Goal: Communication & Community: Answer question/provide support

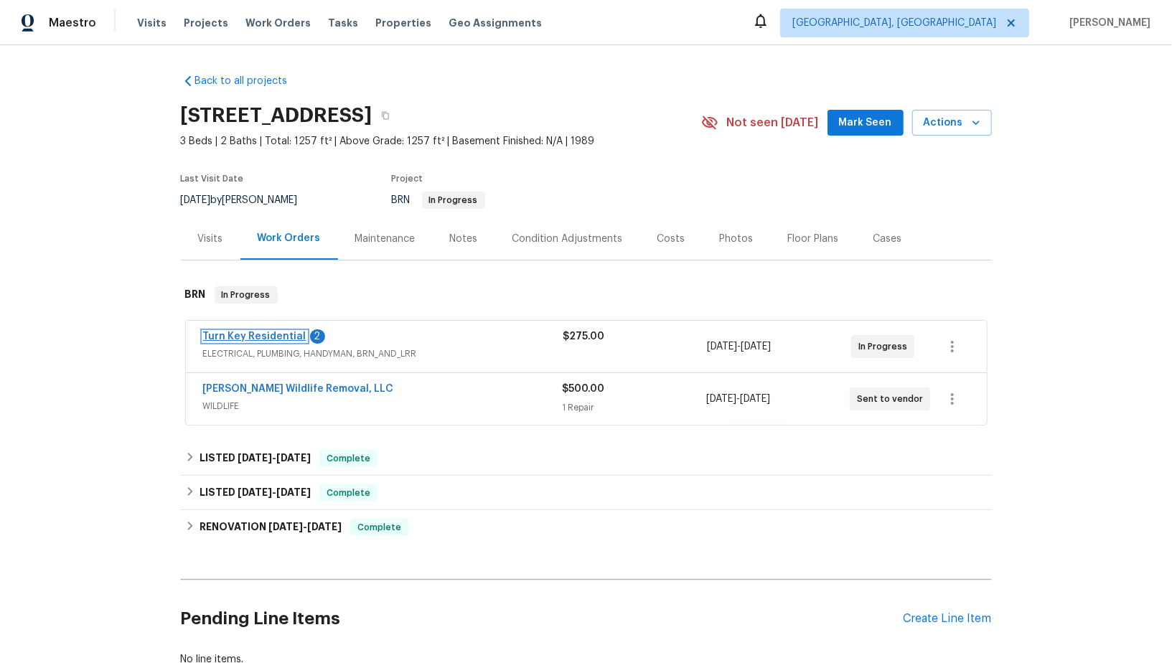
click at [259, 335] on link "Turn Key Residential" at bounding box center [254, 337] width 103 height 10
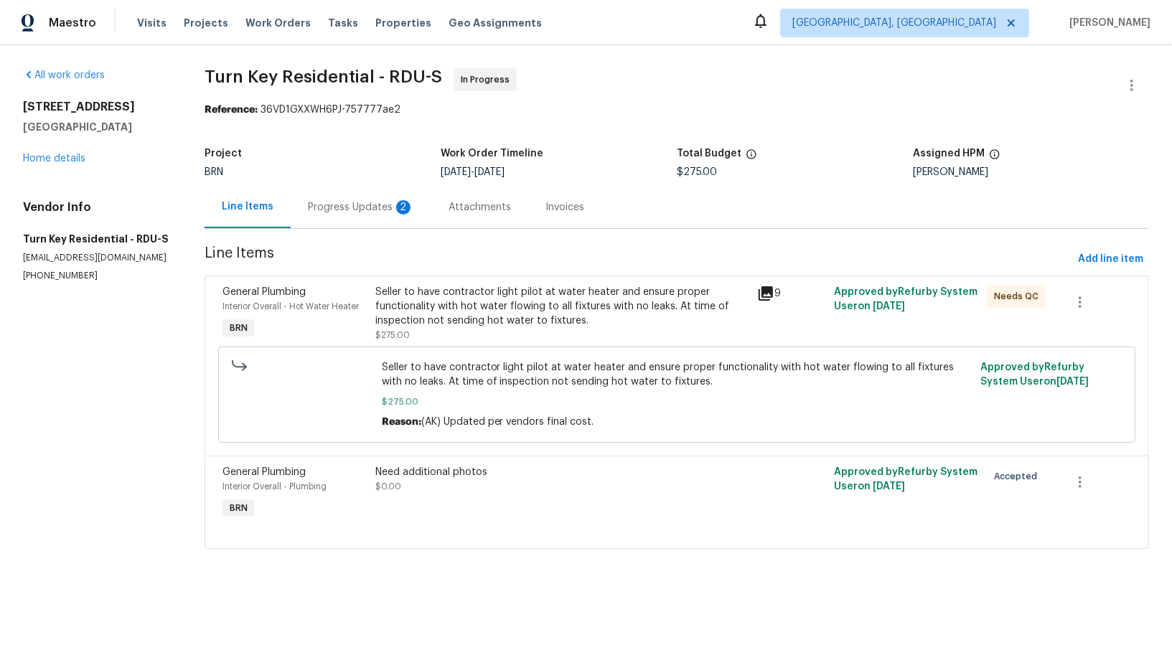
click at [382, 212] on div "Progress Updates 2" at bounding box center [361, 207] width 106 height 14
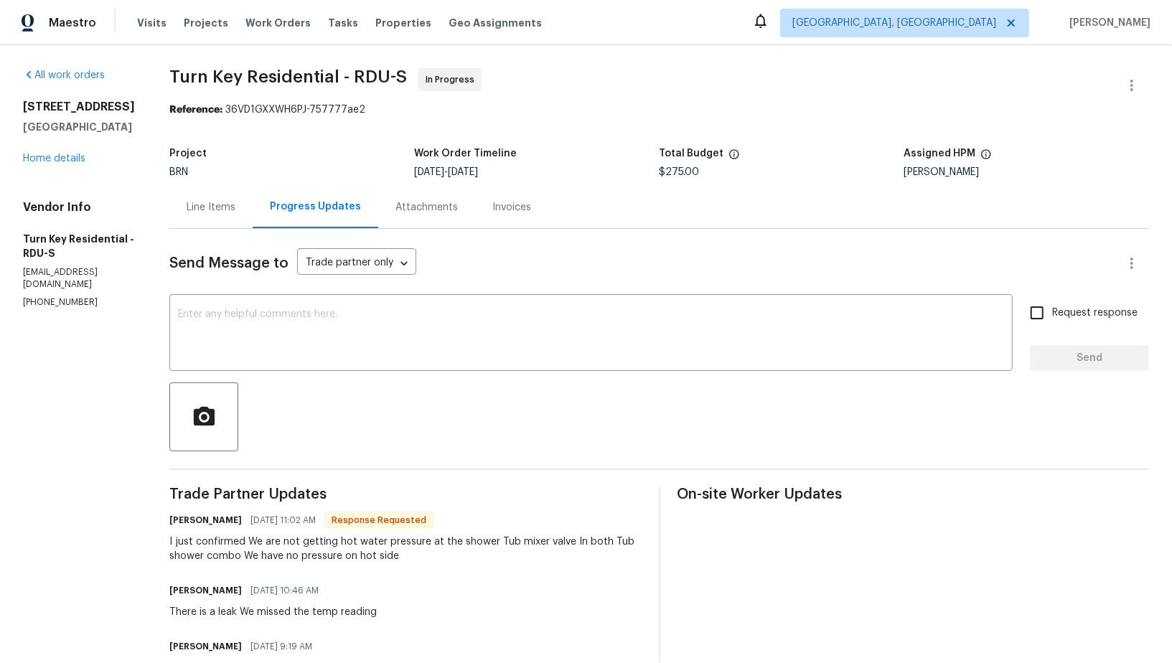
click at [224, 186] on div "Line Items" at bounding box center [210, 207] width 83 height 42
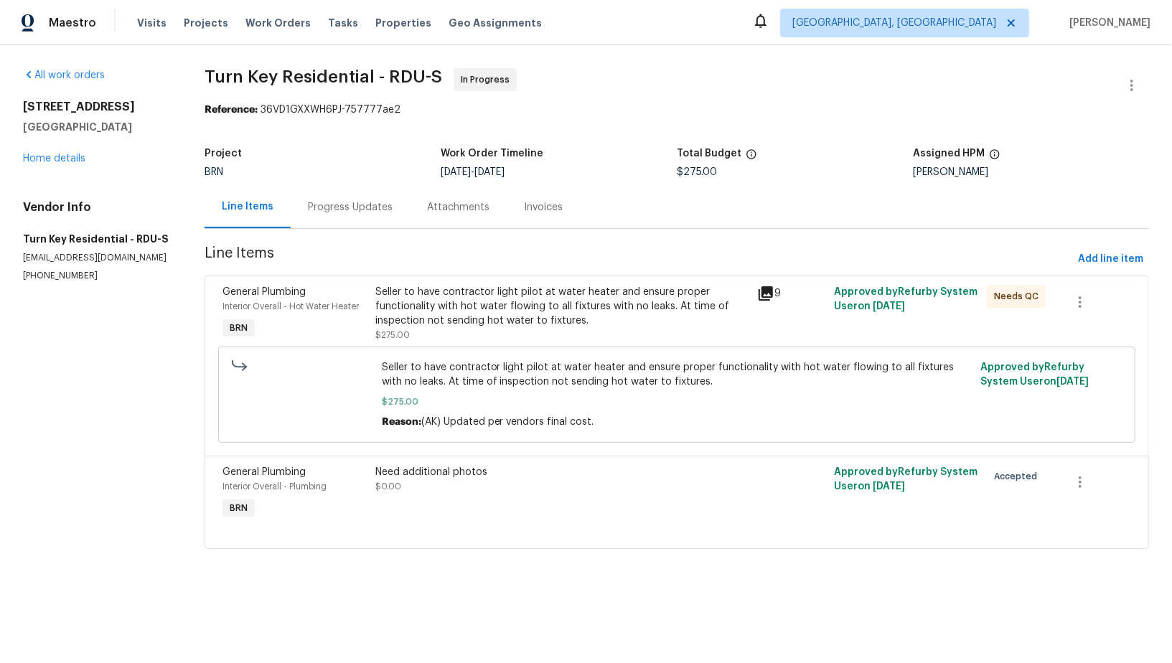
click at [464, 325] on div "Seller to have contractor light pilot at water heater and ensure proper functio…" at bounding box center [562, 306] width 374 height 43
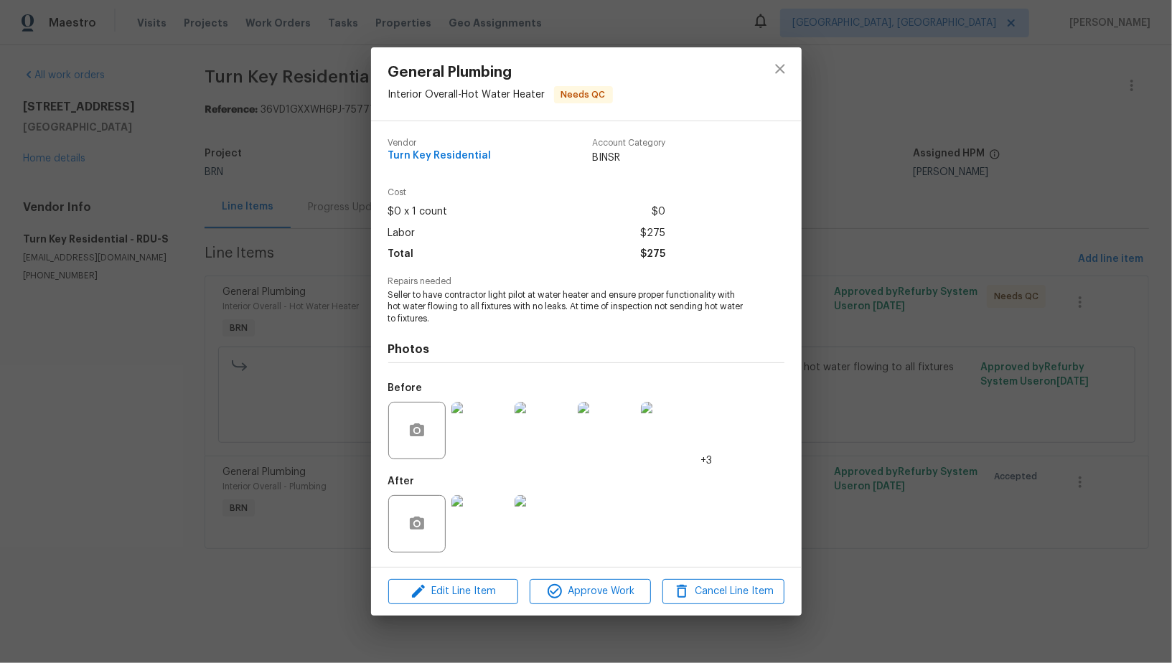
click at [309, 494] on div "General Plumbing Interior Overall - Hot Water Heater Needs QC Vendor Turn Key R…" at bounding box center [586, 331] width 1172 height 663
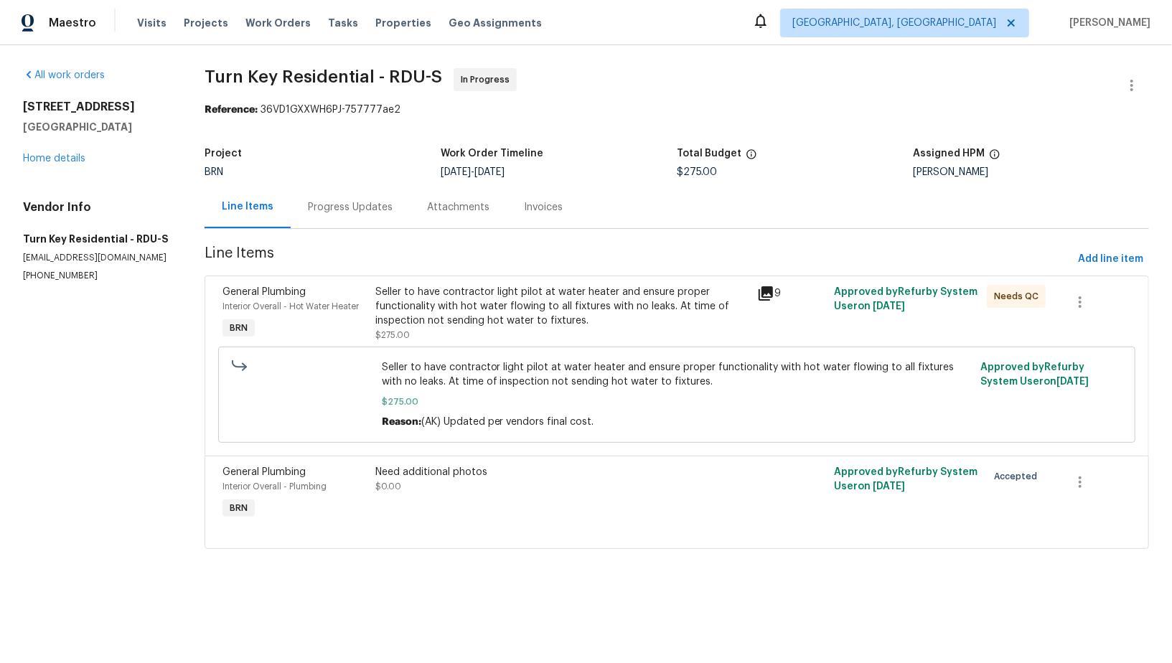
click at [339, 174] on div "BRN" at bounding box center [323, 172] width 236 height 10
click at [335, 231] on section "Turn Key Residential - RDU-S In Progress Reference: 36VD1GXXWH6PJ-757777ae2 Pro…" at bounding box center [677, 317] width 944 height 498
click at [338, 225] on div "Progress Updates" at bounding box center [350, 207] width 119 height 42
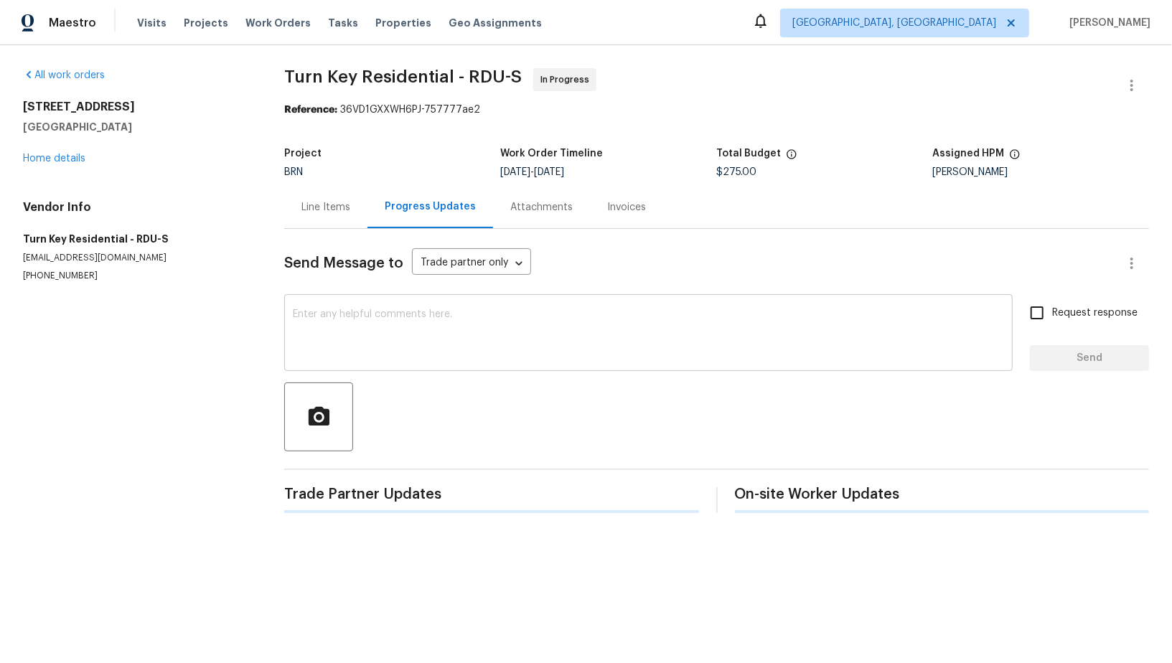
click at [356, 332] on textarea at bounding box center [648, 334] width 711 height 50
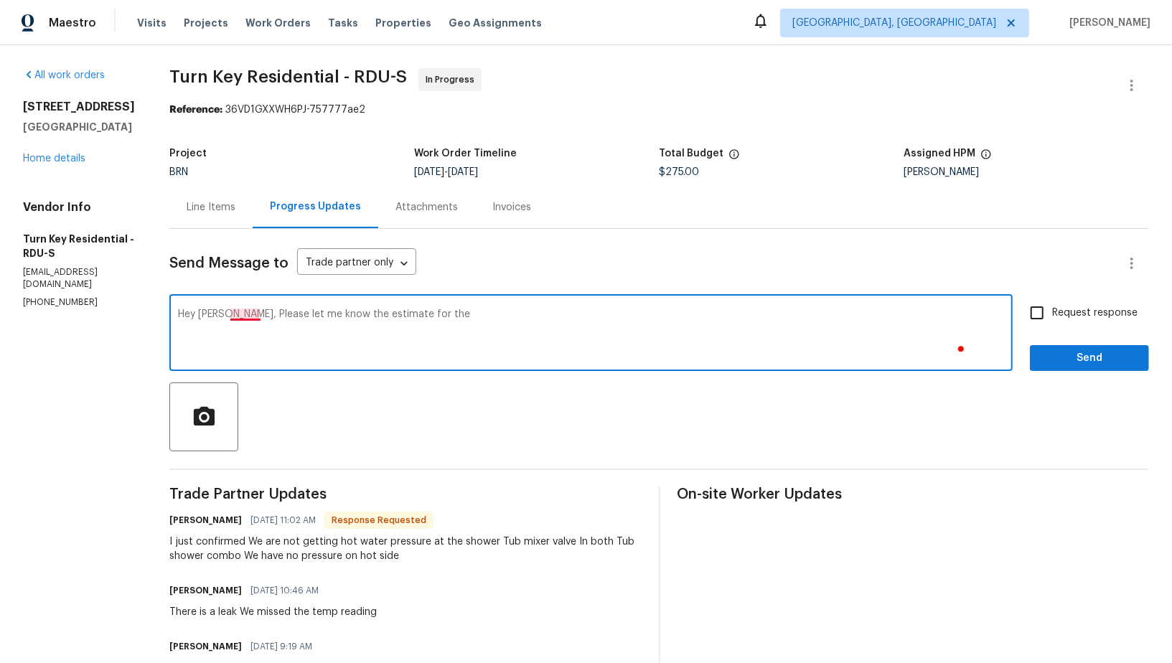
click at [276, 315] on textarea "Hey Maria, Please let me know the estimate for the" at bounding box center [591, 334] width 826 height 50
click at [476, 329] on textarea "Hey Maria, please let me know the estimate for the" at bounding box center [591, 334] width 826 height 50
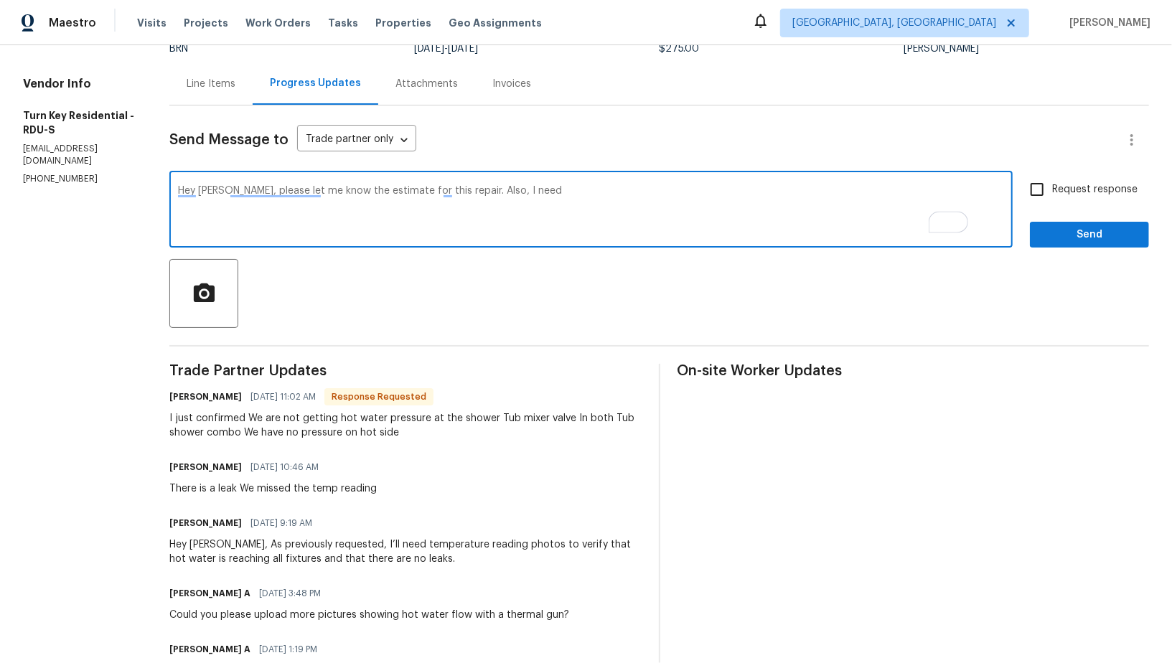
scroll to position [149, 0]
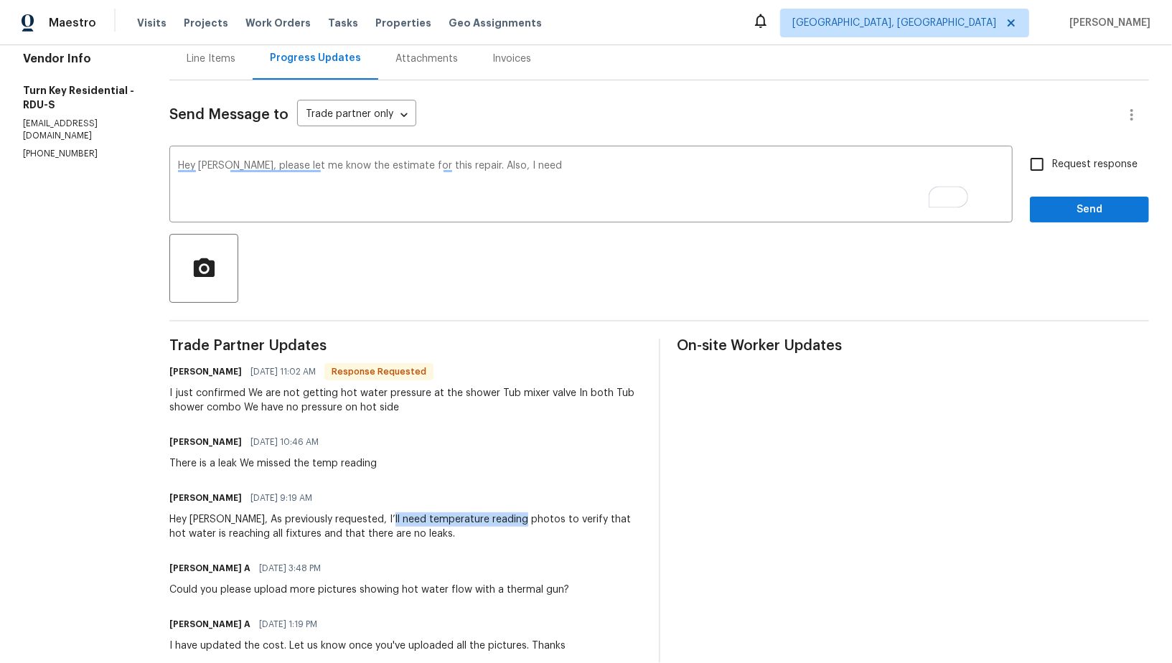
drag, startPoint x: 413, startPoint y: 521, endPoint x: 548, endPoint y: 521, distance: 134.9
click at [548, 521] on div "Hey Maria, As previously requested, I’ll need temperature reading photos to ver…" at bounding box center [405, 526] width 472 height 29
copy div "temperature reading photos"
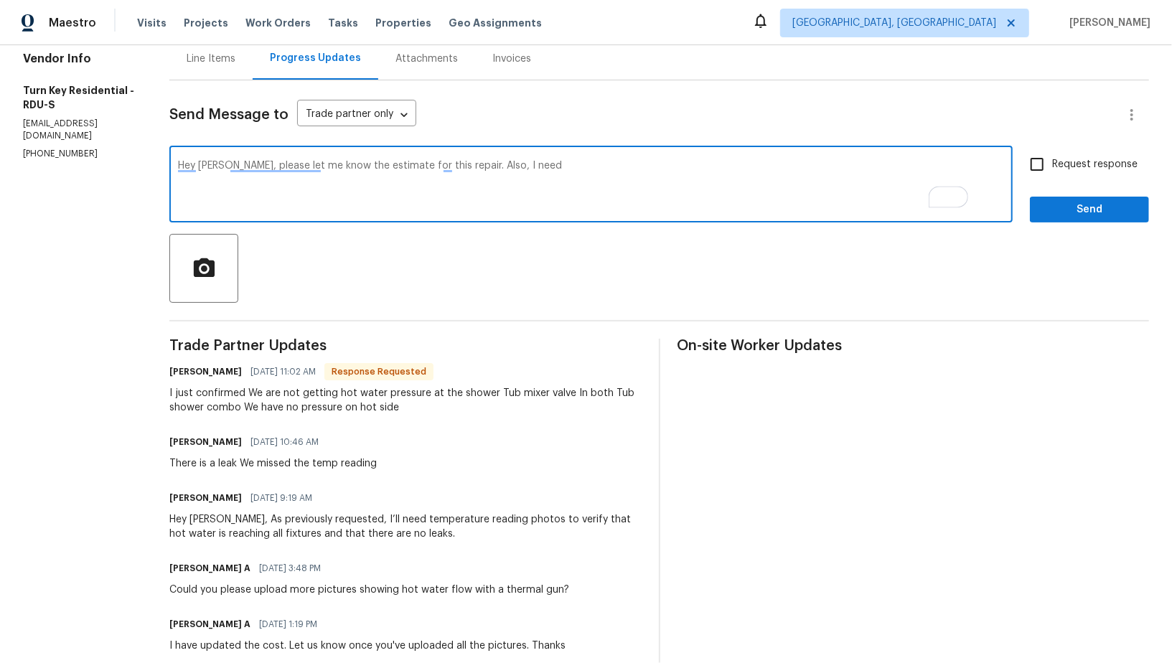
click at [547, 172] on textarea "Hey Maria, please let me know the estimate for this repair. Also, I need" at bounding box center [591, 186] width 826 height 50
paste textarea "temperature reading photos"
type textarea "Hey Maria, please let me know the estimate for this repair. Also, I need temper…"
click at [1037, 165] on input "Request response" at bounding box center [1037, 164] width 30 height 30
checkbox input "true"
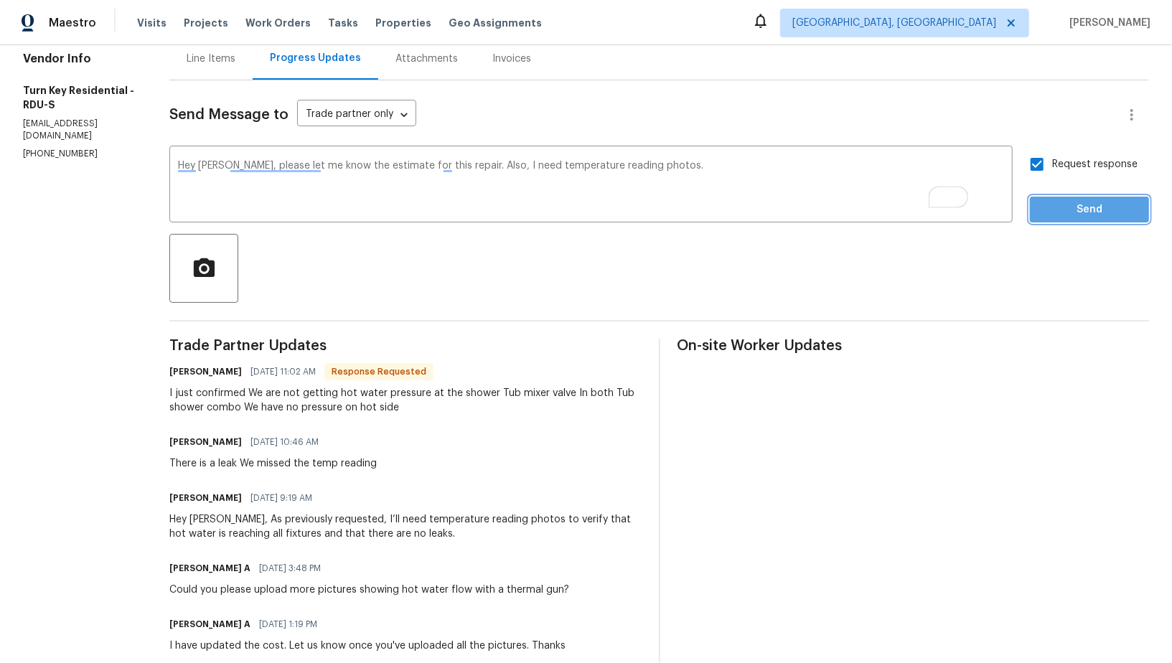
click at [1056, 208] on span "Send" at bounding box center [1089, 210] width 96 height 18
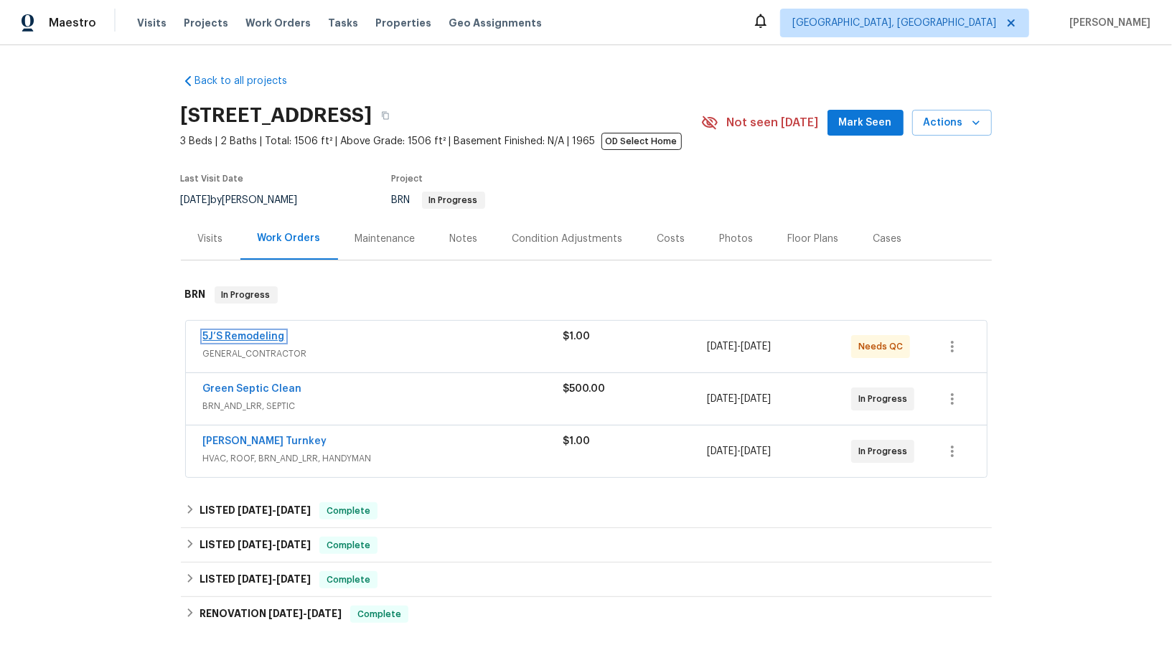
click at [240, 340] on link "5J’S Remodeling" at bounding box center [244, 337] width 82 height 10
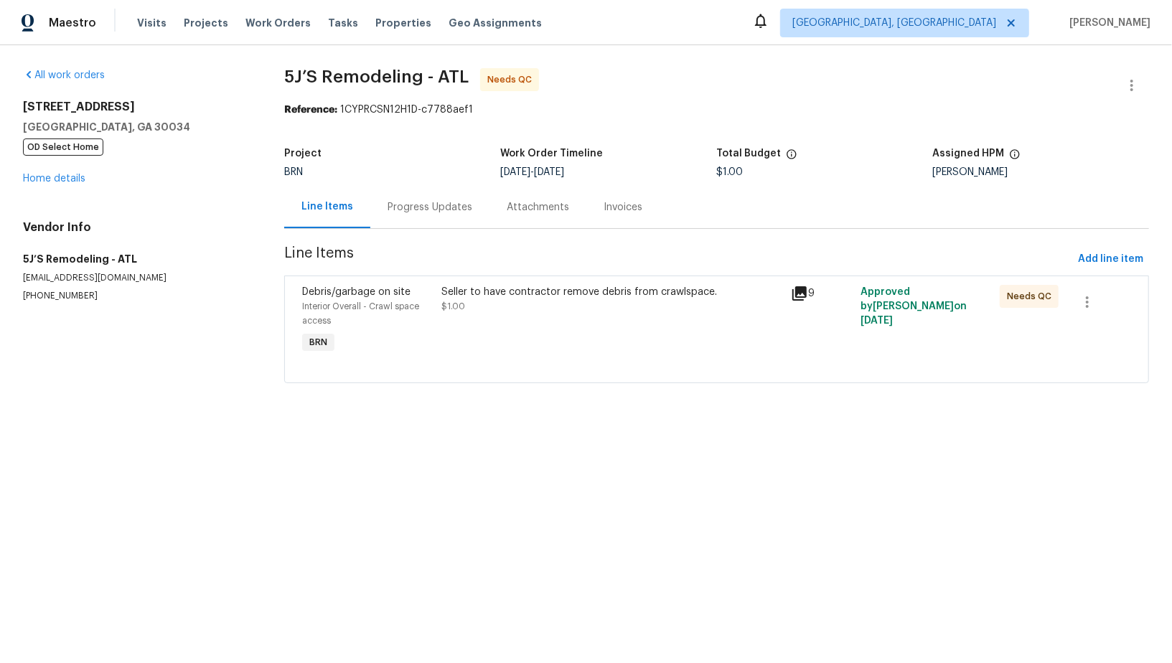
click at [446, 235] on section "5J’S Remodeling - ATL Needs QC Reference: 1CYPRCSN12H1D-c7788aef1 Project BRN W…" at bounding box center [716, 234] width 865 height 332
click at [438, 220] on div "Progress Updates" at bounding box center [429, 207] width 119 height 42
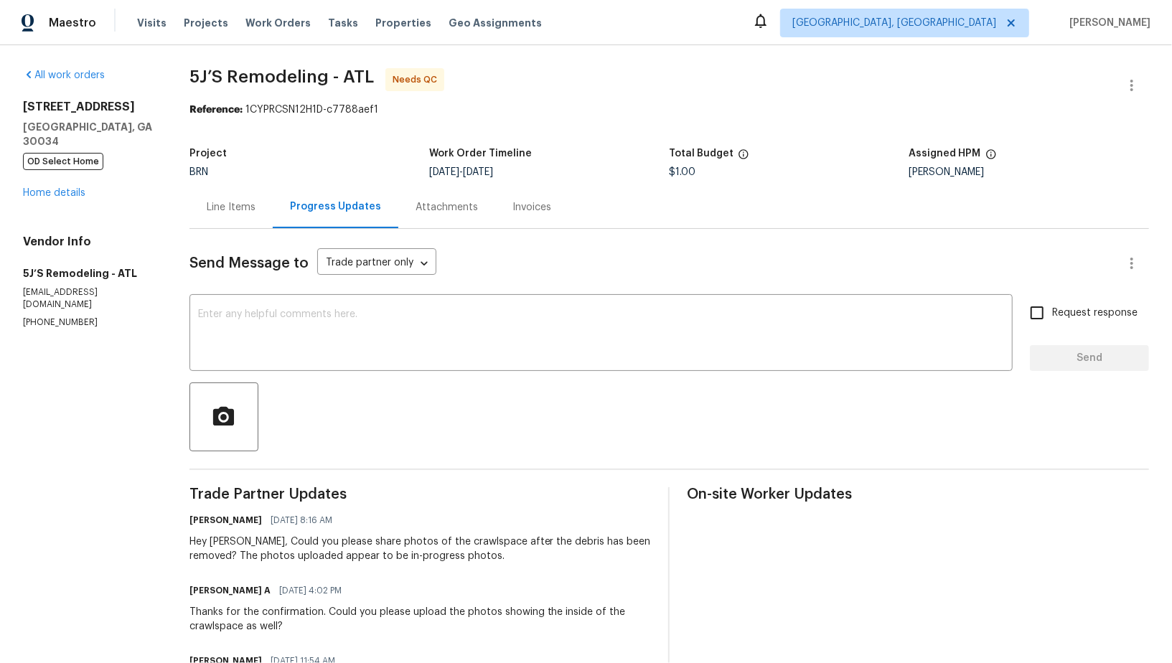
click at [220, 222] on div "Line Items" at bounding box center [230, 207] width 83 height 42
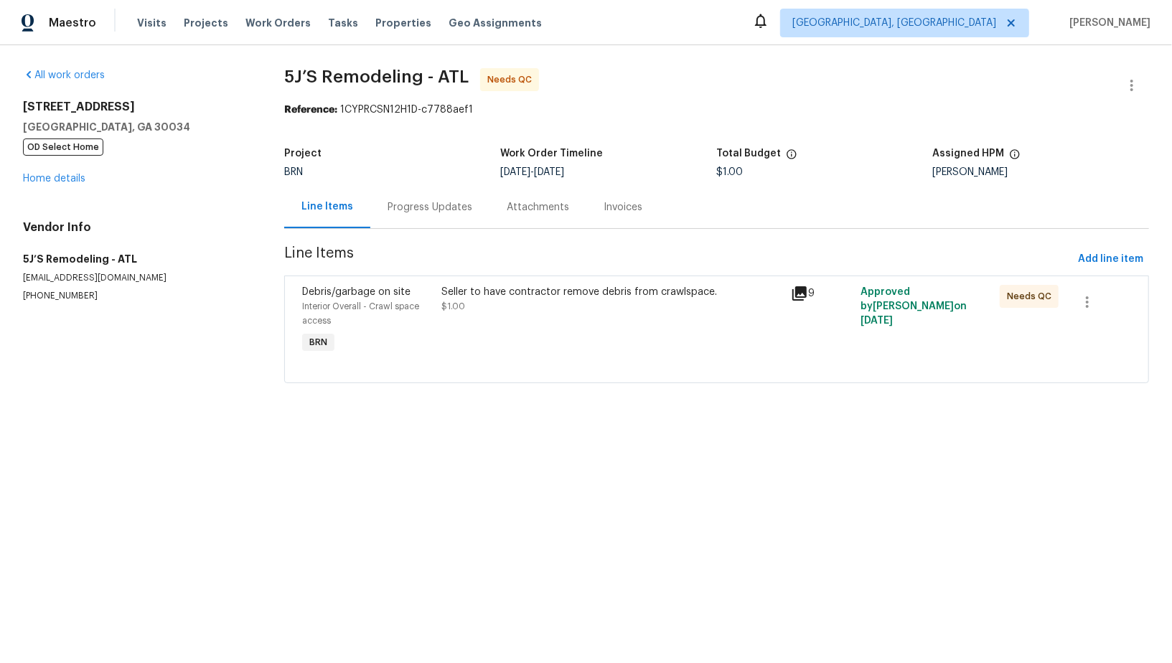
click at [495, 304] on div "Seller to have contractor remove debris from crawlspace. $1.00" at bounding box center [612, 299] width 340 height 29
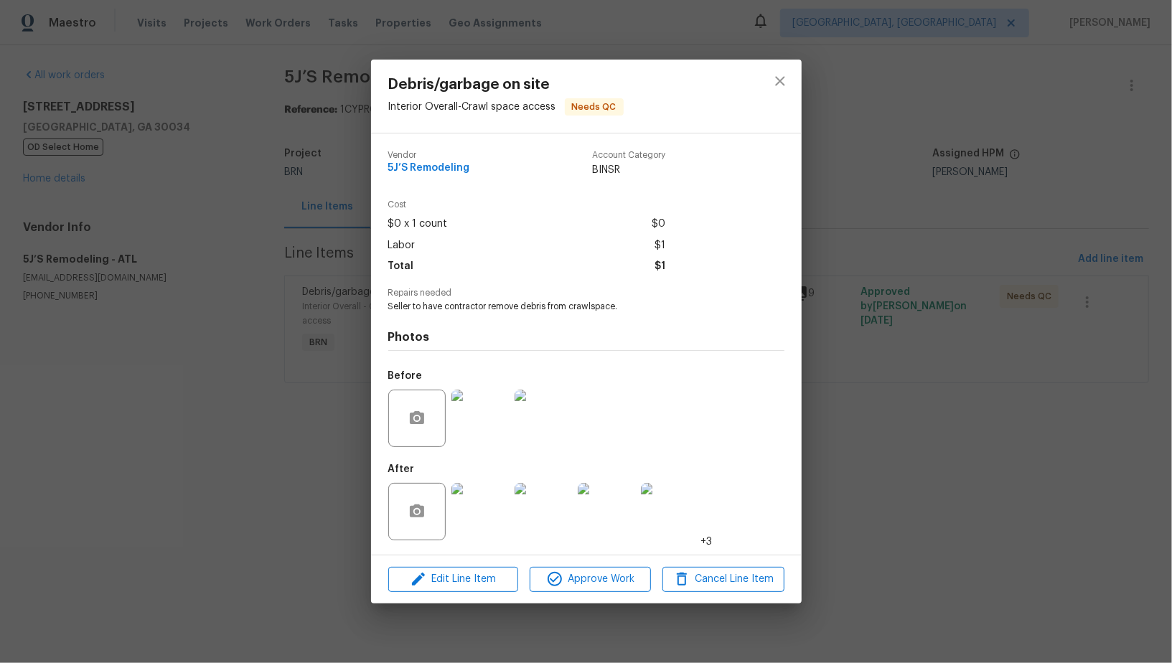
click at [487, 529] on img at bounding box center [479, 511] width 57 height 57
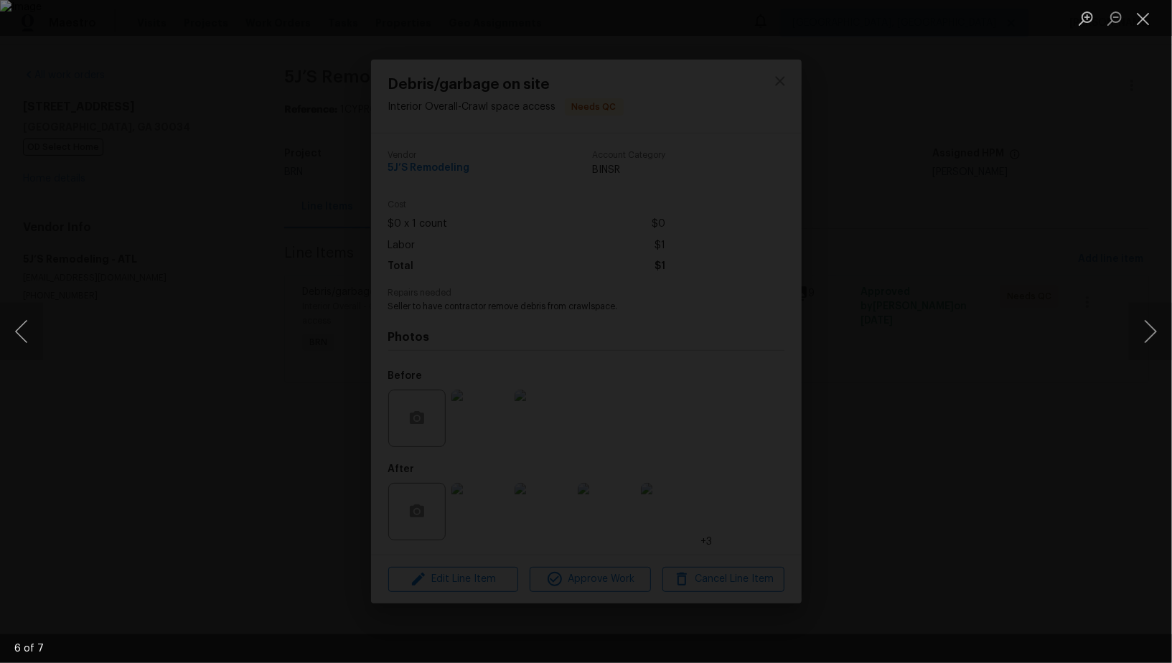
click at [898, 316] on img "Lightbox" at bounding box center [586, 331] width 1172 height 663
click at [1088, 385] on div "Lightbox" at bounding box center [586, 331] width 1172 height 663
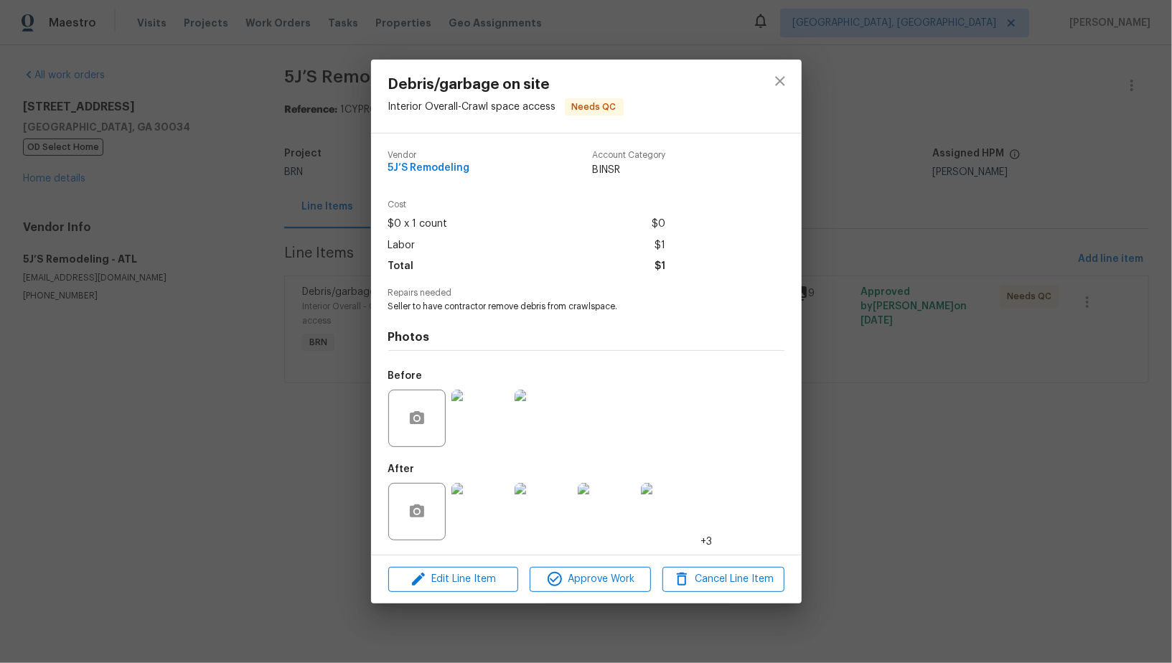
click at [1088, 385] on div "Debris/garbage on site Interior Overall - Crawl space access Needs QC Vendor 5J…" at bounding box center [586, 331] width 1172 height 663
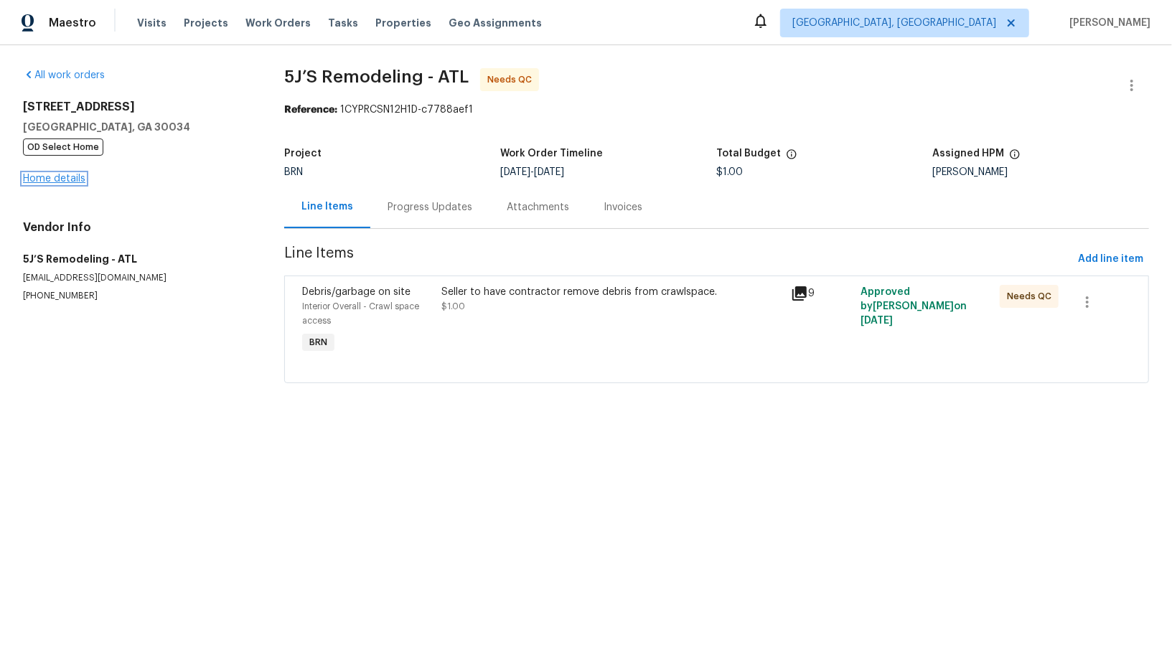
click at [60, 181] on link "Home details" at bounding box center [54, 179] width 62 height 10
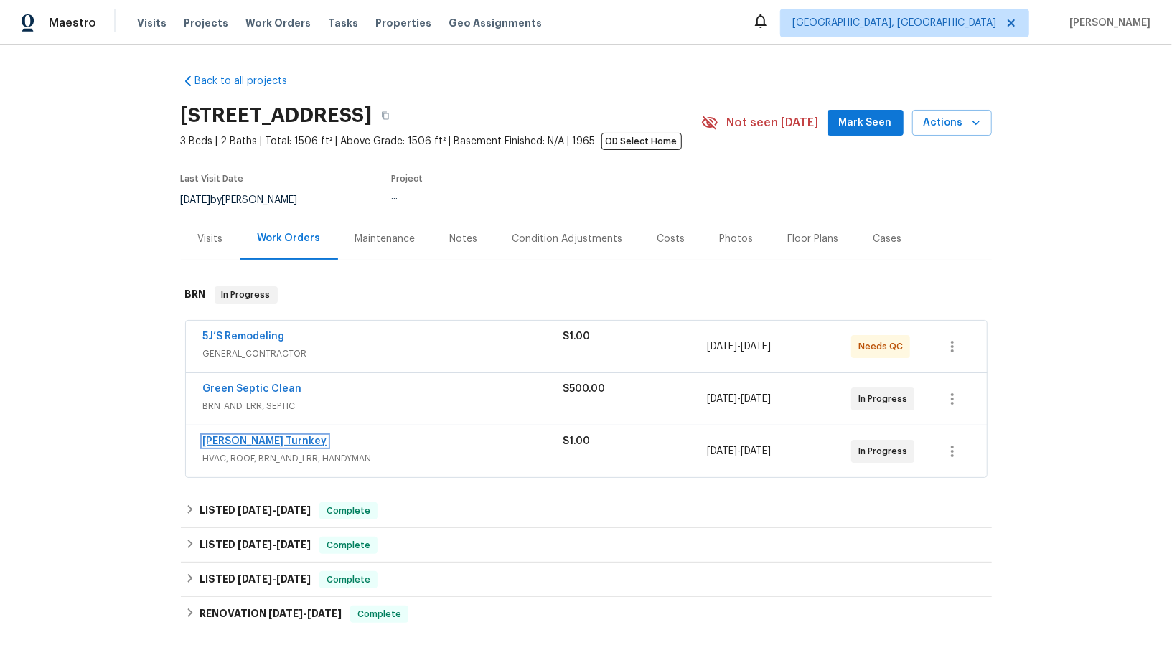
click at [227, 441] on link "Davis Turnkey" at bounding box center [265, 441] width 124 height 10
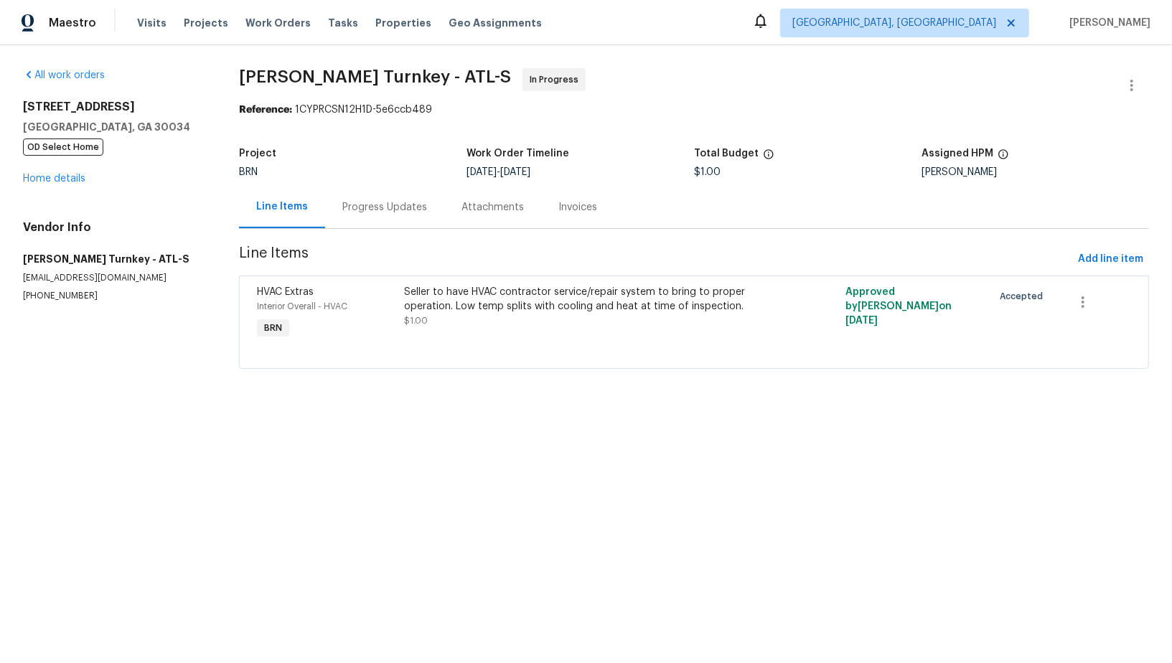
click at [388, 197] on div "Progress Updates" at bounding box center [384, 207] width 119 height 42
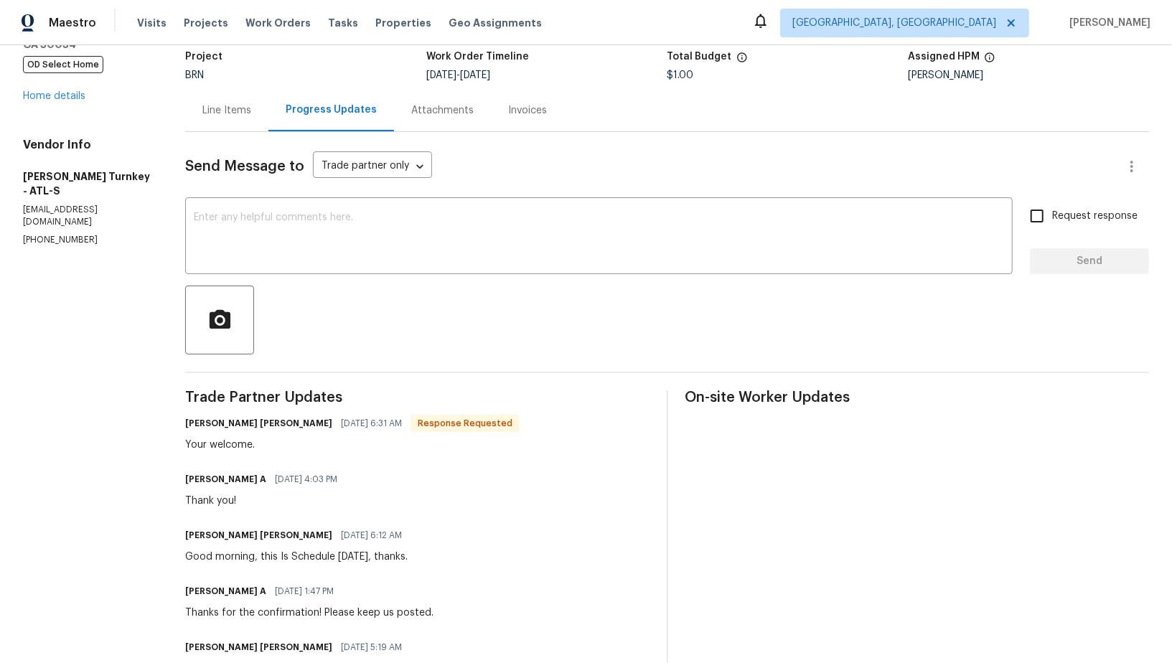
scroll to position [113, 0]
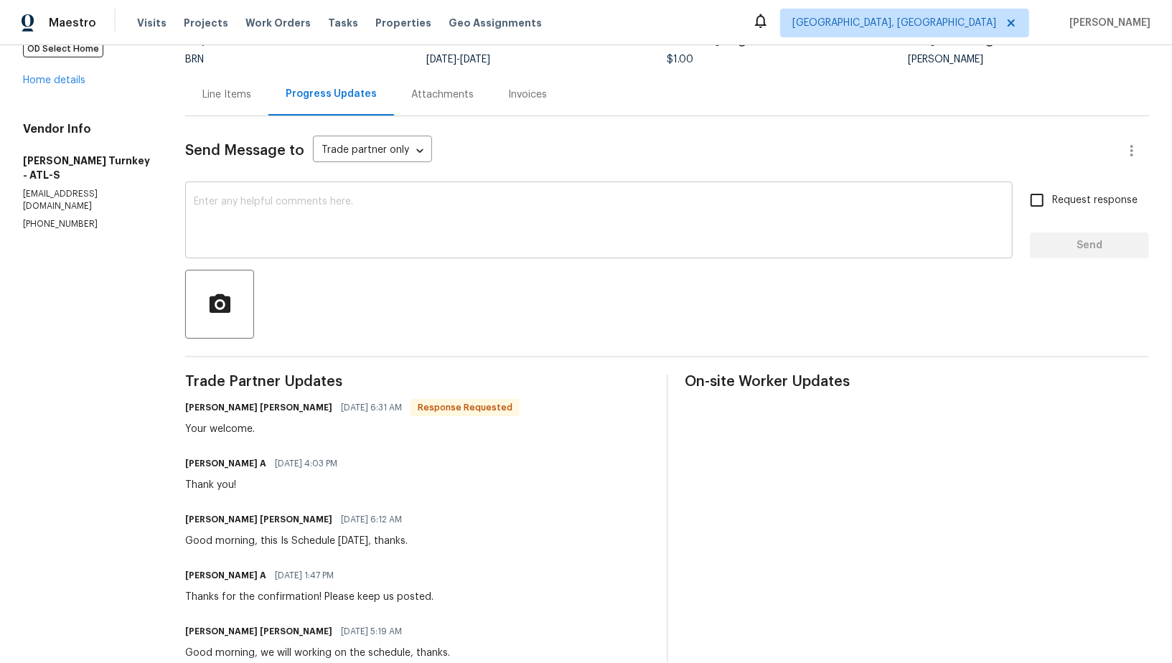
click at [233, 225] on textarea at bounding box center [599, 222] width 810 height 50
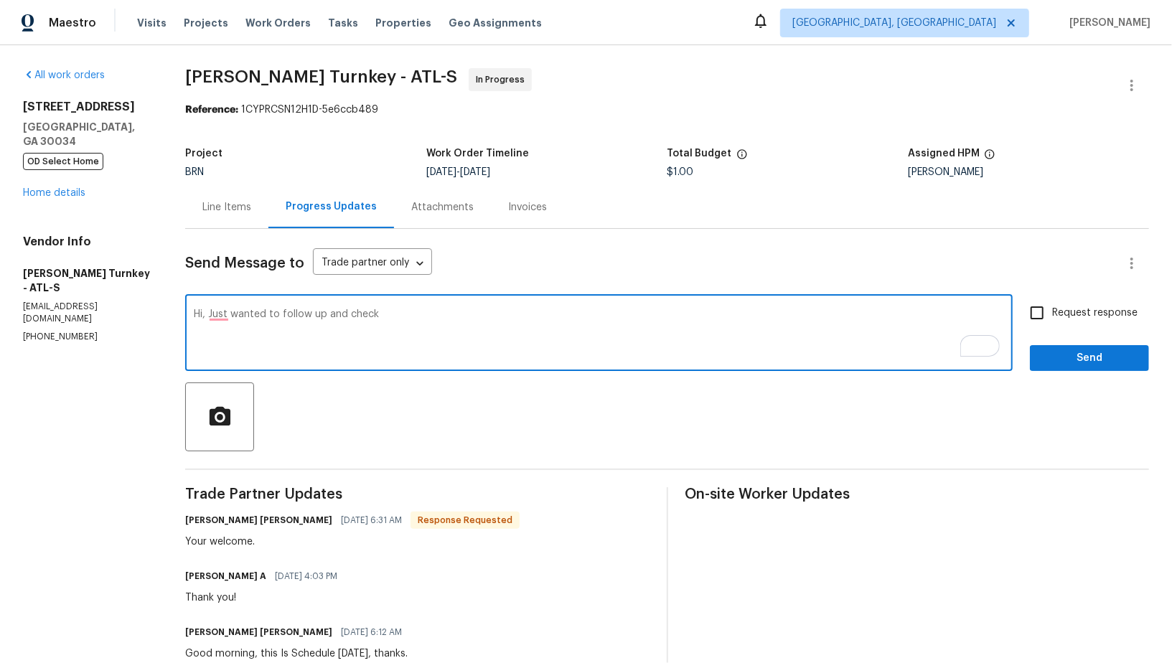
scroll to position [20, 0]
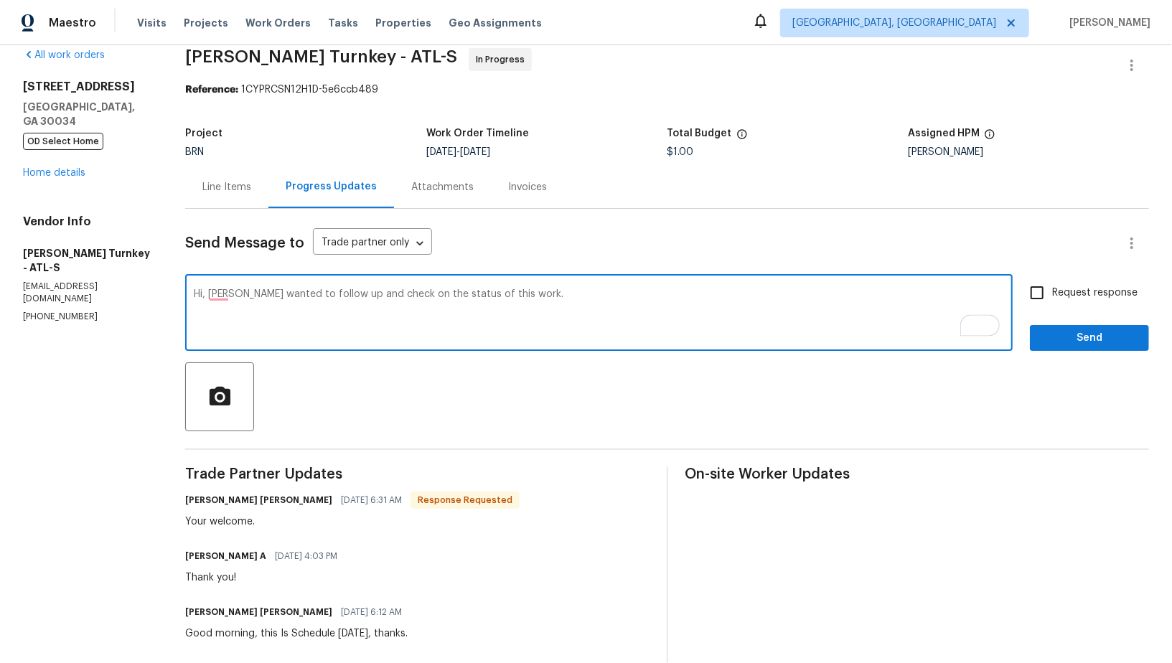
type textarea "Hi, Just wanted to follow up and check on the status of this work."
click at [1023, 283] on input "Request response" at bounding box center [1037, 293] width 30 height 30
checkbox input "true"
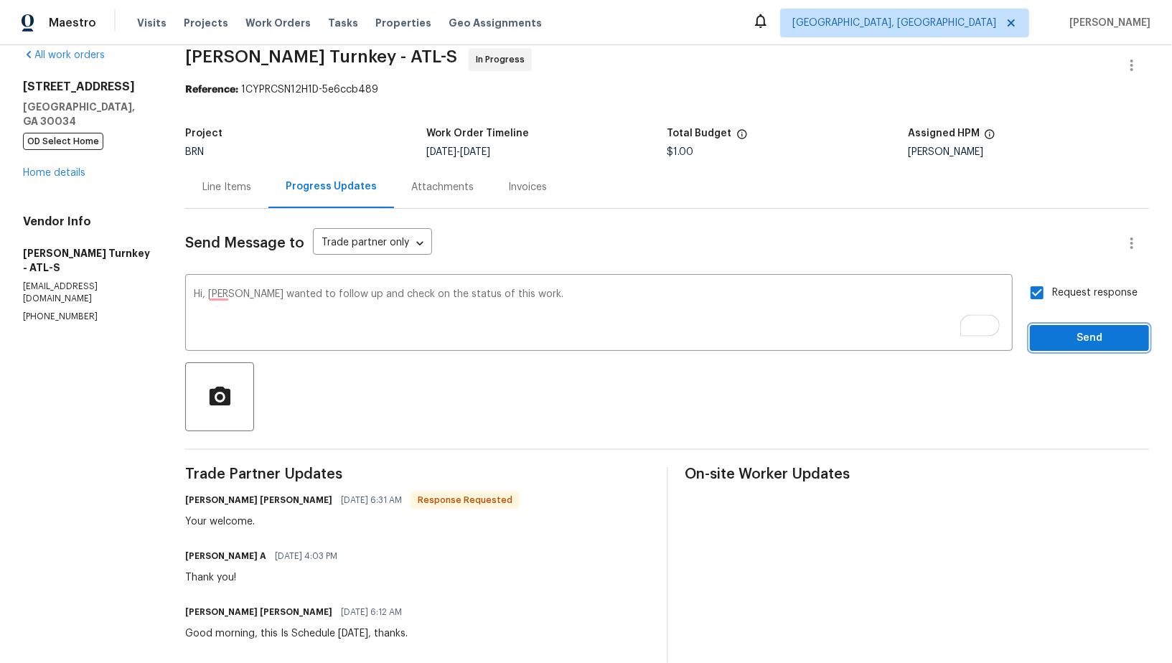
click at [1061, 327] on button "Send" at bounding box center [1089, 338] width 119 height 27
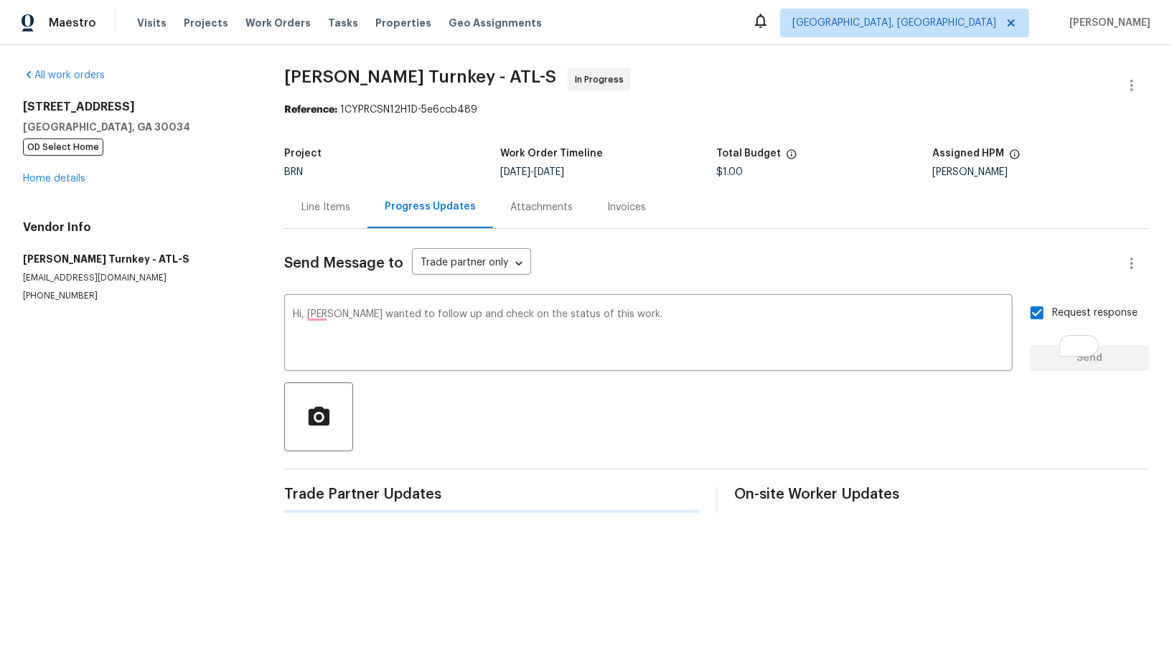
scroll to position [0, 0]
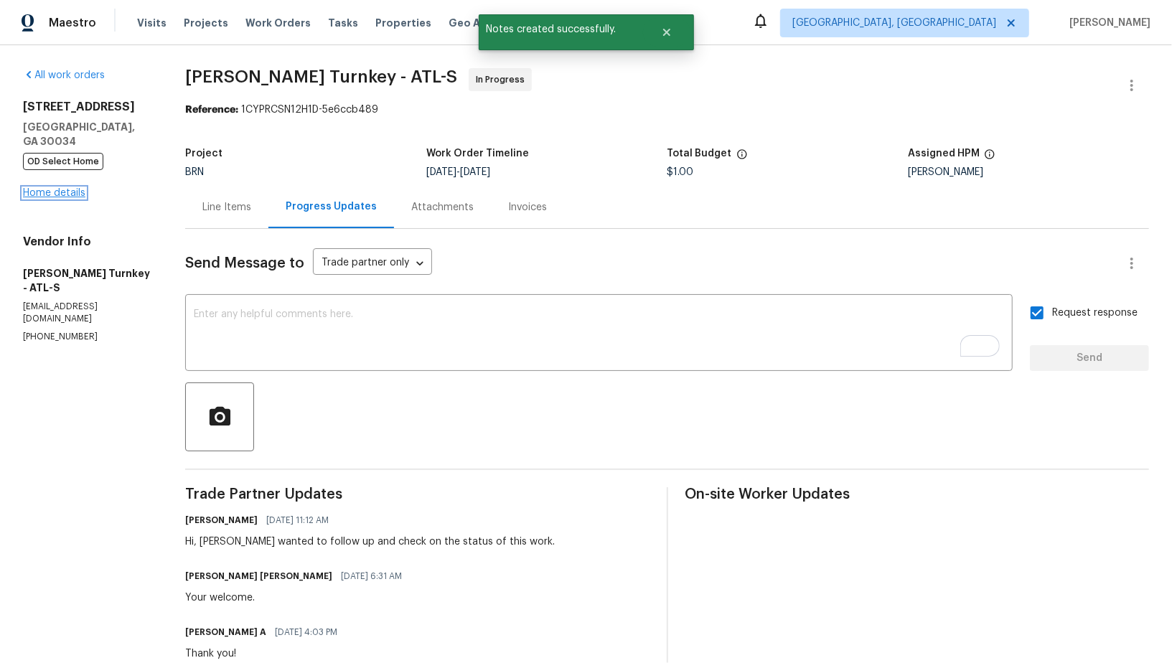
click at [55, 189] on link "Home details" at bounding box center [54, 193] width 62 height 10
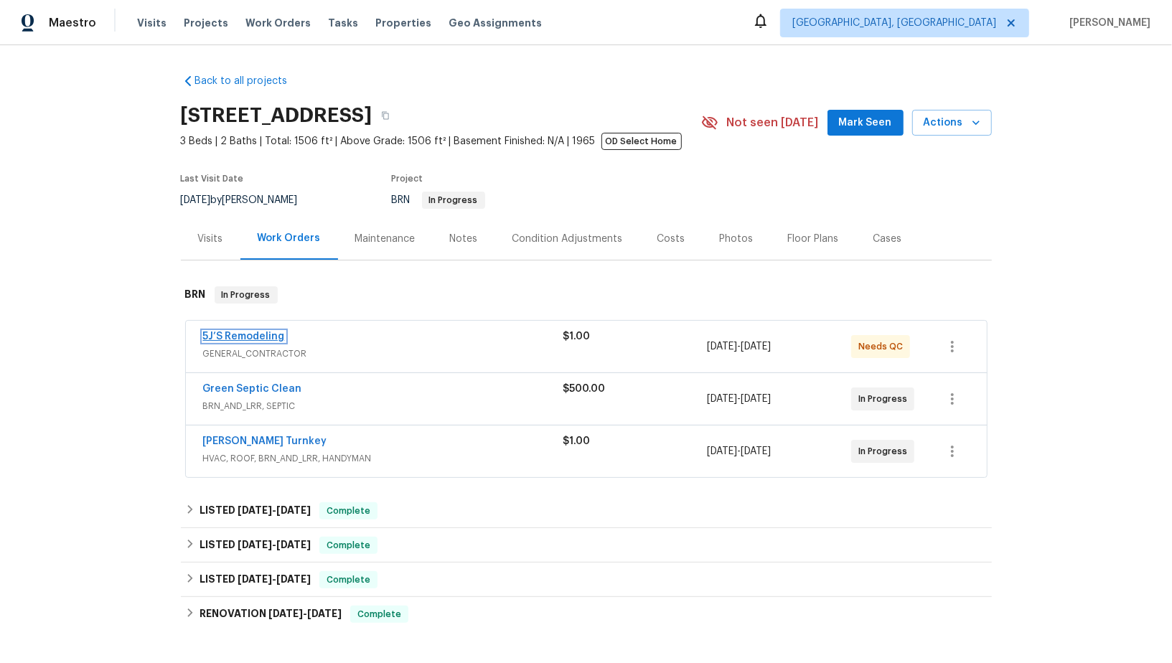
click at [240, 334] on link "5J’S Remodeling" at bounding box center [244, 337] width 82 height 10
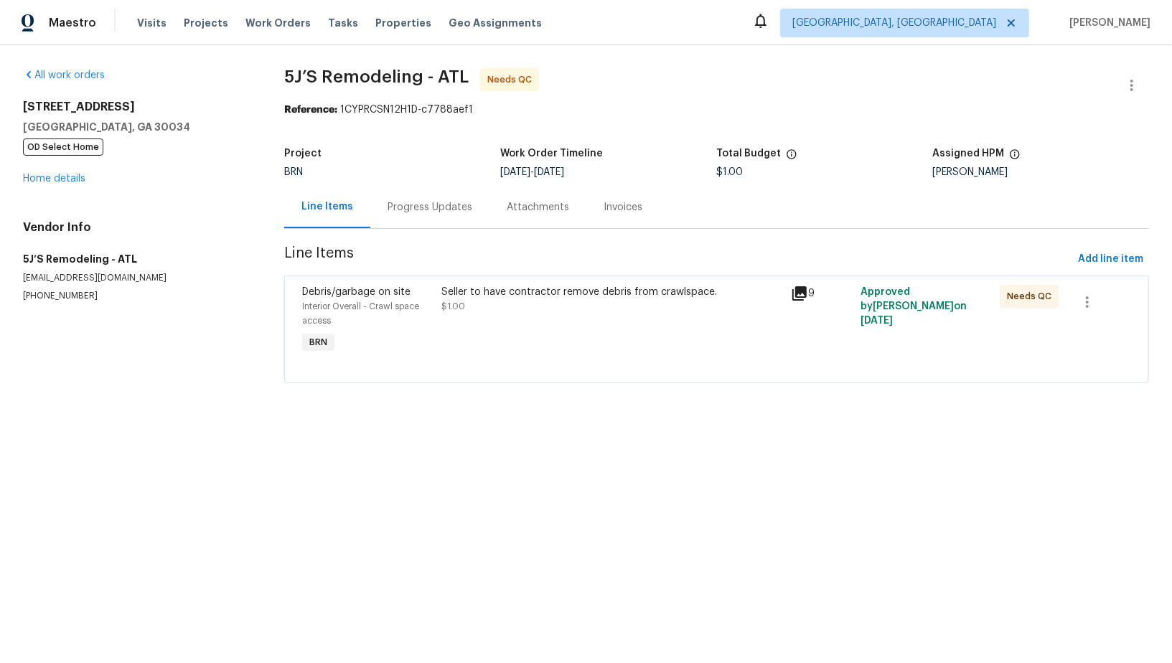
click at [605, 318] on div "Seller to have contractor remove debris from crawlspace. $1.00" at bounding box center [612, 321] width 349 height 80
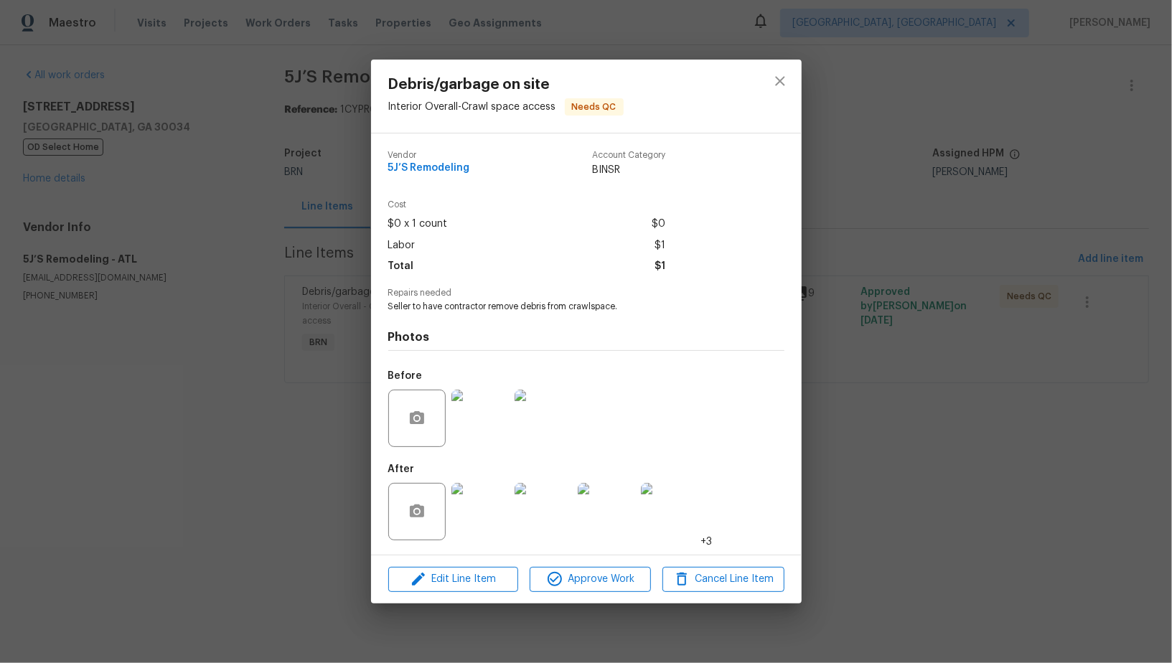
click at [471, 410] on img at bounding box center [479, 418] width 57 height 57
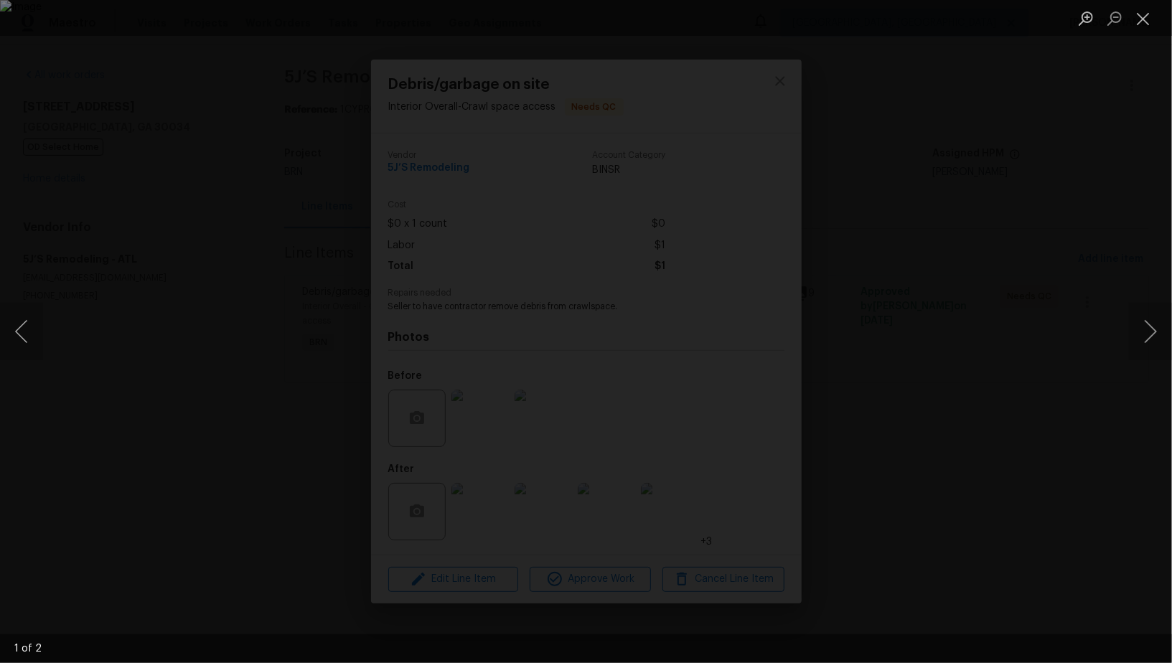
click at [536, 471] on div "Lightbox" at bounding box center [586, 331] width 1172 height 663
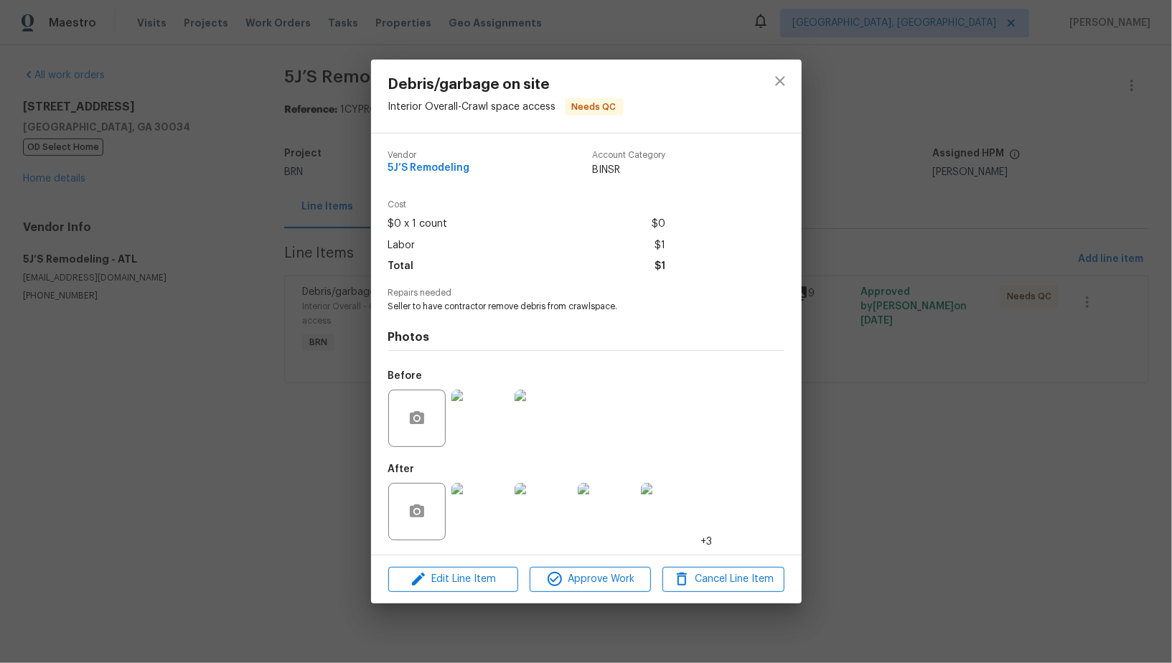
click at [474, 525] on img at bounding box center [479, 511] width 57 height 57
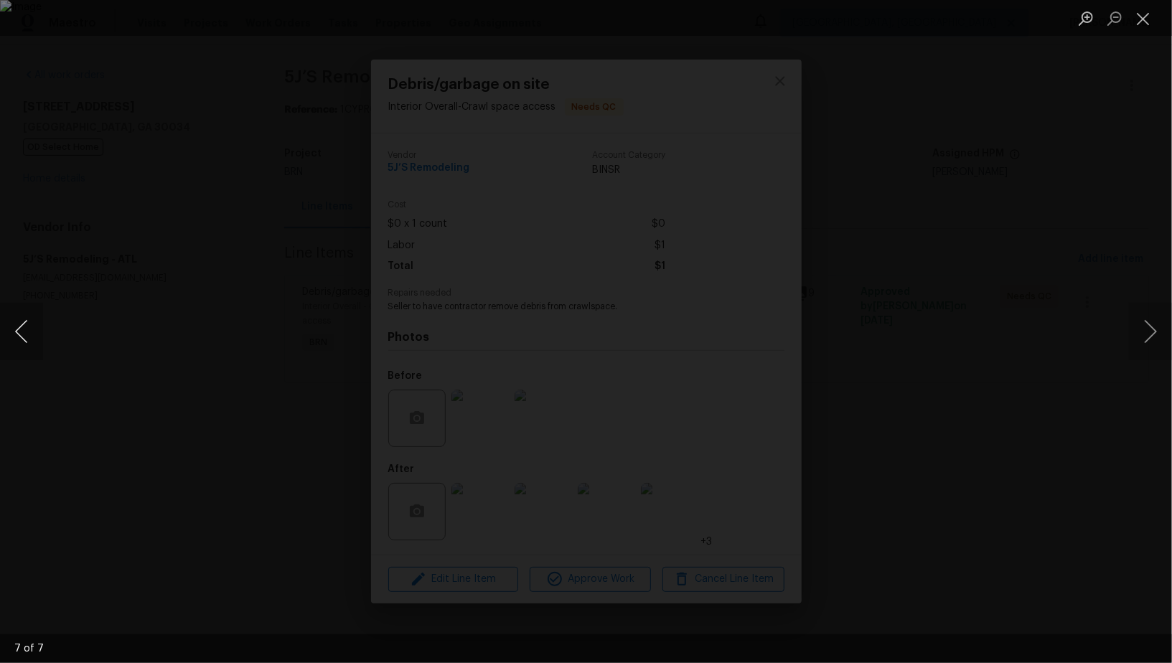
click at [11, 330] on button "Previous image" at bounding box center [21, 331] width 43 height 57
click at [1013, 405] on div "Lightbox" at bounding box center [586, 331] width 1172 height 663
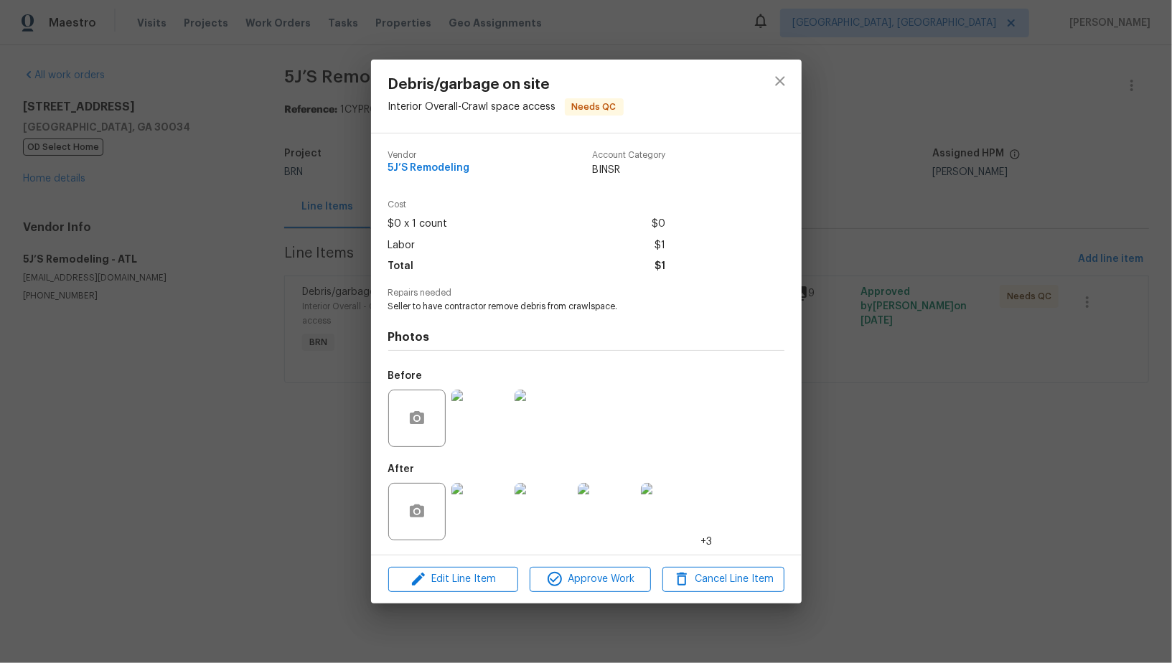
click at [471, 409] on img at bounding box center [479, 418] width 57 height 57
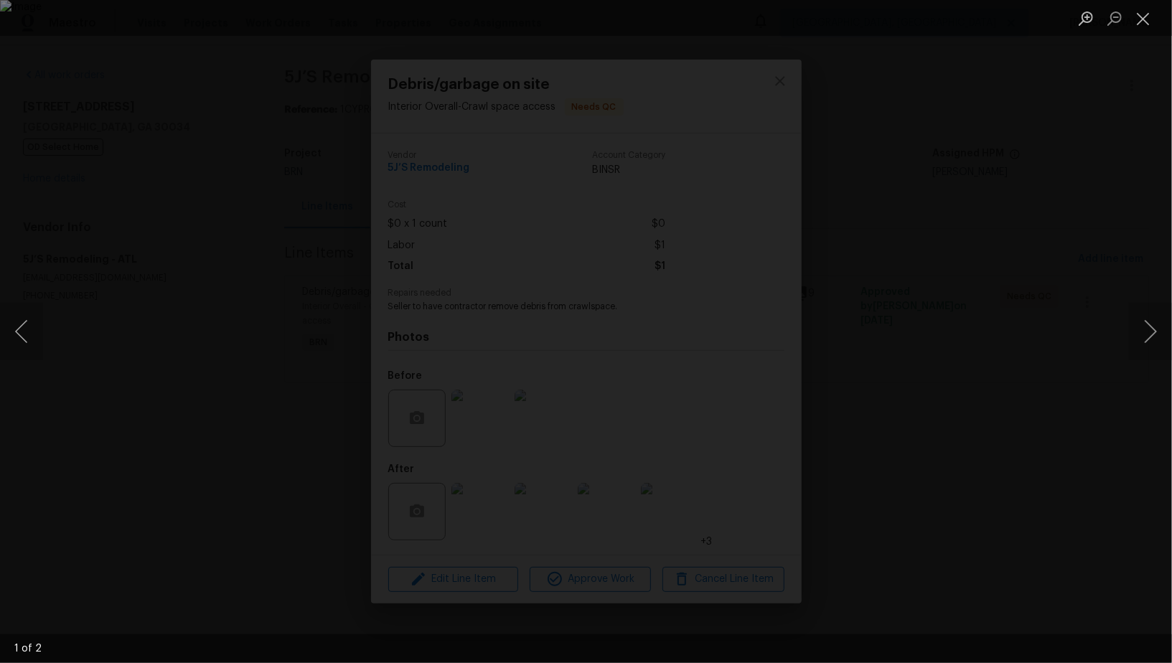
click at [695, 502] on div "Lightbox" at bounding box center [586, 331] width 1172 height 663
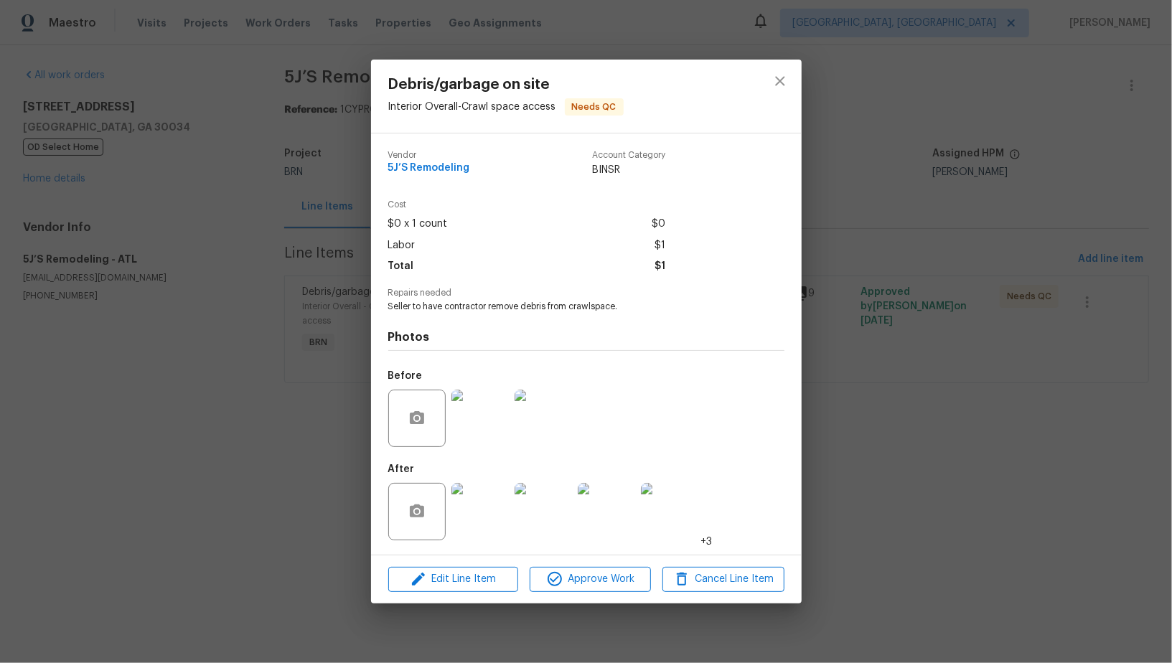
click at [662, 513] on img at bounding box center [669, 511] width 57 height 57
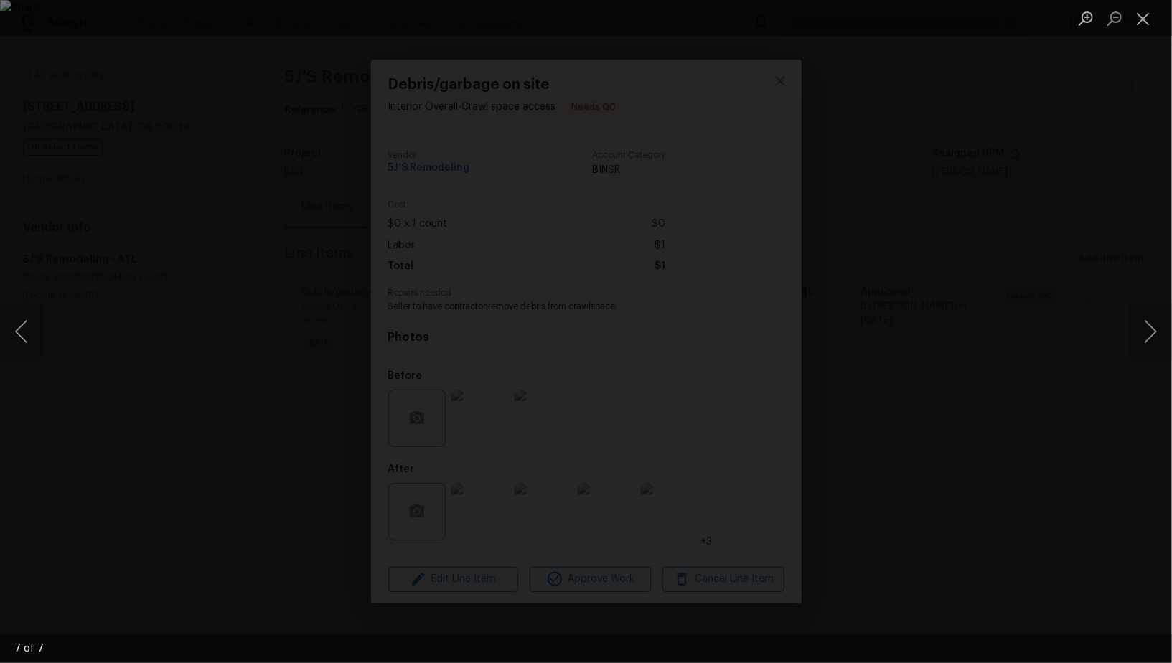
click at [1019, 390] on div "Lightbox" at bounding box center [586, 331] width 1172 height 663
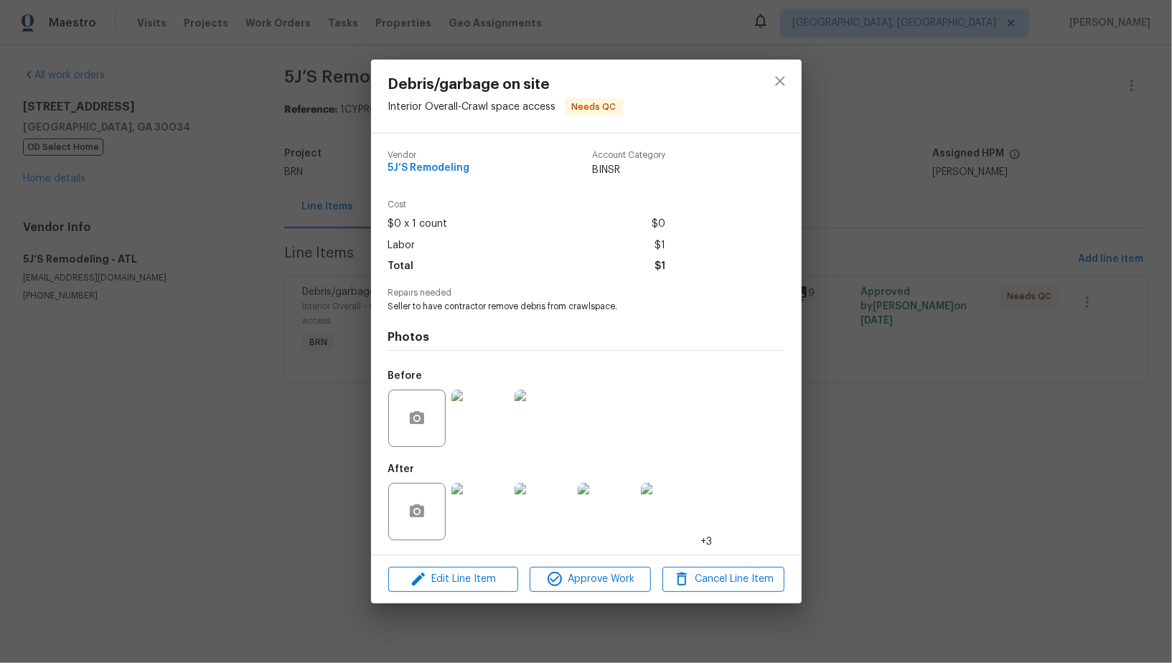
click at [1019, 390] on div "Debris/garbage on site Interior Overall - Crawl space access Needs QC Vendor 5J…" at bounding box center [586, 331] width 1172 height 663
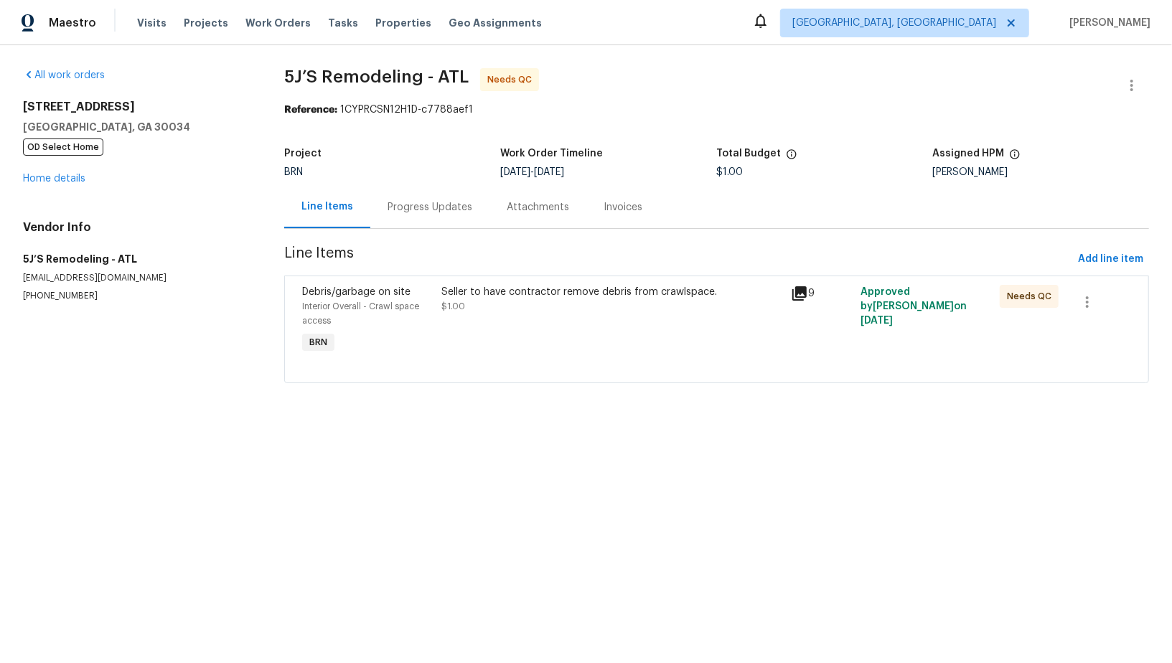
click at [443, 216] on div "Progress Updates" at bounding box center [429, 207] width 119 height 42
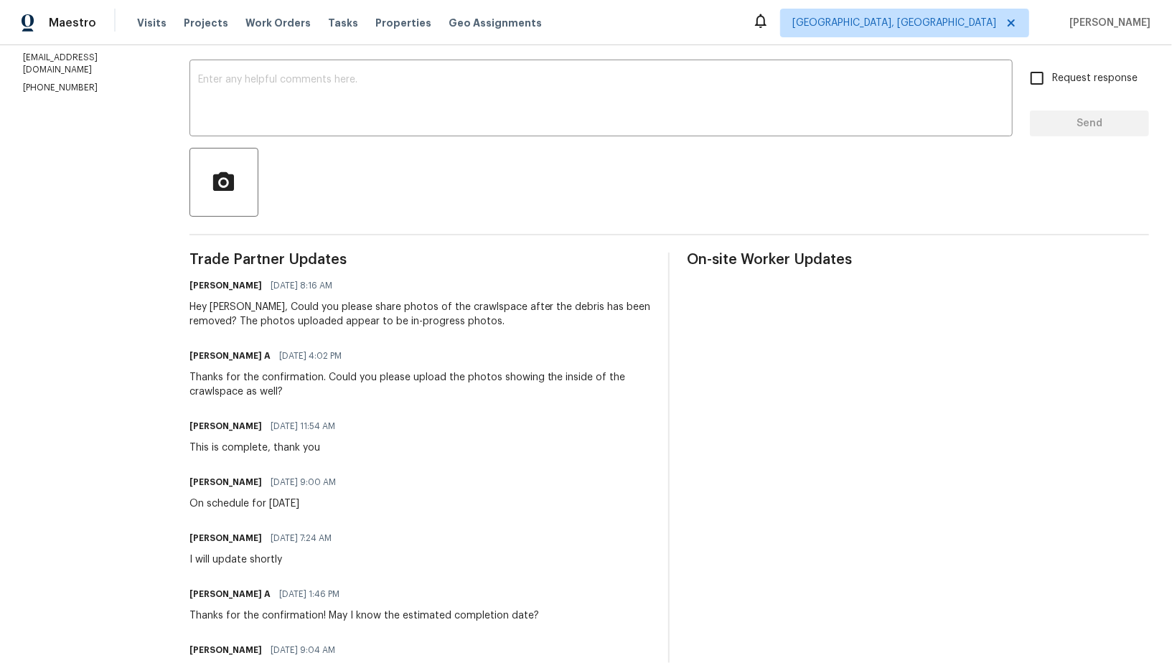
scroll to position [220, 0]
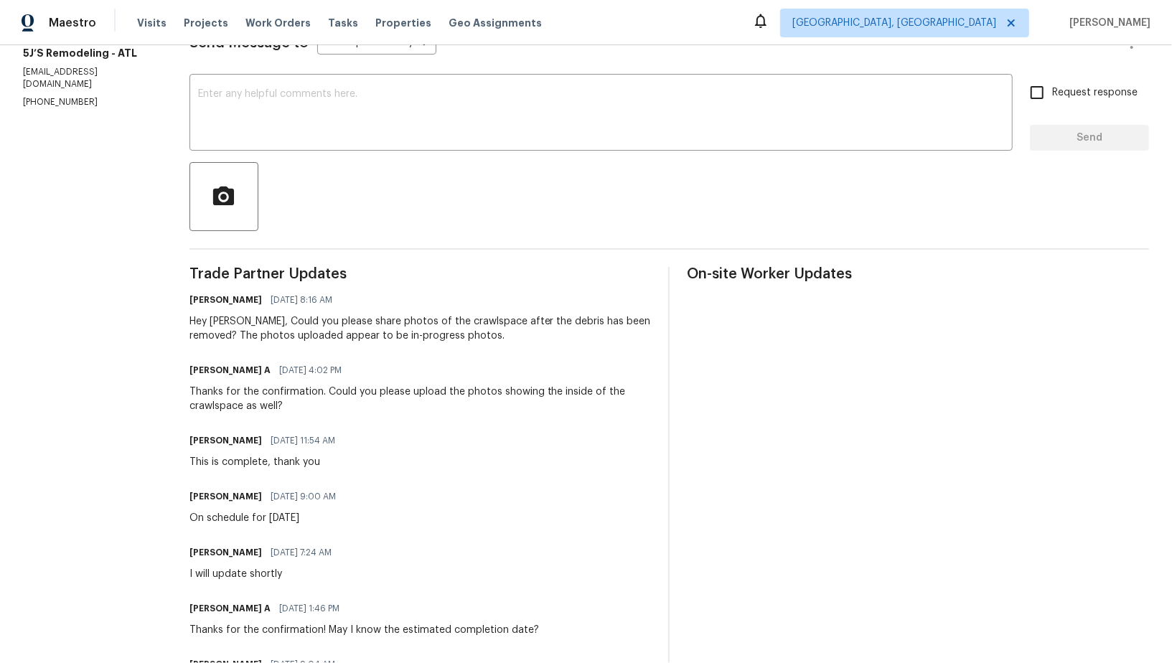
click at [362, 332] on div "Hey Ray, Could you please share photos of the crawlspace after the debris has b…" at bounding box center [420, 328] width 462 height 29
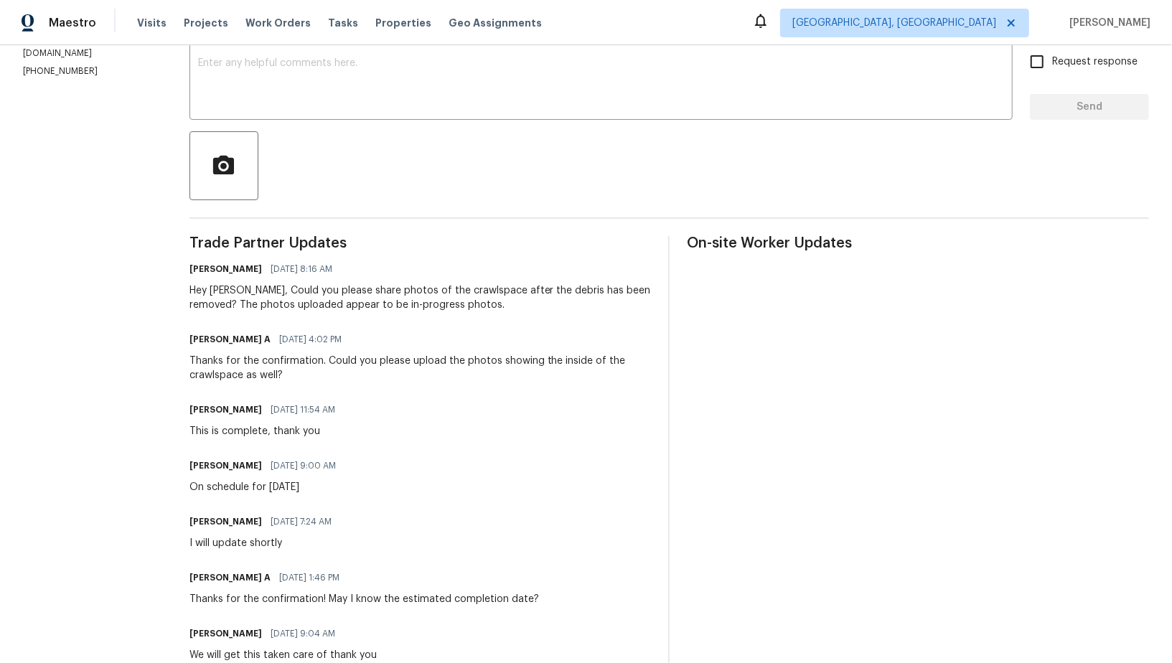
scroll to position [288, 0]
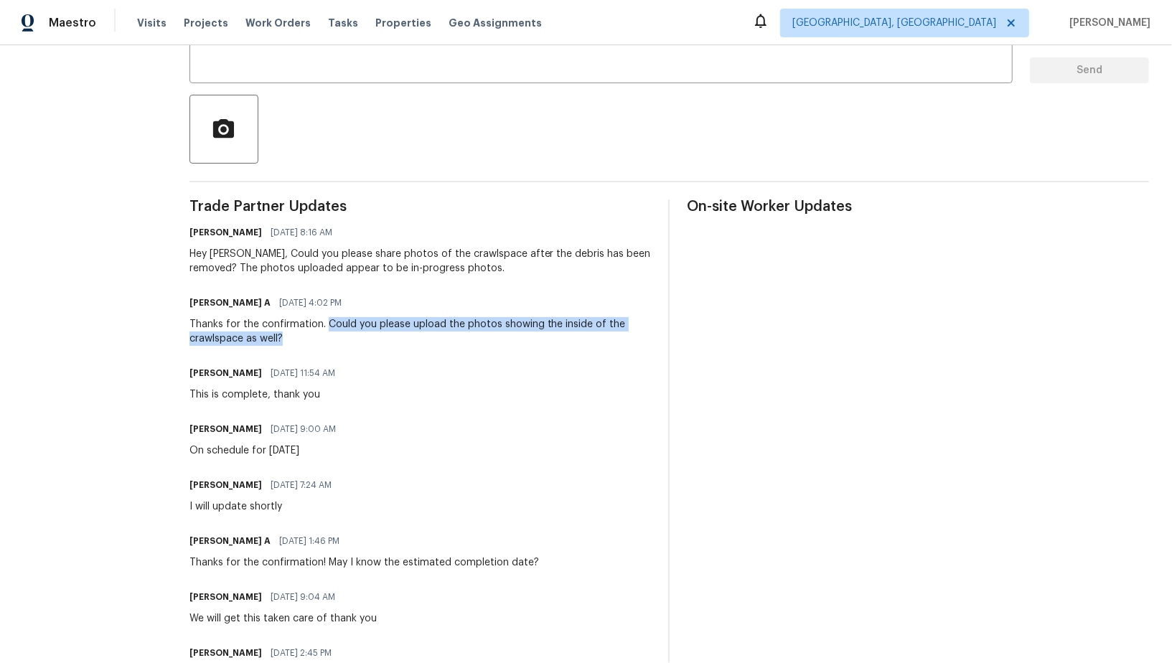
drag, startPoint x: 329, startPoint y: 325, endPoint x: 531, endPoint y: 345, distance: 202.6
click at [531, 345] on div "Thanks for the confirmation. Could you please upload the photos showing the ins…" at bounding box center [420, 331] width 462 height 29
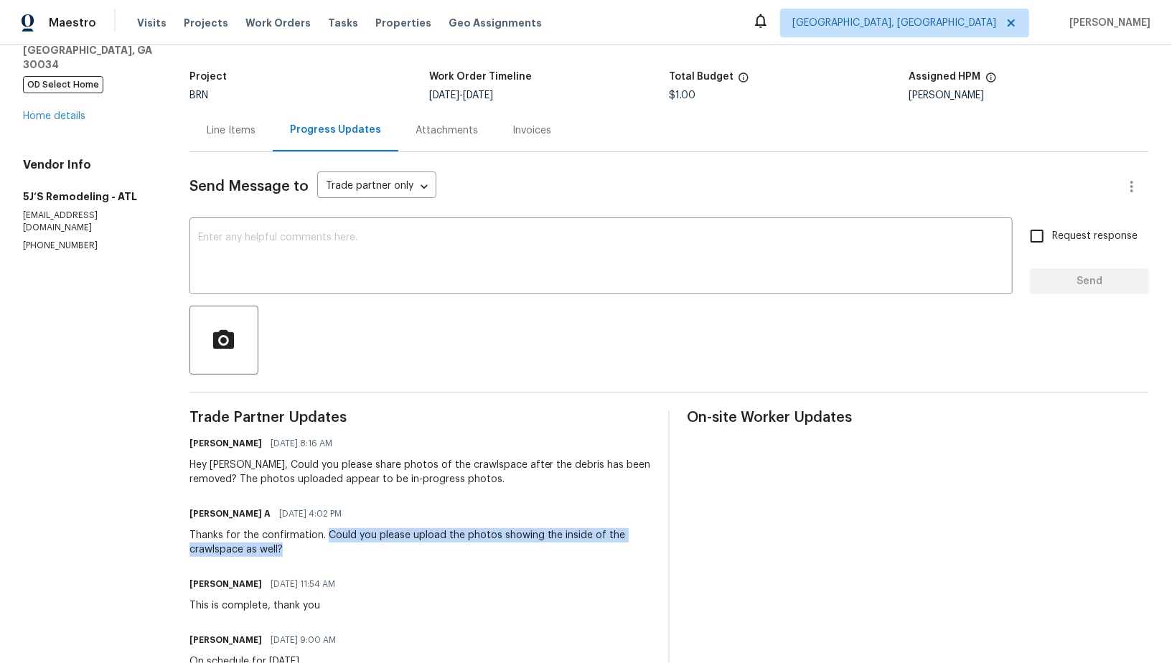
scroll to position [0, 0]
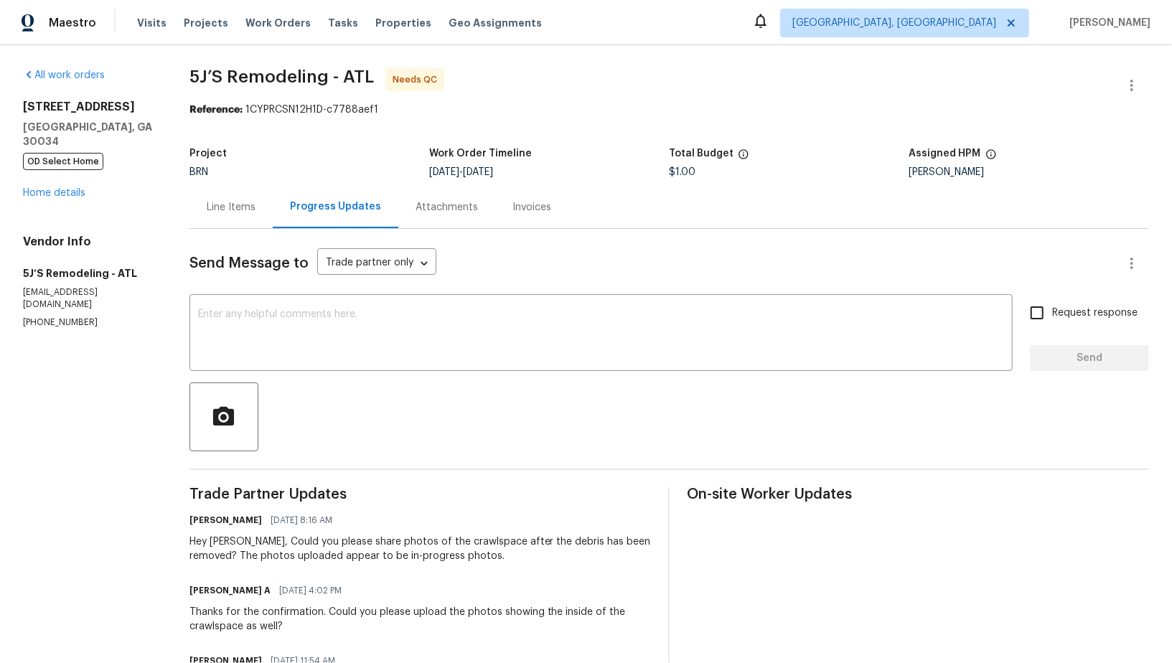
click at [249, 218] on div "Line Items" at bounding box center [230, 207] width 83 height 42
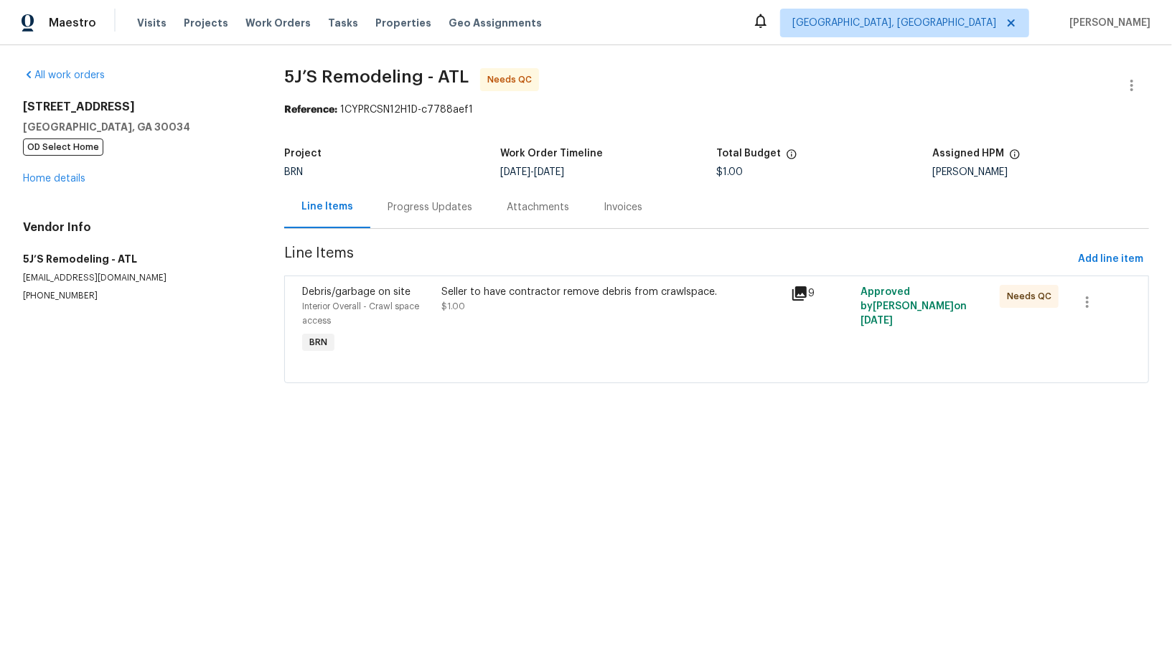
click at [479, 327] on div "Seller to have contractor remove debris from crawlspace. $1.00" at bounding box center [612, 321] width 349 height 80
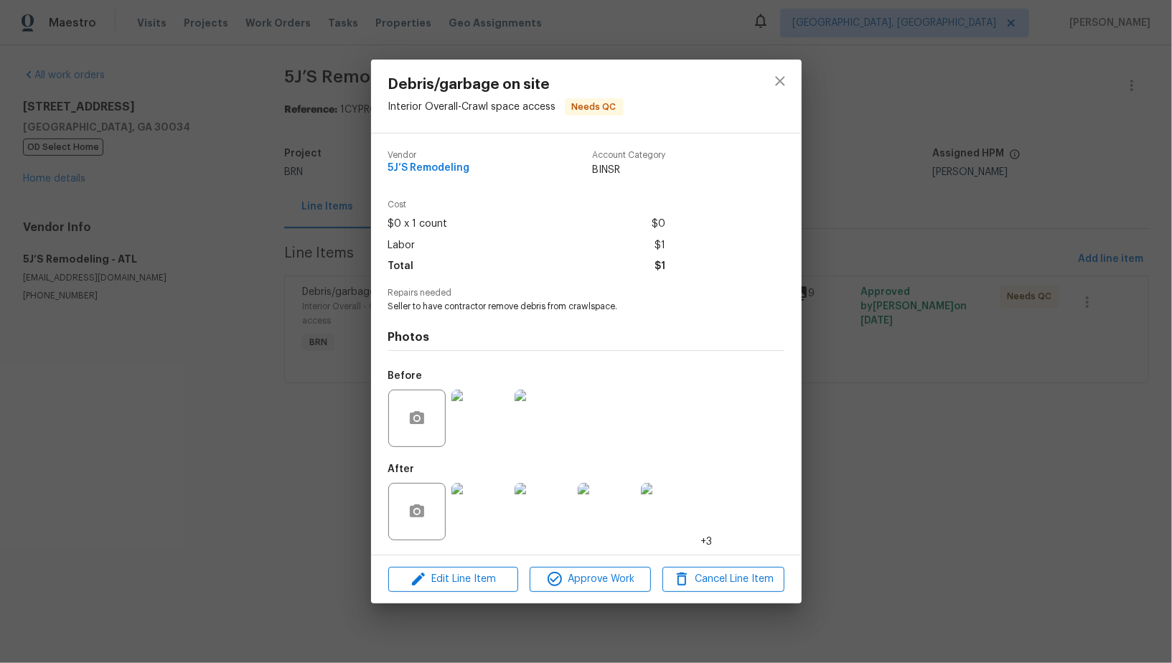
click at [623, 531] on img at bounding box center [606, 511] width 57 height 57
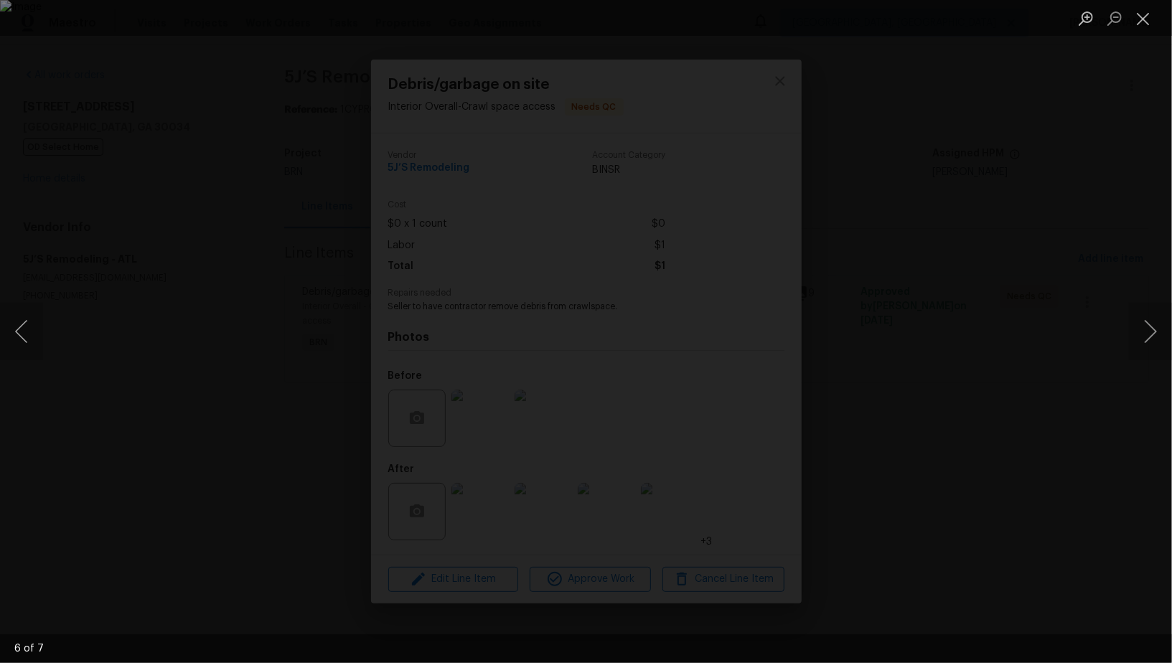
click at [1037, 354] on div "Lightbox" at bounding box center [586, 331] width 1172 height 663
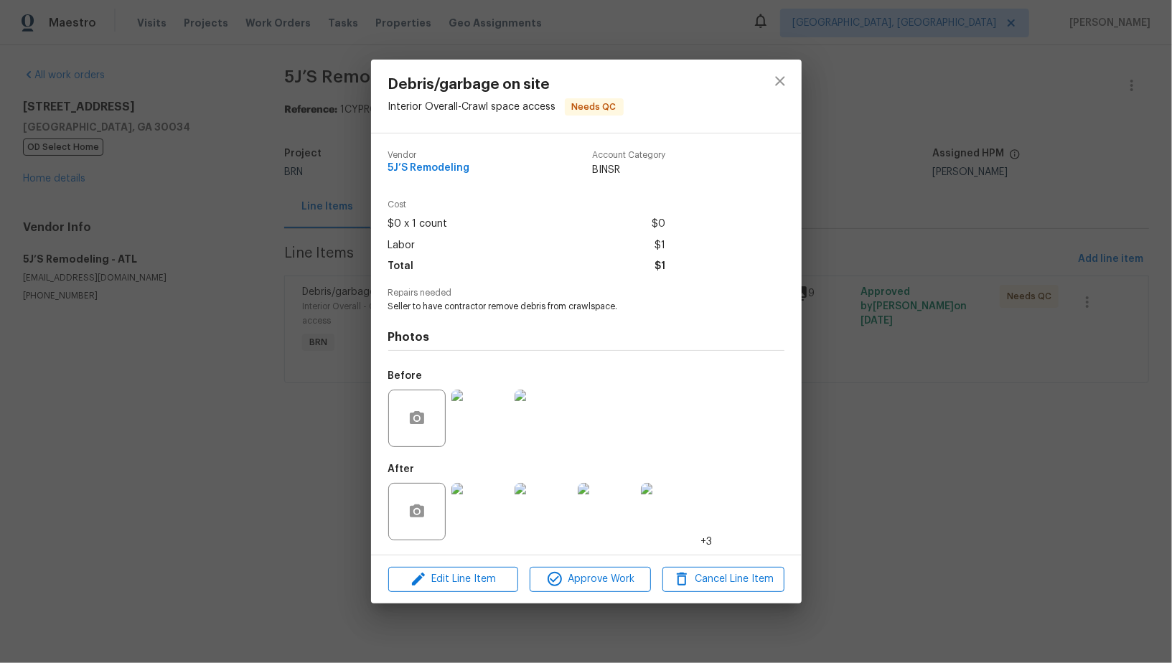
click at [492, 428] on img at bounding box center [479, 418] width 57 height 57
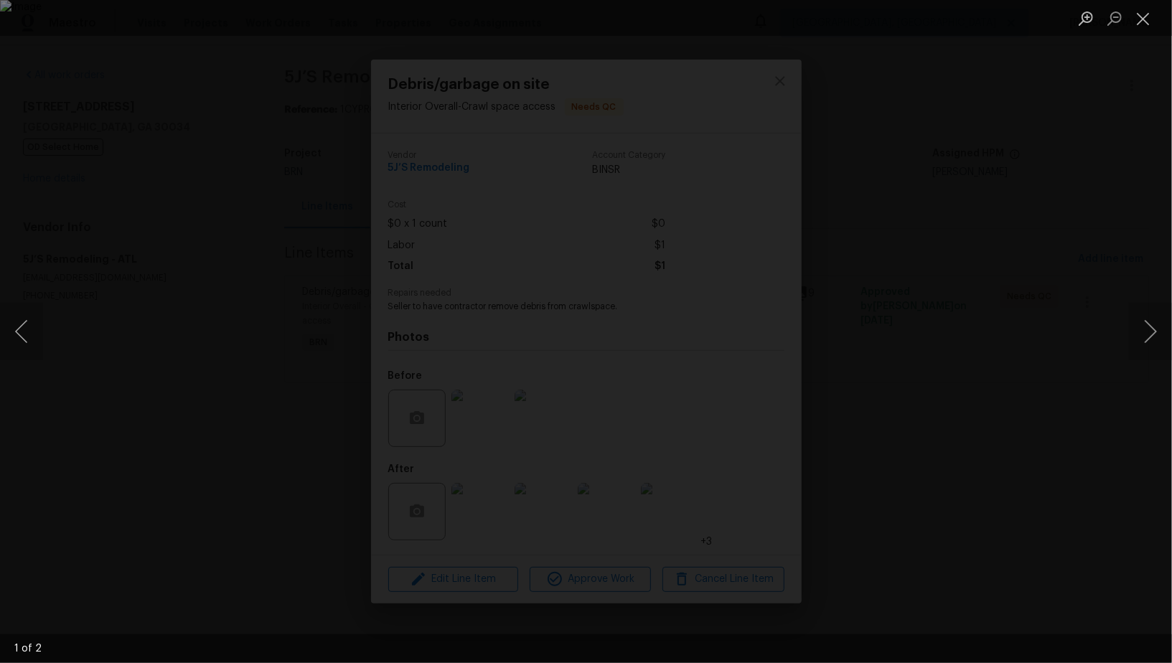
click at [985, 499] on div "Lightbox" at bounding box center [586, 331] width 1172 height 663
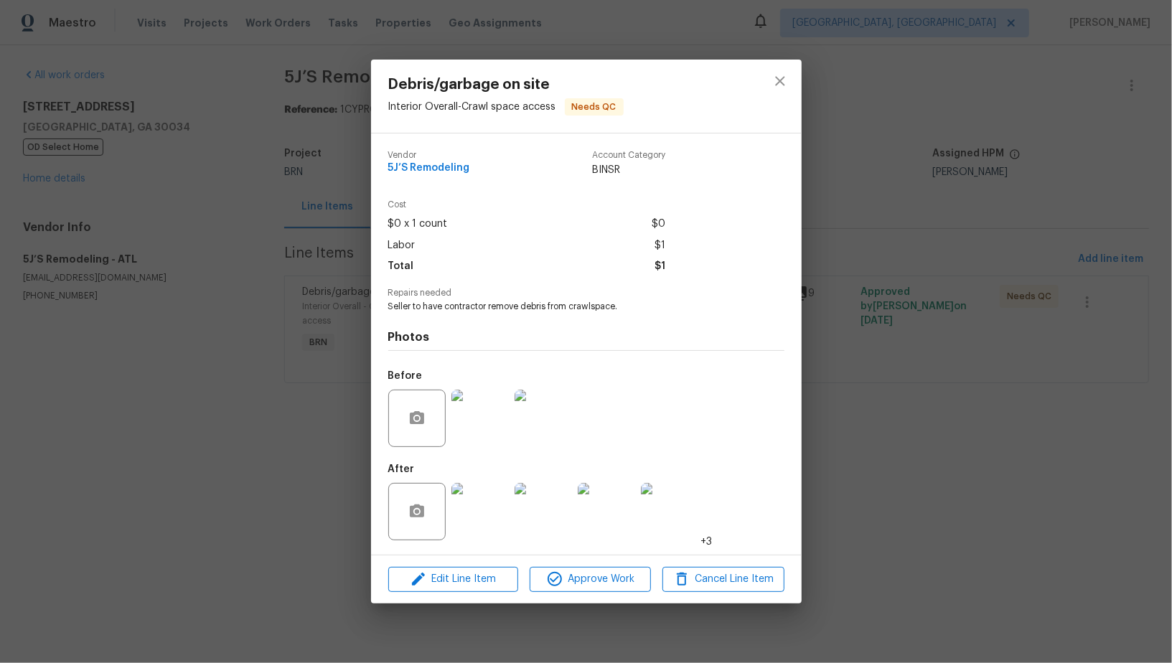
click at [985, 499] on div "Debris/garbage on site Interior Overall - Crawl space access Needs QC Vendor 5J…" at bounding box center [586, 331] width 1172 height 663
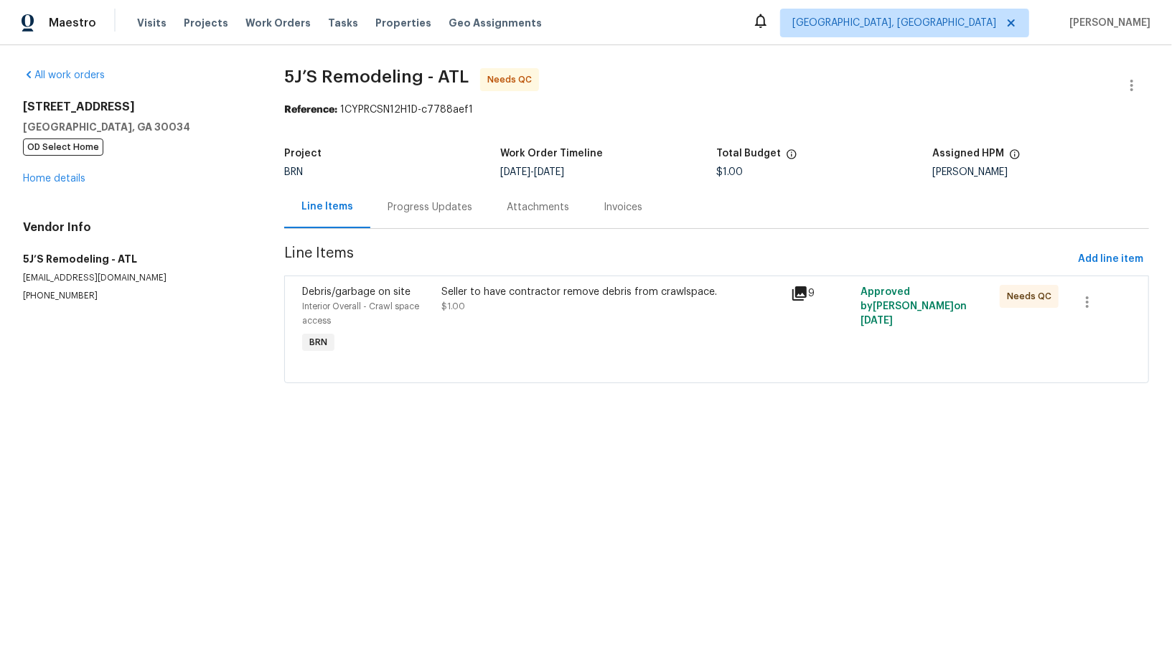
click at [431, 205] on div "Progress Updates" at bounding box center [430, 207] width 85 height 14
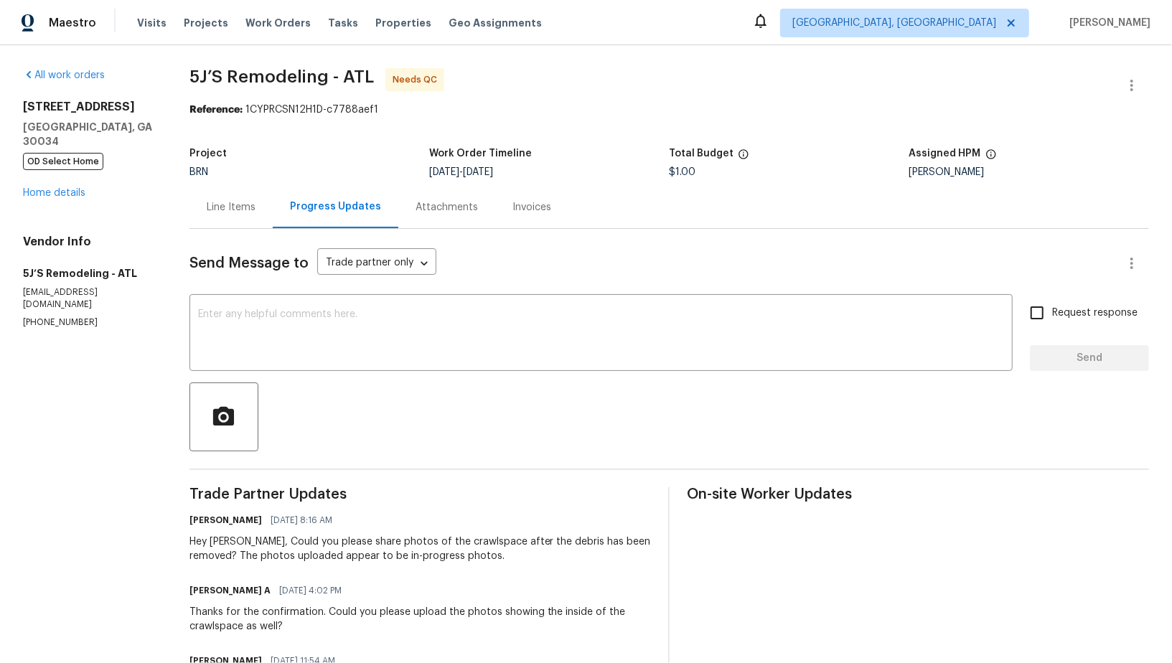
click at [241, 202] on div "Line Items" at bounding box center [231, 207] width 49 height 14
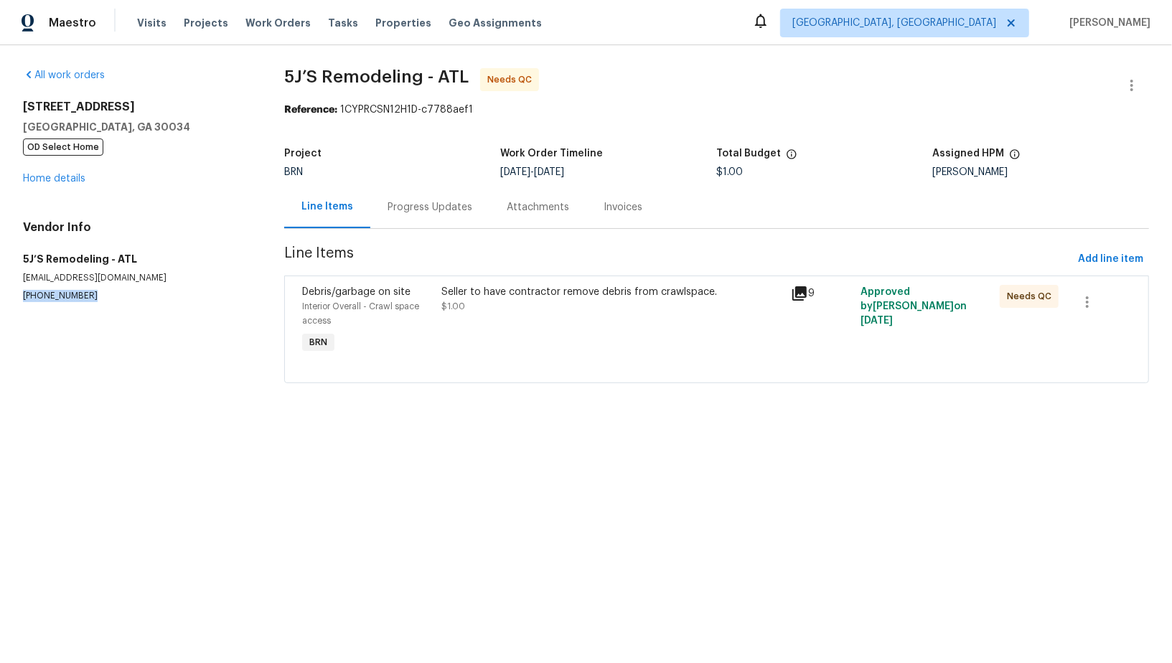
drag, startPoint x: 91, startPoint y: 296, endPoint x: 1, endPoint y: 296, distance: 90.4
click at [0, 296] on div "All work orders 2685 Rainbow Ridge Rd Decatur, GA 30034 OD Select Home Home det…" at bounding box center [586, 234] width 1172 height 378
copy p "(770) 369-6627"
click at [412, 197] on div "Progress Updates" at bounding box center [429, 207] width 119 height 42
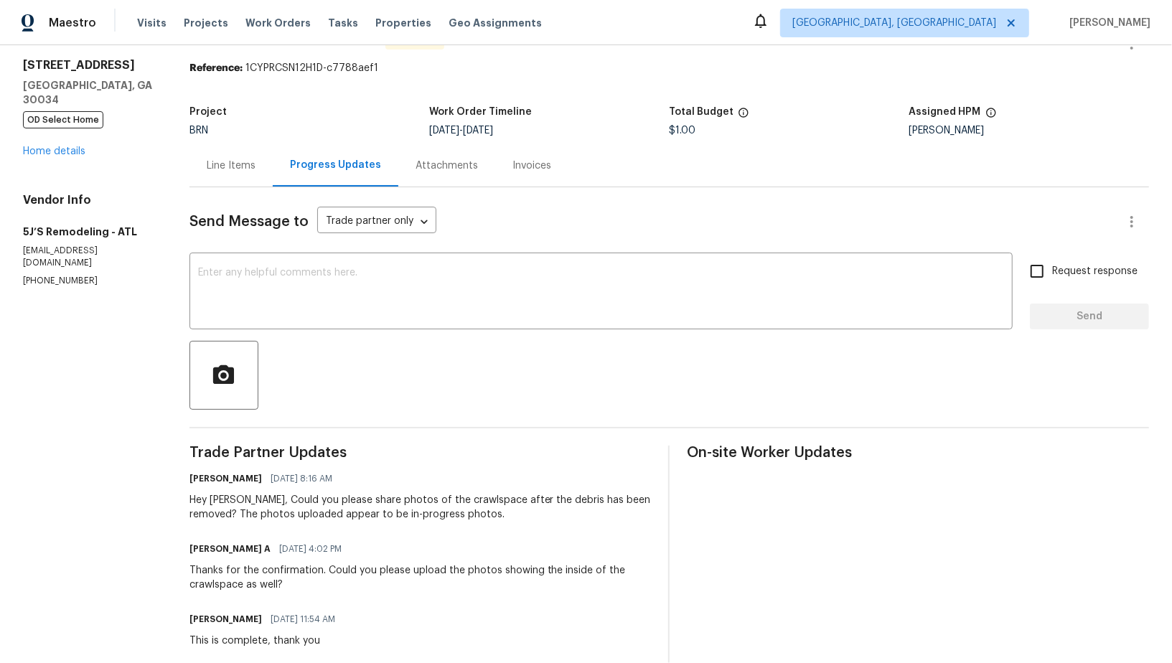
scroll to position [39, 0]
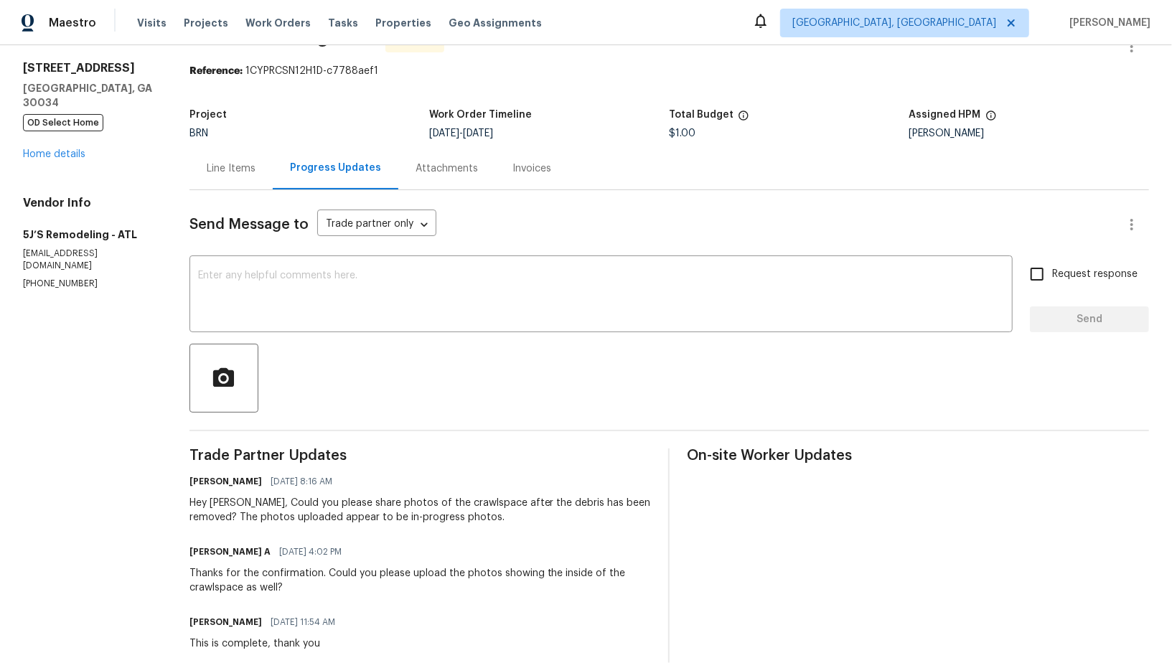
click at [248, 177] on div "Line Items" at bounding box center [230, 168] width 83 height 42
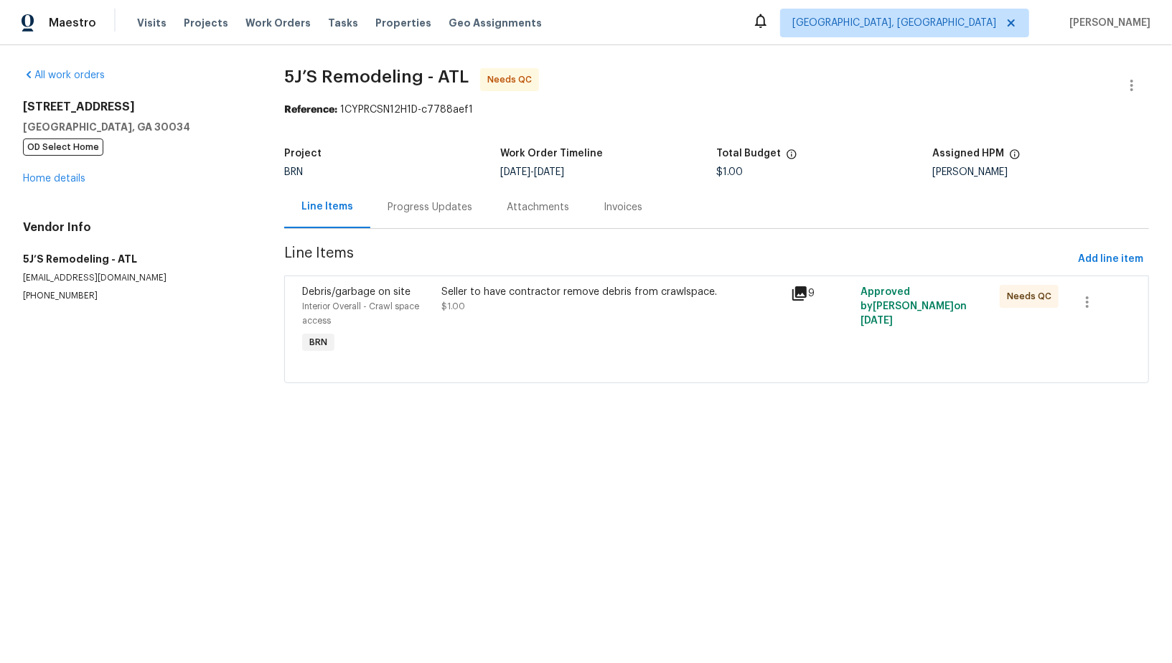
click at [480, 296] on div "Seller to have contractor remove debris from crawlspace." at bounding box center [612, 292] width 340 height 14
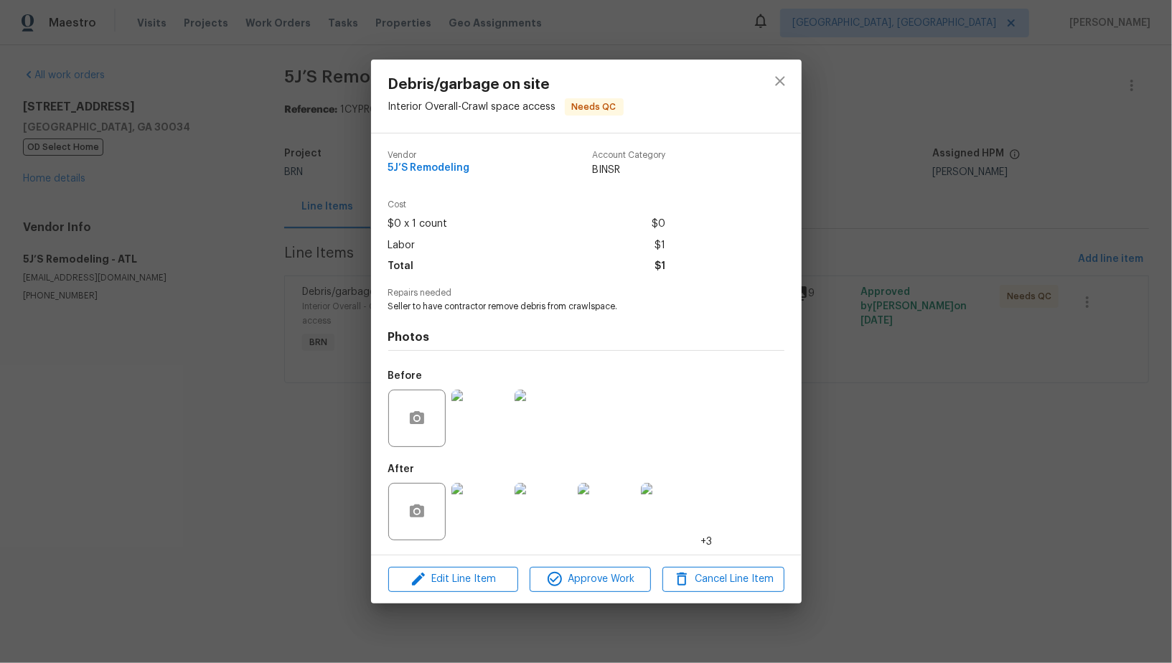
click at [484, 498] on img at bounding box center [479, 511] width 57 height 57
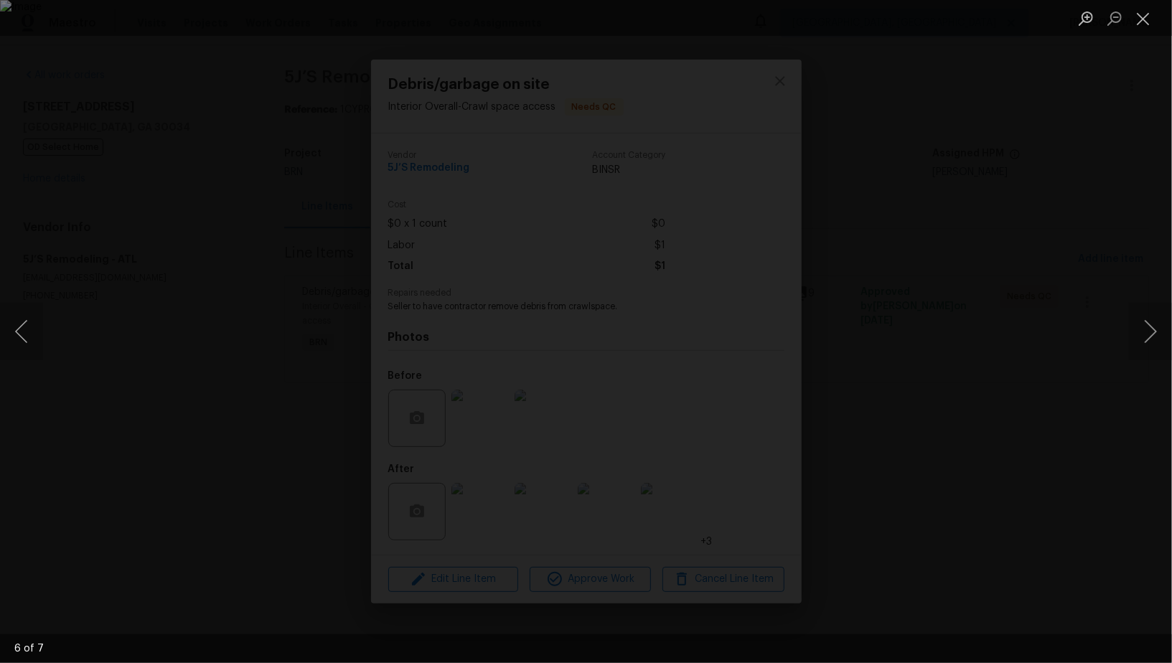
click at [959, 316] on div "Lightbox" at bounding box center [586, 331] width 1172 height 663
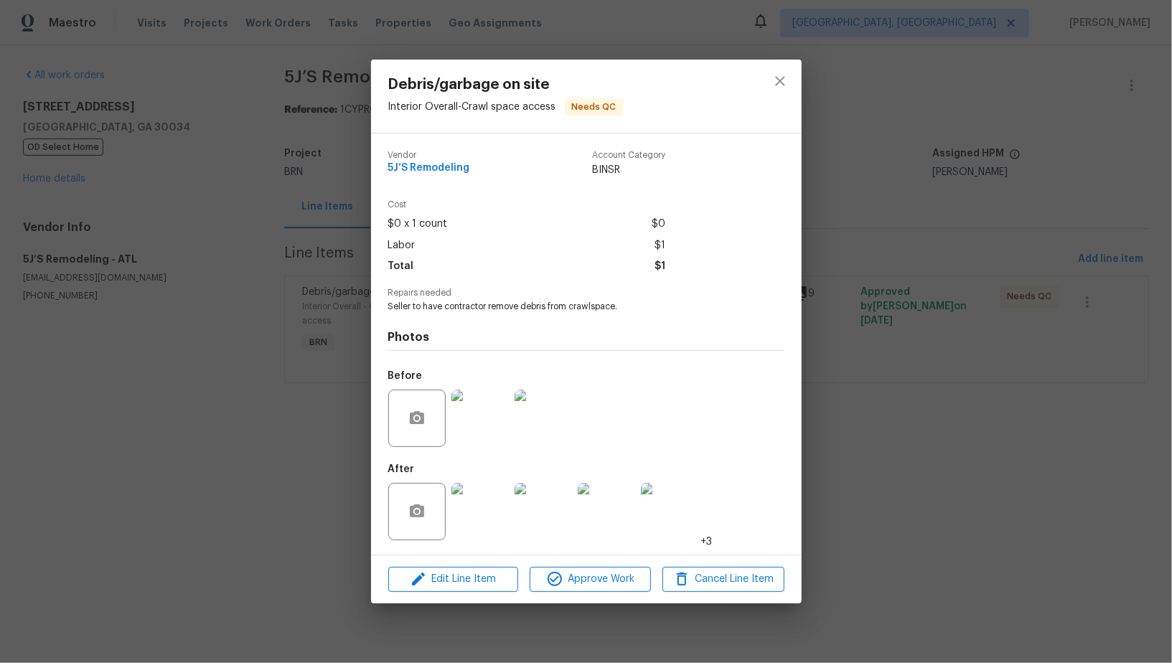
click at [959, 316] on div "Debris/garbage on site Interior Overall - Crawl space access Needs QC Vendor 5J…" at bounding box center [586, 331] width 1172 height 663
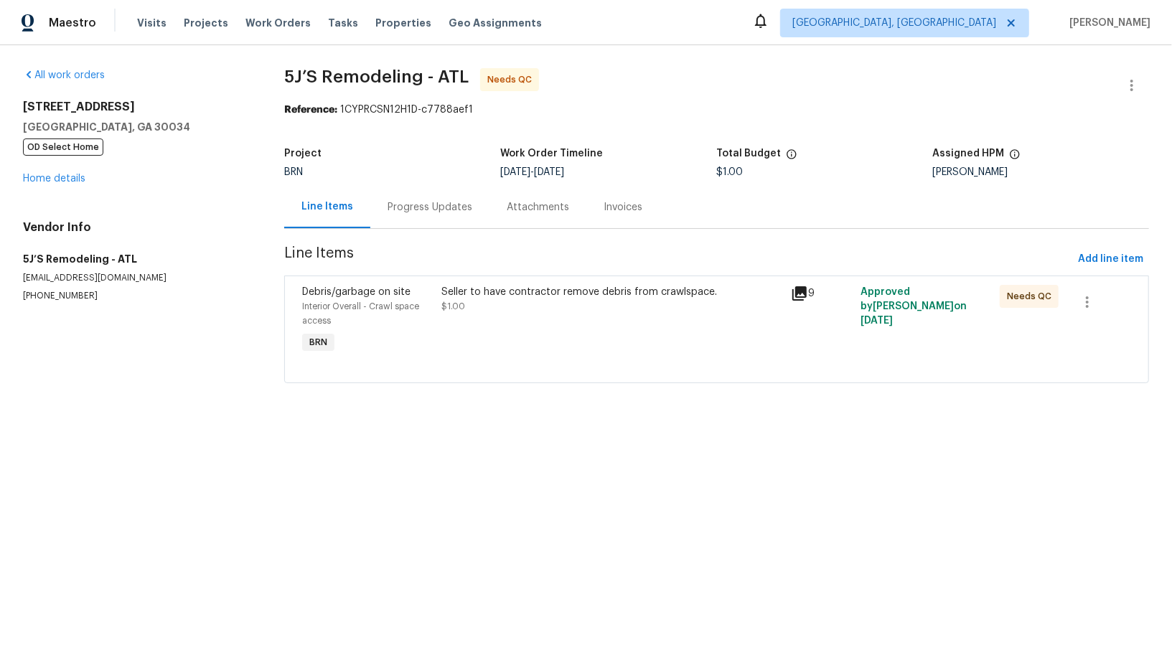
click at [548, 339] on div "Seller to have contractor remove debris from crawlspace. $1.00" at bounding box center [612, 321] width 349 height 80
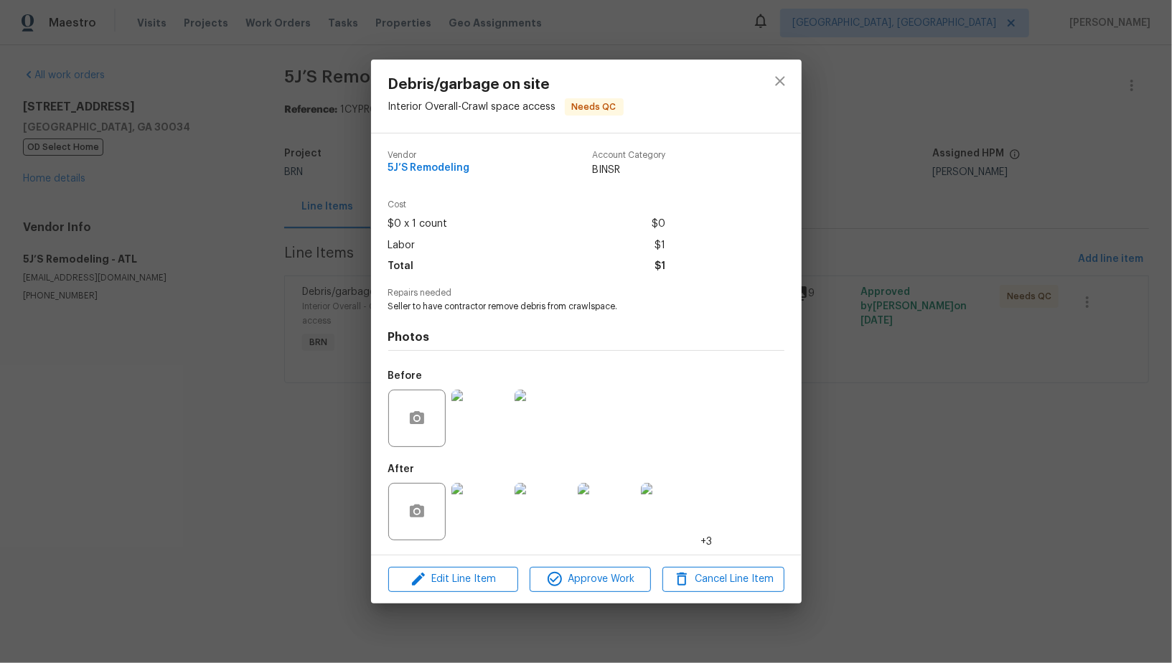
click at [657, 524] on img at bounding box center [669, 511] width 57 height 57
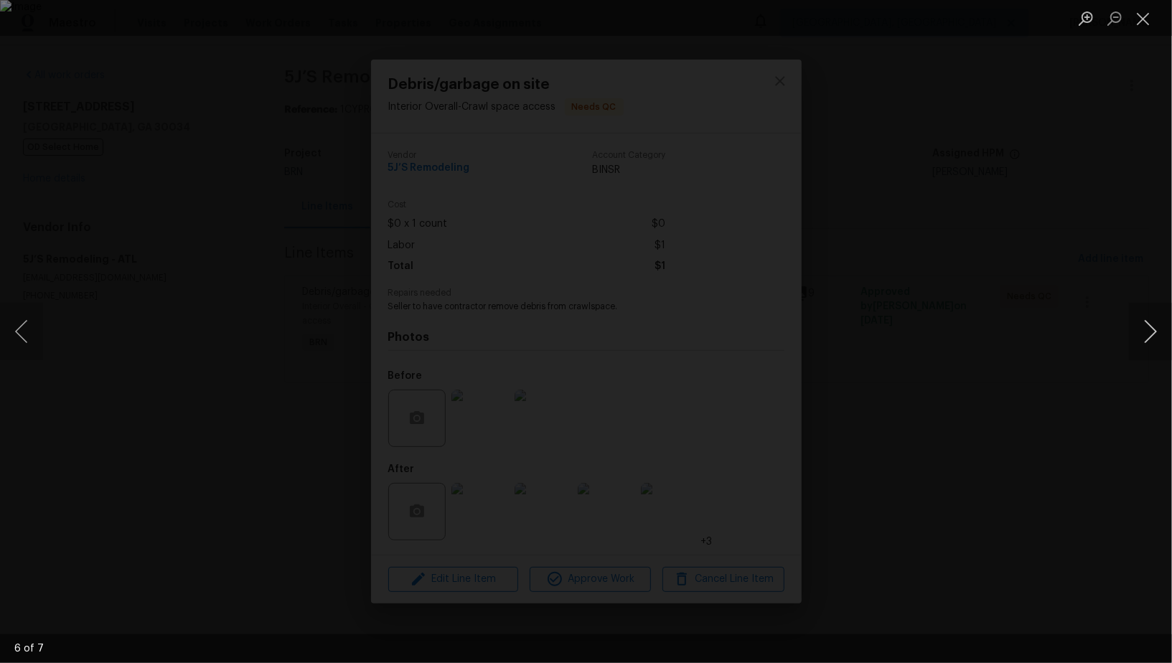
click at [1155, 329] on button "Next image" at bounding box center [1150, 331] width 43 height 57
click at [16, 335] on button "Previous image" at bounding box center [21, 331] width 43 height 57
click at [1064, 496] on div "Lightbox" at bounding box center [586, 331] width 1172 height 663
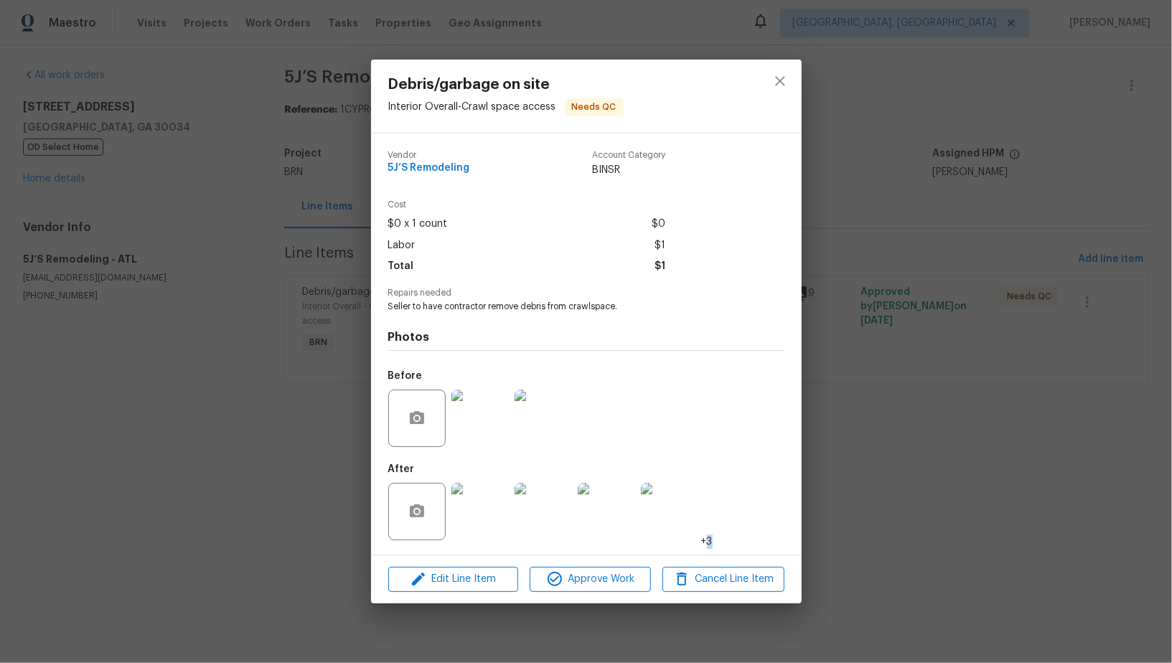
click at [1064, 496] on div "Debris/garbage on site Interior Overall - Crawl space access Needs QC Vendor 5J…" at bounding box center [586, 331] width 1172 height 663
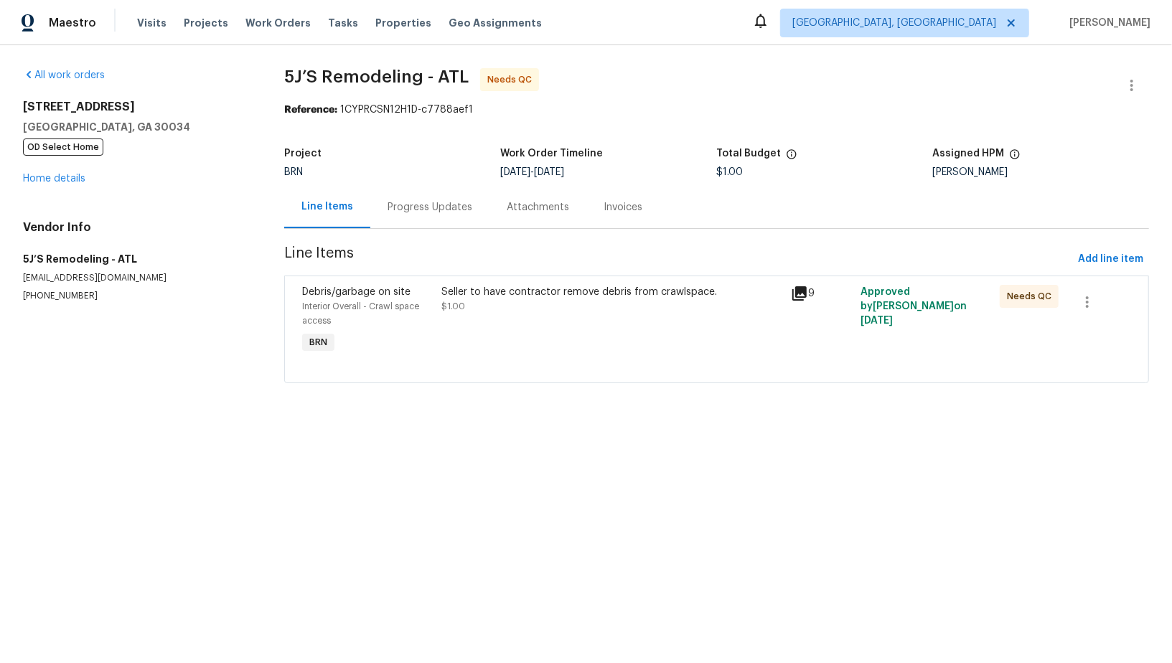
click at [395, 184] on div "Project BRN Work Order Timeline 8/29/2025 - 9/2/2025 Total Budget $1.00 Assigne…" at bounding box center [716, 163] width 865 height 46
click at [428, 232] on section "5J’S Remodeling - ATL Needs QC Reference: 1CYPRCSN12H1D-c7788aef1 Project BRN W…" at bounding box center [716, 234] width 865 height 332
click at [428, 204] on div "Progress Updates" at bounding box center [430, 207] width 85 height 14
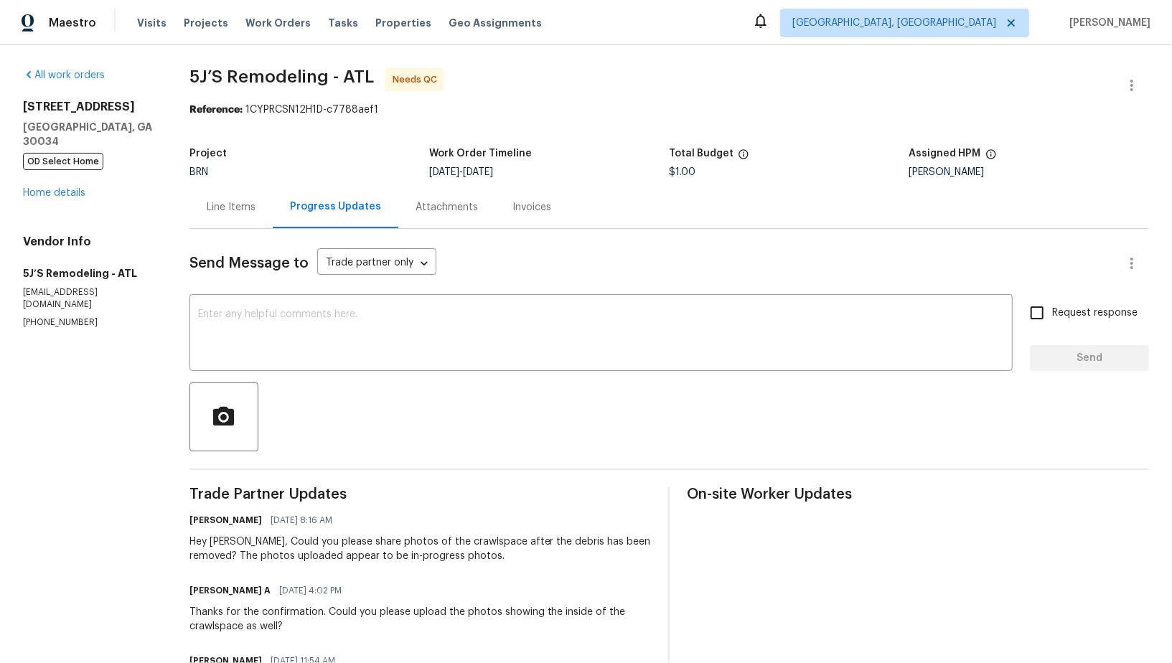
click at [243, 203] on div "Line Items" at bounding box center [231, 207] width 49 height 14
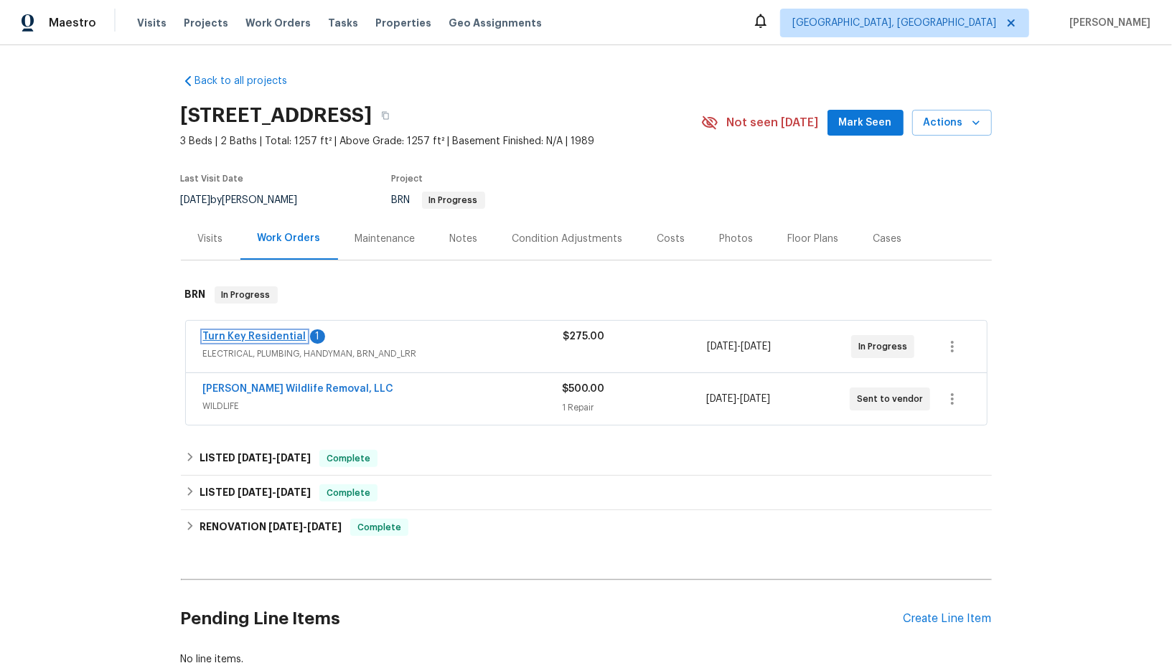
click at [265, 336] on link "Turn Key Residential" at bounding box center [254, 337] width 103 height 10
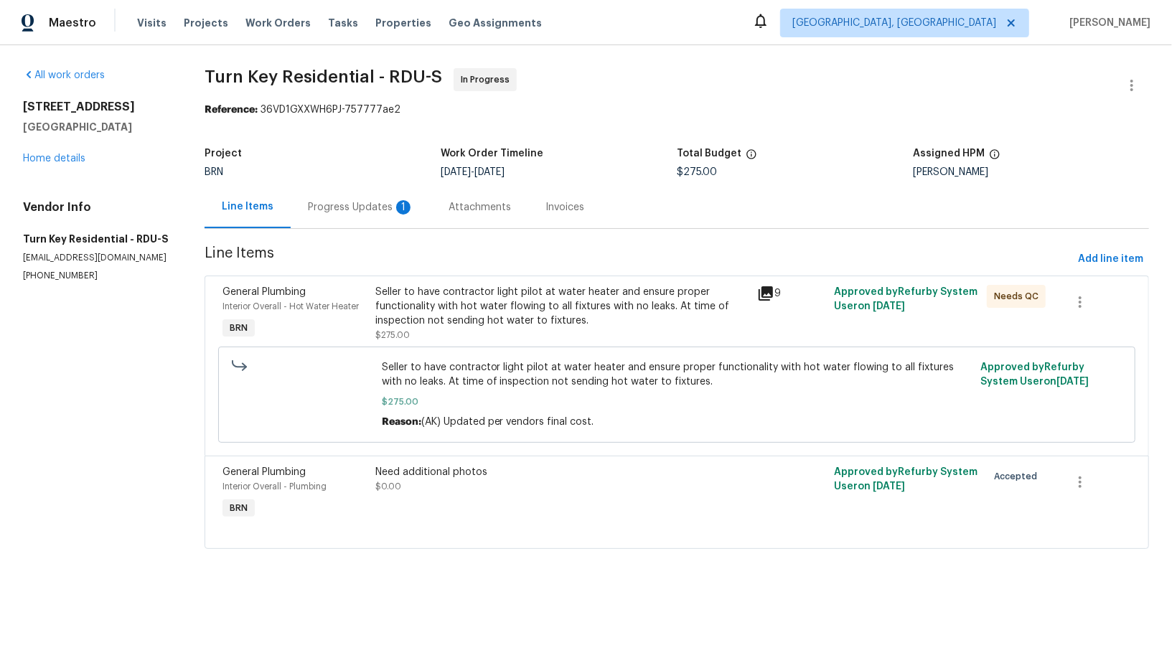
click at [392, 210] on div "Progress Updates 1" at bounding box center [361, 207] width 106 height 14
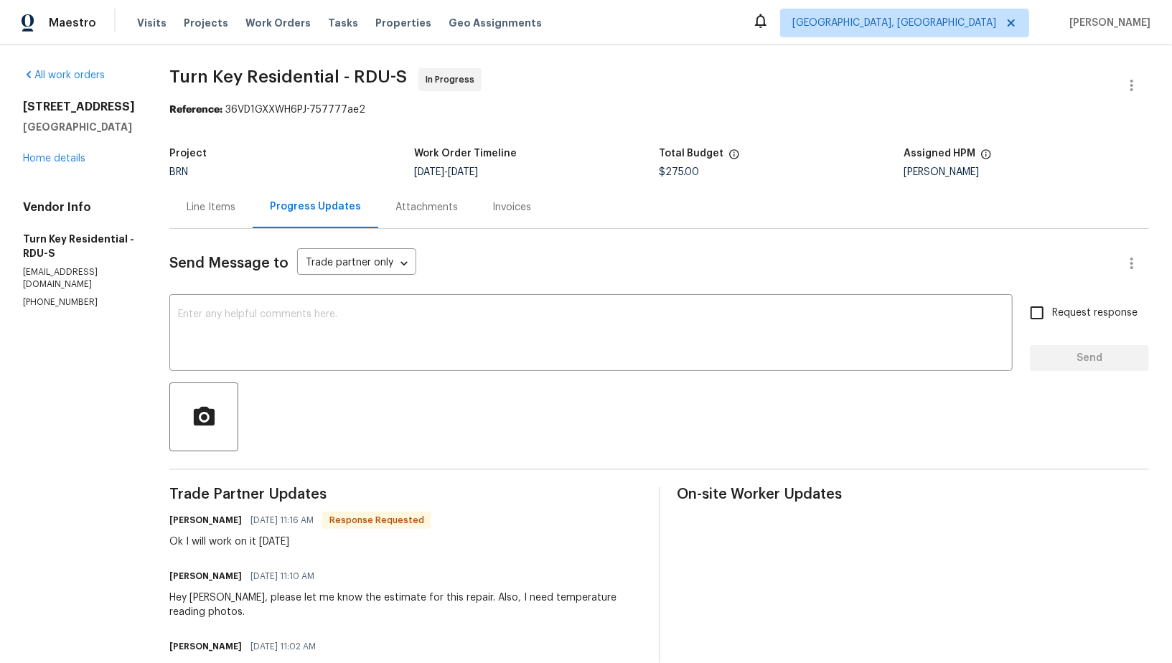
click at [232, 207] on div "Line Items" at bounding box center [211, 207] width 49 height 14
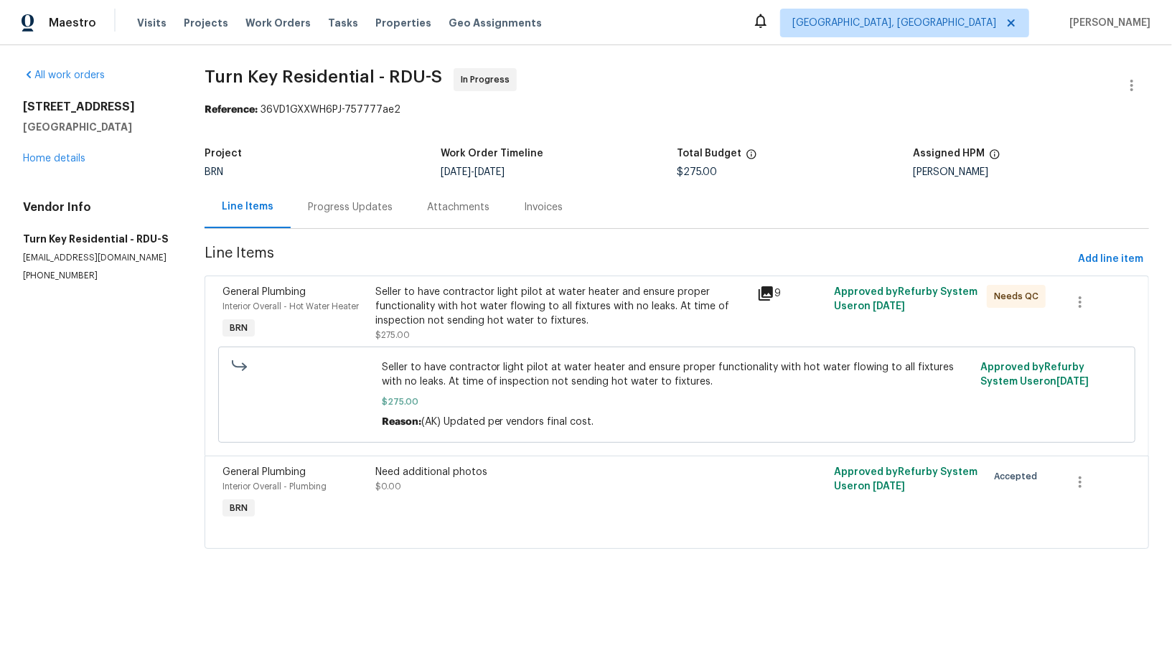
click at [473, 324] on div "Seller to have contractor light pilot at water heater and ensure proper functio…" at bounding box center [562, 306] width 374 height 43
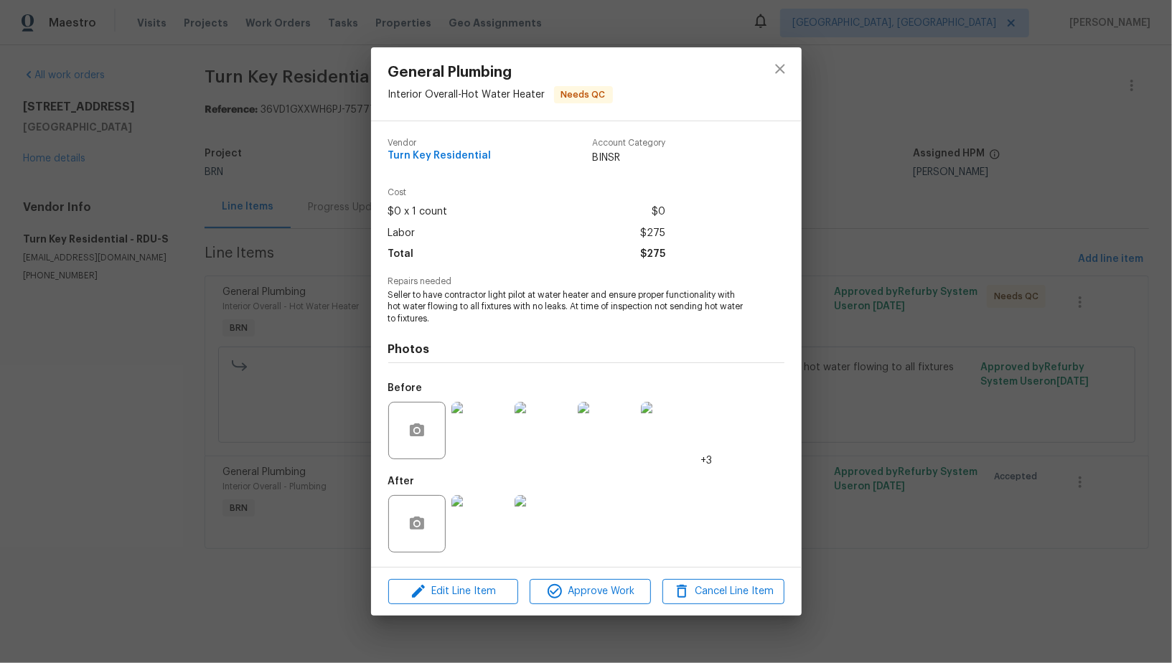
click at [326, 340] on div "General Plumbing Interior Overall - Hot Water Heater Needs QC Vendor Turn Key R…" at bounding box center [586, 331] width 1172 height 663
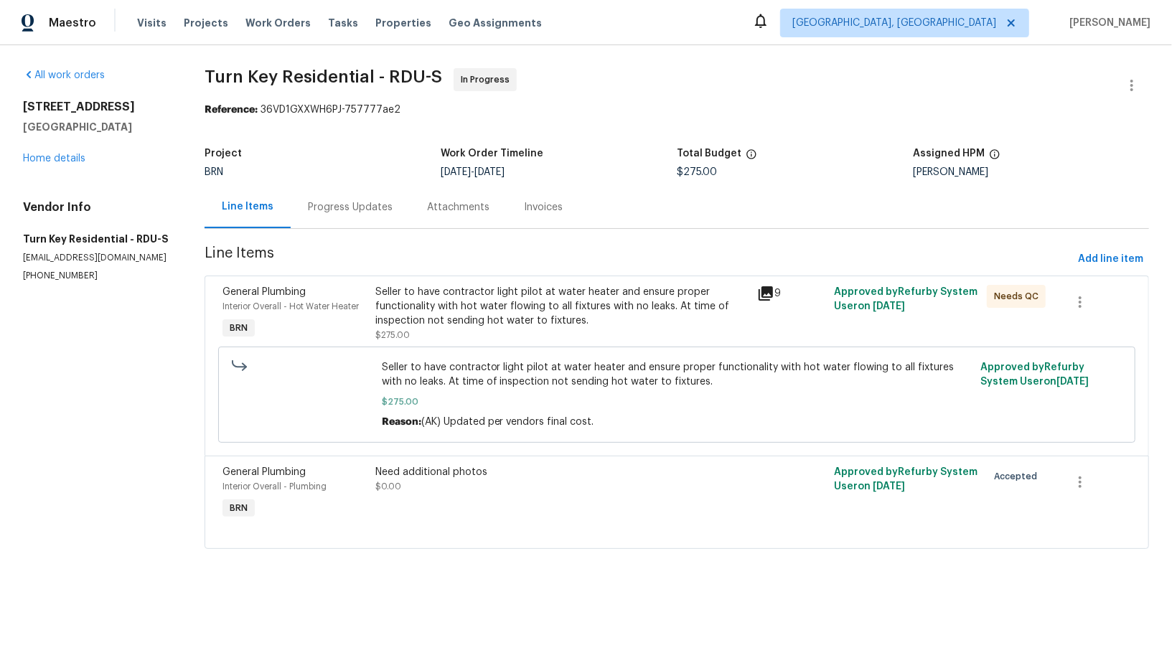
click at [391, 224] on div "Progress Updates" at bounding box center [350, 207] width 119 height 42
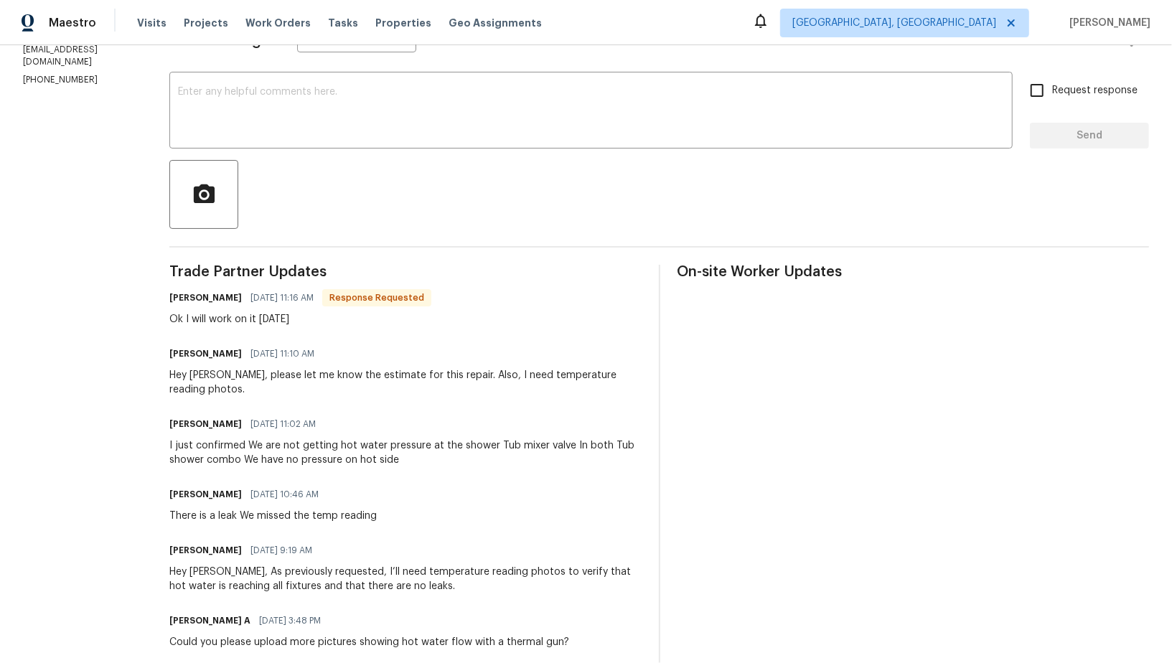
scroll to position [189, 0]
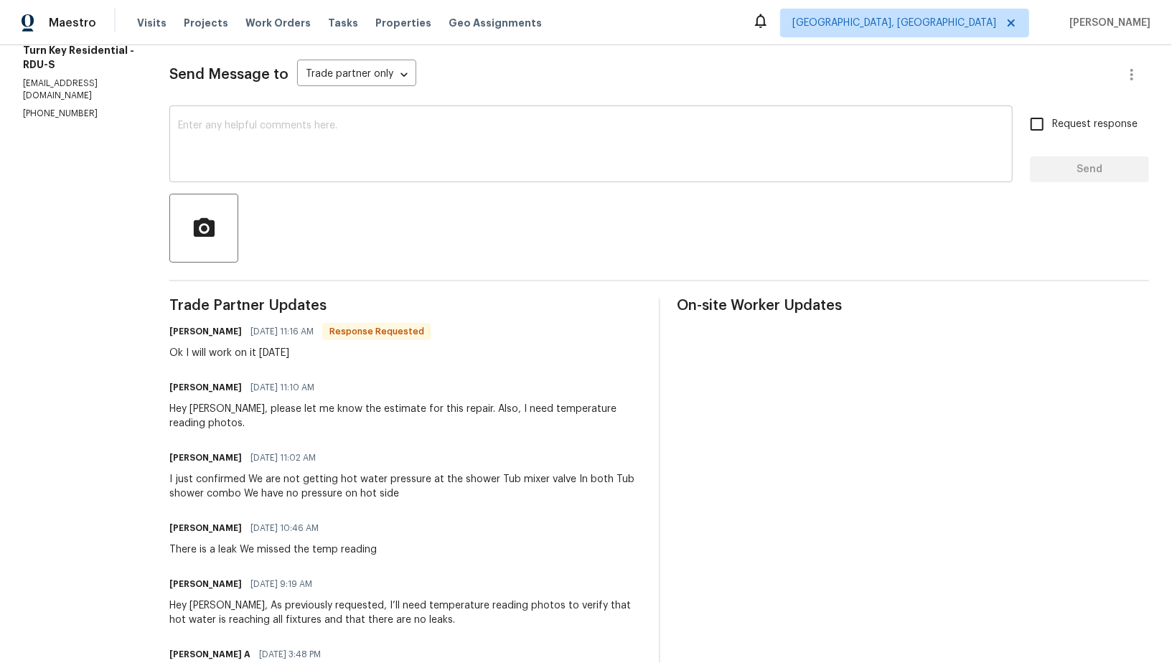
click at [283, 154] on textarea at bounding box center [591, 146] width 826 height 50
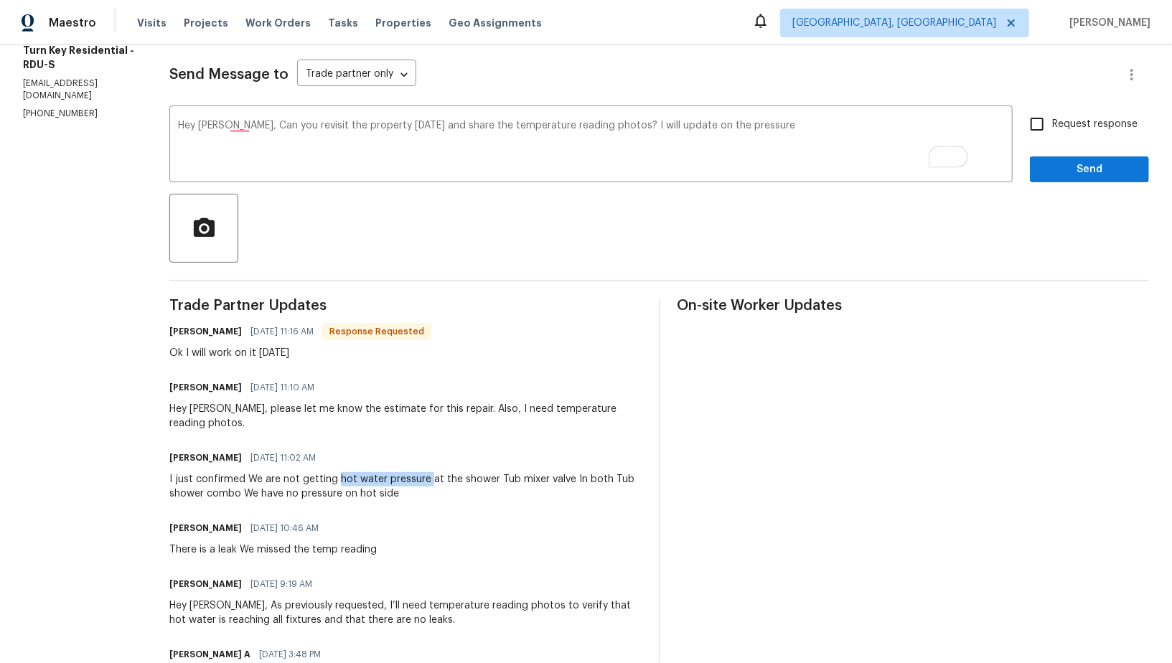
drag, startPoint x: 370, startPoint y: 480, endPoint x: 460, endPoint y: 481, distance: 89.7
click at [460, 481] on div "I just confirmed We are not getting hot water pressure at the shower Tub mixer …" at bounding box center [405, 486] width 472 height 29
copy div "hot water pressure"
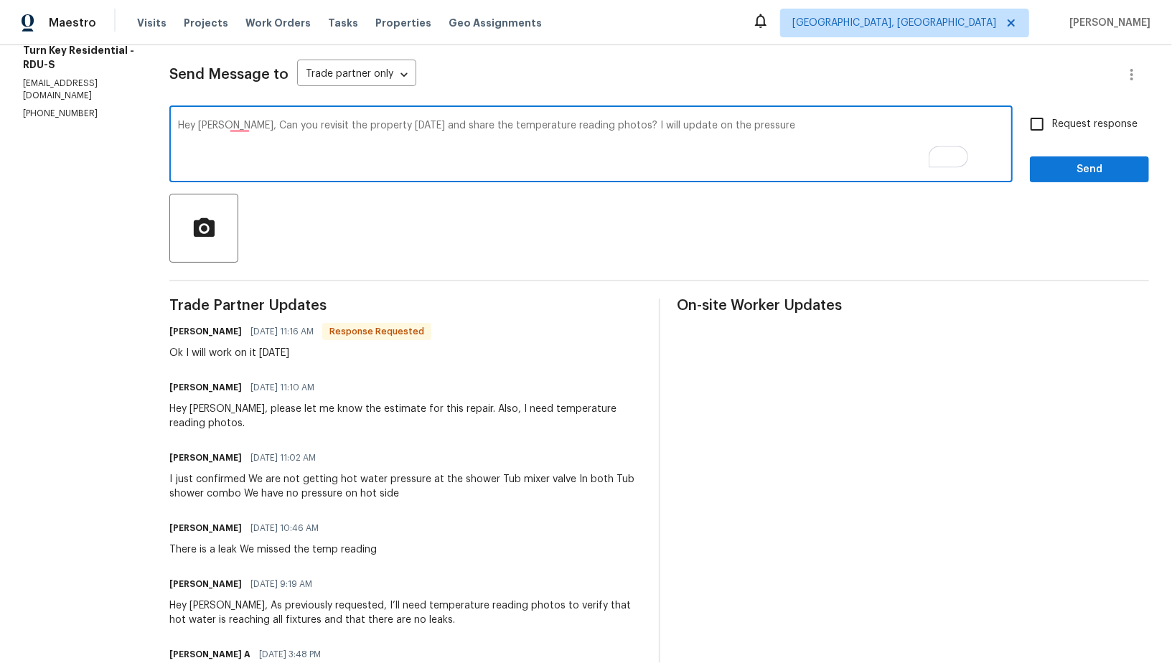
drag, startPoint x: 728, startPoint y: 126, endPoint x: 851, endPoint y: 126, distance: 122.7
click at [851, 126] on textarea "Hey Maria, Can you revisit the property today and share the temperature reading…" at bounding box center [591, 146] width 826 height 50
paste textarea "hot water pressure"
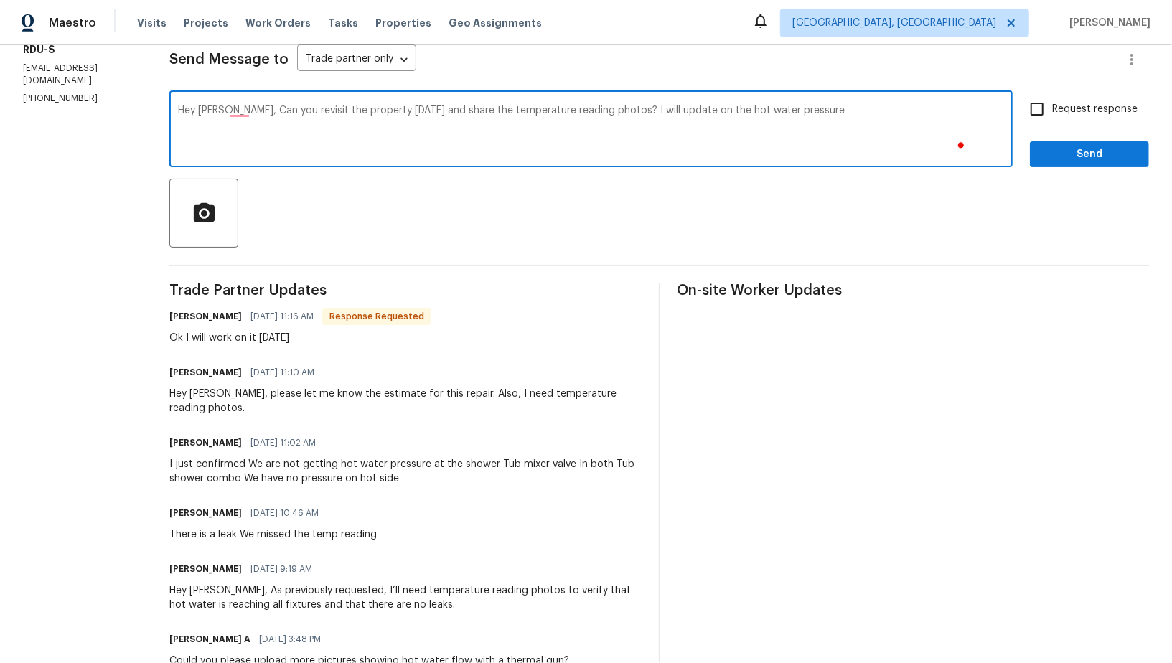
click at [779, 165] on div "Hey Maria, Can you revisit the property today and share the temperature reading…" at bounding box center [590, 130] width 843 height 73
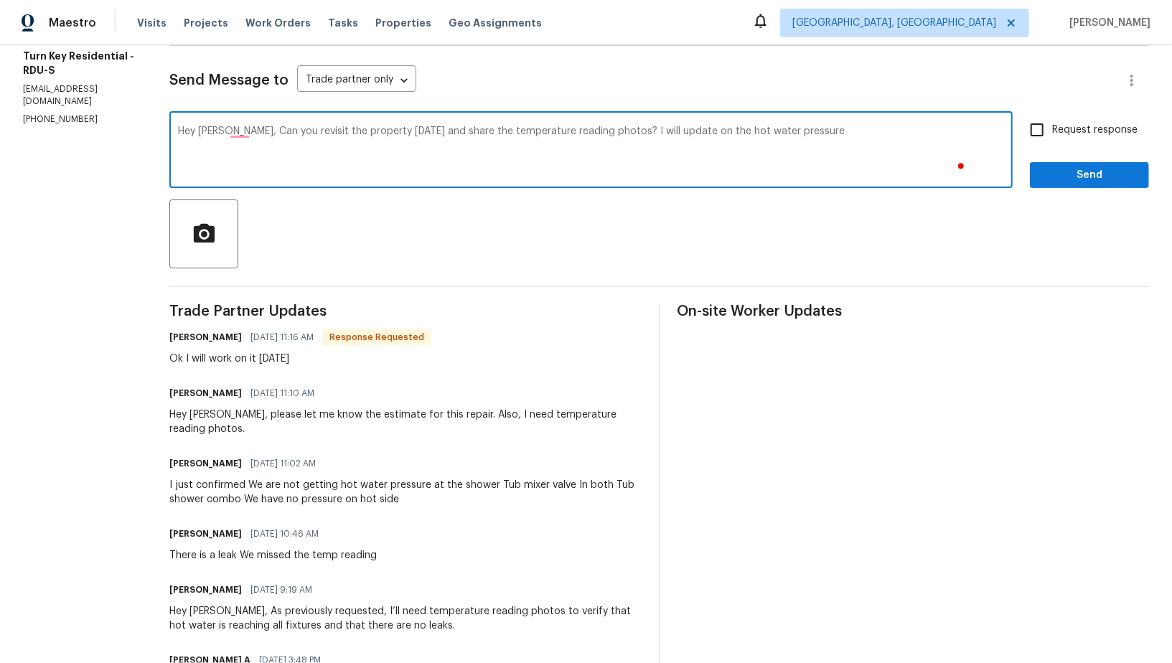
scroll to position [189, 0]
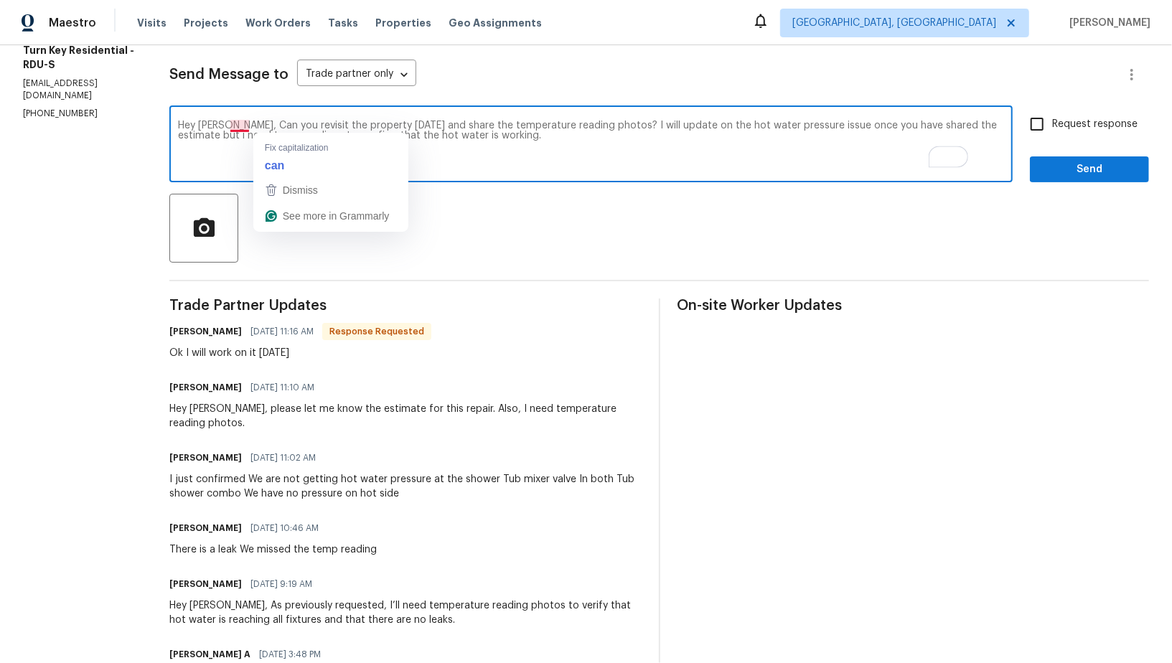
drag, startPoint x: 266, startPoint y: 128, endPoint x: 654, endPoint y: 131, distance: 389.0
click at [654, 131] on textarea "Hey Maria, Can you revisit the property today and share the temperature reading…" at bounding box center [591, 146] width 826 height 50
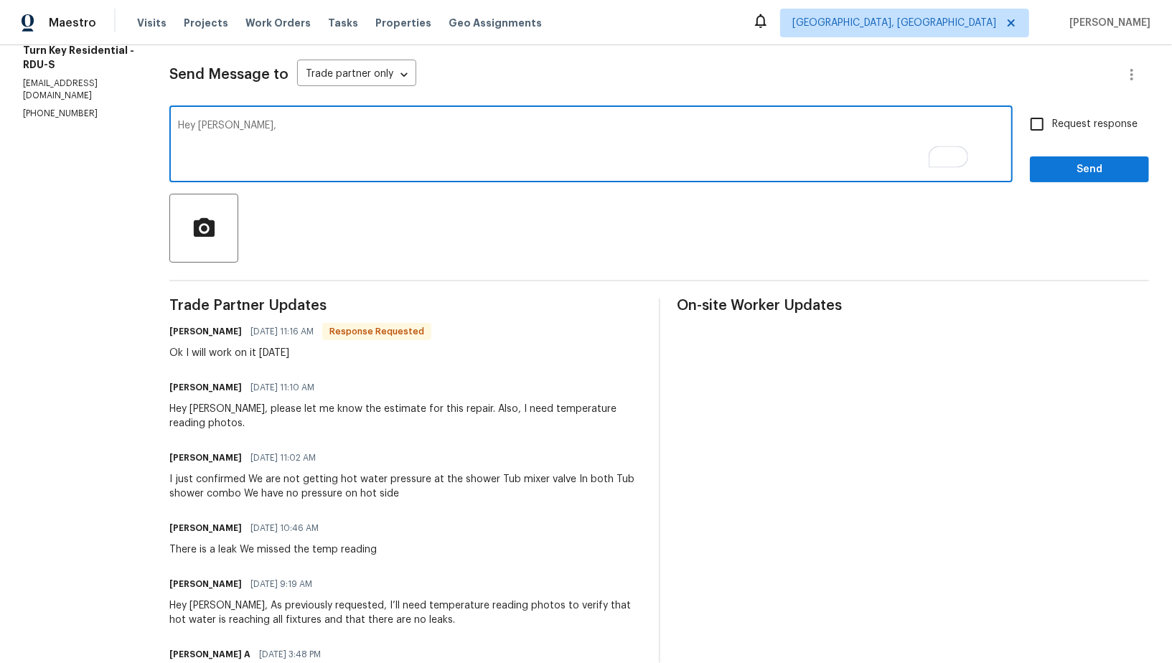
paste textarea "Could you please revisit the property today and share the temperature reading p…"
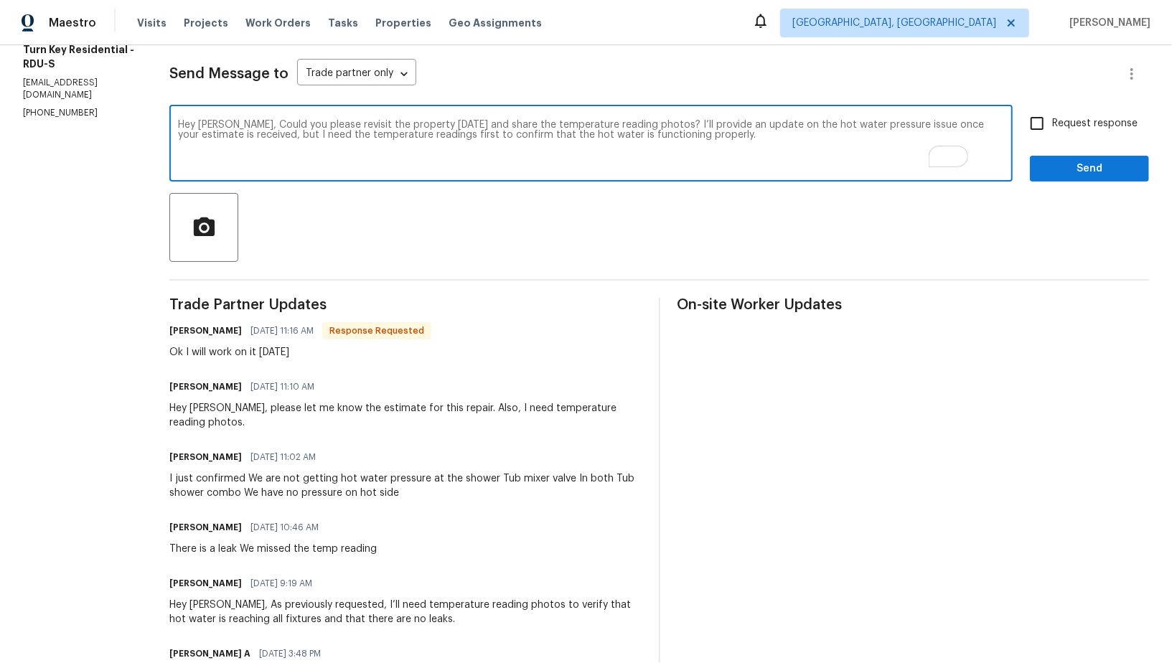
scroll to position [178, 0]
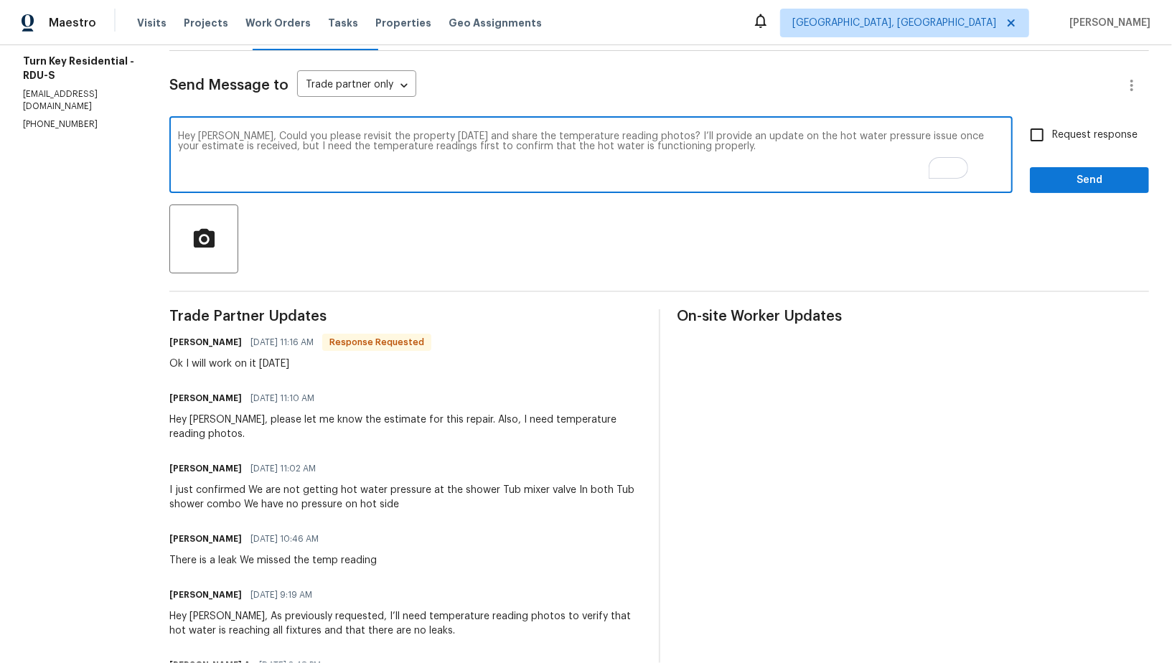
type textarea "Hey Maria, Could you please revisit the property today and share the temperatur…"
click at [1039, 137] on input "Request response" at bounding box center [1037, 135] width 30 height 30
checkbox input "true"
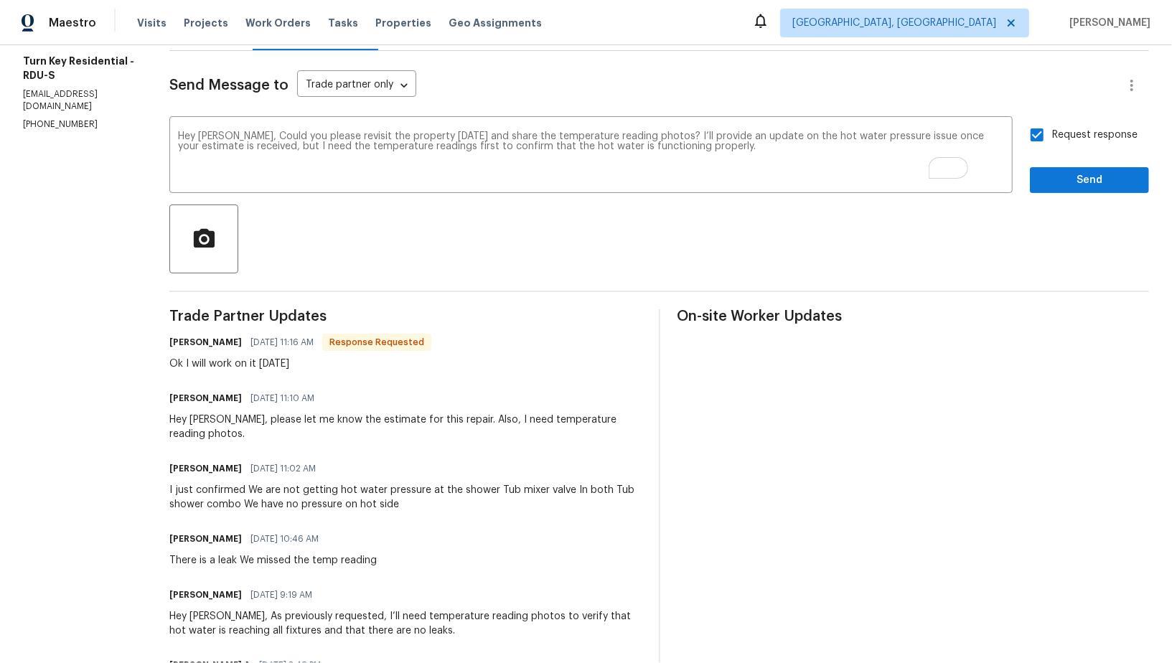
click at [1069, 189] on button "Send" at bounding box center [1089, 180] width 119 height 27
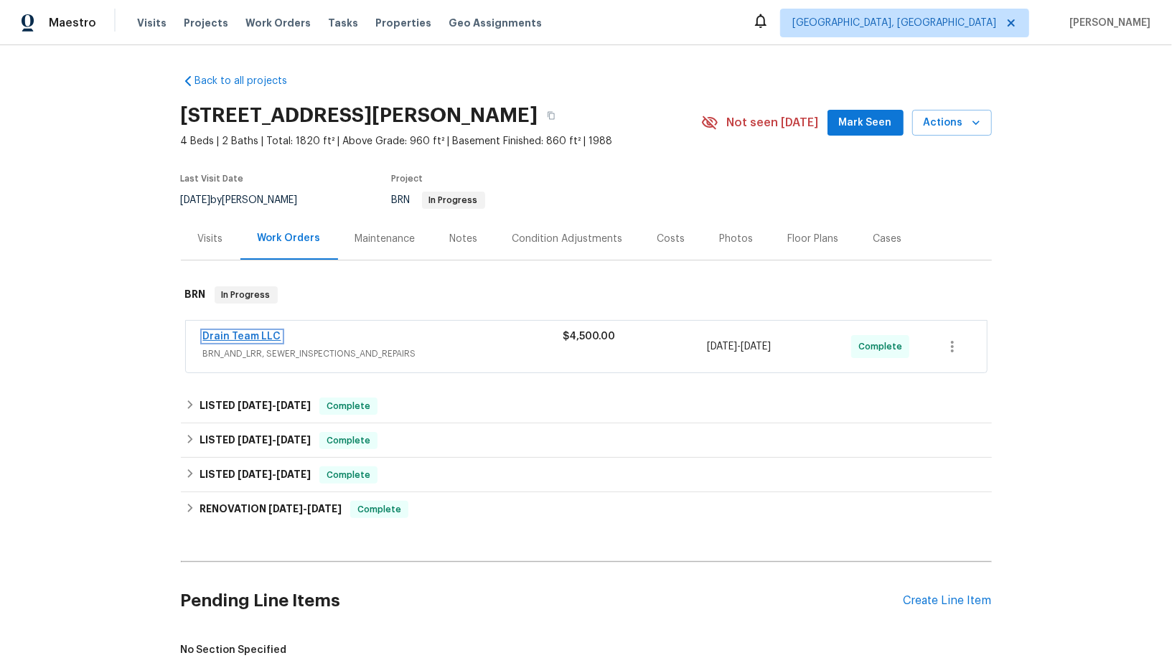
click at [236, 332] on link "Drain Team LLC" at bounding box center [242, 337] width 78 height 10
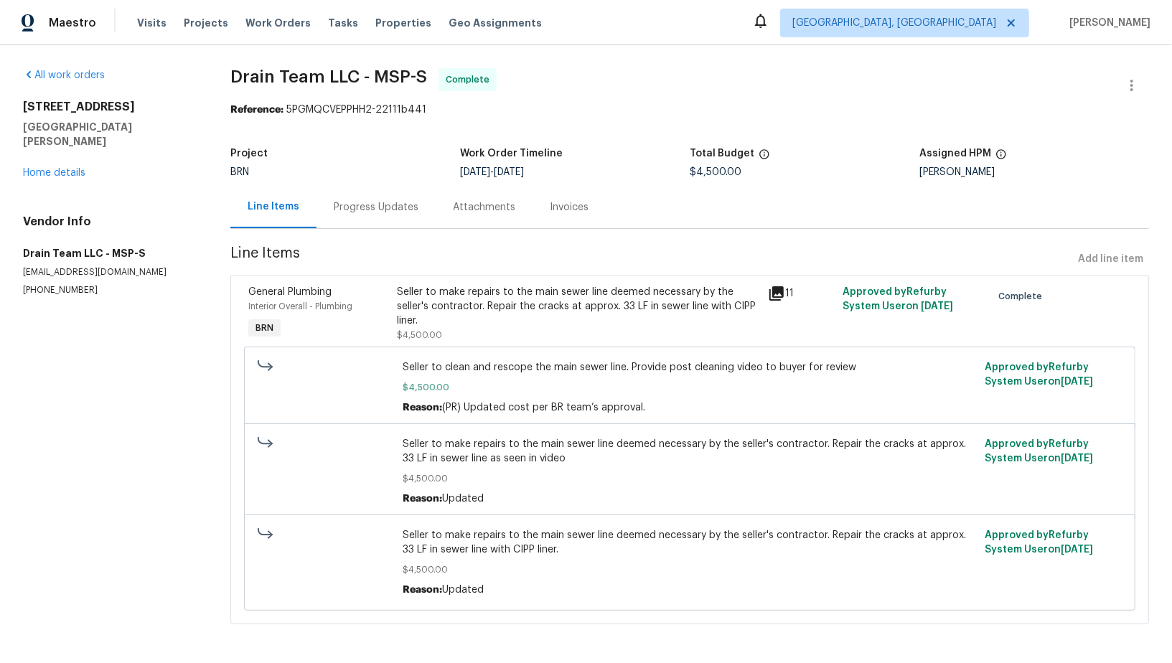
click at [388, 207] on div "Progress Updates" at bounding box center [376, 207] width 85 height 14
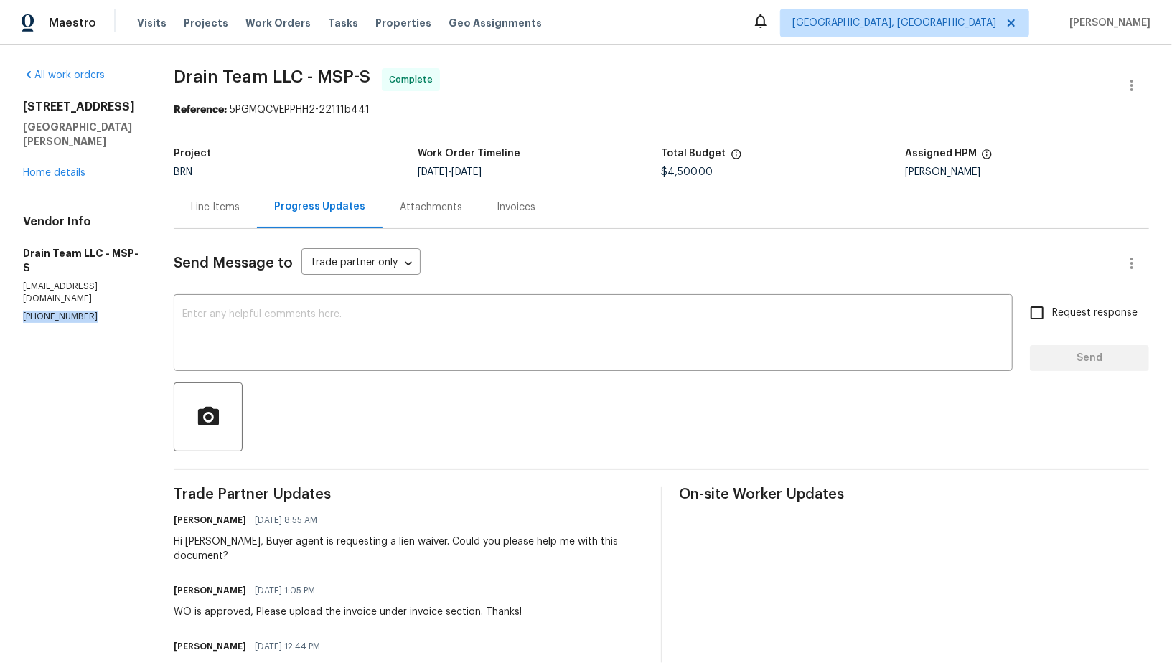
drag, startPoint x: 83, startPoint y: 278, endPoint x: 0, endPoint y: 277, distance: 83.2
copy p "(651) 890-7822"
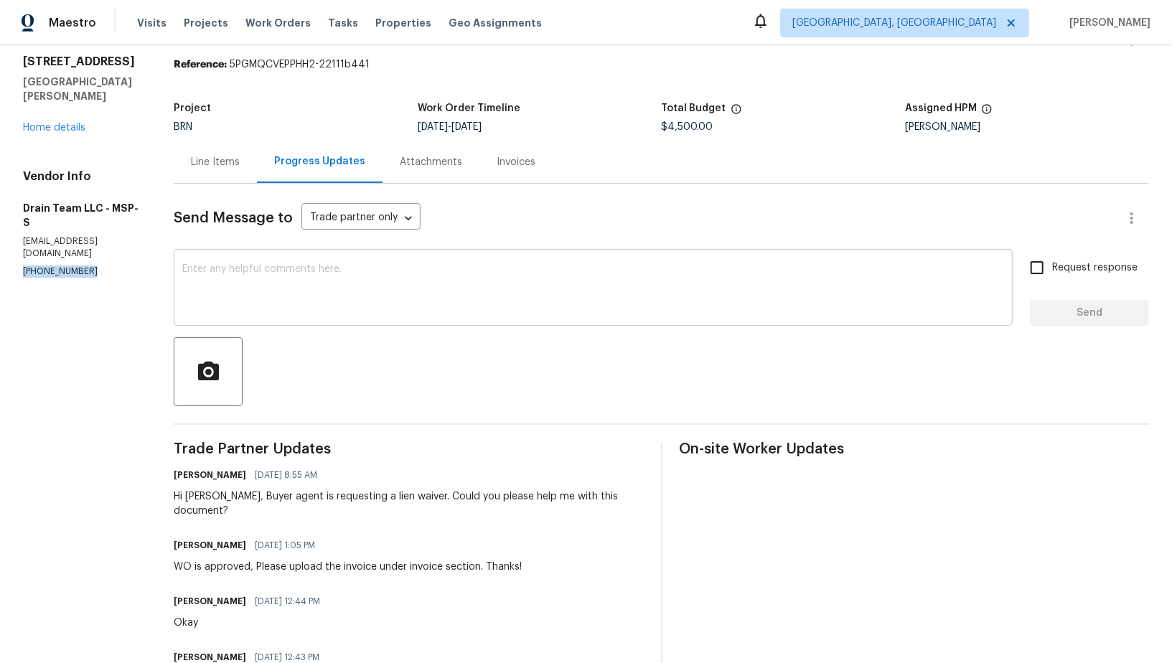
scroll to position [62, 0]
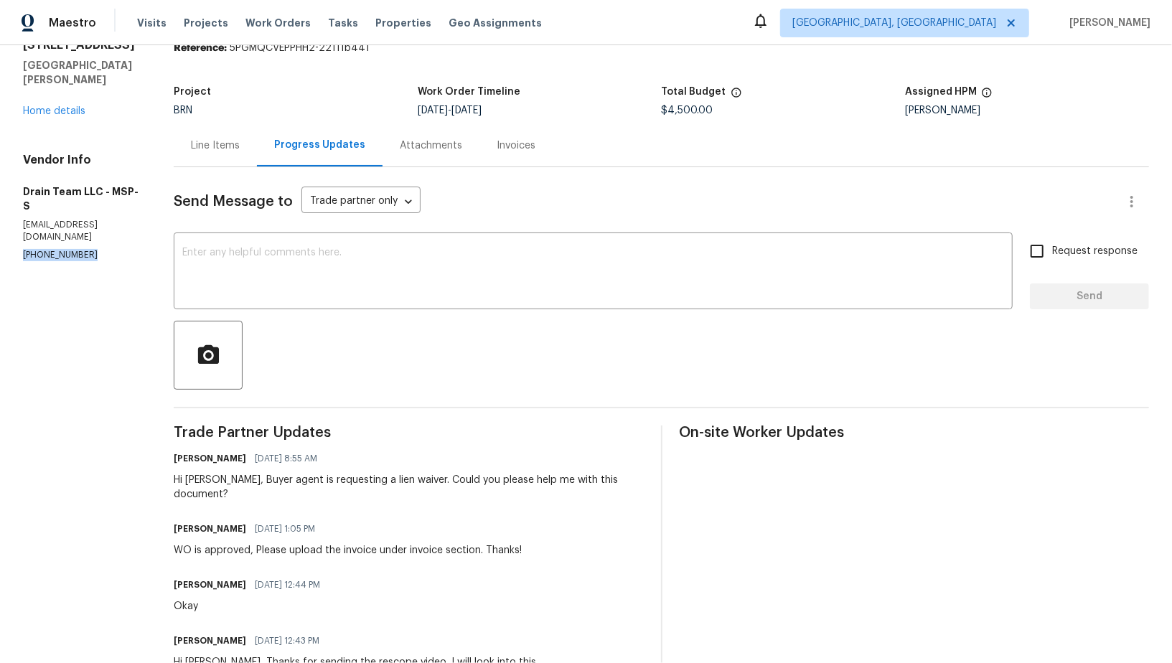
click at [226, 142] on div "Line Items" at bounding box center [215, 145] width 49 height 14
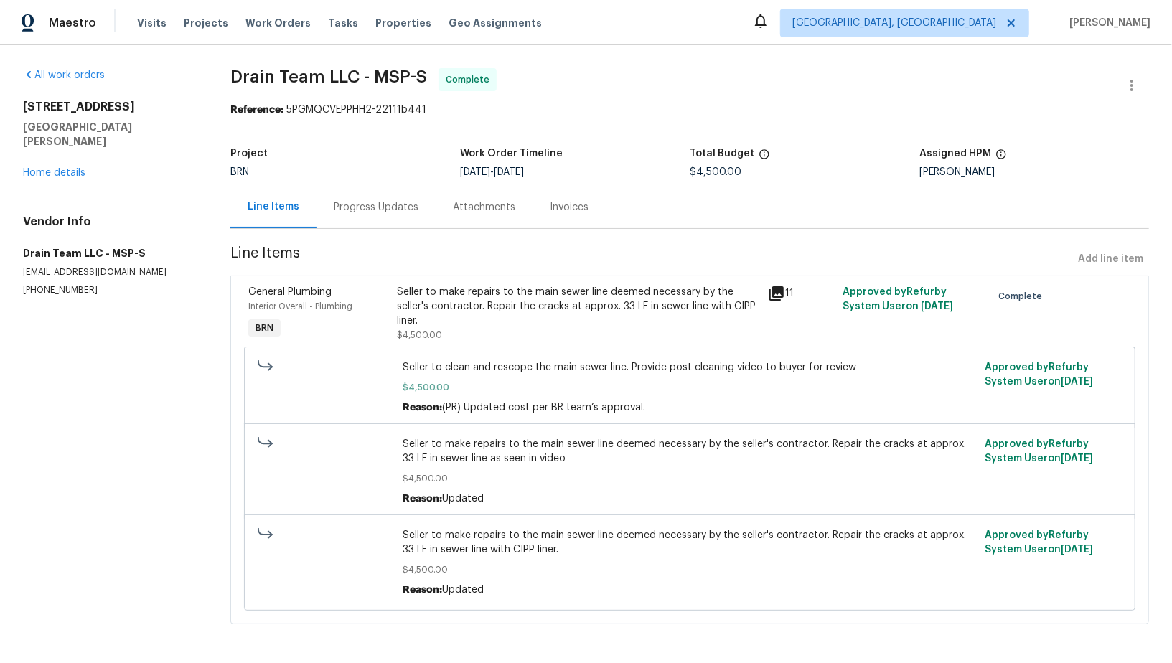
click at [334, 213] on div "Progress Updates" at bounding box center [376, 207] width 85 height 14
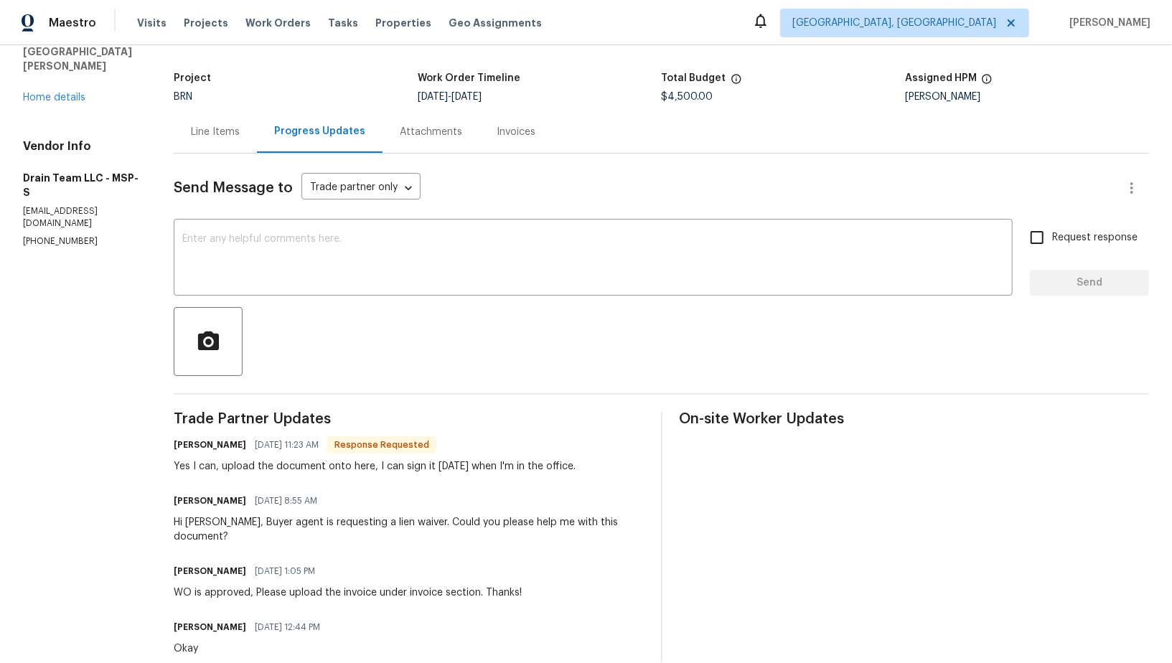
scroll to position [91, 0]
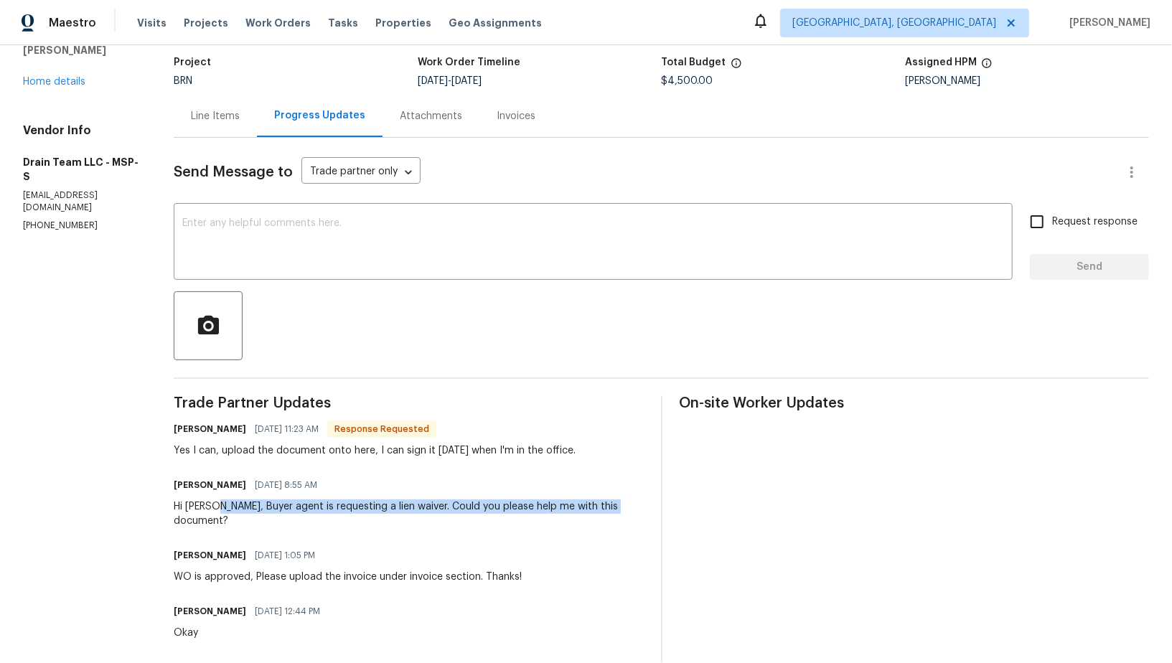
drag, startPoint x: 217, startPoint y: 504, endPoint x: 643, endPoint y: 501, distance: 426.3
click at [643, 501] on div "Padmapriya R 09/04/2025 8:55 AM Hi Yang, Buyer agent is requesting a lien waive…" at bounding box center [408, 501] width 469 height 53
copy div "Buyer agent is requesting a lien waiver. Could you please help me with this doc…"
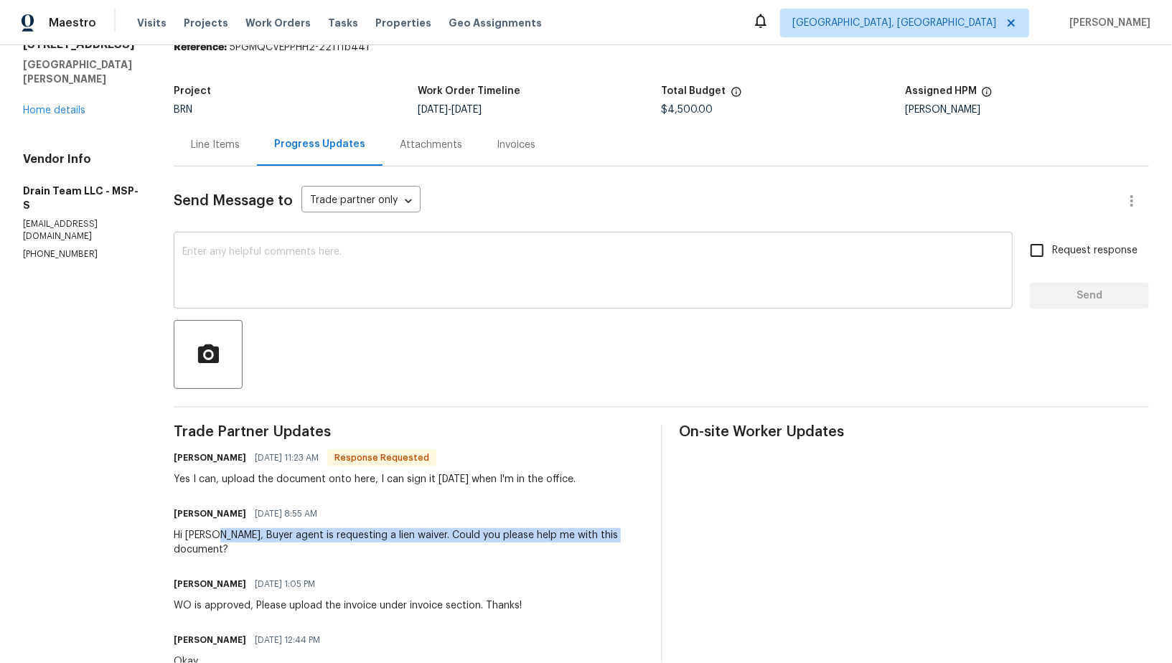
scroll to position [54, 0]
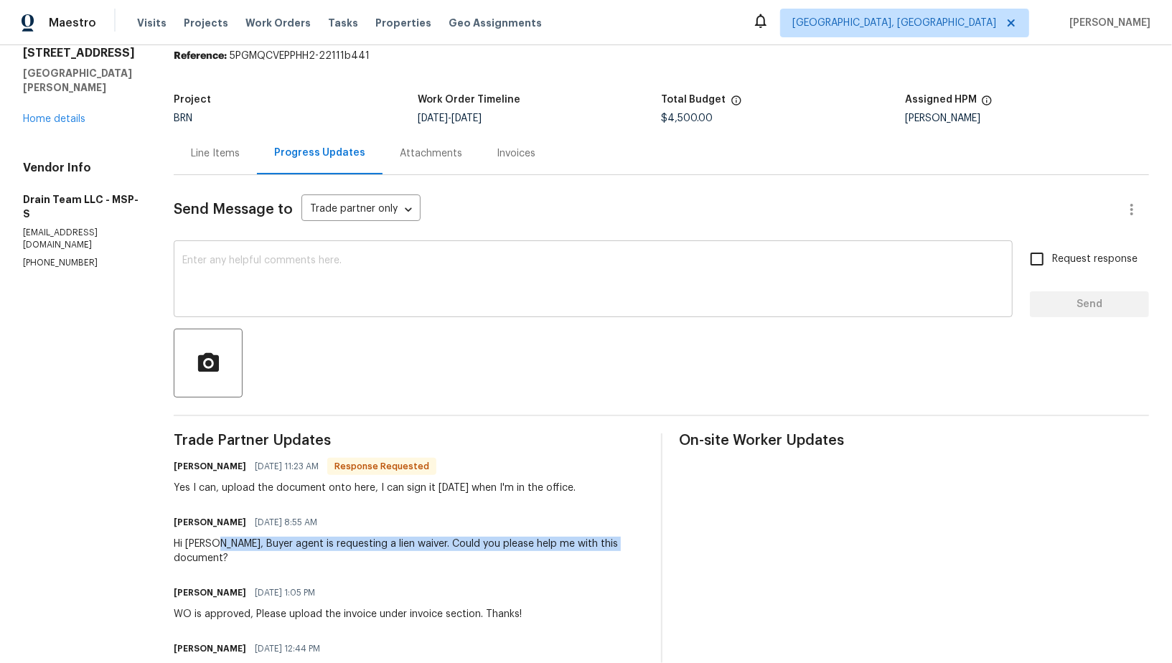
click at [332, 260] on textarea at bounding box center [593, 280] width 822 height 50
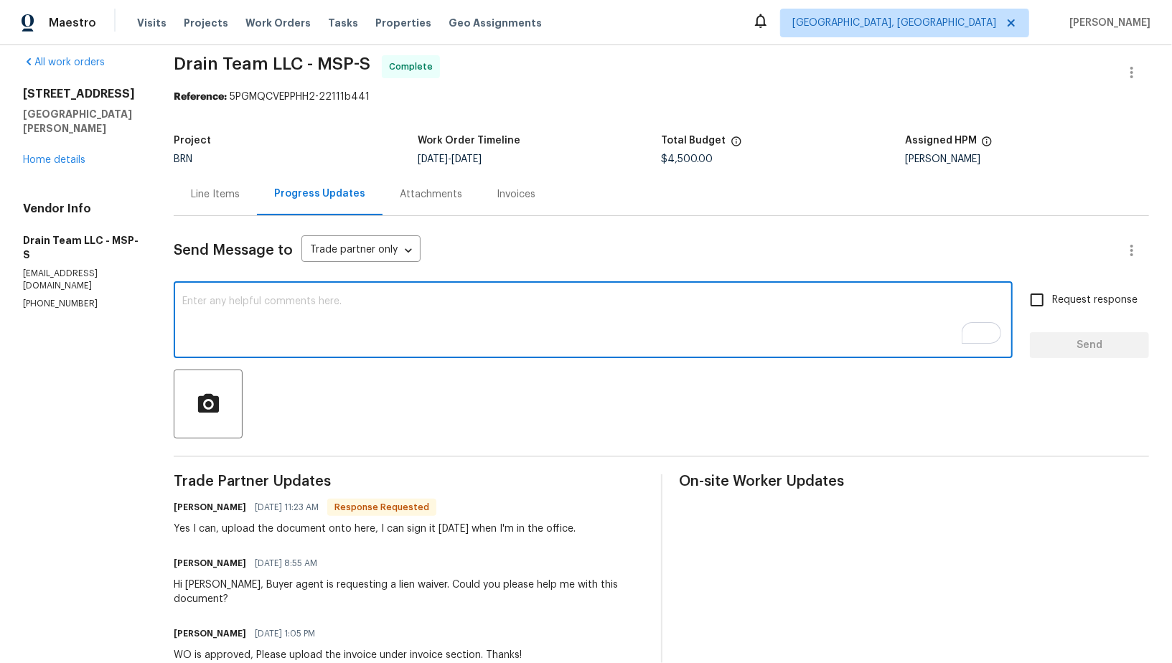
scroll to position [62, 0]
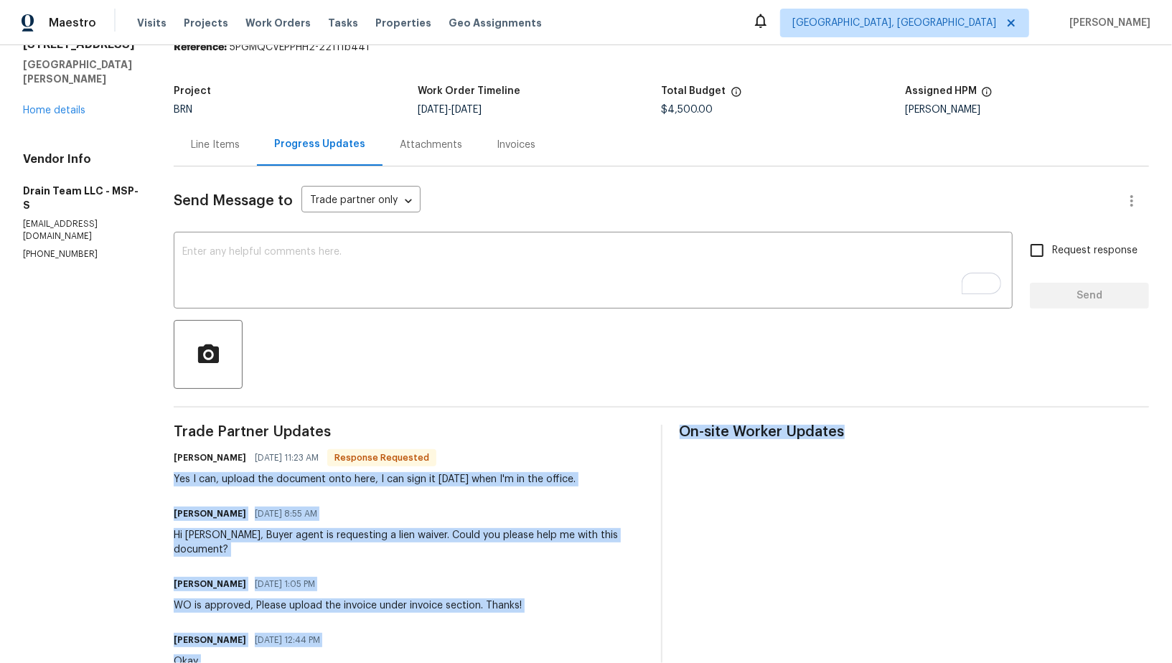
drag, startPoint x: 170, startPoint y: 476, endPoint x: 677, endPoint y: 477, distance: 506.6
copy div "Yes I can, upload the document onto here, I can sign it Tomorrow when I'm in th…"
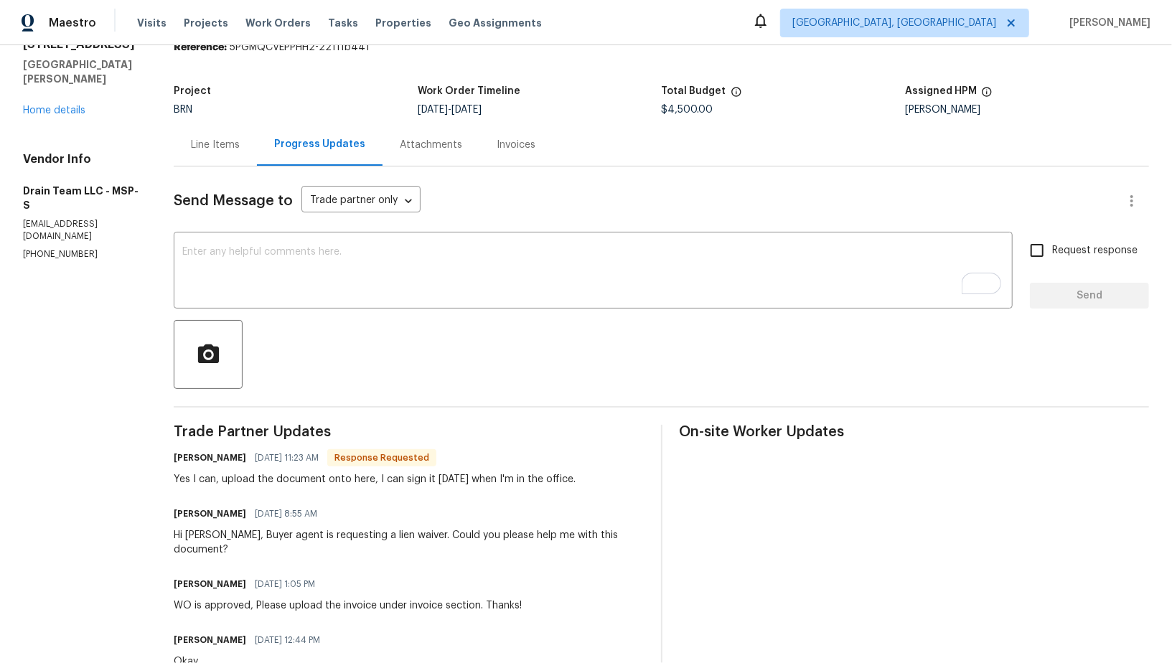
drag, startPoint x: 172, startPoint y: 477, endPoint x: 644, endPoint y: 477, distance: 472.2
copy div "Yes I can, upload the document onto here, I can sign it Tomorrow when I'm in th…"
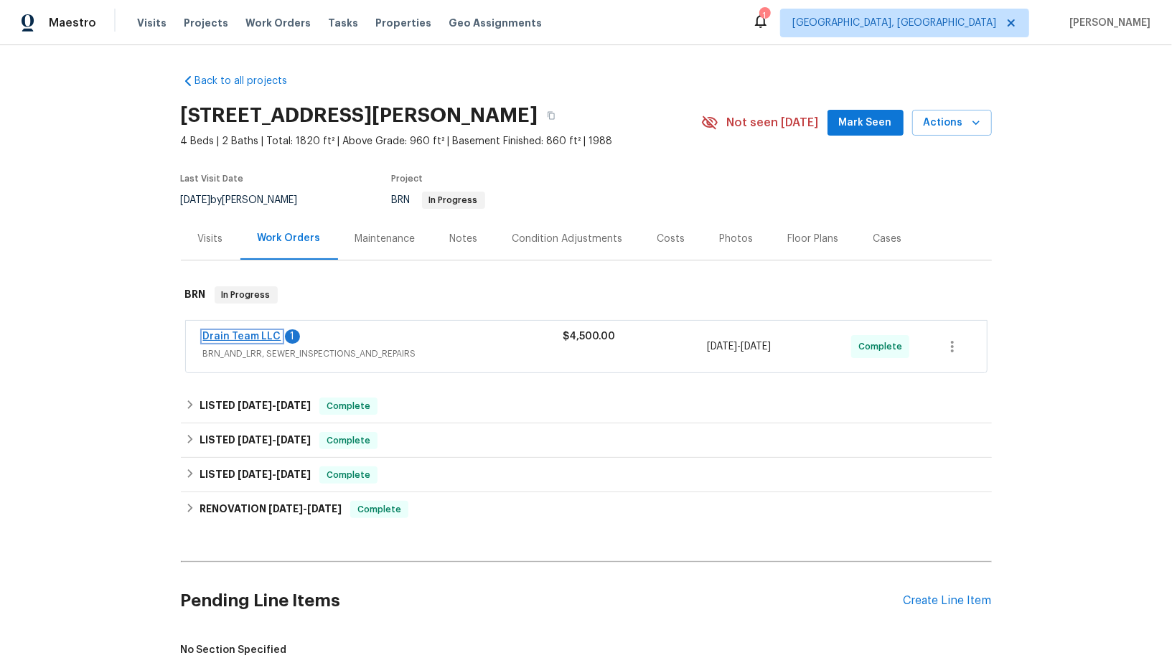
click at [230, 335] on link "Drain Team LLC" at bounding box center [242, 337] width 78 height 10
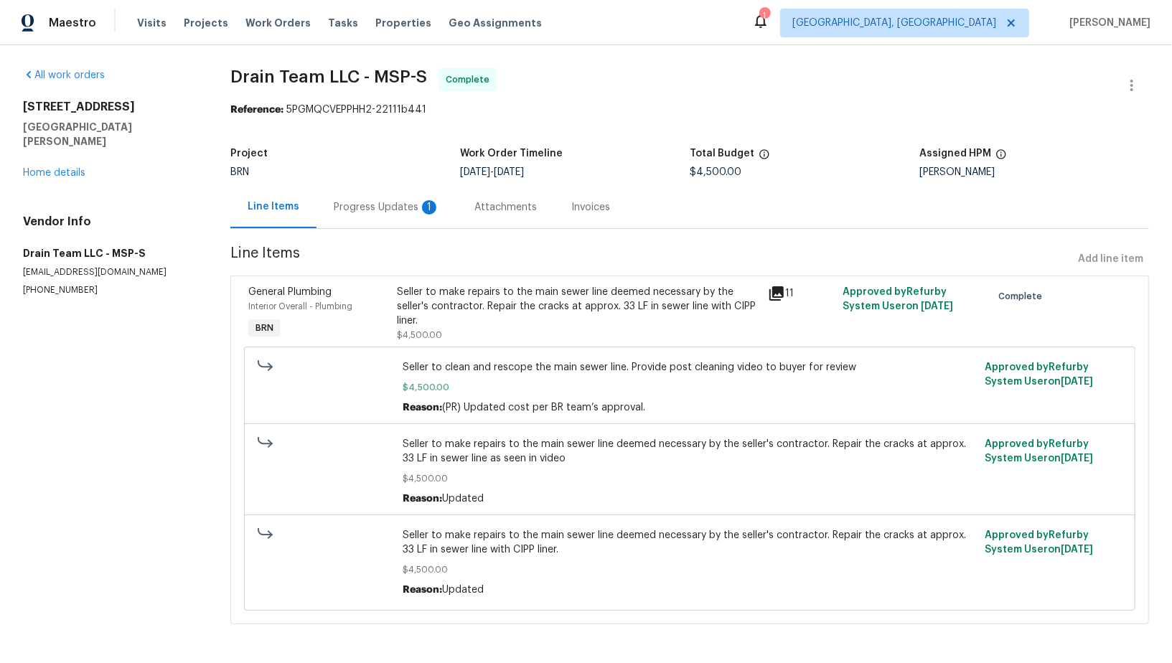
click at [381, 216] on div "Progress Updates 1" at bounding box center [386, 207] width 141 height 42
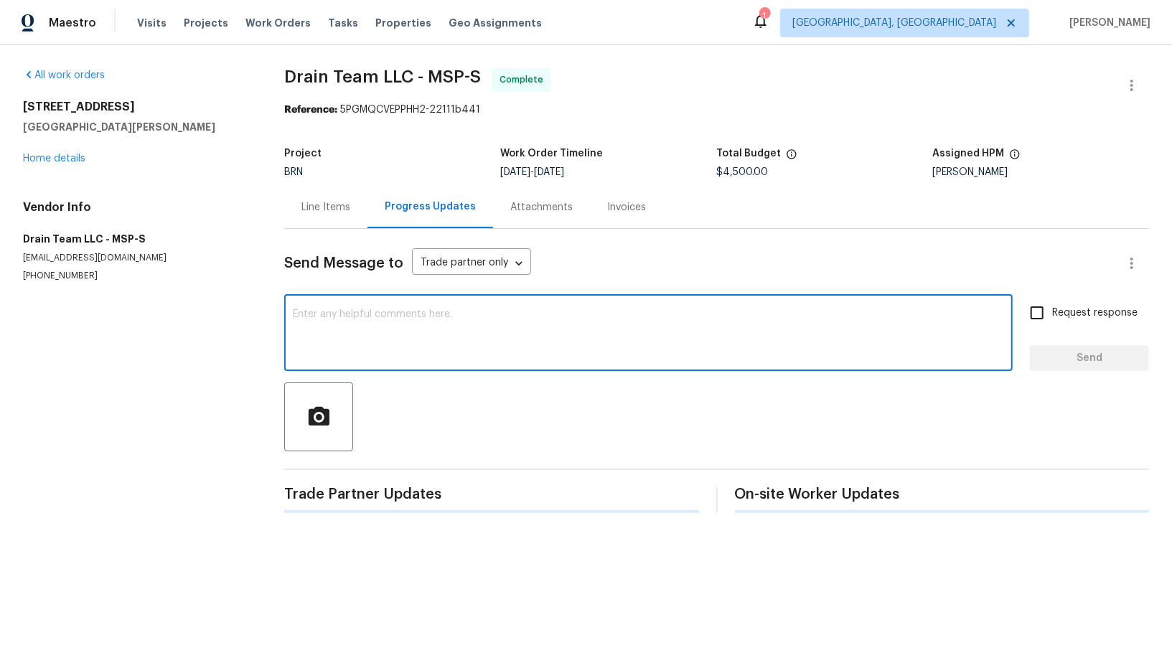
click at [421, 327] on textarea at bounding box center [648, 334] width 711 height 50
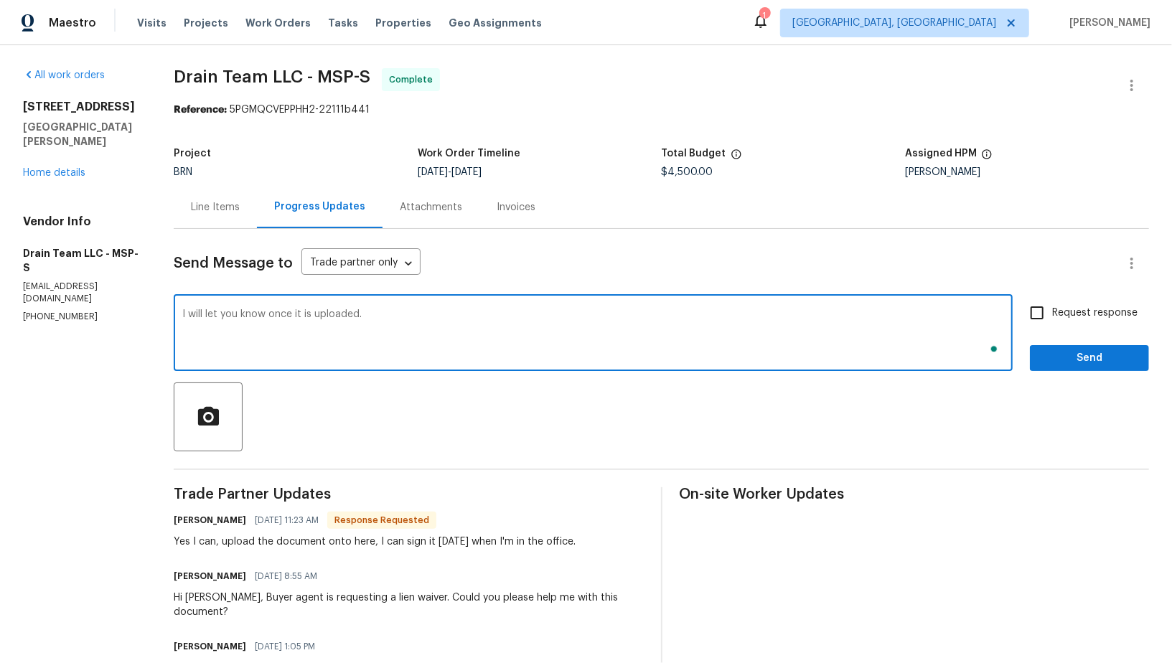
type textarea "I will let you know once it is uploaded."
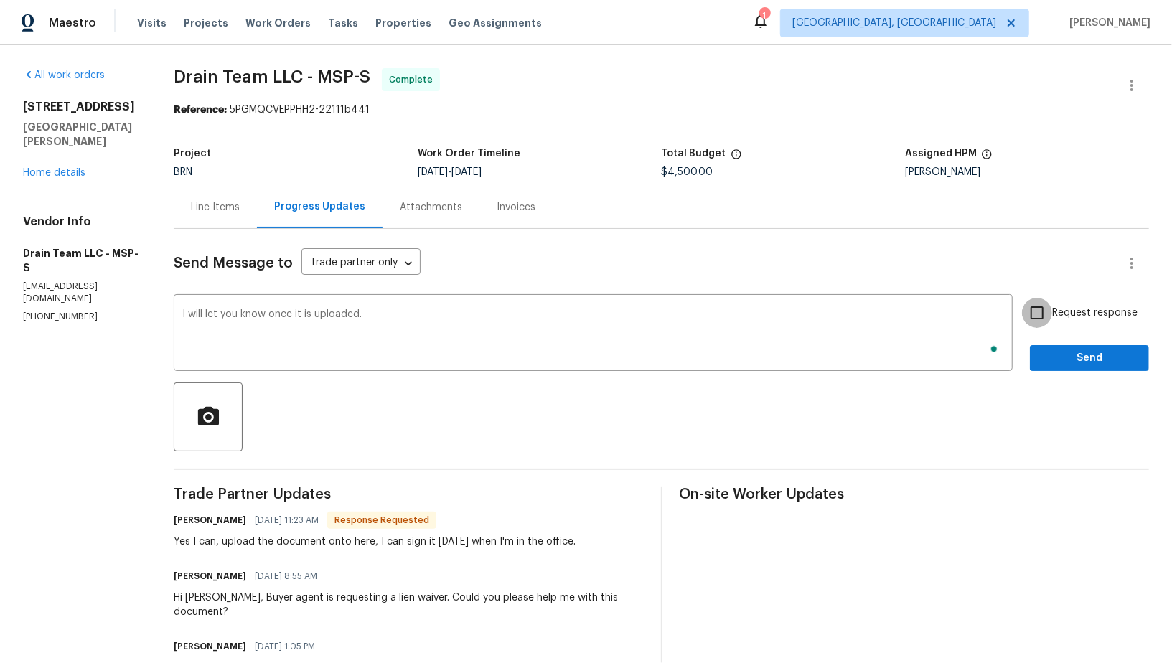
click at [1051, 309] on input "Request response" at bounding box center [1037, 313] width 30 height 30
checkbox input "true"
click at [1065, 347] on button "Send" at bounding box center [1089, 358] width 119 height 27
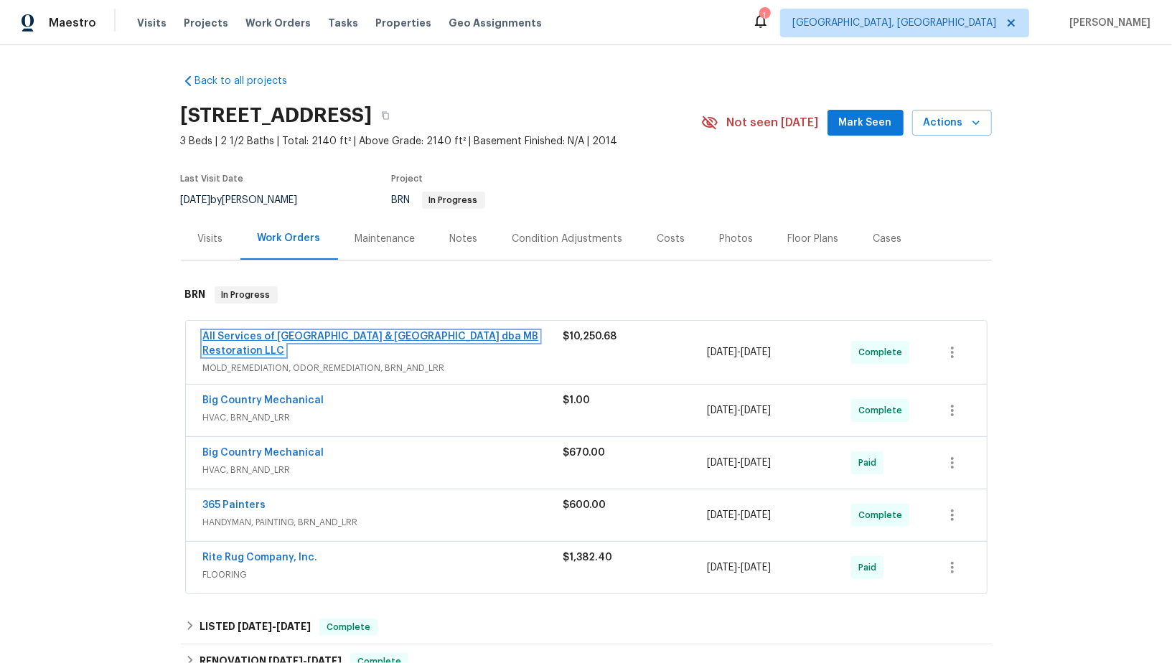
click at [288, 334] on link "All Services of [GEOGRAPHIC_DATA] & [GEOGRAPHIC_DATA] dba MB Restoration LLC" at bounding box center [371, 344] width 336 height 24
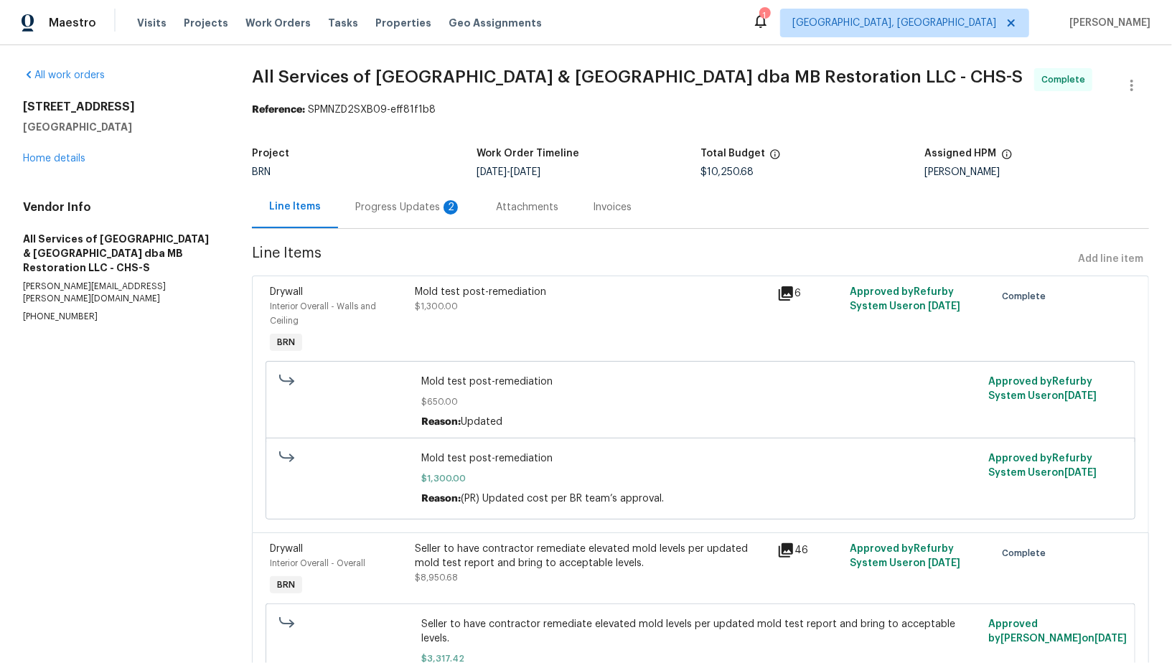
click at [391, 208] on div "Progress Updates 2" at bounding box center [408, 207] width 106 height 14
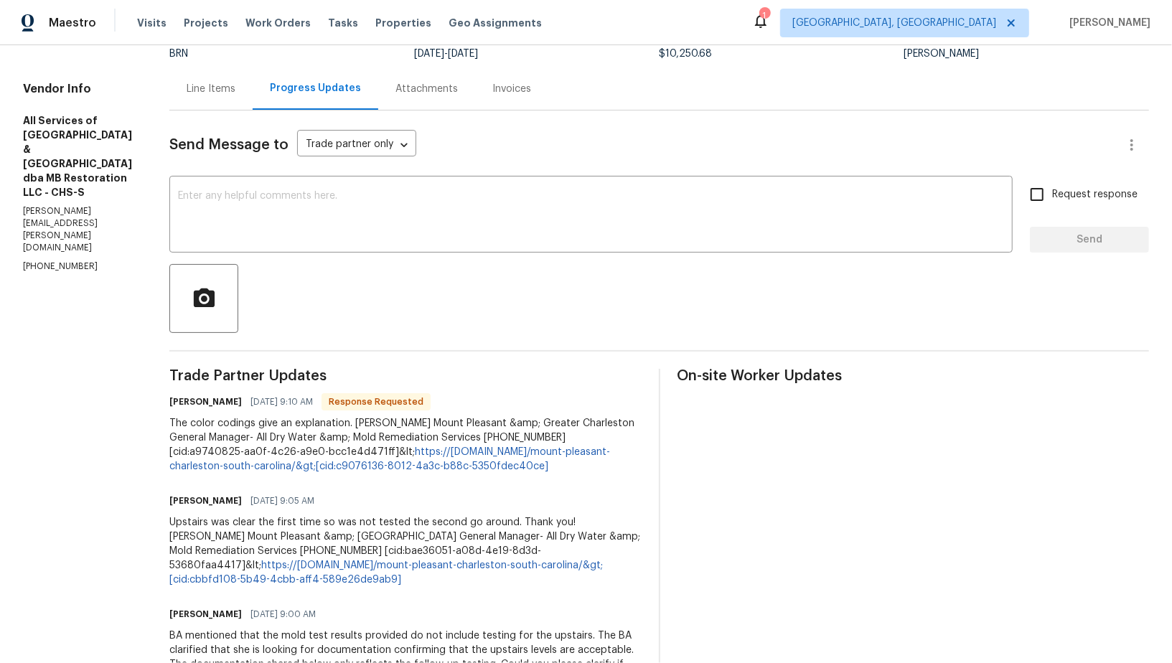
scroll to position [158, 0]
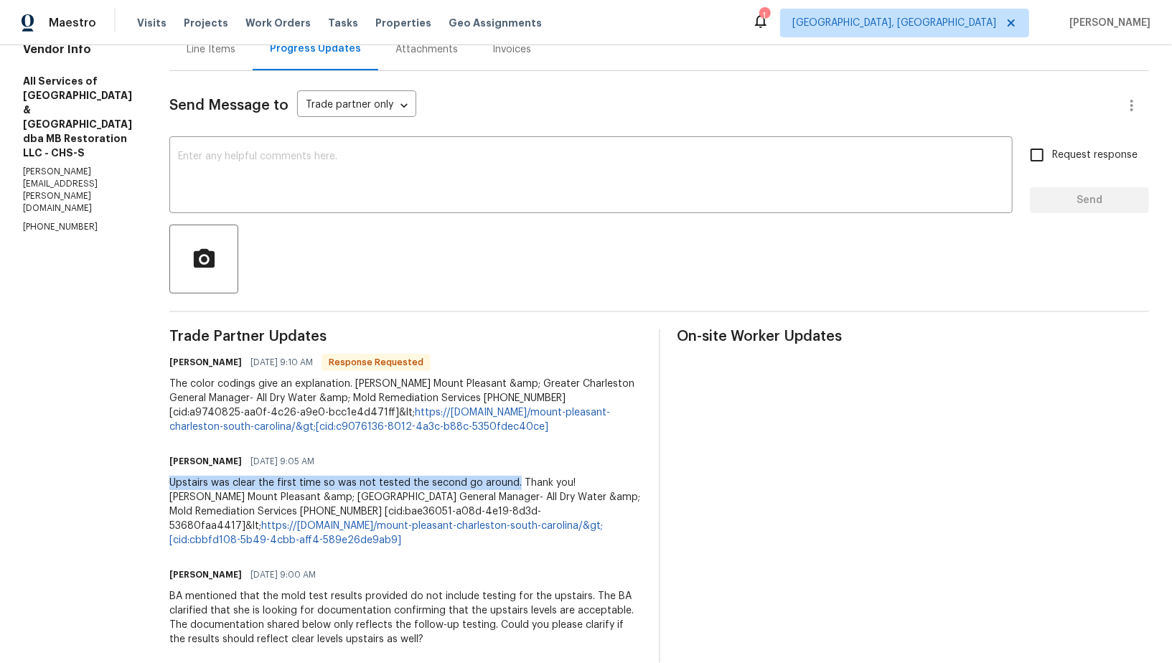
drag, startPoint x: 153, startPoint y: 484, endPoint x: 507, endPoint y: 487, distance: 353.8
copy div "Upstairs was clear the first time so was not tested the second go around."
click at [276, 210] on div "x ​" at bounding box center [590, 176] width 843 height 73
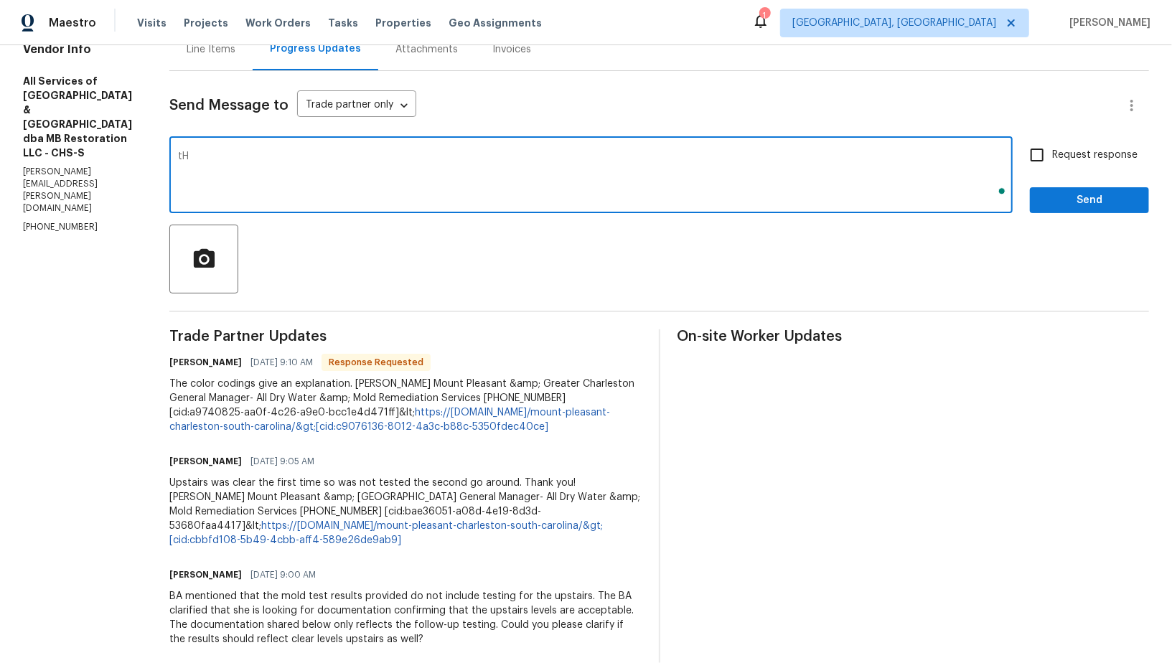
type textarea "t"
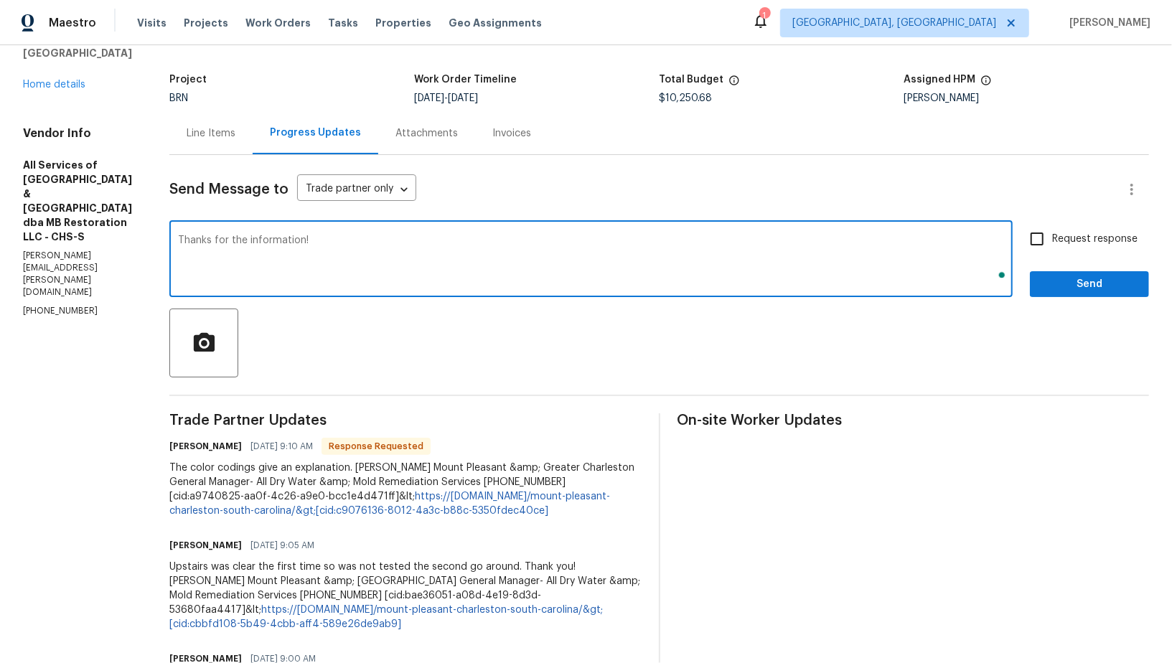
type textarea "Thanks for the information!"
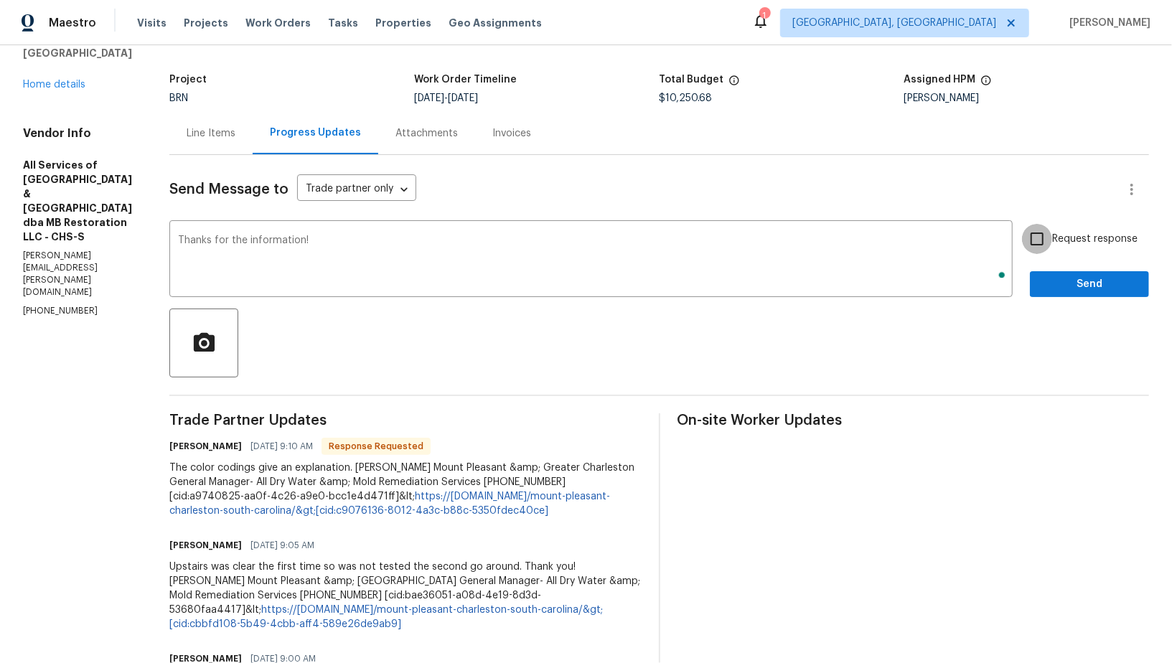
click at [1031, 233] on input "Request response" at bounding box center [1037, 239] width 30 height 30
checkbox input "true"
click at [1084, 276] on span "Send" at bounding box center [1089, 285] width 96 height 18
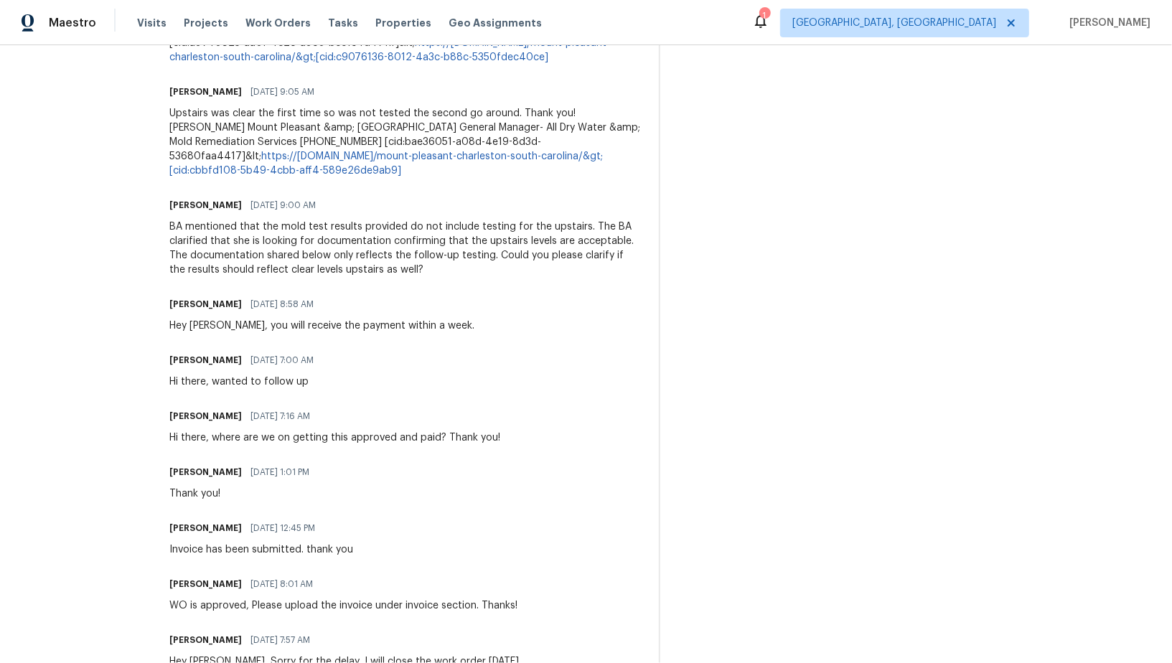
scroll to position [0, 0]
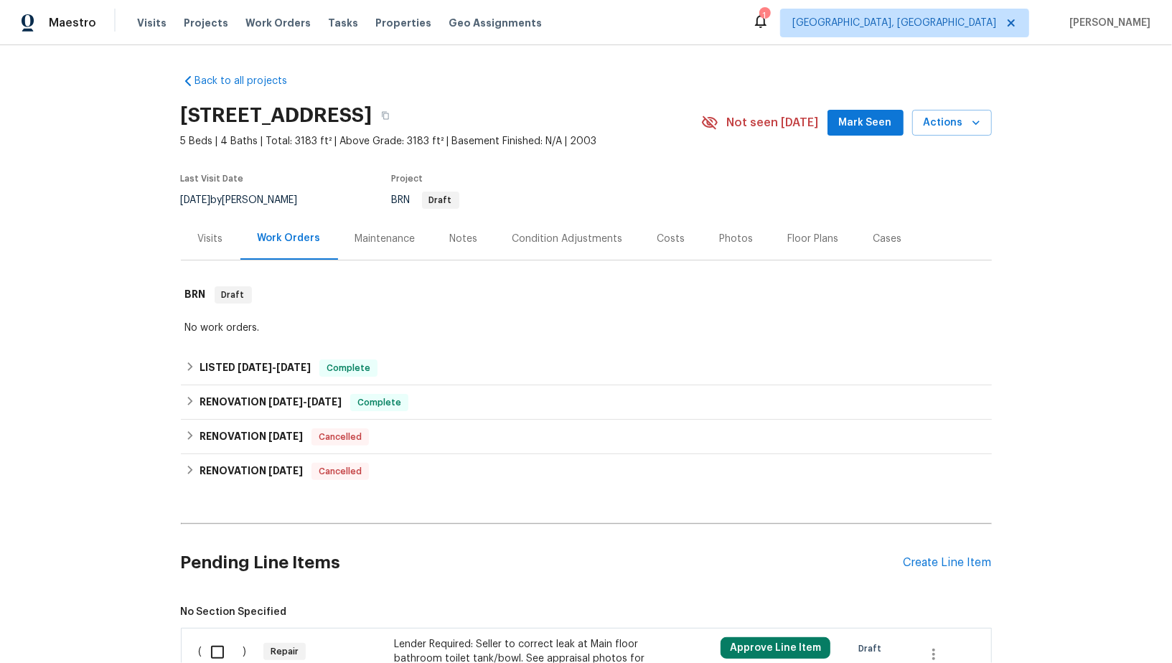
scroll to position [154, 0]
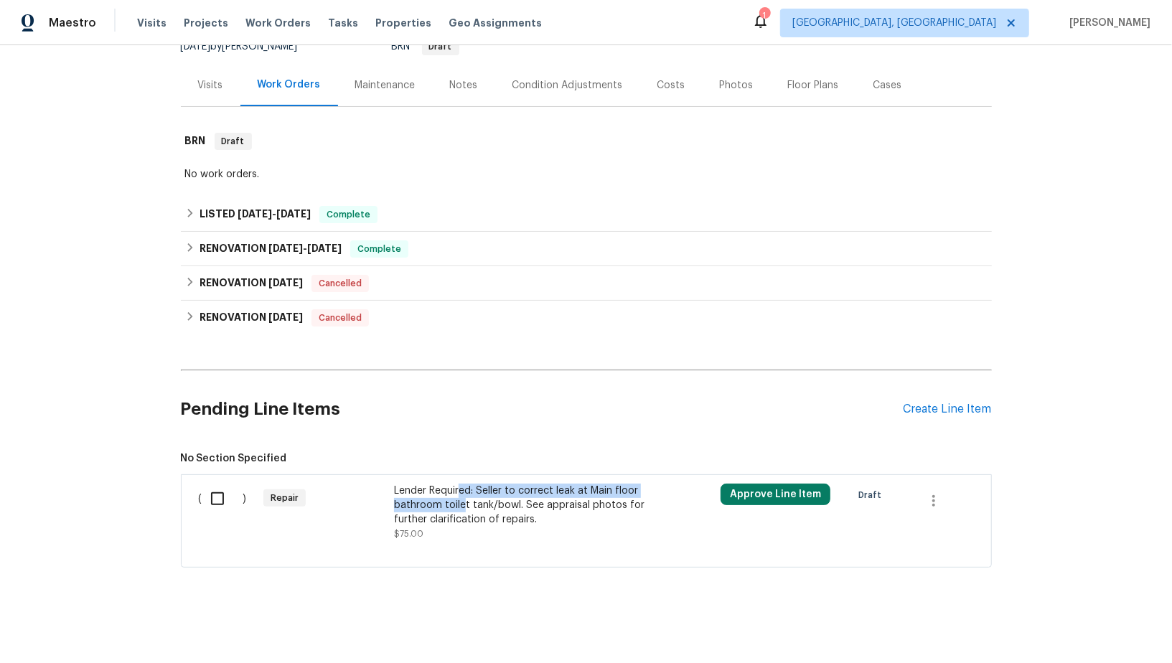
click at [461, 496] on div "Lender Required: Seller to correct leak at Main floor bathroom toilet tank/bowl…" at bounding box center [520, 505] width 253 height 43
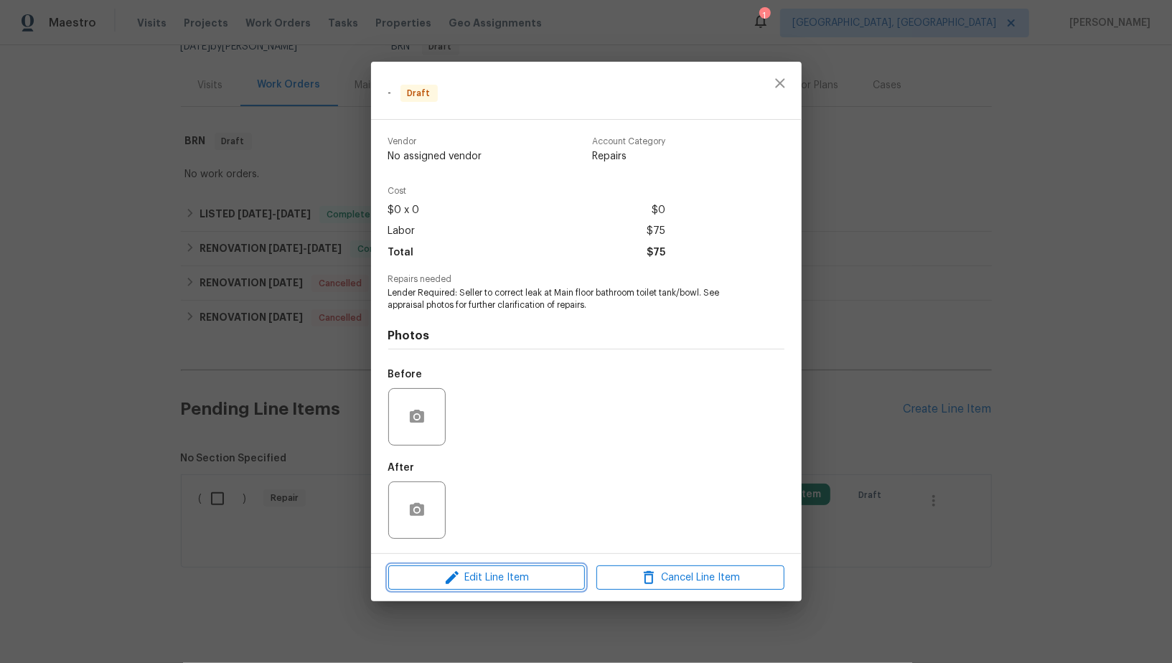
click at [481, 585] on span "Edit Line Item" at bounding box center [487, 578] width 188 height 18
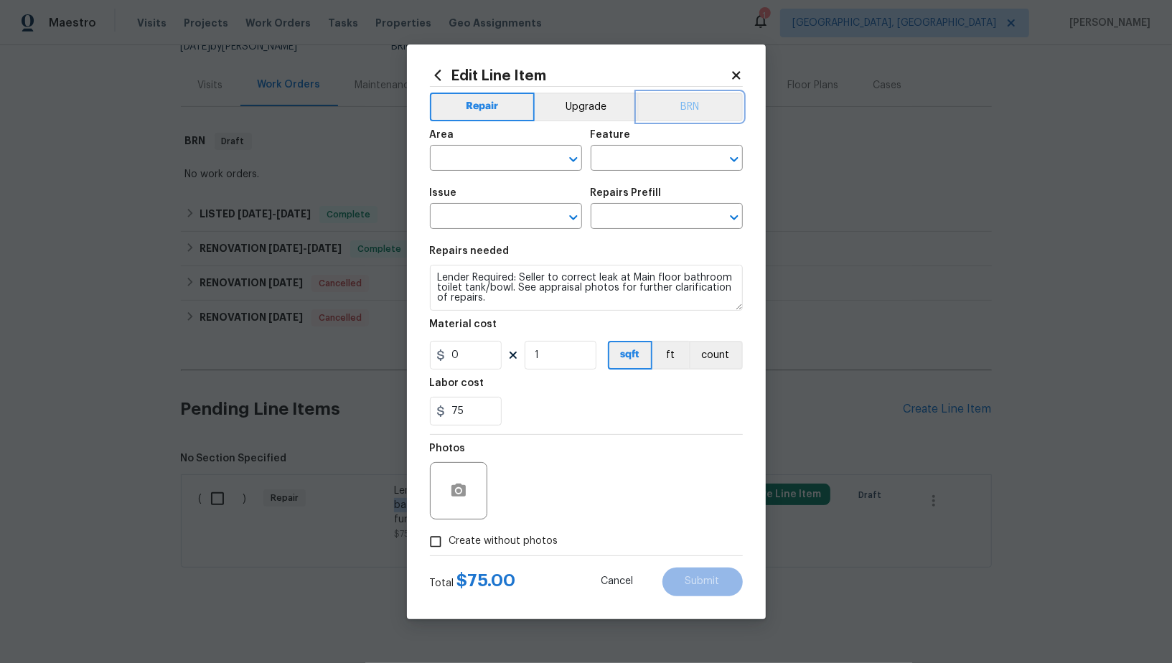
click at [671, 105] on button "BRN" at bounding box center [689, 107] width 105 height 29
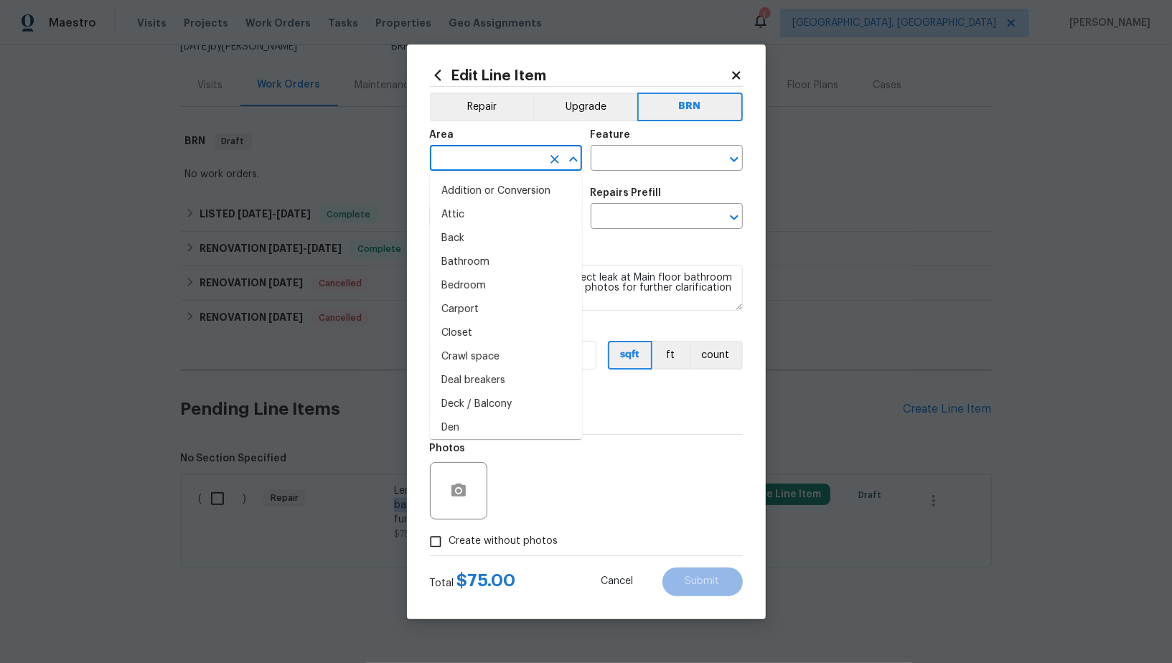
click at [486, 151] on input "text" at bounding box center [486, 160] width 112 height 22
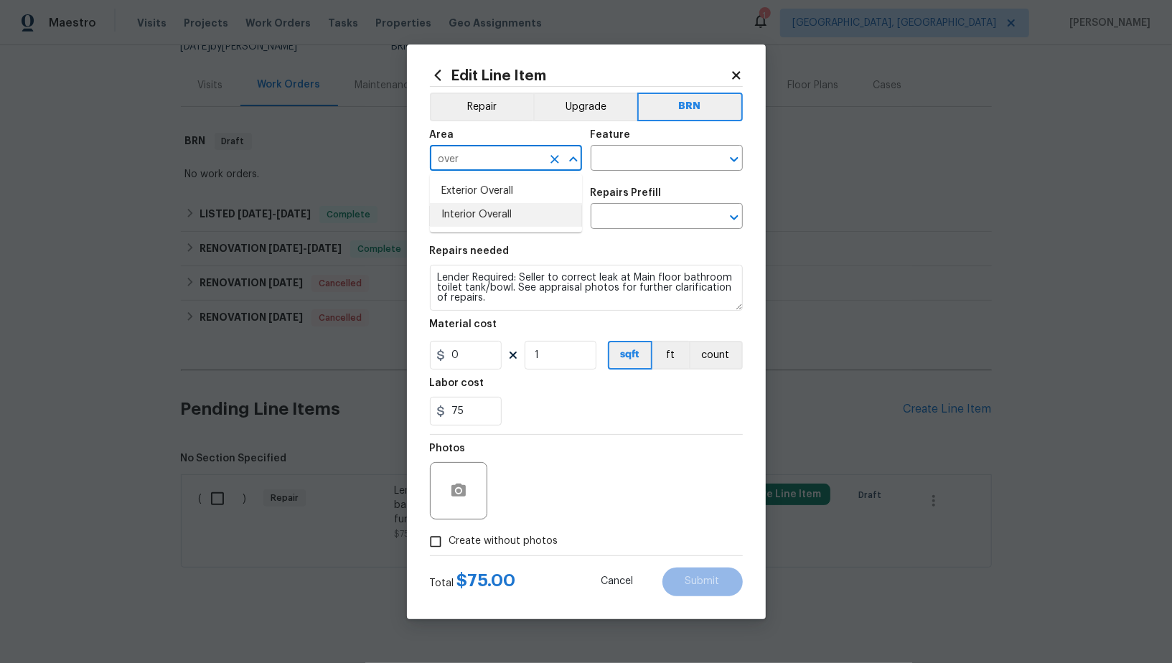
click at [492, 210] on li "Interior Overall" at bounding box center [506, 215] width 152 height 24
type input "Interior Overall"
click at [620, 162] on input "text" at bounding box center [647, 160] width 112 height 22
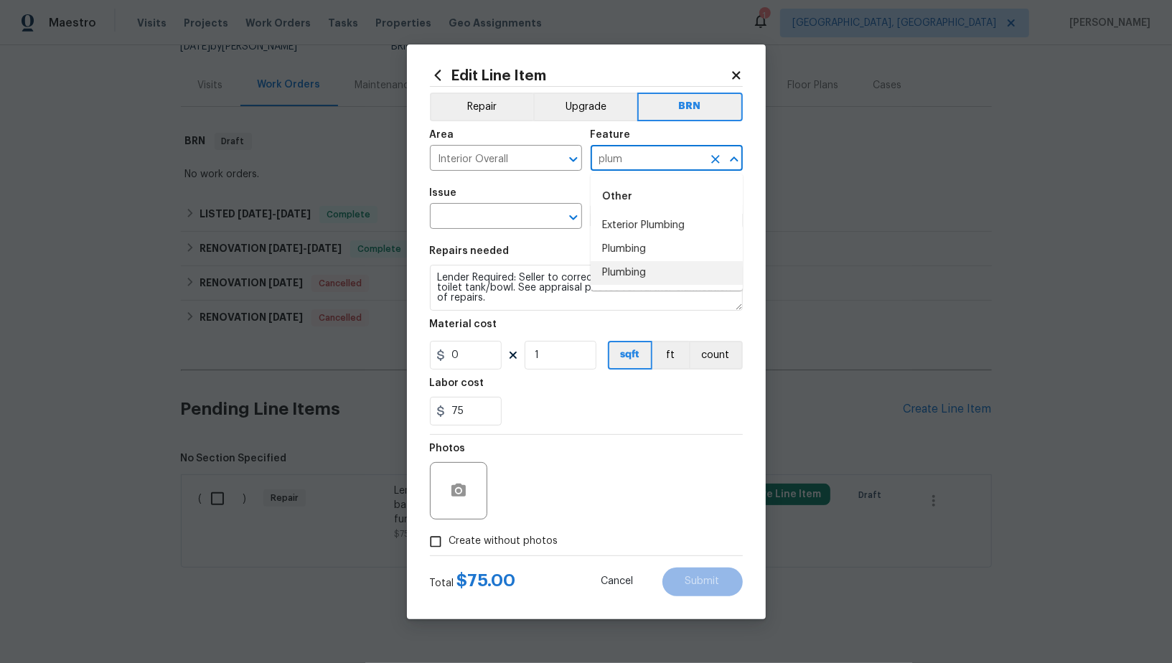
click at [626, 253] on li "Plumbing" at bounding box center [667, 250] width 152 height 24
type input "Plumbing"
click at [479, 214] on input "text" at bounding box center [486, 218] width 112 height 22
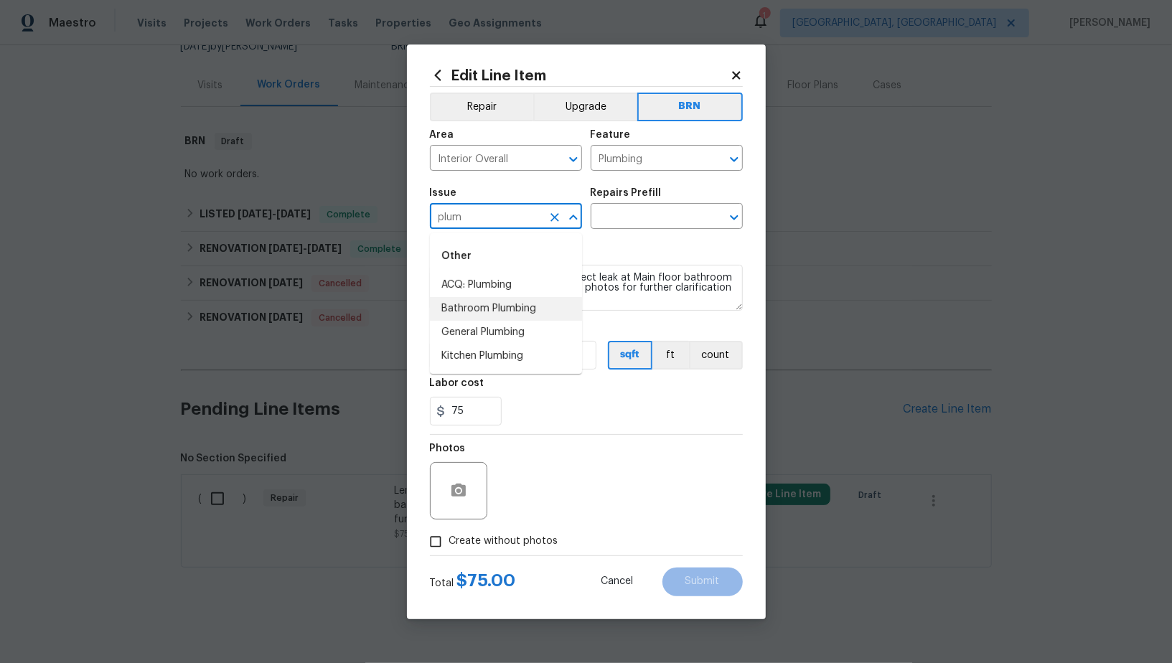
click at [507, 305] on li "Bathroom Plumbing" at bounding box center [506, 309] width 152 height 24
type input "Bathroom Plumbing"
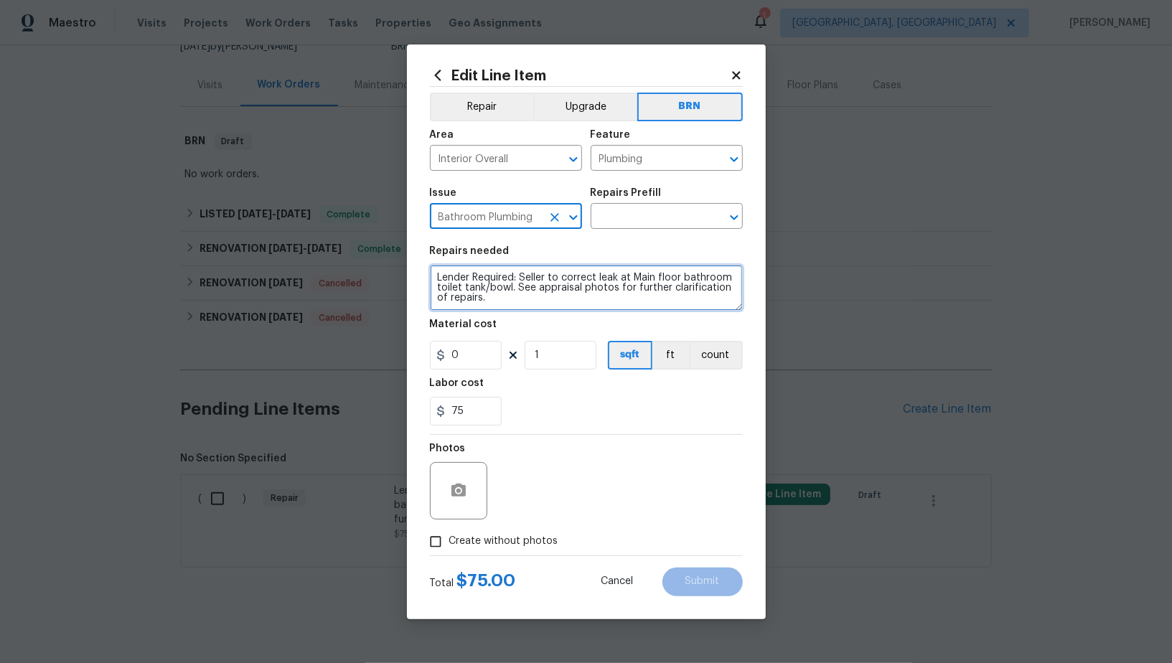
click at [579, 297] on textarea "Lender Required: Seller to correct leak at Main floor bathroom toilet tank/bowl…" at bounding box center [586, 288] width 313 height 46
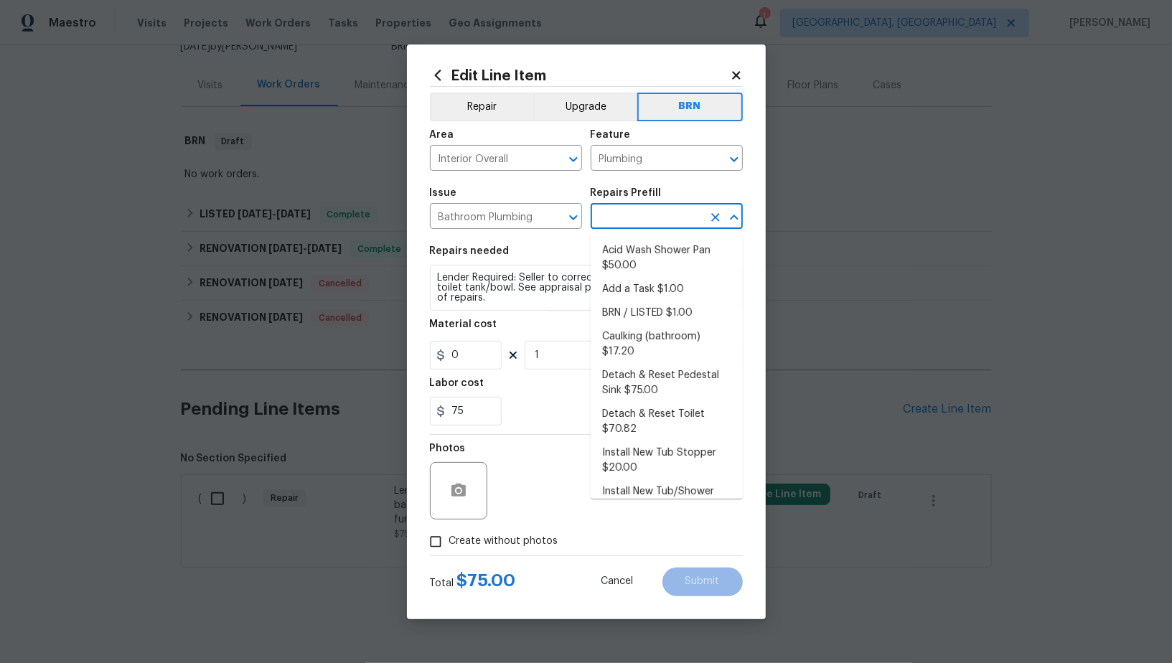
click at [641, 216] on input "text" at bounding box center [647, 218] width 112 height 22
click at [646, 291] on li "Add a Task $1.00" at bounding box center [667, 290] width 152 height 24
type input "Add a Task $1.00"
type textarea "HPM to detail"
type input "1"
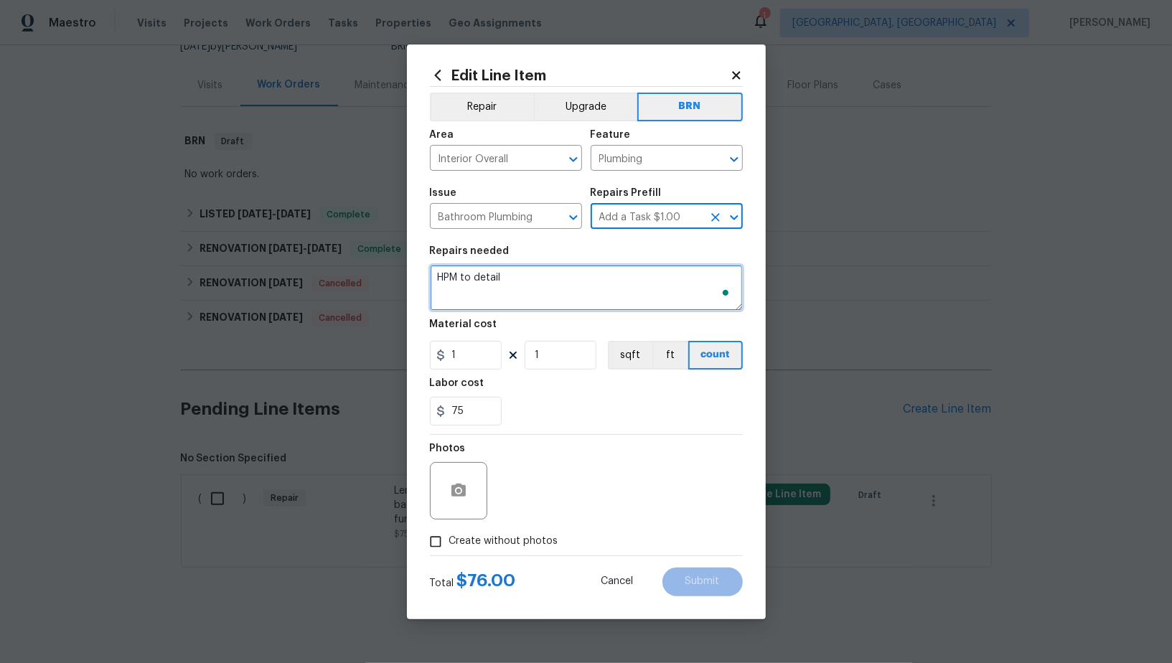
click at [604, 289] on textarea "HPM to detail" at bounding box center [586, 288] width 313 height 46
paste textarea "Lender Required: Seller to correct leak at Main floor bathroom toilet tank/bowl…"
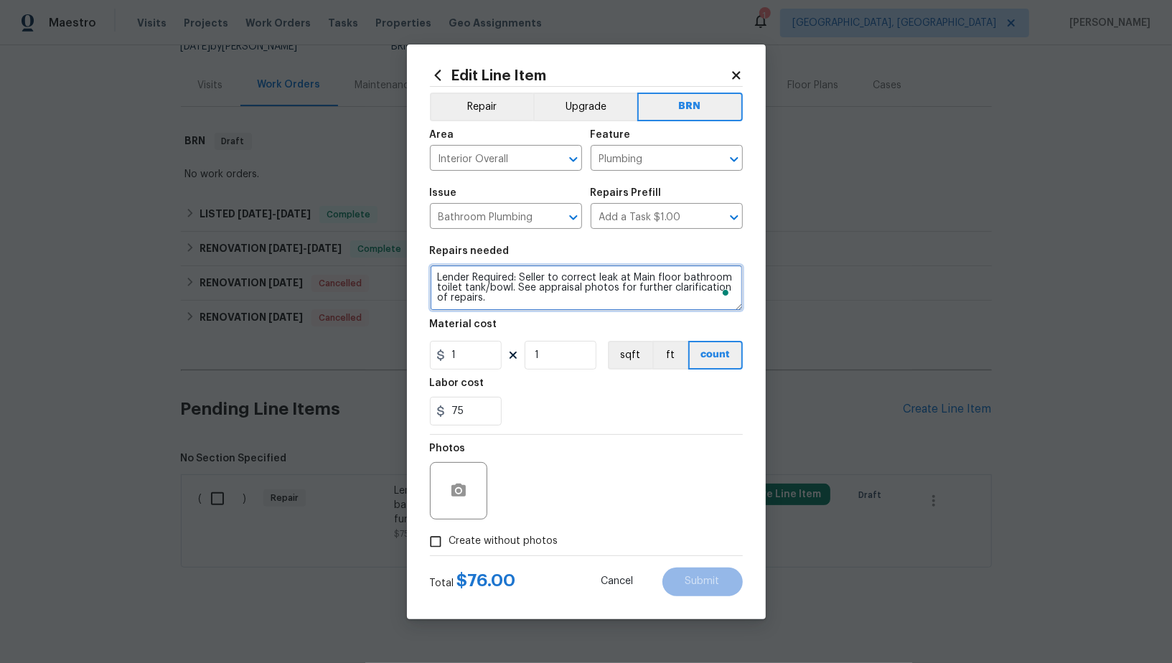
type textarea "Lender Required: Seller to correct leak at Main floor bathroom toilet tank/bowl…"
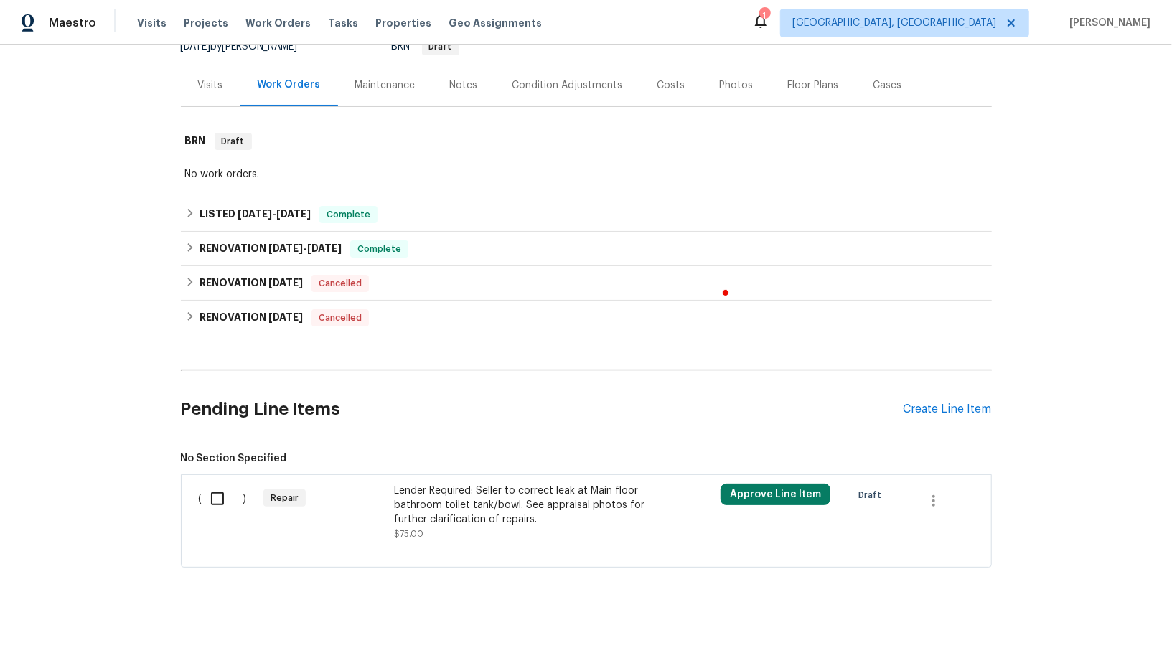
click at [393, 410] on body "Maestro Visits Projects Work Orders Tasks Properties Geo Assignments 1 Albuquer…" at bounding box center [586, 331] width 1172 height 663
click at [461, 499] on div "Lender Required: Seller to correct leak at Main floor bathroom toilet tank/bowl…" at bounding box center [520, 505] width 253 height 43
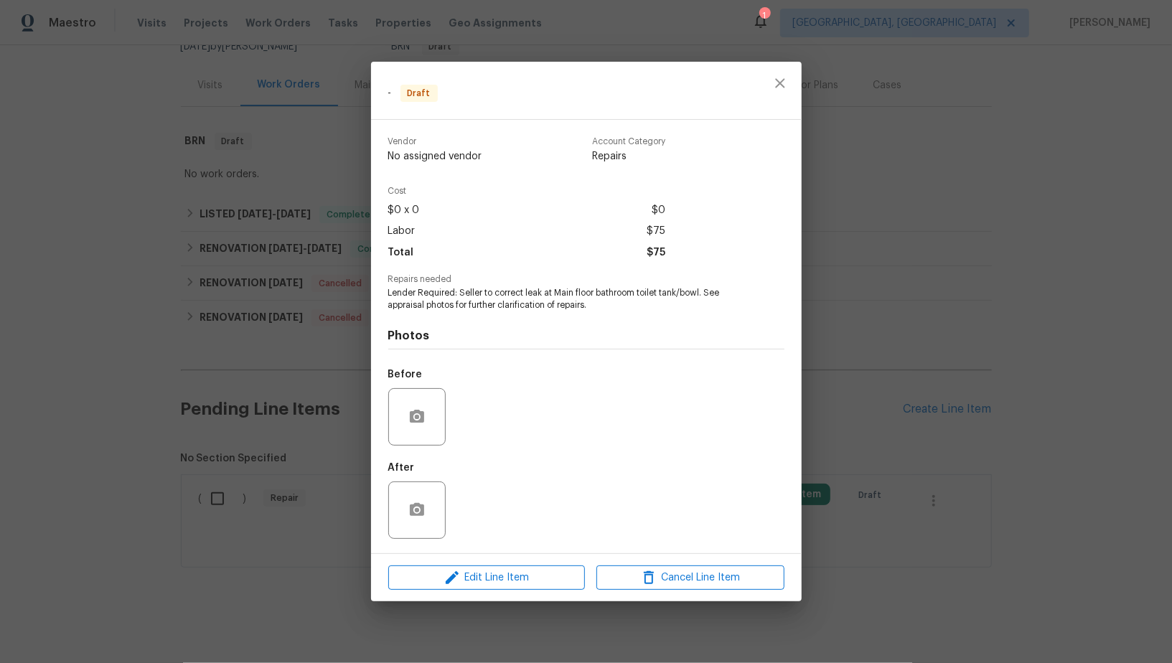
click at [492, 590] on div "Edit Line Item Cancel Line Item" at bounding box center [586, 578] width 431 height 48
click at [492, 580] on span "Edit Line Item" at bounding box center [487, 578] width 188 height 18
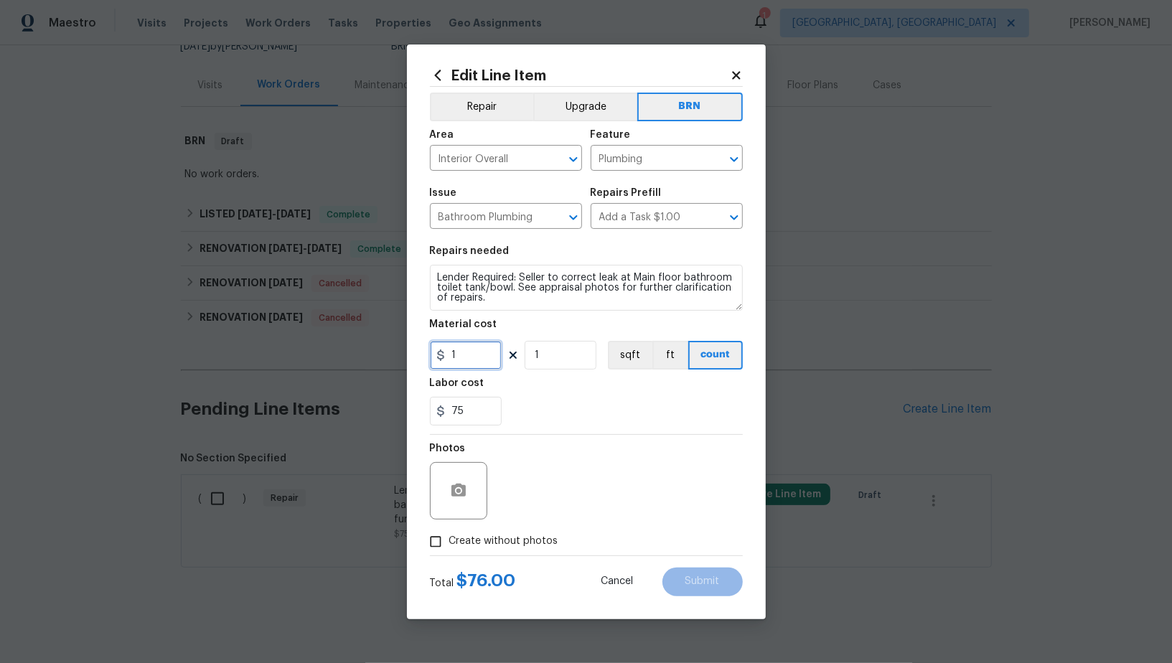
click at [471, 352] on input "1" at bounding box center [466, 355] width 72 height 29
type input "0"
click at [447, 497] on button "button" at bounding box center [458, 491] width 34 height 34
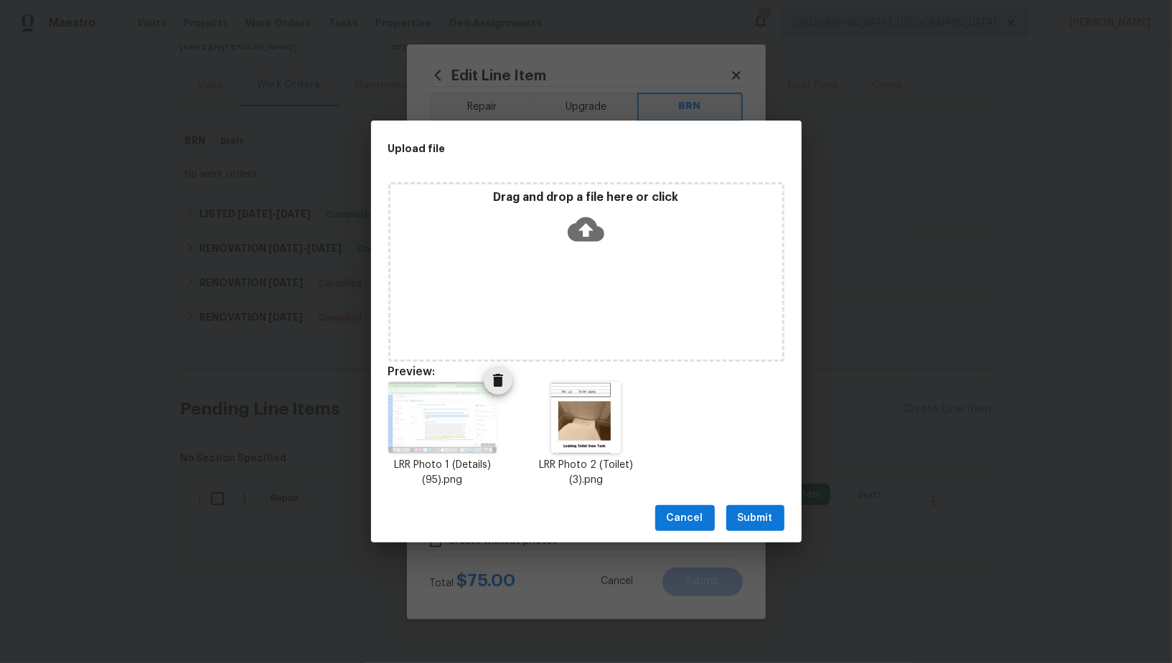
click at [499, 388] on icon "Delete" at bounding box center [497, 380] width 17 height 17
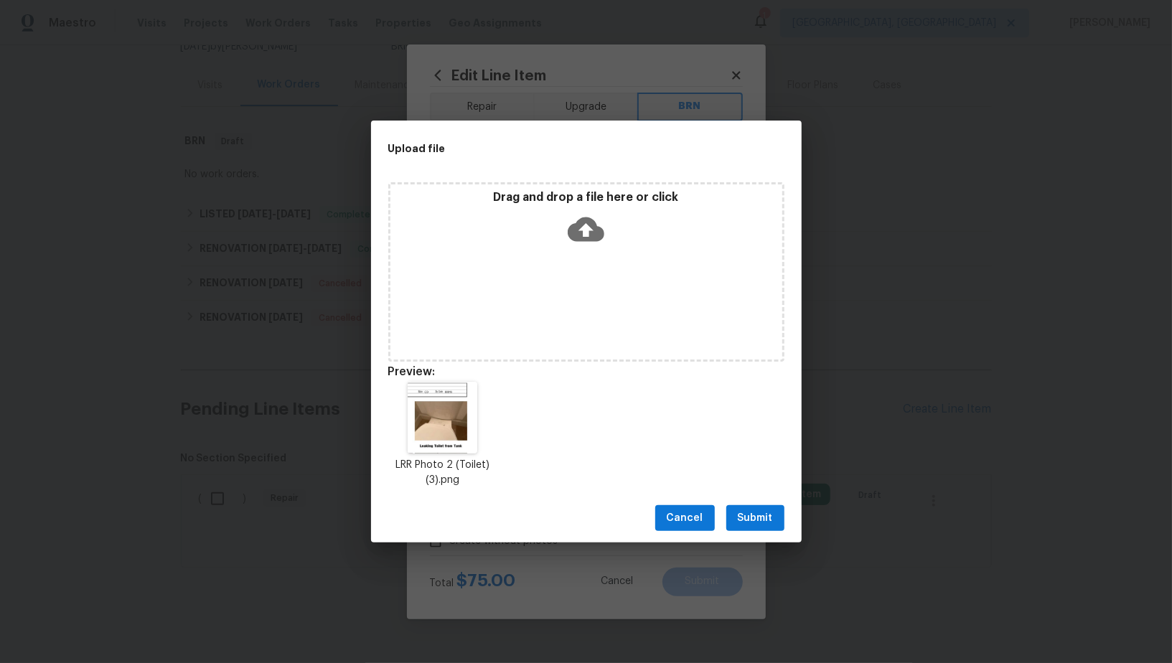
click at [588, 226] on icon at bounding box center [586, 229] width 37 height 37
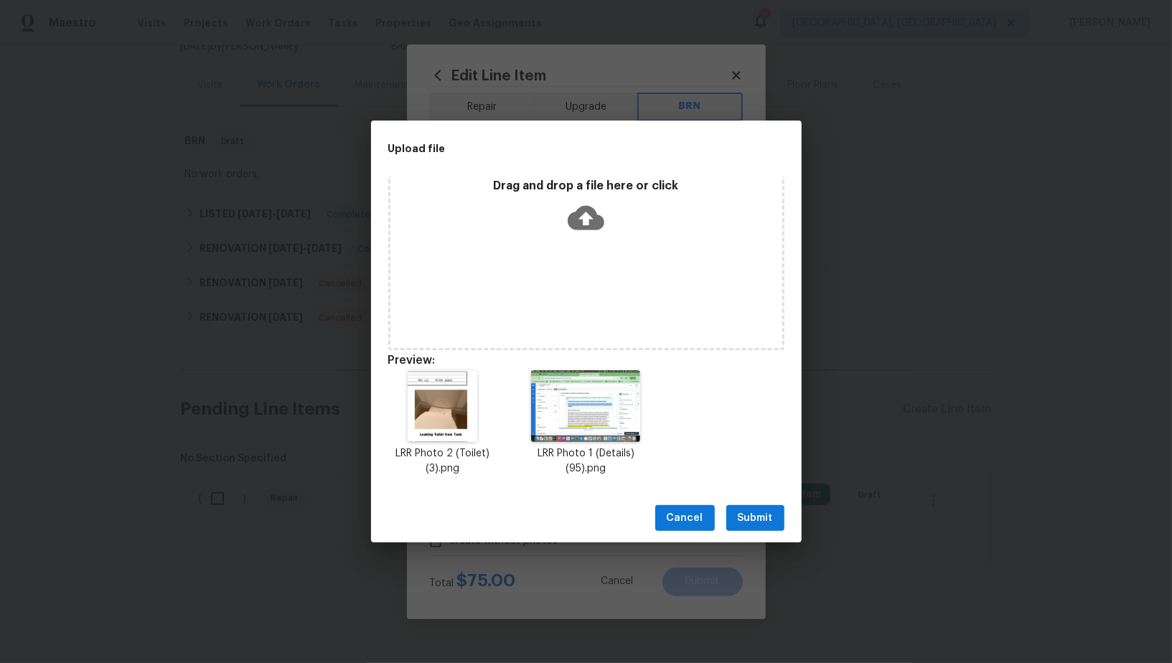
click at [752, 543] on div "Cancel Submit" at bounding box center [586, 519] width 431 height 50
click at [752, 518] on span "Submit" at bounding box center [755, 518] width 35 height 18
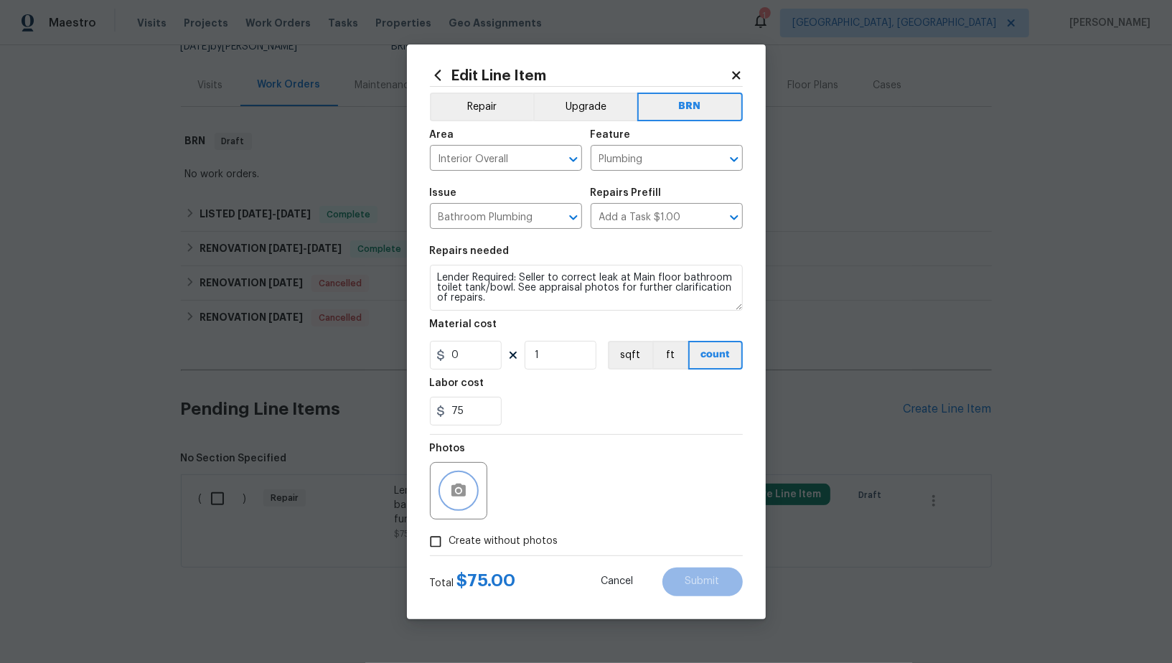
scroll to position [0, 0]
click at [689, 578] on span "Submit" at bounding box center [702, 581] width 34 height 11
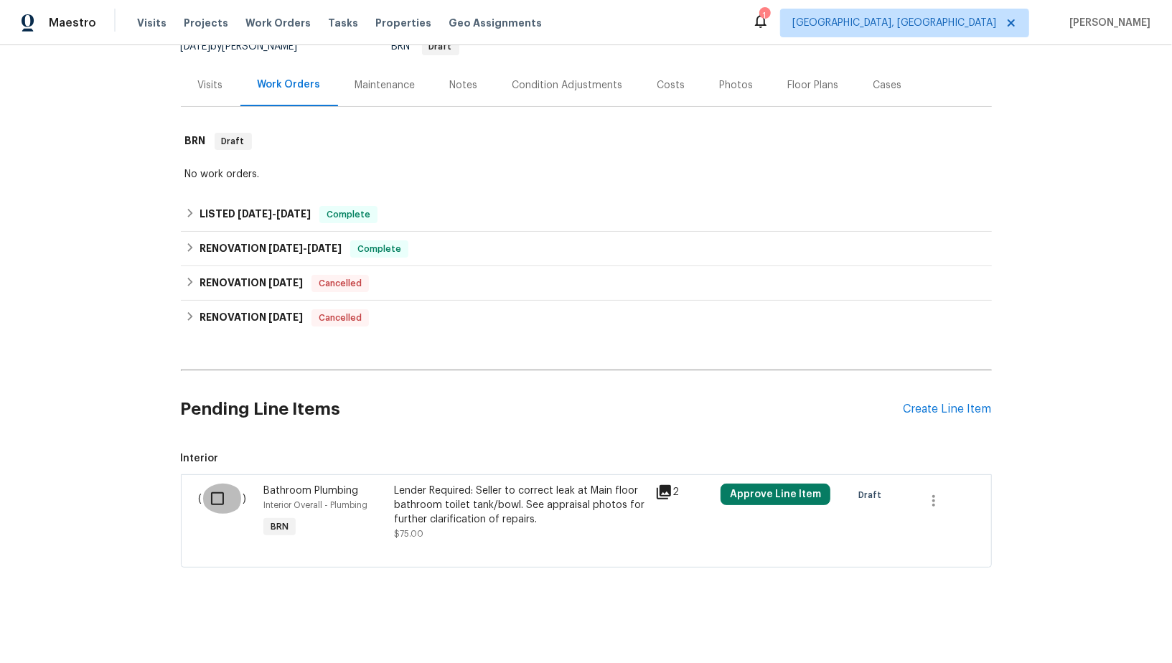
click at [214, 492] on input "checkbox" at bounding box center [222, 499] width 41 height 30
checkbox input "true"
click at [1055, 623] on span "Create Work Order" at bounding box center [1089, 628] width 95 height 18
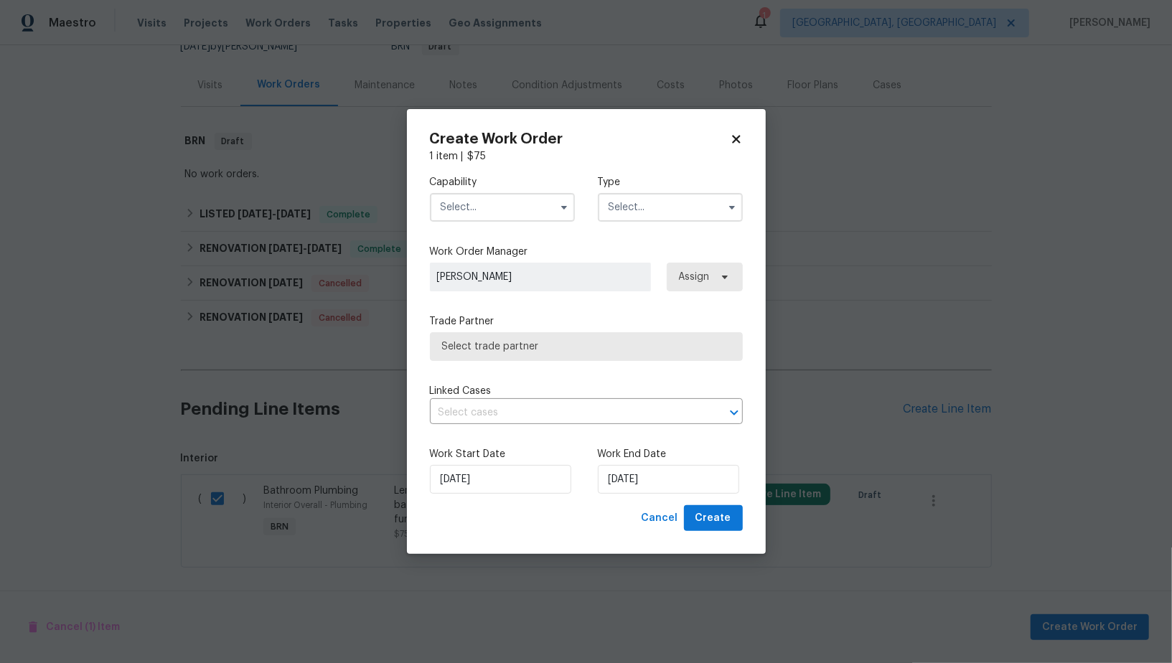
click at [513, 205] on input "text" at bounding box center [502, 207] width 145 height 29
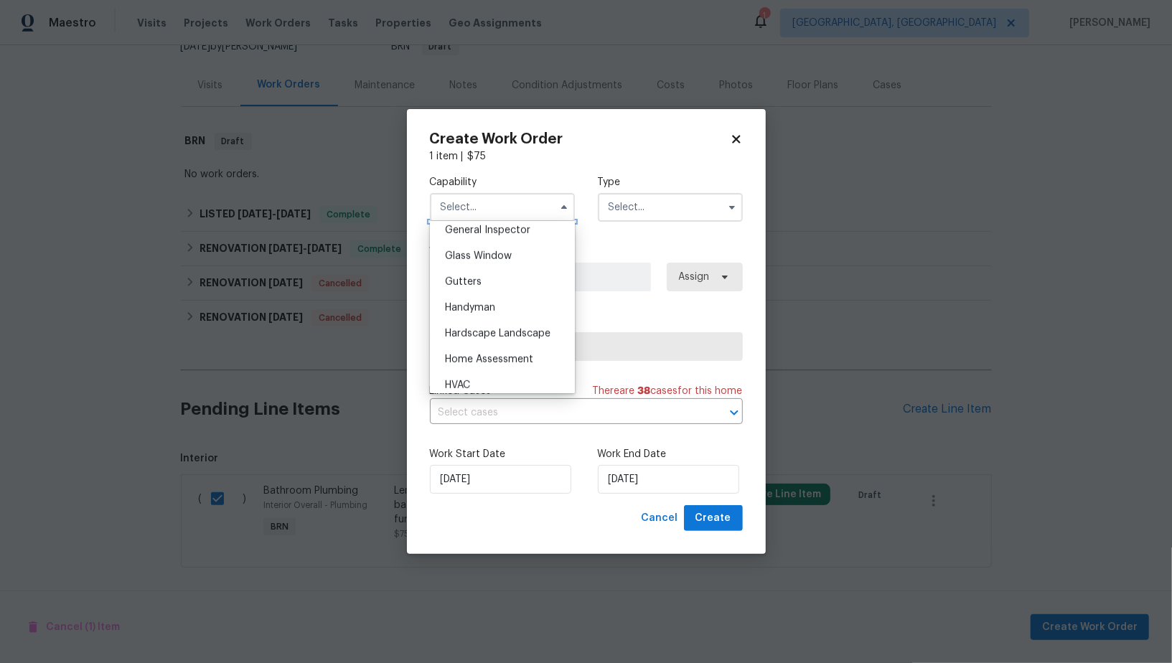
scroll to position [730, 0]
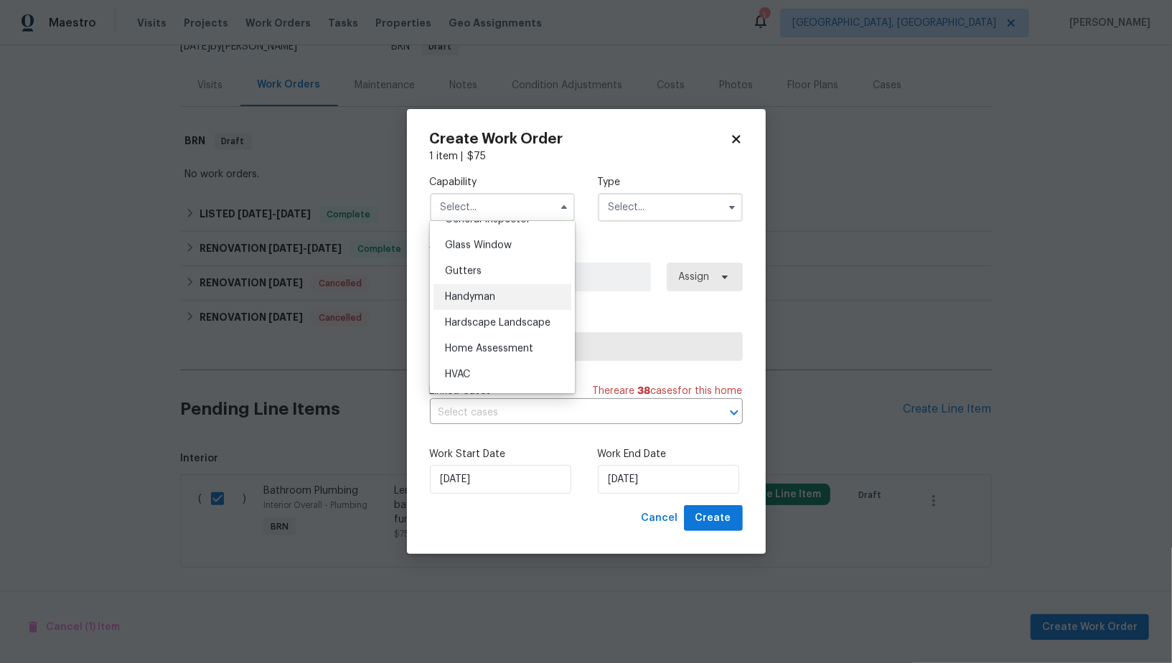
click at [487, 295] on span "Handyman" at bounding box center [470, 297] width 50 height 10
type input "Handyman"
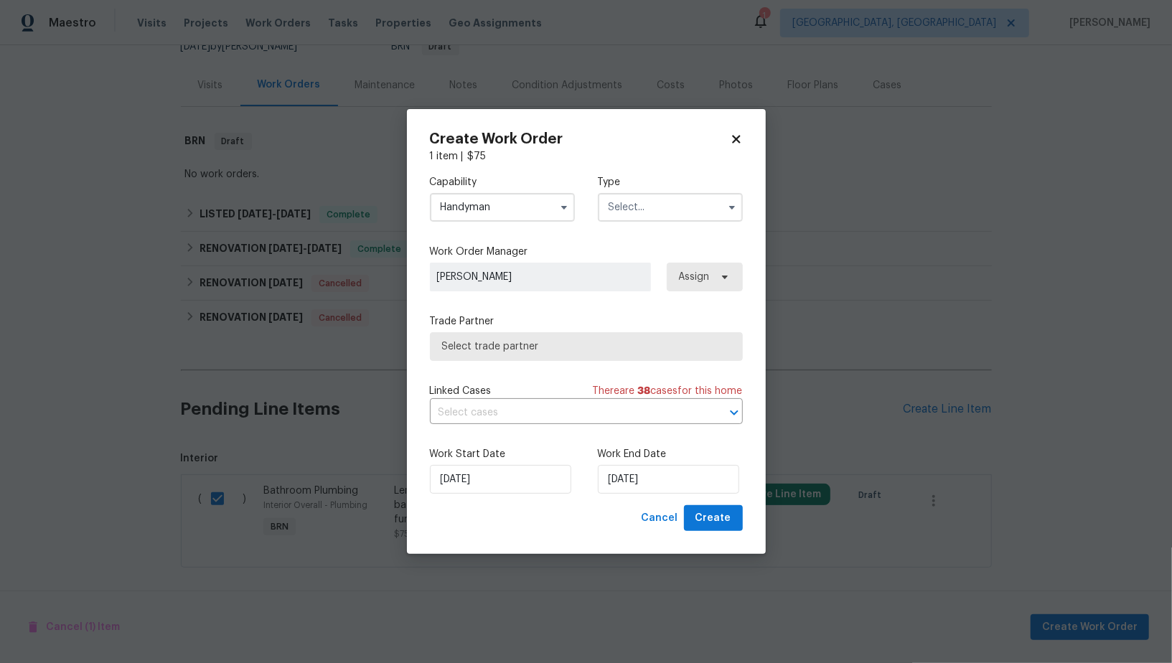
click at [656, 213] on input "text" at bounding box center [670, 207] width 145 height 29
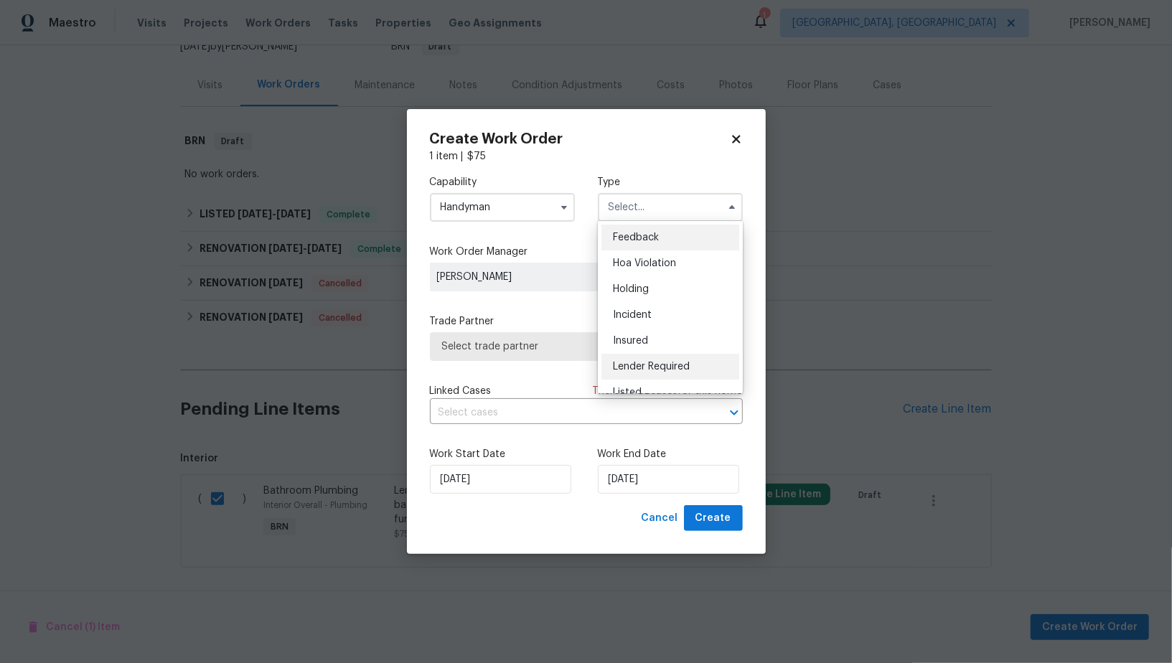
click at [667, 362] on span "Lender Required" at bounding box center [651, 367] width 77 height 10
type input "Lender Required"
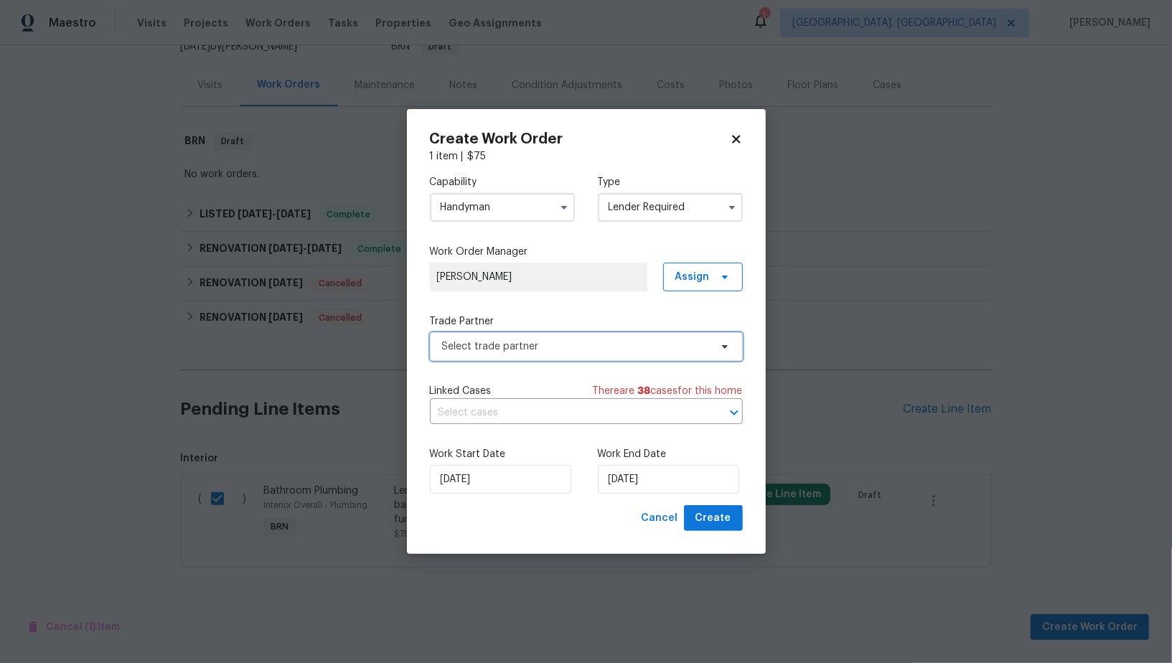
click at [570, 355] on span "Select trade partner" at bounding box center [586, 346] width 313 height 29
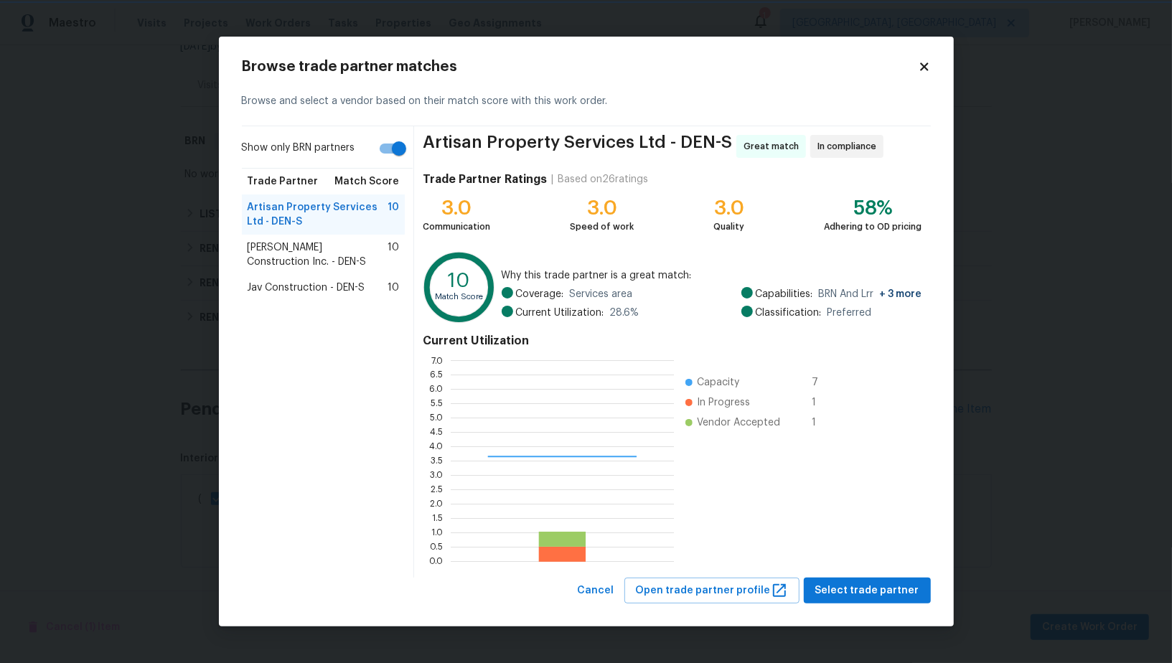
scroll to position [1, 1]
click at [315, 243] on span "Hanson Construction Inc. - DEN-S" at bounding box center [318, 254] width 141 height 29
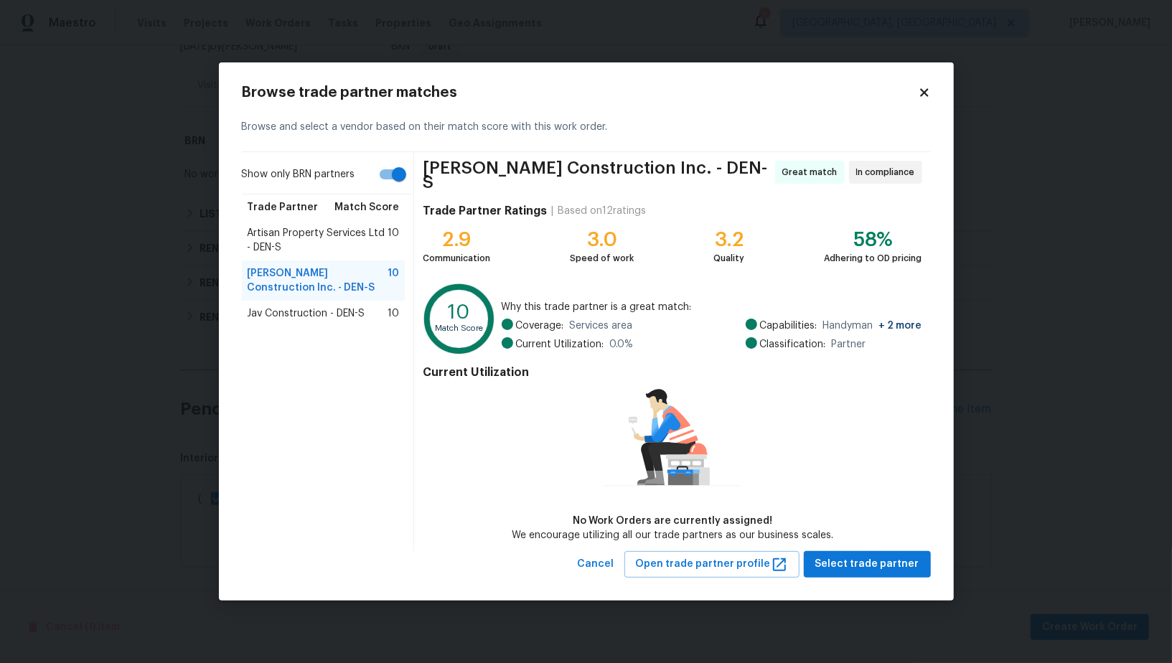
click at [334, 320] on span "Jav Construction - DEN-S" at bounding box center [307, 313] width 118 height 14
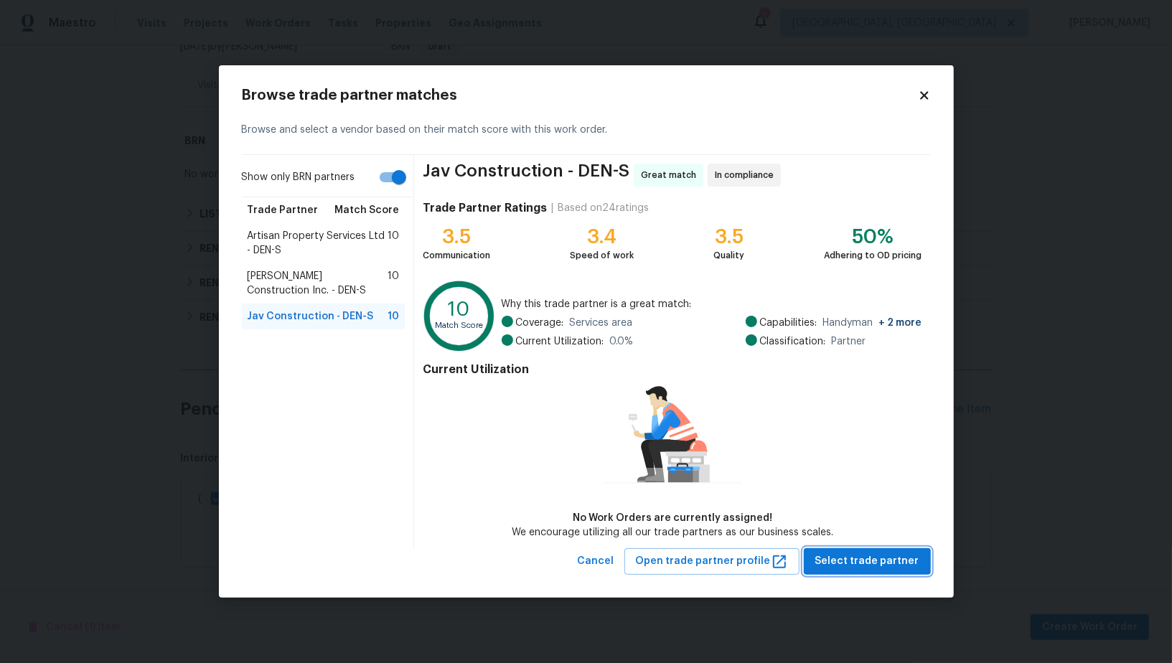
click at [832, 565] on span "Select trade partner" at bounding box center [867, 562] width 104 height 18
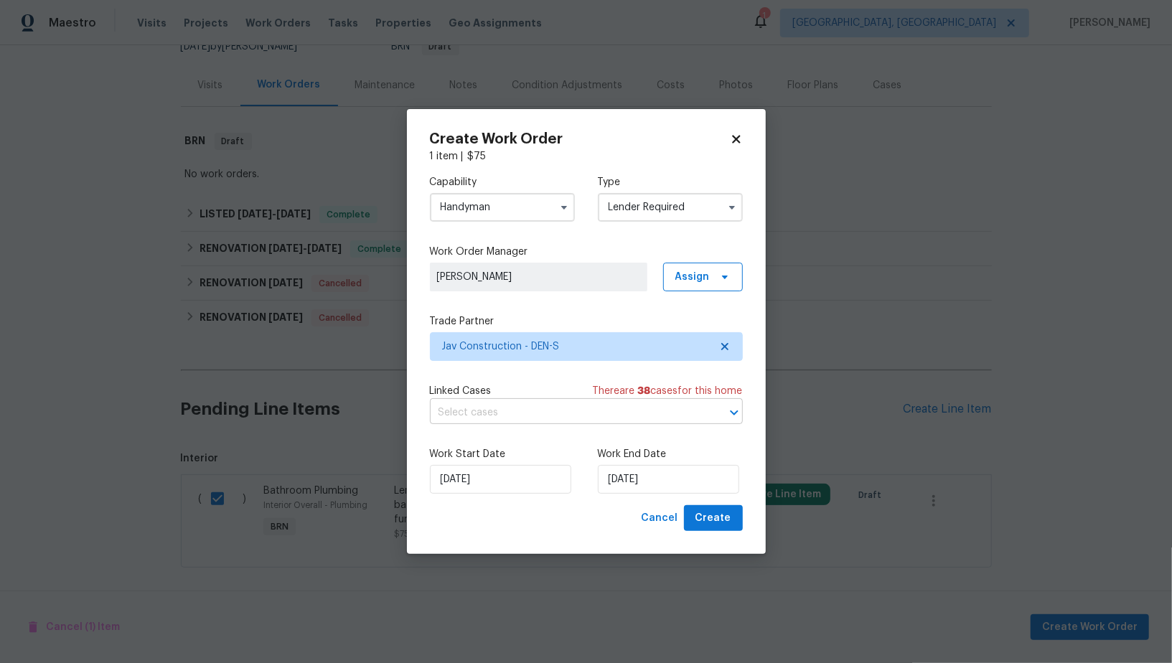
click at [518, 421] on input "text" at bounding box center [566, 413] width 273 height 22
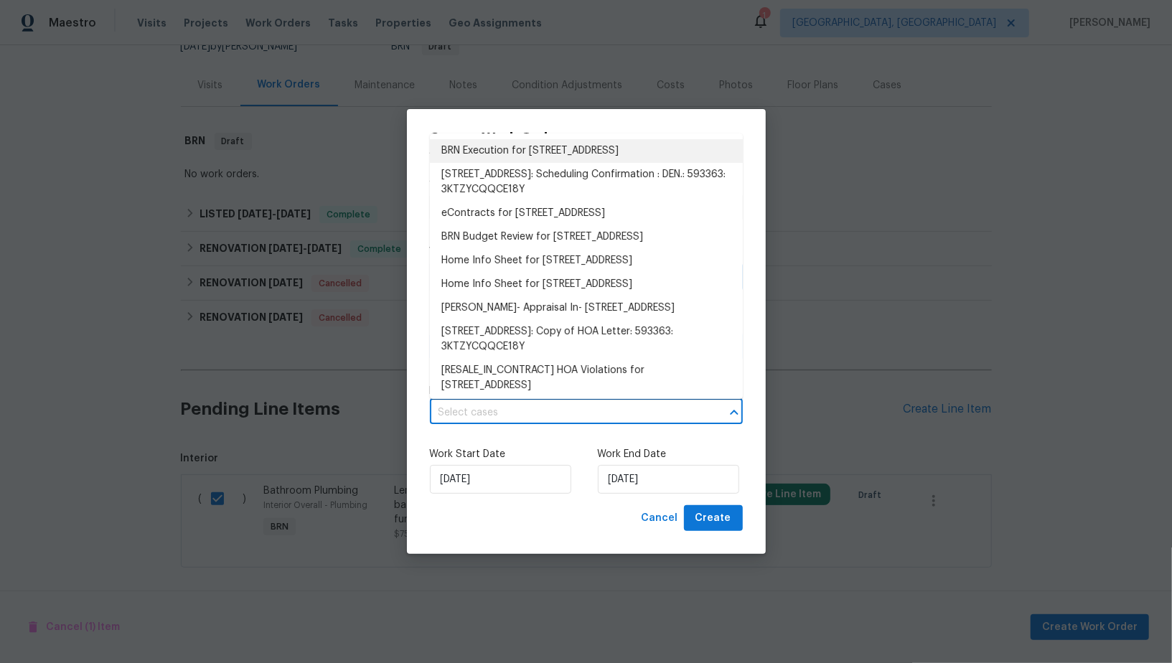
click at [532, 144] on li "BRN Execution for 24955 E Roxbury Pl, Aurora, CO 80016" at bounding box center [586, 151] width 313 height 24
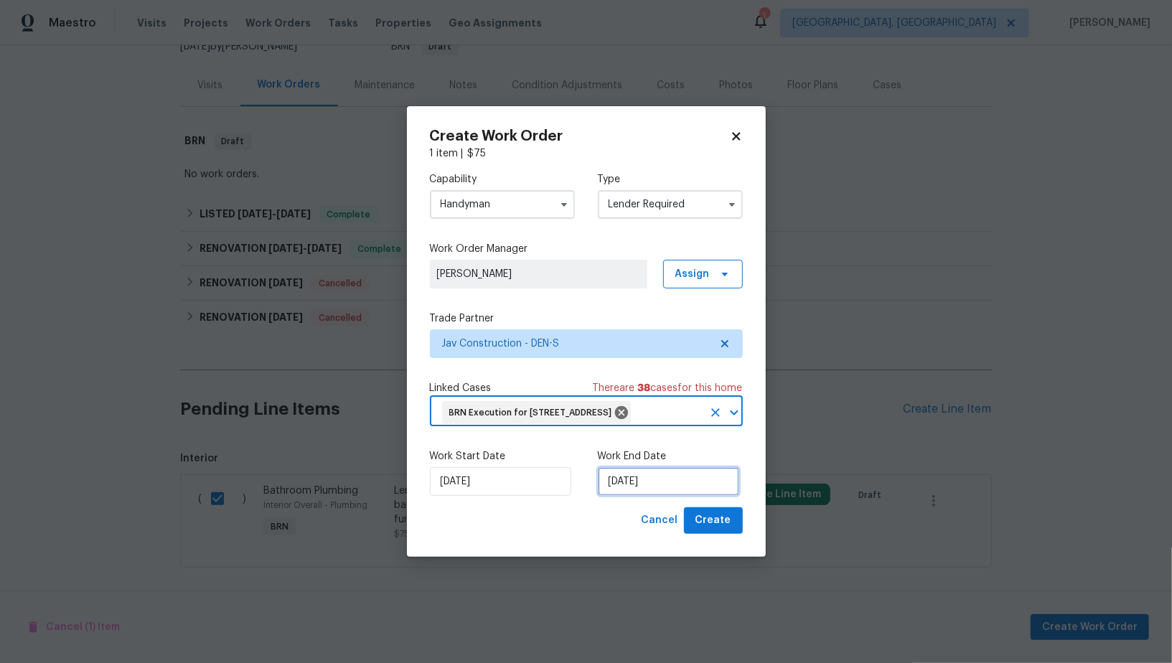
click at [663, 496] on input "04/09/2025" at bounding box center [668, 481] width 141 height 29
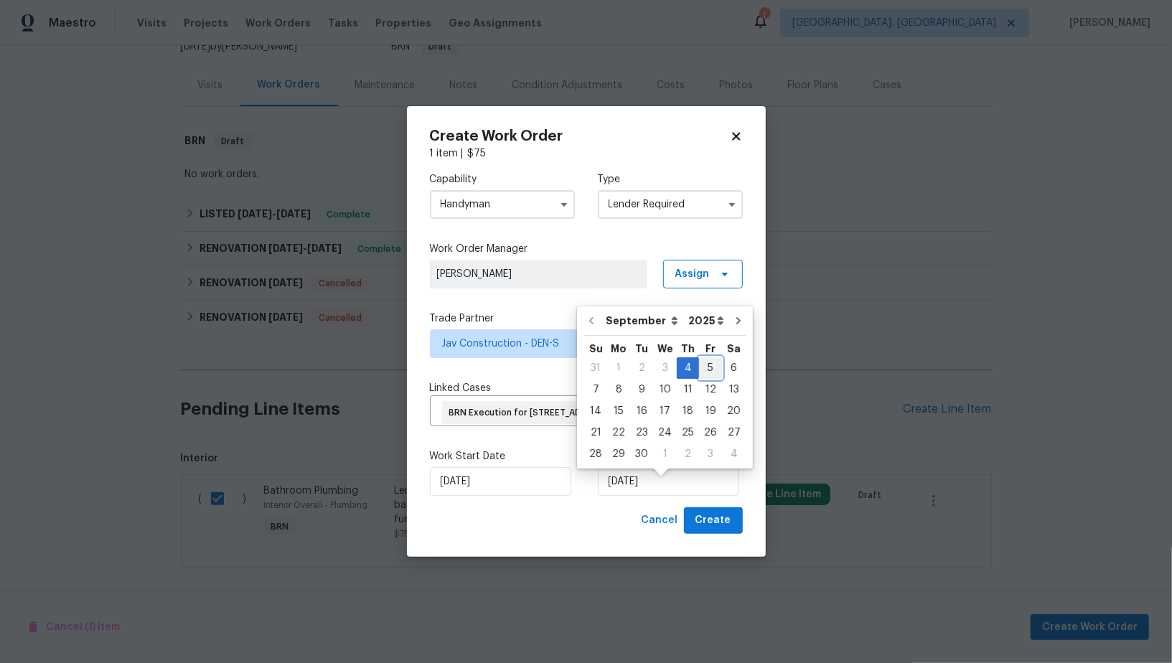
click at [700, 367] on div "5" at bounding box center [710, 368] width 23 height 20
type input "05/09/2025"
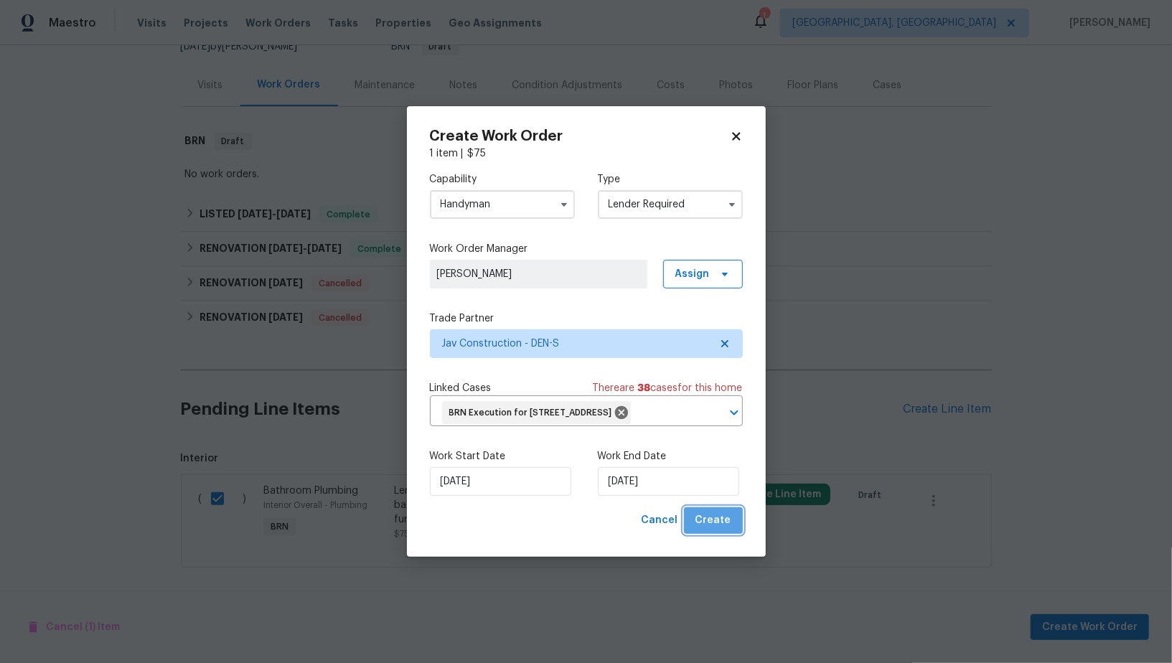
click at [716, 529] on span "Create" at bounding box center [713, 521] width 36 height 18
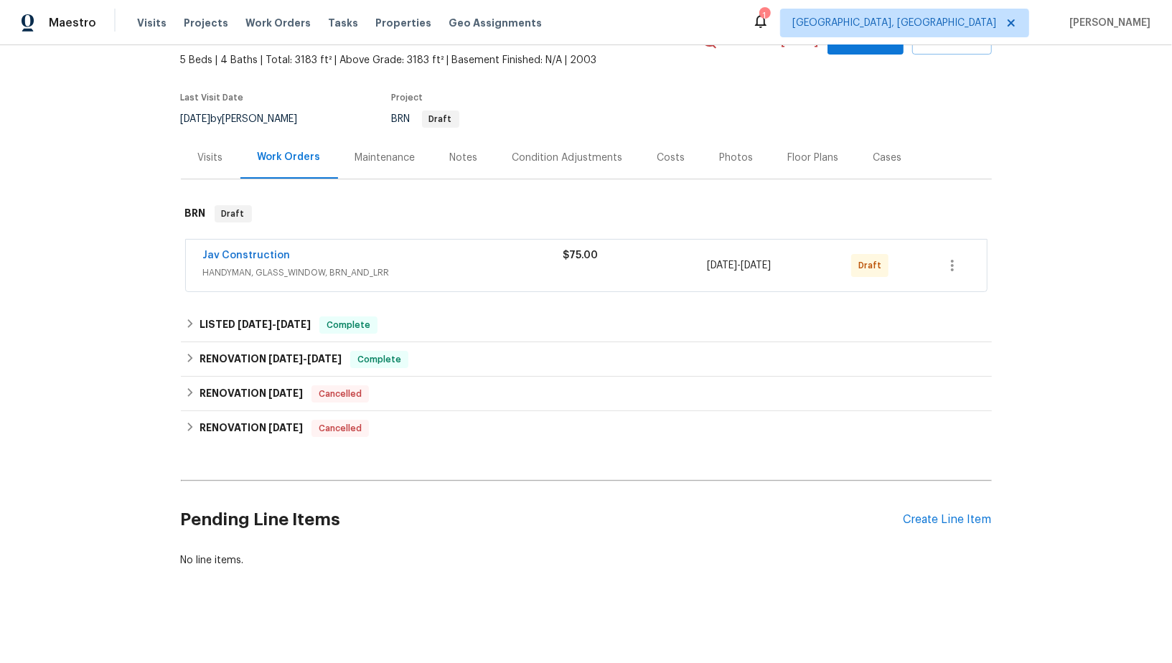
scroll to position [80, 0]
click at [249, 256] on link "Jav Construction" at bounding box center [247, 256] width 88 height 10
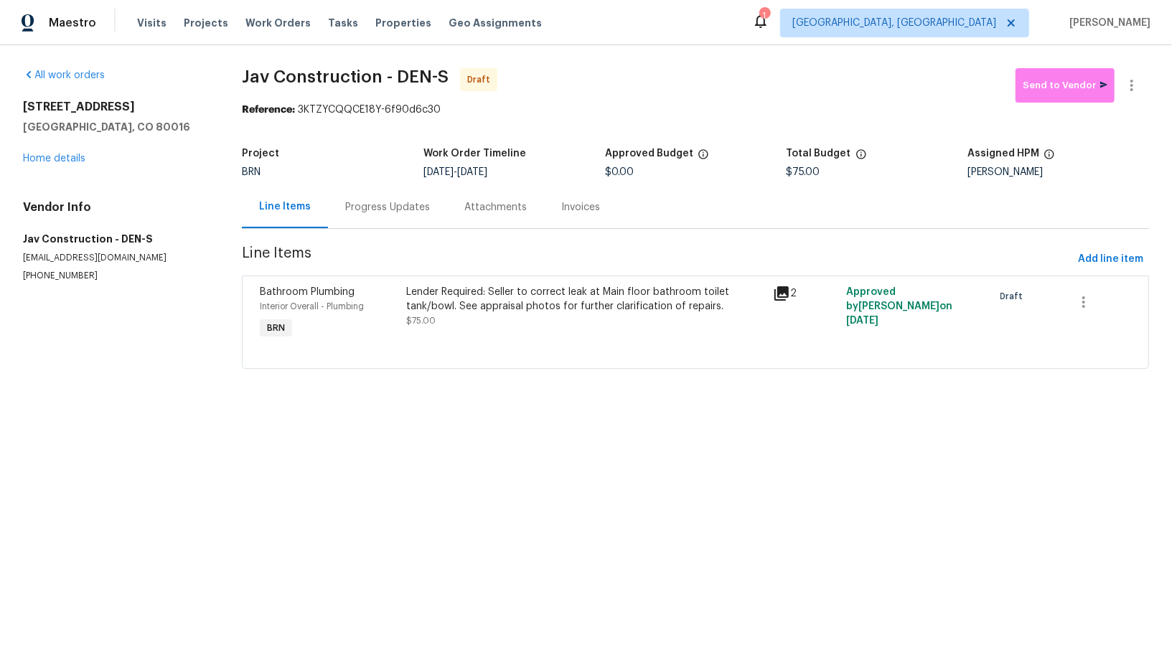
click at [395, 222] on div "Progress Updates" at bounding box center [387, 207] width 119 height 42
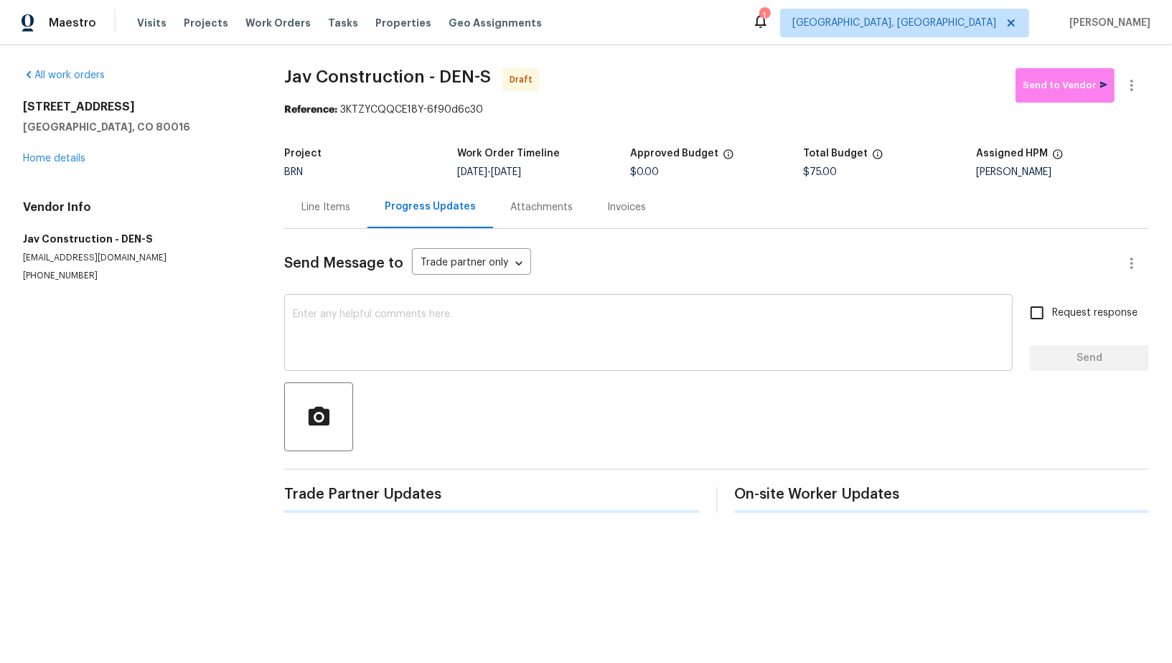
click at [461, 341] on textarea at bounding box center [648, 334] width 711 height 50
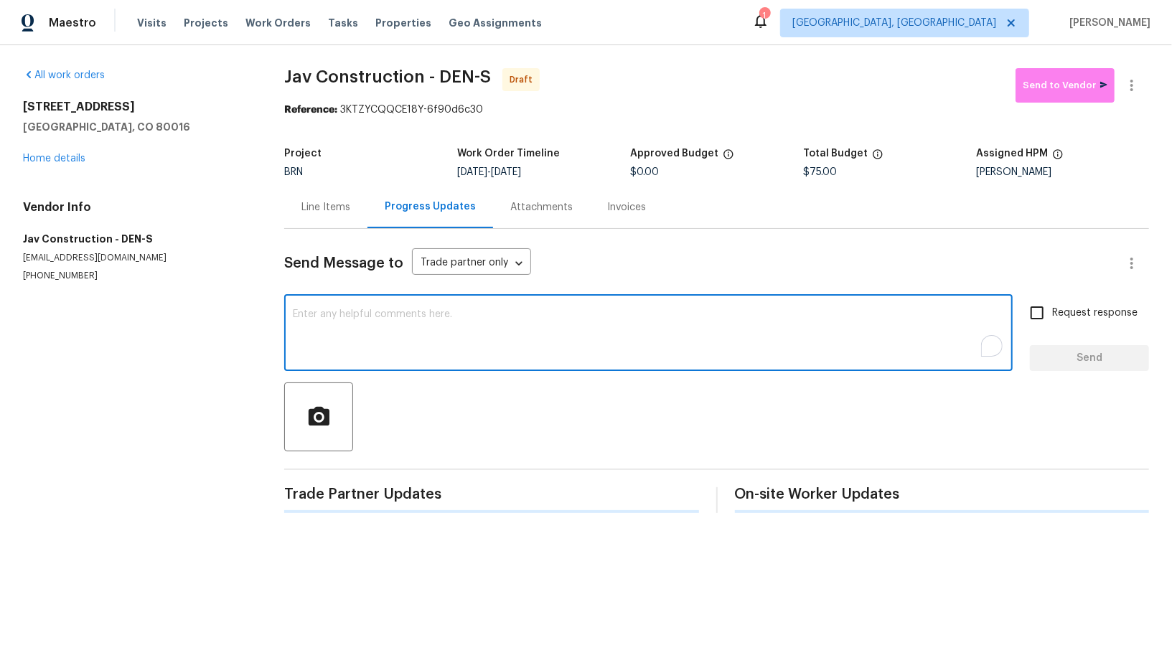
paste textarea "Hi, I'm Padmapriya from Opendoor. Just wanted to check if you received the WO f…"
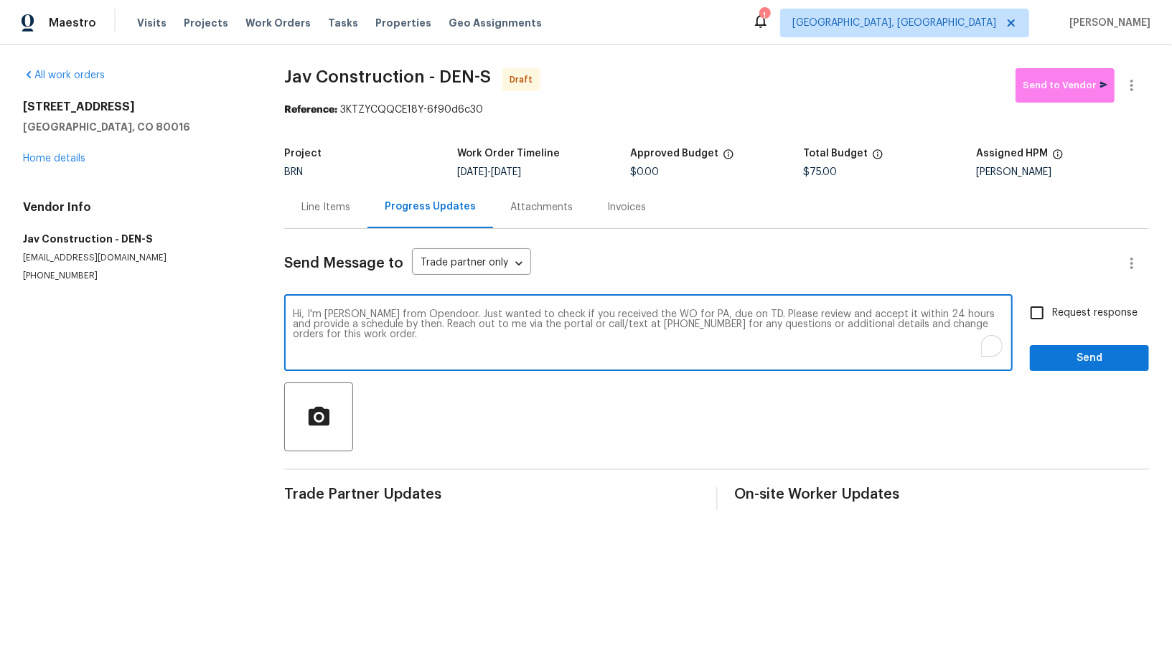
click at [702, 314] on textarea "Hi, I'm Padmapriya from Opendoor. Just wanted to check if you received the WO f…" at bounding box center [648, 334] width 711 height 50
paste textarea "24955 E Roxbury Pl, Aurora, CO 80016"
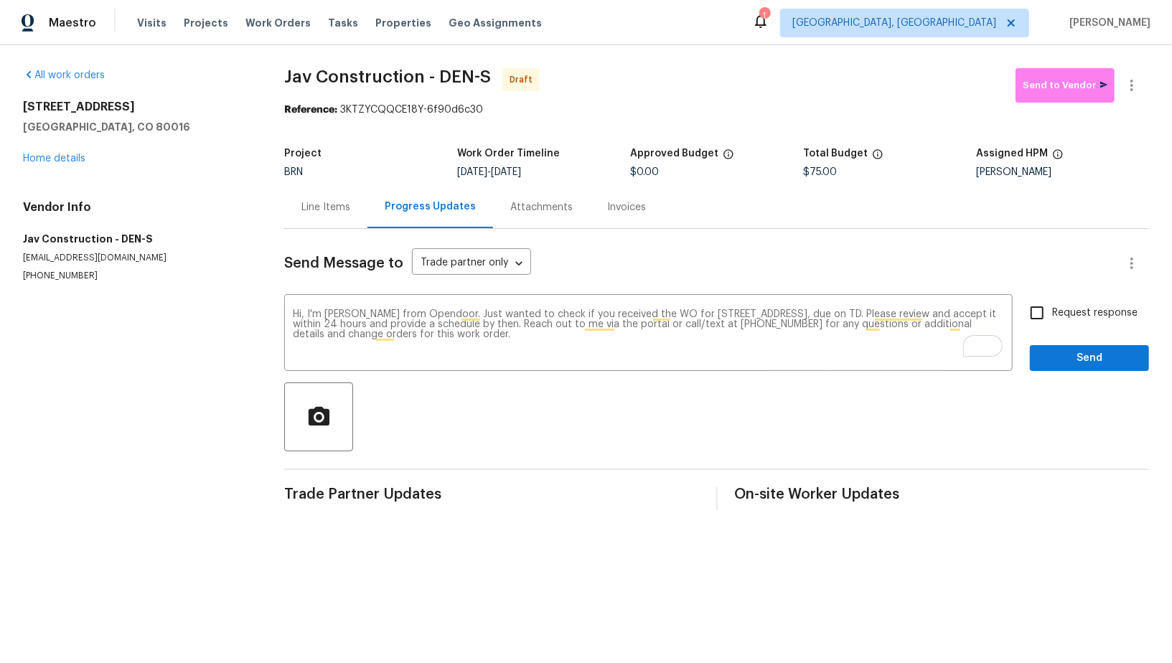
drag, startPoint x: 511, startPoint y: 173, endPoint x: 565, endPoint y: 173, distance: 54.5
click at [565, 173] on div "9/4/2025 - 9/5/2025" at bounding box center [543, 172] width 173 height 10
copy span "9/5/2025"
click at [921, 314] on textarea "Hi, I'm Padmapriya from Opendoor. Just wanted to check if you received the WO f…" at bounding box center [648, 334] width 711 height 50
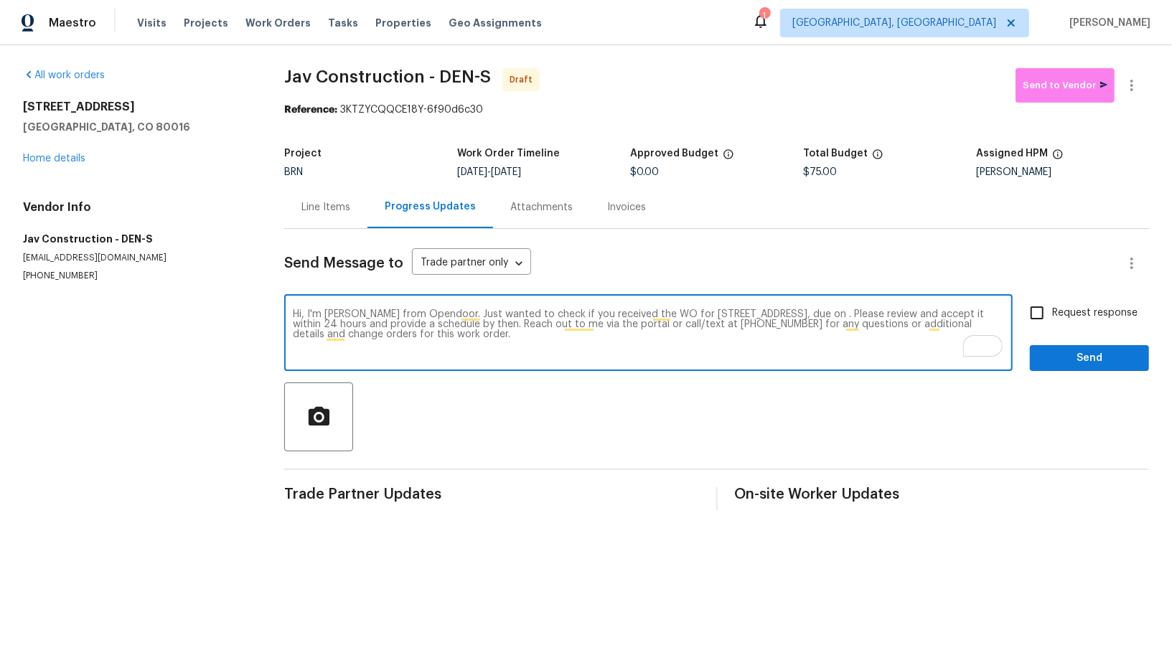
paste textarea "9/5/2025"
type textarea "Hi, I'm Padmapriya from Opendoor. Just wanted to check if you received the WO f…"
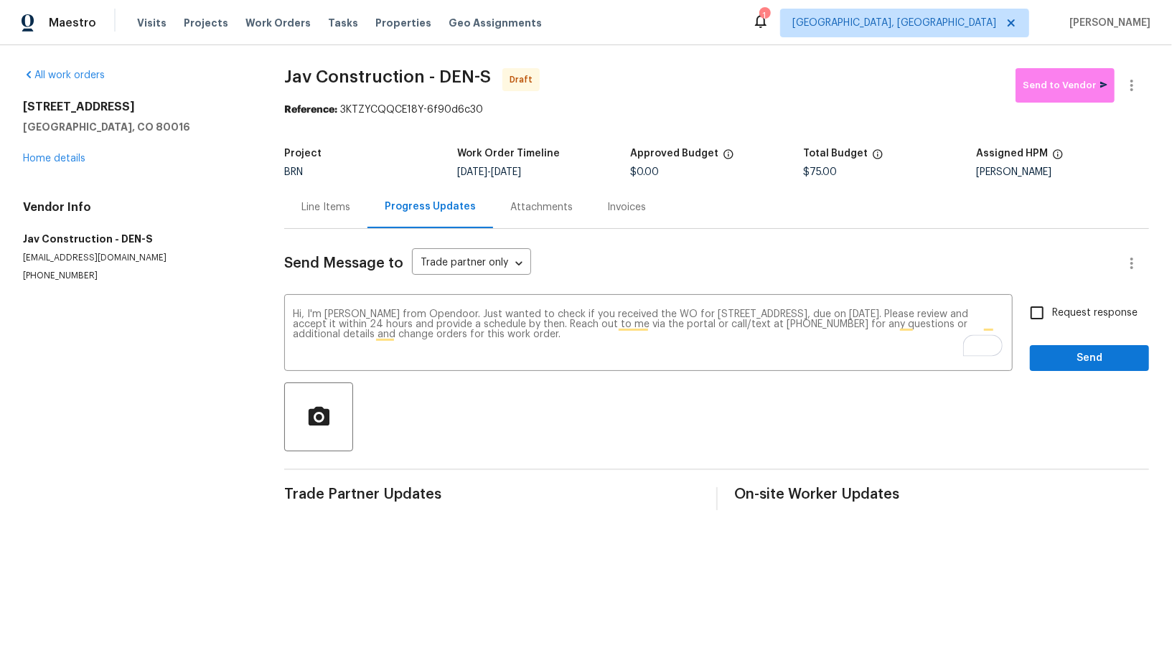
click at [1015, 311] on div "Hi, I'm Padmapriya from Opendoor. Just wanted to check if you received the WO f…" at bounding box center [716, 334] width 865 height 73
click at [1029, 311] on input "Request response" at bounding box center [1037, 313] width 30 height 30
checkbox input "true"
click at [1062, 367] on button "Send" at bounding box center [1089, 358] width 119 height 27
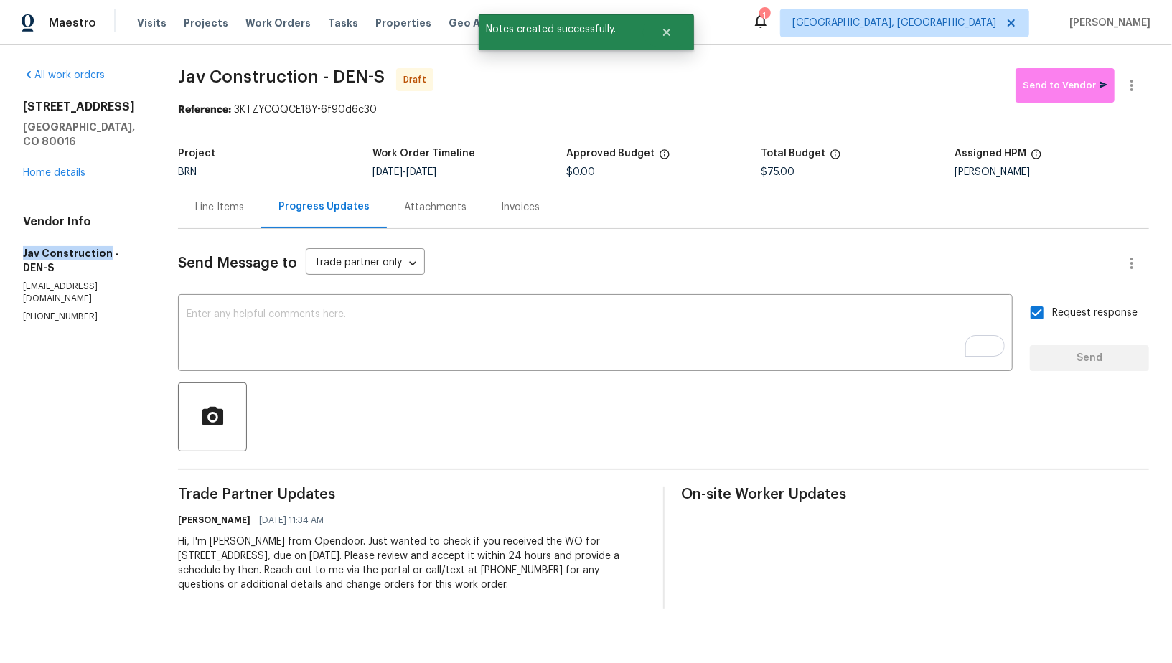
drag, startPoint x: 8, startPoint y: 232, endPoint x: 104, endPoint y: 235, distance: 96.2
click at [104, 235] on div "All work orders 24955 E Roxbury Pl Aurora, CO 80016 Home details Vendor Info Ja…" at bounding box center [586, 338] width 1172 height 587
copy h5 "Jav Construction"
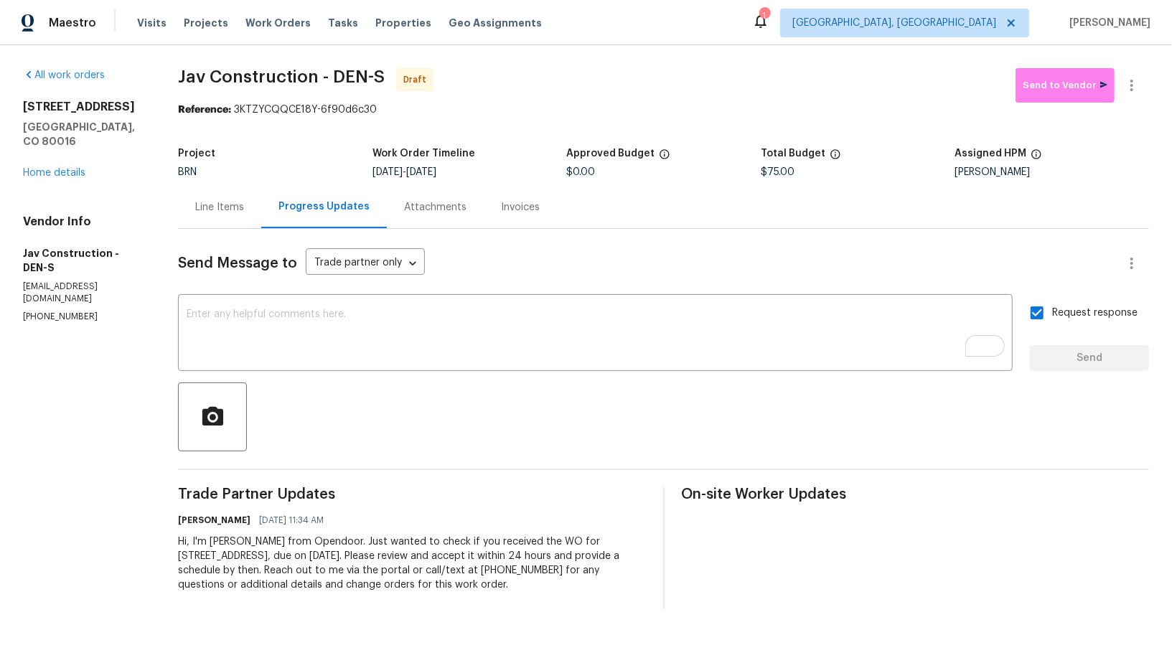
click at [235, 204] on div "Line Items" at bounding box center [219, 207] width 49 height 14
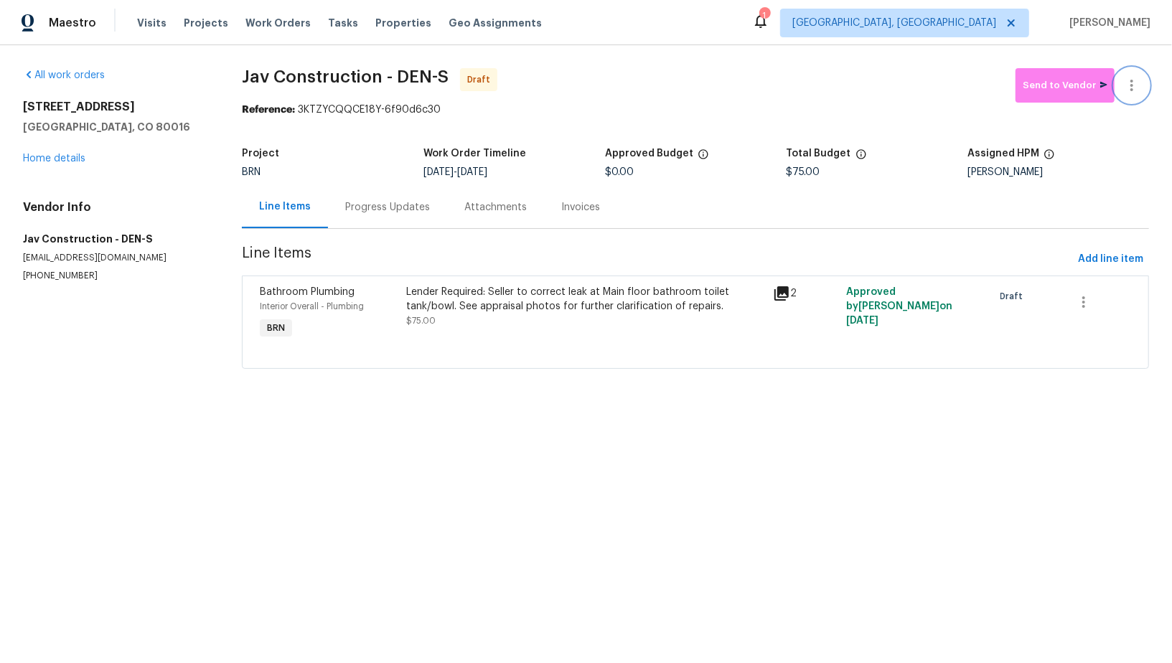
click at [1138, 88] on icon "button" at bounding box center [1131, 85] width 17 height 17
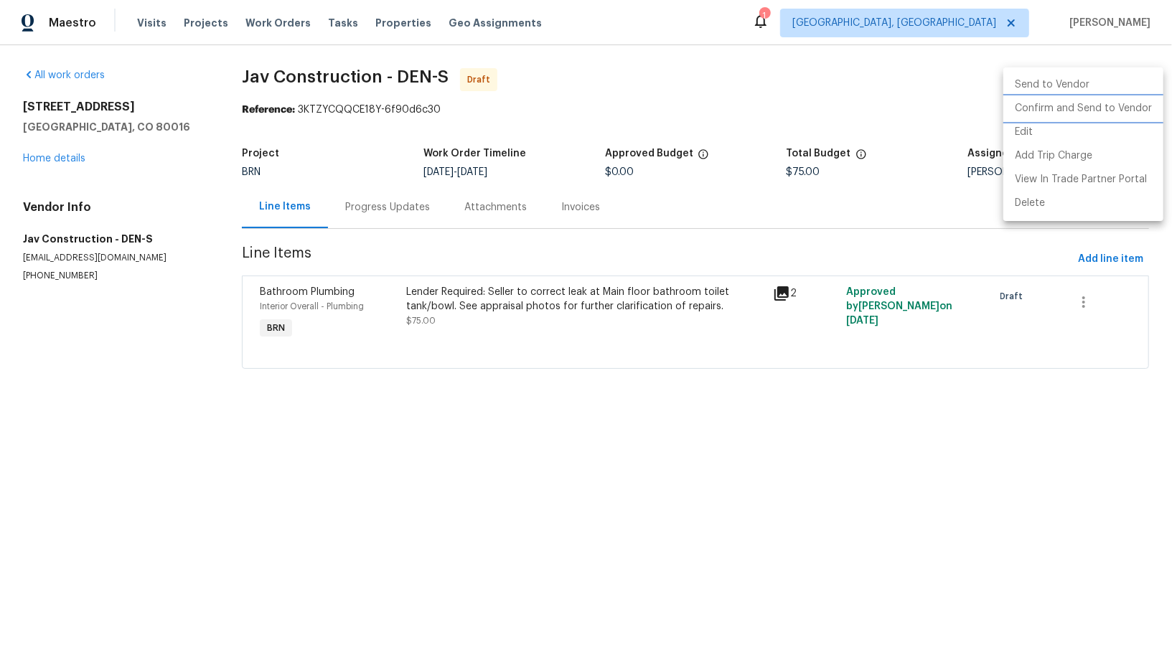
click at [1108, 111] on li "Confirm and Send to Vendor" at bounding box center [1083, 109] width 160 height 24
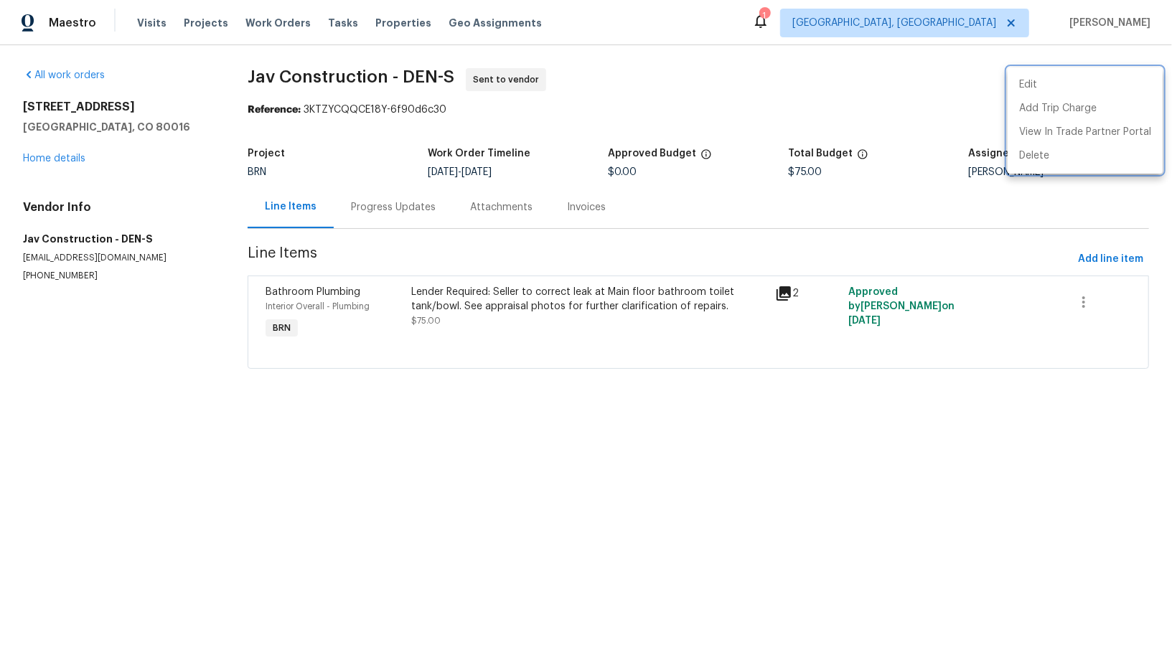
click at [388, 192] on div at bounding box center [586, 331] width 1172 height 663
click at [396, 217] on div "Progress Updates" at bounding box center [393, 207] width 119 height 42
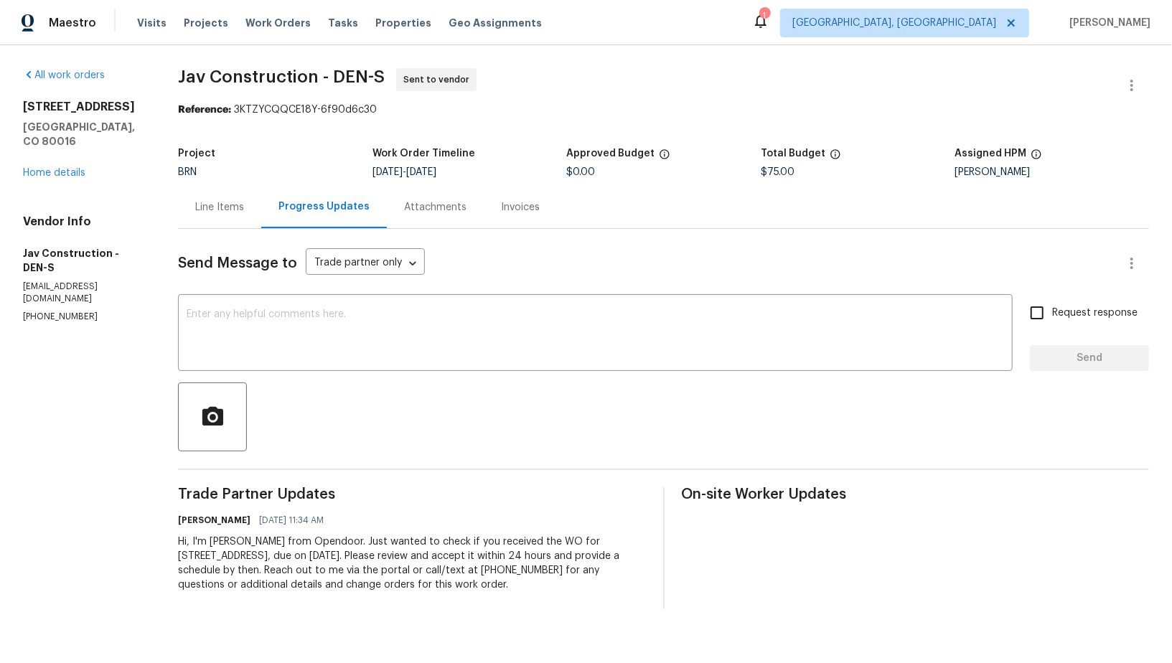
click at [222, 220] on div "Line Items" at bounding box center [219, 207] width 83 height 42
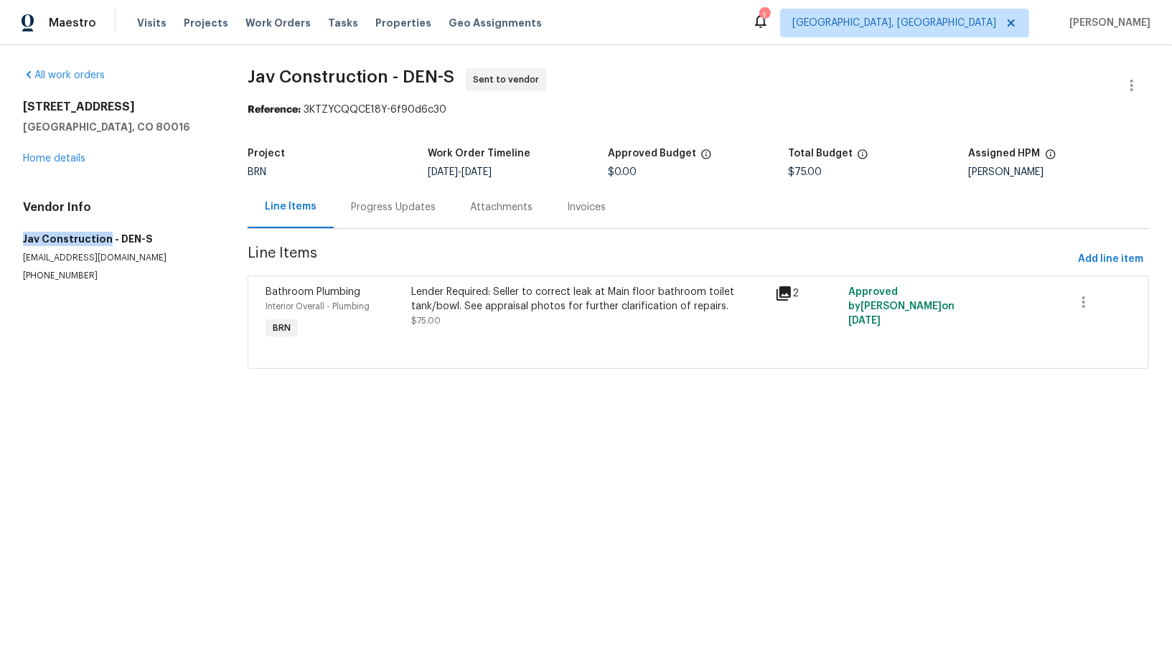
drag, startPoint x: 7, startPoint y: 239, endPoint x: 103, endPoint y: 239, distance: 95.4
click at [103, 239] on div "All work orders 24955 E Roxbury Pl Aurora, CO 80016 Home details Vendor Info Ja…" at bounding box center [586, 227] width 1172 height 364
copy h5 "Jav Construction"
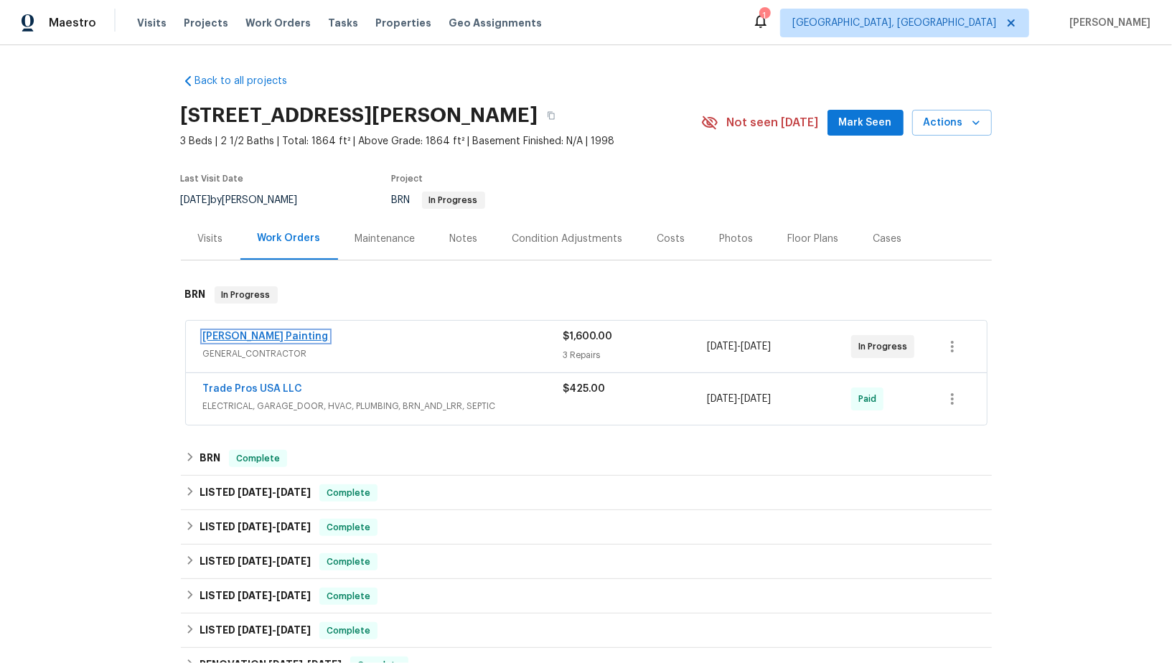
click at [237, 335] on link "Perez Painting" at bounding box center [266, 337] width 126 height 10
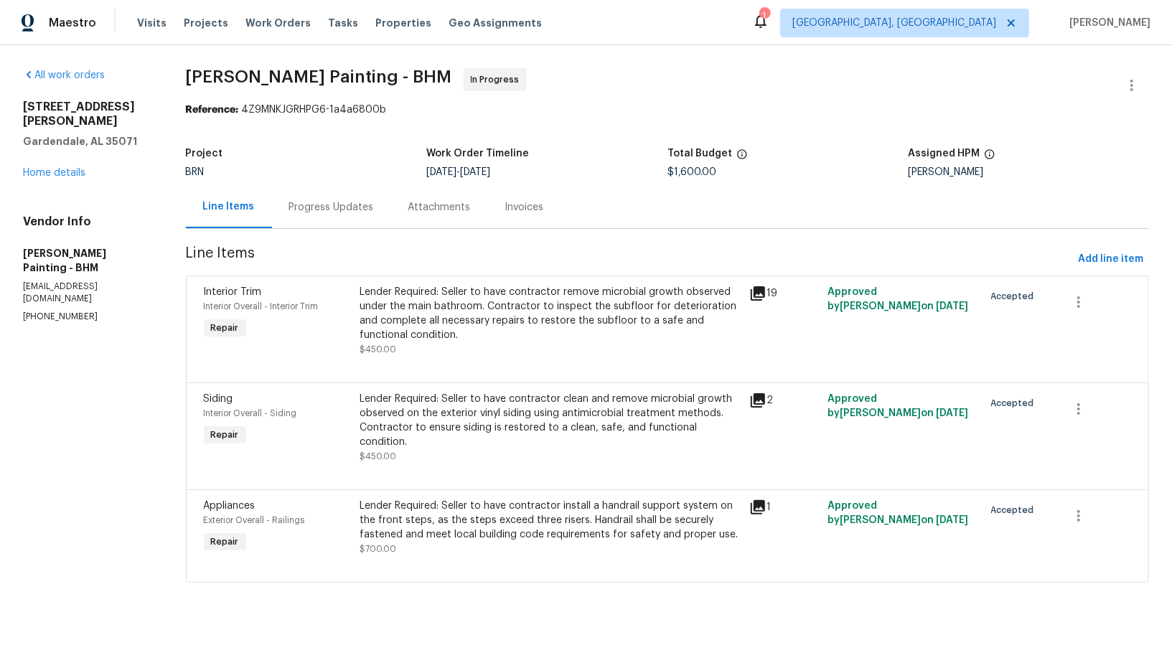
click at [374, 200] on div "Progress Updates" at bounding box center [331, 207] width 85 height 14
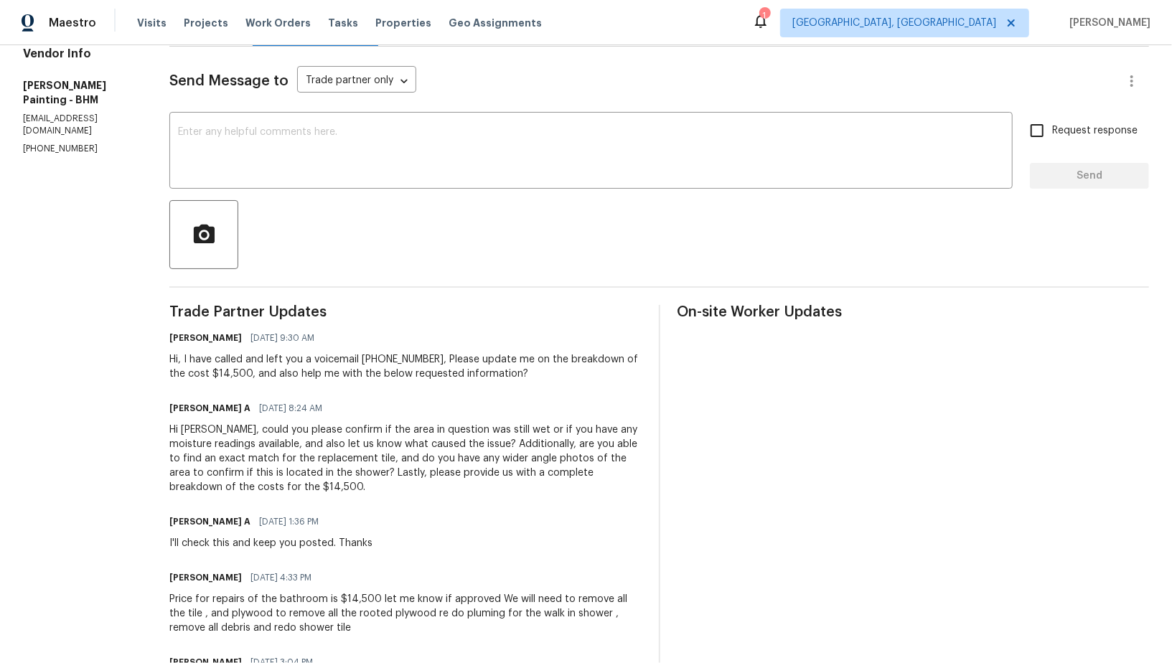
scroll to position [203, 0]
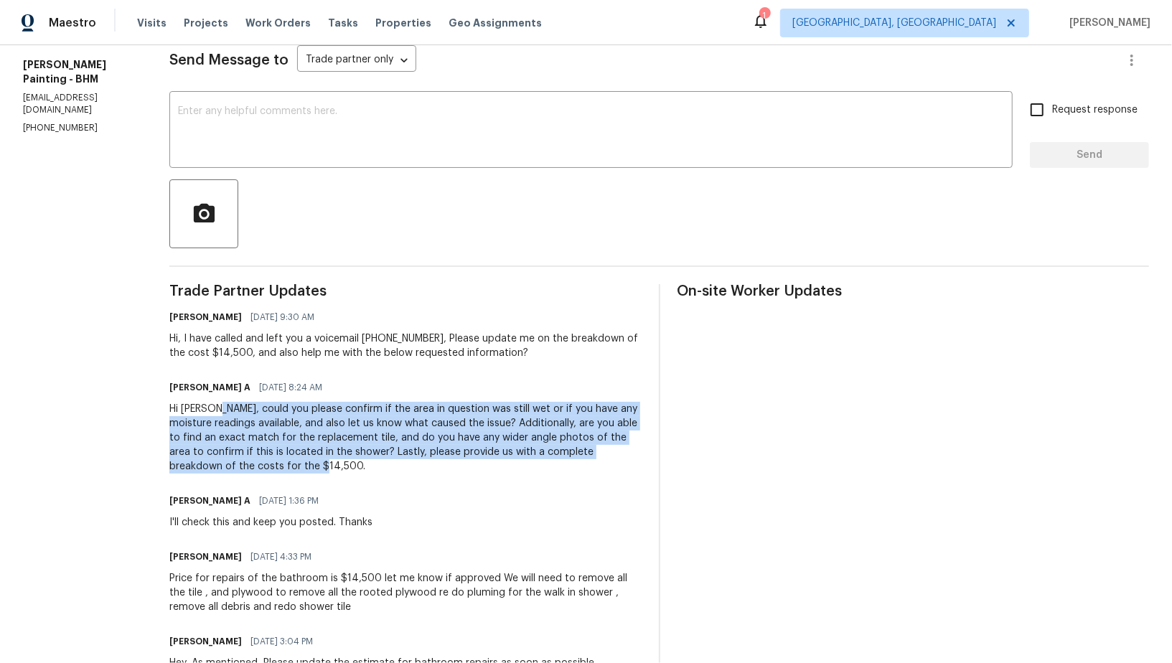
drag, startPoint x: 283, startPoint y: 407, endPoint x: 557, endPoint y: 463, distance: 279.1
click at [557, 463] on div "Hi Victor, could you please confirm if the area in question was still wet or if…" at bounding box center [405, 438] width 472 height 72
copy div "could you please confirm if the area in question was still wet or if you have a…"
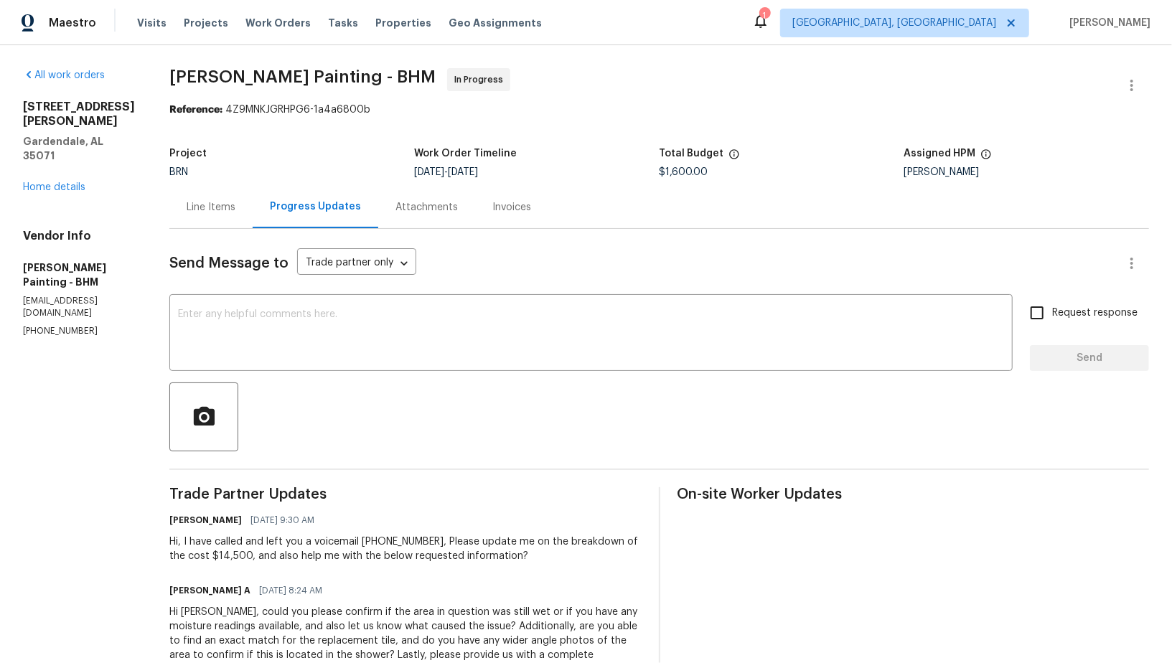
click at [235, 210] on div "Line Items" at bounding box center [211, 207] width 49 height 14
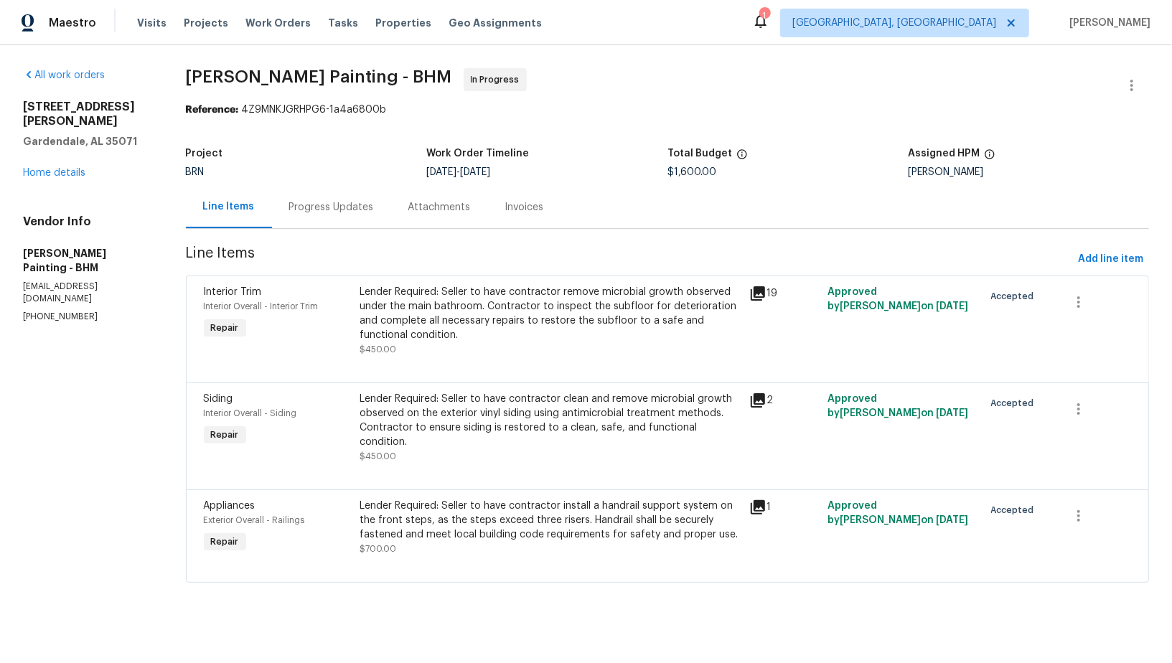
click at [504, 364] on div at bounding box center [667, 365] width 927 height 17
click at [481, 319] on div "Lender Required: Seller to have contractor remove microbial growth observed und…" at bounding box center [551, 313] width 382 height 57
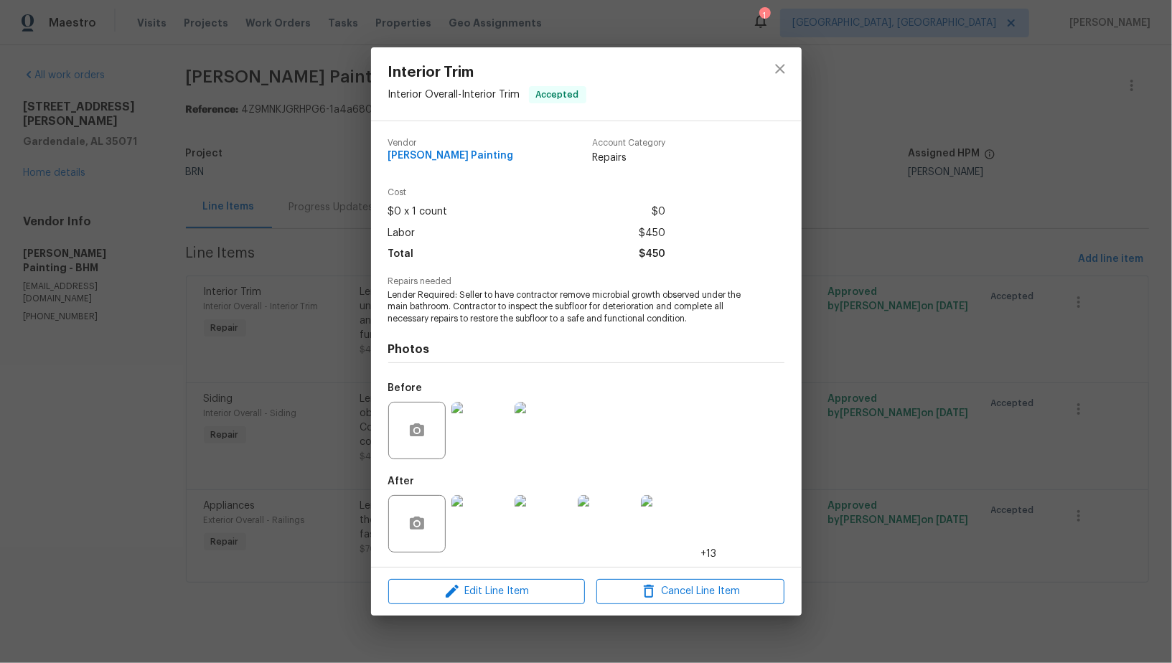
click at [480, 535] on img at bounding box center [479, 523] width 57 height 57
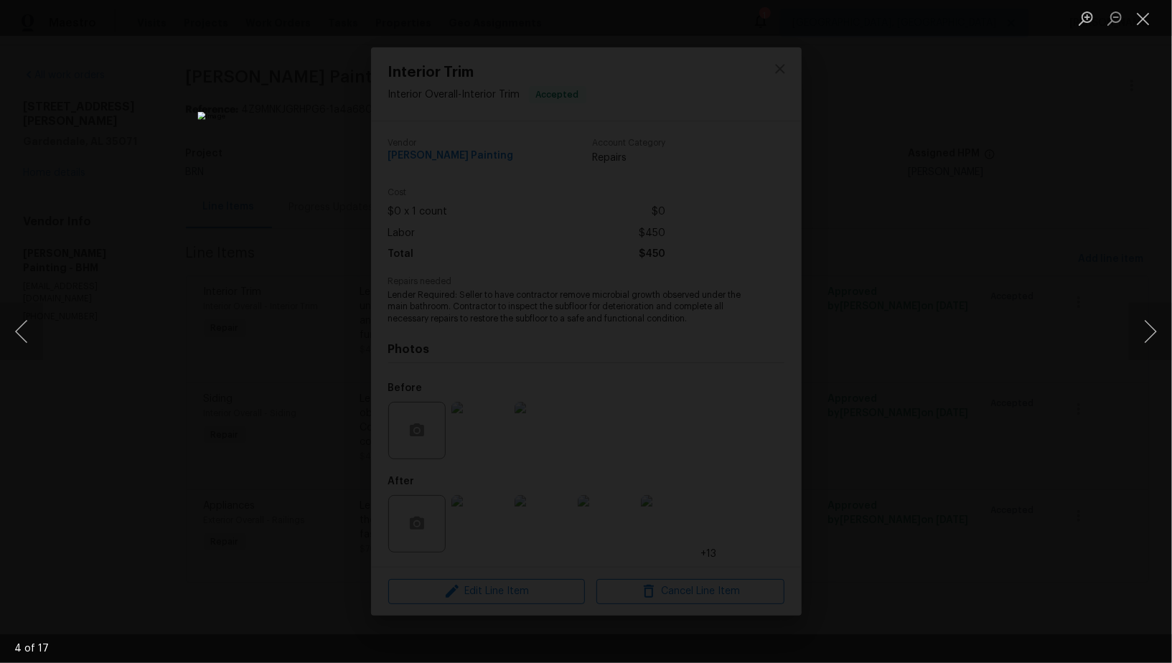
click at [822, 429] on img "Lightbox" at bounding box center [585, 331] width 776 height 439
click at [912, 441] on div "Lightbox" at bounding box center [586, 331] width 1172 height 663
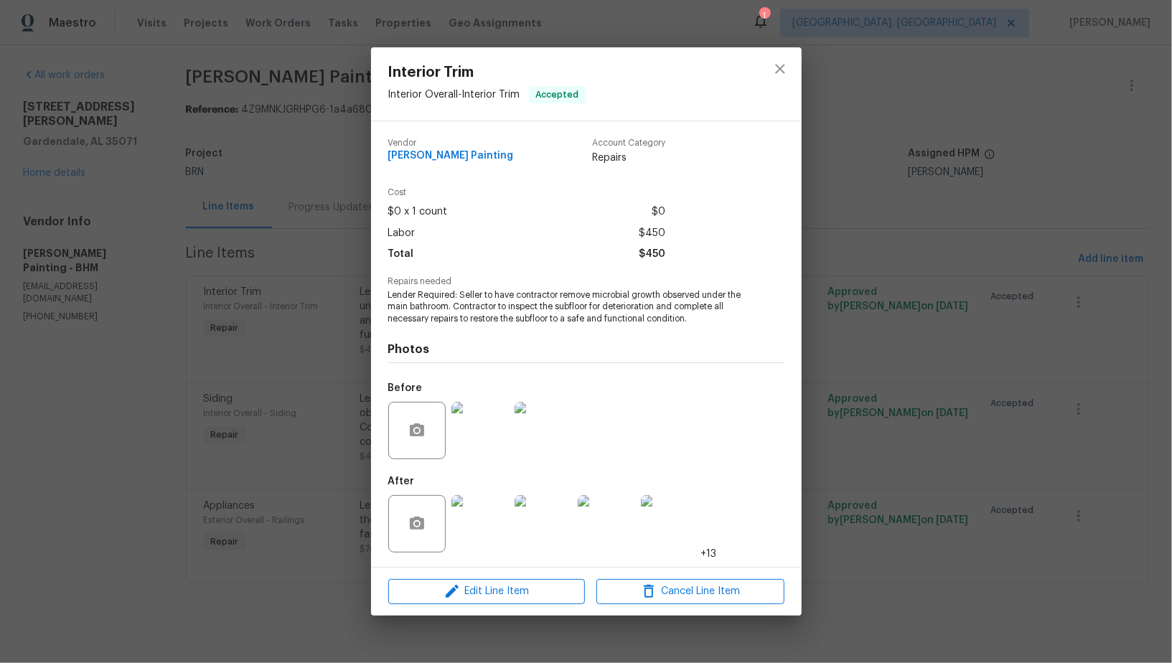
click at [909, 443] on div "Interior Trim Interior Overall - Interior Trim Accepted Vendor Perez Painting A…" at bounding box center [586, 331] width 1172 height 663
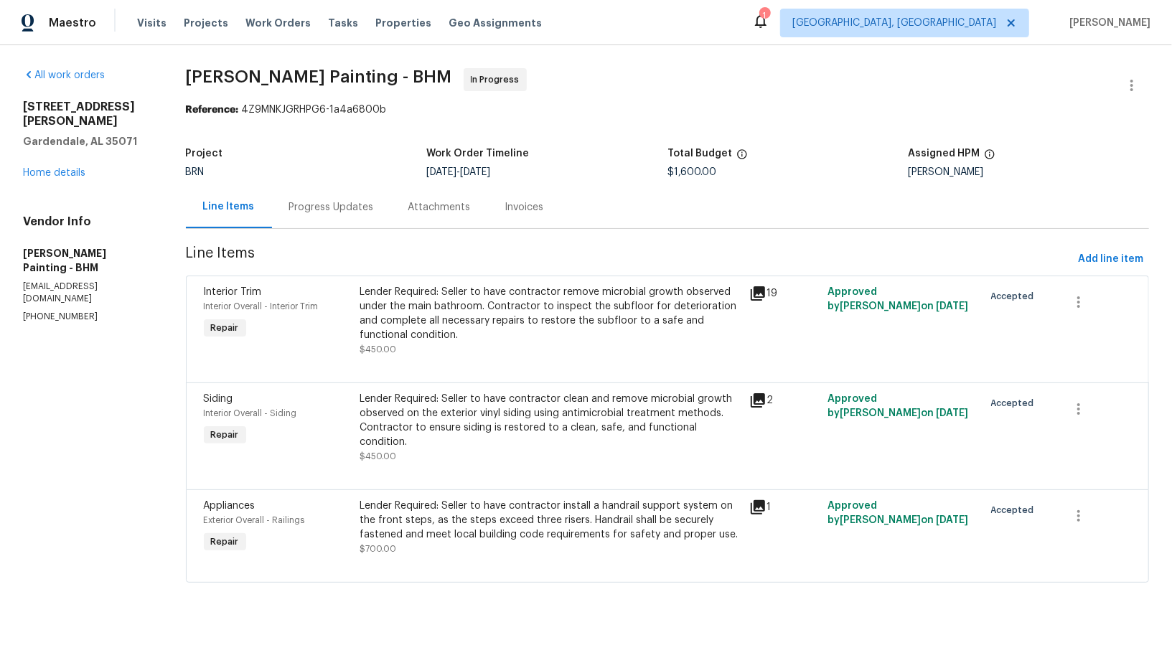
click at [459, 393] on div "Lender Required: Seller to have contractor clean and remove microbial growth ob…" at bounding box center [551, 420] width 382 height 57
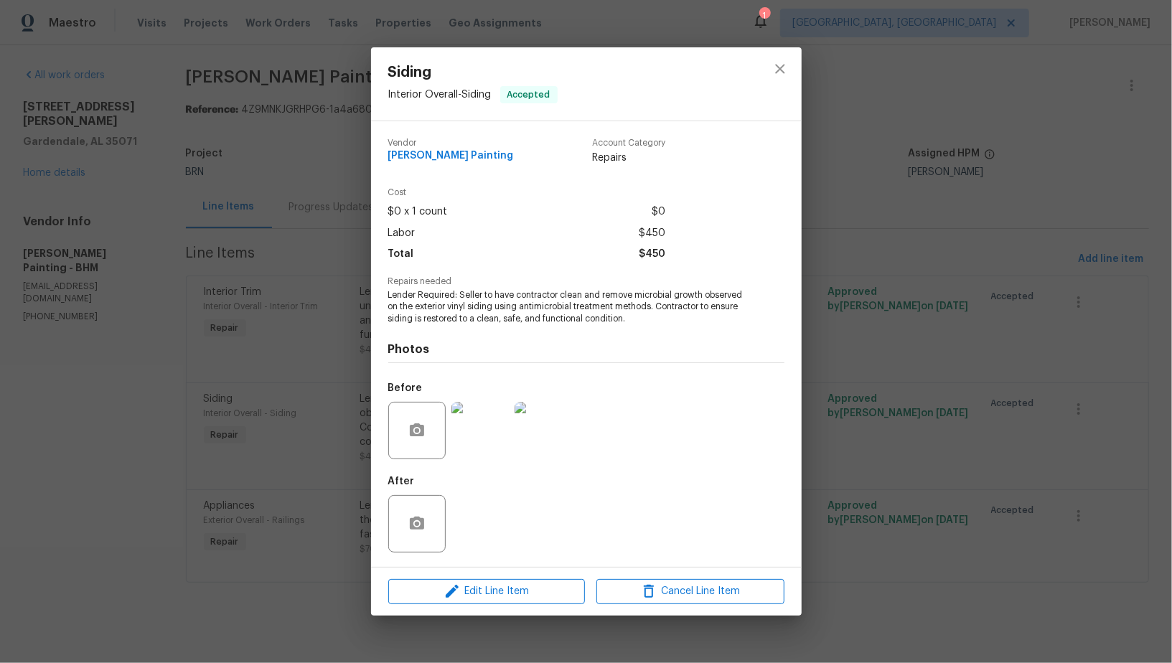
click at [222, 504] on div "Siding Interior Overall - Siding Accepted Vendor Perez Painting Account Categor…" at bounding box center [586, 331] width 1172 height 663
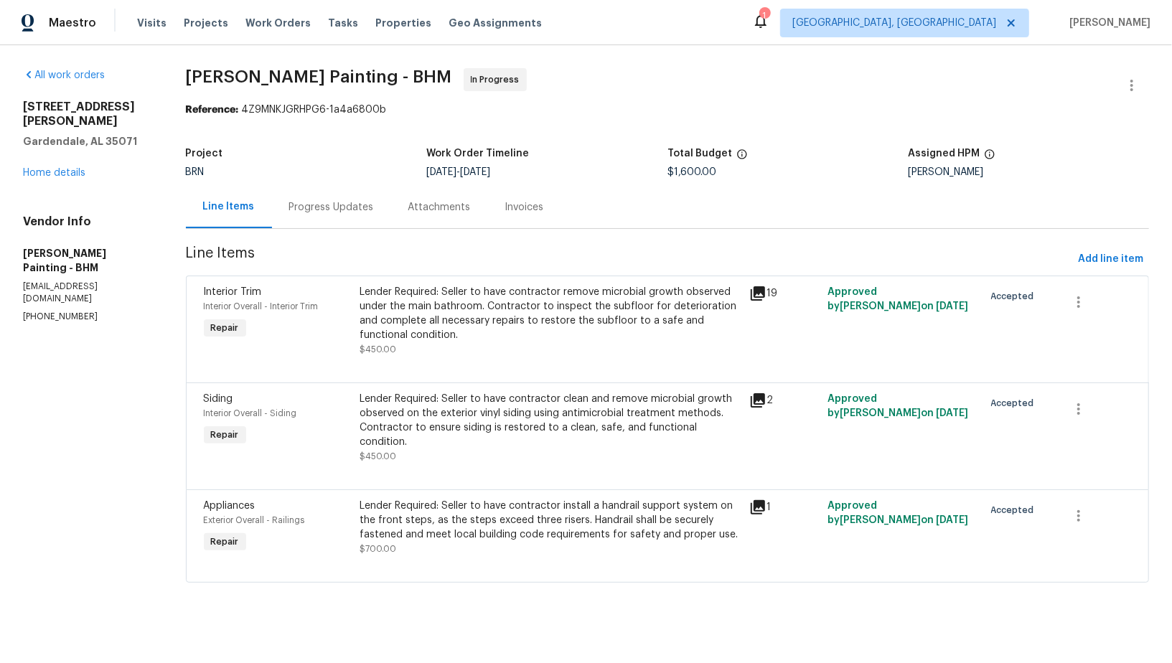
click at [508, 536] on div "Lender Required: Seller to have contractor install a handrail support system on…" at bounding box center [551, 520] width 382 height 43
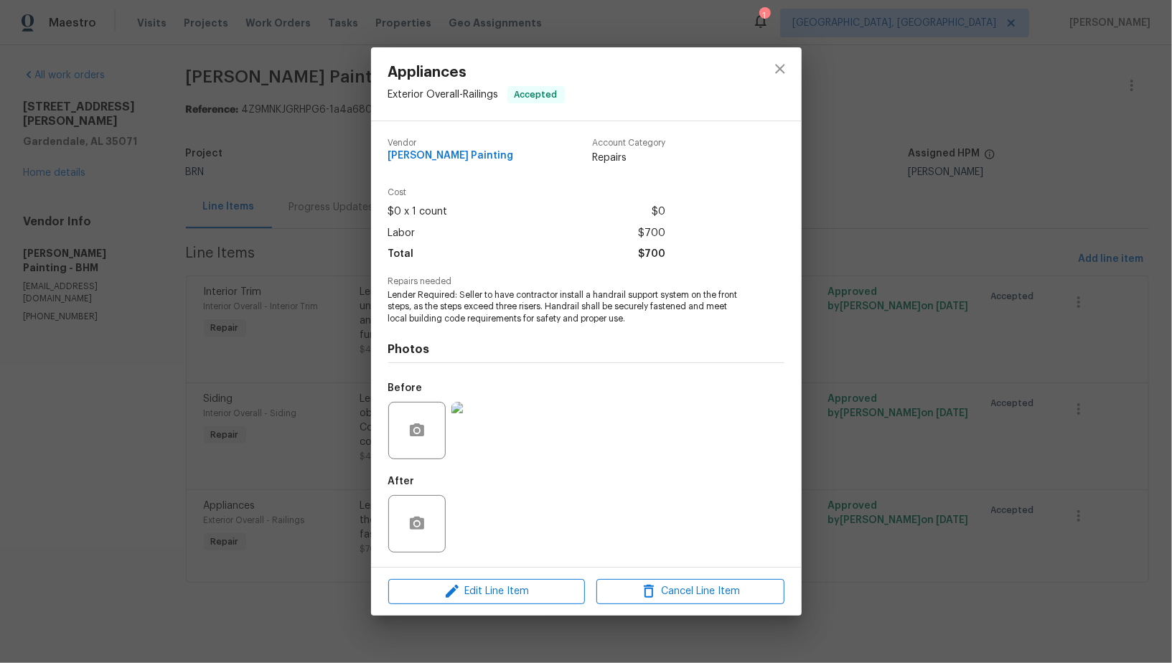
click at [321, 444] on div "Appliances Exterior Overall - Railings Accepted Vendor Perez Painting Account C…" at bounding box center [586, 331] width 1172 height 663
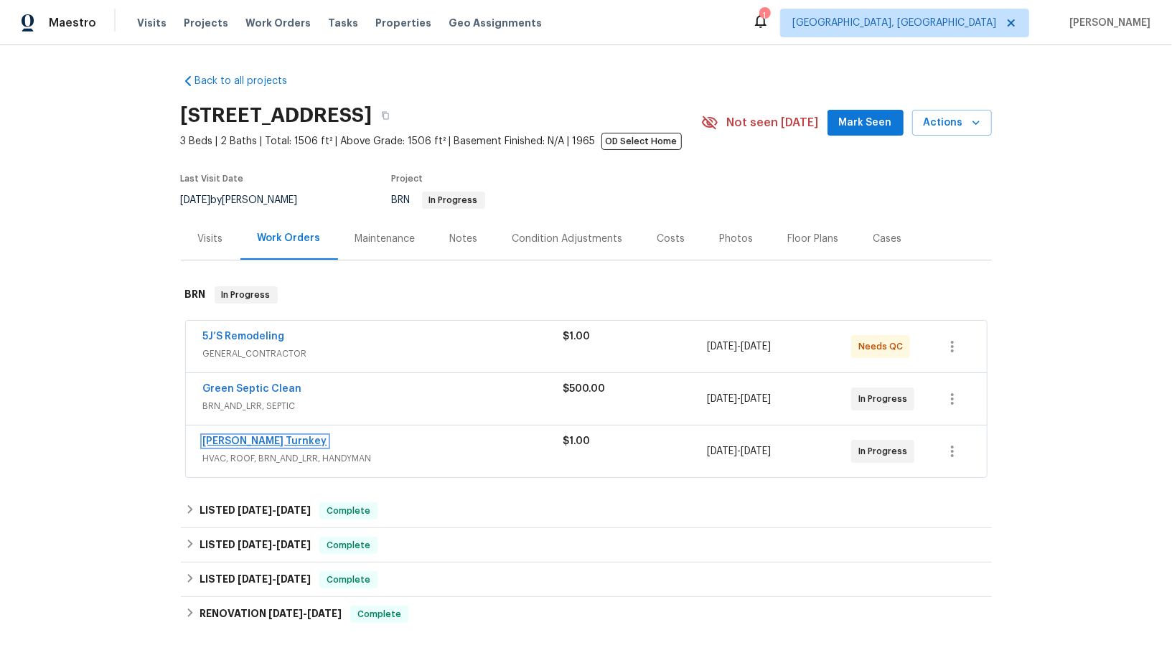
click at [231, 444] on link "Davis Turnkey" at bounding box center [265, 441] width 124 height 10
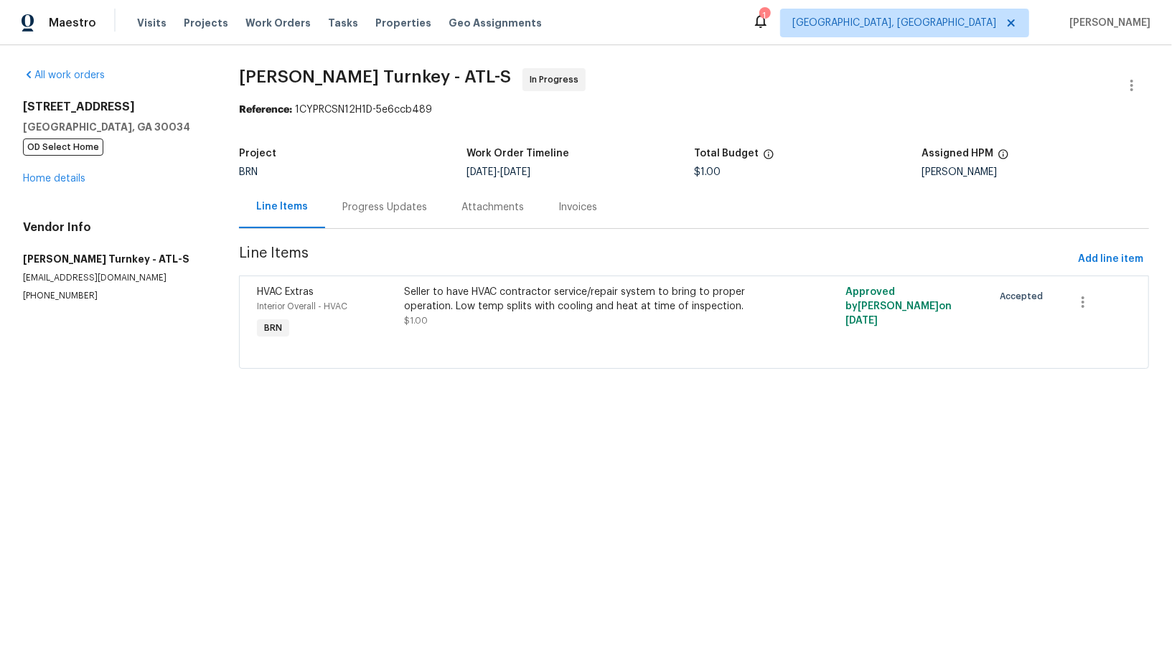
click at [351, 230] on section "Davis Turnkey - ATL-S In Progress Reference: 1CYPRCSN12H1D-5e6ccb489 Project BR…" at bounding box center [694, 227] width 910 height 318
click at [392, 213] on div "Progress Updates" at bounding box center [384, 207] width 85 height 14
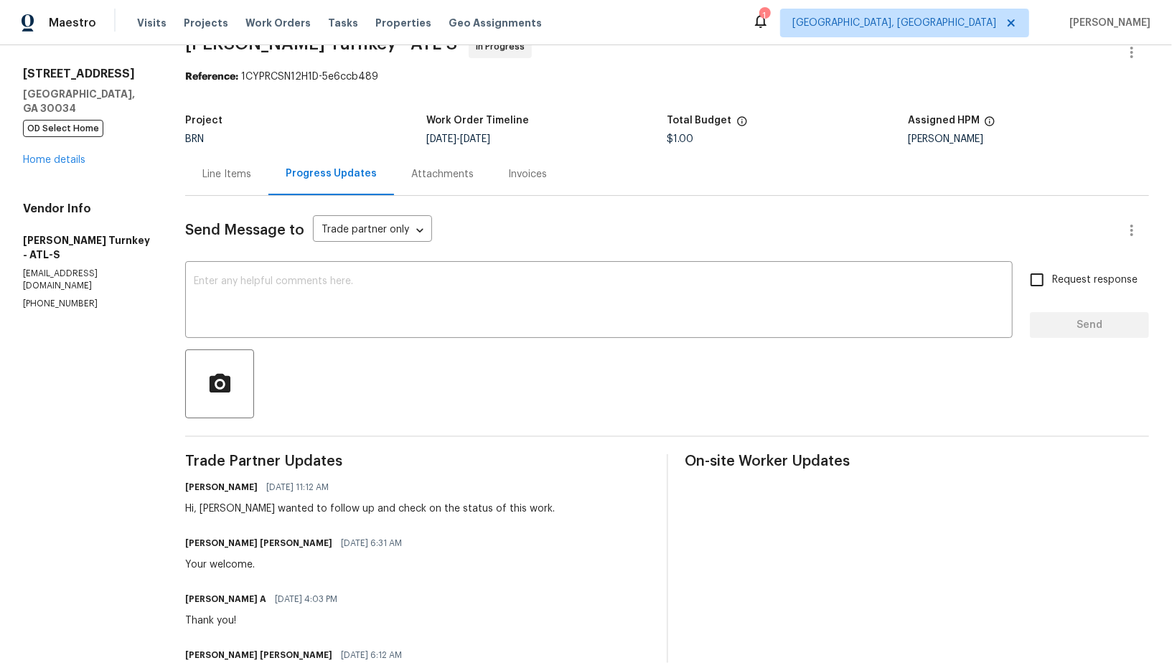
scroll to position [43, 0]
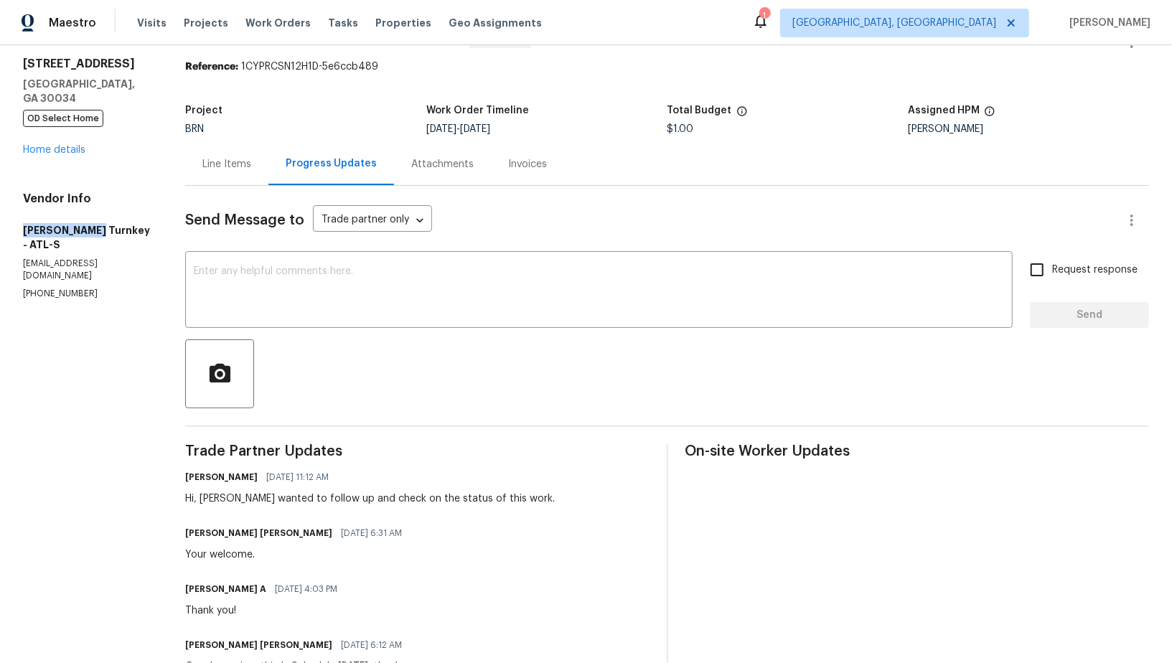
drag, startPoint x: 5, startPoint y: 226, endPoint x: 90, endPoint y: 226, distance: 85.4
click at [90, 226] on div "All work orders 2685 Rainbow Ridge Rd Decatur, GA 30034 OD Select Home Home det…" at bounding box center [586, 463] width 1172 height 923
copy h5 "Davis Turnkey"
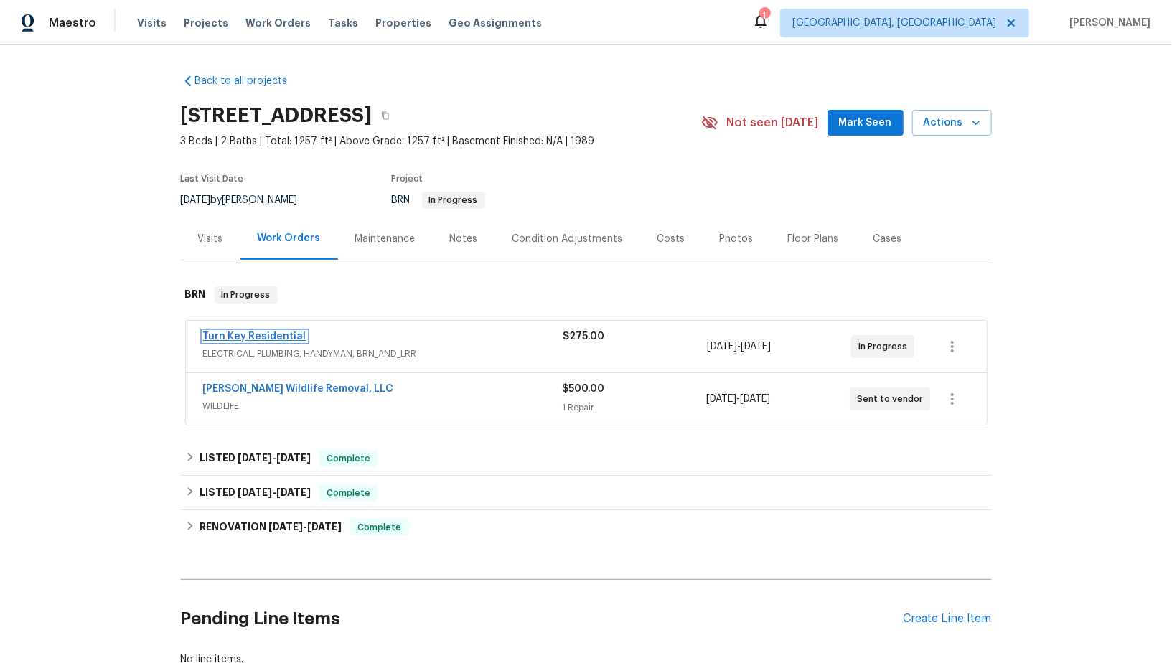
click at [240, 339] on link "Turn Key Residential" at bounding box center [254, 337] width 103 height 10
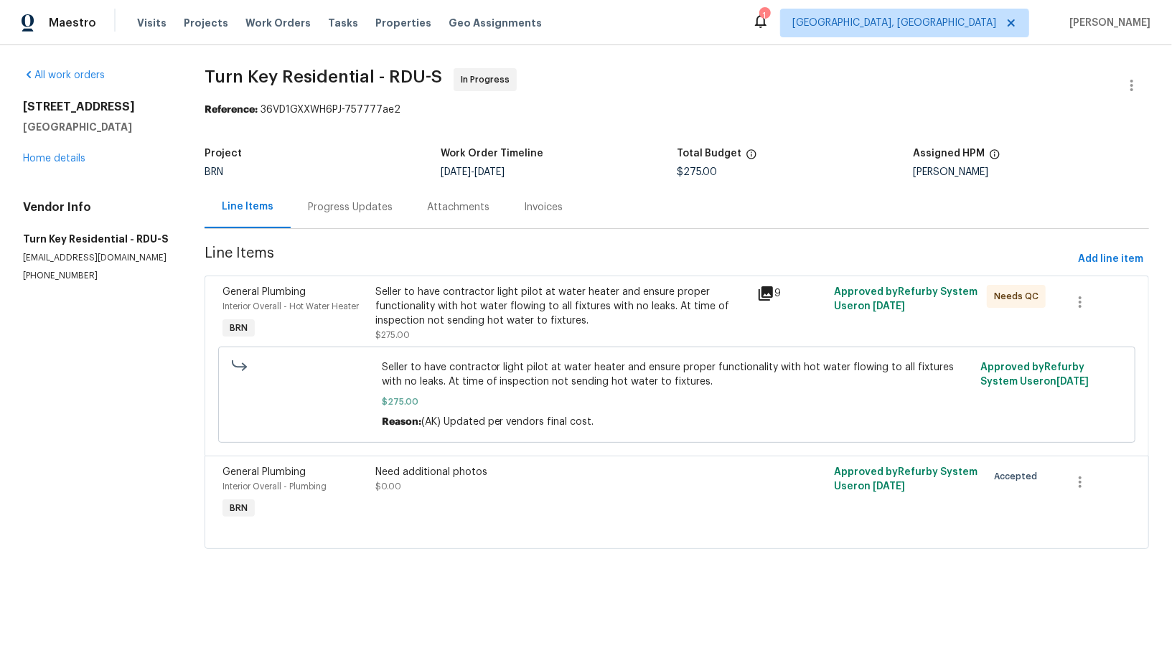
click at [387, 218] on div "Progress Updates" at bounding box center [350, 207] width 119 height 42
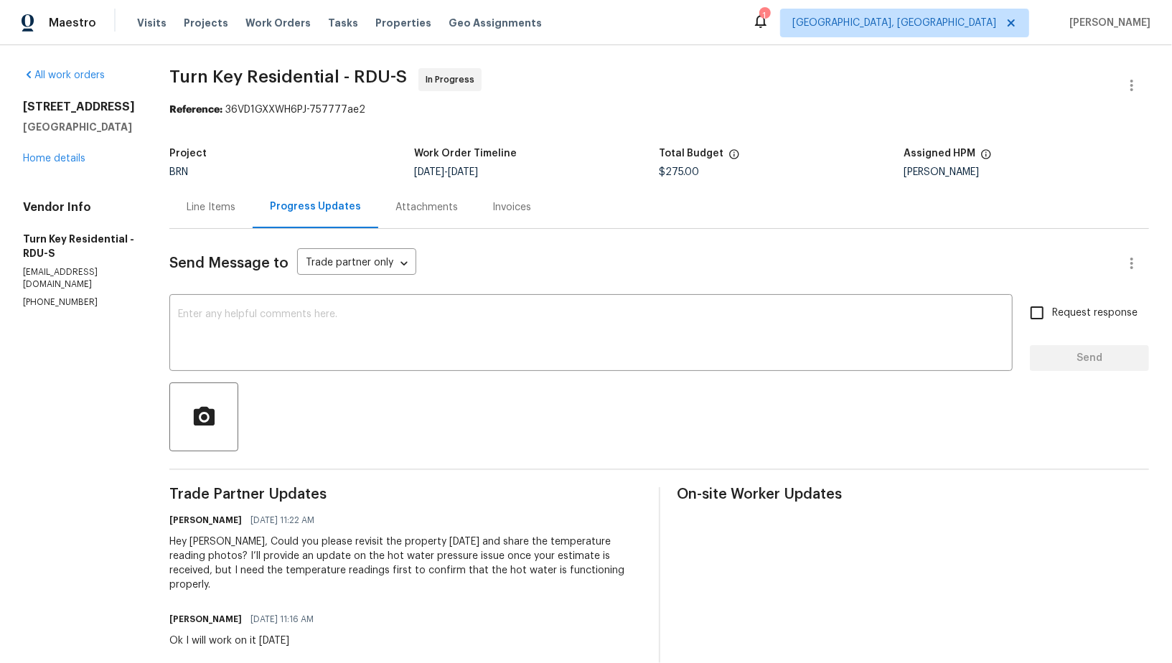
click at [245, 217] on div "Line Items" at bounding box center [210, 207] width 83 height 42
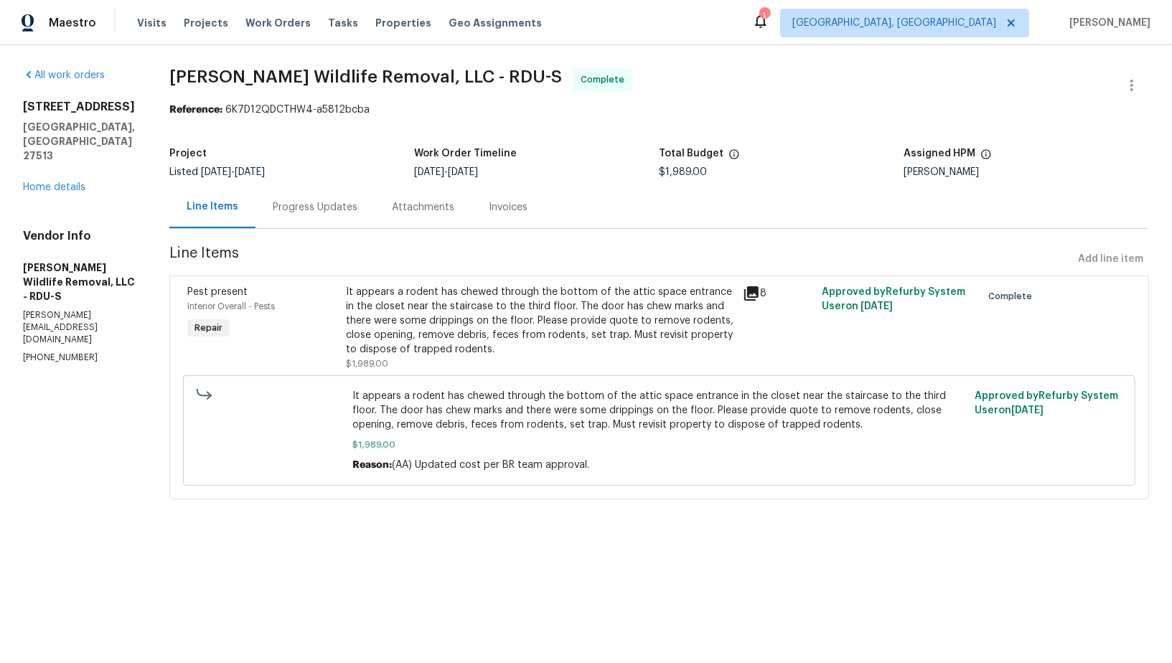
click at [350, 192] on div "Progress Updates" at bounding box center [314, 207] width 119 height 42
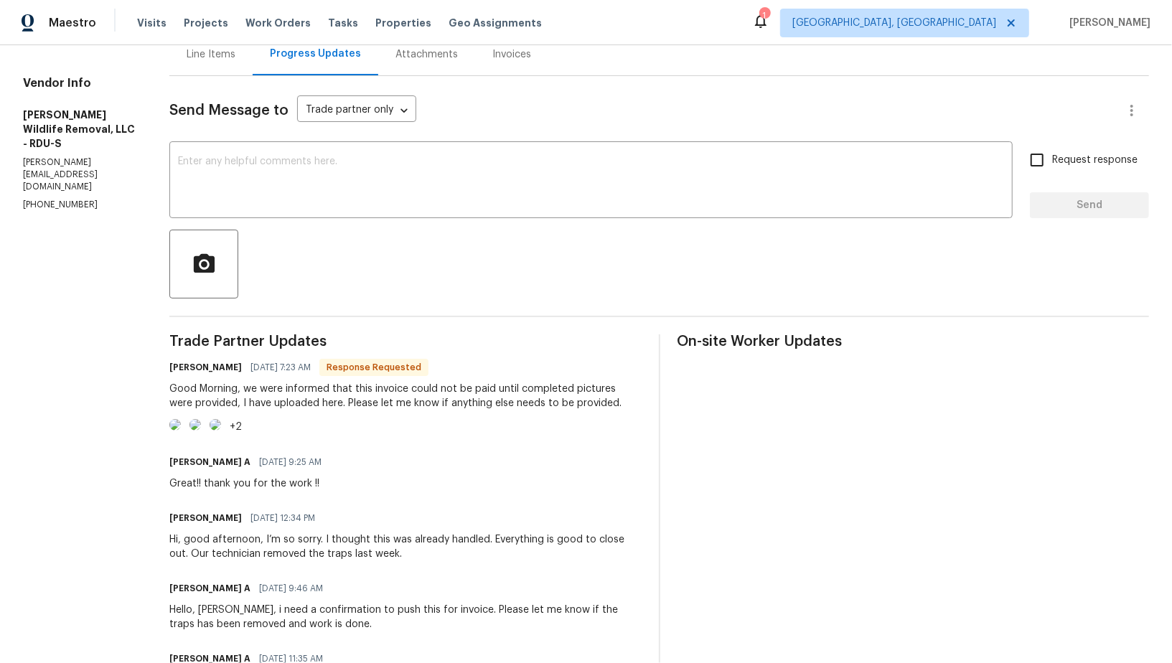
scroll to position [60, 0]
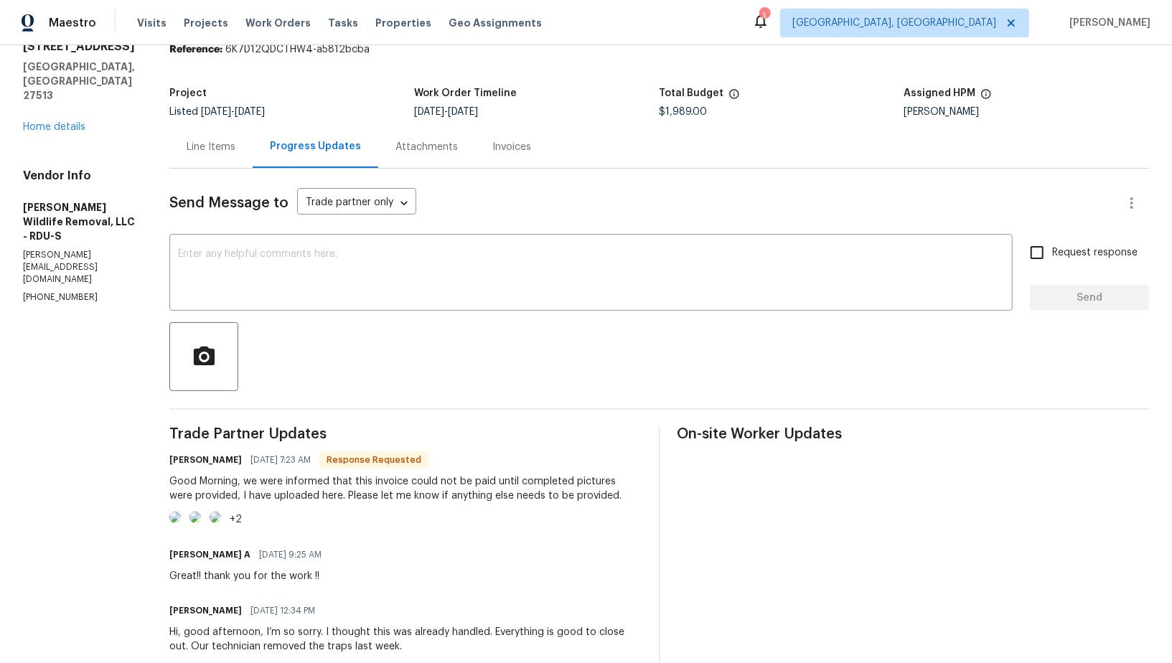
click at [492, 153] on div "Invoices" at bounding box center [511, 147] width 39 height 14
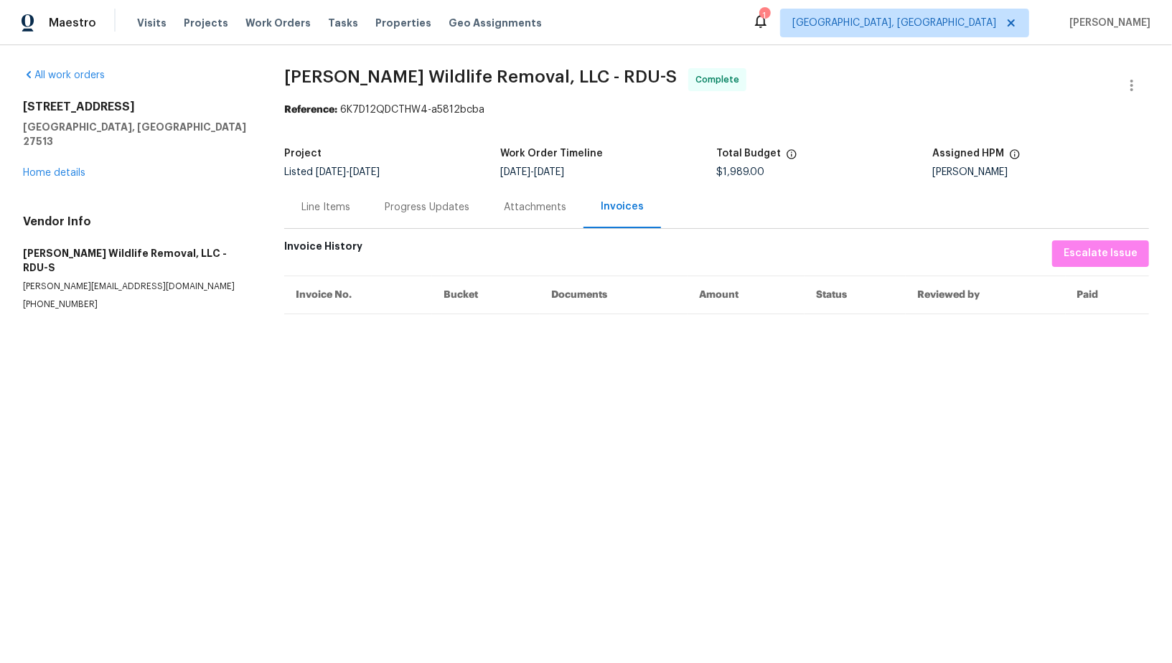
click at [405, 207] on div "Progress Updates" at bounding box center [427, 207] width 85 height 14
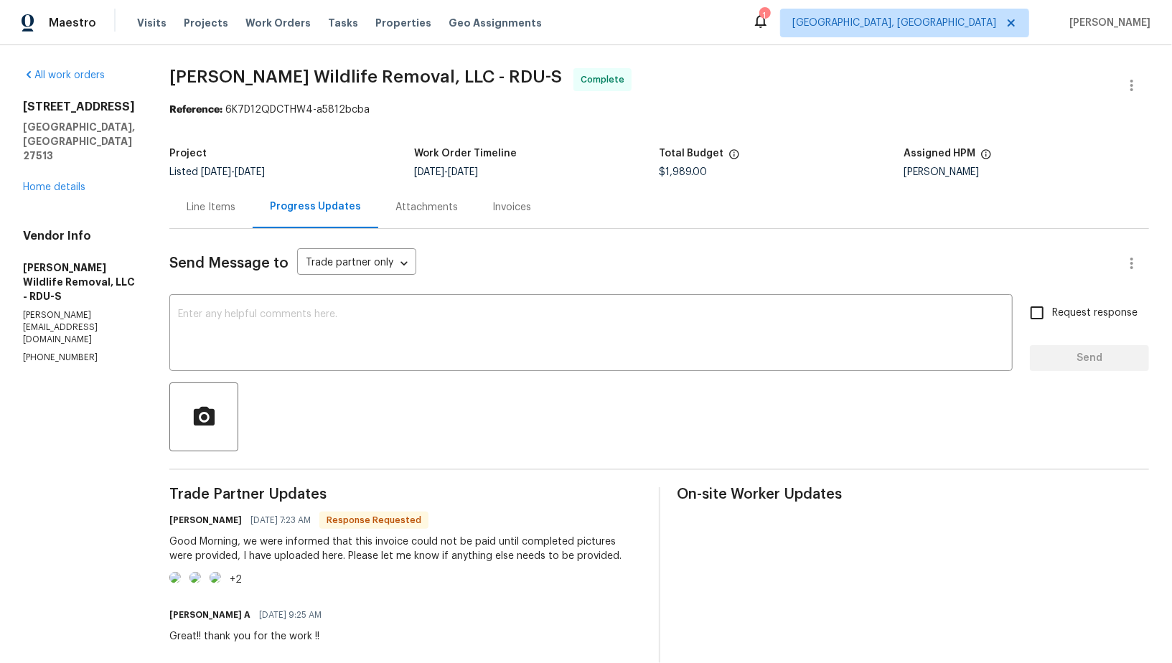
click at [203, 211] on div "Line Items" at bounding box center [211, 207] width 49 height 14
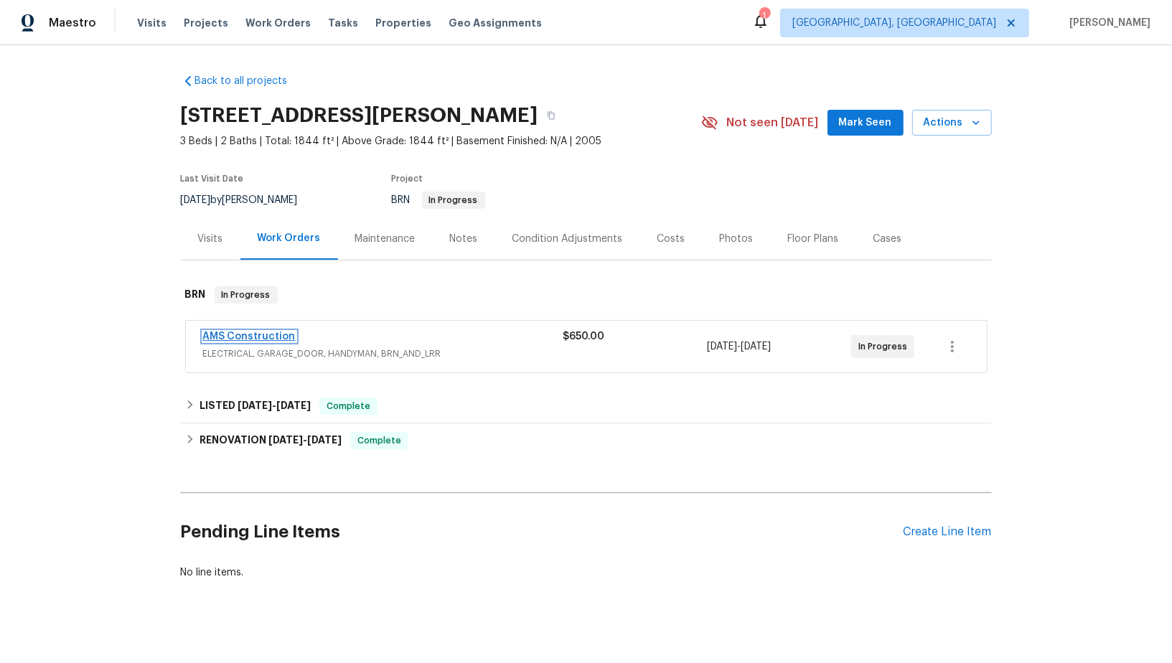
click at [258, 339] on link "AMS Construction" at bounding box center [249, 337] width 93 height 10
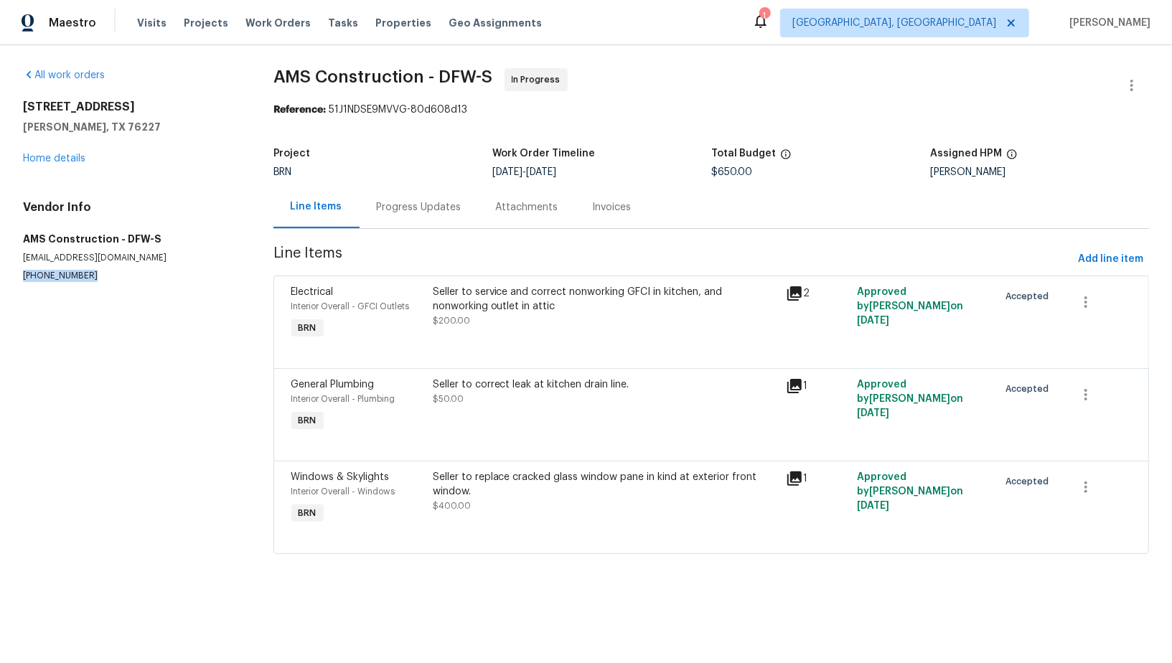
drag, startPoint x: 89, startPoint y: 278, endPoint x: 0, endPoint y: 278, distance: 89.0
click at [0, 278] on div "All work orders [STREET_ADDRESS][PERSON_NAME] Home details Vendor Info AMS Cons…" at bounding box center [586, 319] width 1172 height 549
copy p "[PHONE_NUMBER]"
click at [413, 220] on div "Progress Updates" at bounding box center [419, 207] width 119 height 42
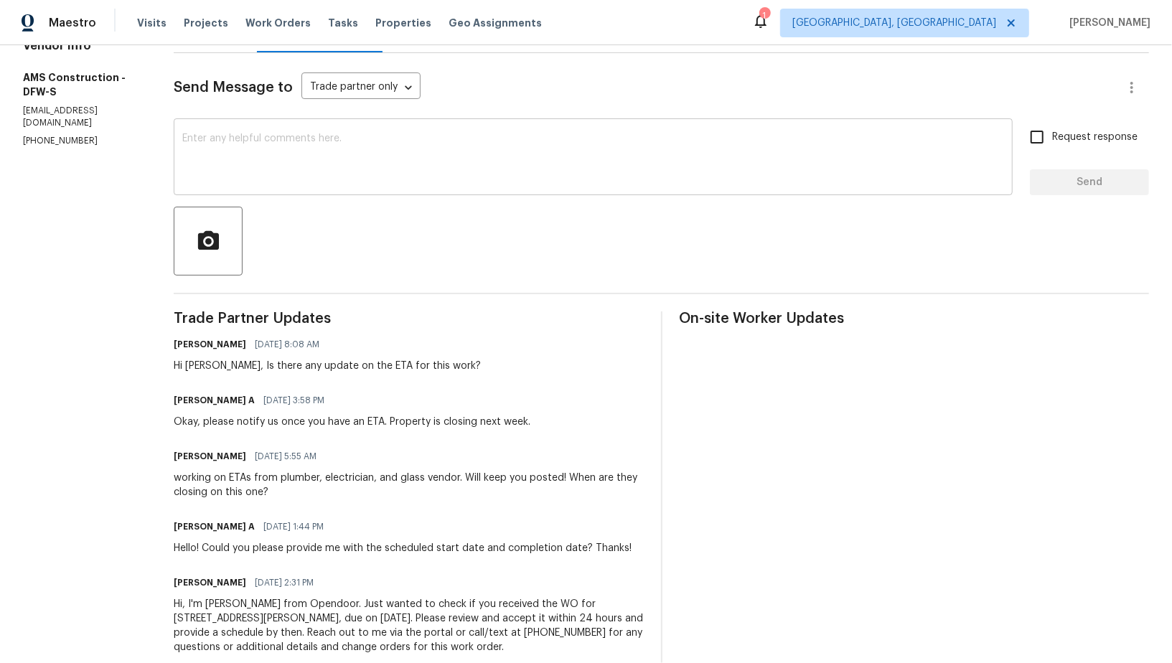
scroll to position [177, 0]
drag, startPoint x: 230, startPoint y: 365, endPoint x: 506, endPoint y: 369, distance: 275.6
click at [506, 368] on div "[PERSON_NAME] R [DATE] 8:08 AM Hi [PERSON_NAME], Is there any update on the ETA…" at bounding box center [408, 353] width 469 height 39
copy div "Is there any update on the ETA for this work?"
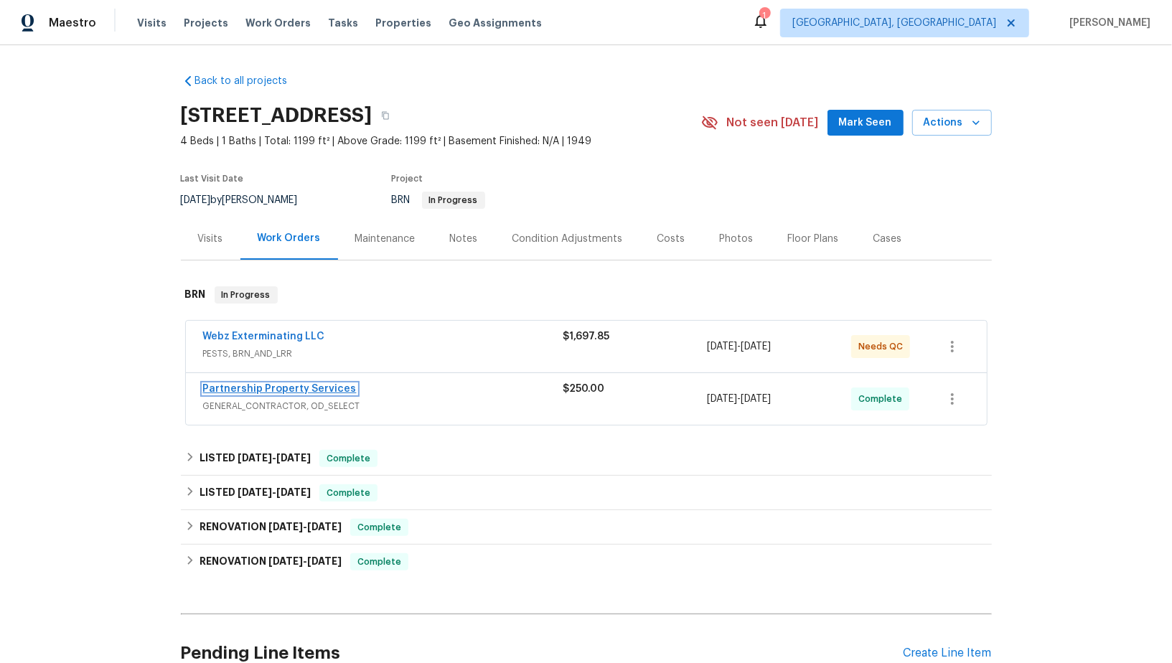
click at [266, 385] on link "Partnership Property Services" at bounding box center [280, 389] width 154 height 10
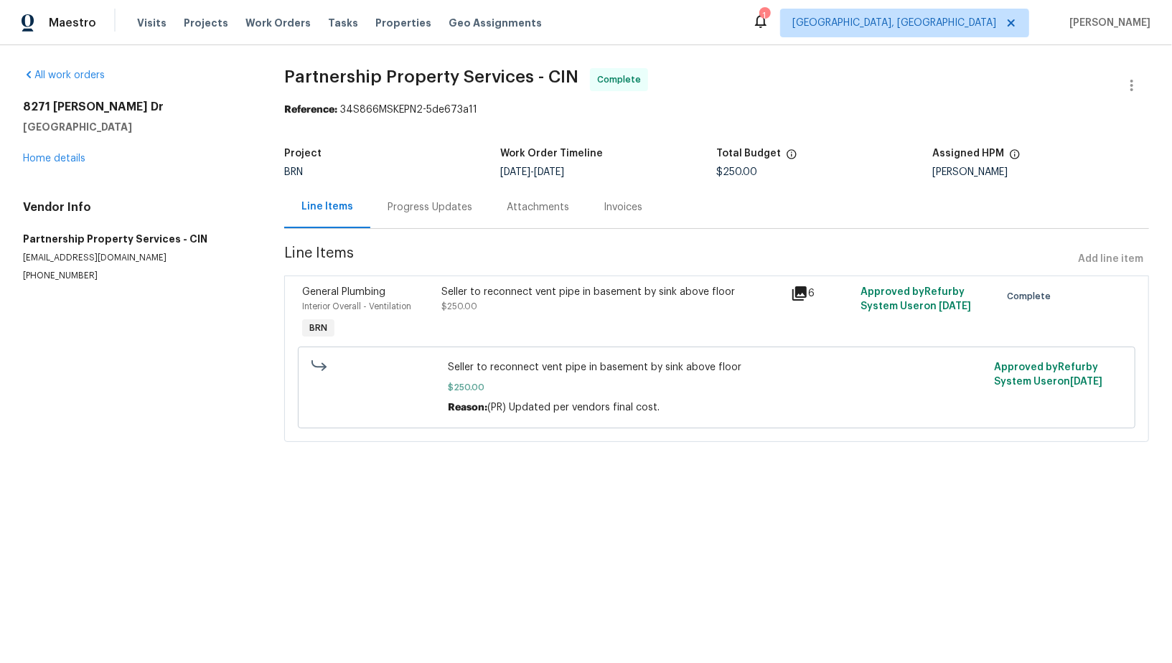
click at [497, 336] on div "Seller to reconnect vent pipe in basement by sink above floor $250.00" at bounding box center [612, 314] width 349 height 66
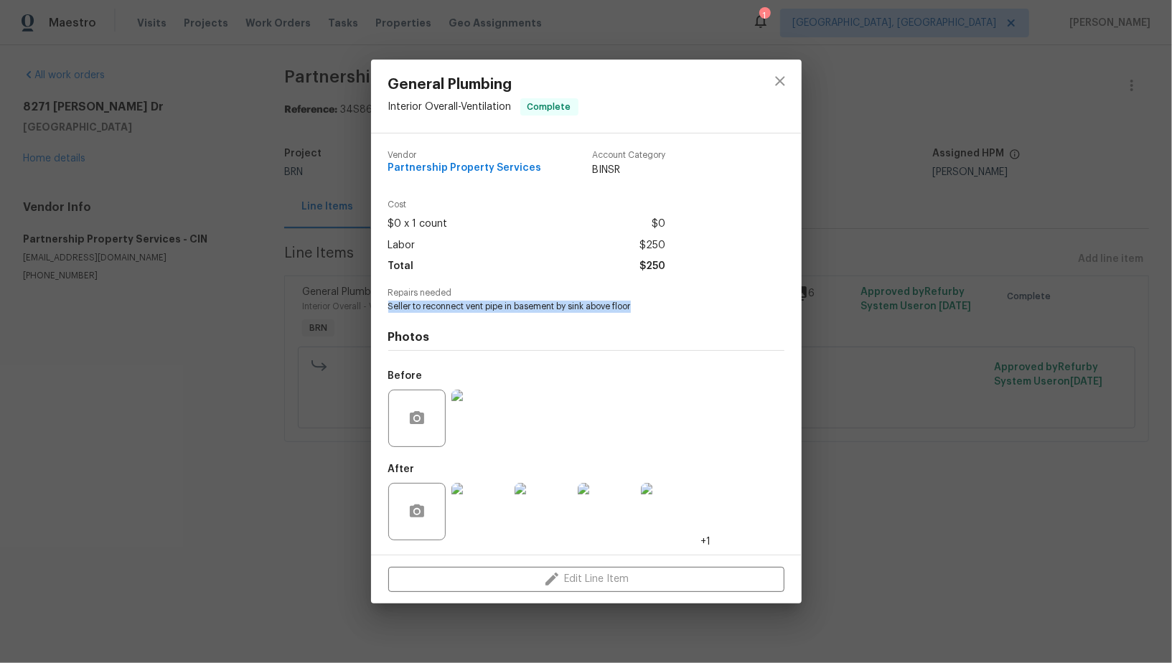
drag, startPoint x: 379, startPoint y: 312, endPoint x: 673, endPoint y: 312, distance: 294.2
click at [673, 312] on div "Vendor Partnership Property Services Account Category BINSR Cost $0 x 1 count $…" at bounding box center [586, 343] width 431 height 421
copy span "Seller to reconnect vent pipe in basement by sink above floor"
click at [469, 514] on img at bounding box center [479, 511] width 57 height 57
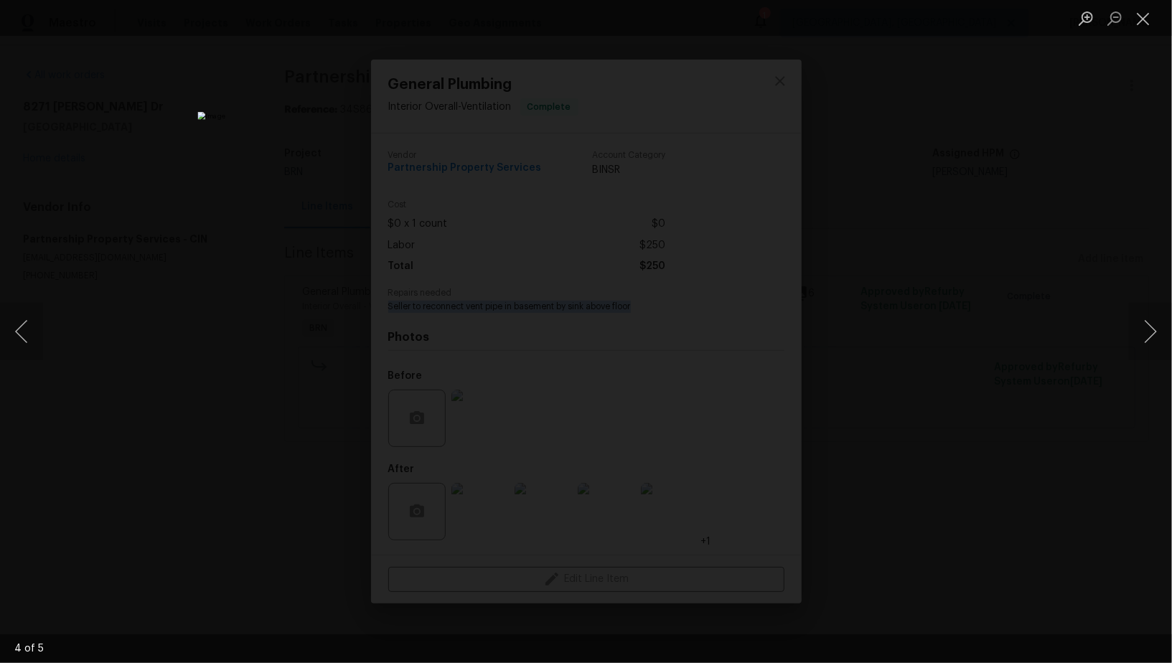
click at [241, 277] on div "Lightbox" at bounding box center [586, 331] width 1172 height 663
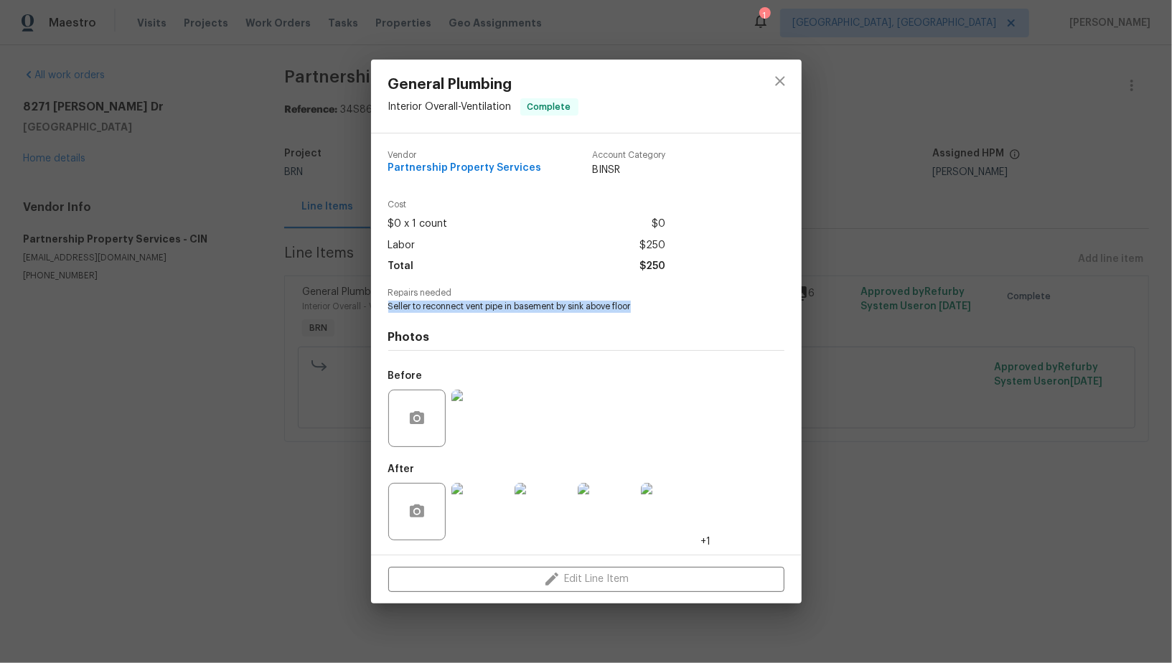
click at [241, 277] on div "General Plumbing Interior Overall - Ventilation Complete Vendor Partnership Pro…" at bounding box center [586, 331] width 1172 height 663
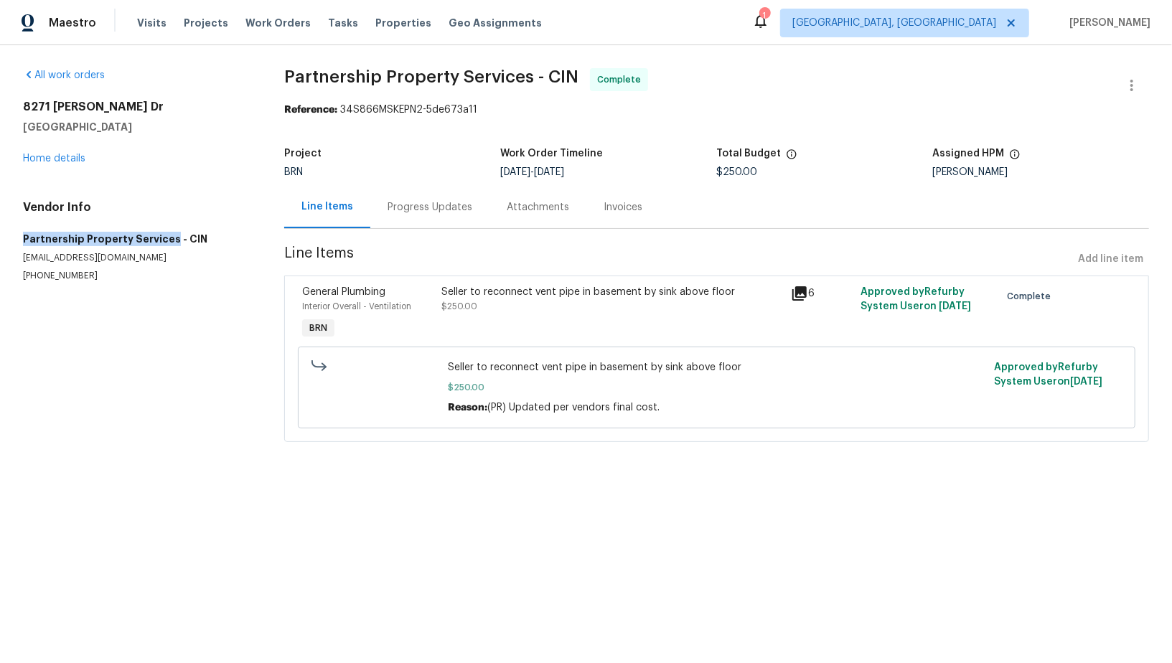
drag, startPoint x: 0, startPoint y: 245, endPoint x: 169, endPoint y: 241, distance: 168.7
click at [169, 241] on div "All work orders 8271 Jackies Dr Cincinnati, OH 45239 Home details Vendor Info P…" at bounding box center [586, 263] width 1172 height 437
copy h5 "Partnership Property Services"
click at [595, 191] on div "Invoices" at bounding box center [622, 207] width 73 height 42
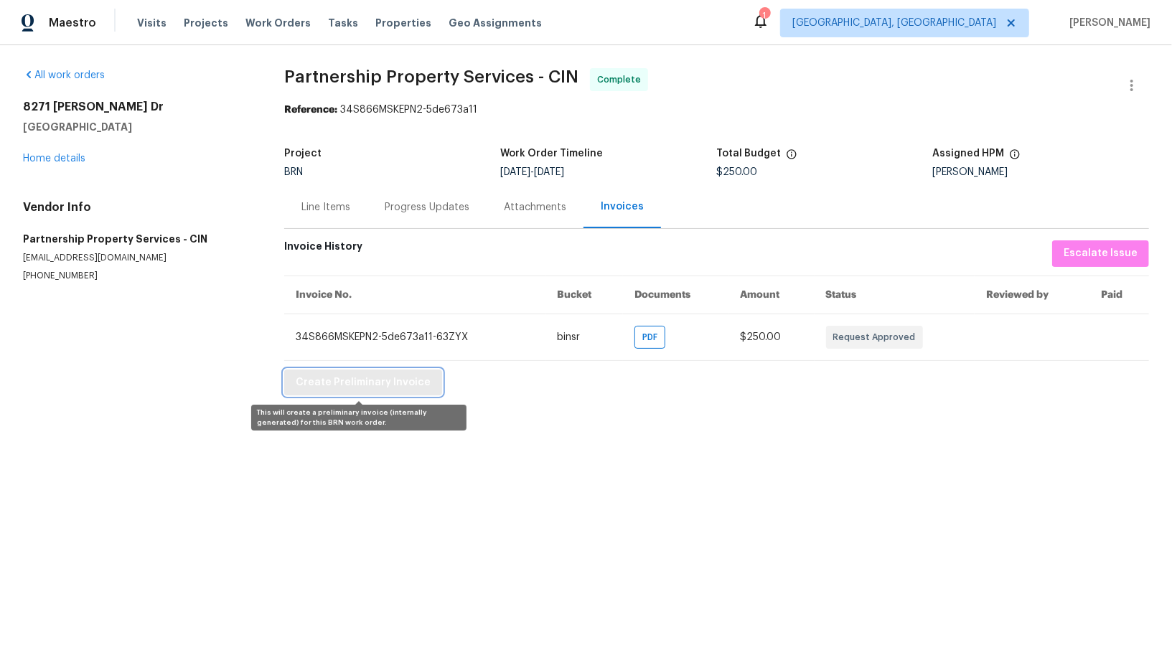
click at [336, 372] on button "Create Preliminary Invoice" at bounding box center [363, 383] width 158 height 27
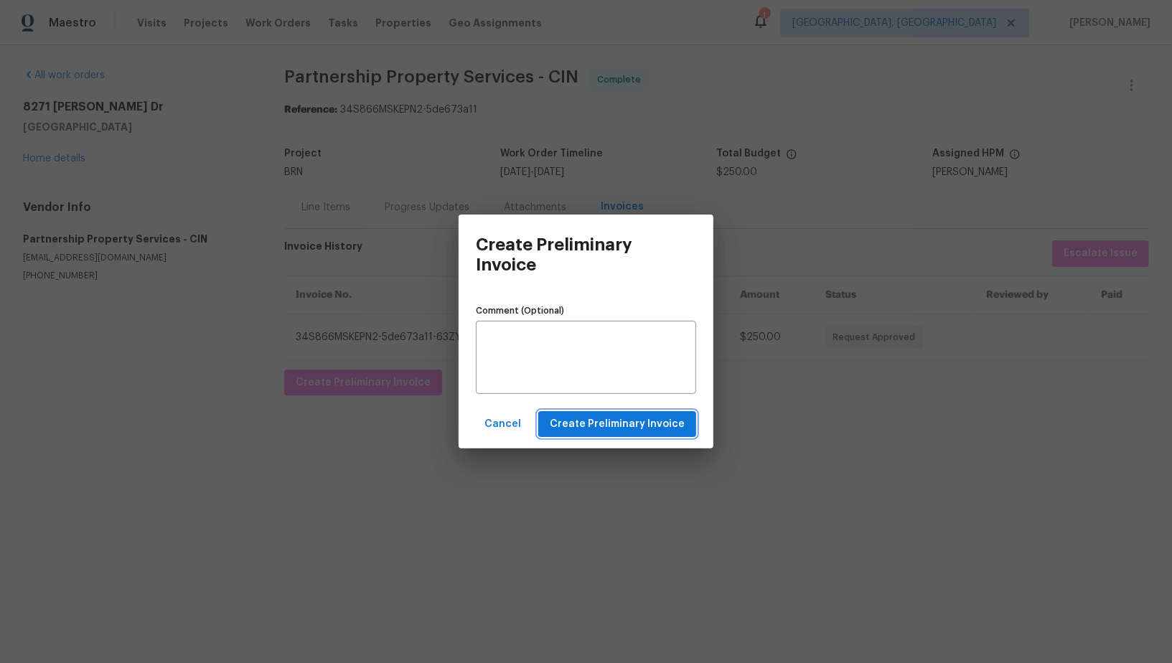
click at [624, 425] on span "Create Preliminary Invoice" at bounding box center [617, 424] width 135 height 18
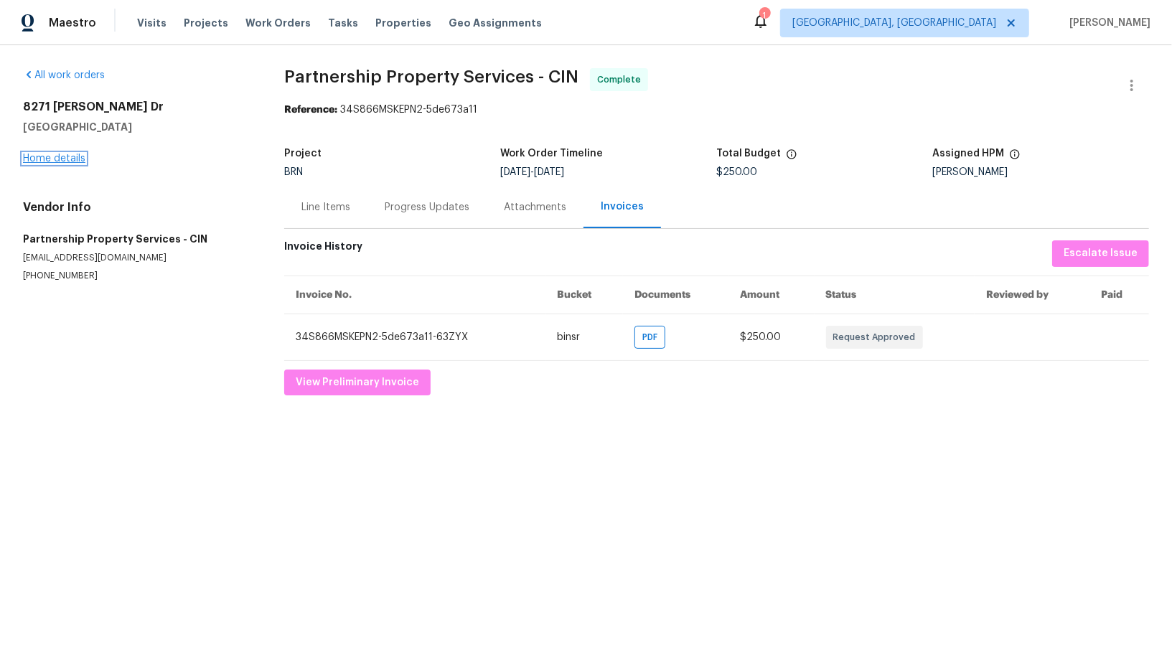
click at [57, 154] on link "Home details" at bounding box center [54, 159] width 62 height 10
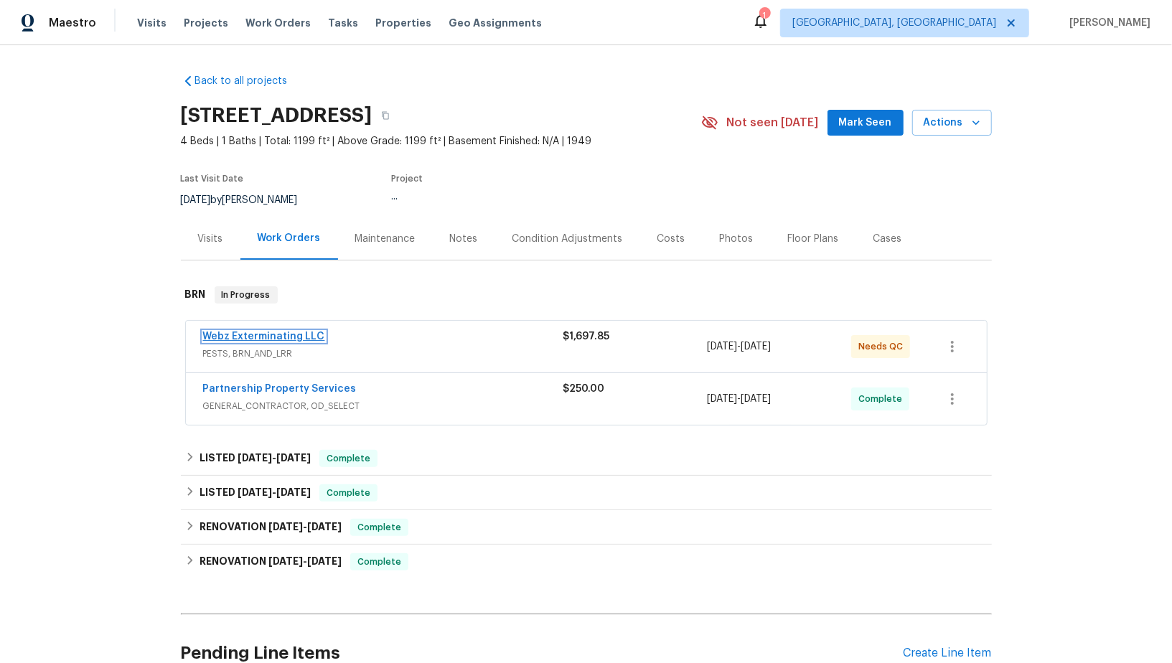
click at [278, 337] on link "Webz Exterminating LLC" at bounding box center [264, 337] width 122 height 10
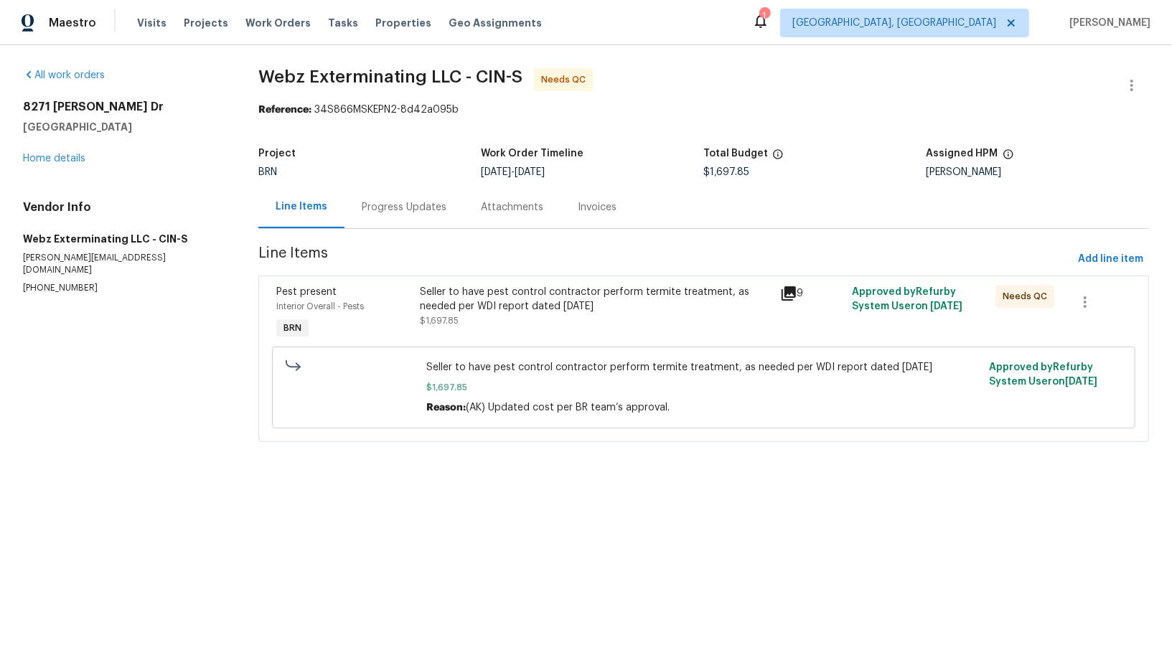
click at [489, 318] on div "Seller to have pest control contractor perform termite treatment, as needed per…" at bounding box center [595, 306] width 351 height 43
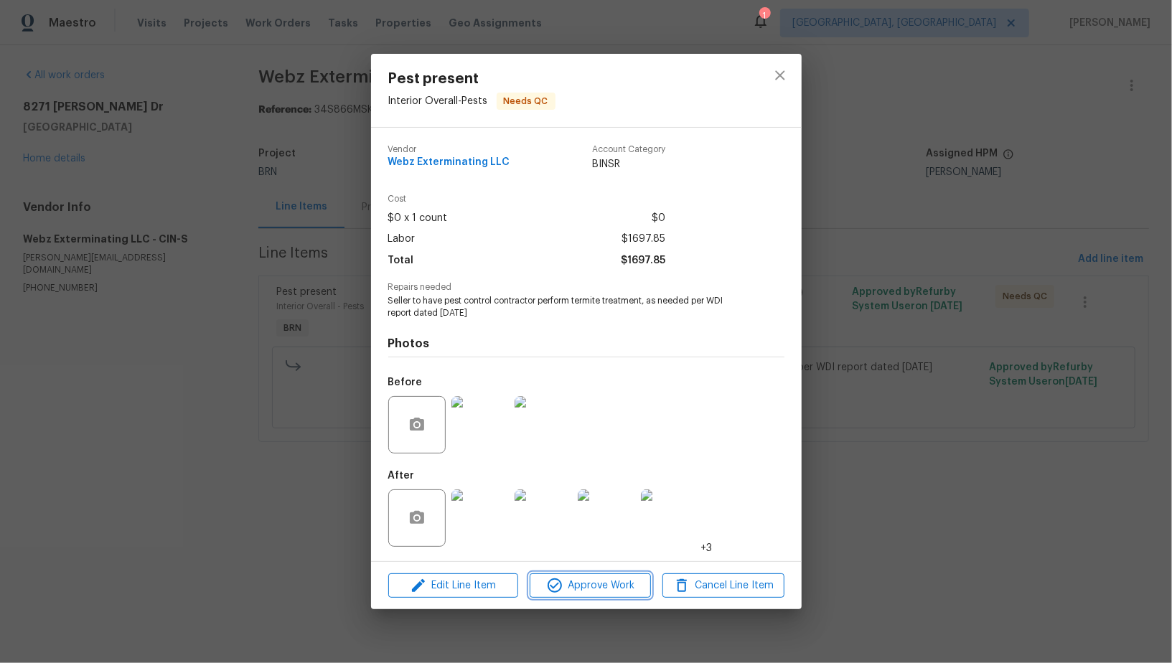
click at [573, 593] on span "Approve Work" at bounding box center [590, 586] width 113 height 18
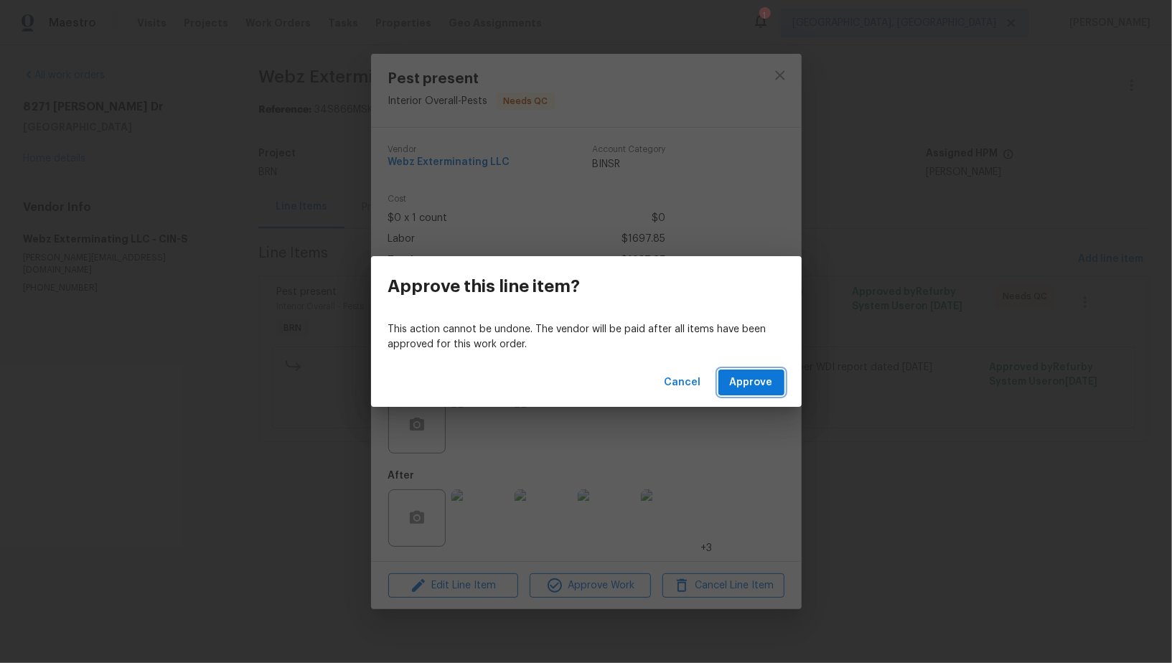
click at [744, 377] on span "Approve" at bounding box center [751, 383] width 43 height 18
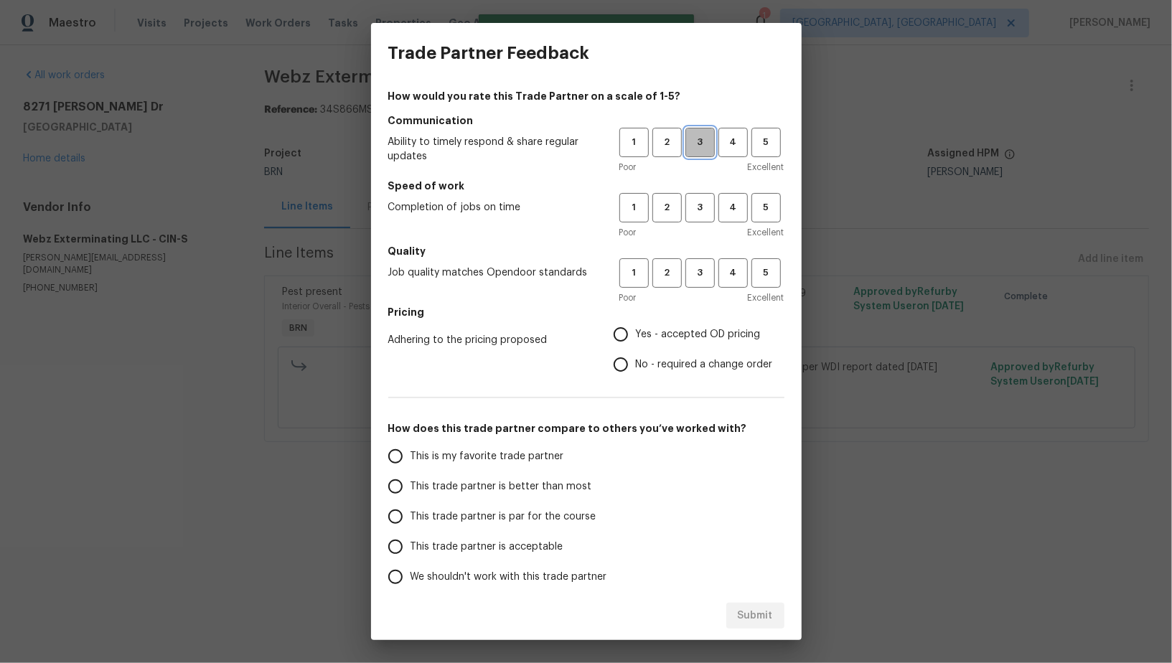
click at [699, 149] on span "3" at bounding box center [700, 142] width 27 height 17
click at [700, 214] on span "3" at bounding box center [700, 207] width 27 height 17
click at [700, 282] on button "3" at bounding box center [699, 272] width 29 height 29
click at [626, 349] on input "No - required a change order" at bounding box center [621, 364] width 30 height 30
radio input "true"
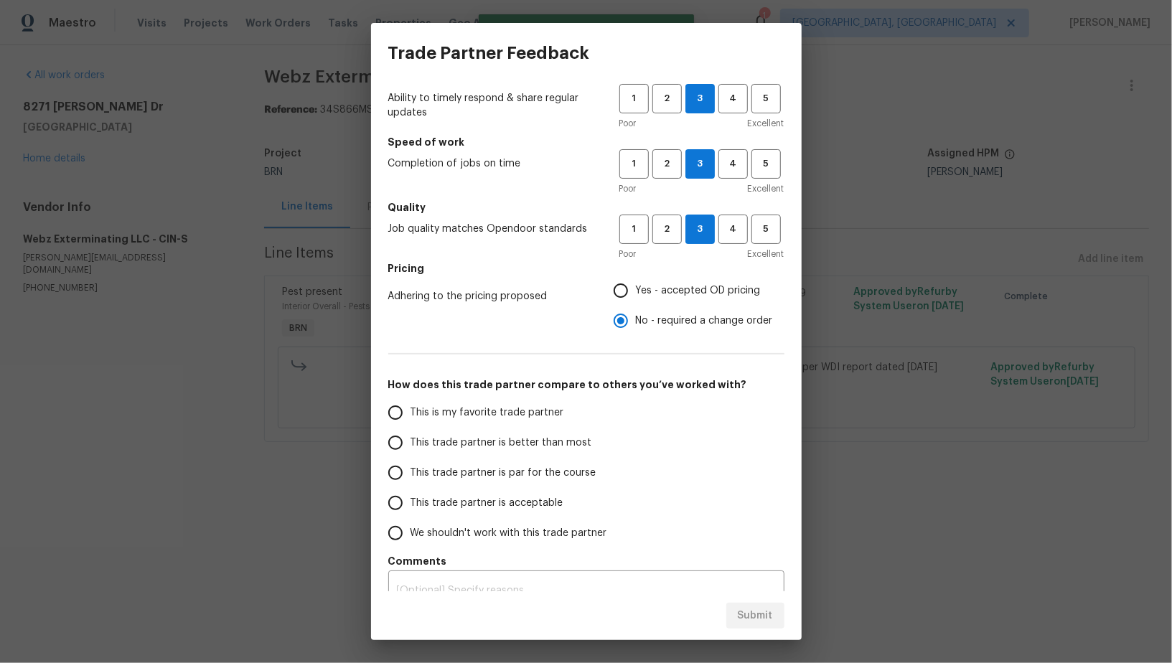
scroll to position [65, 0]
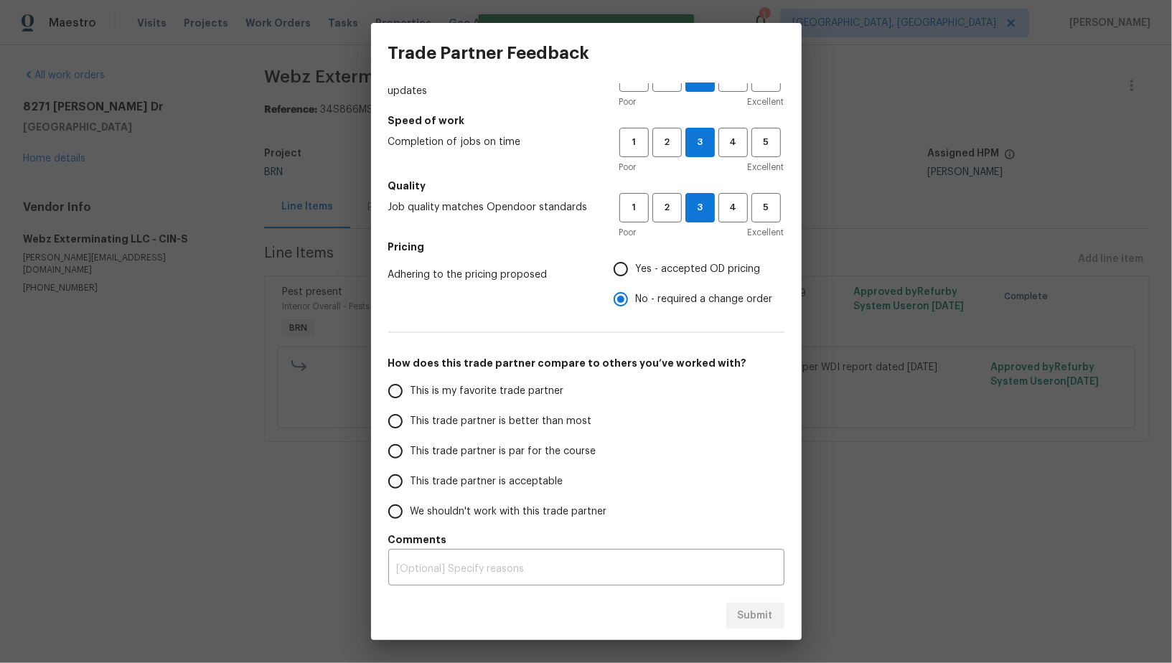
click at [387, 459] on input "This trade partner is par for the course" at bounding box center [395, 451] width 30 height 30
click at [768, 601] on div "Submit" at bounding box center [586, 616] width 431 height 50
click at [769, 621] on span "Submit" at bounding box center [755, 616] width 35 height 18
radio input "true"
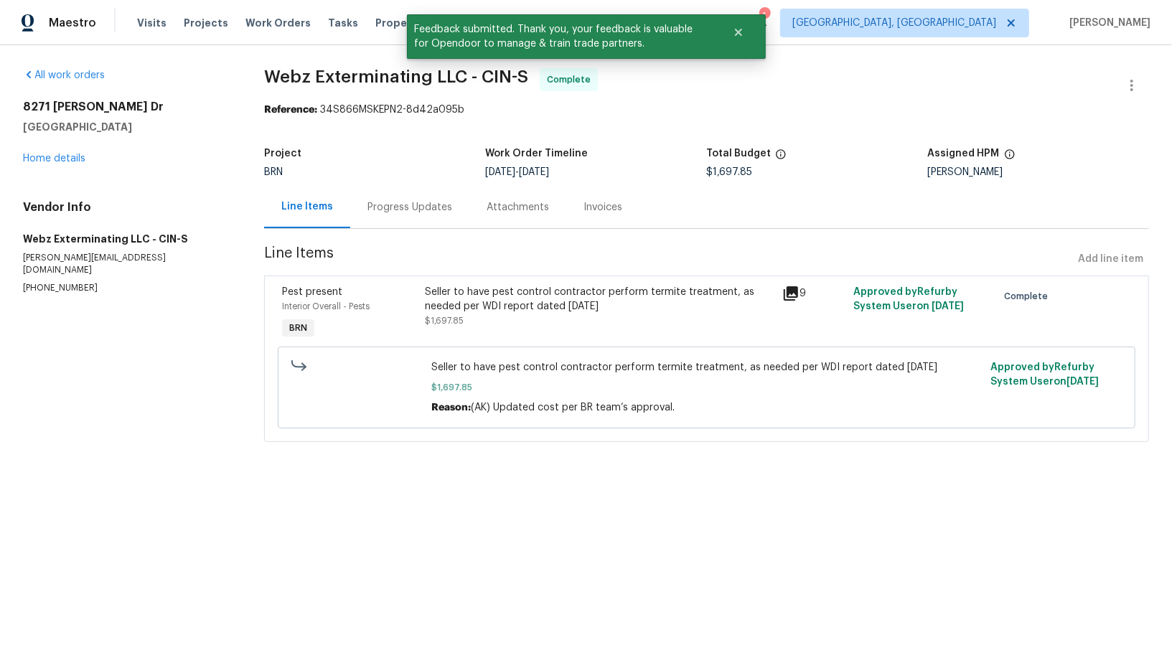
click at [400, 230] on section "Webz Exterminating LLC - CIN-S Complete Reference: 34S866MSKEPN2-8d42a095b Proj…" at bounding box center [706, 263] width 885 height 391
click at [398, 218] on div "Progress Updates" at bounding box center [409, 207] width 119 height 42
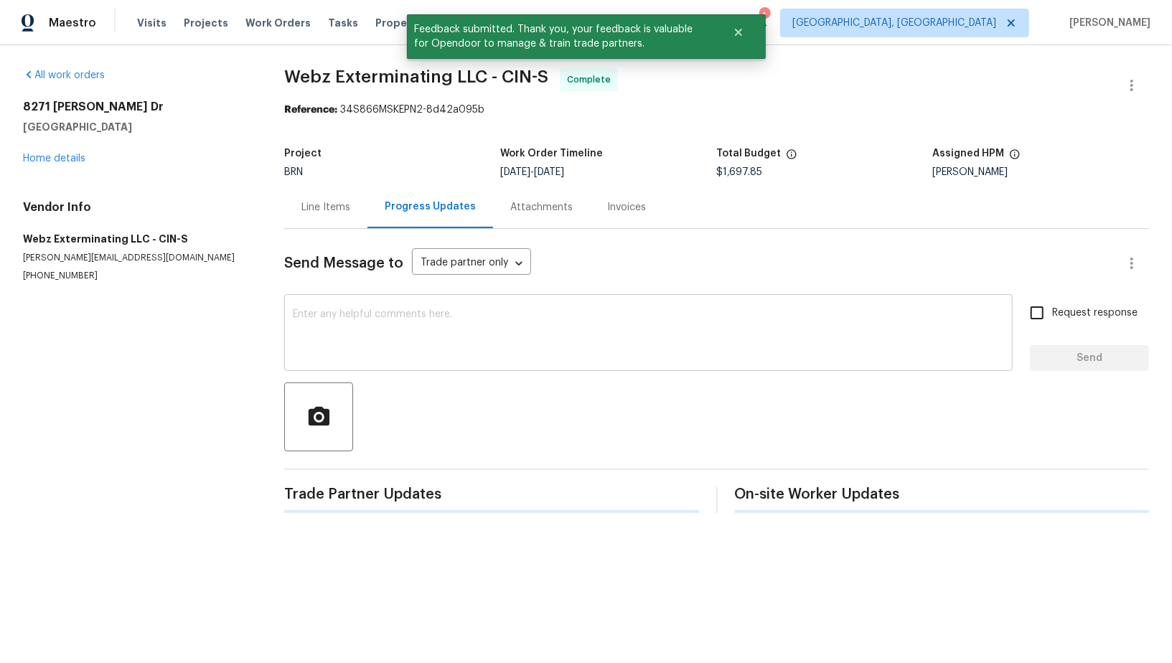
click at [464, 321] on textarea at bounding box center [648, 334] width 711 height 50
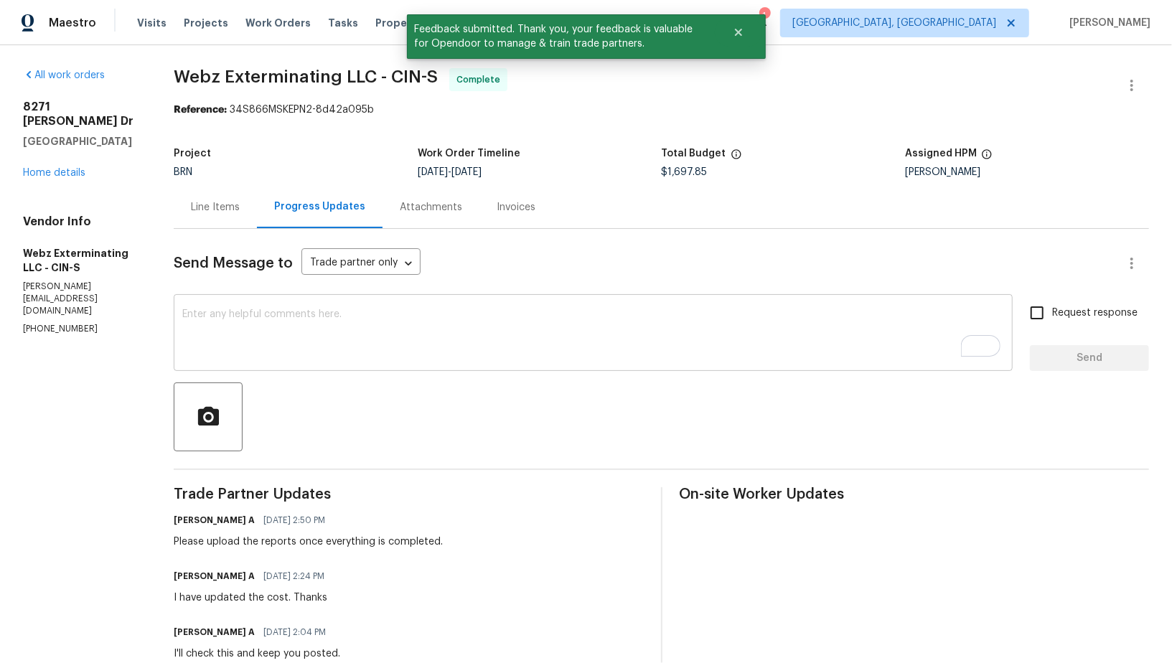
click at [396, 334] on textarea "To enrich screen reader interactions, please activate Accessibility in Grammarl…" at bounding box center [593, 334] width 822 height 50
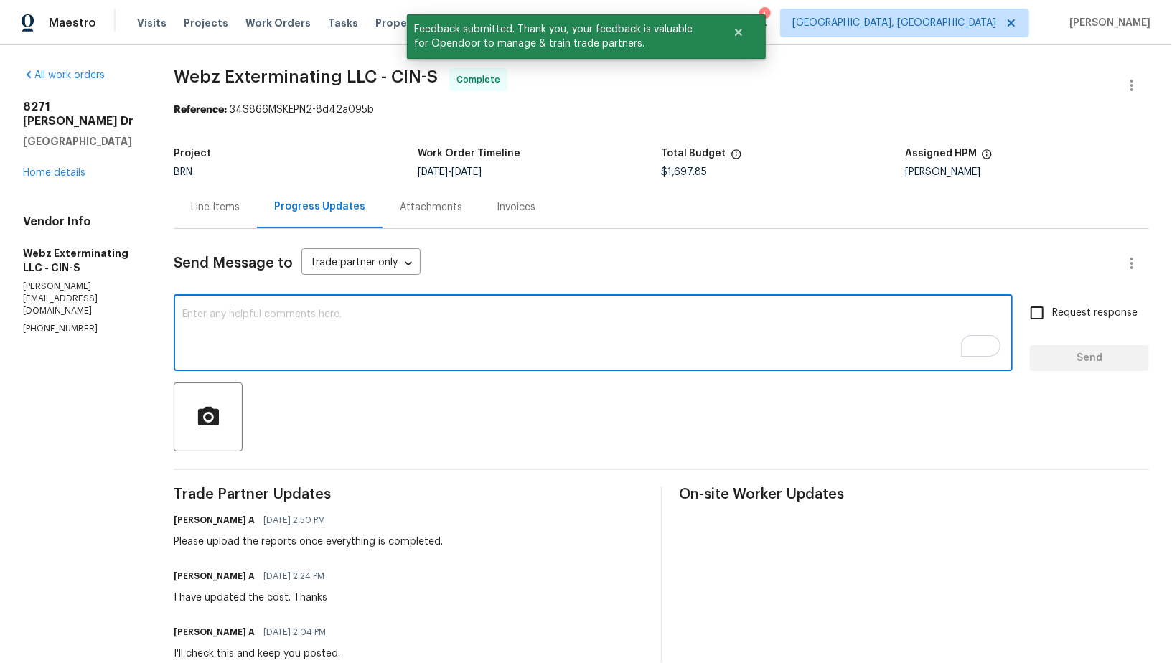
paste textarea "WO is approved, Please upload the invoice under invoice section. Thanks!"
type textarea "WO is approved, Please upload the invoice under invoice section. Thanks!"
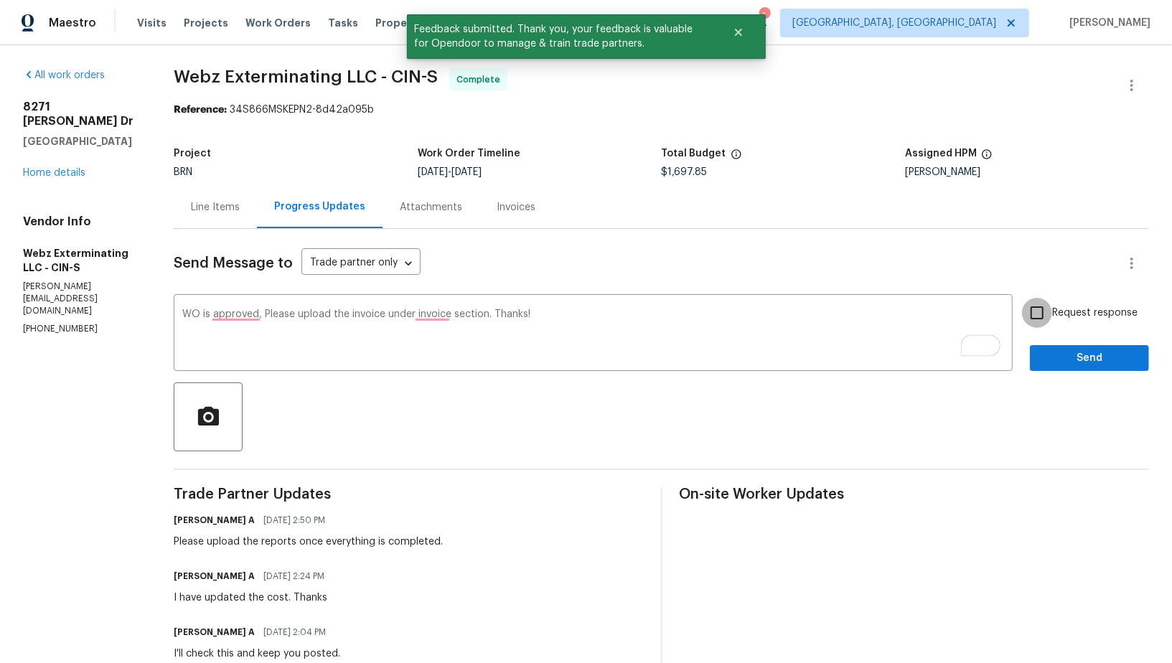
click at [1038, 309] on input "Request response" at bounding box center [1037, 313] width 30 height 30
checkbox input "true"
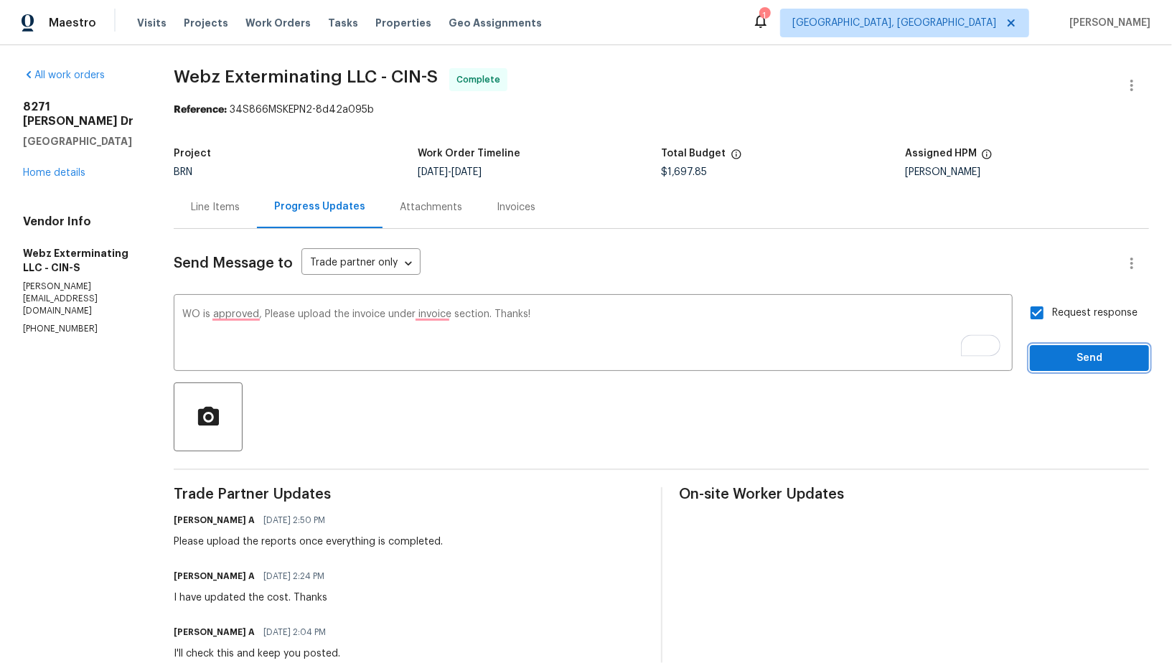
click at [1055, 369] on button "Send" at bounding box center [1089, 358] width 119 height 27
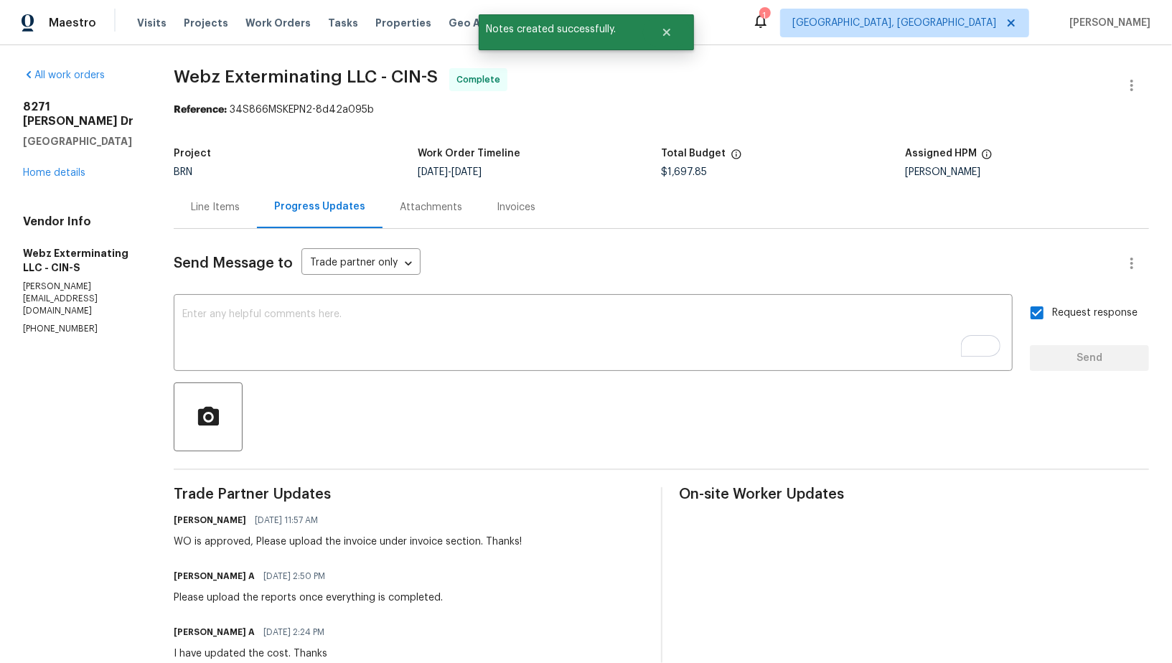
click at [512, 221] on div "Invoices" at bounding box center [515, 207] width 73 height 42
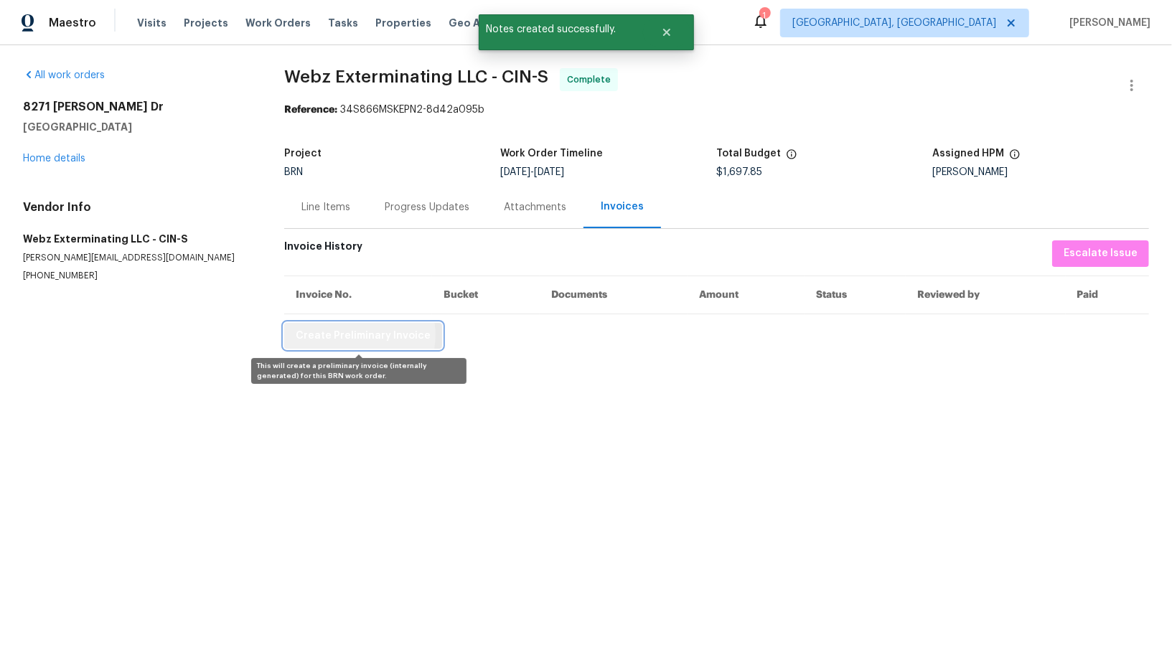
click at [357, 334] on span "Create Preliminary Invoice" at bounding box center [363, 336] width 135 height 18
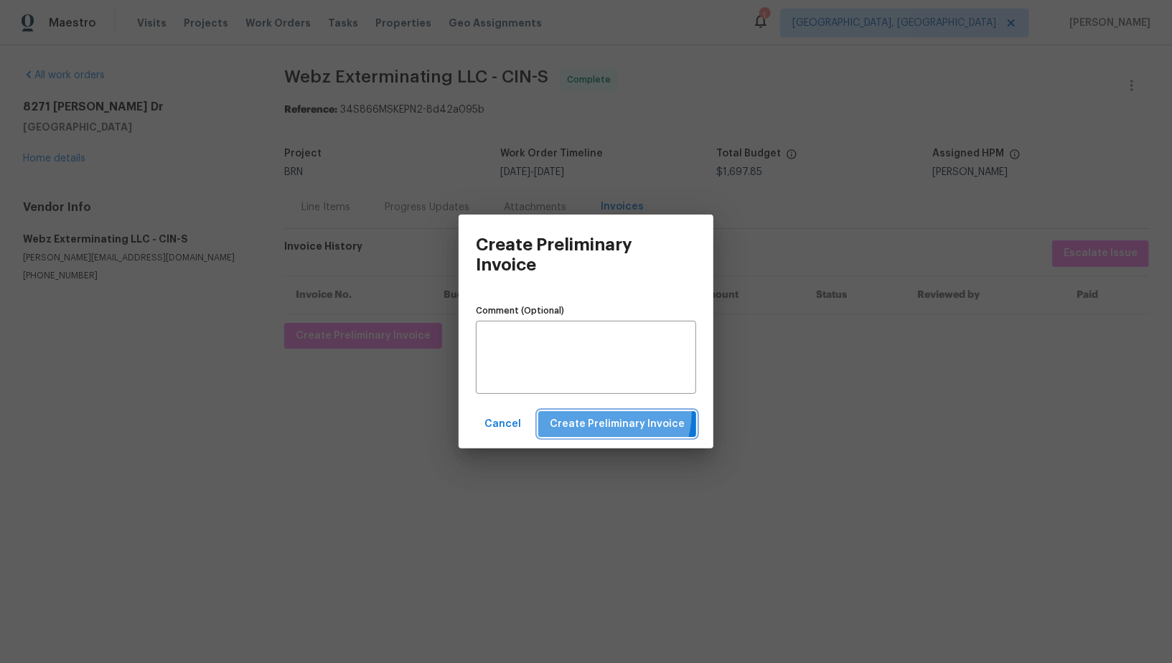
click at [607, 413] on button "Create Preliminary Invoice" at bounding box center [617, 424] width 158 height 27
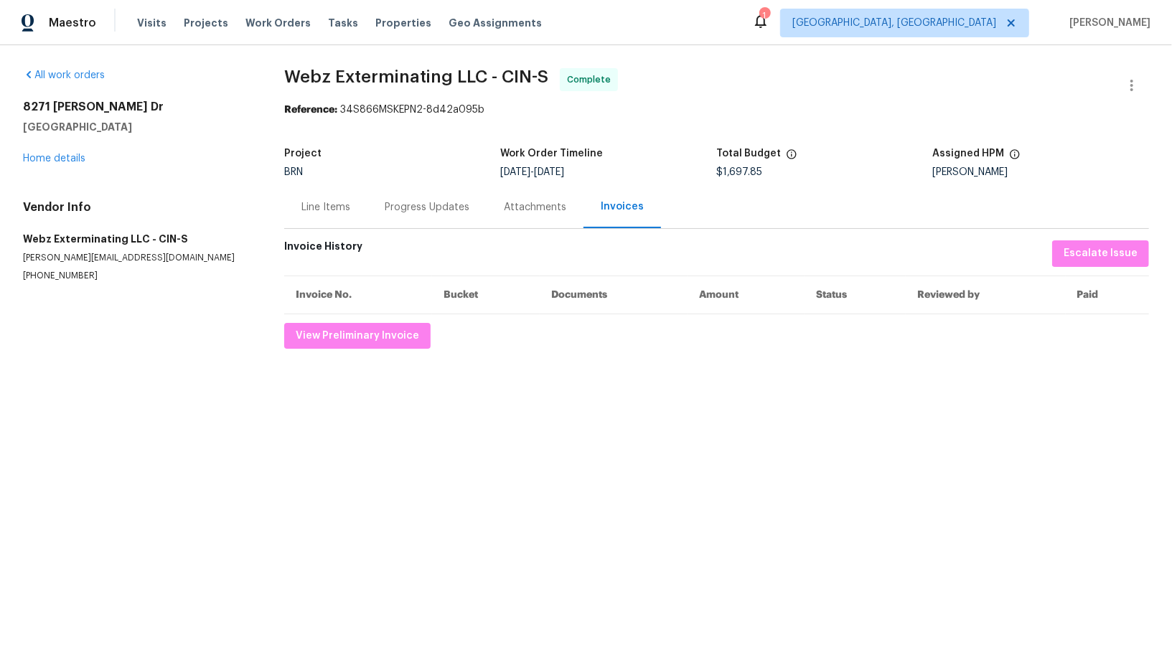
click at [407, 202] on div "Progress Updates" at bounding box center [427, 207] width 85 height 14
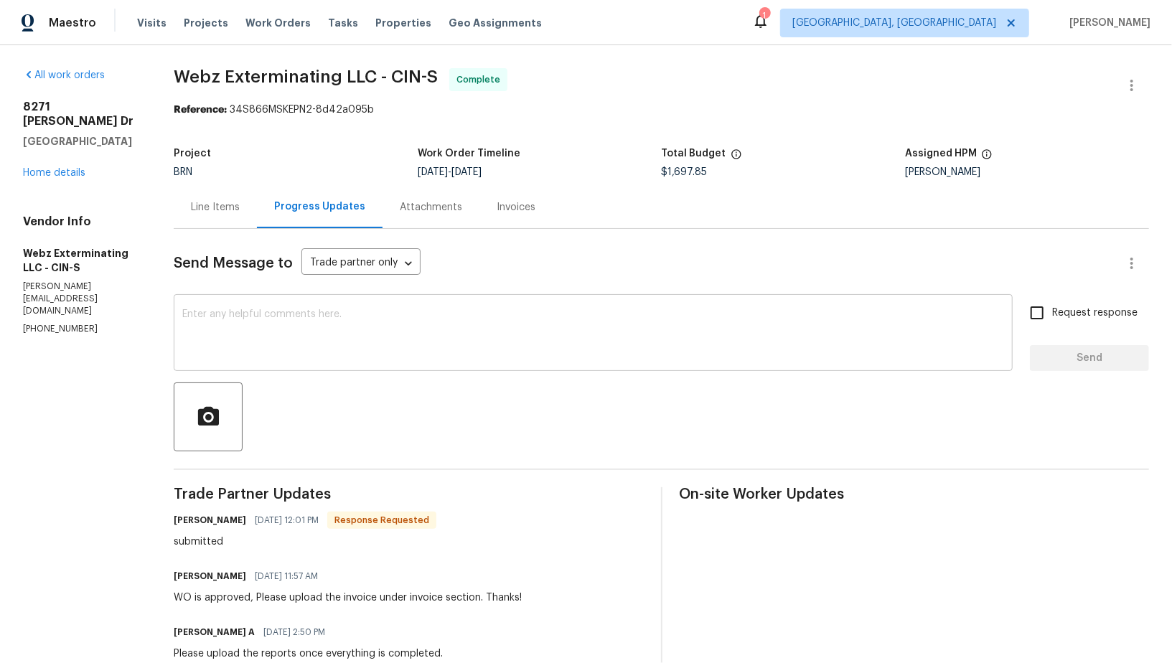
click at [315, 346] on textarea at bounding box center [593, 334] width 822 height 50
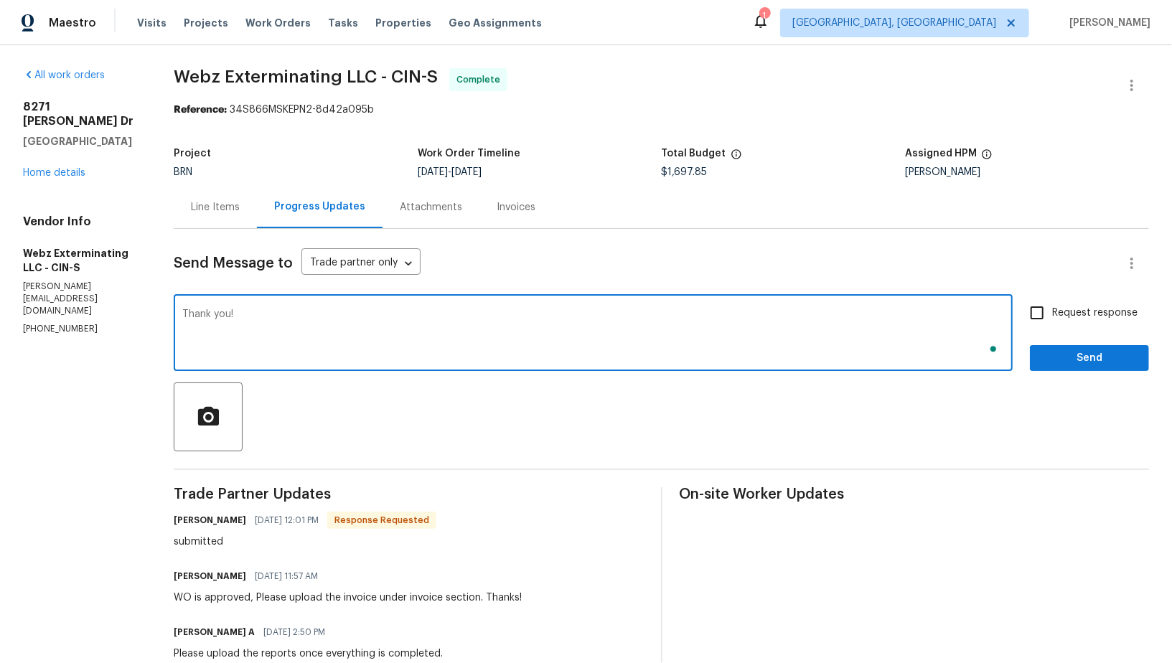
type textarea "Thank you!"
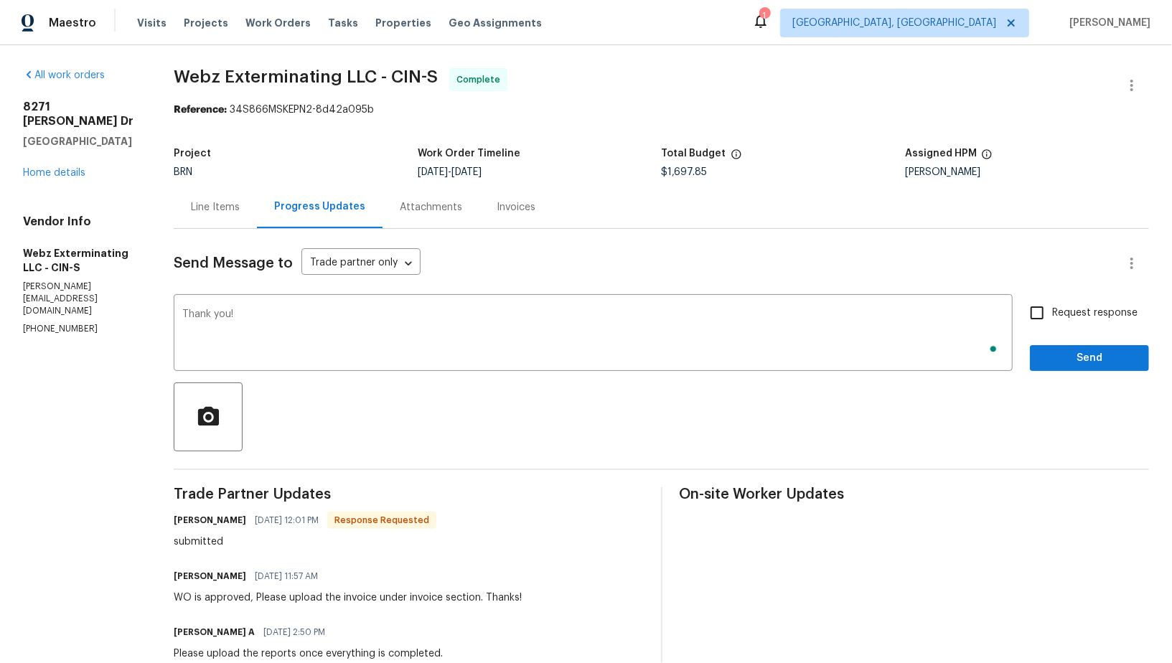
click at [1036, 343] on div "Request response Send" at bounding box center [1089, 334] width 119 height 73
click at [1036, 344] on div "Request response Send" at bounding box center [1089, 334] width 119 height 73
click at [1042, 352] on button "Send" at bounding box center [1089, 358] width 119 height 27
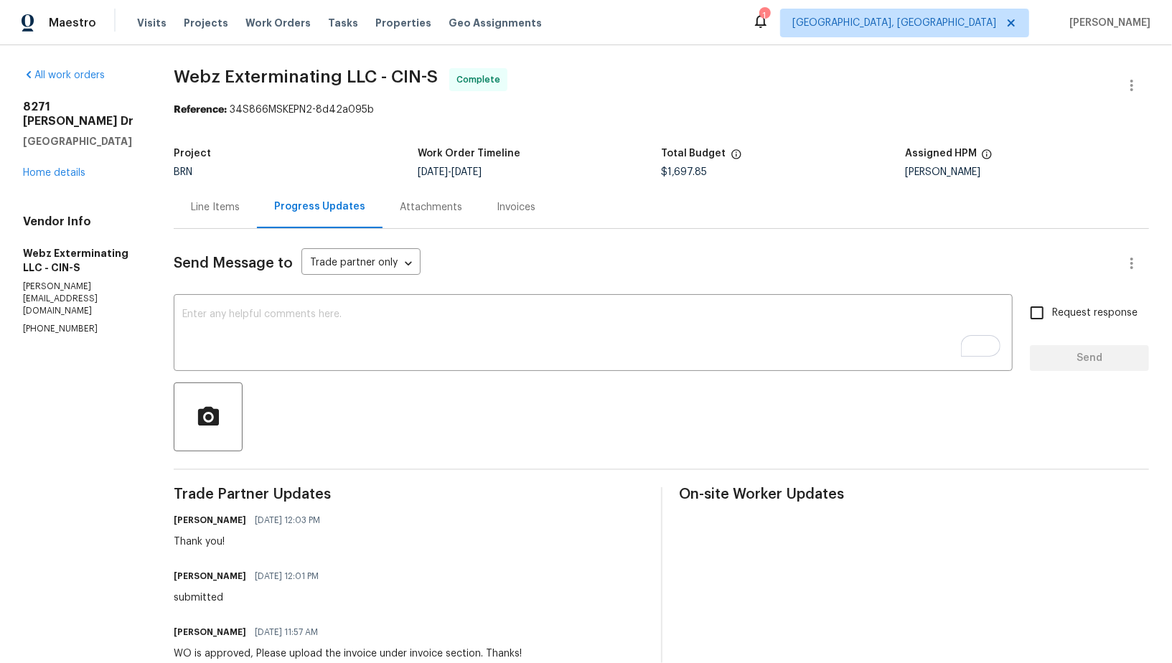
click at [186, 201] on div "Line Items" at bounding box center [215, 207] width 83 height 42
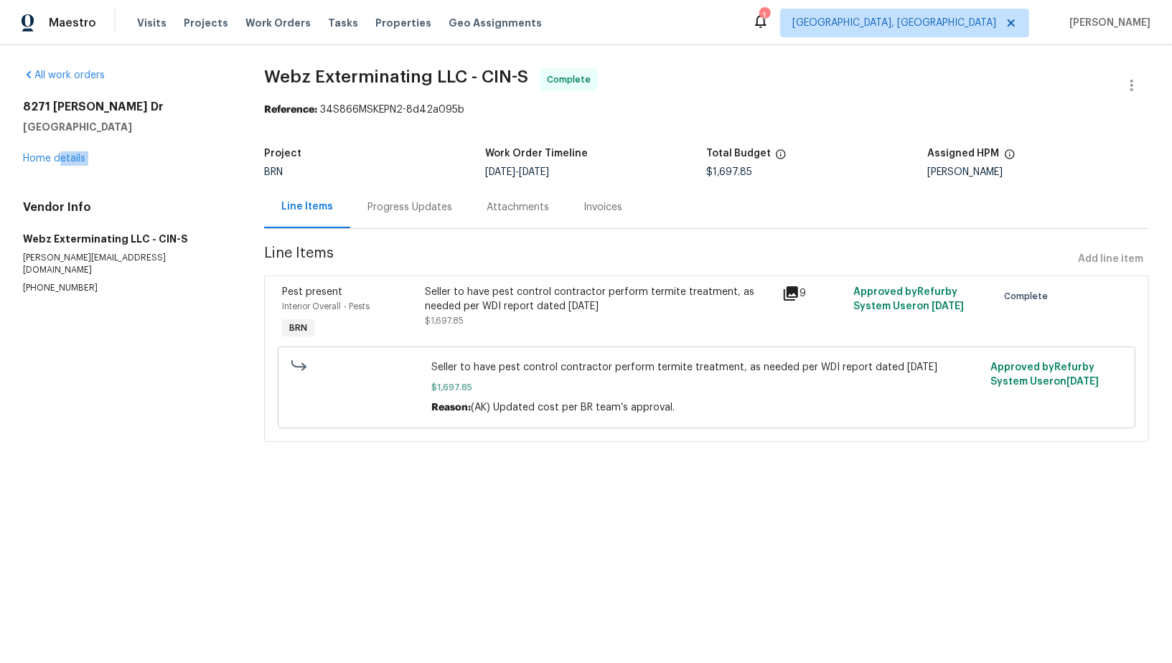
click at [58, 165] on div "All work orders 8271 Jackies Dr Cincinnati, OH 45239 Home details Vendor Info W…" at bounding box center [126, 181] width 207 height 226
click at [58, 161] on link "Home details" at bounding box center [54, 159] width 62 height 10
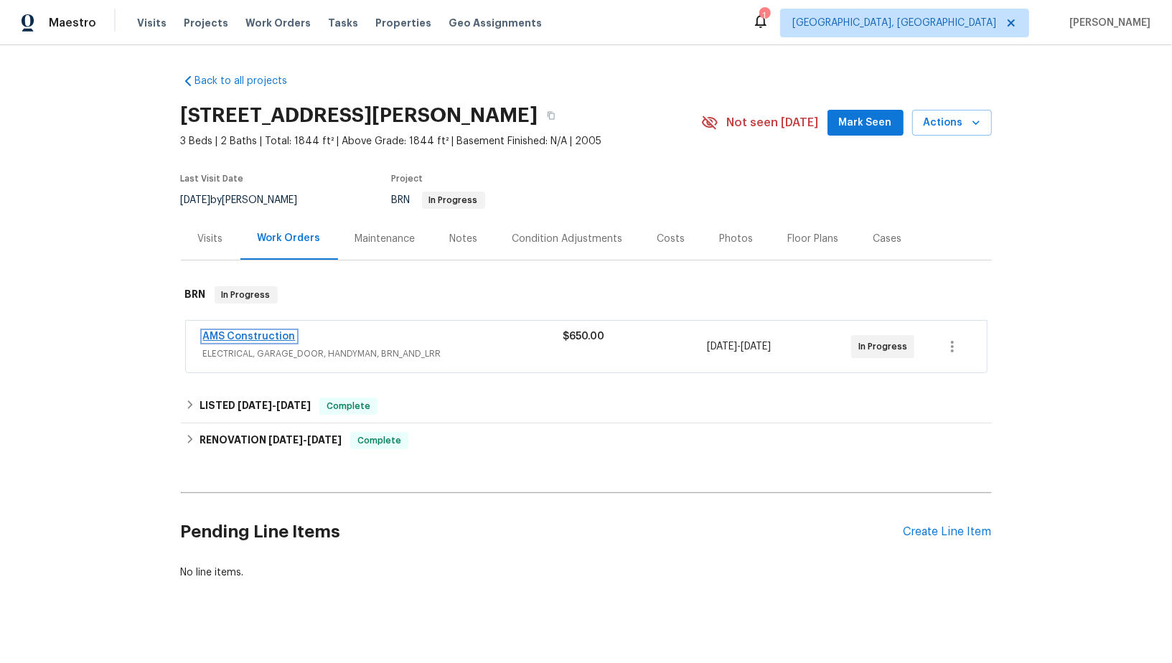
click at [251, 334] on link "AMS Construction" at bounding box center [249, 337] width 93 height 10
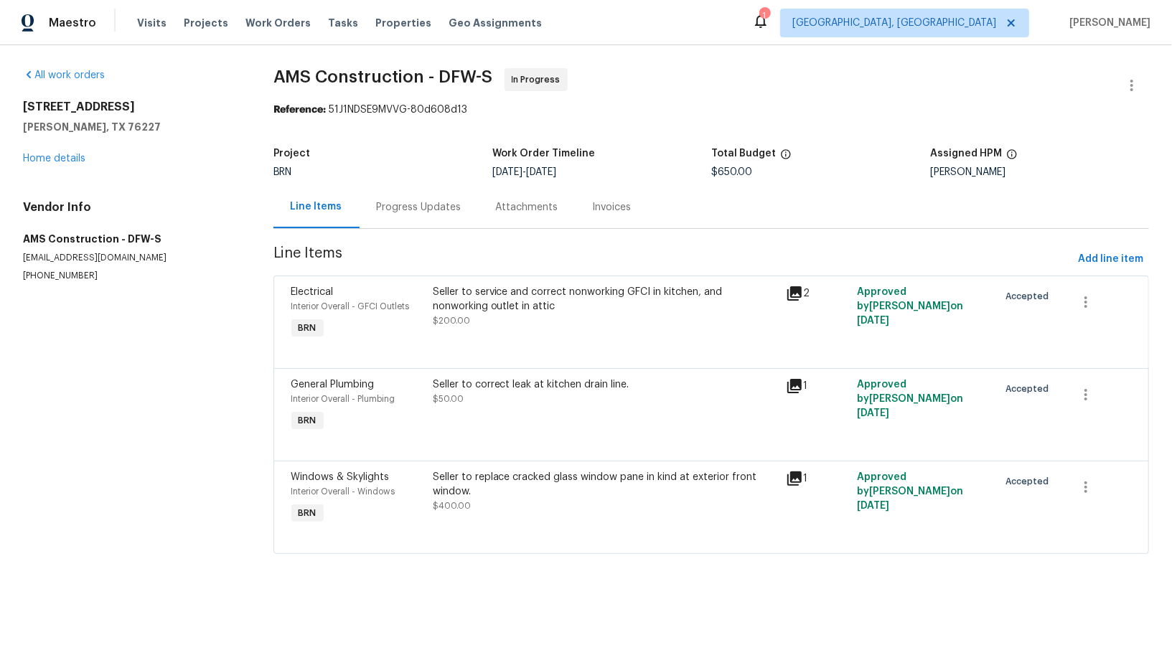
click at [540, 319] on div "Seller to service and correct nonworking GFCI in kitchen, and nonworking outlet…" at bounding box center [605, 306] width 345 height 43
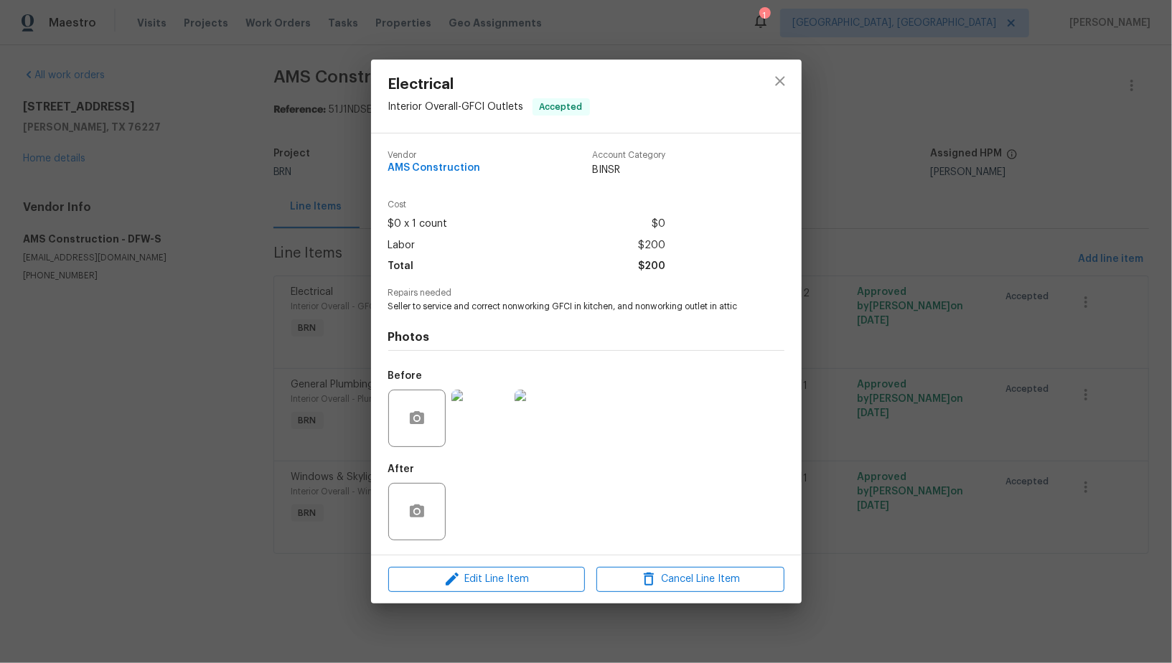
click at [194, 319] on div "Electrical Interior Overall - GFCI Outlets Accepted Vendor AMS Construction Acc…" at bounding box center [586, 331] width 1172 height 663
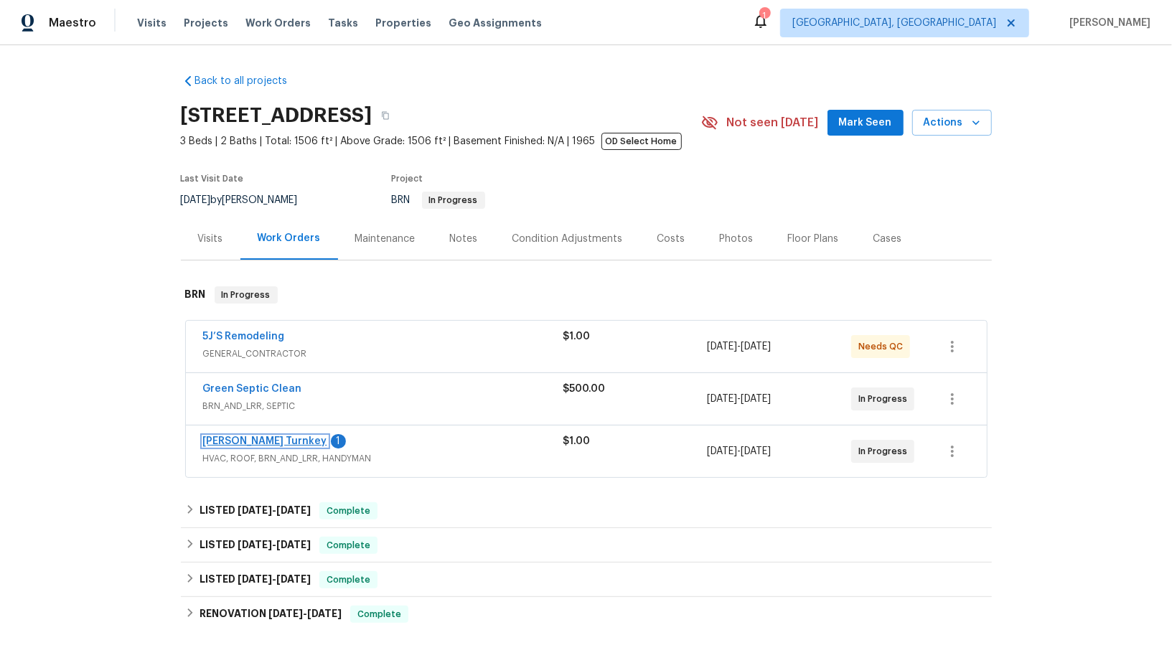
click at [246, 443] on link "[PERSON_NAME] Turnkey" at bounding box center [265, 441] width 124 height 10
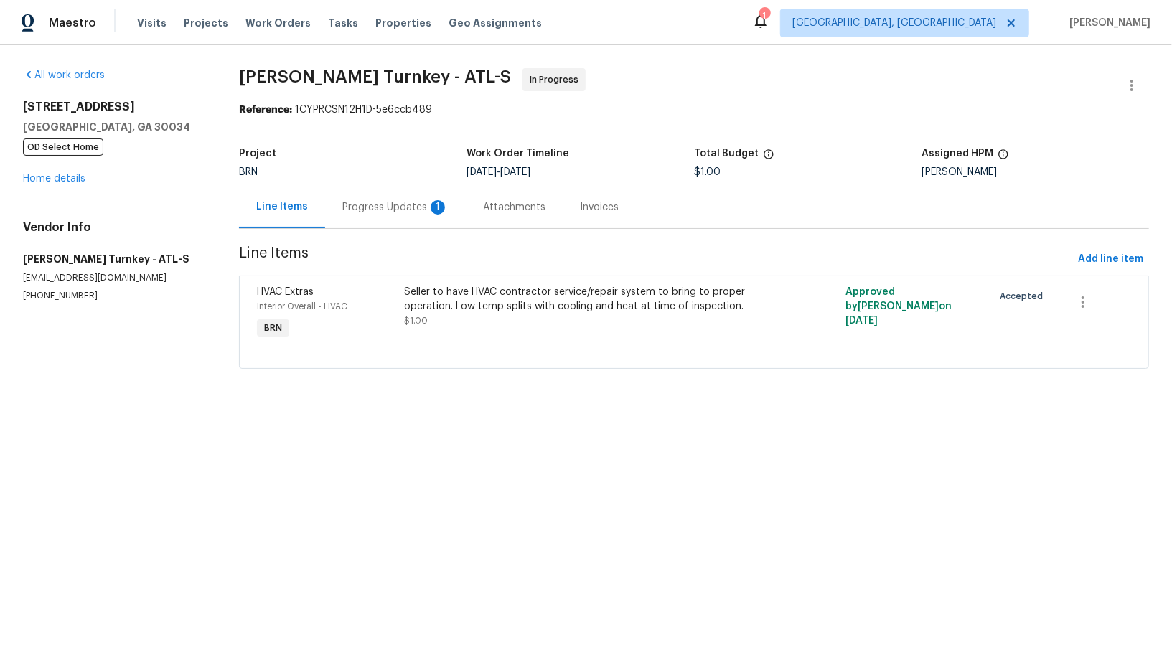
click at [403, 205] on div "Progress Updates 1" at bounding box center [395, 207] width 106 height 14
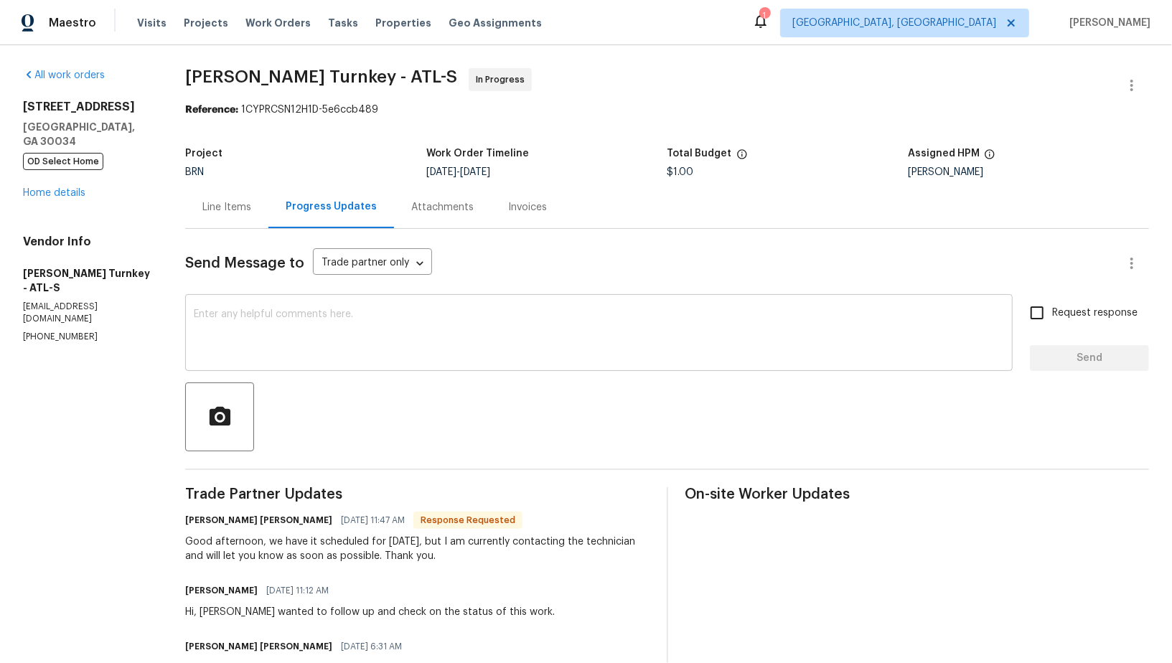
click at [266, 337] on textarea at bounding box center [599, 334] width 810 height 50
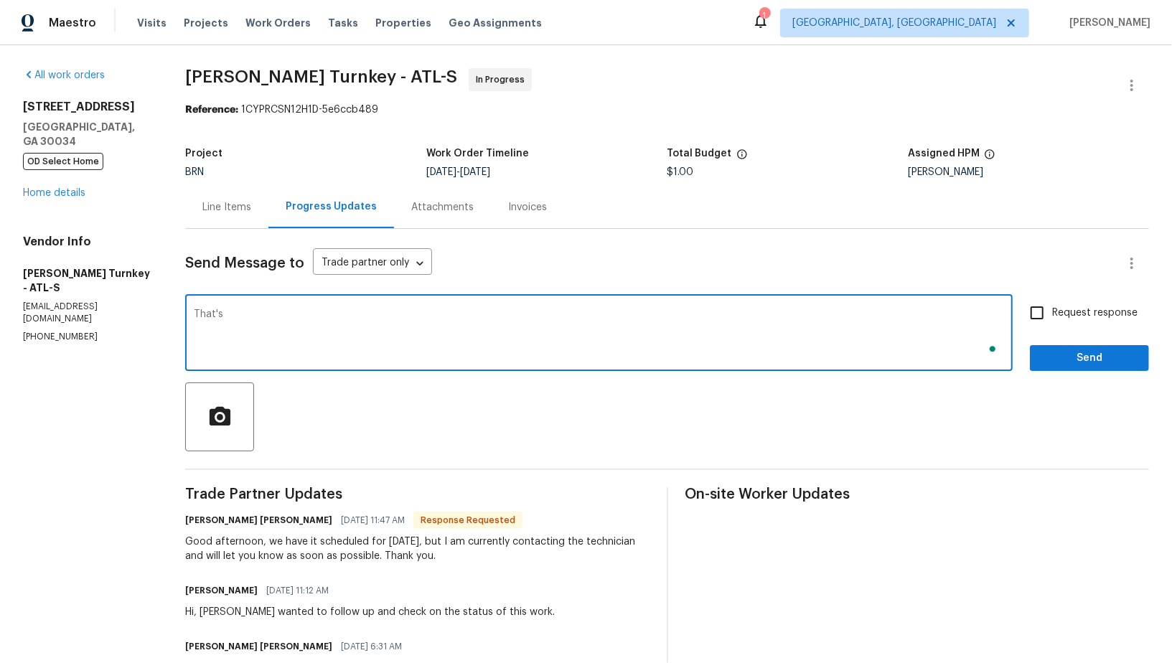
type textarea "That's"
type textarea "Yes, Please check and let me know."
click at [1031, 302] on input "Request response" at bounding box center [1037, 313] width 30 height 30
checkbox input "true"
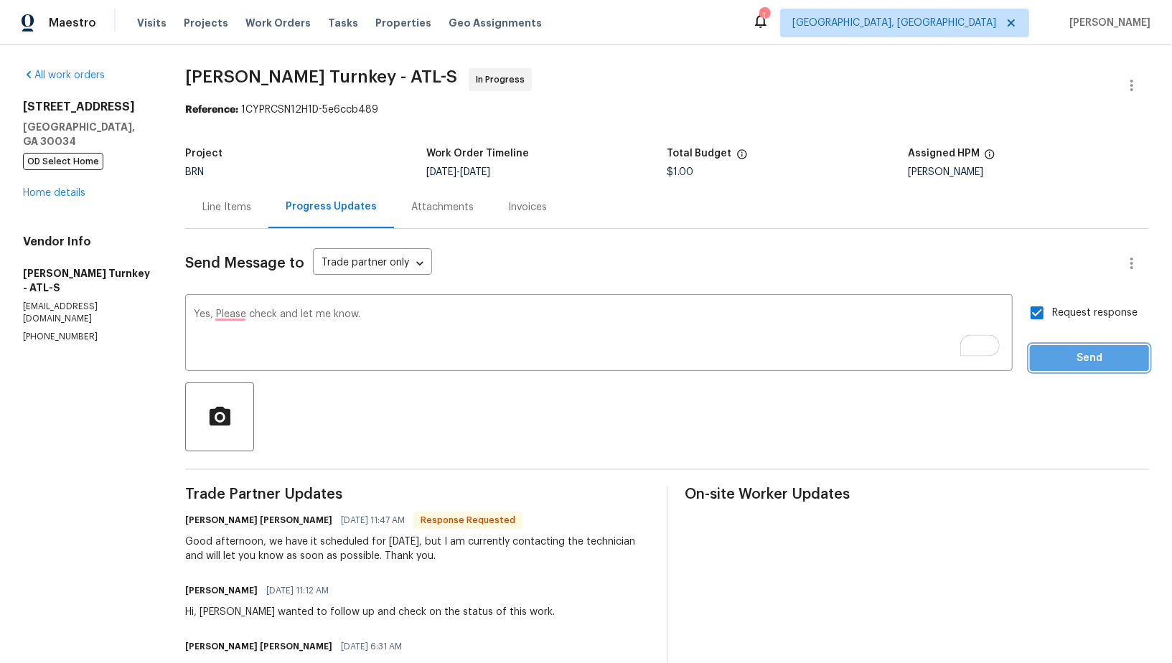
click at [1079, 359] on span "Send" at bounding box center [1089, 358] width 96 height 18
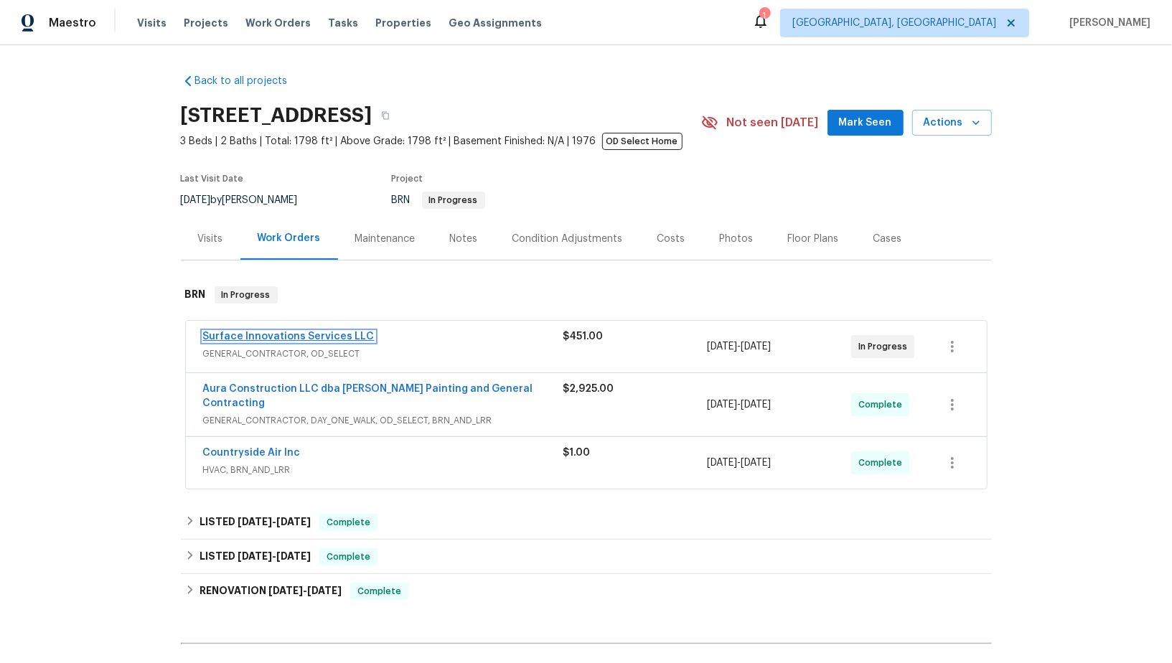
click at [297, 337] on link "Surface Innovations Services LLC" at bounding box center [289, 337] width 172 height 10
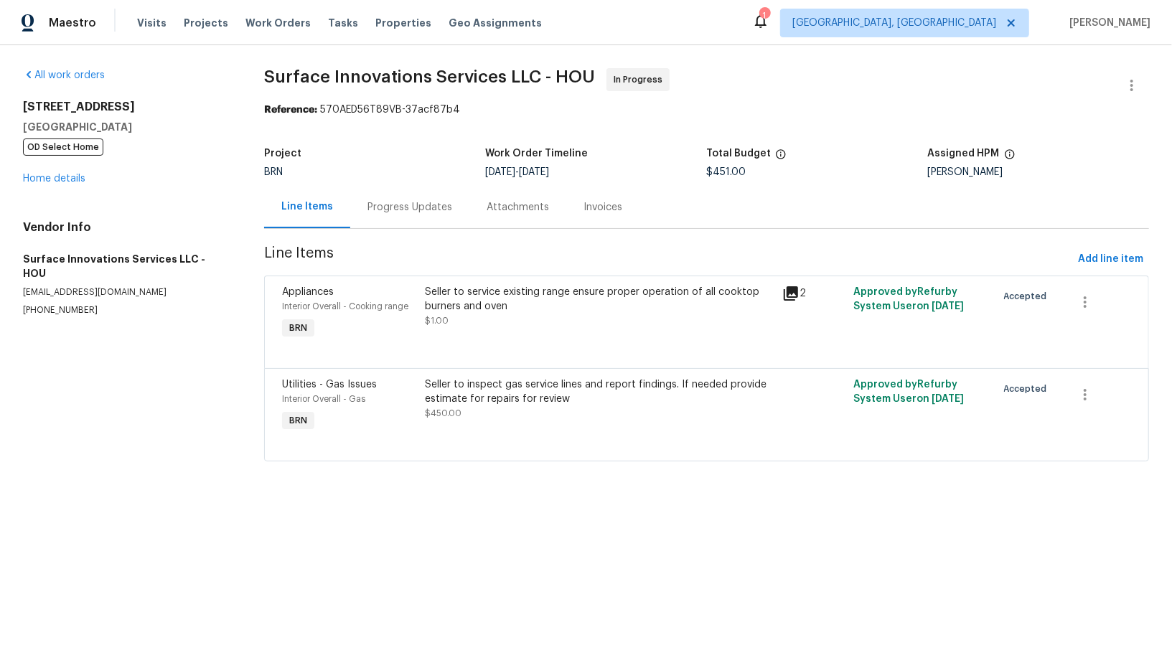
click at [369, 201] on div "Progress Updates" at bounding box center [409, 207] width 85 height 14
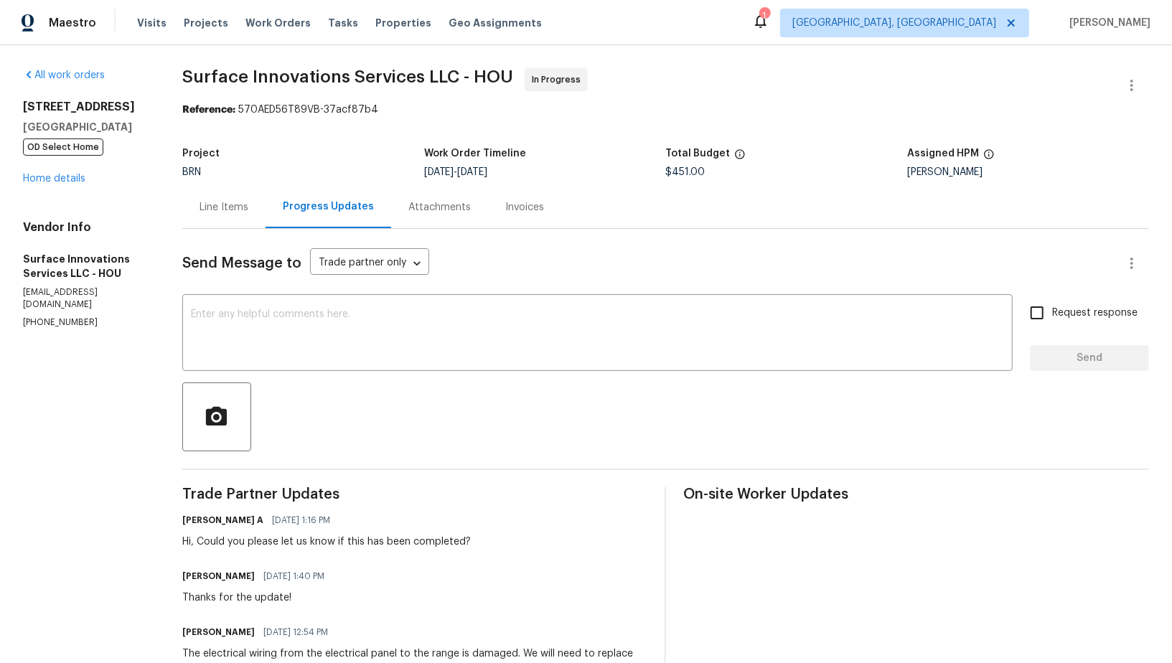
click at [278, 231] on div "Send Message to Trade partner only Trade partner only ​ x ​ Request response Se…" at bounding box center [665, 651] width 967 height 844
click at [266, 218] on div "Line Items" at bounding box center [223, 207] width 83 height 42
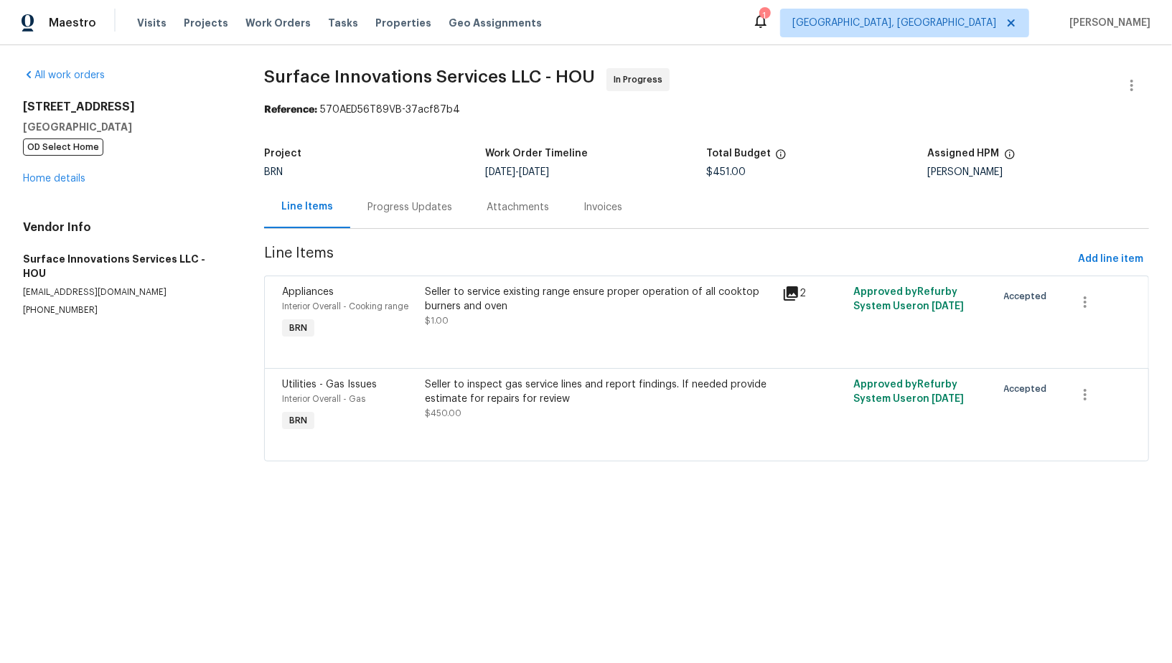
click at [418, 220] on div "Progress Updates" at bounding box center [409, 207] width 119 height 42
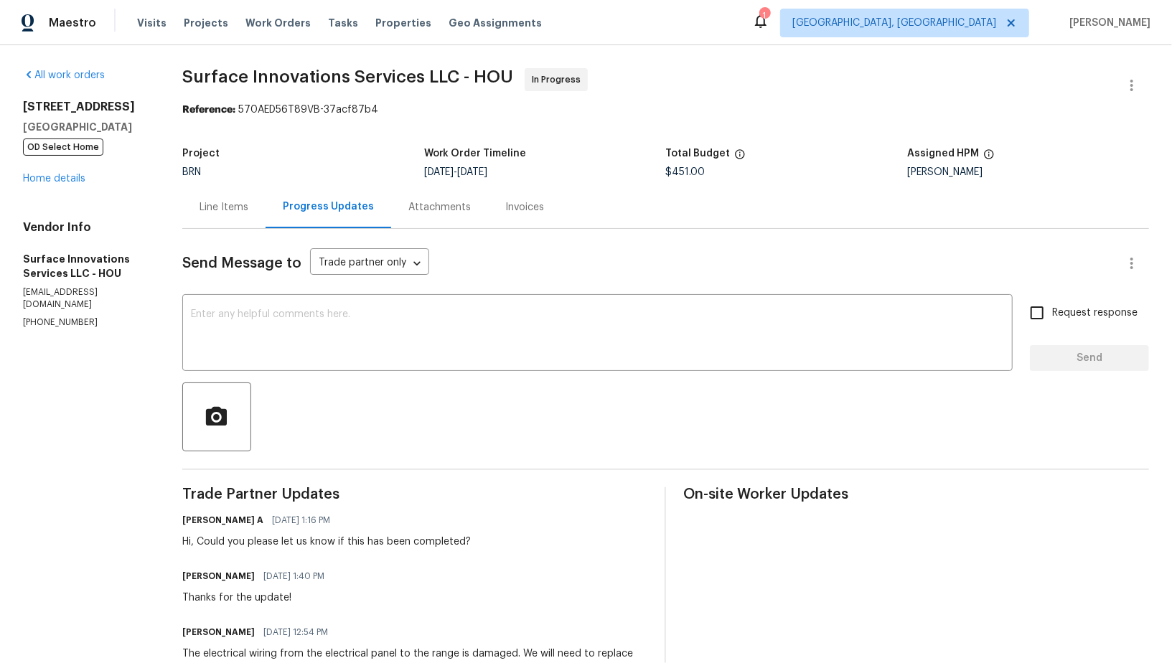
click at [248, 206] on div "Line Items" at bounding box center [223, 207] width 49 height 14
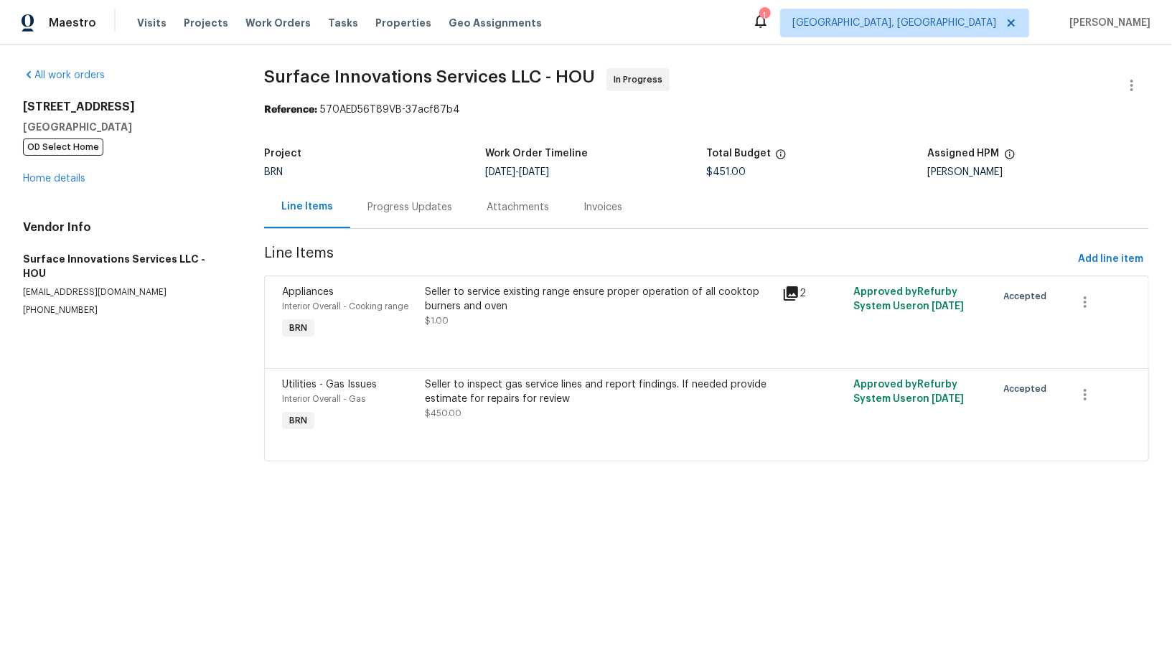
click at [388, 219] on div "Progress Updates" at bounding box center [409, 207] width 119 height 42
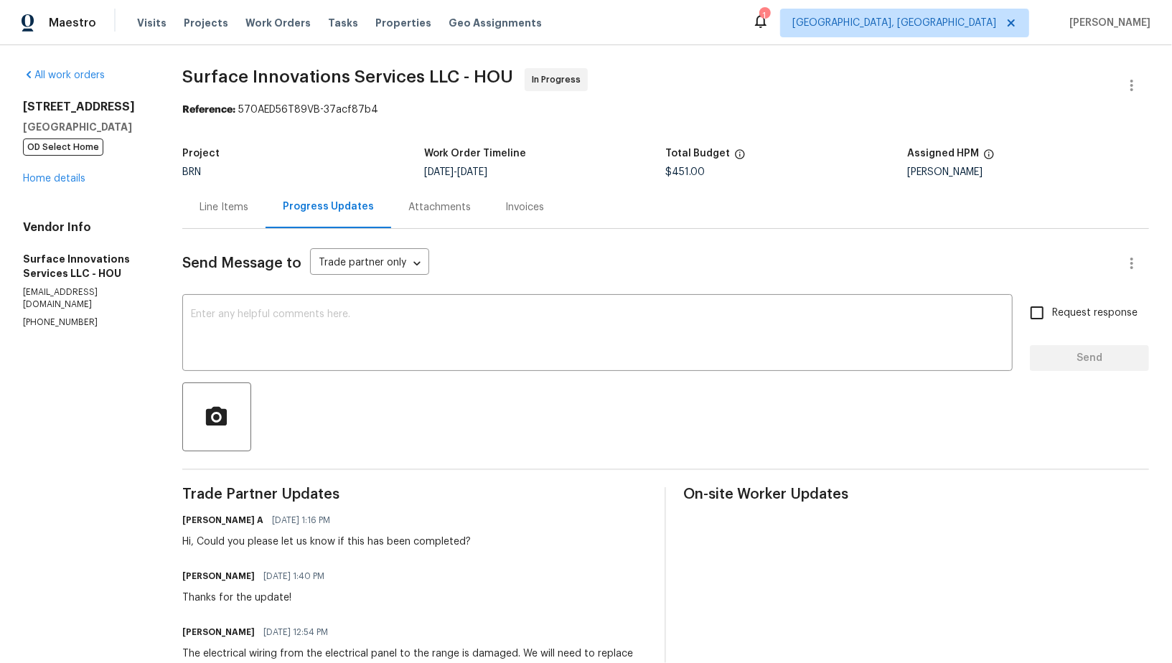
click at [266, 199] on div "Line Items" at bounding box center [223, 207] width 83 height 42
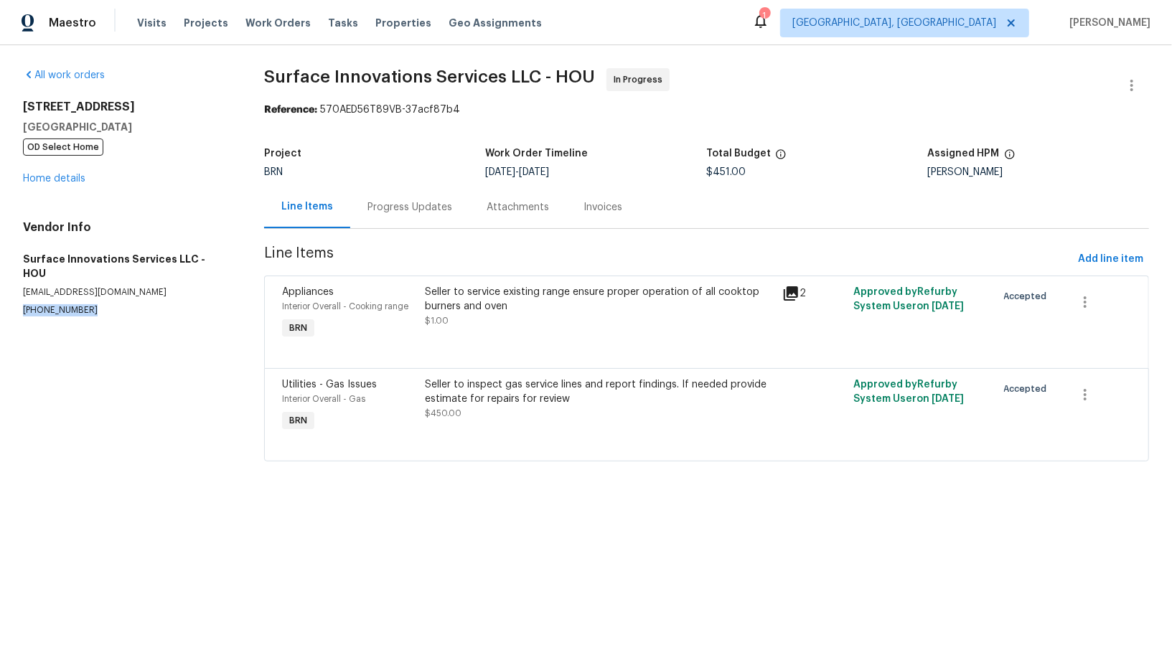
drag, startPoint x: 91, startPoint y: 297, endPoint x: 0, endPoint y: 297, distance: 91.1
click at [0, 297] on div "All work orders [STREET_ADDRESS] OD Select Home Home details Vendor Info Surfac…" at bounding box center [586, 273] width 1172 height 456
copy p "[PHONE_NUMBER]"
click at [398, 216] on div "Progress Updates" at bounding box center [409, 207] width 119 height 42
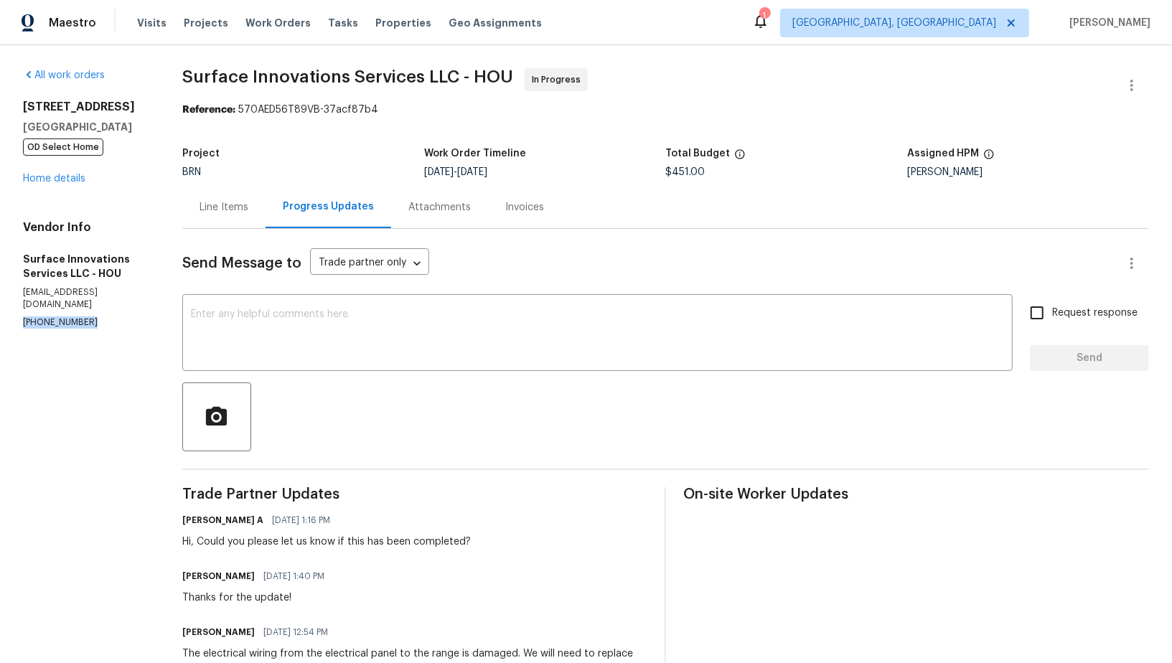
drag, startPoint x: 89, startPoint y: 309, endPoint x: 0, endPoint y: 309, distance: 89.0
click at [0, 309] on div "All work orders [STREET_ADDRESS][PERSON_NAME] OD Select Home Home details Vendo…" at bounding box center [586, 570] width 1172 height 1051
copy p "[PHONE_NUMBER]"
click at [248, 225] on div "Line Items" at bounding box center [223, 207] width 83 height 42
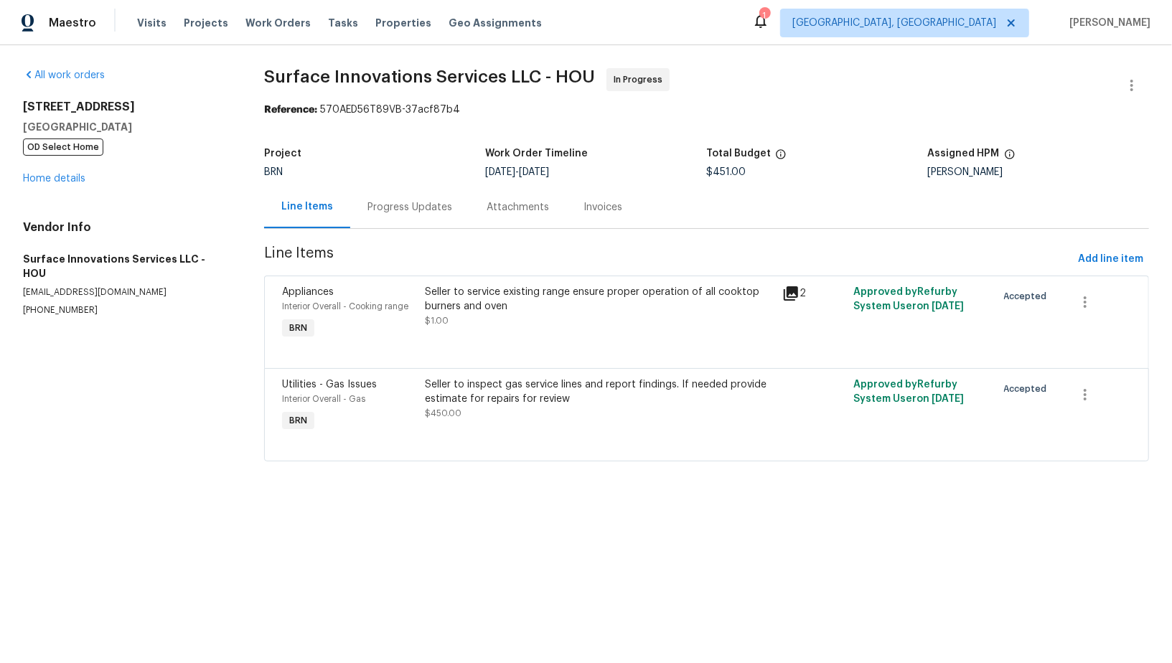
drag, startPoint x: 98, startPoint y: 306, endPoint x: 8, endPoint y: 305, distance: 90.4
click at [8, 305] on div "All work orders [STREET_ADDRESS] OD Select Home Home details Vendor Info Surfac…" at bounding box center [586, 273] width 1172 height 456
drag, startPoint x: 107, startPoint y: 288, endPoint x: 0, endPoint y: 288, distance: 106.9
click at [0, 288] on div "All work orders [STREET_ADDRESS] OD Select Home Home details Vendor Info Surfac…" at bounding box center [586, 273] width 1172 height 456
drag, startPoint x: 84, startPoint y: 296, endPoint x: 0, endPoint y: 296, distance: 84.0
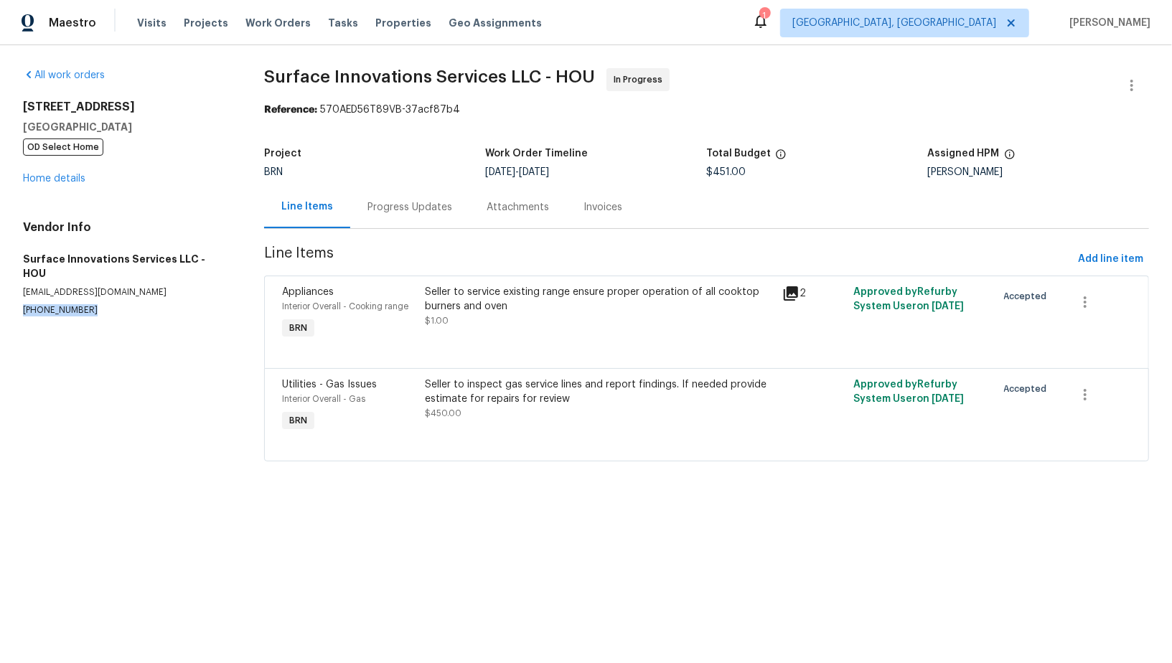
click at [0, 296] on div "All work orders [STREET_ADDRESS] OD Select Home Home details Vendor Info Surfac…" at bounding box center [586, 273] width 1172 height 456
copy p "[PHONE_NUMBER]"
drag, startPoint x: 90, startPoint y: 301, endPoint x: 38, endPoint y: 291, distance: 53.5
click at [37, 304] on p "[PHONE_NUMBER]" at bounding box center [126, 310] width 207 height 12
drag, startPoint x: 92, startPoint y: 288, endPoint x: 0, endPoint y: 294, distance: 92.1
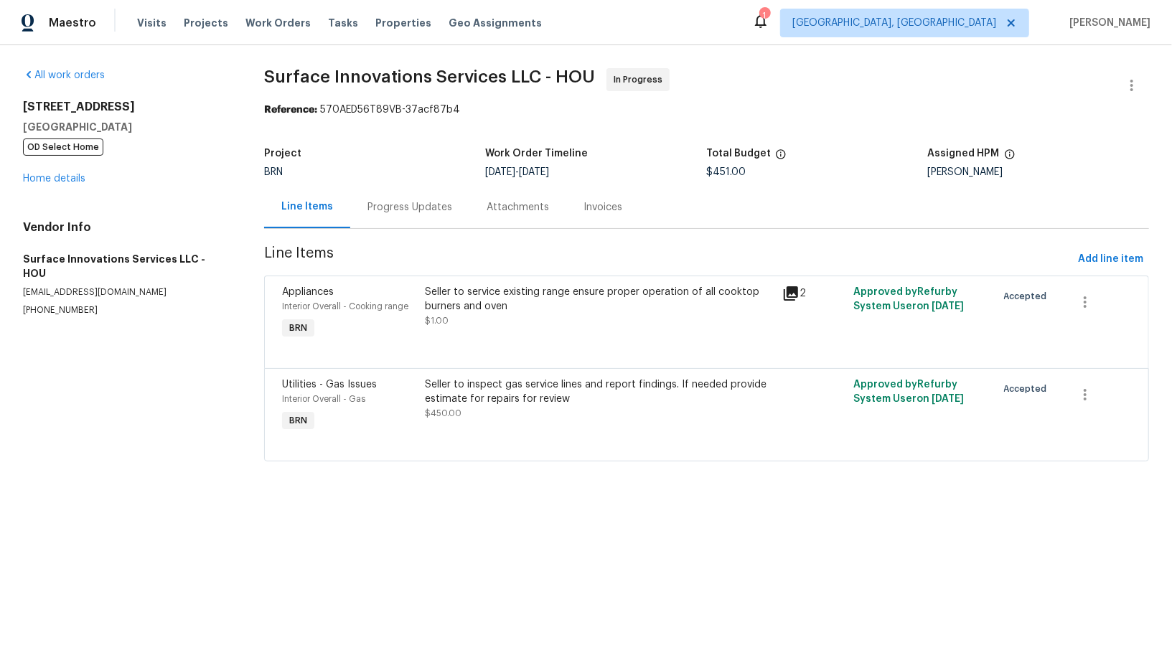
click at [0, 294] on div "All work orders [STREET_ADDRESS] OD Select Home Home details Vendor Info Surfac…" at bounding box center [586, 273] width 1172 height 456
drag, startPoint x: 88, startPoint y: 293, endPoint x: 0, endPoint y: 299, distance: 87.7
click at [0, 299] on div "All work orders [STREET_ADDRESS] OD Select Home Home details Vendor Info Surfac…" at bounding box center [586, 273] width 1172 height 456
copy p "[PHONE_NUMBER]"
click at [382, 223] on div "Progress Updates" at bounding box center [409, 207] width 119 height 42
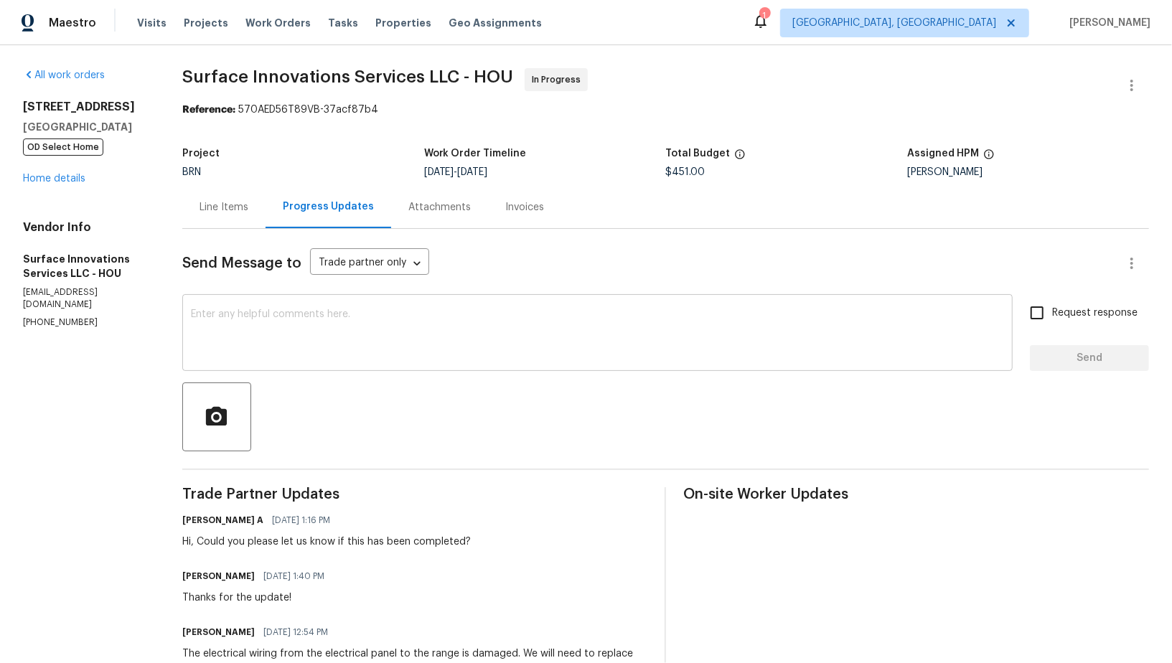
click at [334, 350] on textarea at bounding box center [597, 334] width 813 height 50
drag, startPoint x: 83, startPoint y: 314, endPoint x: 0, endPoint y: 311, distance: 83.3
click at [0, 311] on div "All work orders [STREET_ADDRESS][PERSON_NAME] OD Select Home Home details Vendo…" at bounding box center [586, 570] width 1172 height 1051
copy p "[PHONE_NUMBER]"
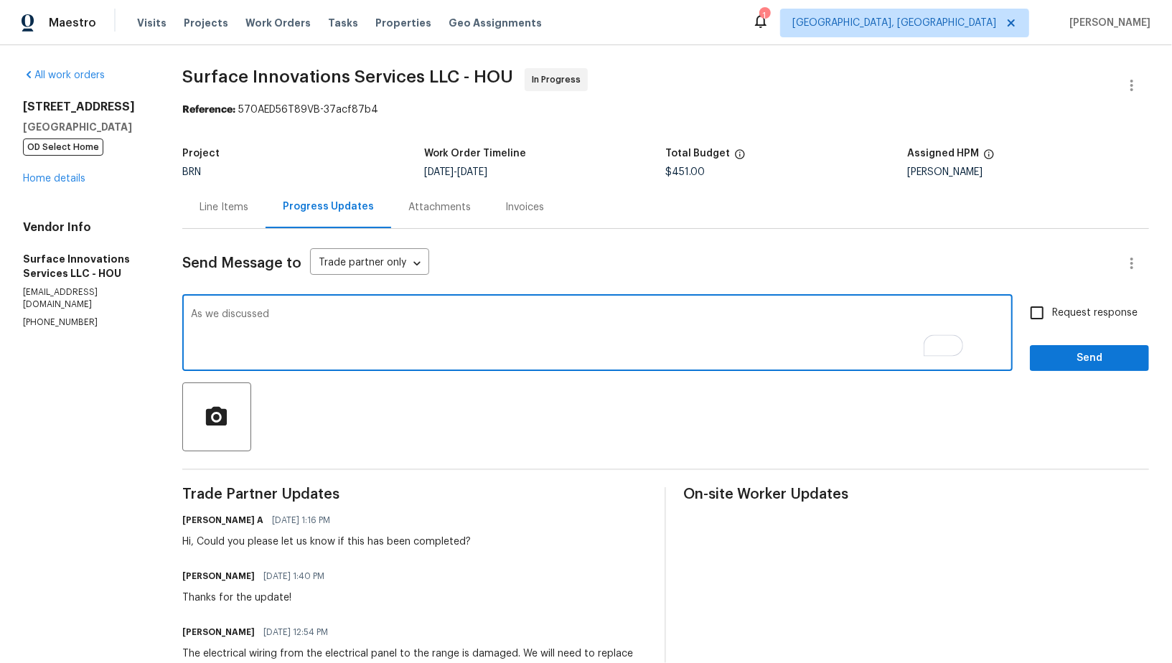
click at [351, 324] on textarea "As we discussed" at bounding box center [597, 334] width 813 height 50
paste textarea "[PHONE_NUMBER]"
type textarea "As we discussed [PHONE_NUMBER], Please let me know once the pressure test is fi…"
click at [1030, 306] on input "Request response" at bounding box center [1037, 313] width 30 height 30
checkbox input "true"
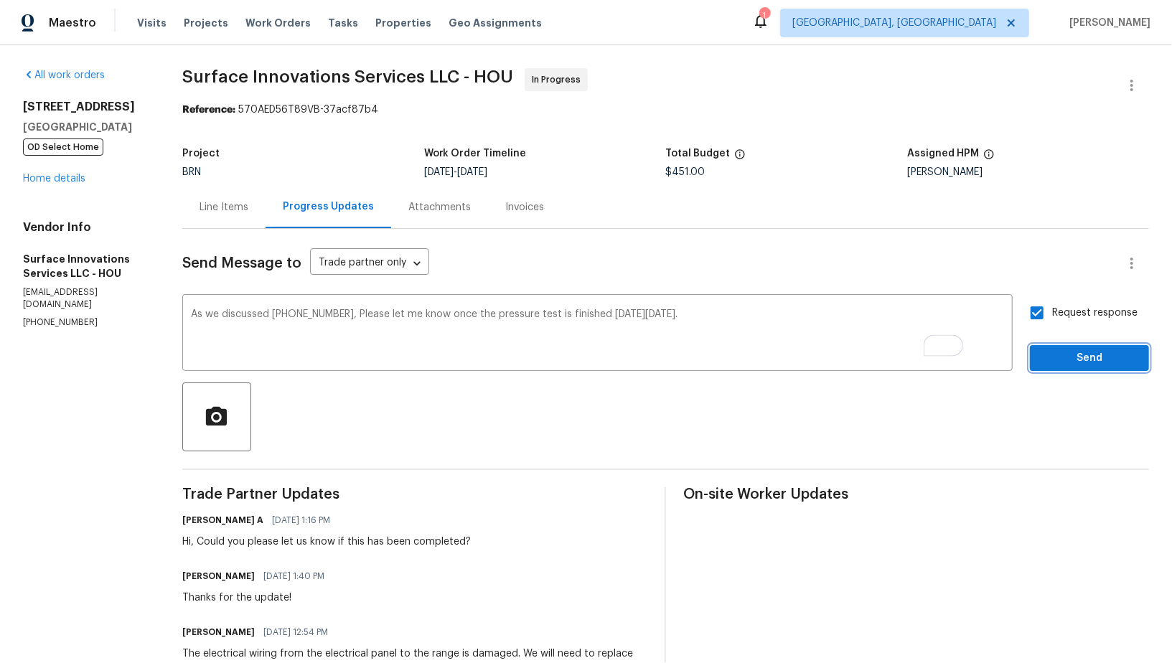
click at [1053, 349] on span "Send" at bounding box center [1089, 358] width 96 height 18
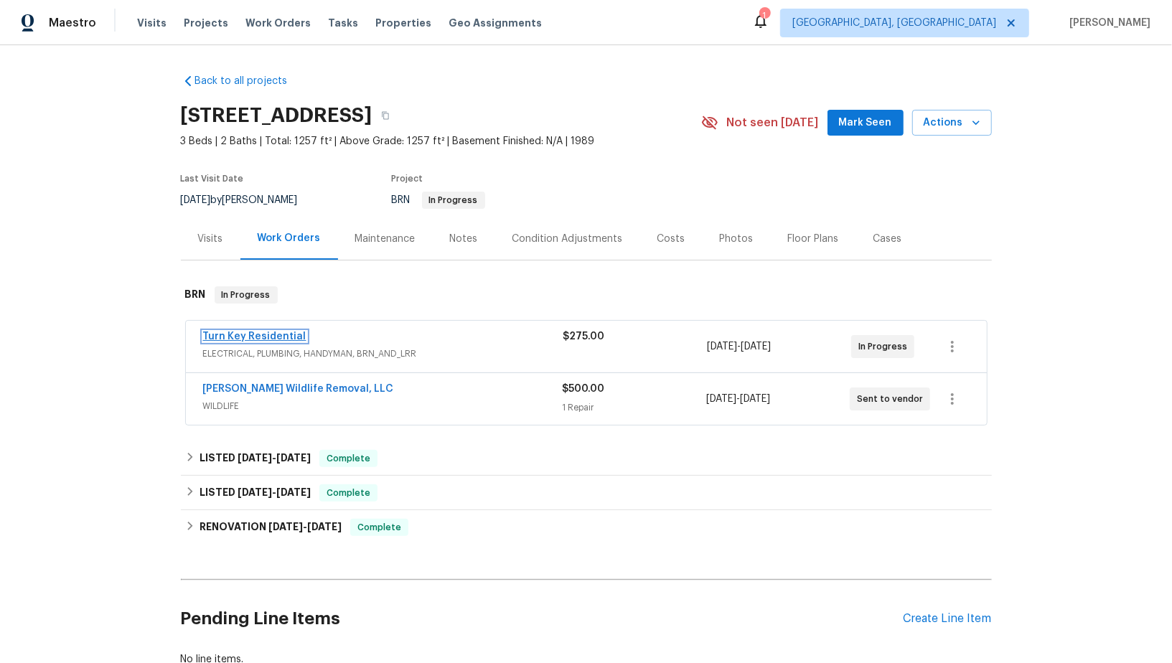
click at [247, 337] on link "Turn Key Residential" at bounding box center [254, 337] width 103 height 10
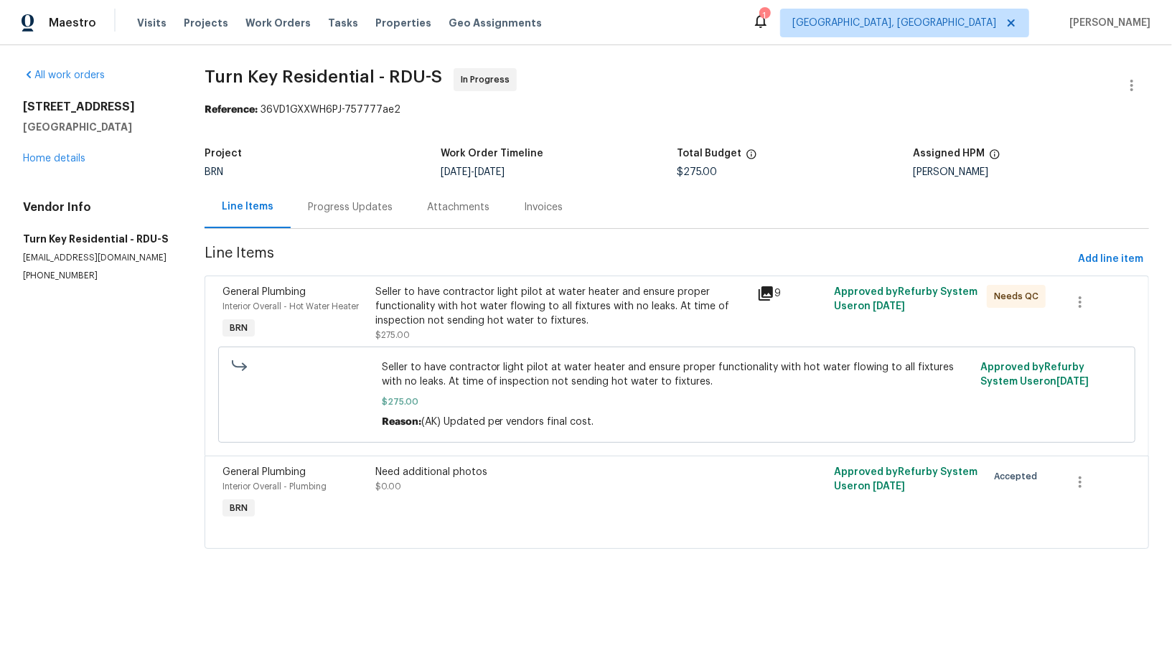
click at [379, 215] on div "Progress Updates" at bounding box center [350, 207] width 119 height 42
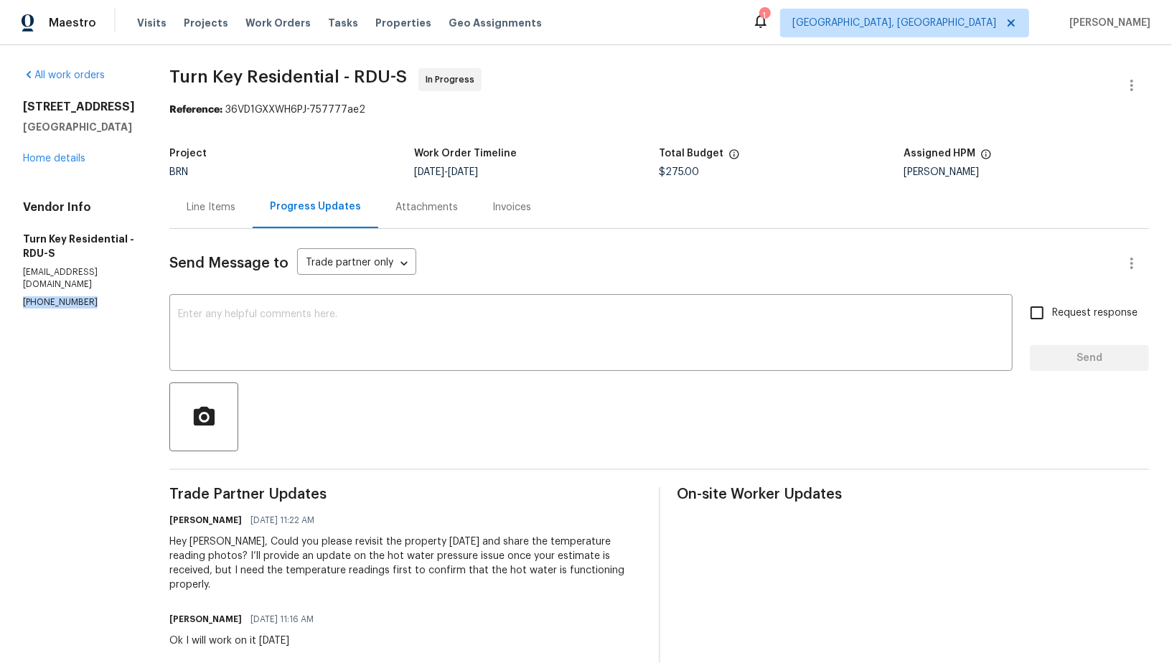
drag, startPoint x: 86, startPoint y: 278, endPoint x: 0, endPoint y: 278, distance: 86.1
copy p "[PHONE_NUMBER]"
click at [253, 210] on div "Line Items" at bounding box center [210, 207] width 83 height 42
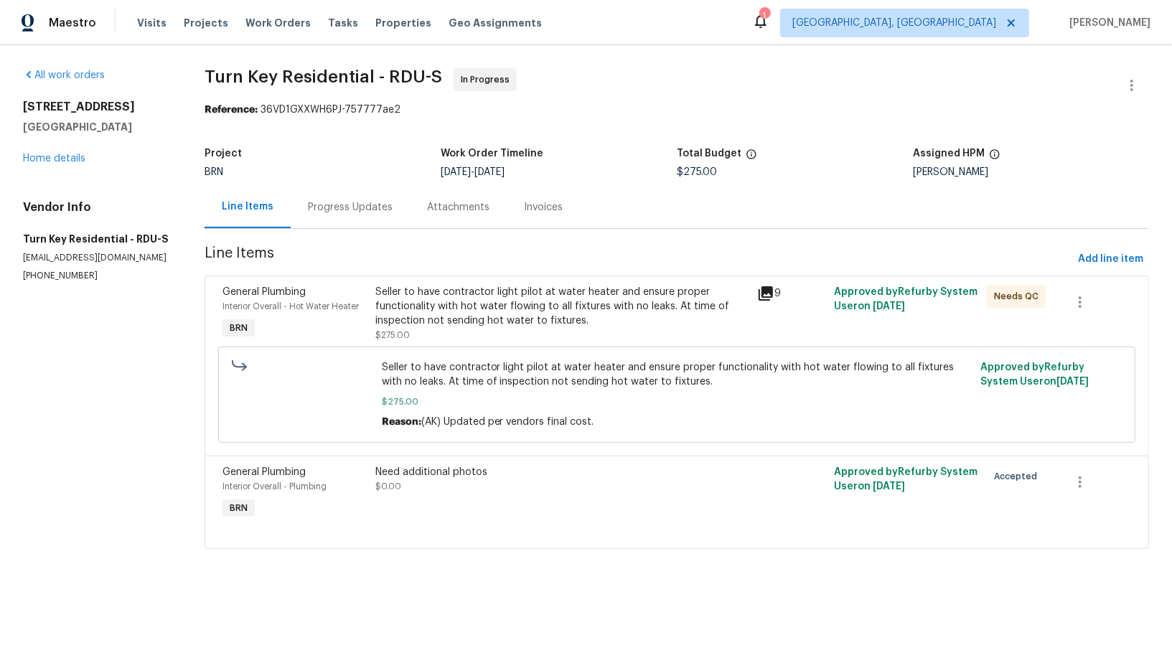
click at [323, 198] on div "Progress Updates" at bounding box center [350, 207] width 119 height 42
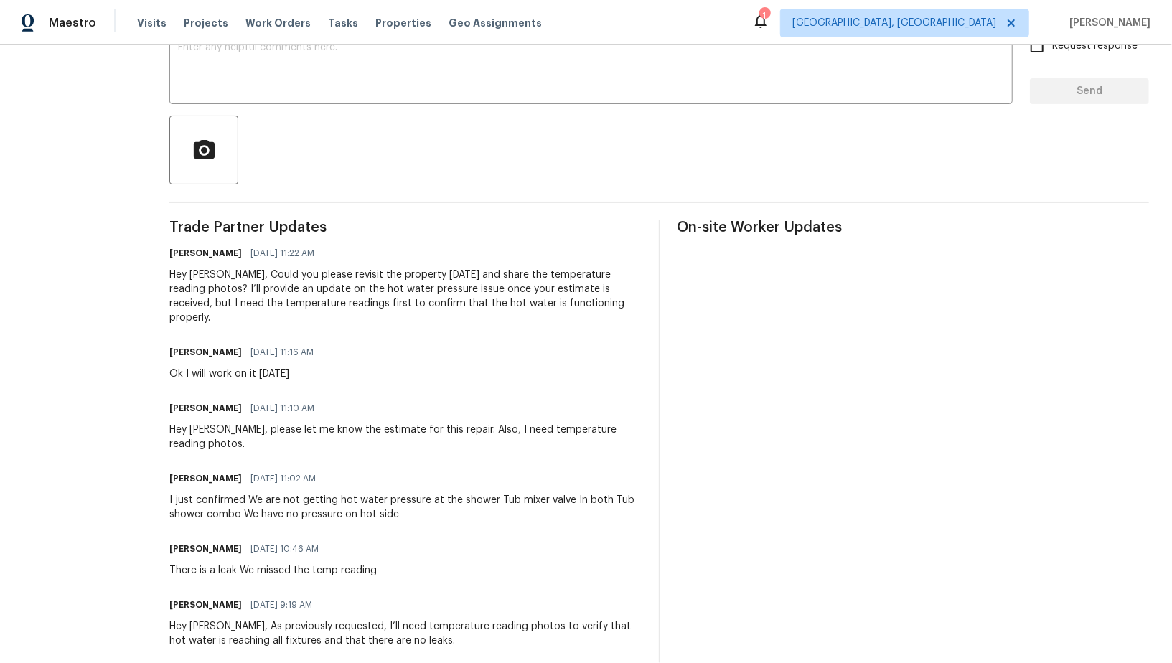
scroll to position [280, 0]
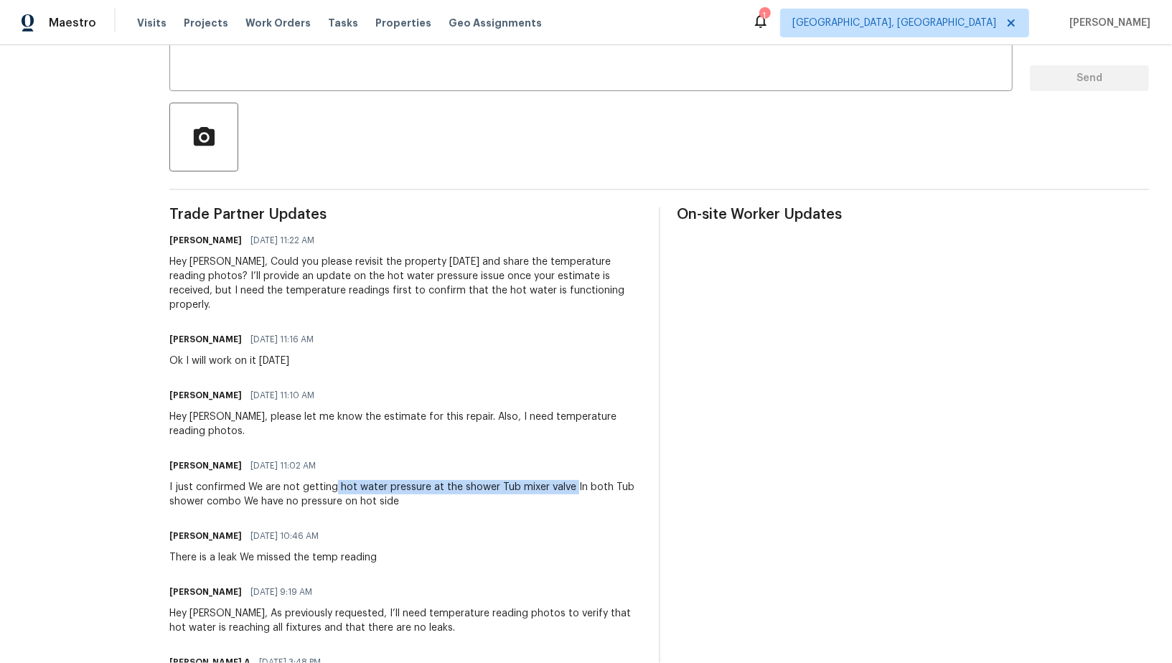
drag, startPoint x: 368, startPoint y: 474, endPoint x: 598, endPoint y: 475, distance: 229.6
click at [601, 480] on div "I just confirmed We are not getting hot water pressure at the shower Tub mixer …" at bounding box center [405, 494] width 472 height 29
copy div "hot water pressure at the shower Tub mixer valve"
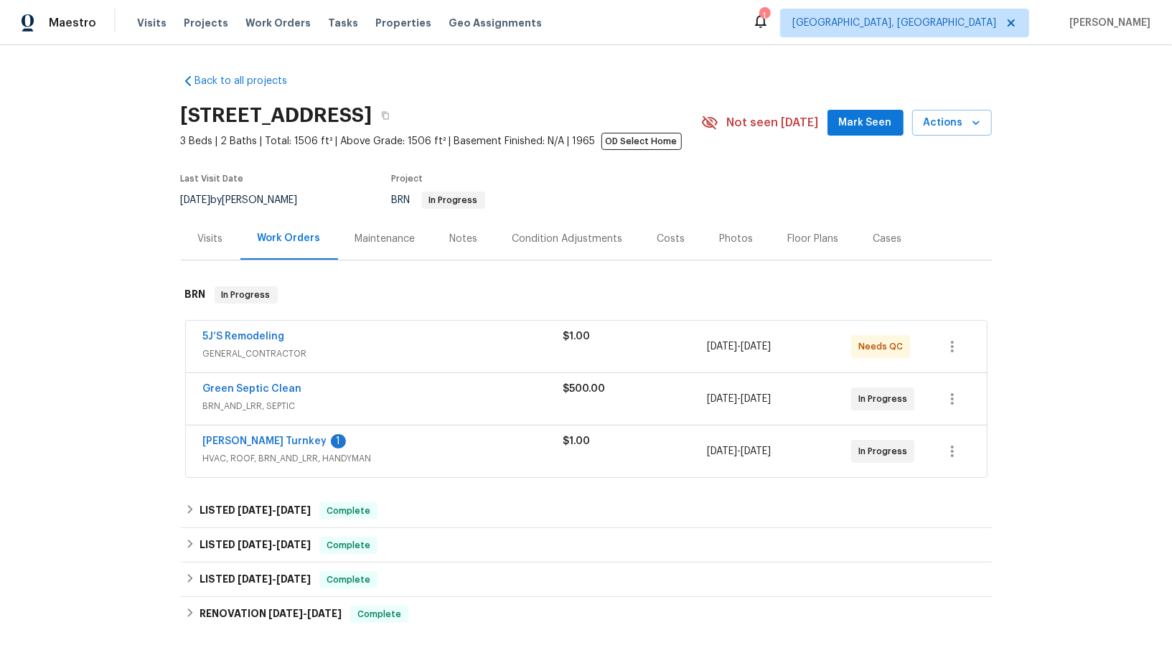
click at [237, 446] on span "[PERSON_NAME] Turnkey" at bounding box center [265, 441] width 124 height 14
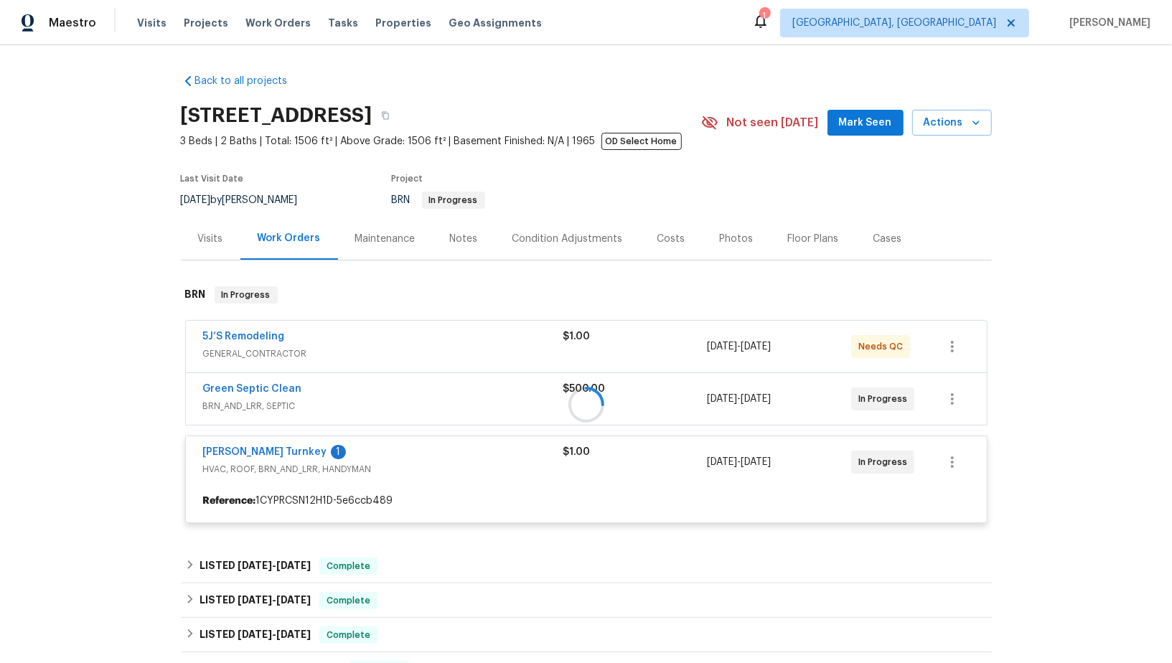
click at [227, 454] on div at bounding box center [586, 405] width 811 height 266
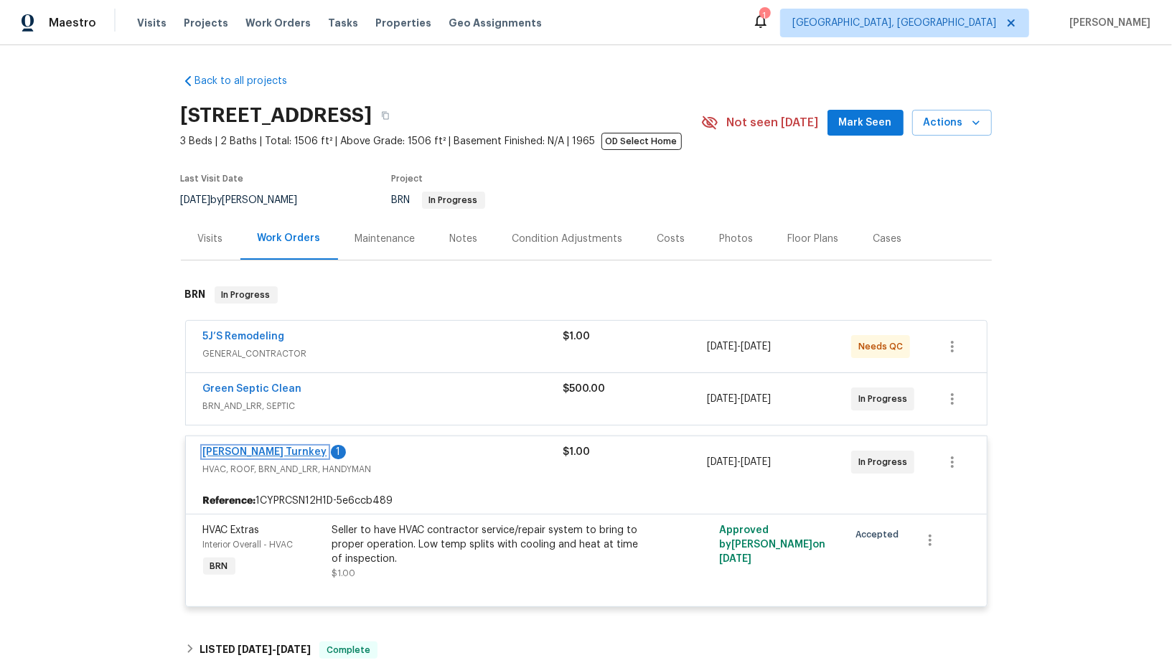
click at [237, 448] on link "Davis Turnkey" at bounding box center [265, 452] width 124 height 10
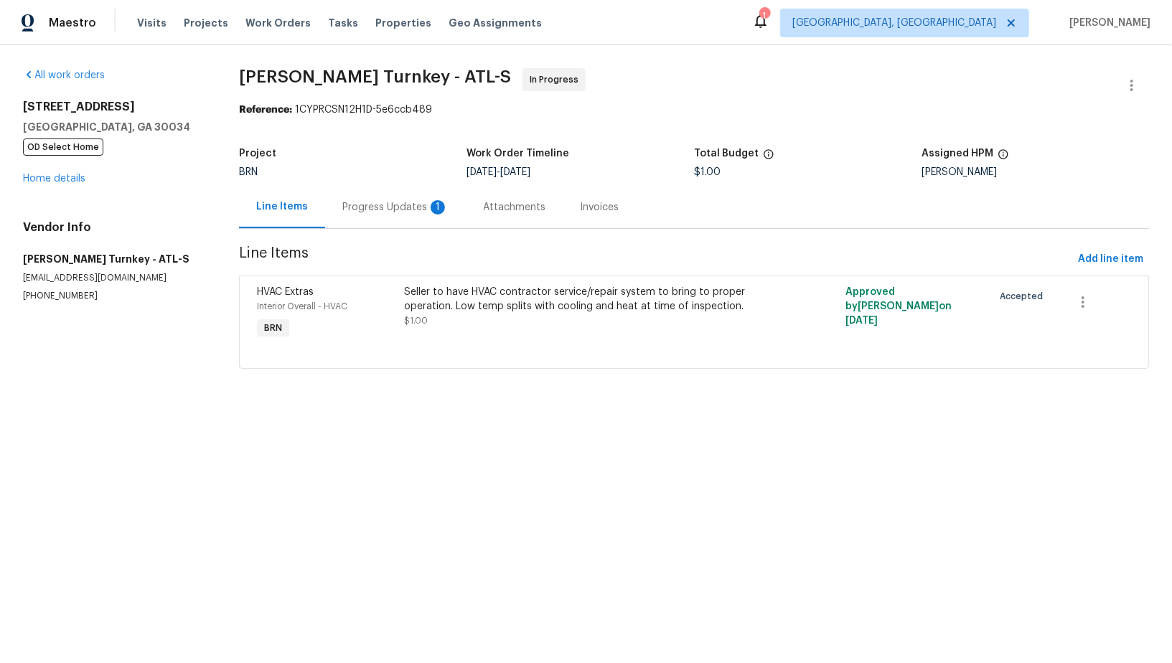
click at [382, 200] on div "Progress Updates 1" at bounding box center [395, 207] width 106 height 14
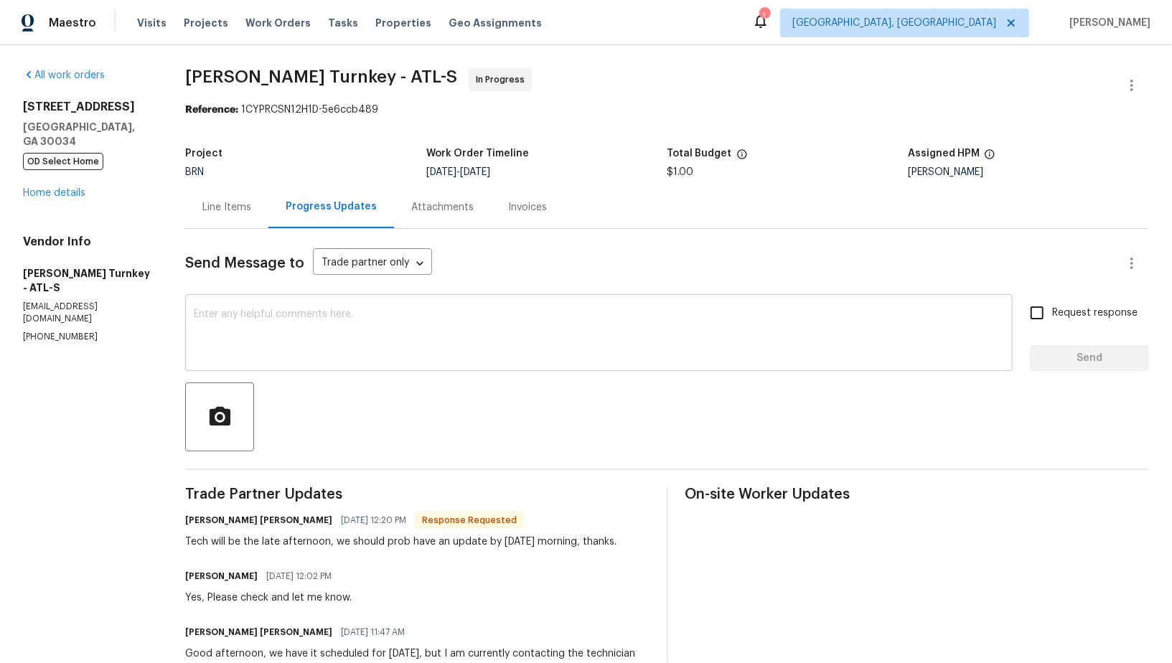
click at [293, 316] on textarea at bounding box center [599, 334] width 810 height 50
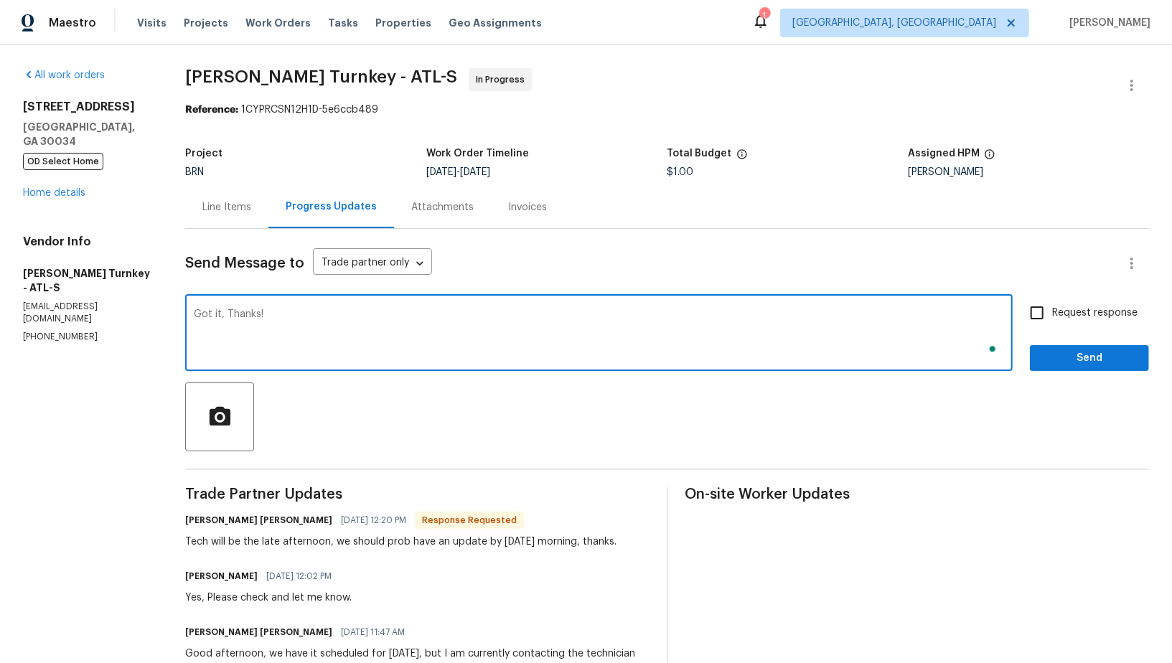
type textarea "Got it, Thanks!"
click at [1033, 310] on input "Request response" at bounding box center [1037, 313] width 30 height 30
checkbox input "true"
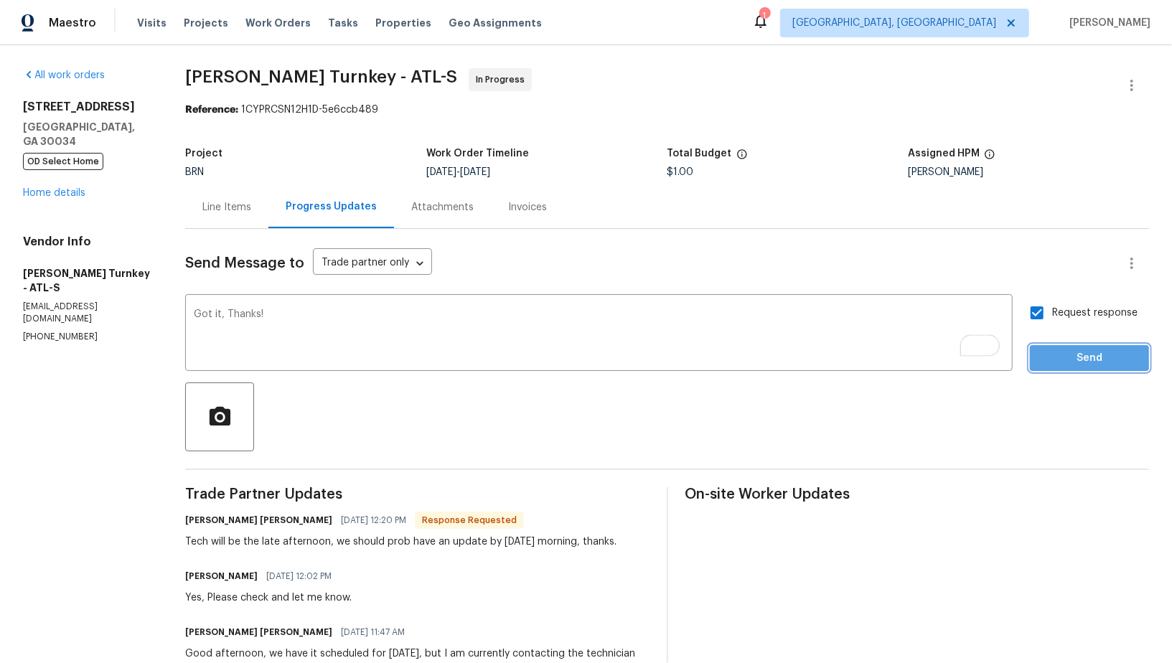
click at [1066, 355] on span "Send" at bounding box center [1089, 358] width 96 height 18
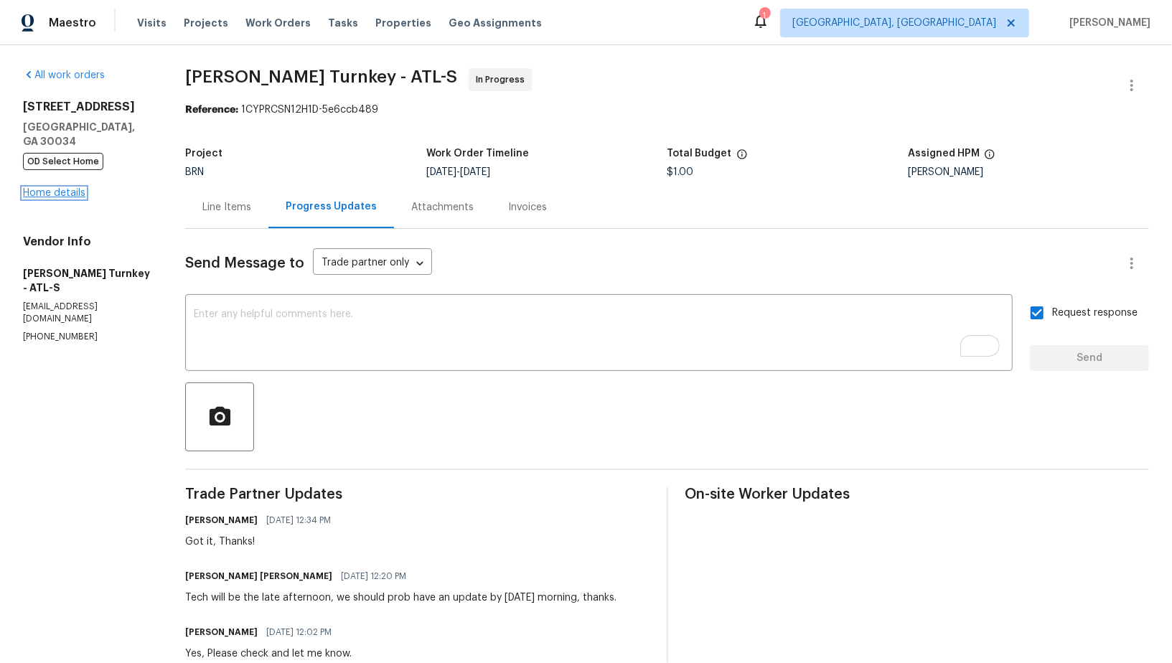
click at [55, 190] on link "Home details" at bounding box center [54, 193] width 62 height 10
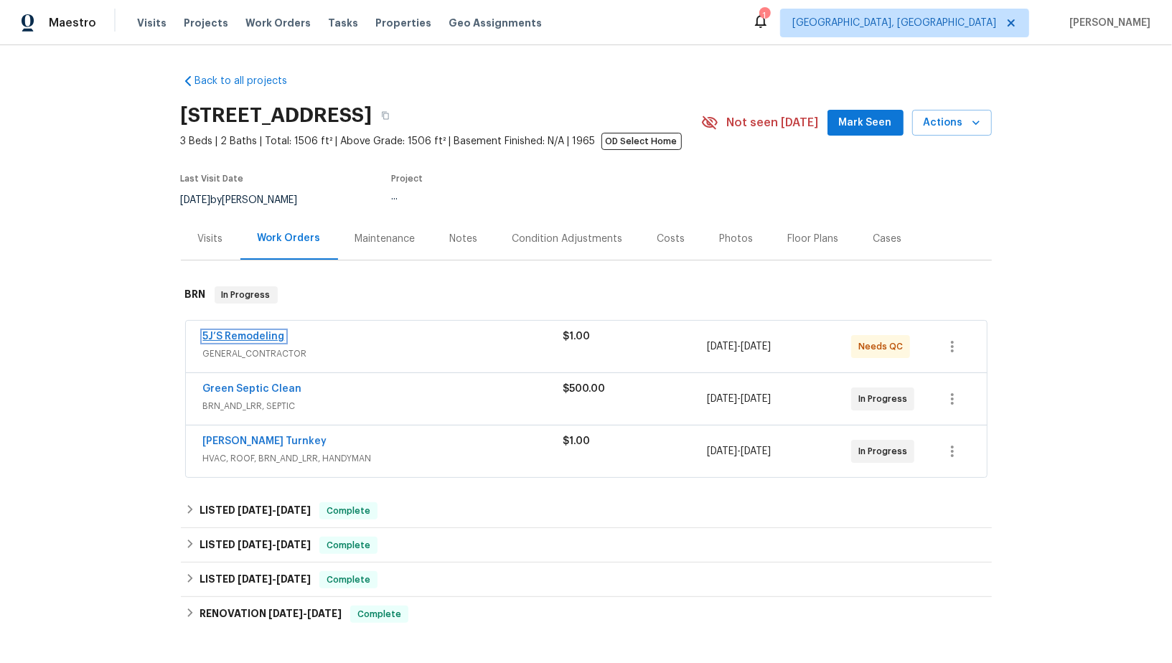
click at [235, 337] on link "5J’S Remodeling" at bounding box center [244, 337] width 82 height 10
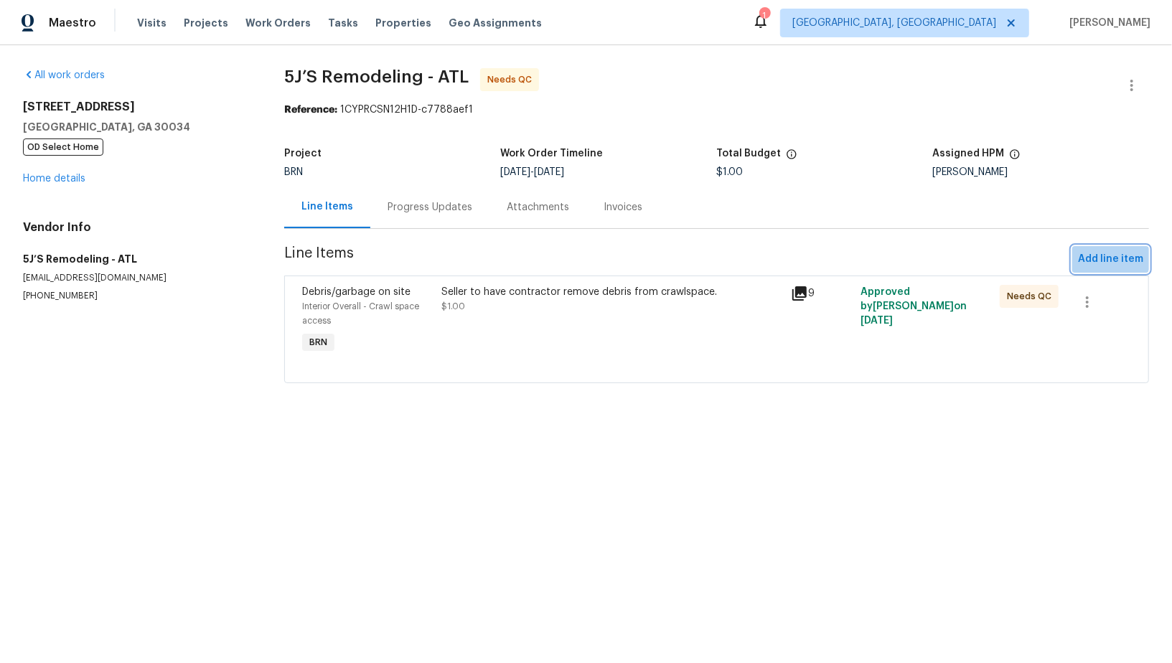
click at [1109, 256] on span "Add line item" at bounding box center [1110, 259] width 65 height 18
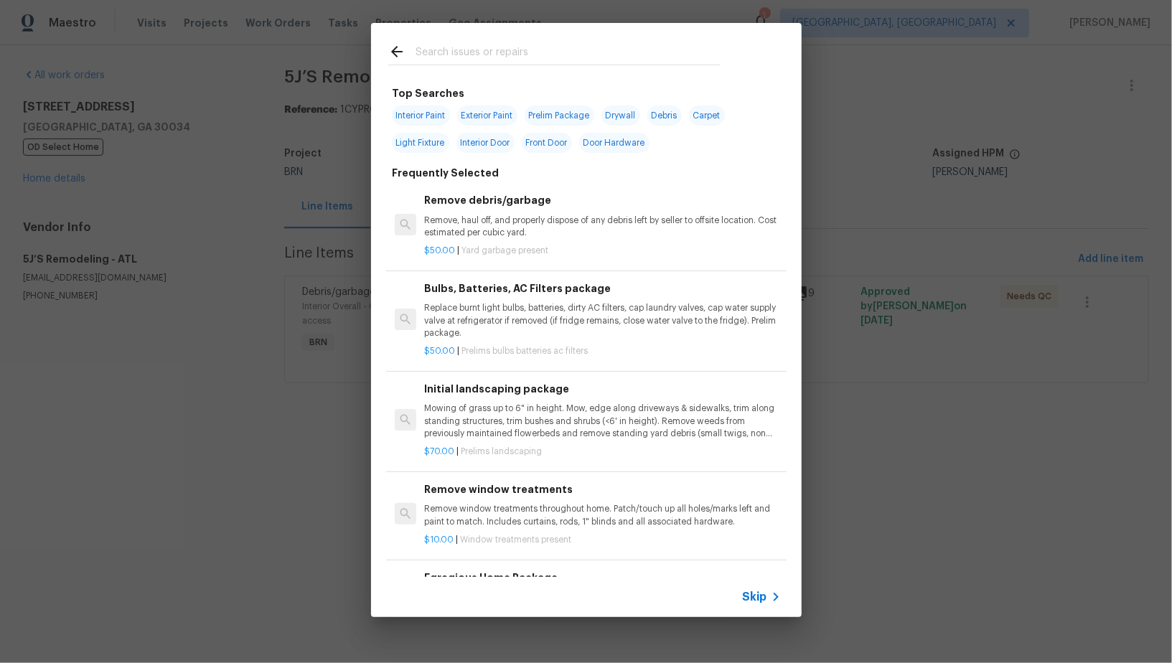
click at [759, 593] on span "Skip" at bounding box center [755, 597] width 24 height 14
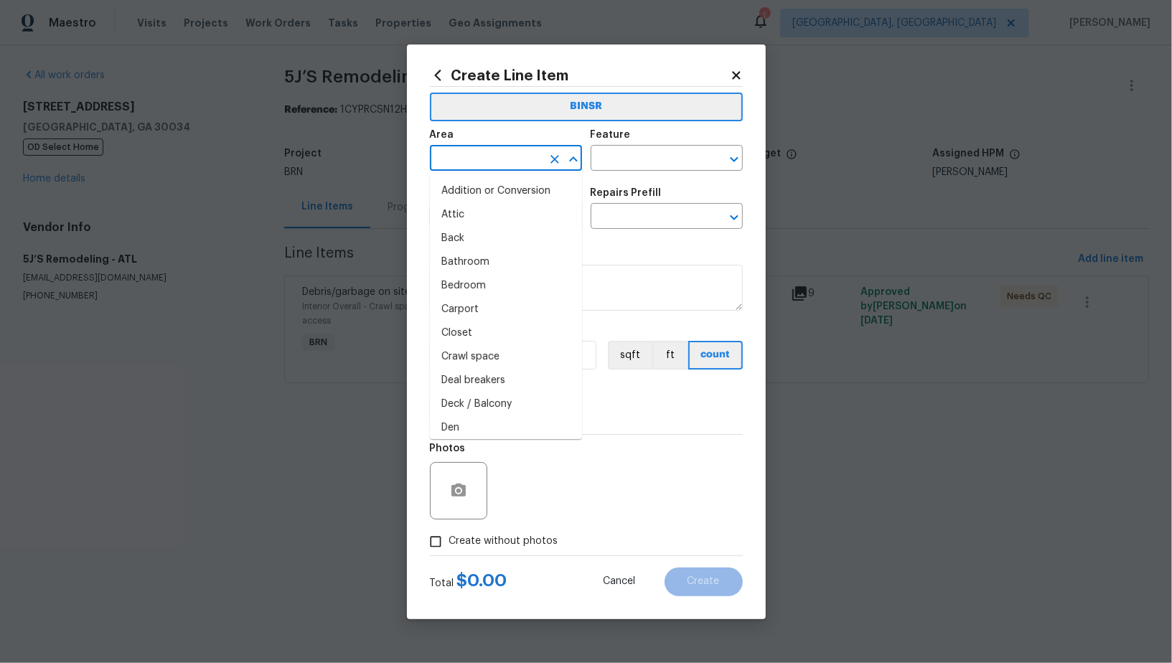
click at [471, 166] on input "text" at bounding box center [486, 160] width 112 height 22
type input "o"
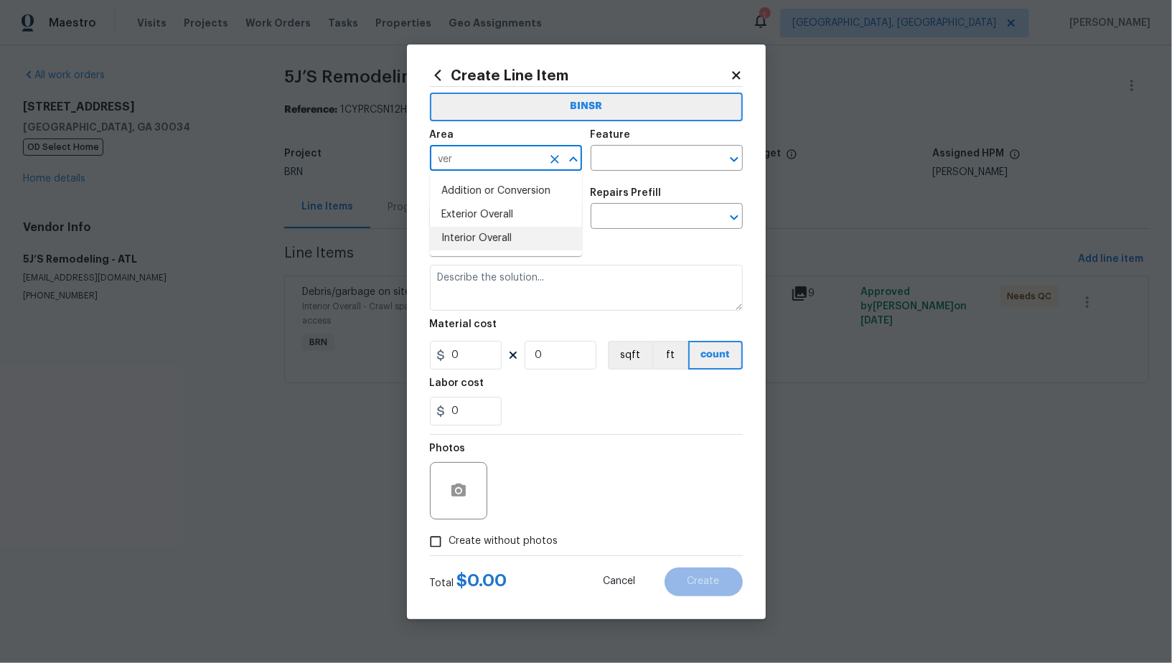
click at [469, 236] on li "Interior Overall" at bounding box center [506, 239] width 152 height 24
type input "Interior Overall"
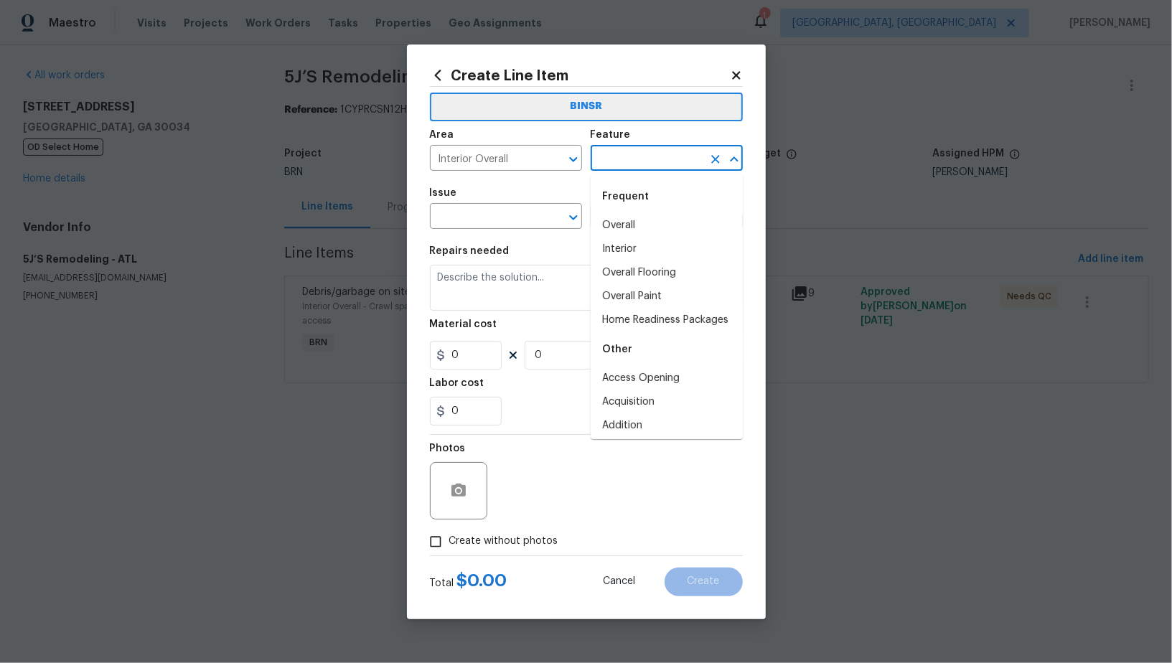
click at [609, 149] on input "text" at bounding box center [647, 160] width 112 height 22
type input "a"
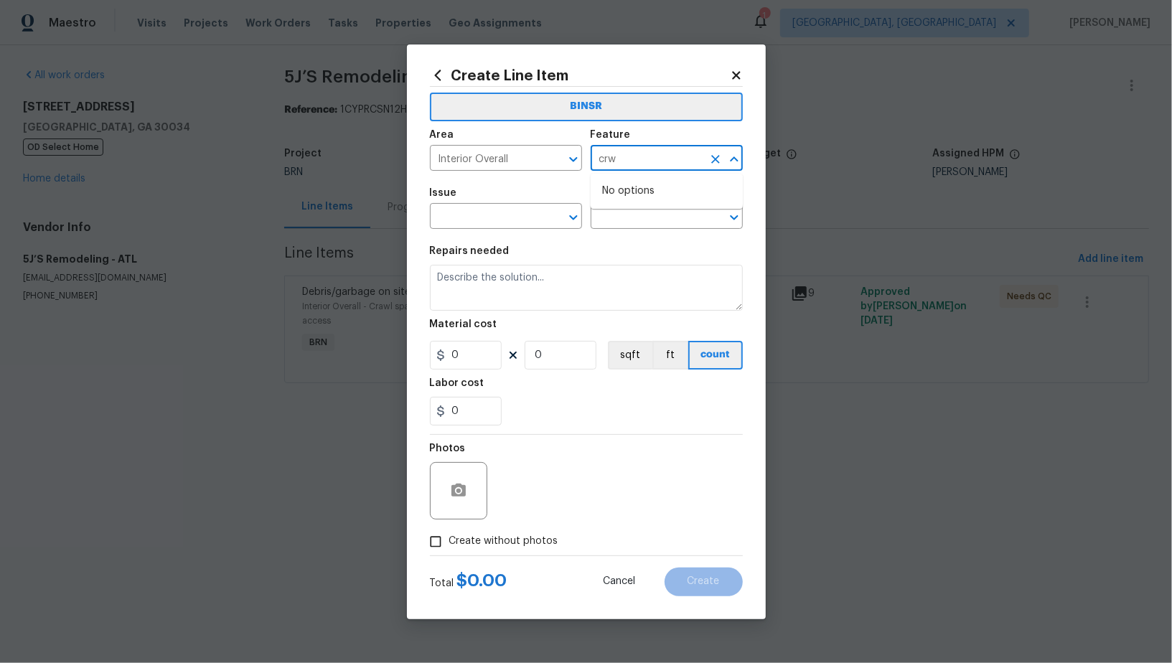
type input "cr"
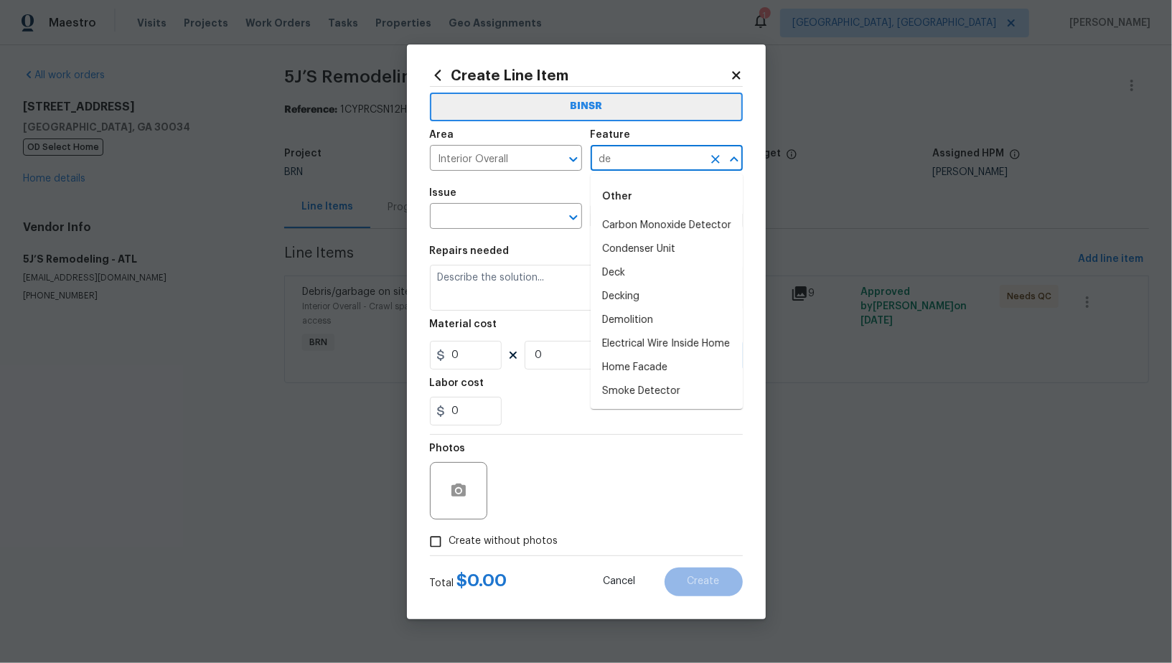
type input "d"
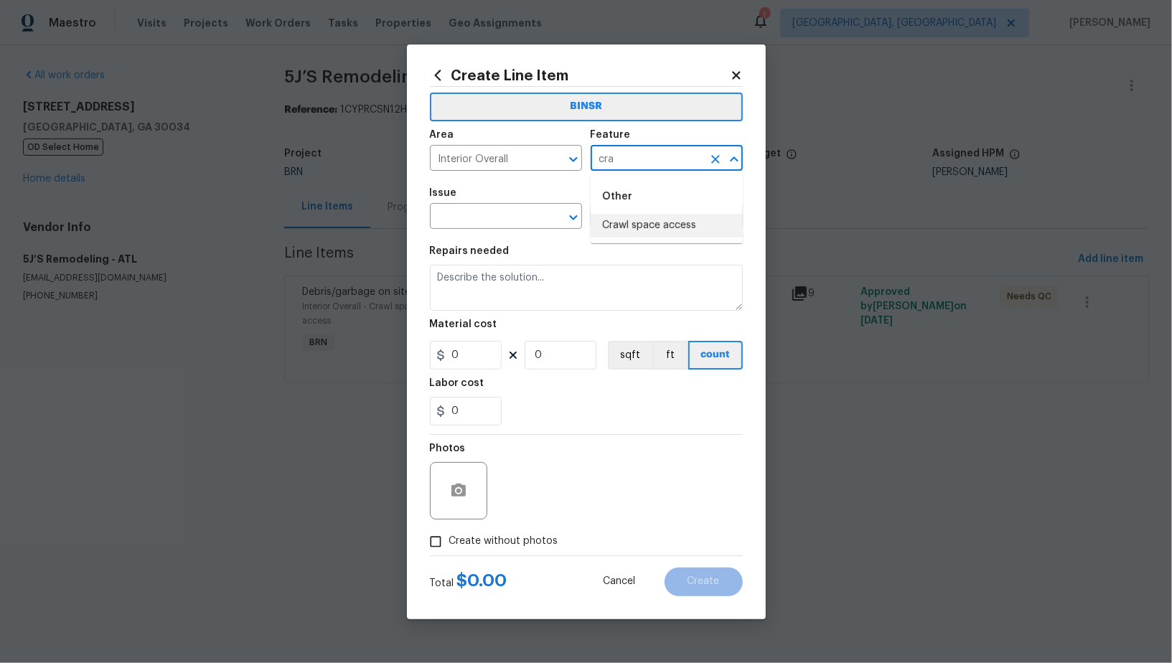
click at [692, 215] on li "Crawl space access" at bounding box center [667, 226] width 152 height 24
type input "Crawl space access"
click at [471, 226] on input "text" at bounding box center [486, 218] width 112 height 22
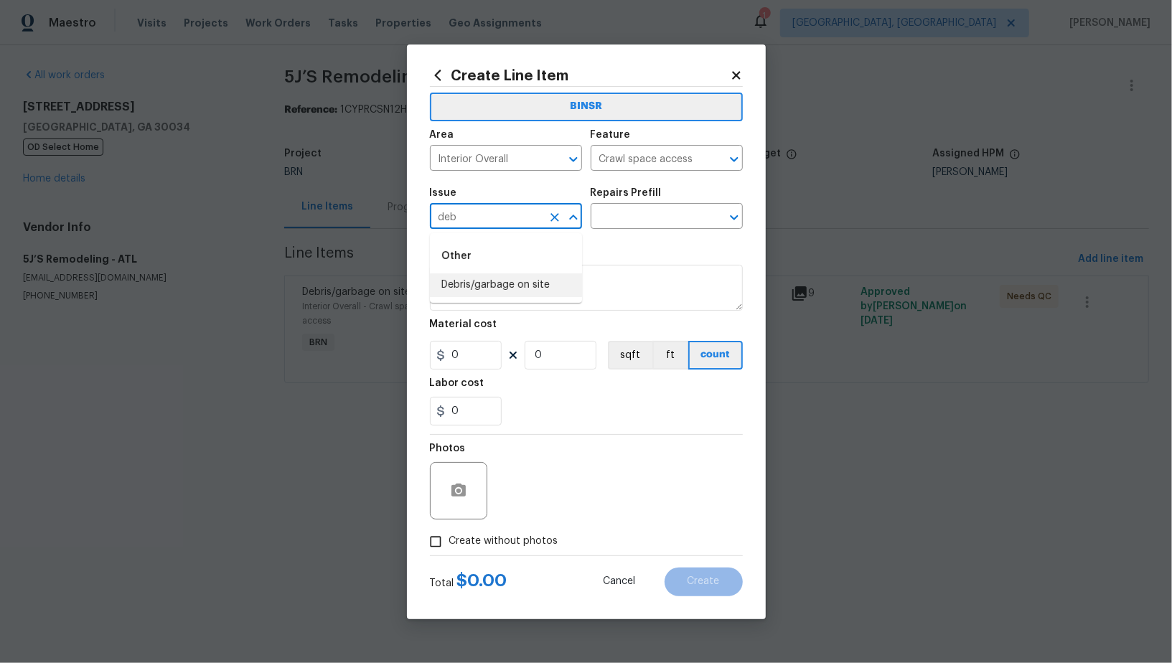
click at [479, 287] on li "Debris/garbage on site" at bounding box center [506, 285] width 152 height 24
type input "Debris/garbage on site"
click at [639, 214] on input "text" at bounding box center [647, 218] width 112 height 22
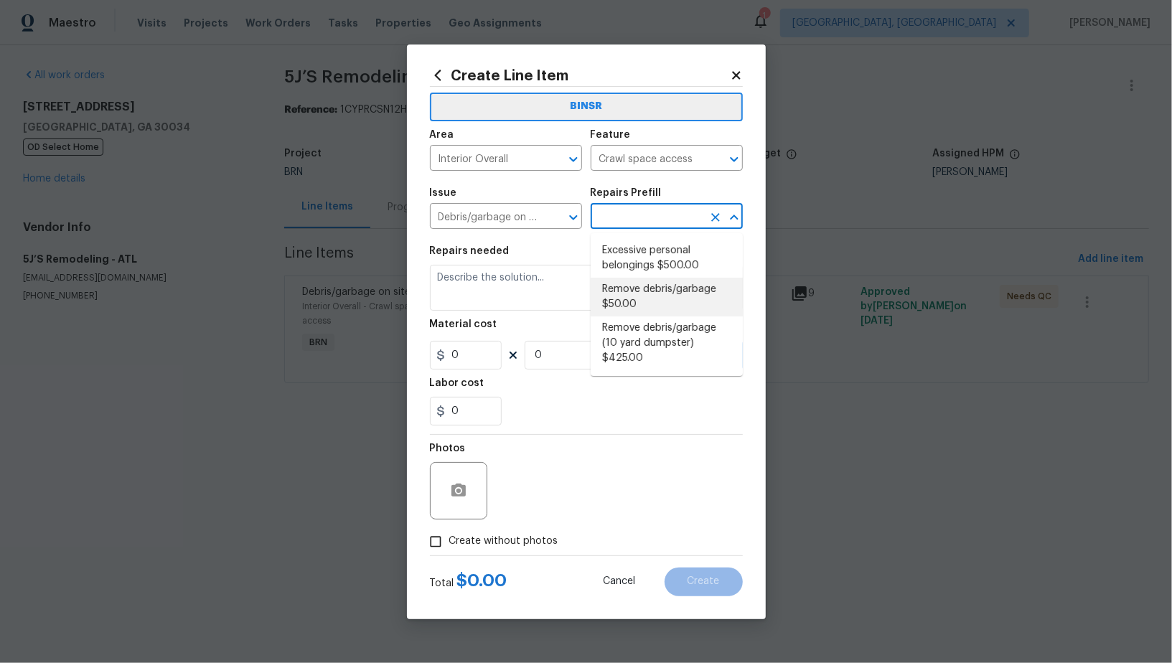
click at [634, 307] on li "Remove debris/garbage $50.00" at bounding box center [667, 297] width 152 height 39
type input "Remove debris/garbage $50.00"
type textarea "Remove, haul off, and properly dispose of any debris left by seller to offsite …"
type input "50"
type input "1"
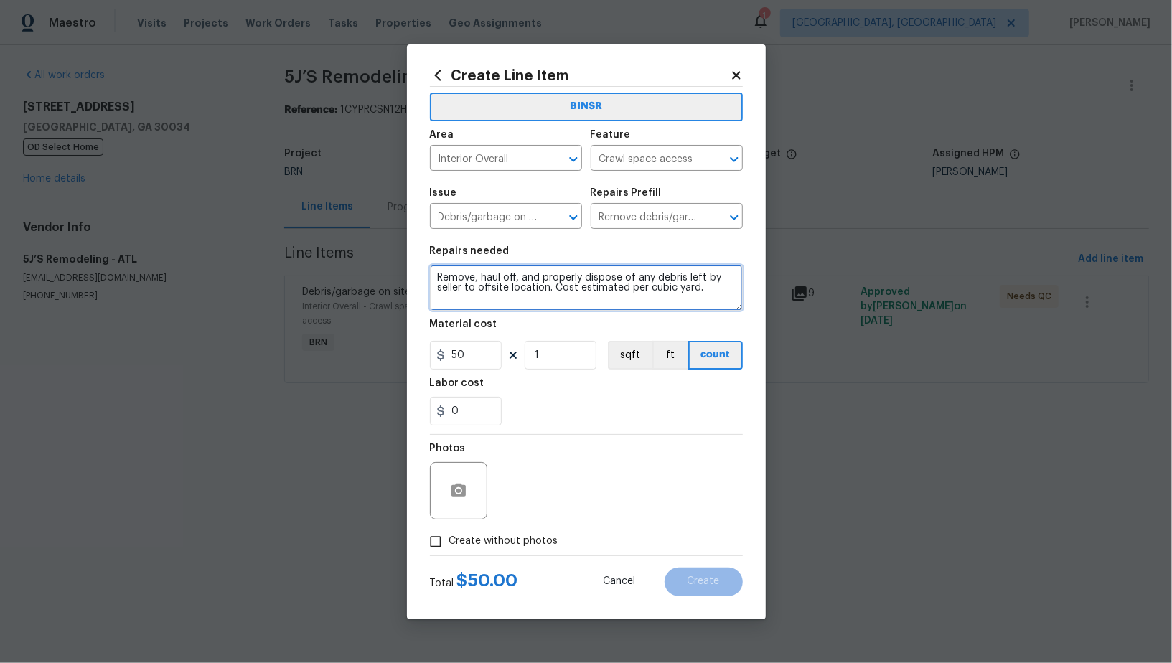
click at [527, 307] on textarea "Remove, haul off, and properly dispose of any debris left by seller to offsite …" at bounding box center [586, 288] width 313 height 46
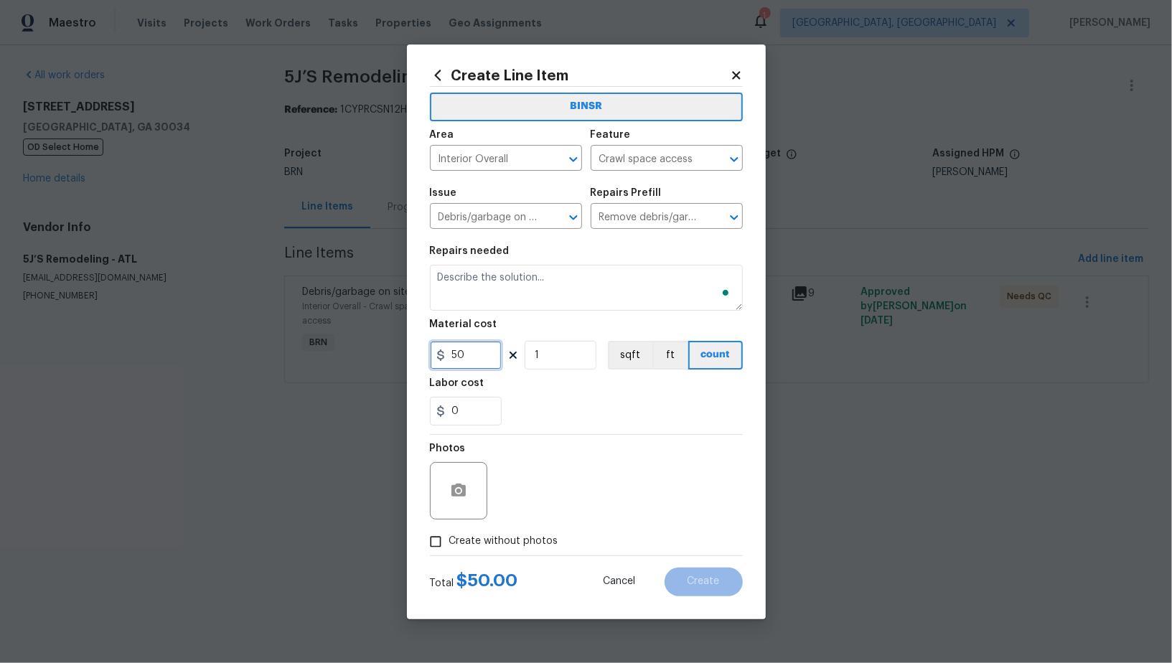
click at [481, 359] on input "50" at bounding box center [466, 355] width 72 height 29
type input "0"
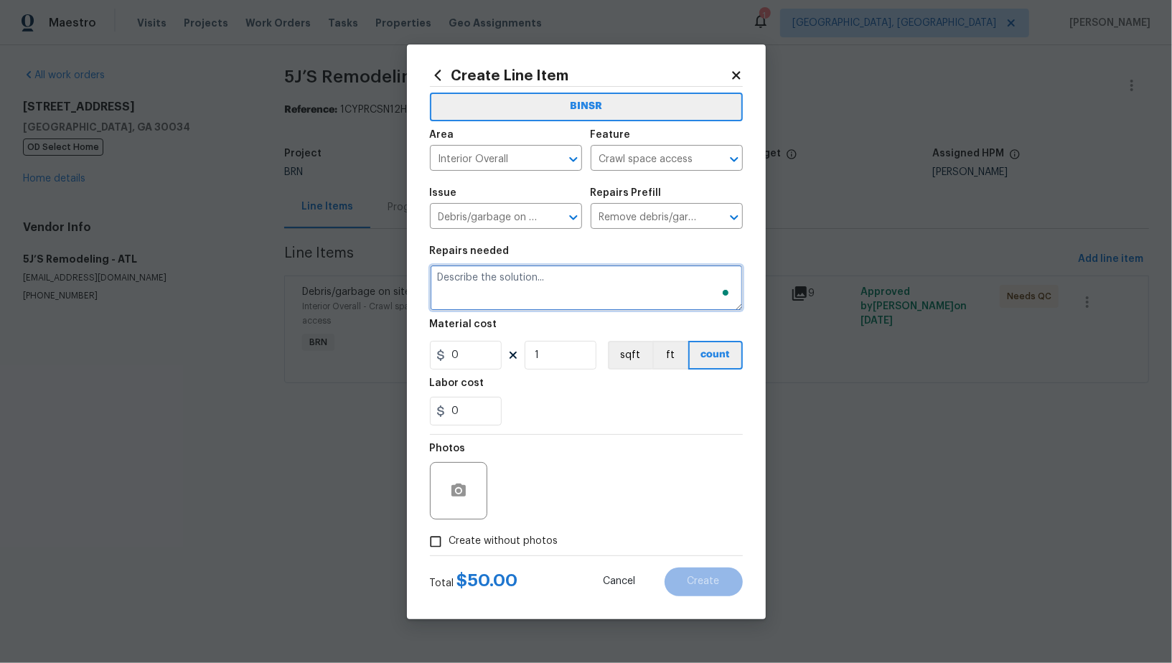
click at [497, 294] on textarea "To enrich screen reader interactions, please activate Accessibility in Grammarl…" at bounding box center [586, 288] width 313 height 46
type textarea "A"
type textarea "Need additional photos"
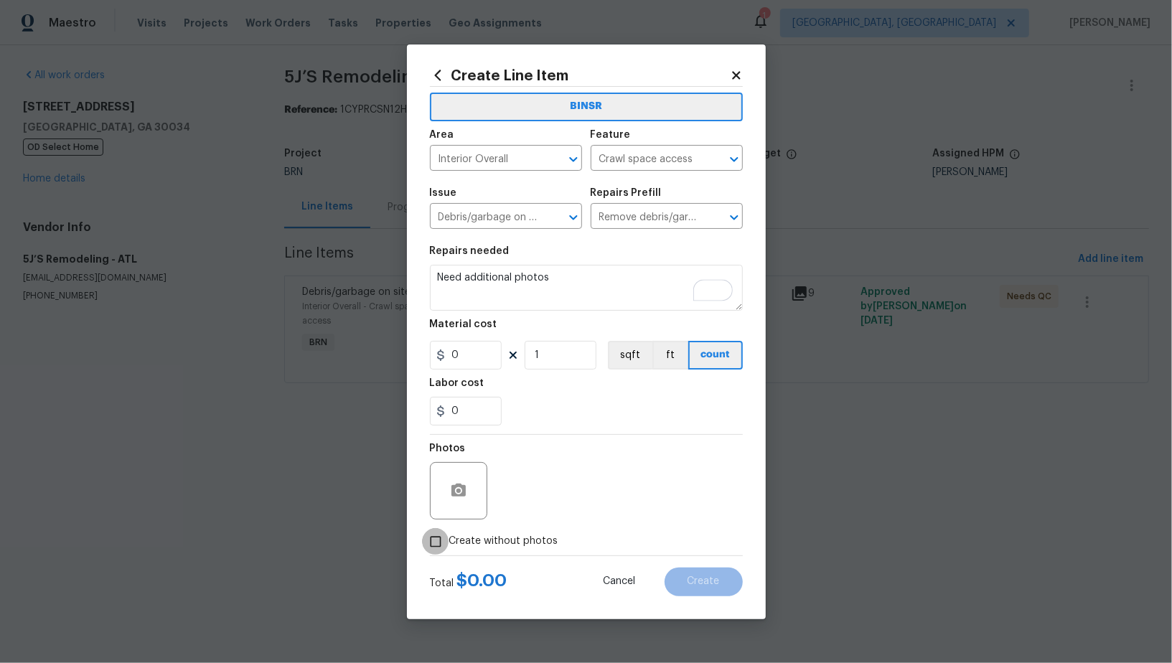
click at [423, 549] on input "Create without photos" at bounding box center [435, 541] width 27 height 27
checkbox input "true"
click at [638, 488] on textarea "To enrich screen reader interactions, please activate Accessibility in Grammarl…" at bounding box center [621, 490] width 244 height 57
click at [700, 600] on div "Create Line Item BINSR Area Interior Overall ​ Feature Crawl space access ​ Iss…" at bounding box center [586, 331] width 359 height 575
click at [699, 591] on button "Create" at bounding box center [704, 582] width 78 height 29
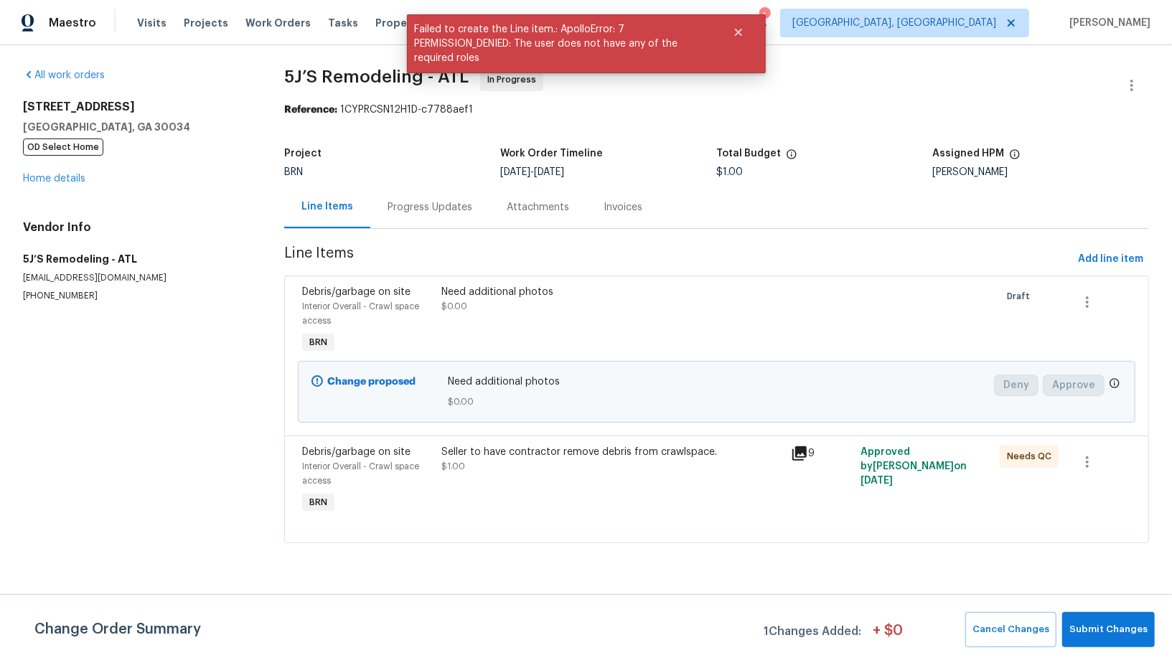
drag, startPoint x: 1123, startPoint y: 606, endPoint x: 1099, endPoint y: 611, distance: 24.2
click at [1099, 611] on div "Change Order Summary 1 Changes Added: + $ 0 Cancel Changes Submit Changes" at bounding box center [586, 628] width 1172 height 69
click at [1100, 621] on button "Submit Changes" at bounding box center [1108, 629] width 93 height 35
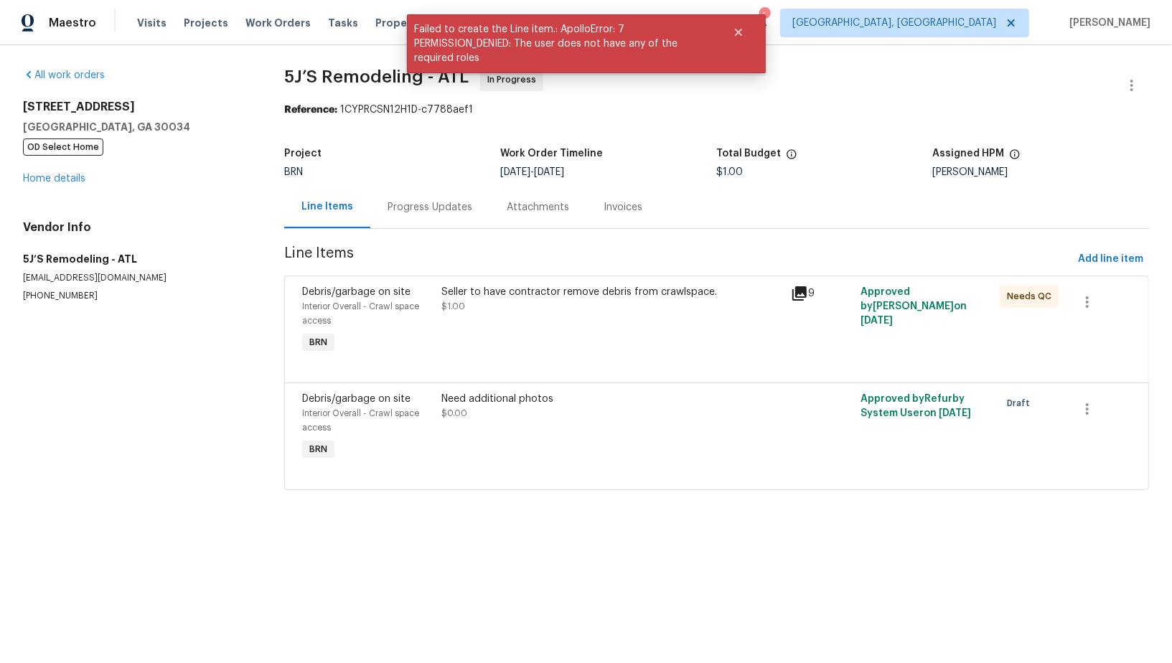
click at [421, 215] on div "Progress Updates" at bounding box center [429, 207] width 119 height 42
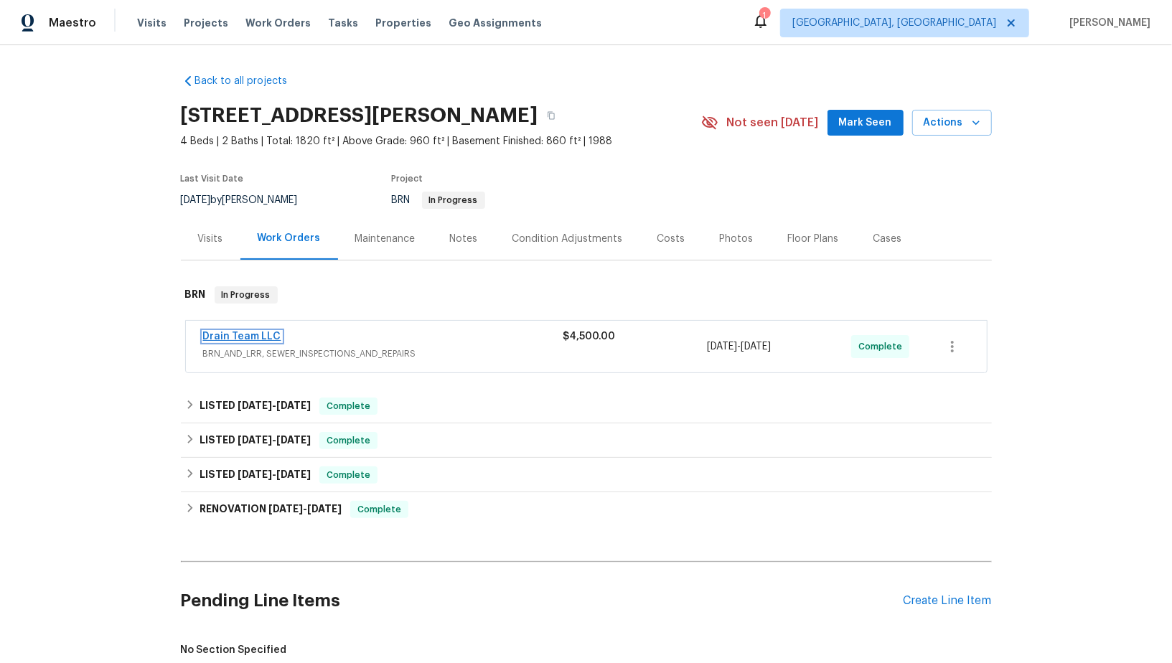
click at [230, 333] on link "Drain Team LLC" at bounding box center [242, 337] width 78 height 10
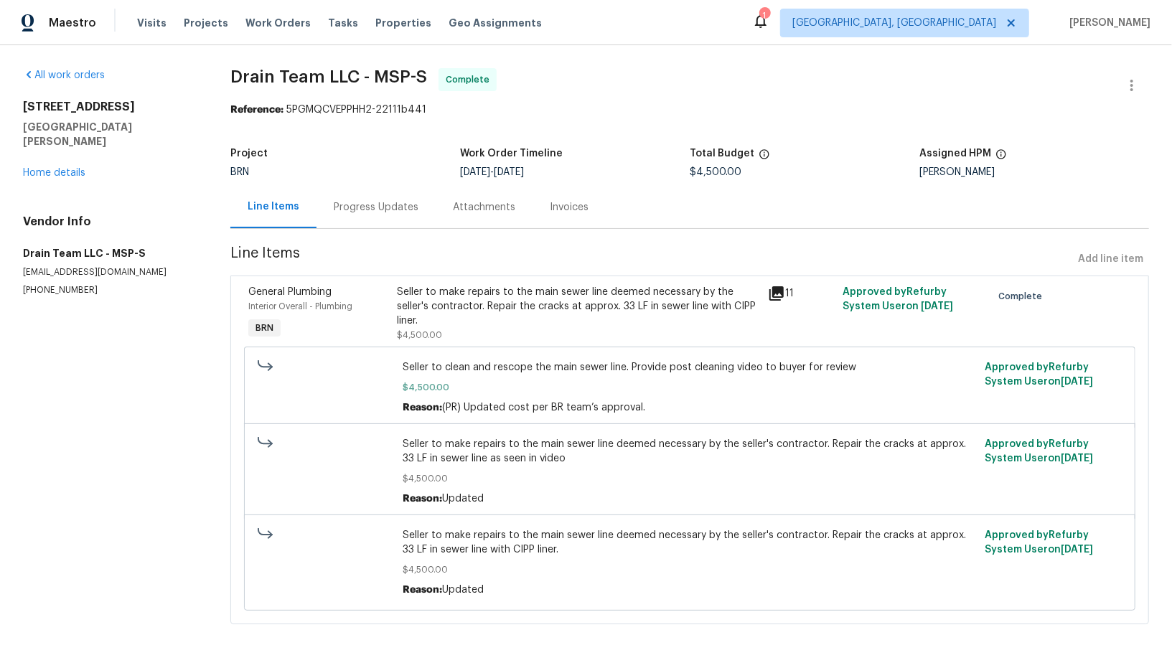
click at [355, 208] on div "Progress Updates" at bounding box center [376, 207] width 85 height 14
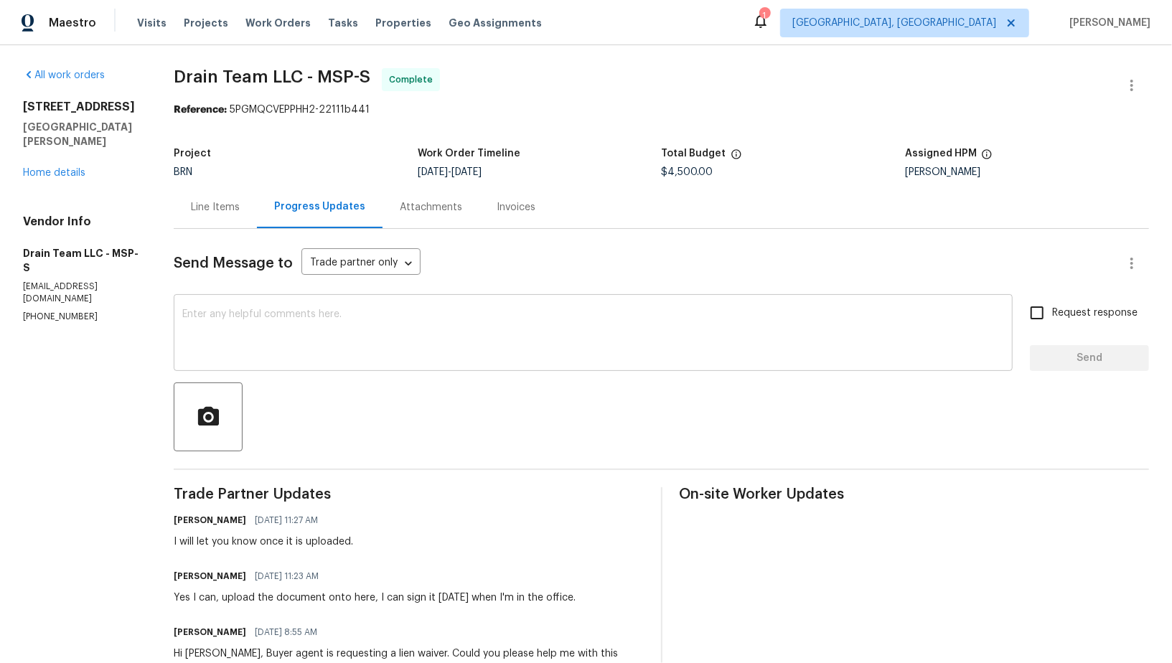
click at [335, 355] on textarea at bounding box center [593, 334] width 822 height 50
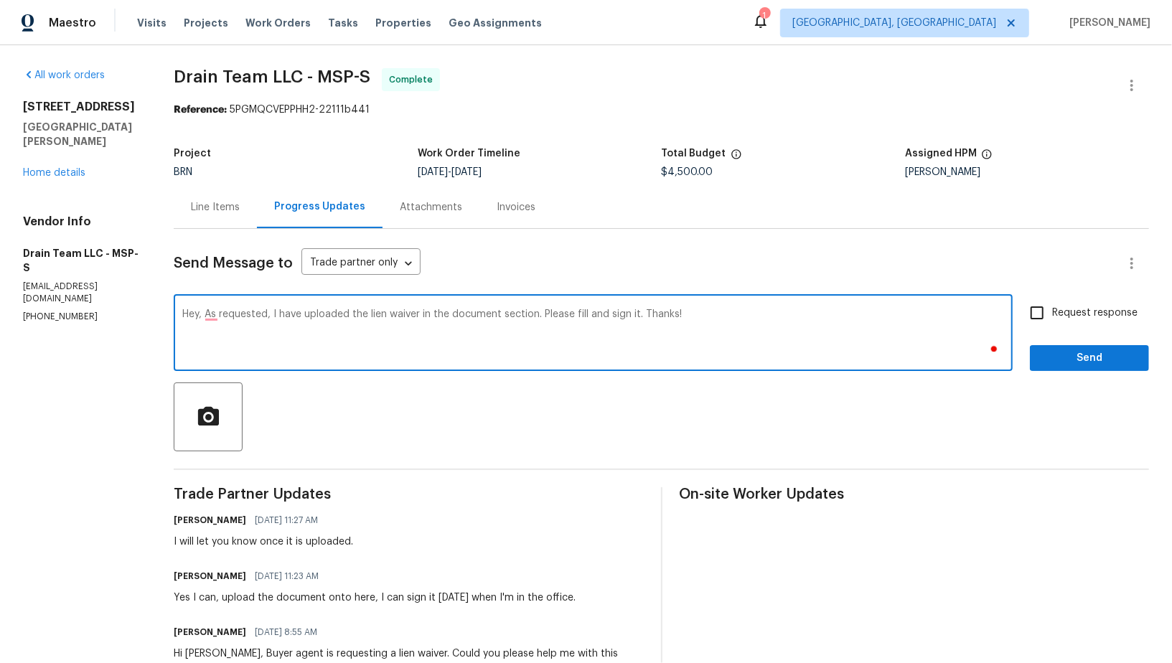
type textarea "Hey, As requested, I have uploaded the lien waiver in the document section. Ple…"
click at [1038, 325] on input "Request response" at bounding box center [1037, 313] width 30 height 30
checkbox input "true"
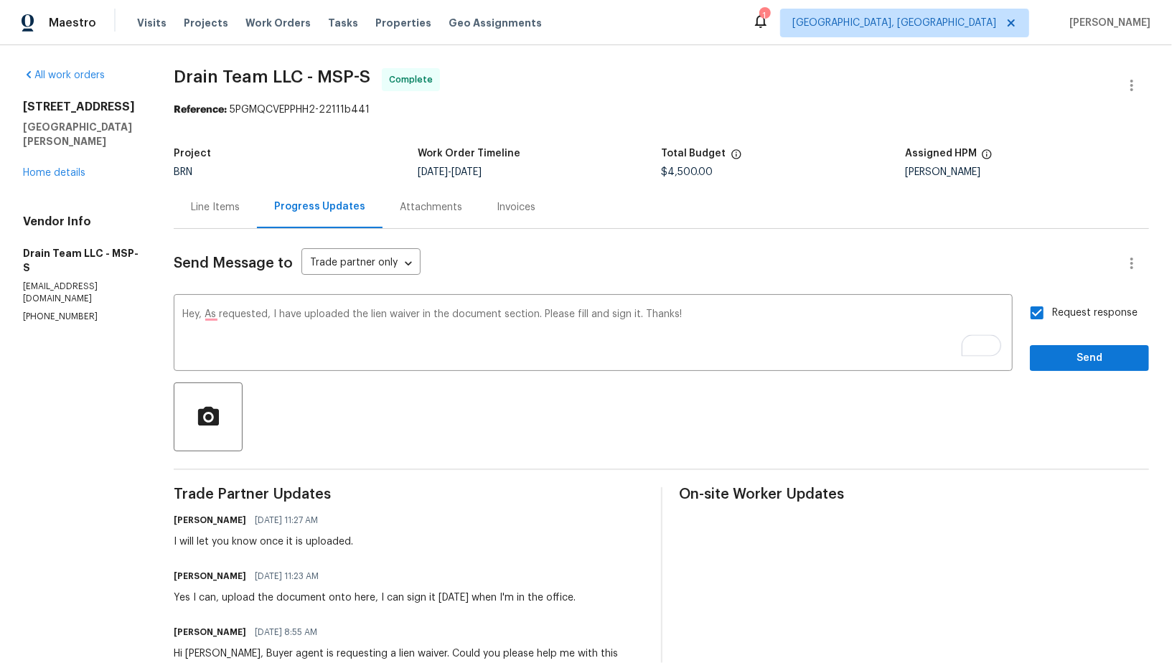
click at [1043, 344] on div "Request response Send" at bounding box center [1089, 334] width 119 height 73
click at [1043, 354] on span "Send" at bounding box center [1089, 358] width 96 height 18
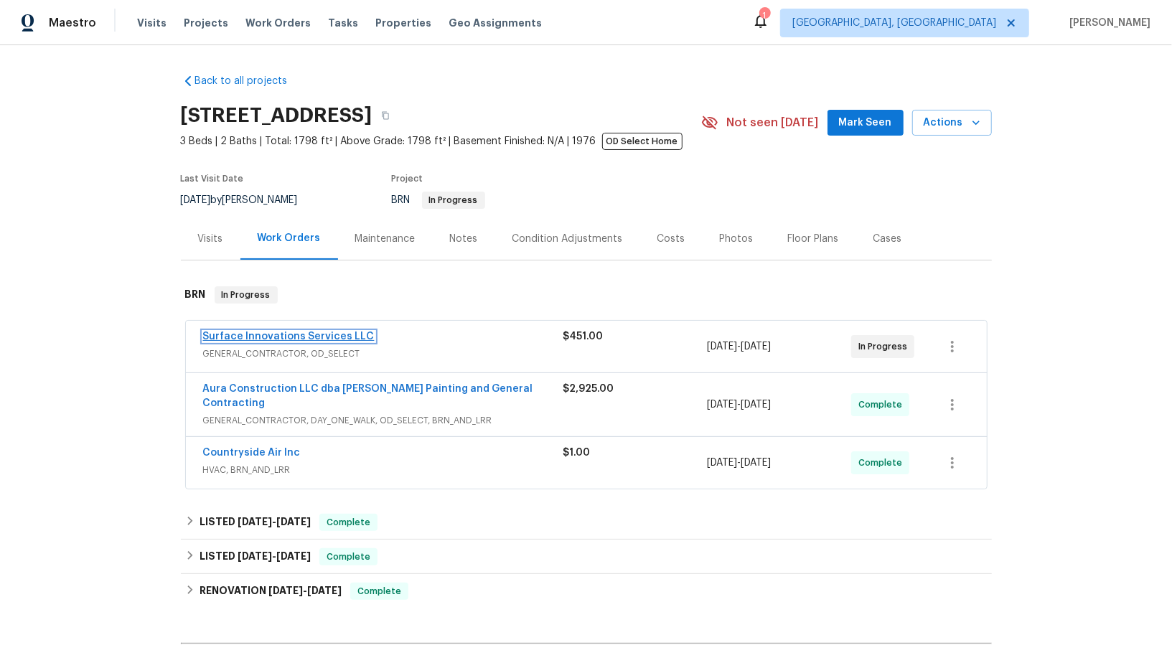
click at [242, 334] on link "Surface Innovations Services LLC" at bounding box center [289, 337] width 172 height 10
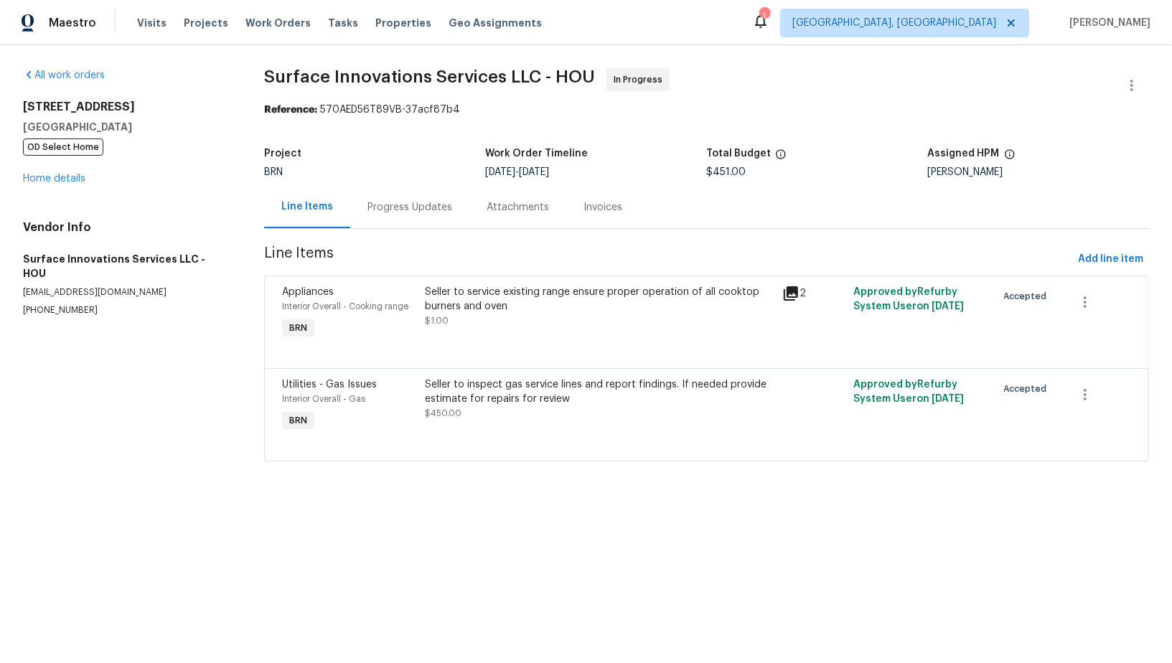
click at [402, 214] on div "Progress Updates" at bounding box center [409, 207] width 85 height 14
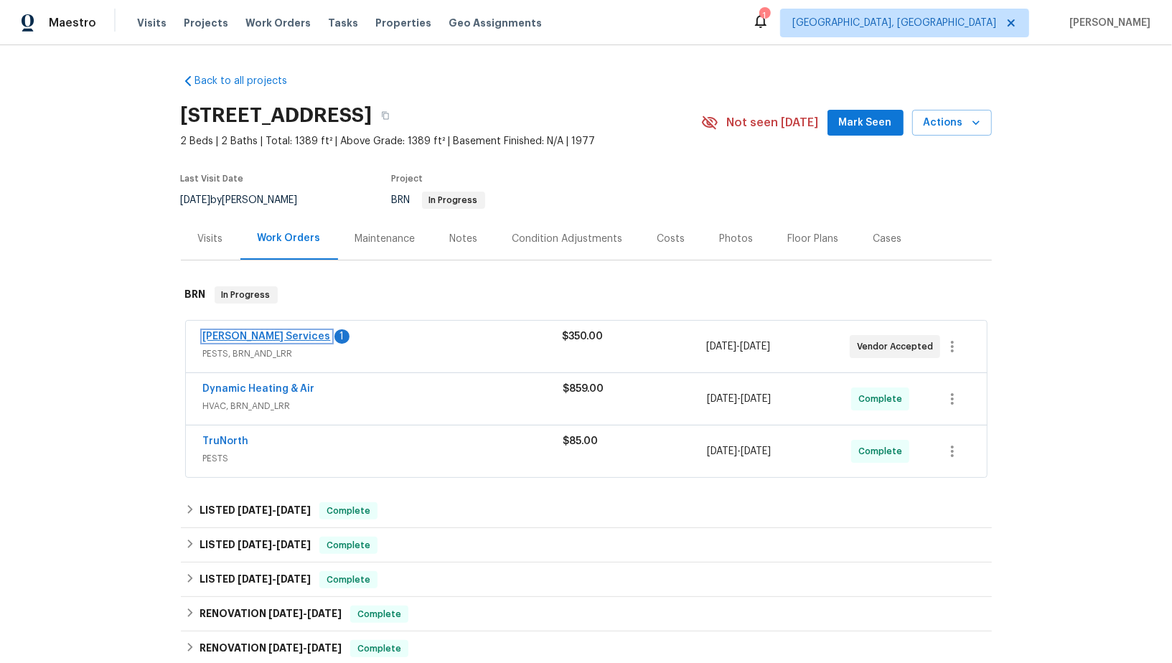
click at [232, 338] on link "[PERSON_NAME] Services" at bounding box center [267, 337] width 128 height 10
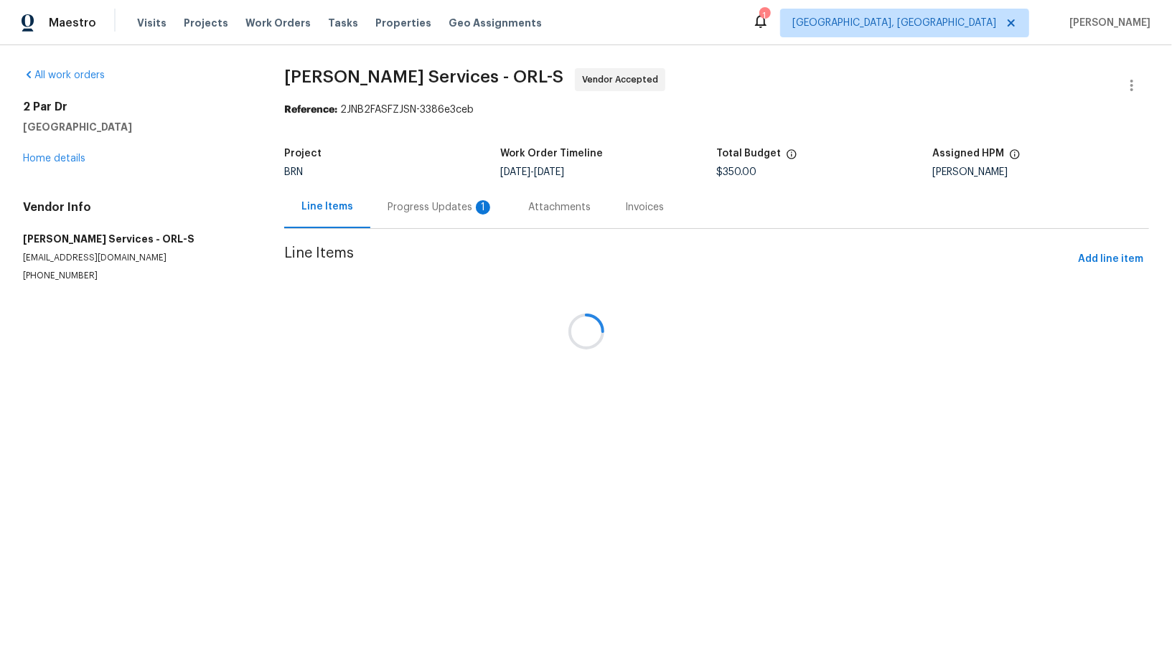
click at [367, 196] on div at bounding box center [586, 331] width 1172 height 663
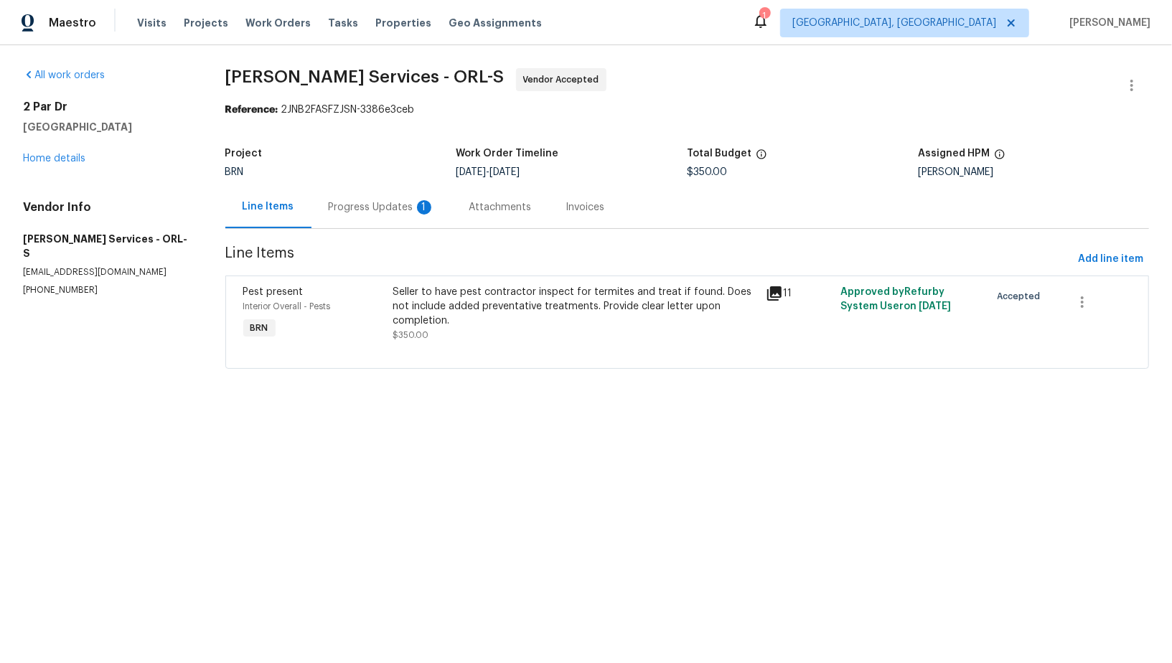
click at [399, 206] on div "Progress Updates 1" at bounding box center [382, 207] width 106 height 14
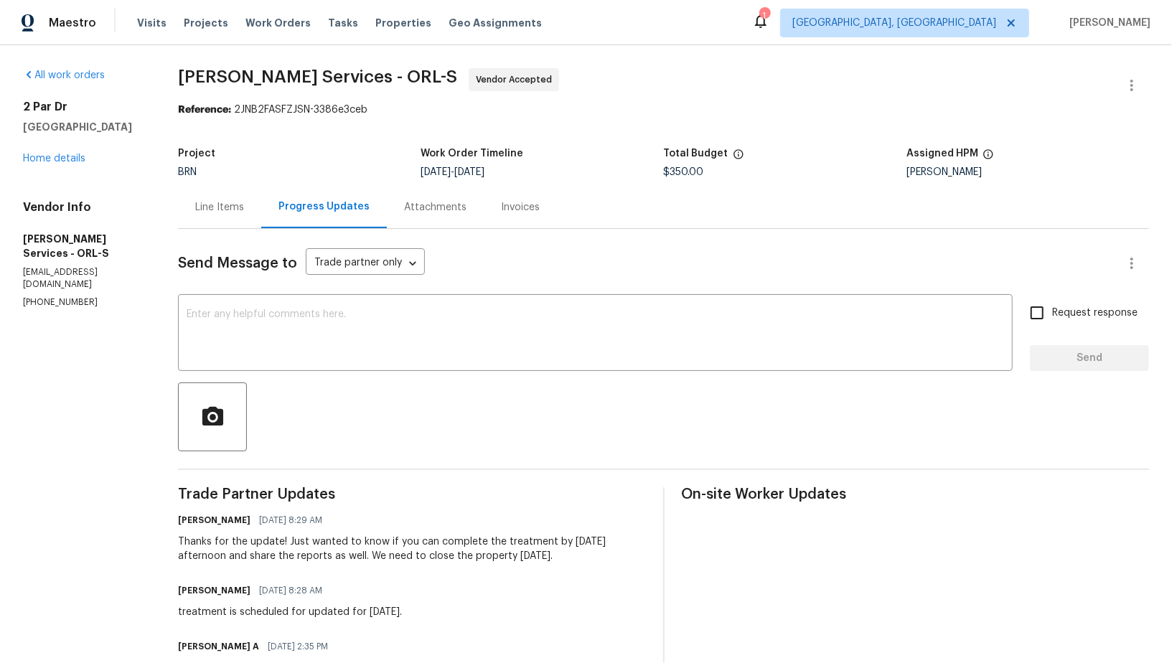
click at [261, 227] on div "Line Items" at bounding box center [219, 207] width 83 height 42
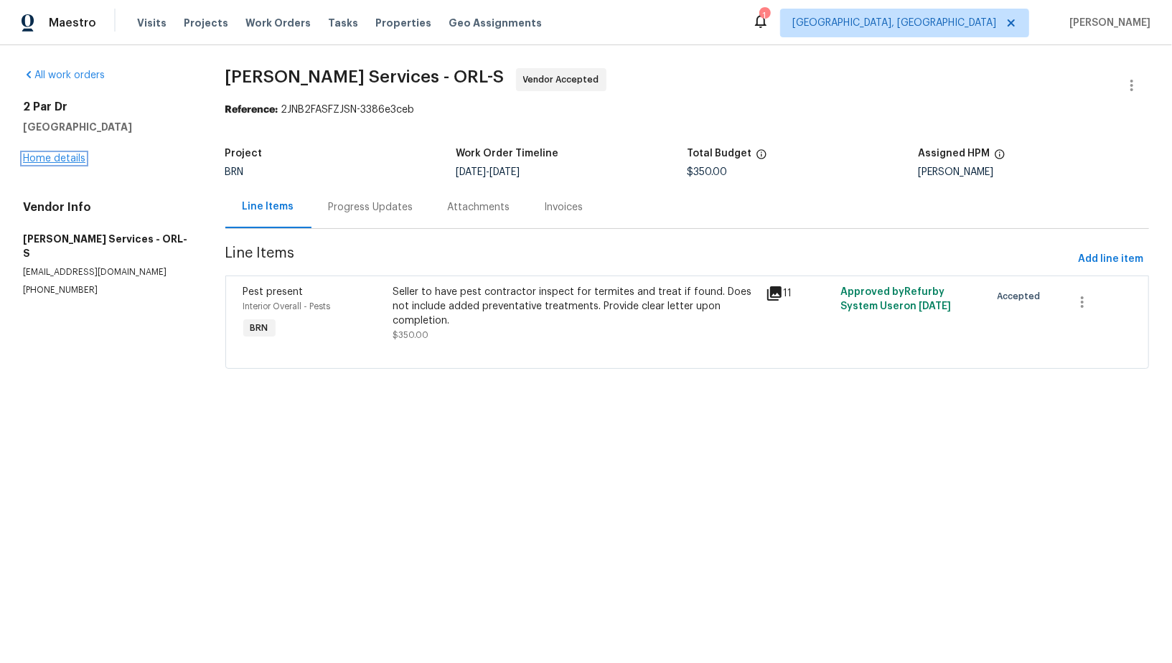
click at [66, 156] on link "Home details" at bounding box center [54, 159] width 62 height 10
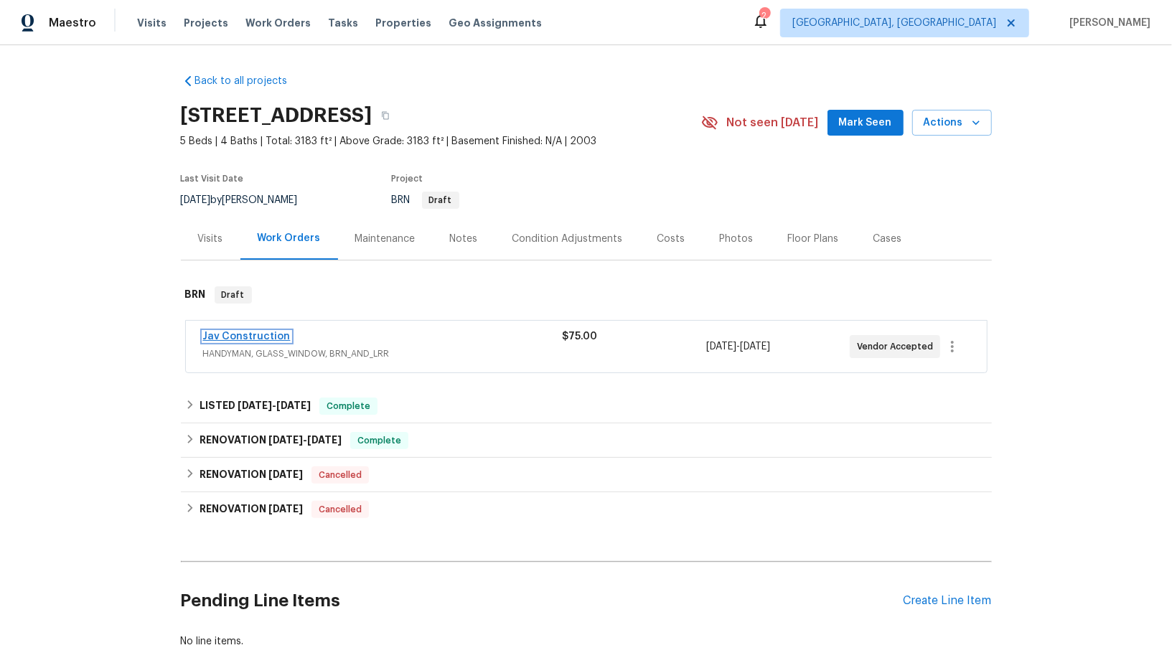
click at [248, 334] on link "Jav Construction" at bounding box center [247, 337] width 88 height 10
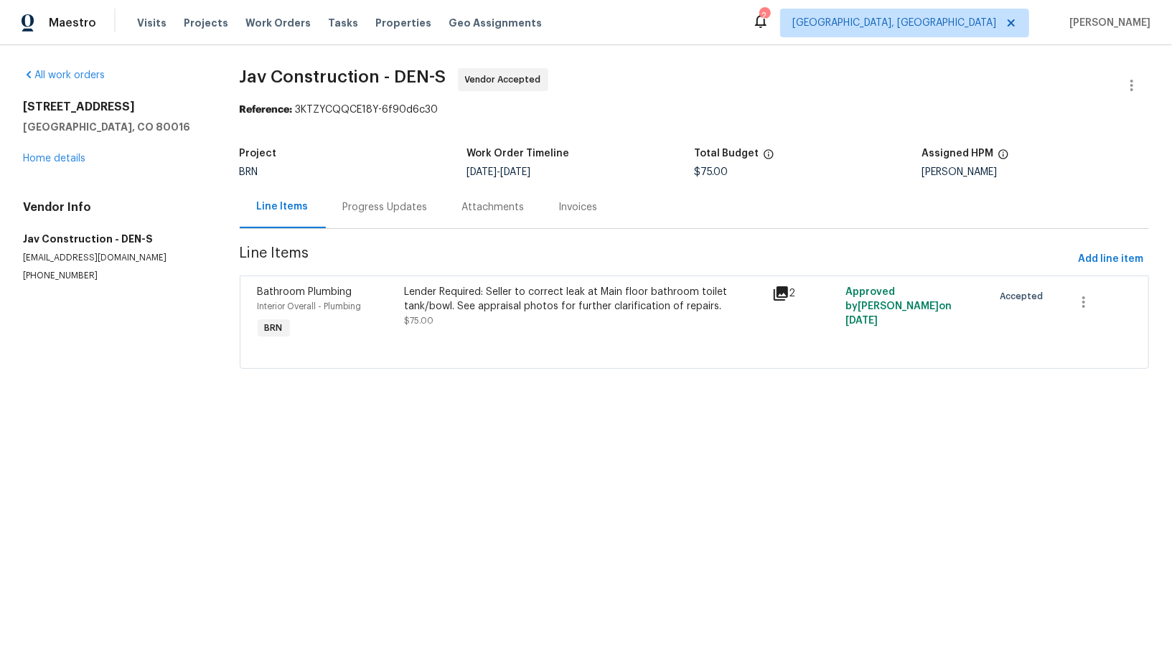
click at [388, 197] on div "Progress Updates" at bounding box center [385, 207] width 119 height 42
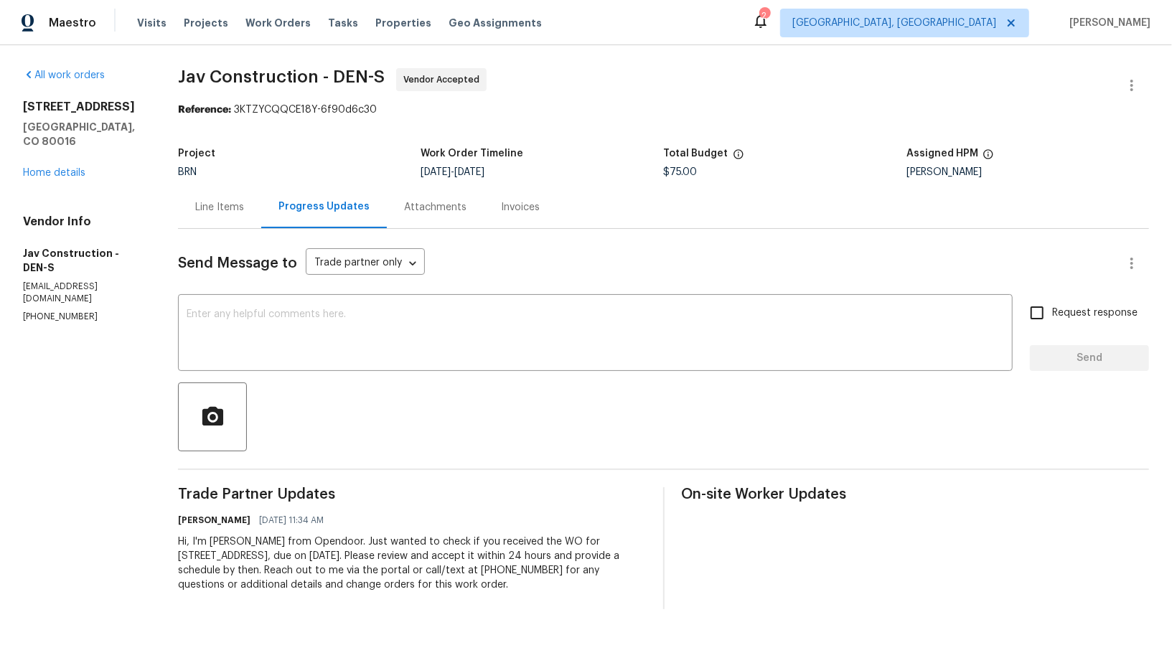
click at [230, 227] on div "Line Items" at bounding box center [219, 207] width 83 height 42
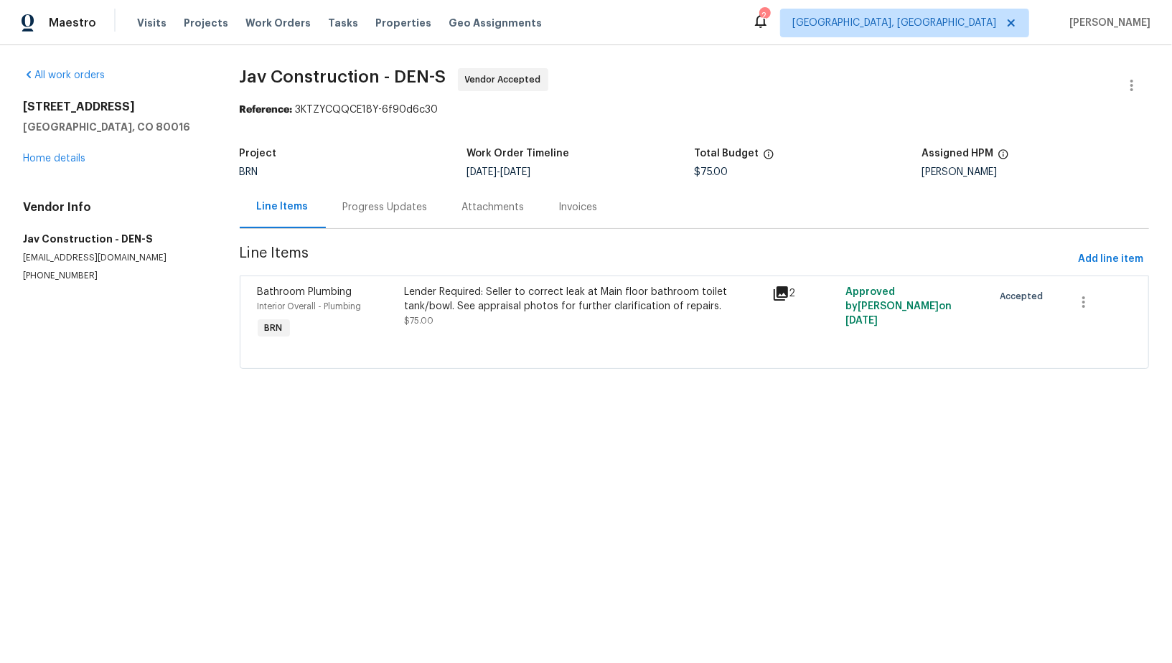
click at [515, 319] on div "Lender Required: Seller to correct leak at Main floor bathroom toilet tank/bowl…" at bounding box center [583, 306] width 359 height 43
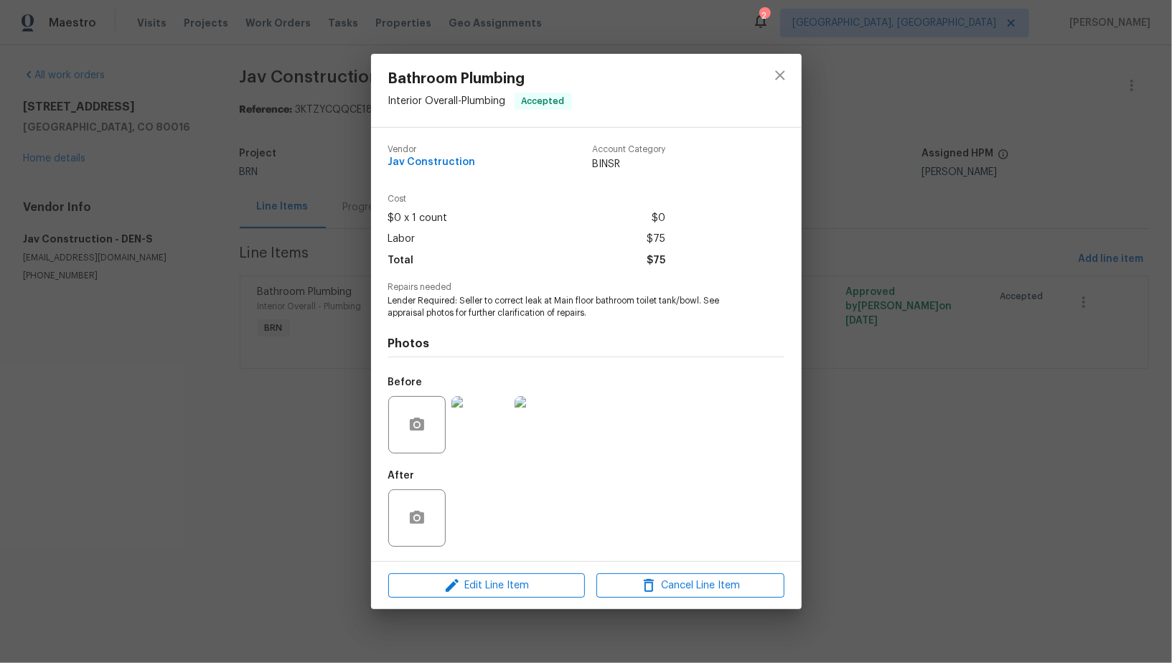
click at [497, 416] on img at bounding box center [479, 424] width 57 height 57
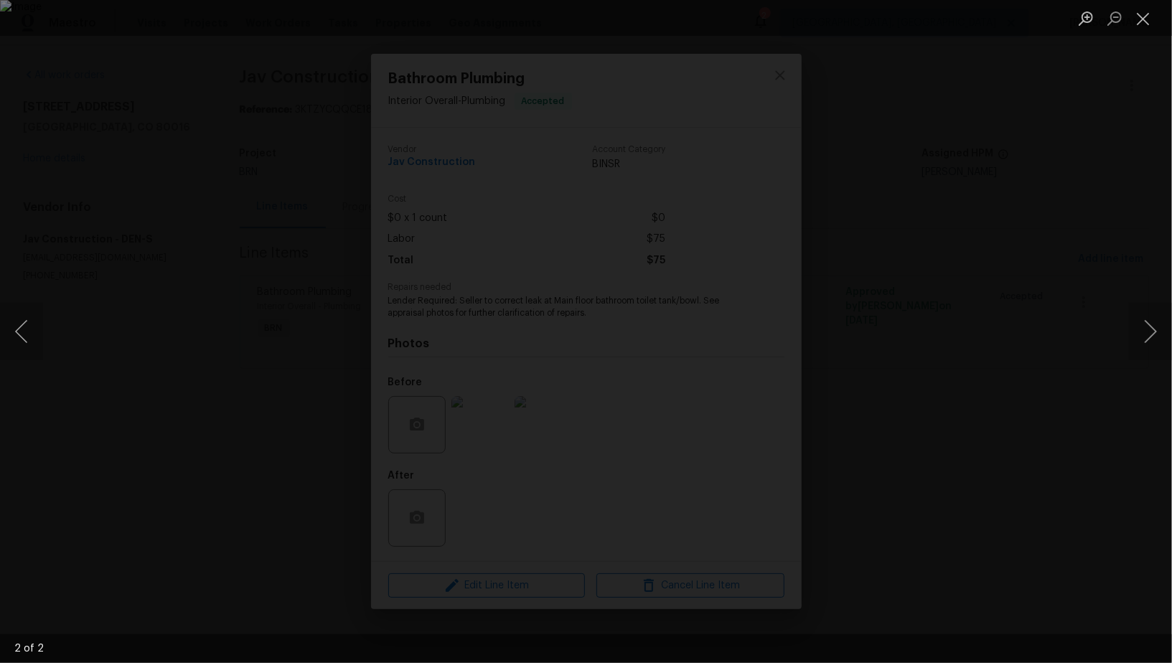
click at [985, 375] on div "Lightbox" at bounding box center [586, 331] width 1172 height 663
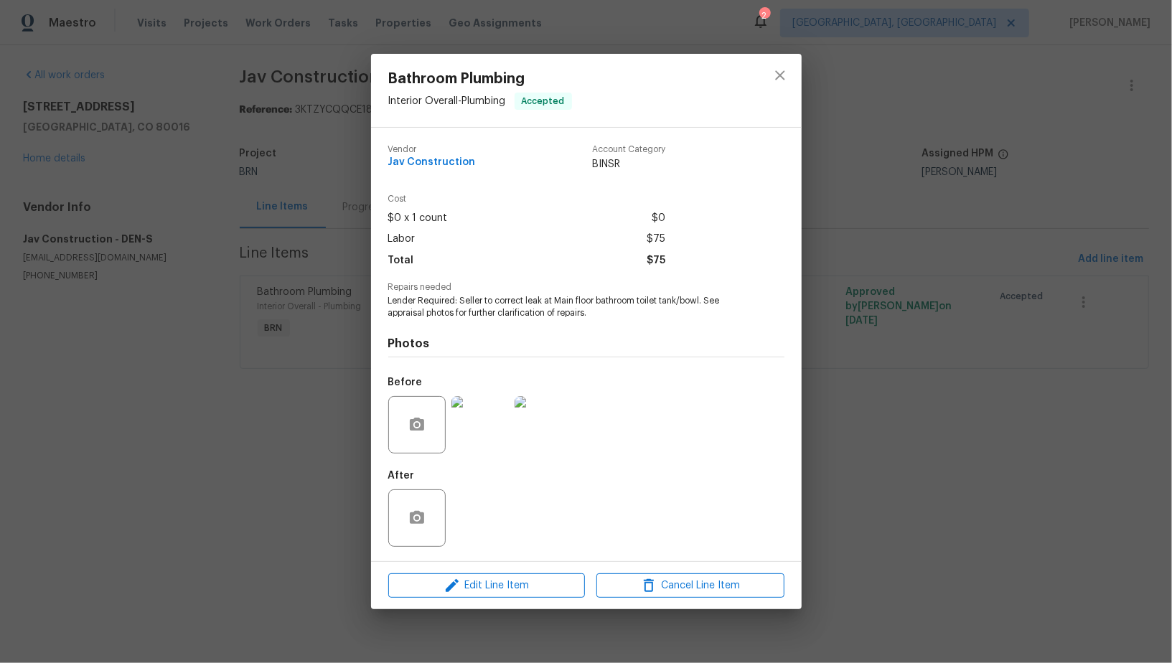
click at [985, 375] on div "Bathroom Plumbing Interior Overall - Plumbing Accepted Vendor Jav Construction …" at bounding box center [586, 331] width 1172 height 663
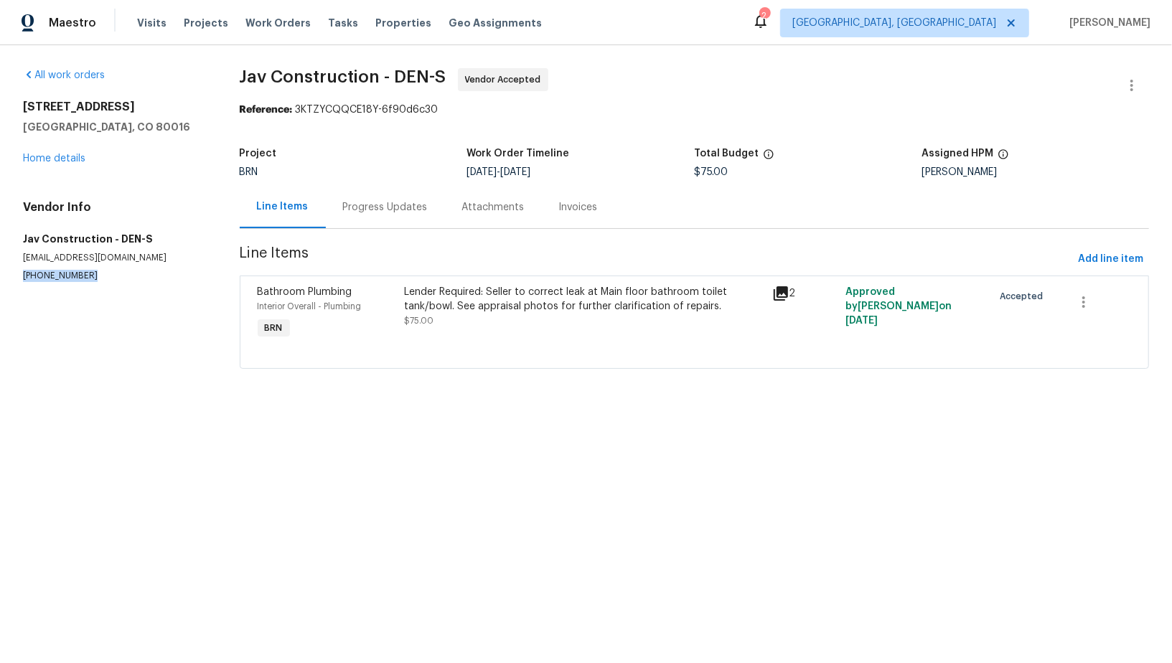
drag, startPoint x: 97, startPoint y: 281, endPoint x: 0, endPoint y: 281, distance: 96.9
click at [0, 281] on div "All work orders [STREET_ADDRESS] Home details Vendor Info Jav Construction - DE…" at bounding box center [586, 227] width 1172 height 364
copy p "[PHONE_NUMBER]"
click at [360, 213] on div "Progress Updates" at bounding box center [385, 207] width 85 height 14
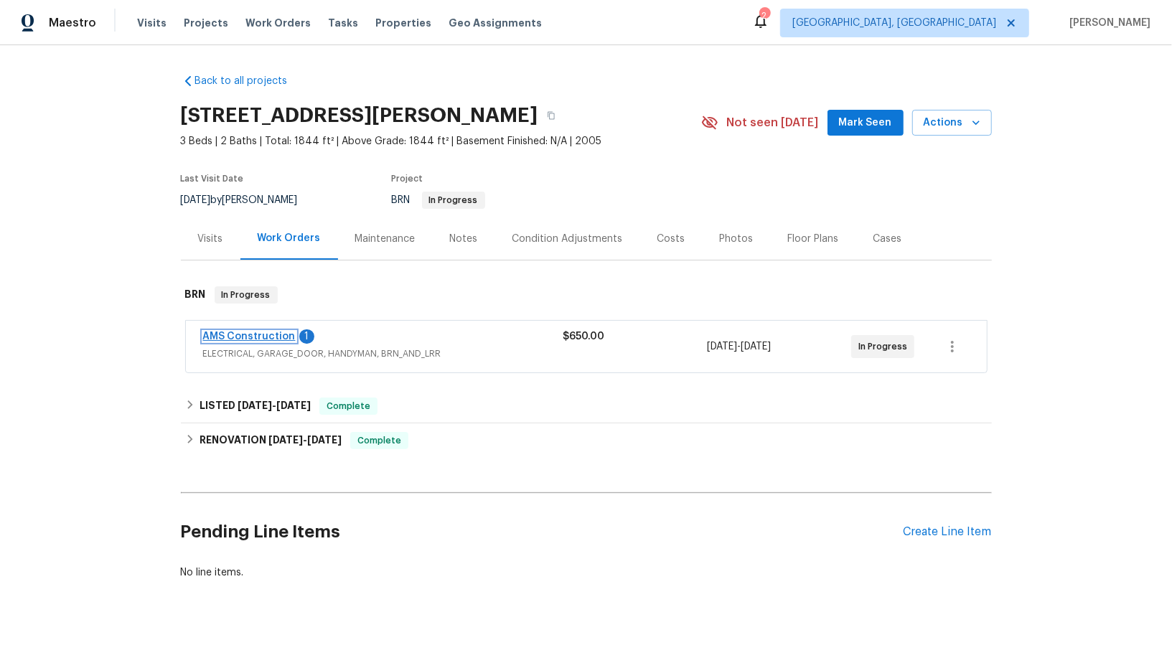
click at [258, 333] on link "AMS Construction" at bounding box center [249, 337] width 93 height 10
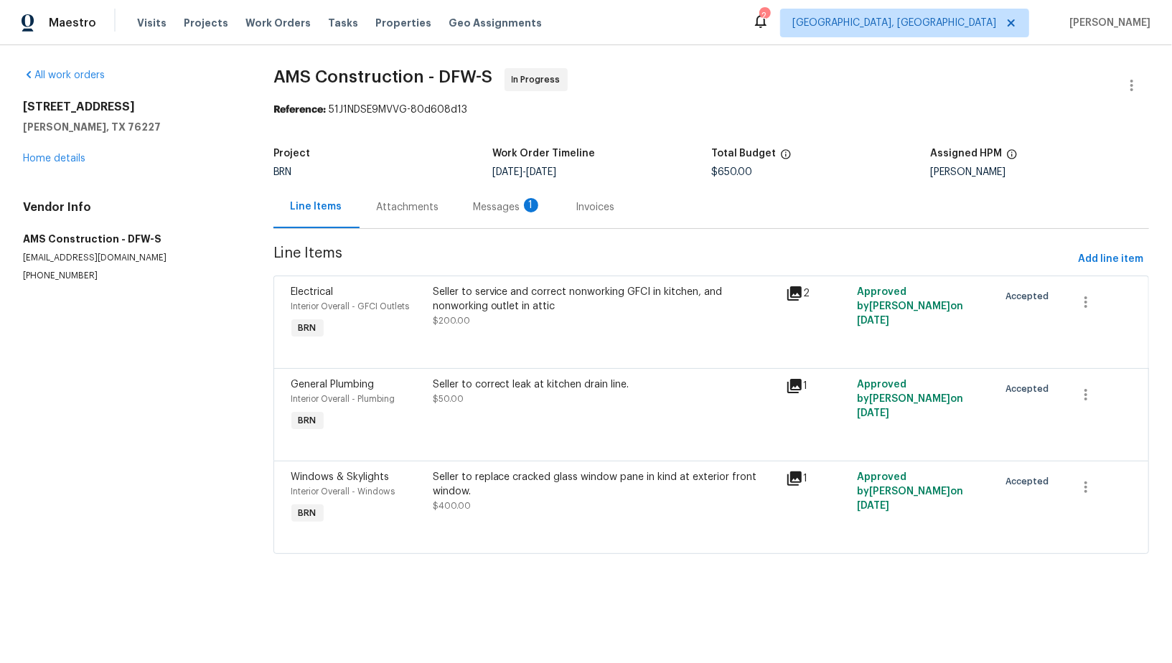
click at [407, 203] on div "Attachments" at bounding box center [408, 207] width 62 height 14
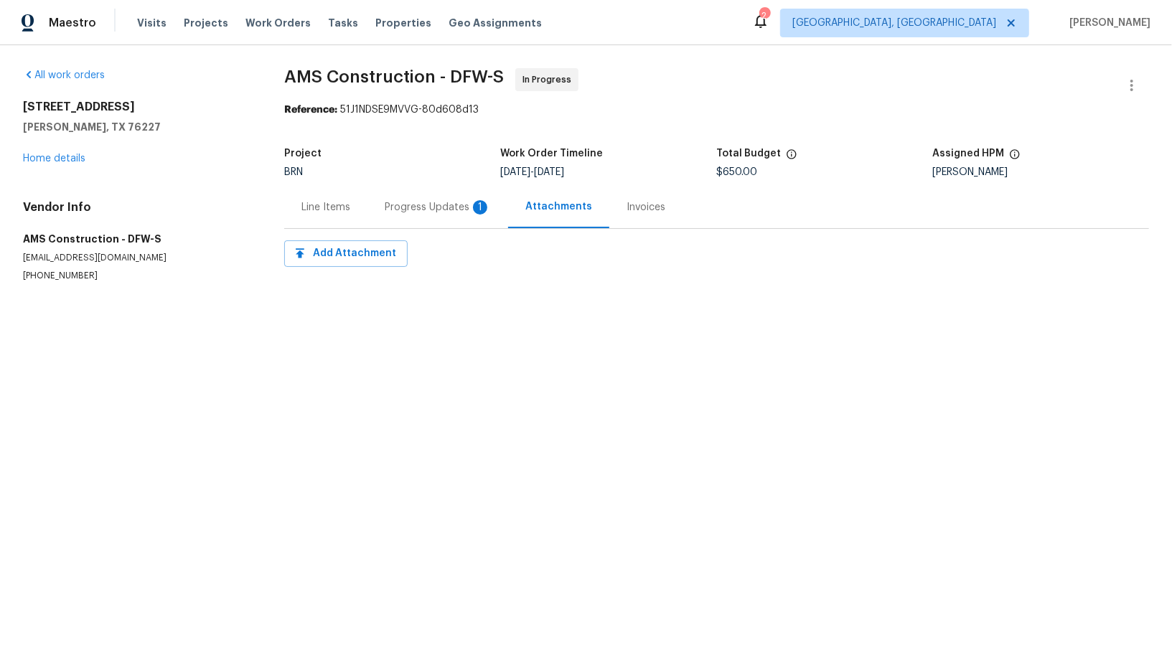
click at [407, 203] on div "Progress Updates 1" at bounding box center [438, 207] width 106 height 14
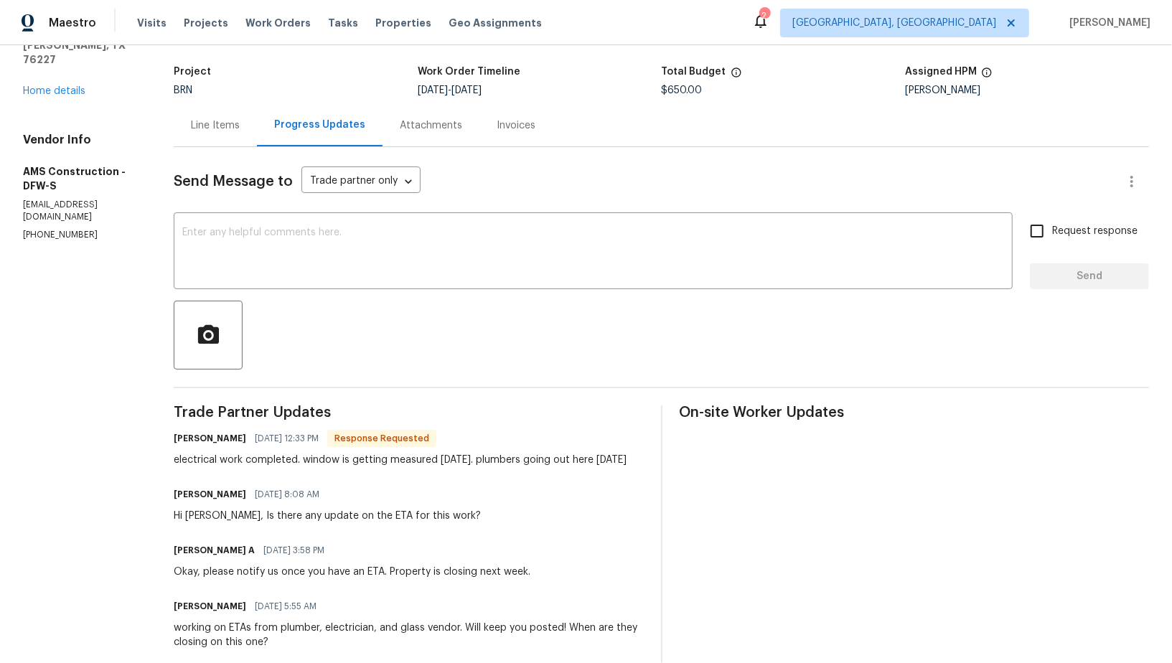
scroll to position [65, 0]
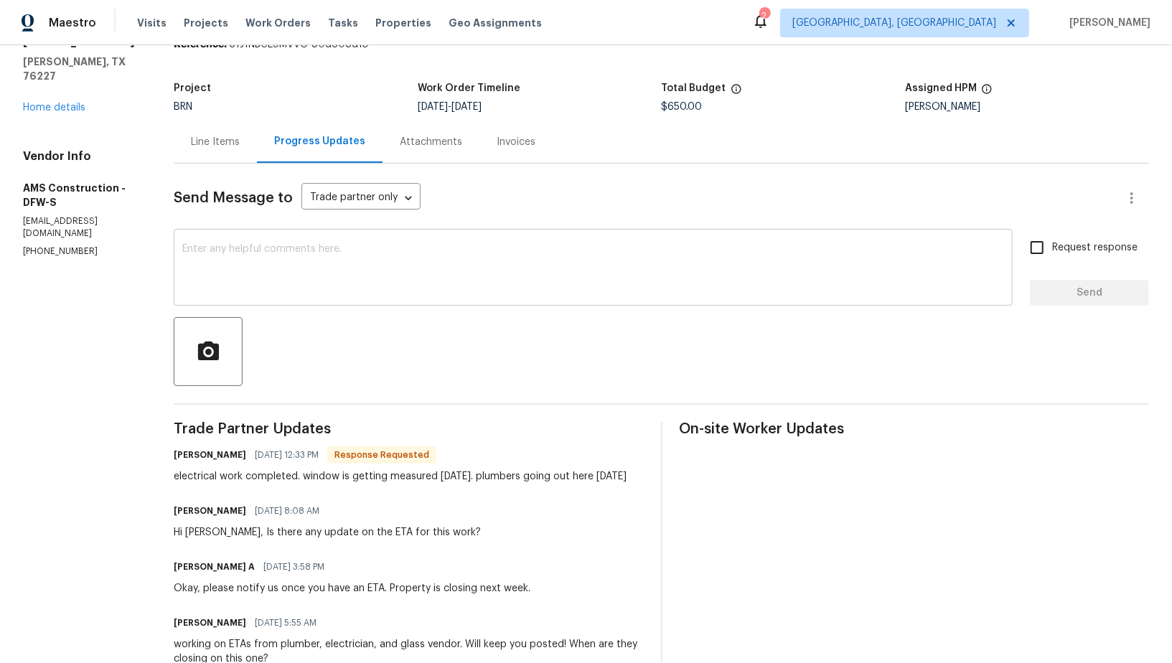
click at [424, 251] on textarea at bounding box center [593, 269] width 822 height 50
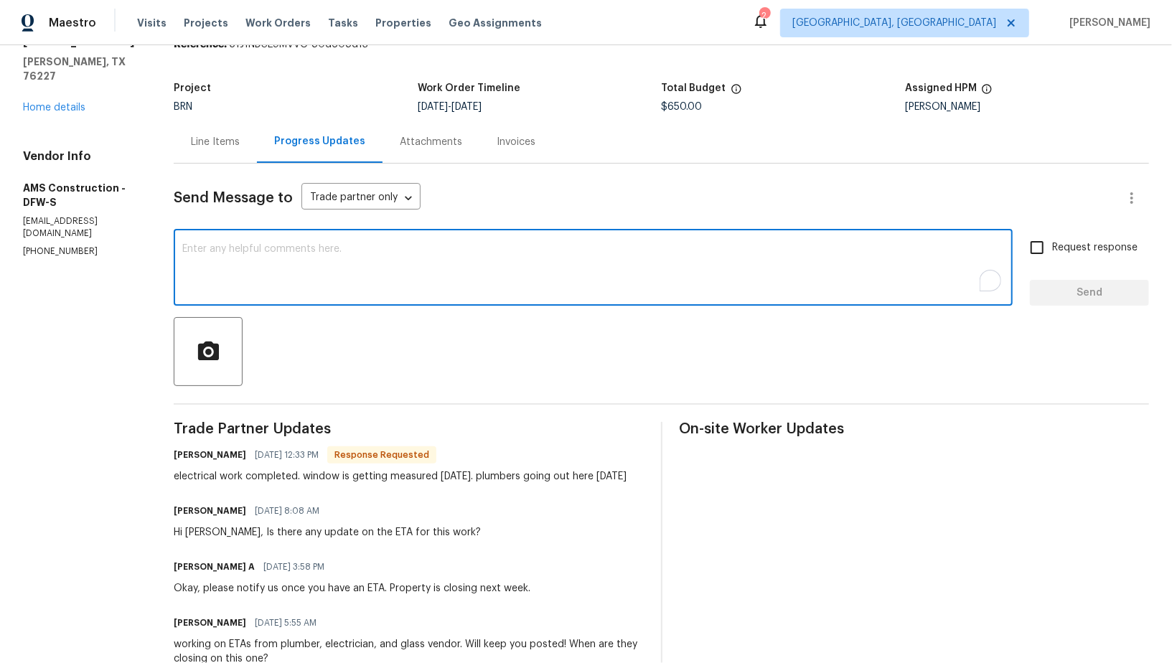
click at [385, 268] on textarea "To enrich screen reader interactions, please activate Accessibility in Grammarl…" at bounding box center [593, 269] width 822 height 50
type textarea "Thanks for the update!"
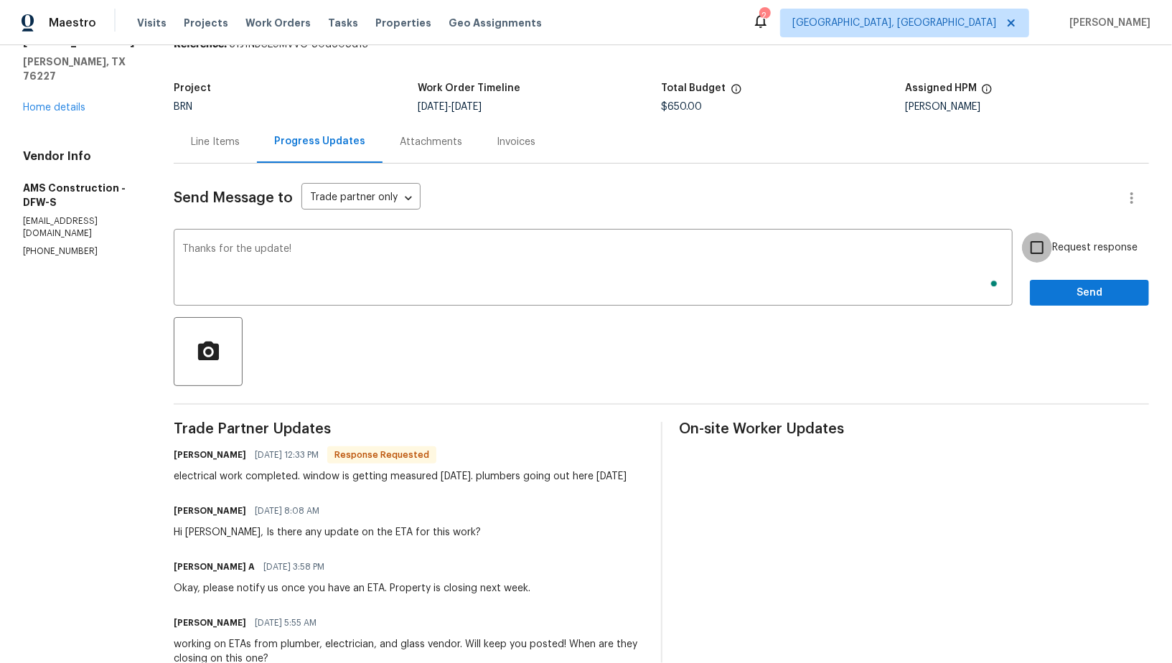
click at [1033, 250] on input "Request response" at bounding box center [1037, 248] width 30 height 30
checkbox input "true"
click at [1056, 286] on span "Send" at bounding box center [1089, 293] width 96 height 18
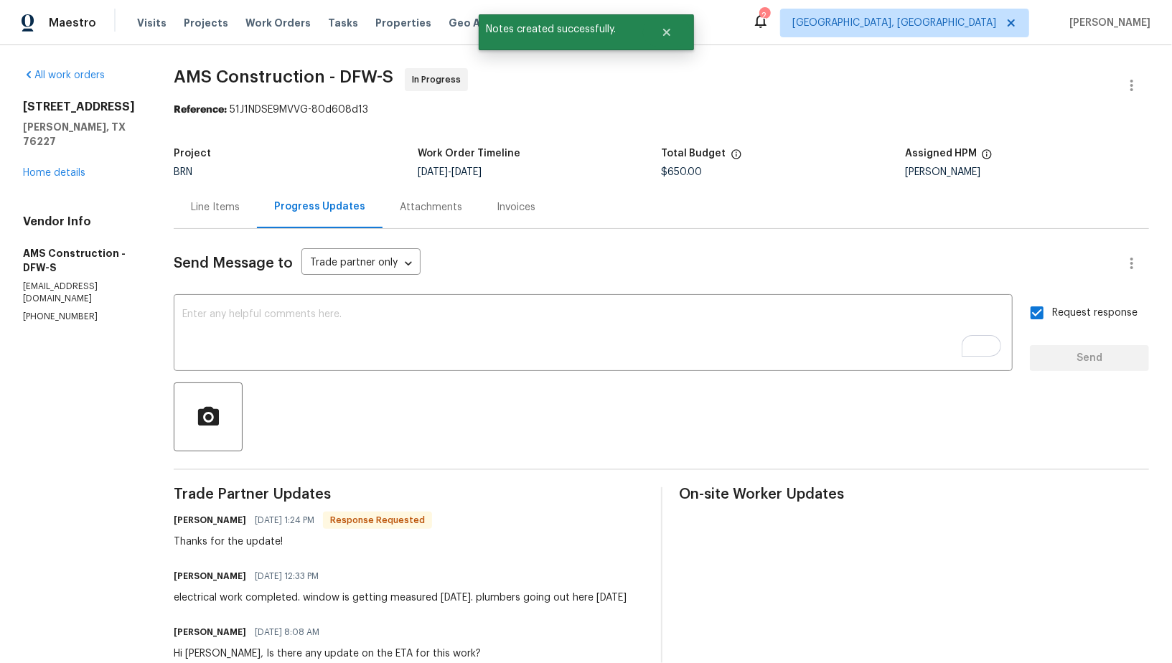
click at [224, 215] on div "Line Items" at bounding box center [215, 207] width 83 height 42
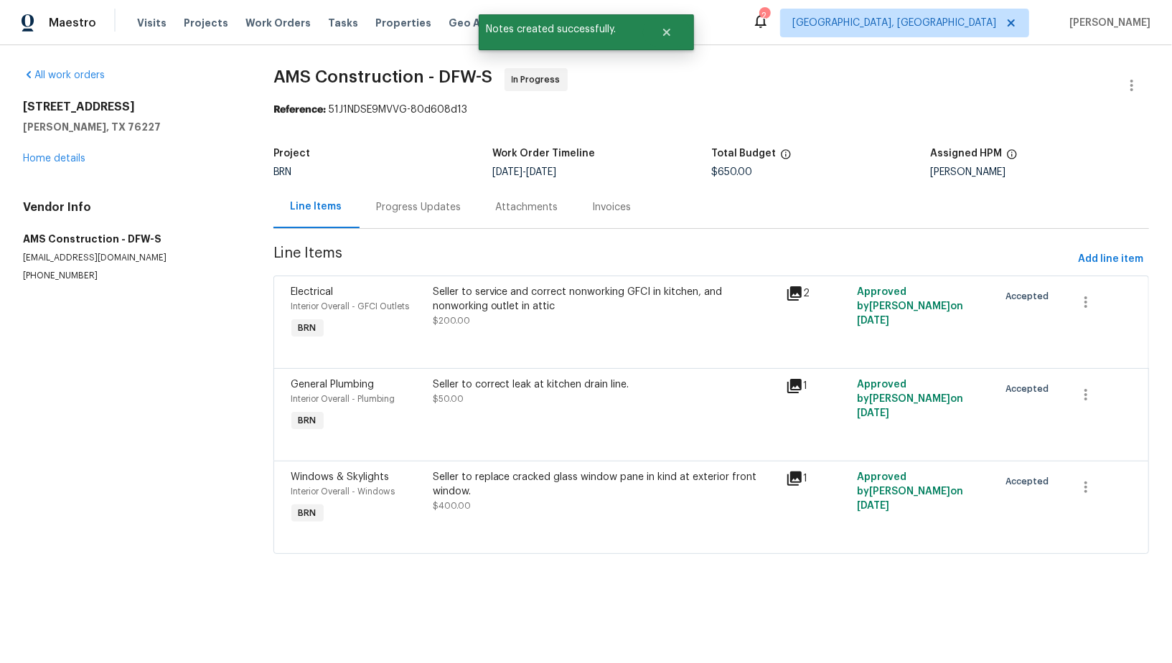
click at [494, 323] on div "Seller to service and correct nonworking GFCI in kitchen, and nonworking outlet…" at bounding box center [605, 306] width 345 height 43
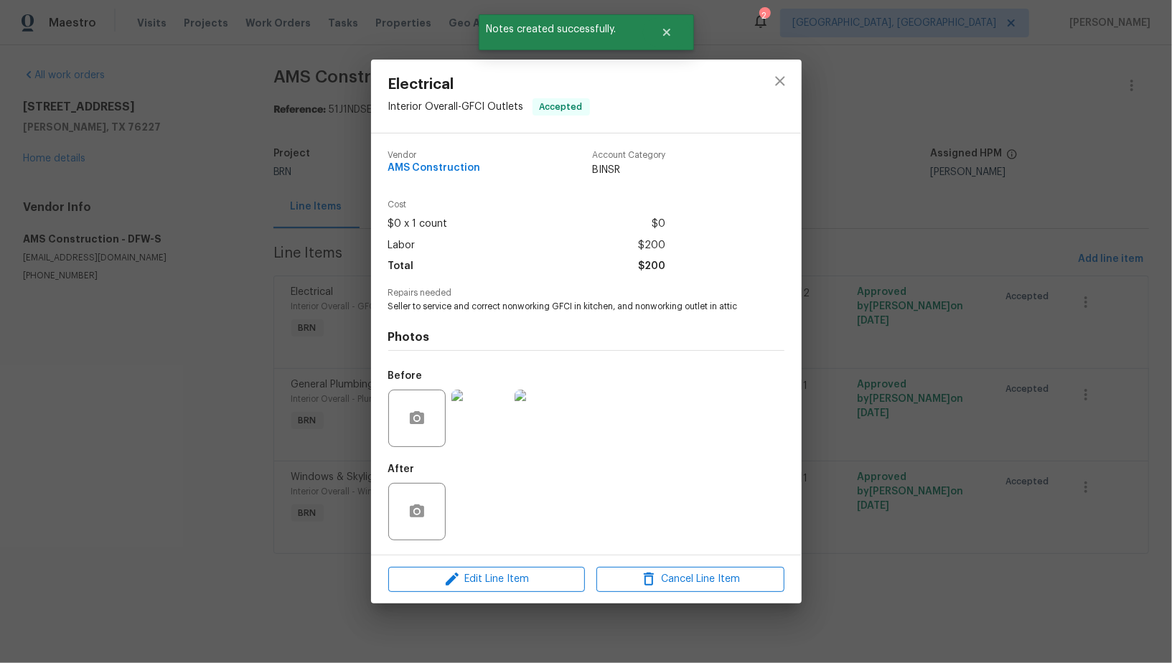
click at [481, 433] on img at bounding box center [479, 418] width 57 height 57
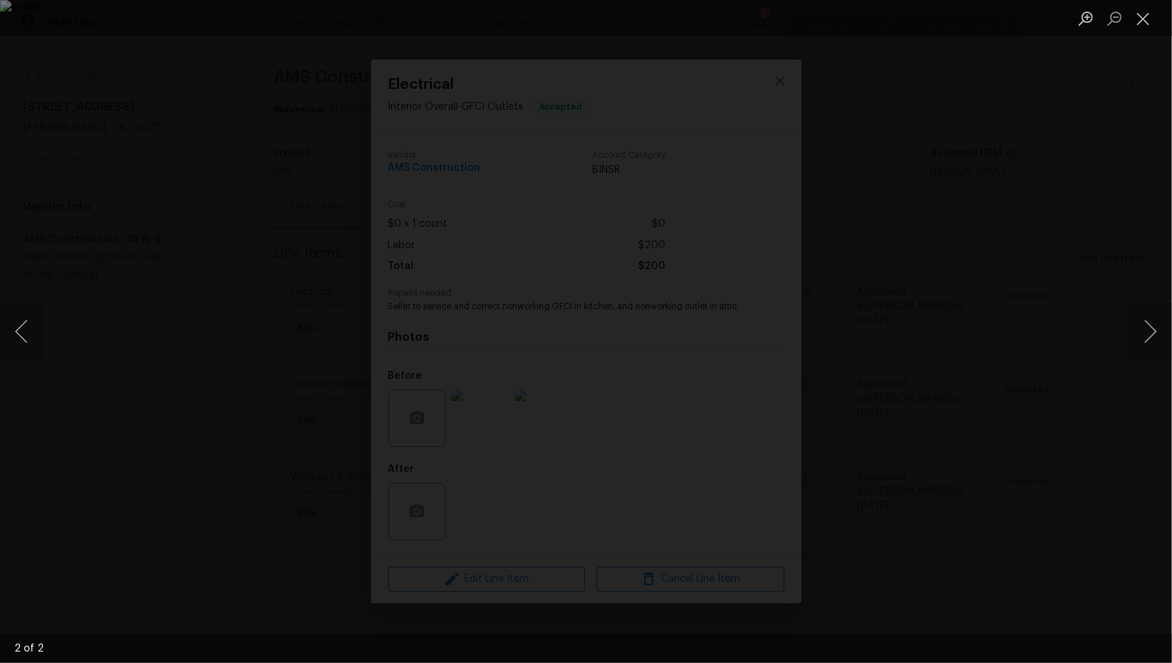
click at [1107, 507] on div "Lightbox" at bounding box center [586, 331] width 1172 height 663
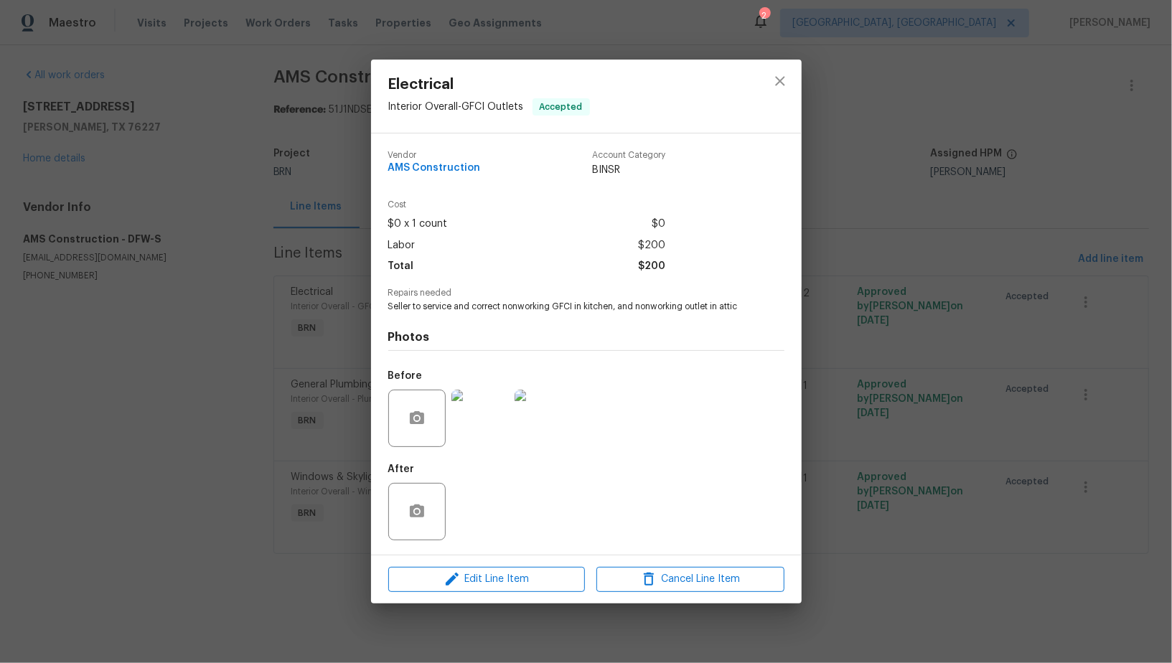
click at [941, 446] on div "Electrical Interior Overall - GFCI Outlets Accepted Vendor AMS Construction Acc…" at bounding box center [586, 331] width 1172 height 663
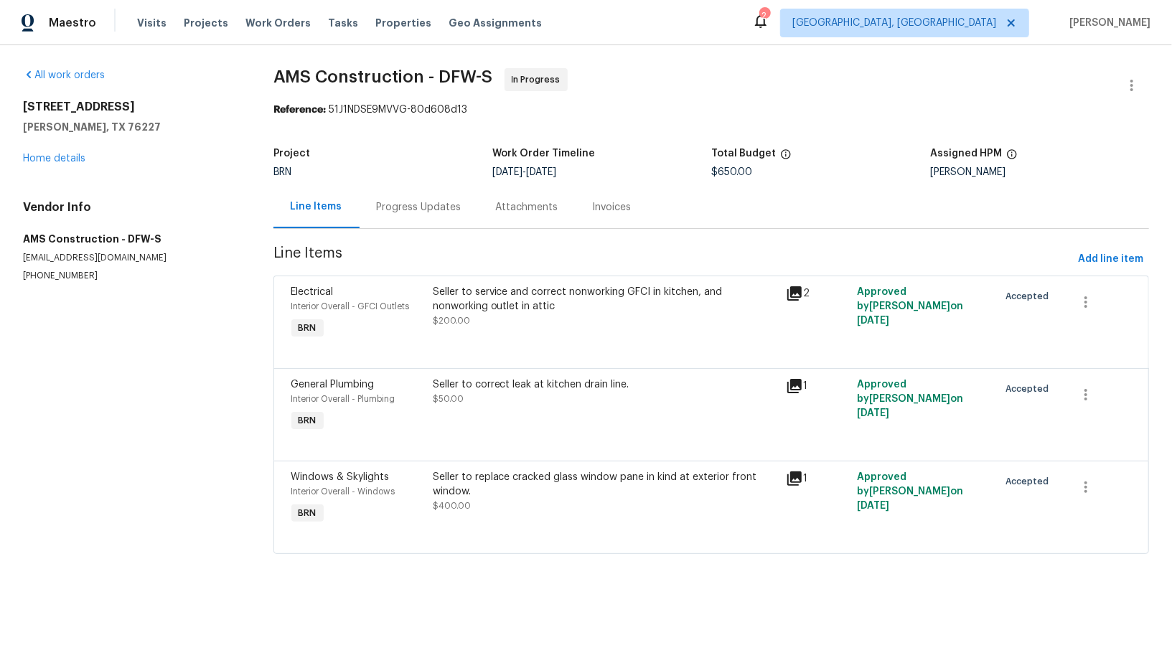
click at [388, 176] on div "BRN" at bounding box center [382, 172] width 219 height 10
click at [398, 199] on div "Progress Updates" at bounding box center [419, 207] width 119 height 42
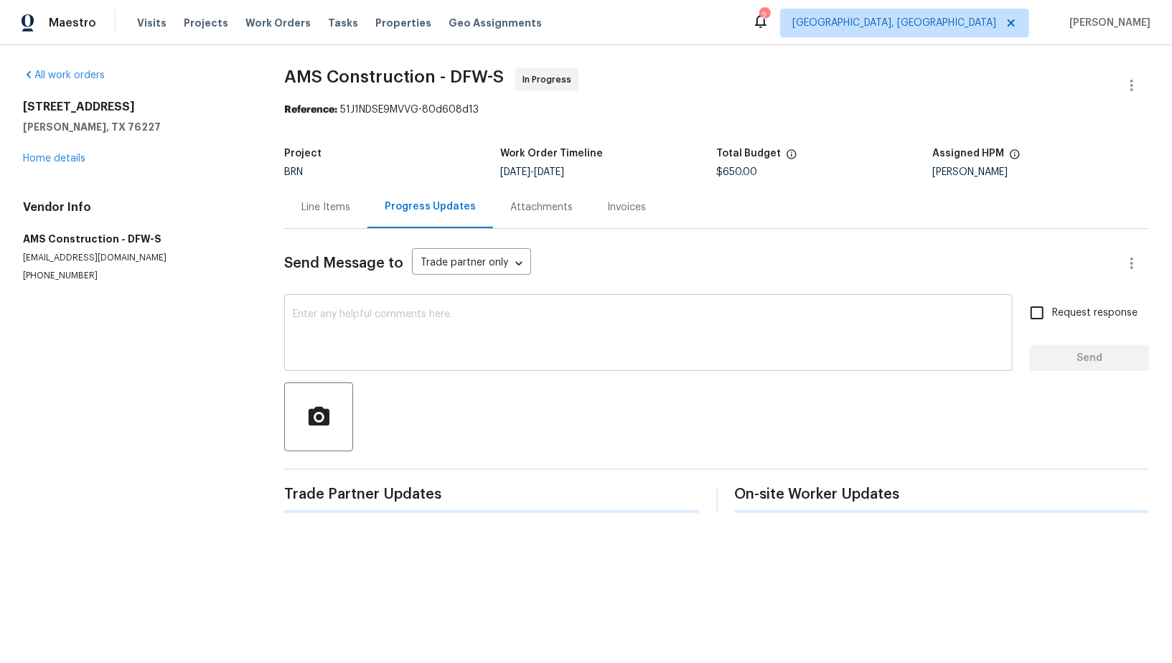
click at [356, 350] on textarea at bounding box center [648, 334] width 711 height 50
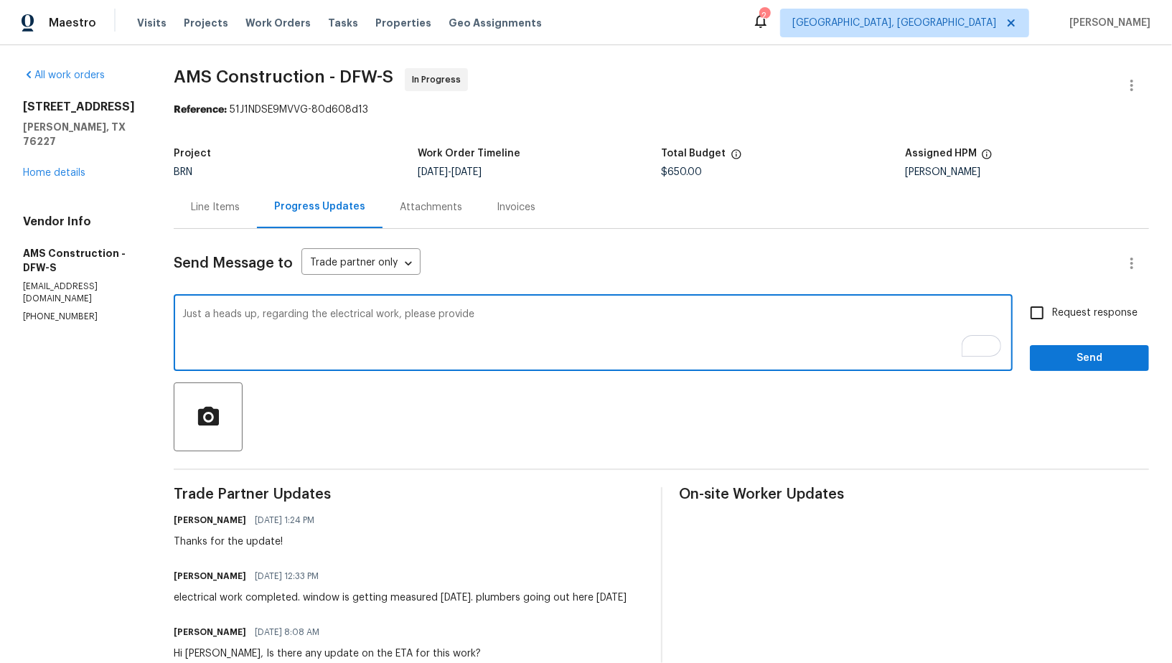
paste textarea "tester on the outlets and take photos of that as well."
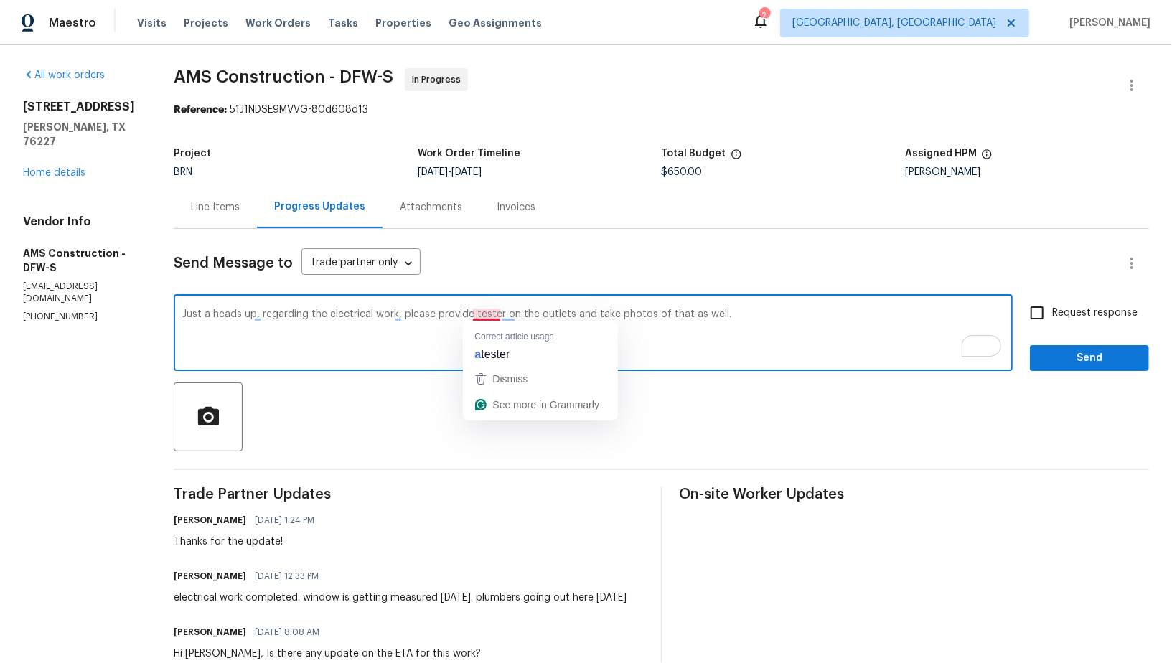
click at [476, 313] on textarea "Just a heads up, regarding the electrical work, please provide tester on the ou…" at bounding box center [593, 334] width 822 height 50
click at [472, 316] on textarea "Just a heads up, regarding the electrical work, please provide tester on the ou…" at bounding box center [593, 334] width 822 height 50
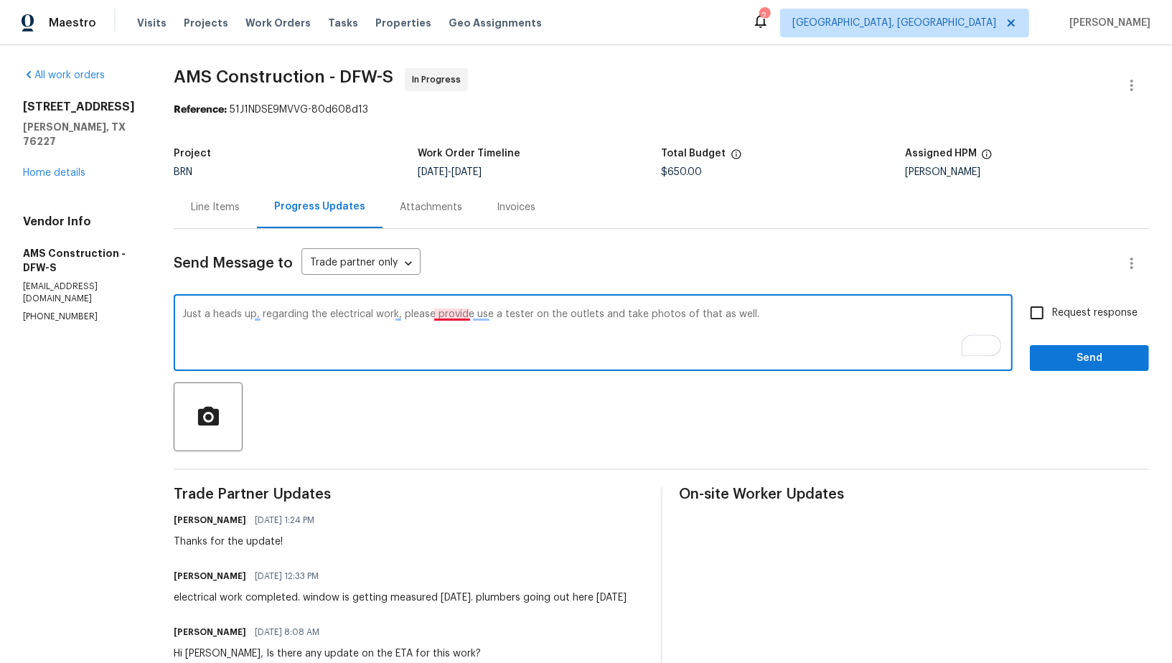
click at [456, 314] on textarea "Just a heads up, regarding the electrical work, please provide use a tester on …" at bounding box center [593, 334] width 822 height 50
click at [775, 312] on textarea "Just a heads up, regarding the electrical work, please use a tester on the outl…" at bounding box center [593, 334] width 822 height 50
type textarea "Just a heads up, regarding the electrical work, please use a tester on the outl…"
click at [1038, 309] on input "Request response" at bounding box center [1037, 313] width 30 height 30
checkbox input "true"
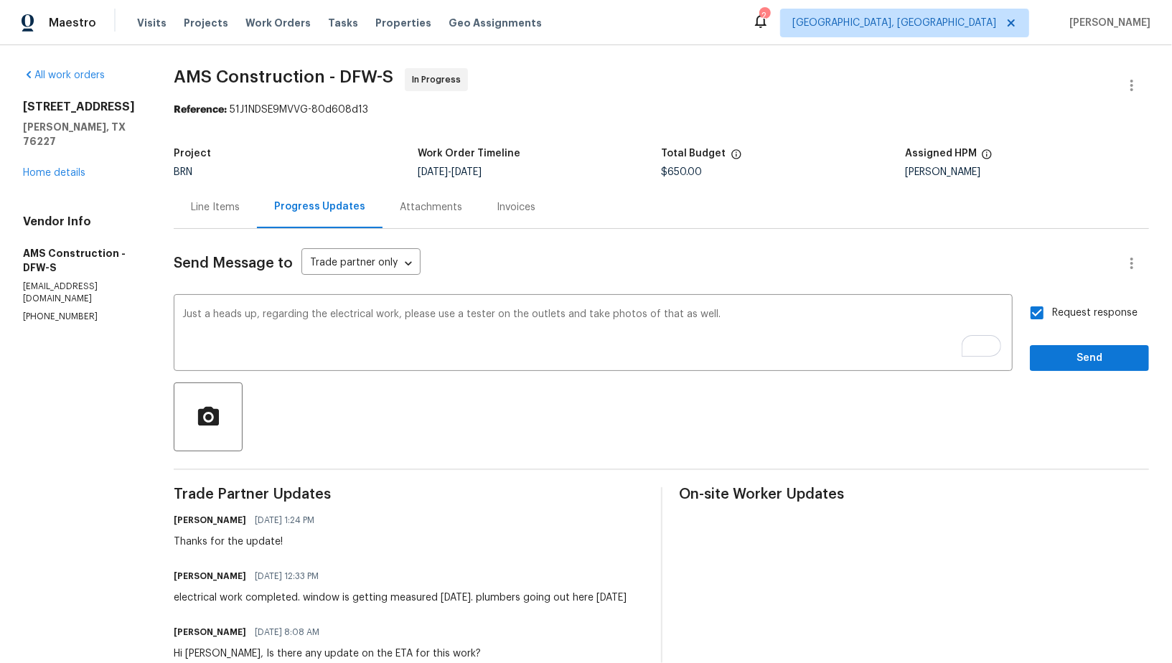
click at [1048, 341] on div "Request response Send" at bounding box center [1089, 334] width 119 height 73
click at [1053, 365] on span "Send" at bounding box center [1089, 358] width 96 height 18
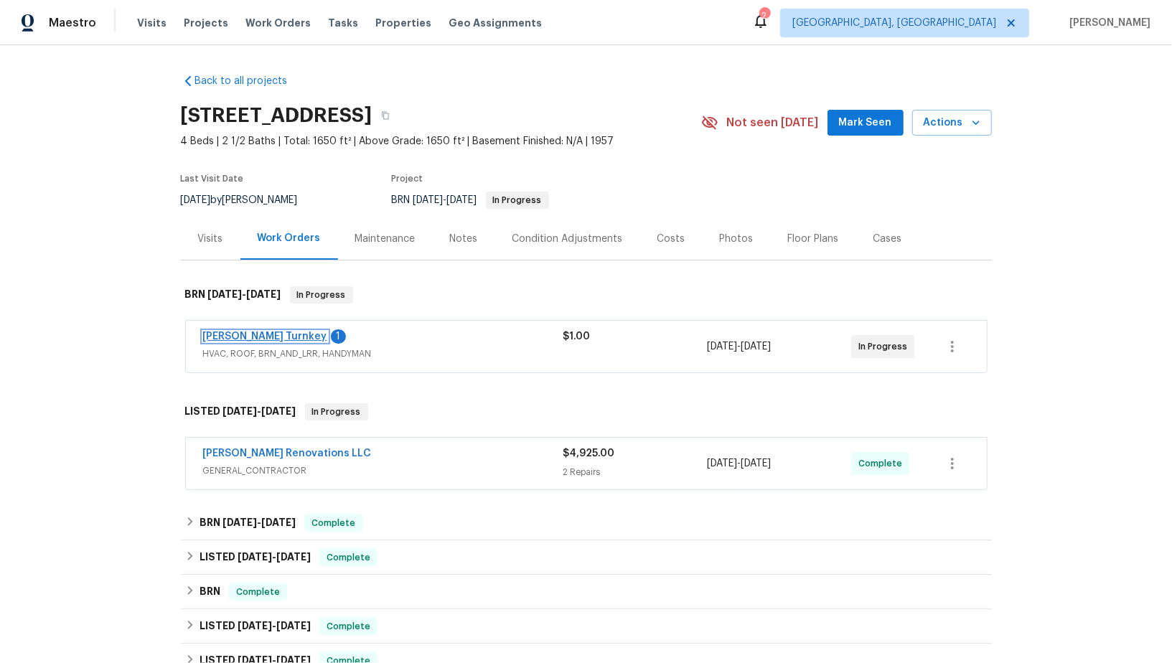
click at [230, 337] on link "[PERSON_NAME] Turnkey" at bounding box center [265, 337] width 124 height 10
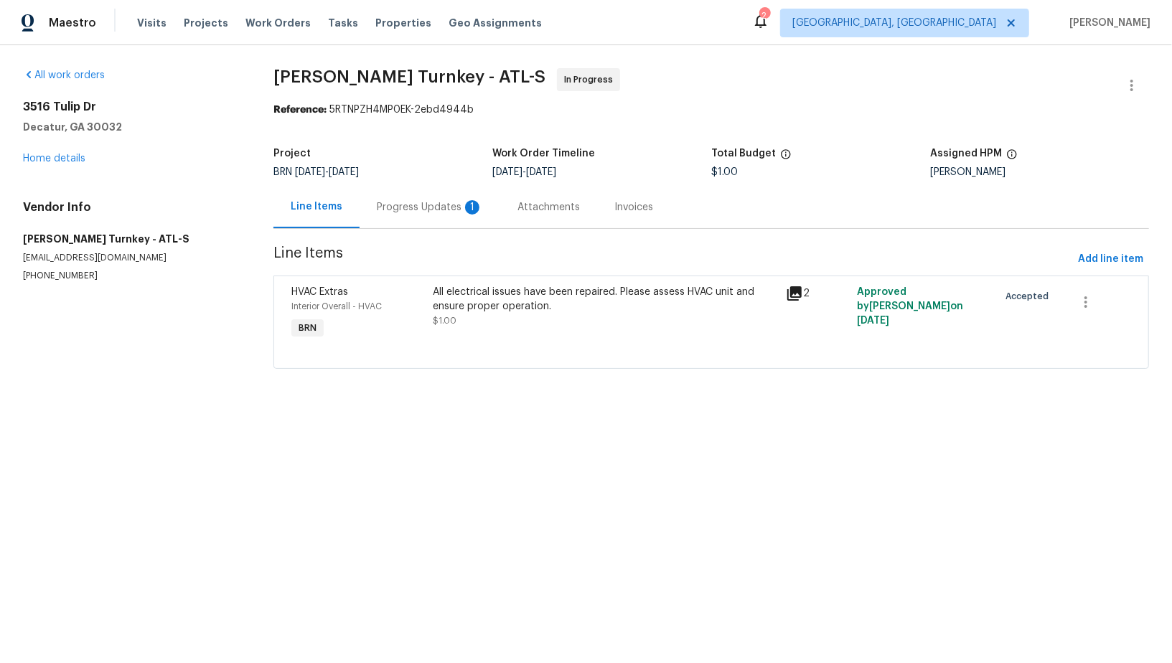
click at [383, 227] on div "Progress Updates 1" at bounding box center [430, 207] width 141 height 42
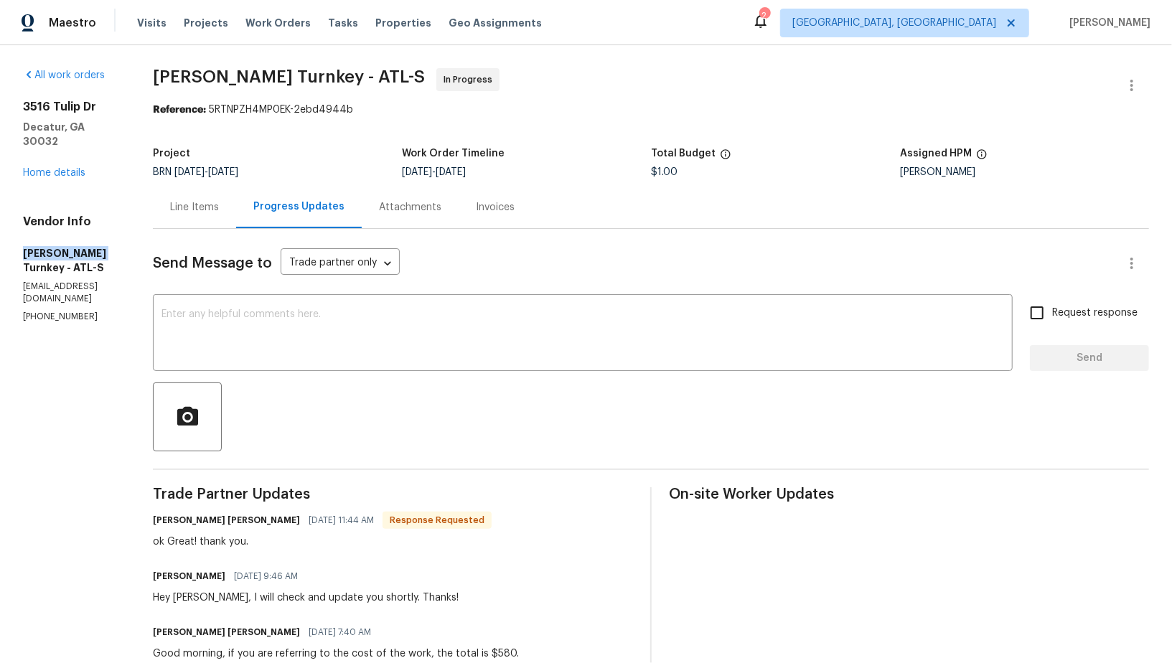
drag, startPoint x: 11, startPoint y: 238, endPoint x: 93, endPoint y: 240, distance: 81.8
copy h5 "[PERSON_NAME] Turnkey"
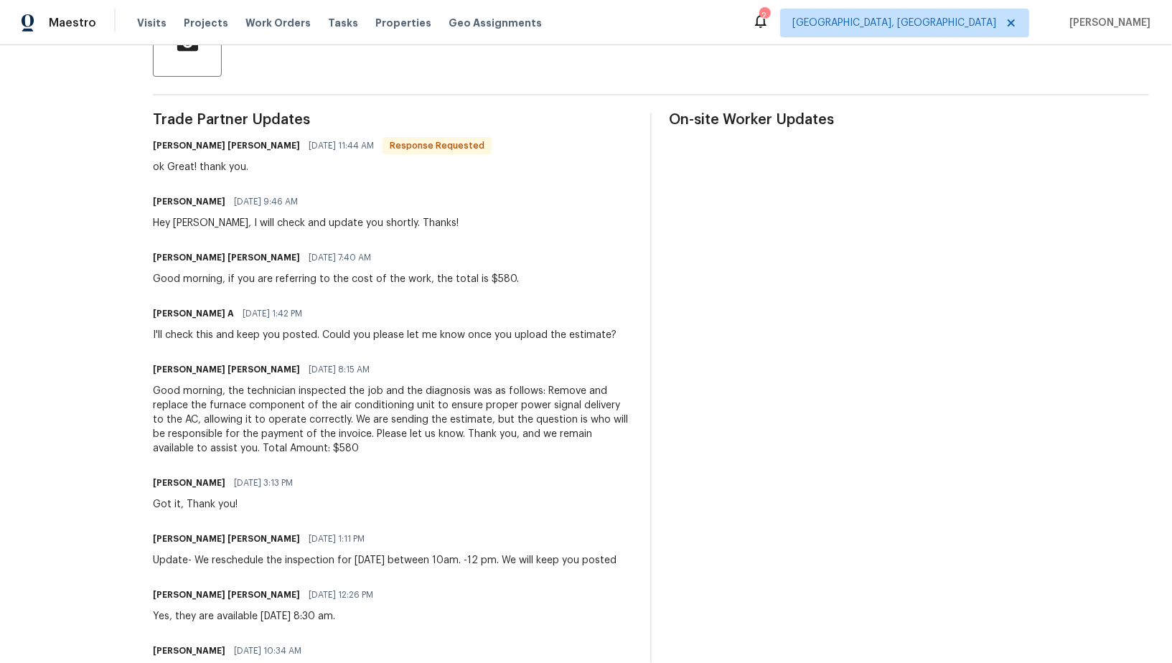
scroll to position [385, 0]
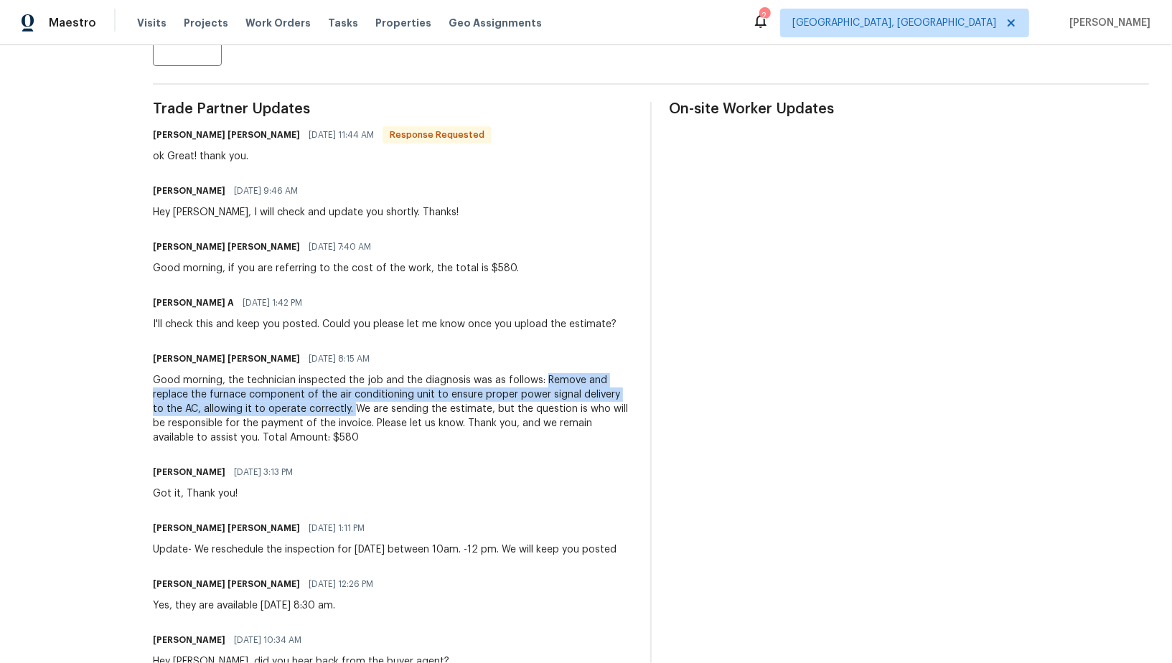
drag, startPoint x: 545, startPoint y: 375, endPoint x: 347, endPoint y: 412, distance: 202.2
click at [347, 412] on div "Good morning, the technician inspected the job and the diagnosis was as follows…" at bounding box center [393, 409] width 480 height 72
copy div "Remove and replace the furnace component of the air conditioning unit to ensure…"
click at [436, 431] on div "Good morning, the technician inspected the job and the diagnosis was as follows…" at bounding box center [393, 409] width 480 height 72
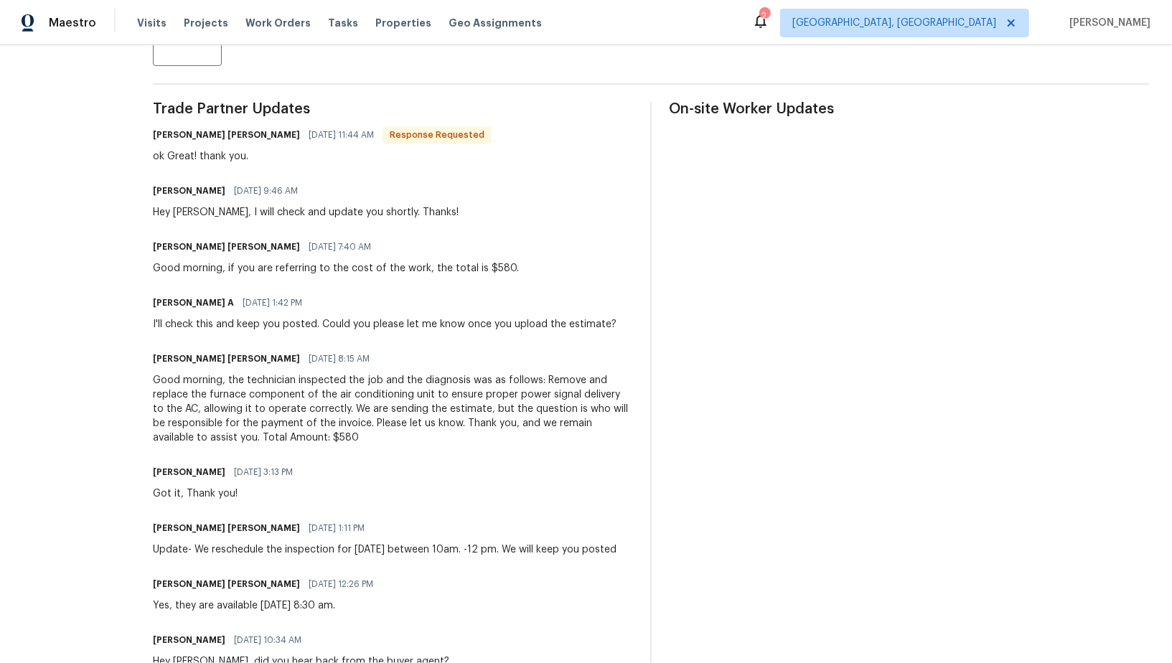
scroll to position [400, 0]
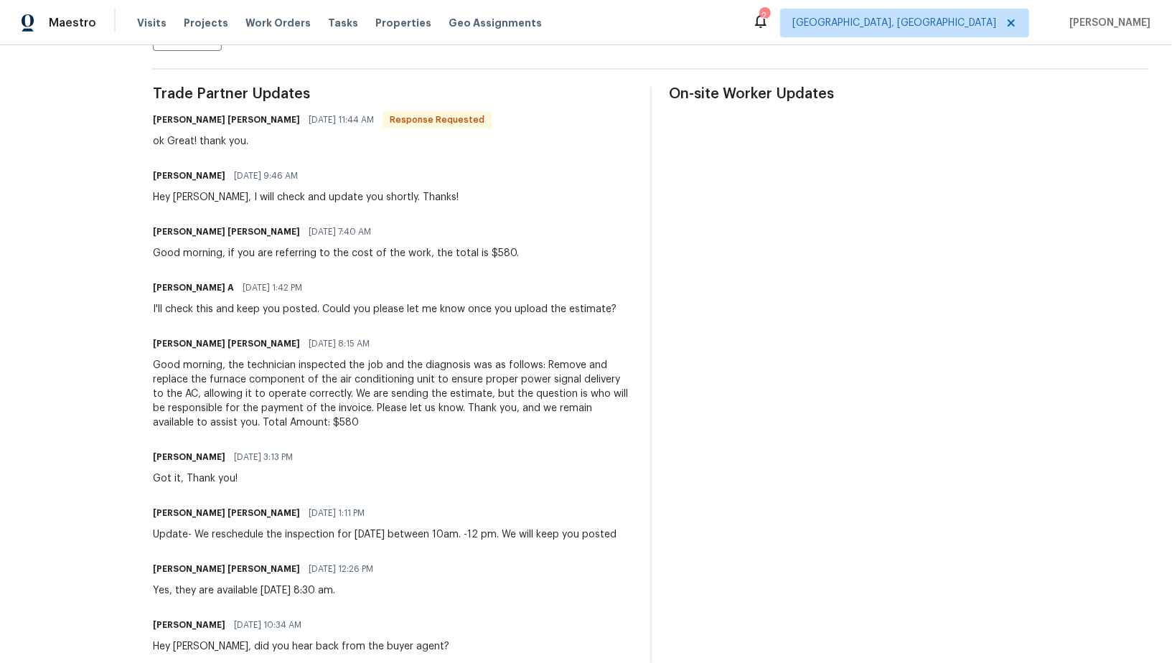
click at [562, 403] on div "Good morning, the technician inspected the job and the diagnosis was as follows…" at bounding box center [393, 394] width 480 height 72
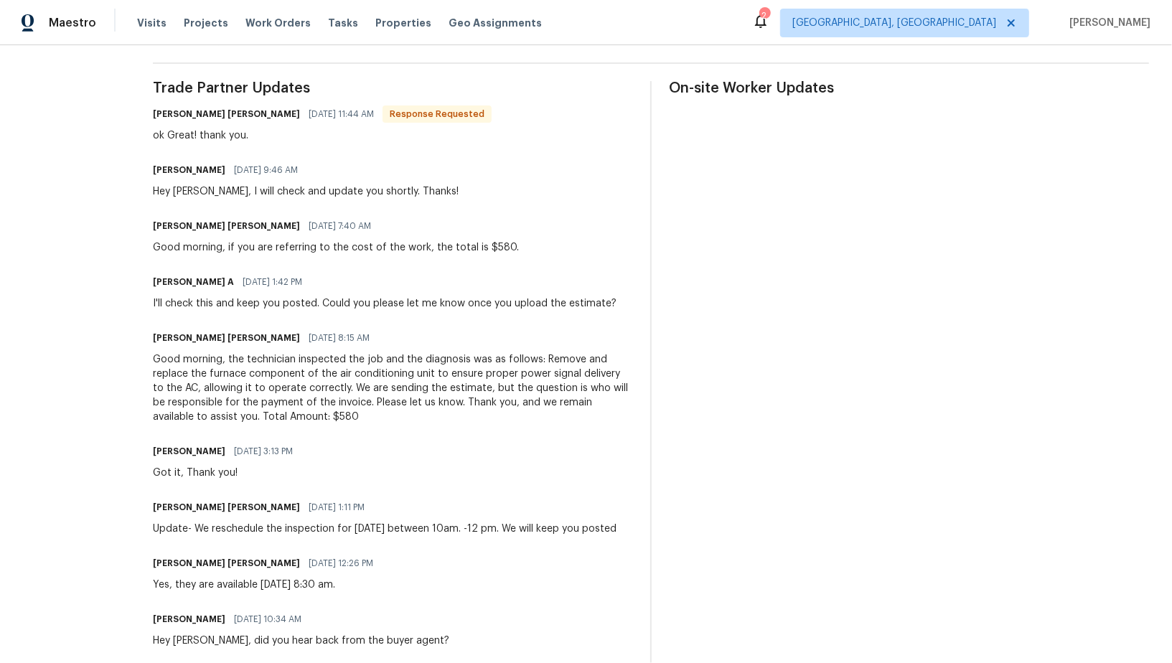
scroll to position [413, 0]
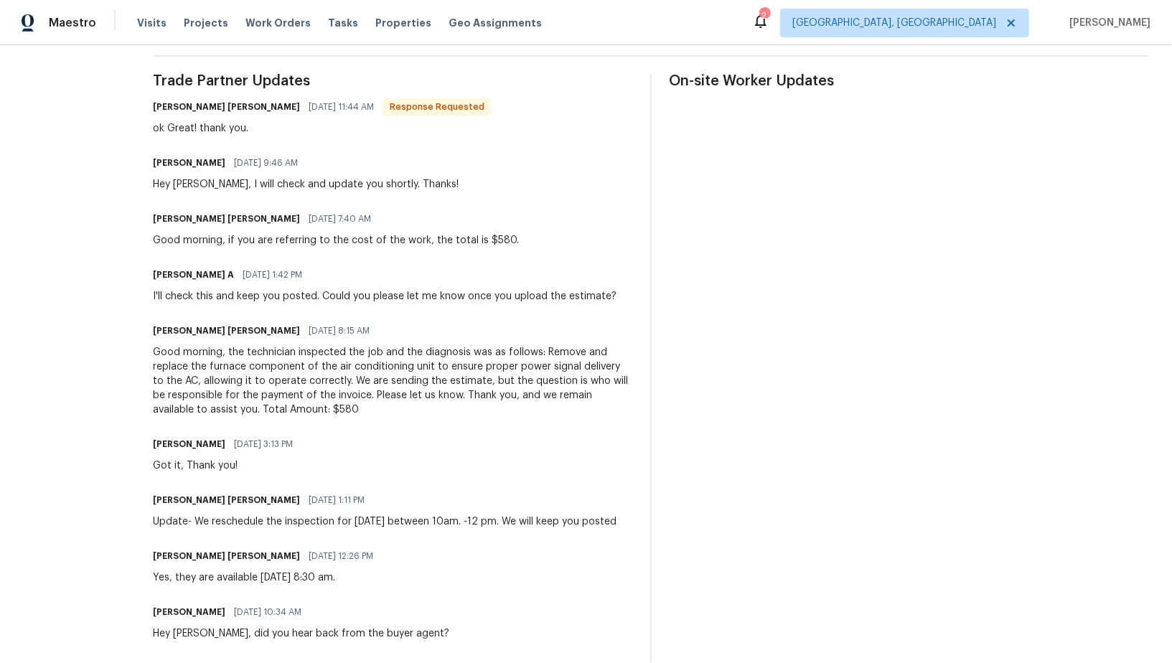
click at [525, 389] on div "Good morning, the technician inspected the job and the diagnosis was as follows…" at bounding box center [393, 381] width 480 height 72
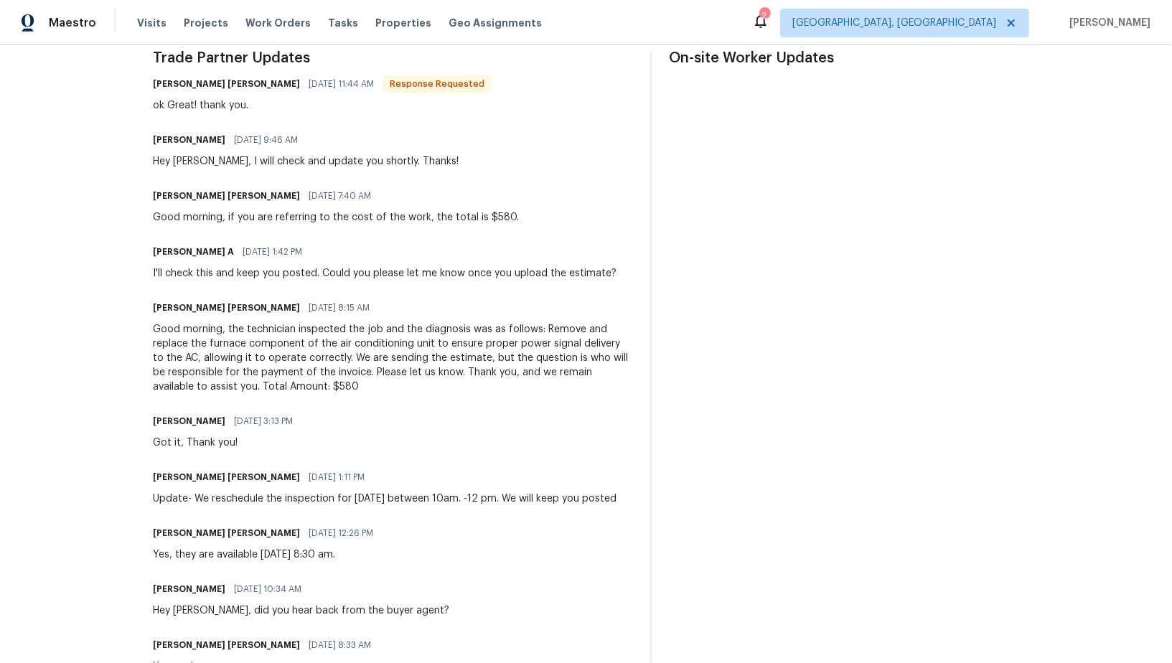
scroll to position [441, 0]
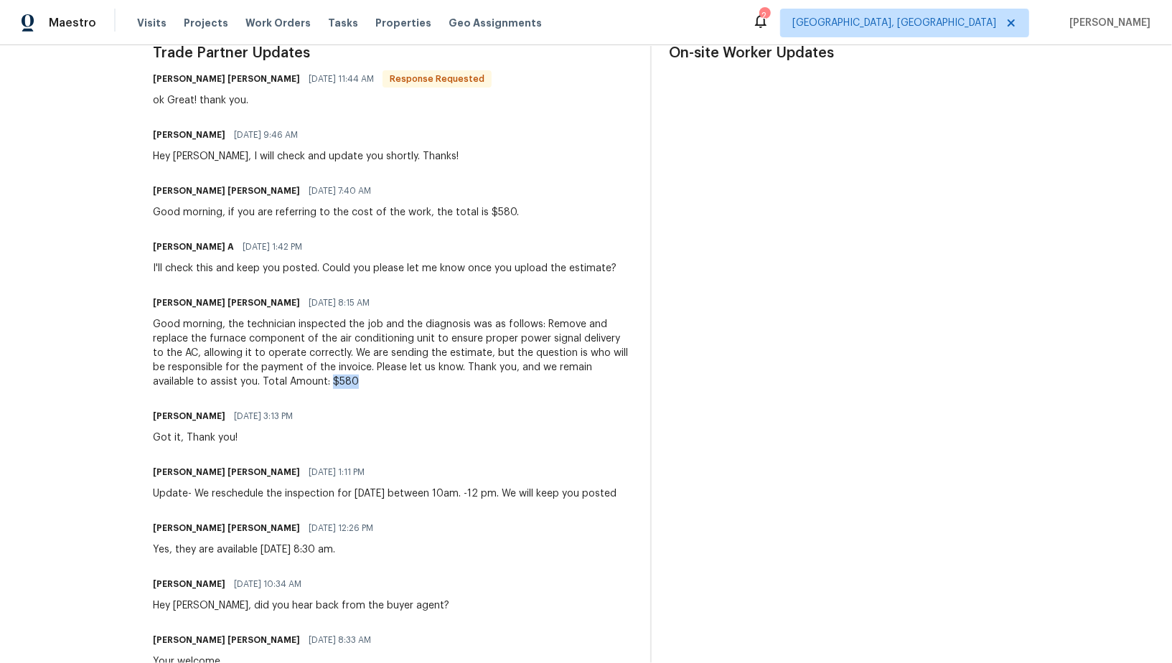
drag, startPoint x: 280, startPoint y: 380, endPoint x: 342, endPoint y: 385, distance: 62.7
click at [342, 385] on div "Good morning, the technician inspected the job and the diagnosis was as follows…" at bounding box center [393, 353] width 480 height 72
copy div "$580"
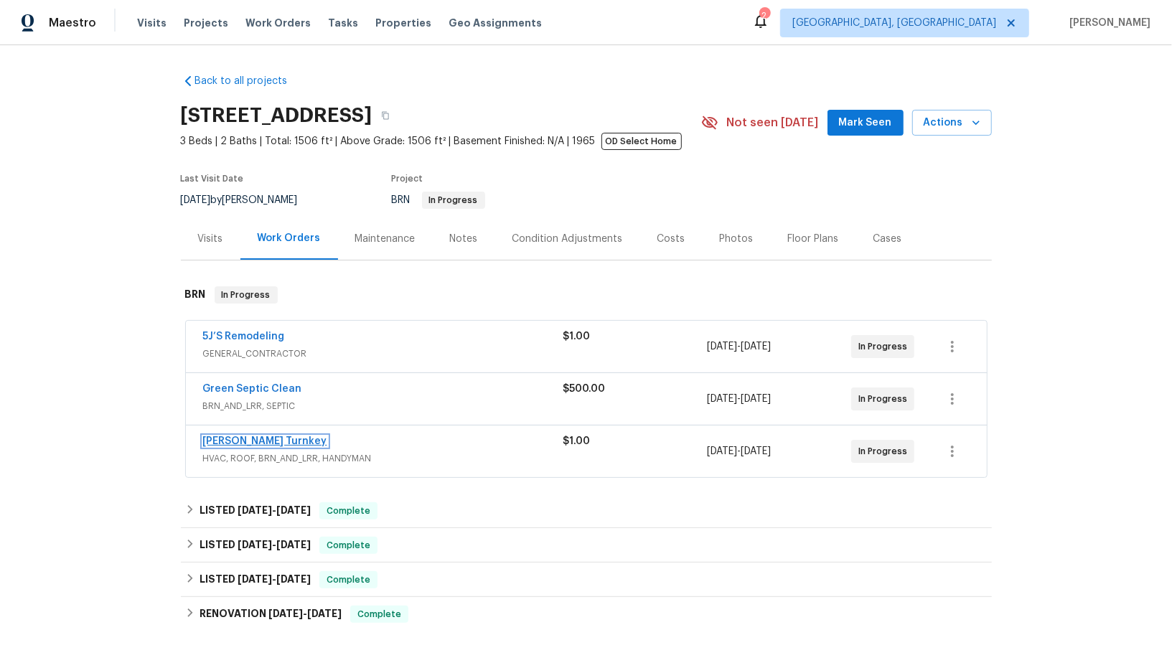
click at [225, 438] on link "[PERSON_NAME] Turnkey" at bounding box center [265, 441] width 124 height 10
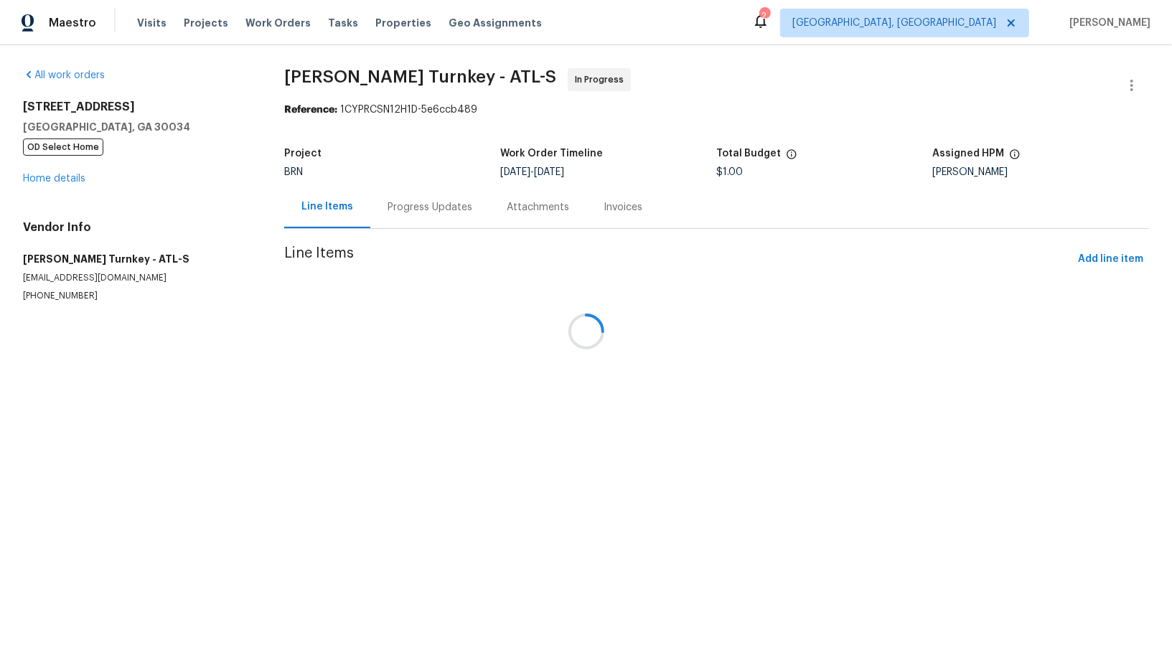
click at [383, 210] on div at bounding box center [586, 331] width 1172 height 663
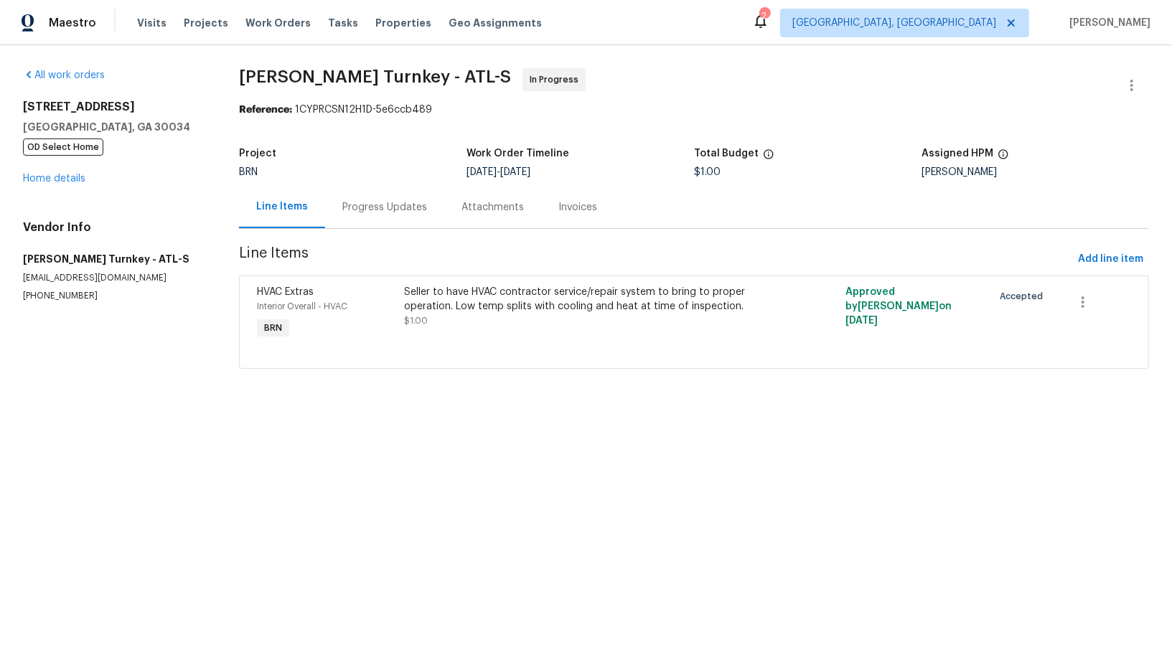
click at [383, 210] on div "Progress Updates" at bounding box center [384, 207] width 85 height 14
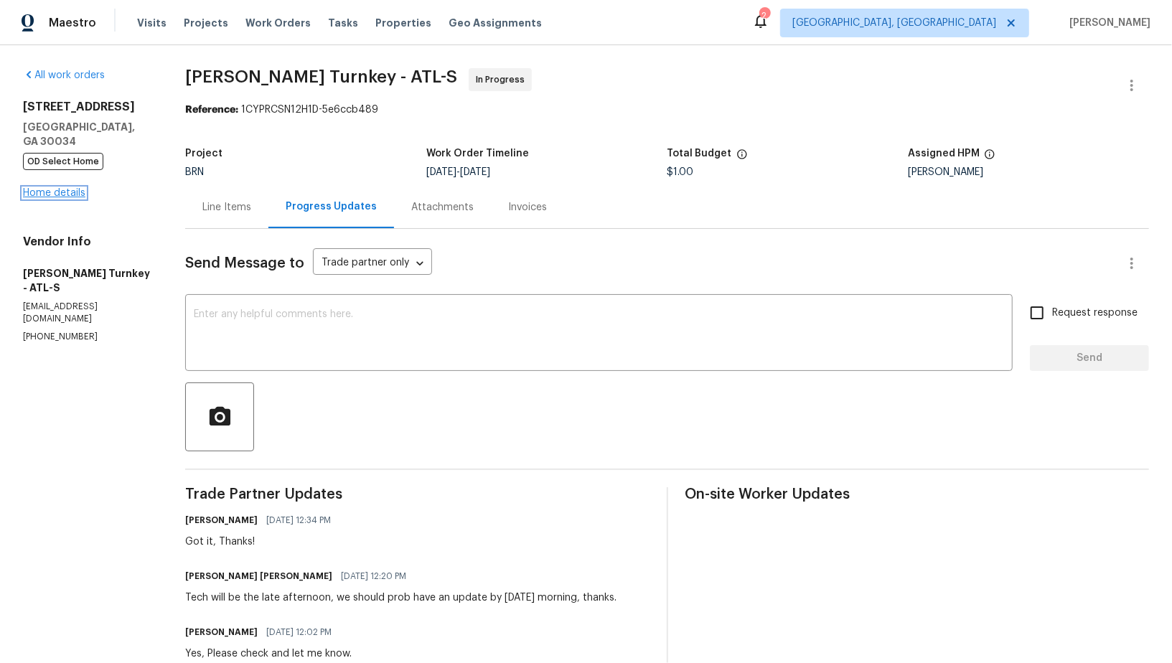
click at [50, 191] on link "Home details" at bounding box center [54, 193] width 62 height 10
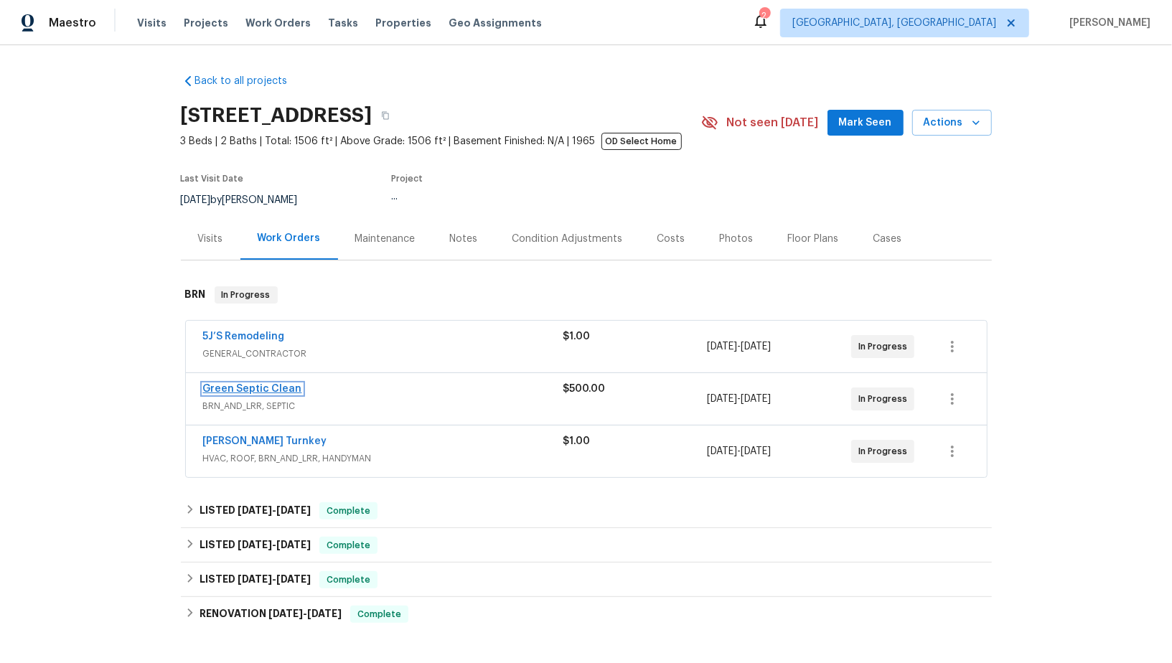
click at [268, 384] on link "Green Septic Clean" at bounding box center [252, 389] width 99 height 10
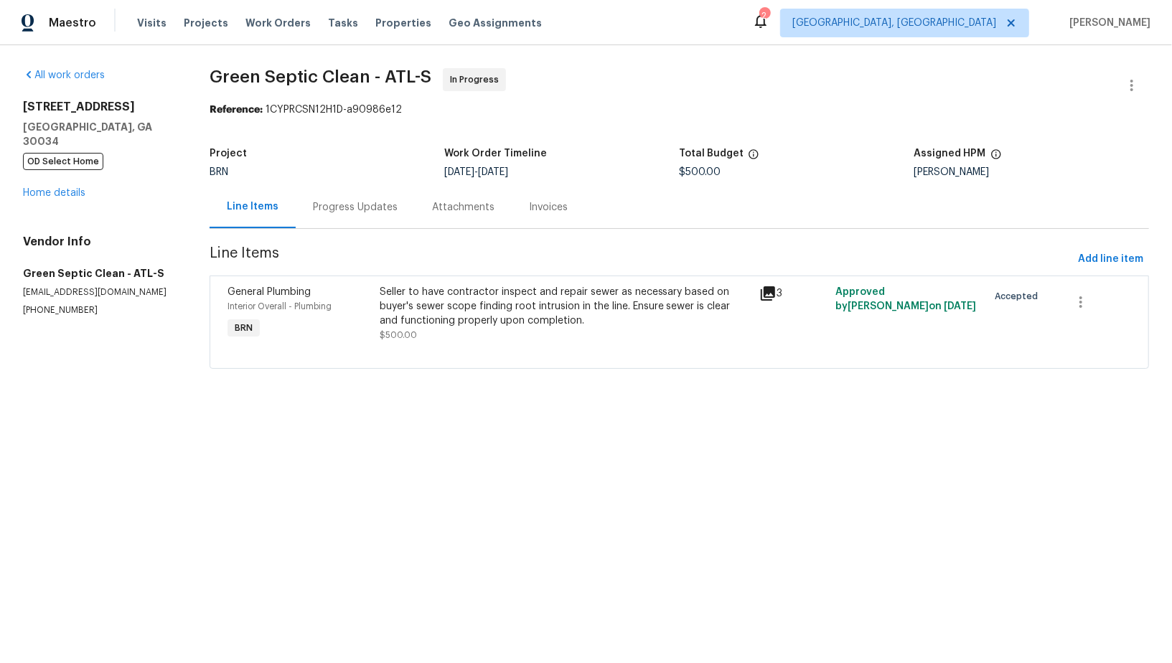
click at [393, 202] on div "Progress Updates" at bounding box center [355, 207] width 85 height 14
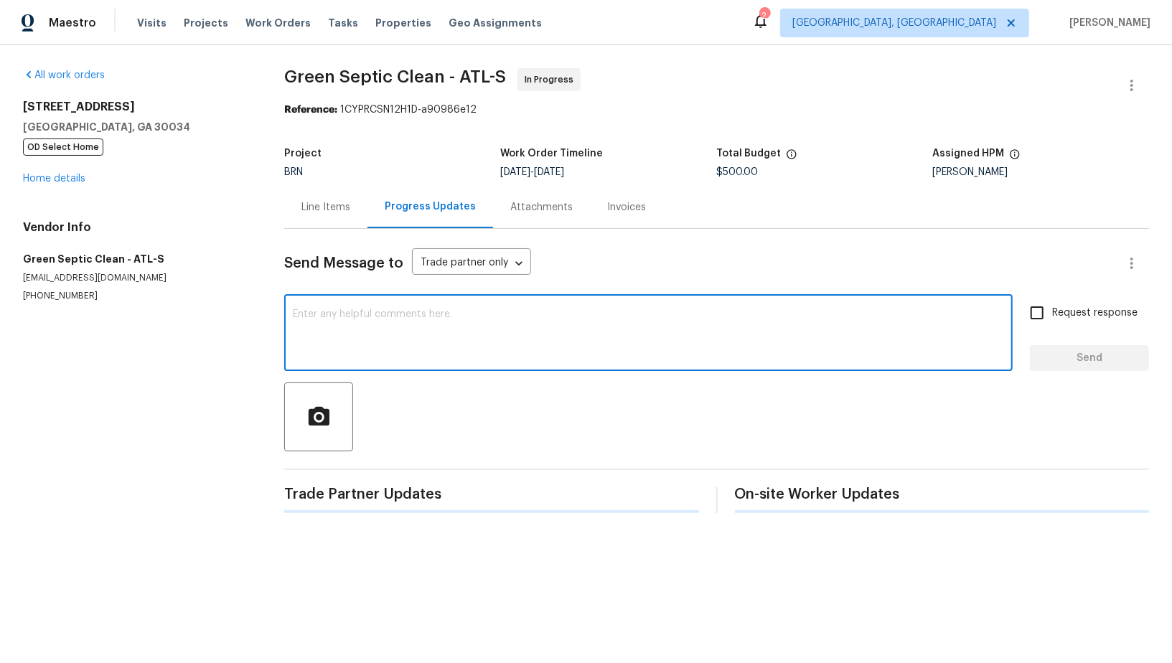
click at [416, 321] on textarea at bounding box center [648, 334] width 711 height 50
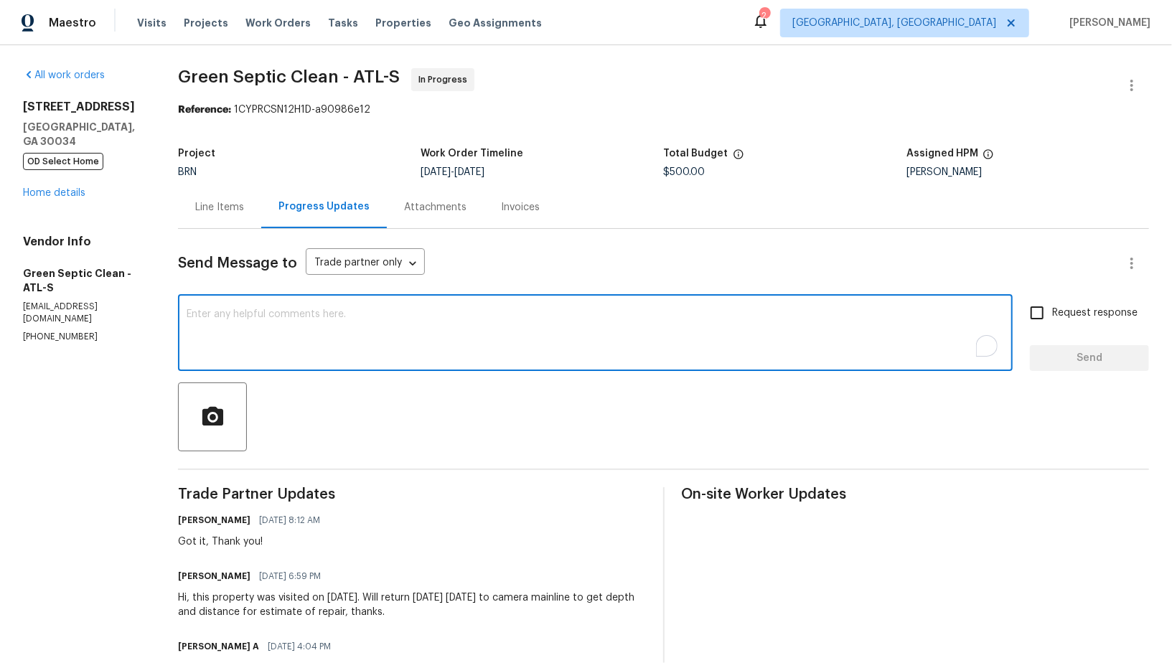
type textarea "H"
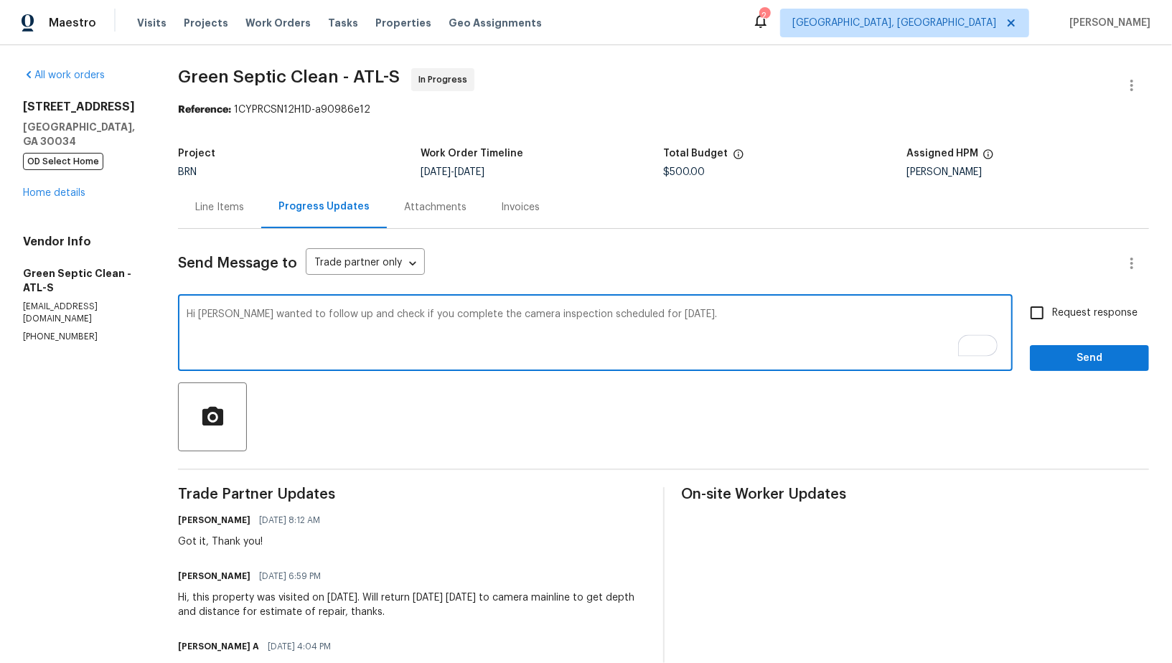
click at [423, 319] on textarea "Hi [PERSON_NAME] wanted to follow up and check if you complete the camera inspe…" at bounding box center [595, 334] width 817 height 50
type textarea "Hi [PERSON_NAME] wanted to follow up and check if you have complete the camera …"
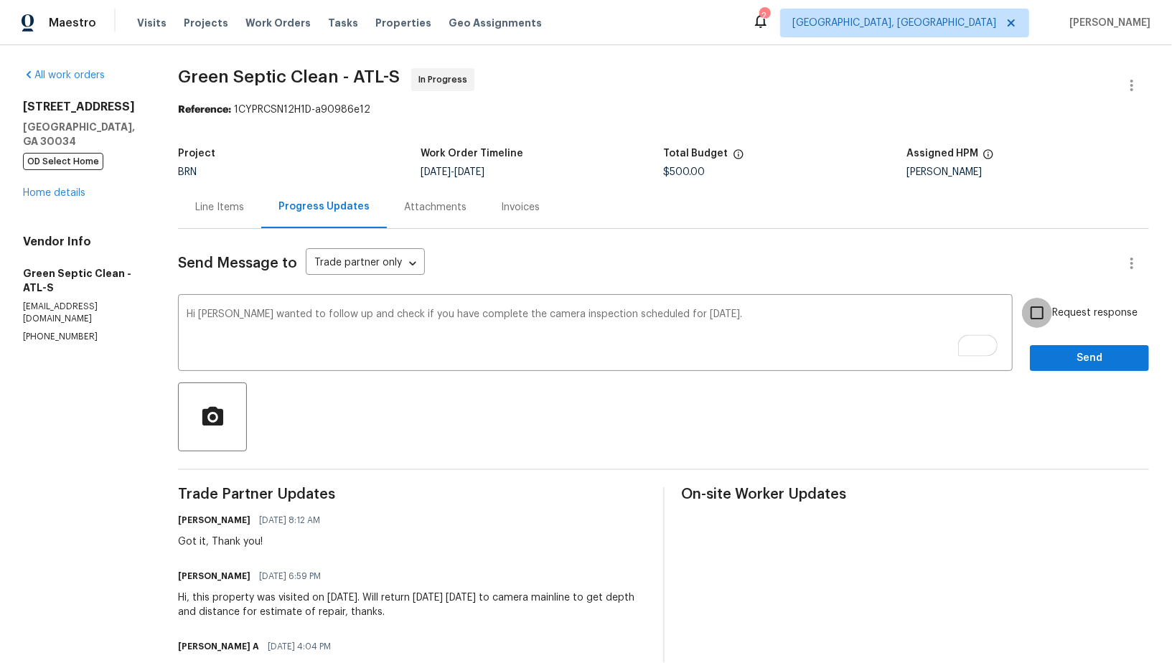
click at [1034, 309] on input "Request response" at bounding box center [1037, 313] width 30 height 30
checkbox input "true"
click at [1071, 365] on span "Send" at bounding box center [1089, 358] width 96 height 18
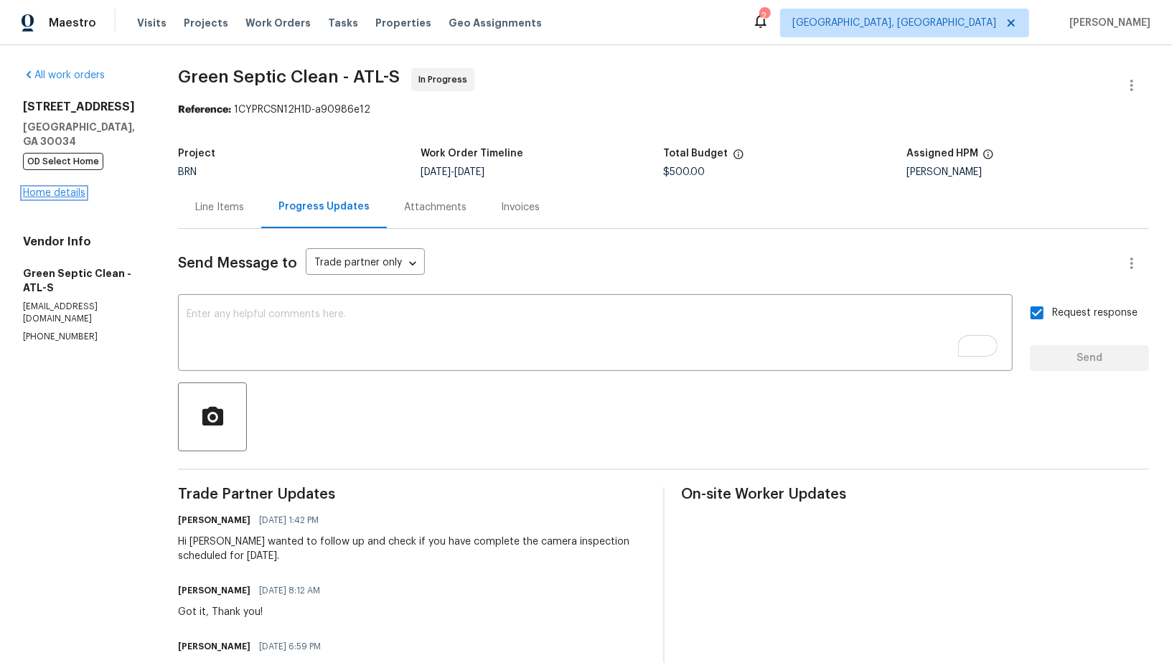
click at [51, 195] on link "Home details" at bounding box center [54, 193] width 62 height 10
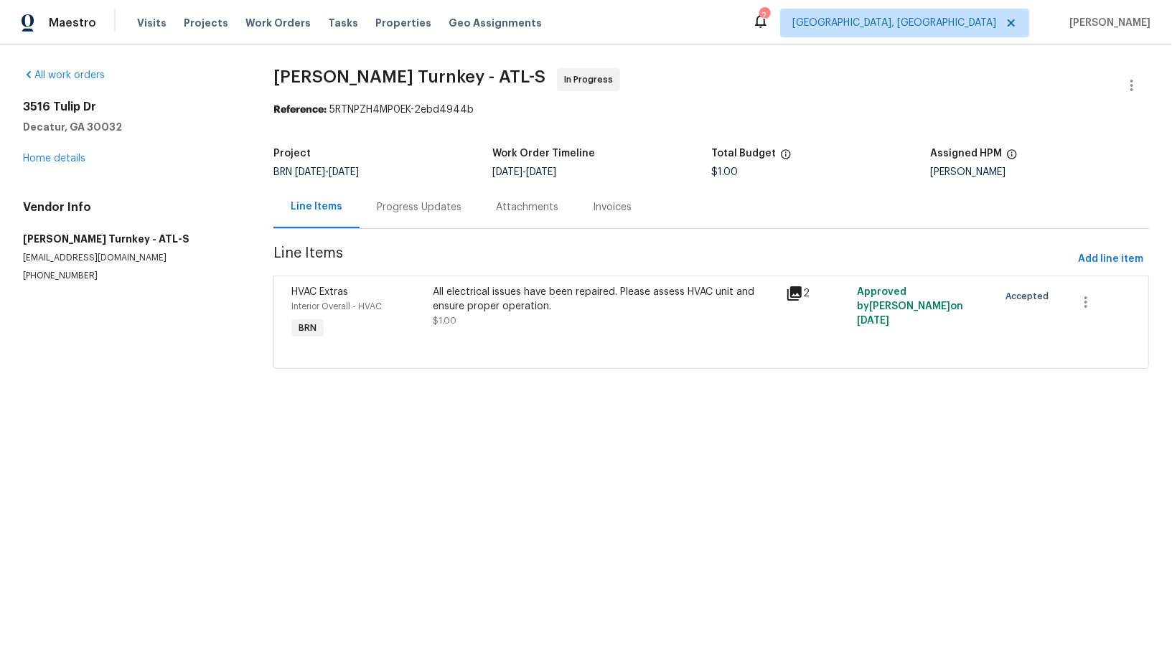
click at [395, 200] on div "Progress Updates" at bounding box center [419, 207] width 85 height 14
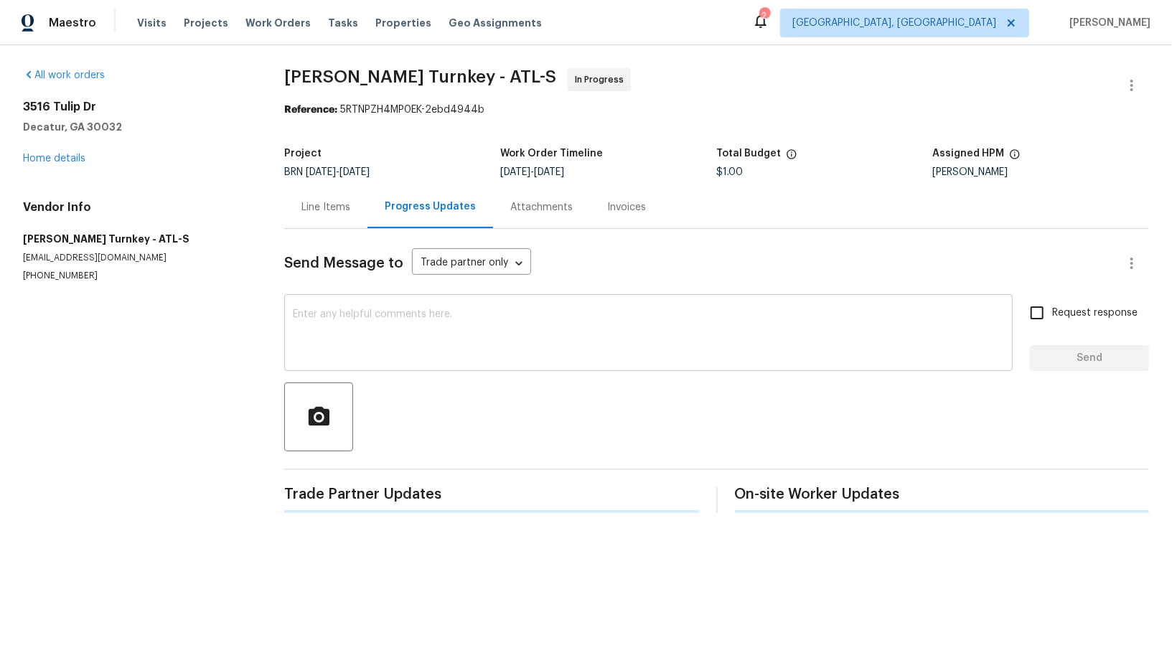
click at [366, 323] on textarea at bounding box center [648, 334] width 711 height 50
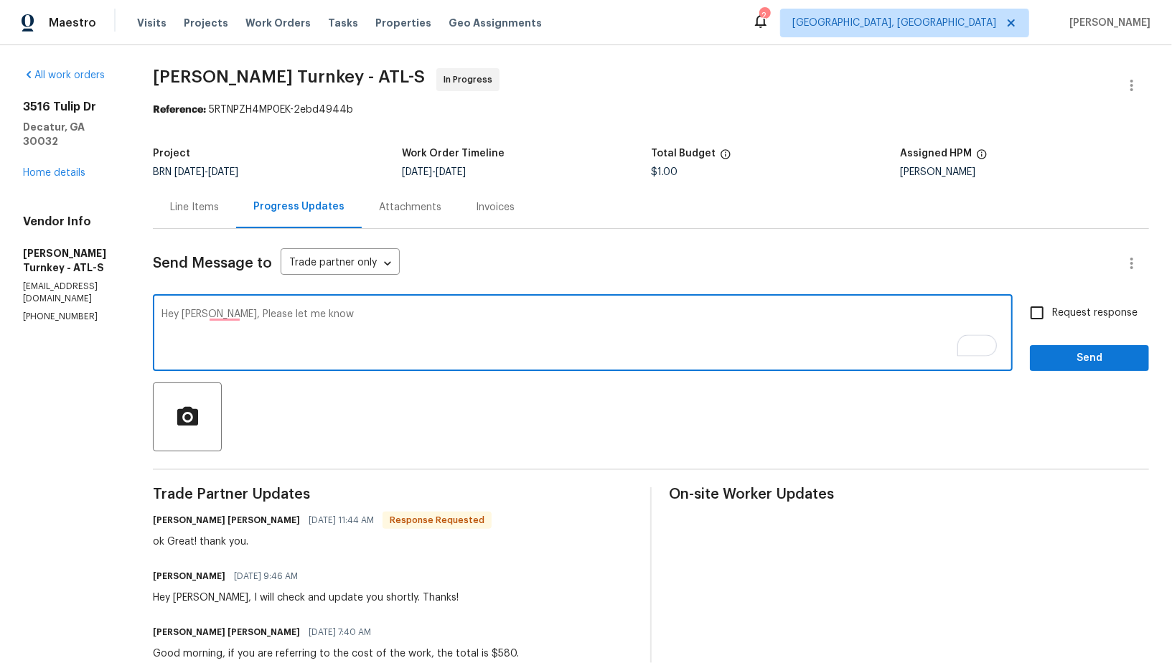
paste textarea "what part of the furnace was replaced"
click at [234, 315] on textarea "Hey Juan, Please let me know what part of the furnace was replaced" at bounding box center [582, 334] width 842 height 50
click at [570, 322] on textarea "Hey Juan, please let me know what part of the furnace was replaced" at bounding box center [582, 334] width 842 height 50
type textarea "Hey Juan, please let me know what part of the furnace was replaced?"
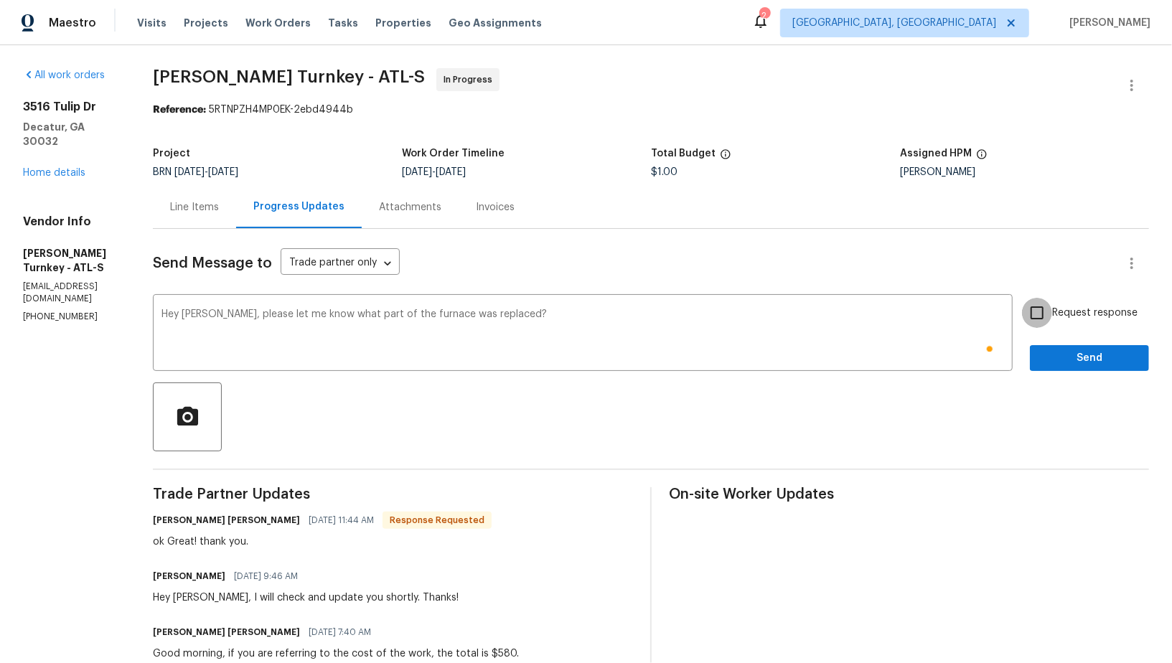
click at [1040, 317] on input "Request response" at bounding box center [1037, 313] width 30 height 30
checkbox input "true"
click at [1056, 357] on span "Send" at bounding box center [1089, 358] width 96 height 18
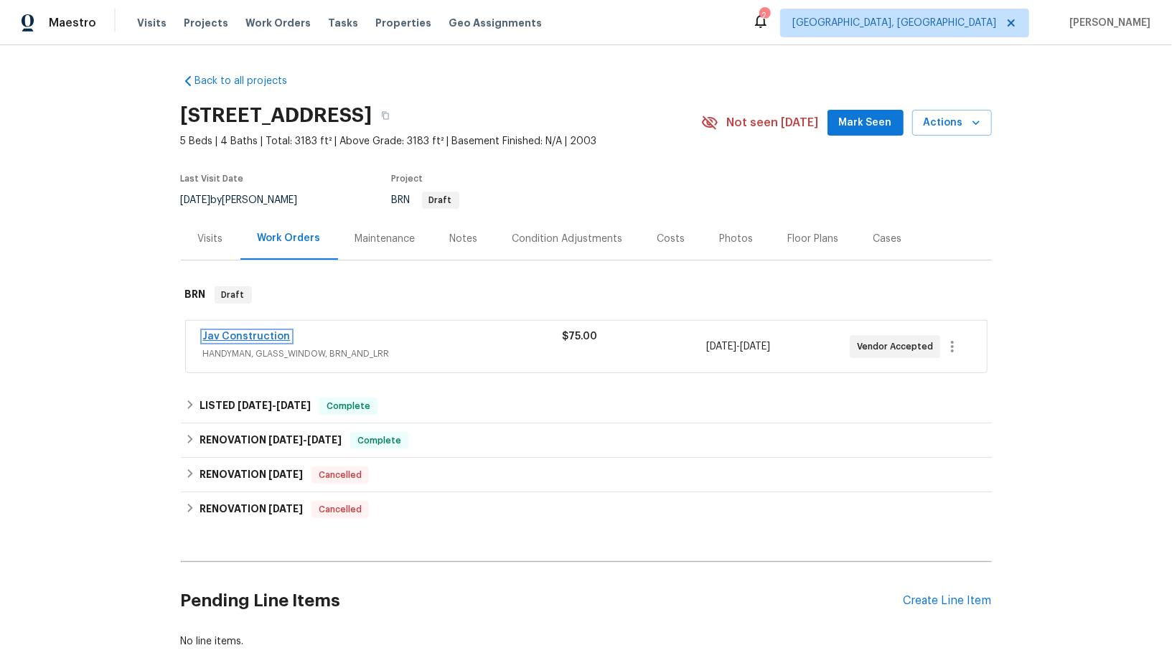
click at [249, 336] on link "Jav Construction" at bounding box center [247, 337] width 88 height 10
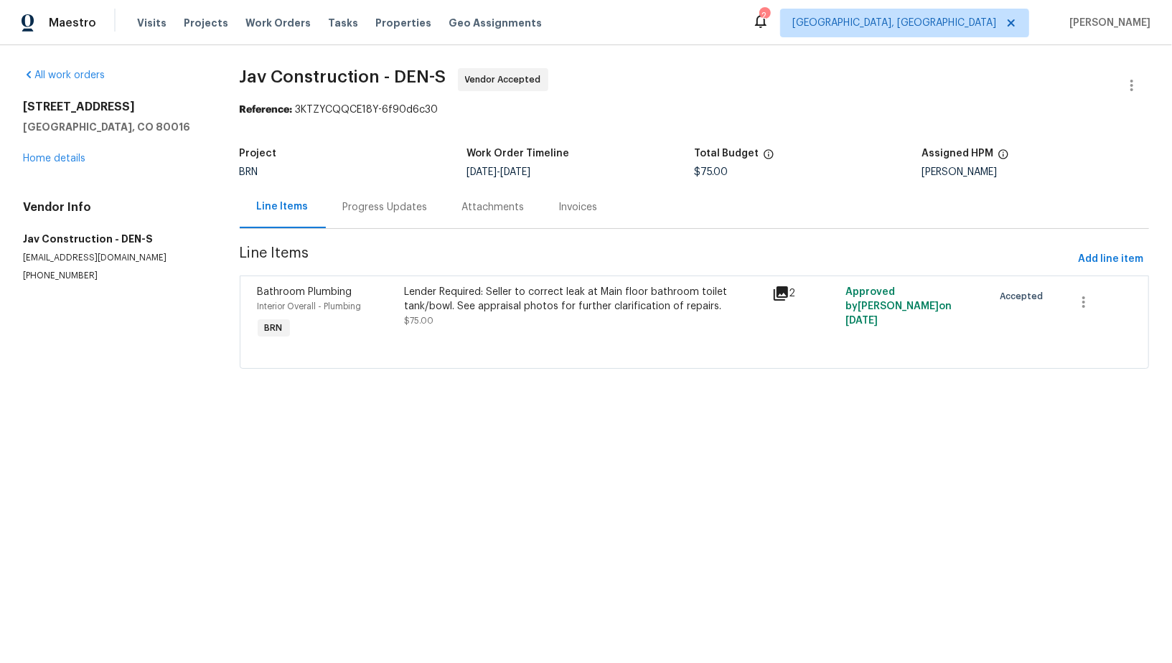
click at [405, 195] on div "Progress Updates" at bounding box center [385, 207] width 119 height 42
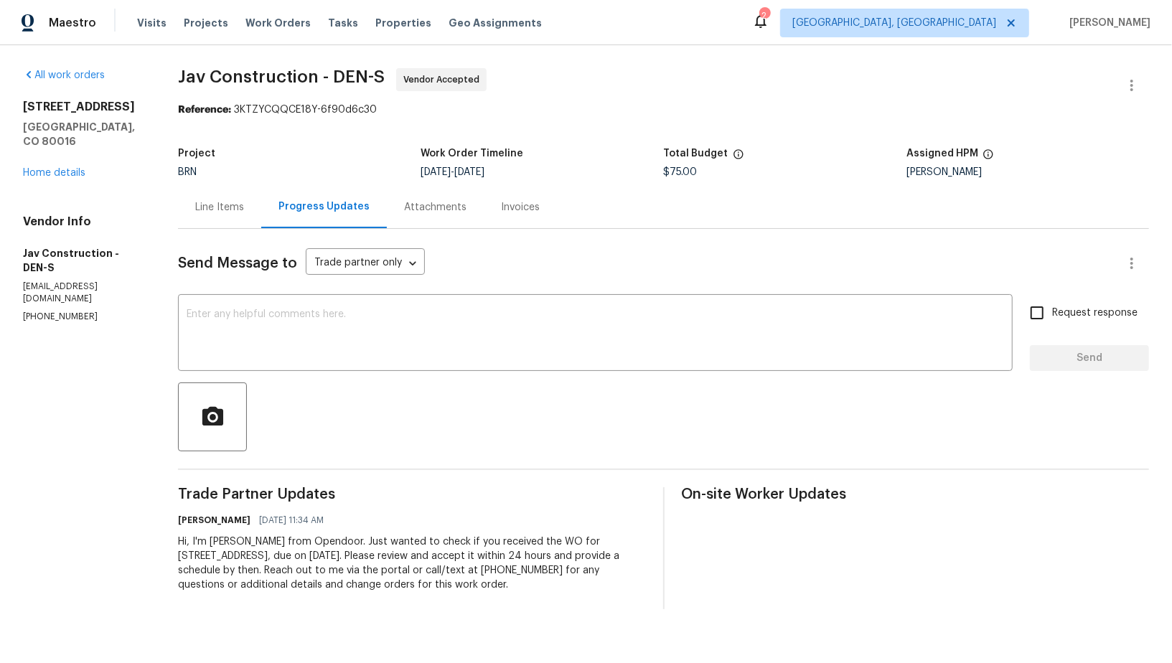
click at [220, 212] on div "Line Items" at bounding box center [219, 207] width 49 height 14
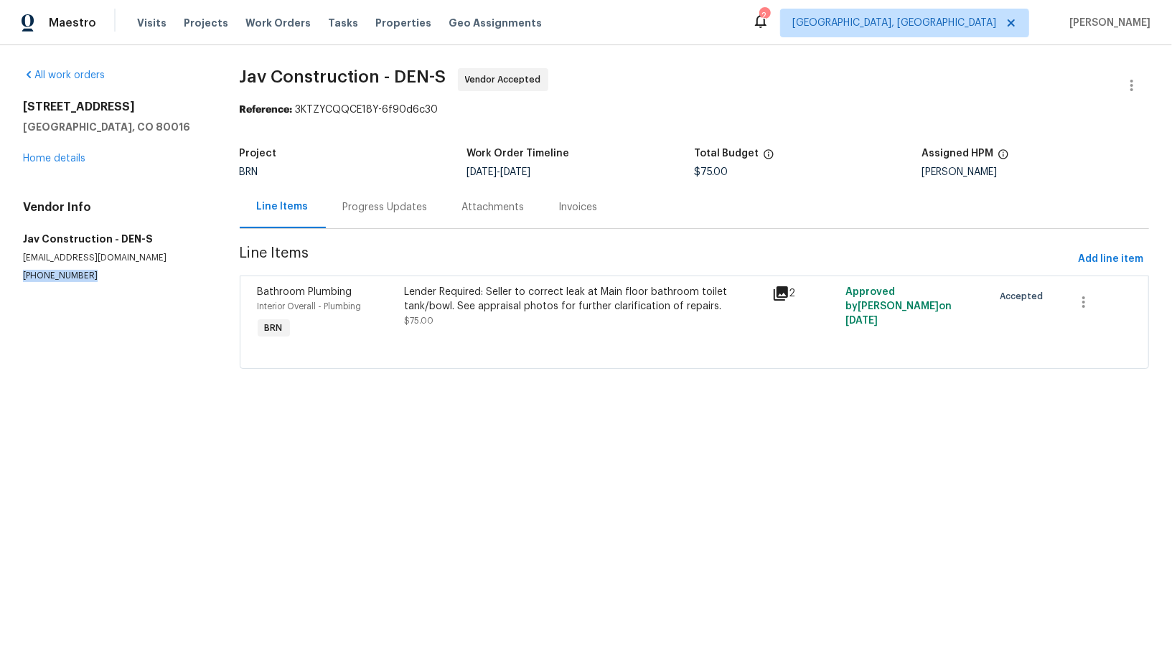
drag, startPoint x: 96, startPoint y: 273, endPoint x: 0, endPoint y: 277, distance: 96.3
click at [0, 277] on div "All work orders [STREET_ADDRESS] Home details Vendor Info Jav Construction - DE…" at bounding box center [586, 227] width 1172 height 364
copy p "[PHONE_NUMBER]"
click at [517, 328] on div "Lender Required: Seller to correct leak at Main floor bathroom toilet tank/bowl…" at bounding box center [583, 314] width 367 height 66
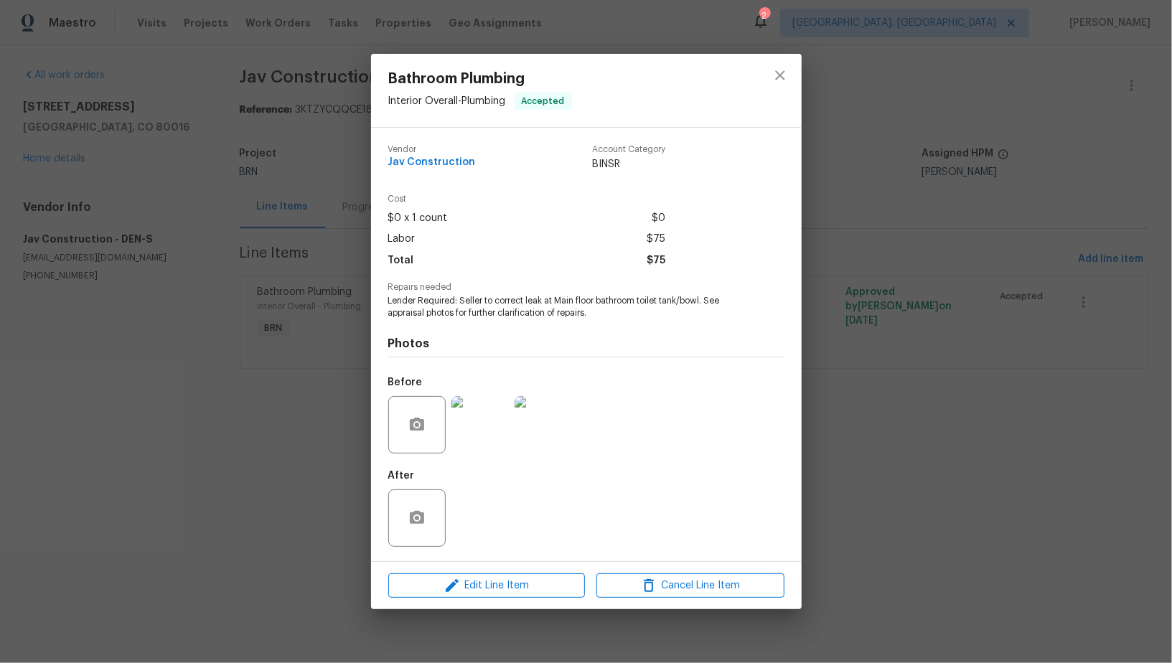
click at [537, 433] on img at bounding box center [543, 424] width 57 height 57
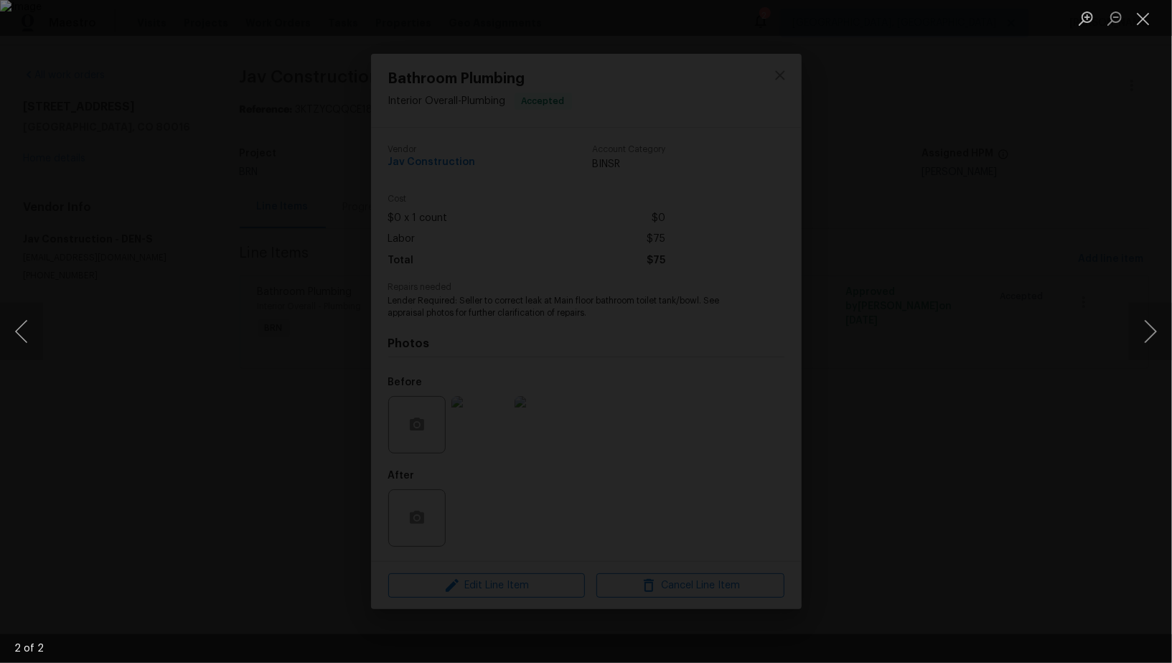
click at [1031, 238] on div "Lightbox" at bounding box center [586, 331] width 1172 height 663
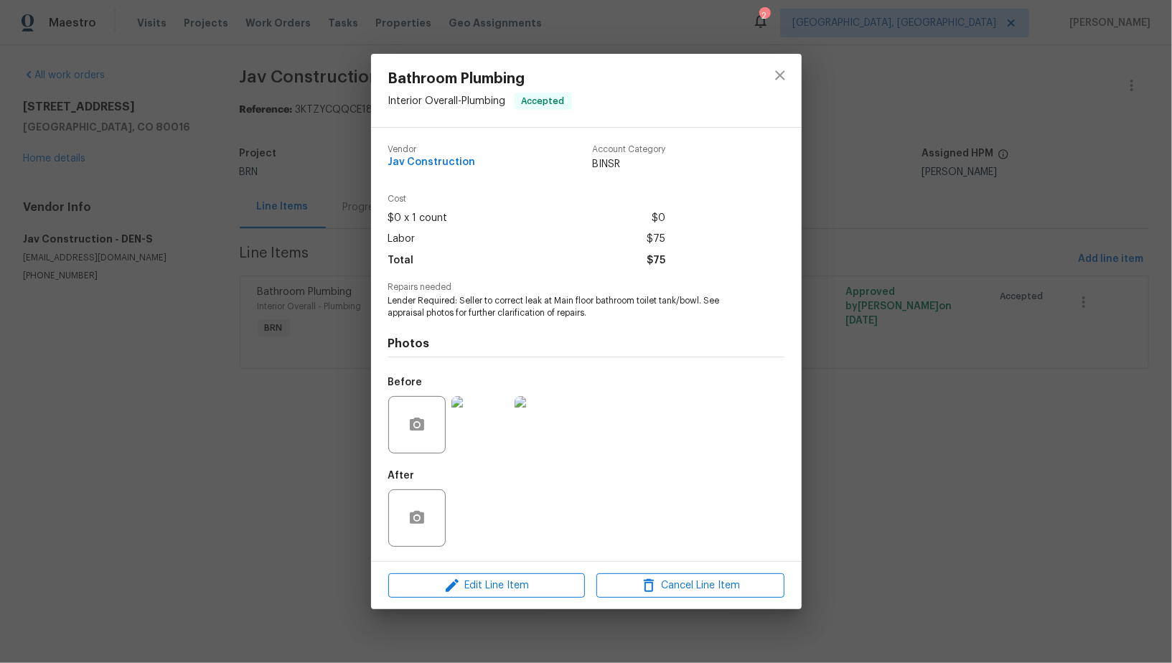
click at [1031, 238] on div "Bathroom Plumbing Interior Overall - Plumbing Accepted Vendor Jav Construction …" at bounding box center [586, 331] width 1172 height 663
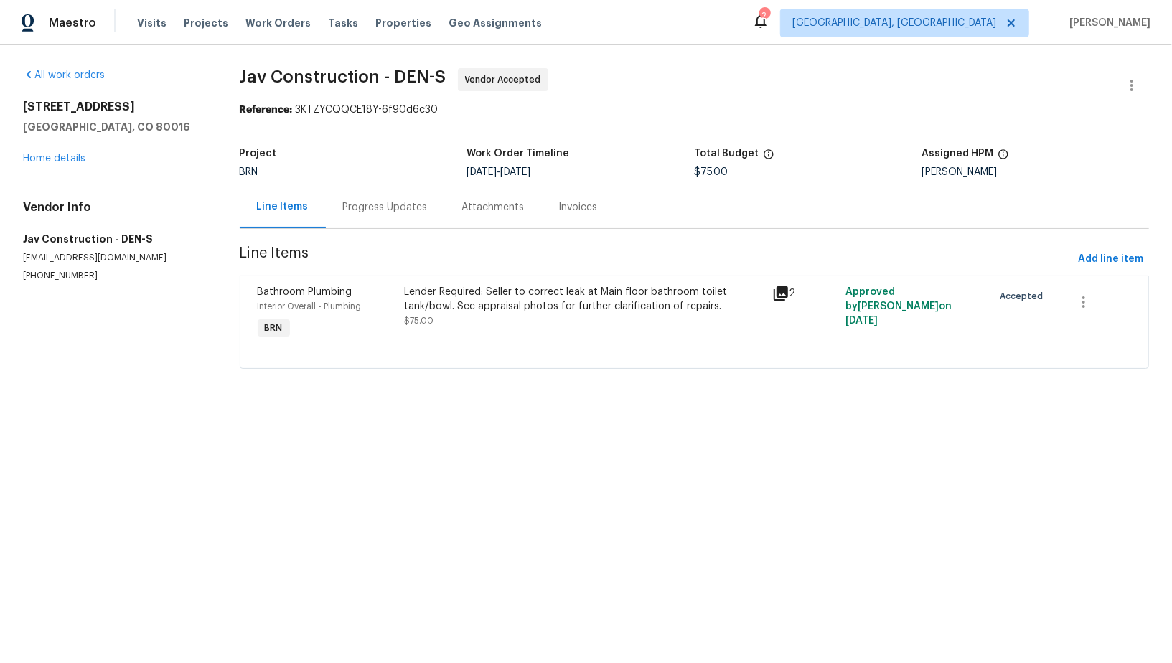
click at [394, 201] on div "Progress Updates" at bounding box center [385, 207] width 85 height 14
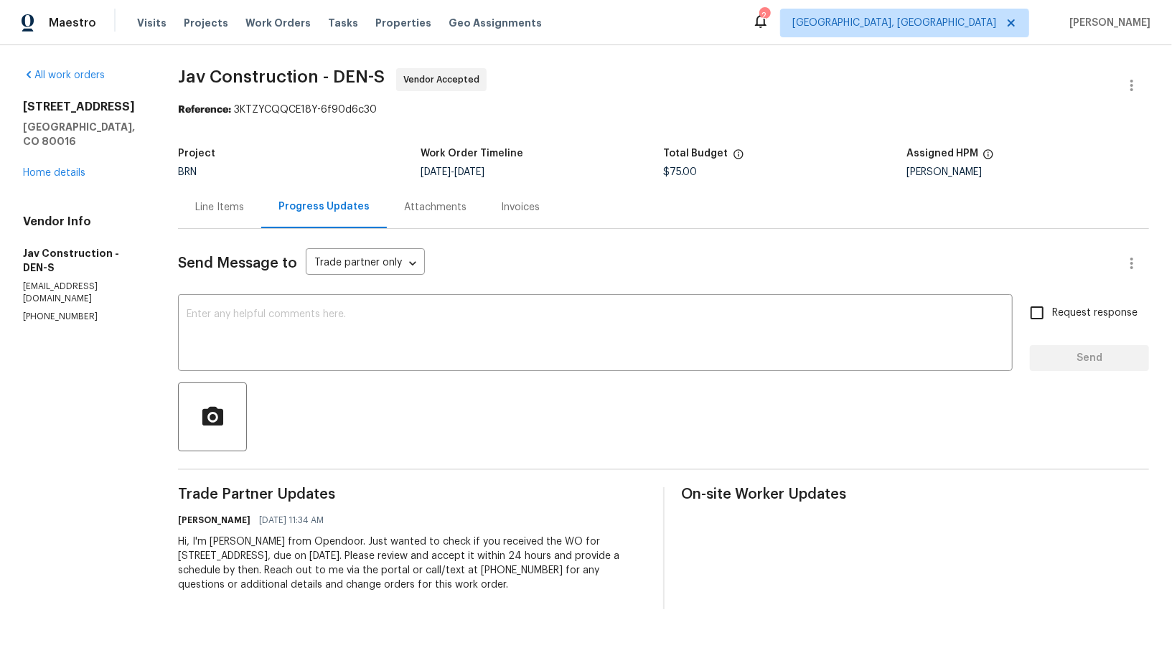
click at [315, 392] on div at bounding box center [663, 416] width 971 height 69
click at [301, 347] on textarea at bounding box center [595, 334] width 817 height 50
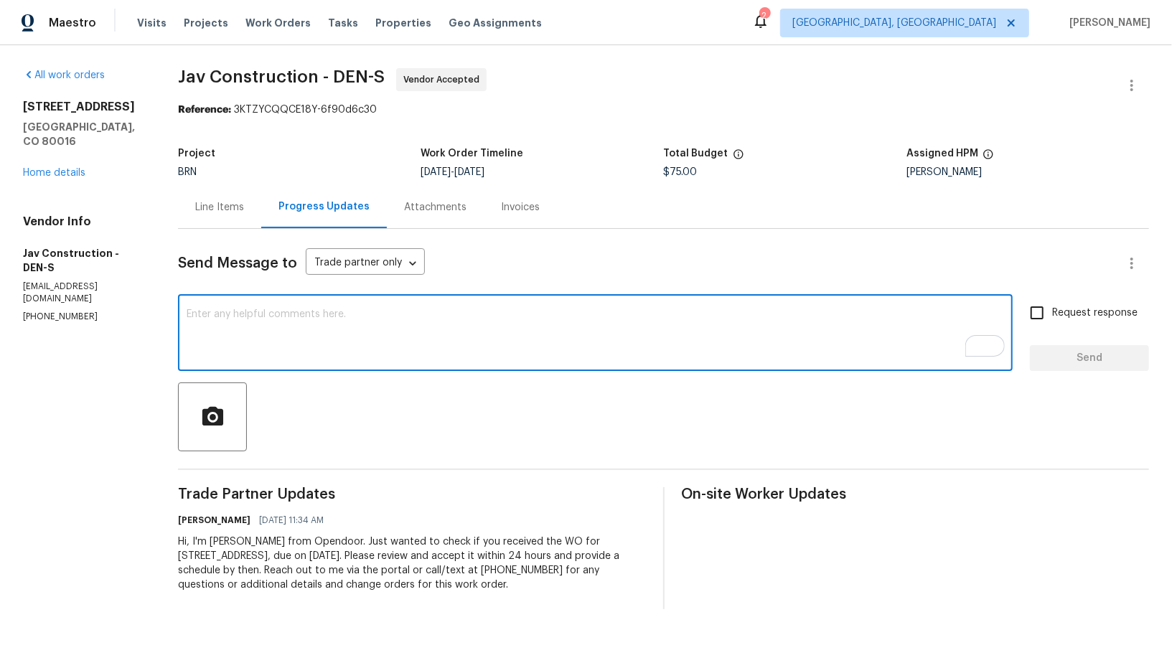
click at [220, 324] on textarea "To enrich screen reader interactions, please activate Accessibility in Grammarl…" at bounding box center [595, 334] width 817 height 50
type textarea "G"
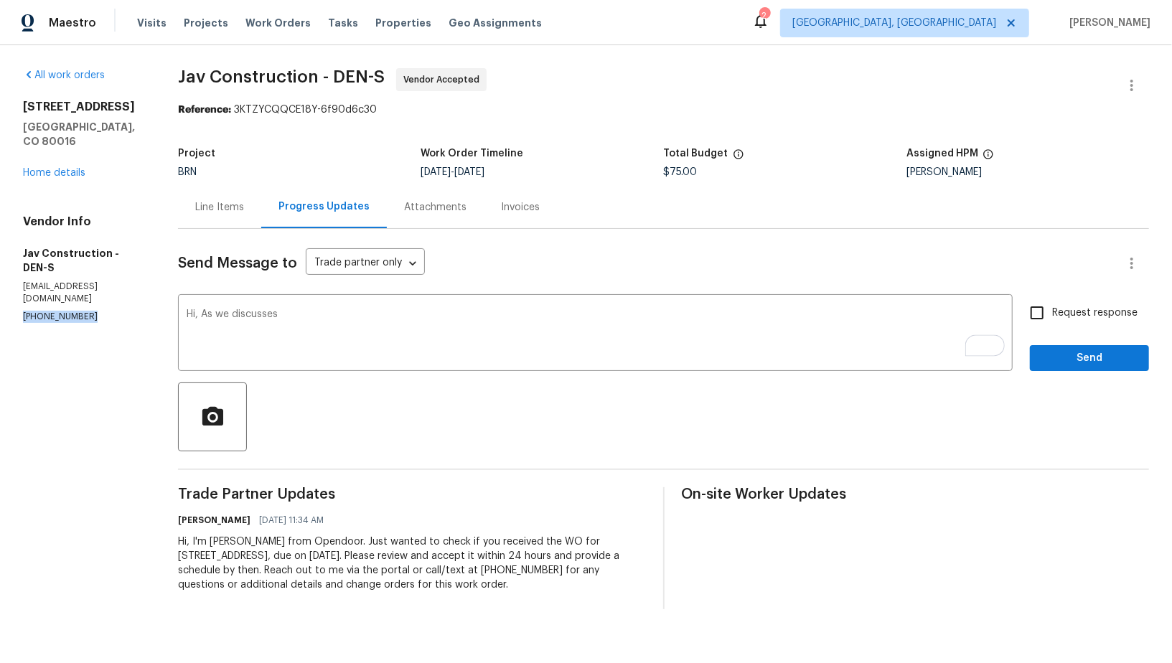
drag, startPoint x: 90, startPoint y: 292, endPoint x: 0, endPoint y: 291, distance: 90.4
click at [0, 291] on div "All work orders [STREET_ADDRESS] Home details Vendor Info Jav Construction - DE…" at bounding box center [586, 338] width 1172 height 587
copy p "[PHONE_NUMBER]"
click at [311, 320] on textarea "Hi, As we discusses" at bounding box center [595, 334] width 817 height 50
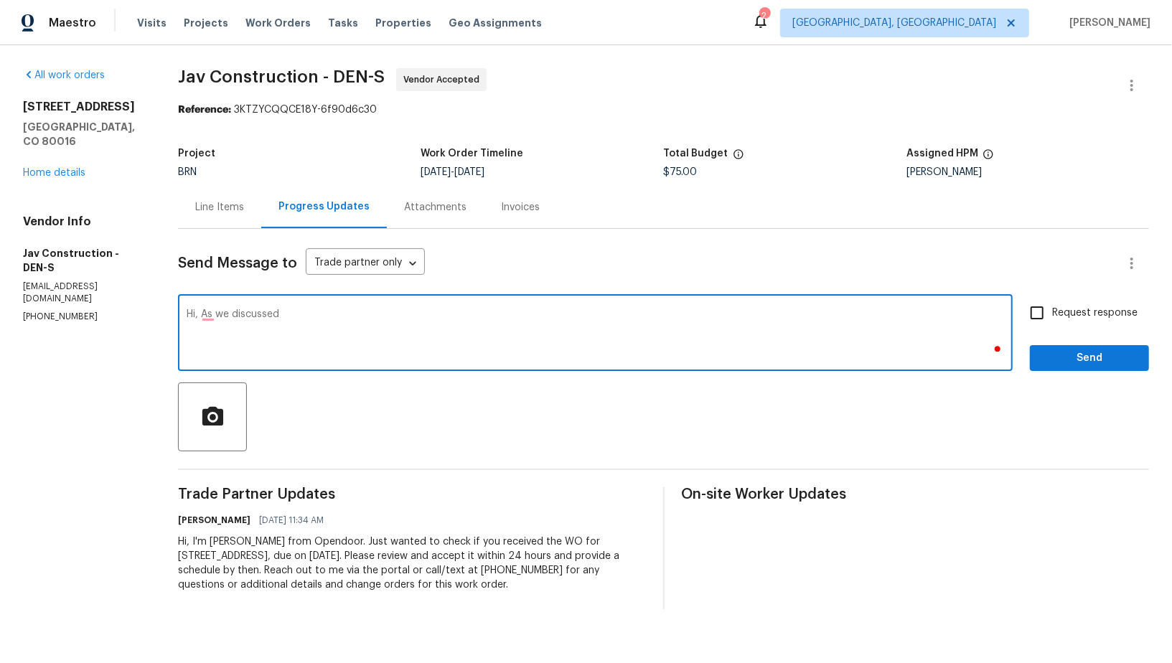
paste textarea "[PHONE_NUMBER]"
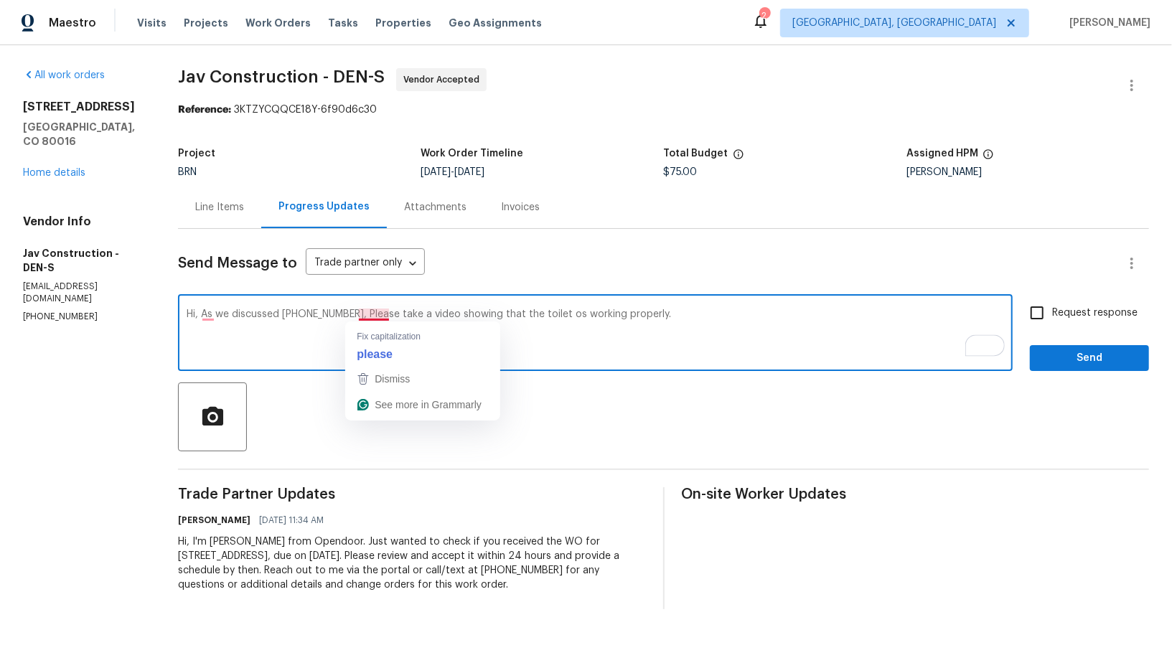
click at [354, 315] on textarea "Hi, As we discussed [PHONE_NUMBER], Please take a video showing that the toilet…" at bounding box center [595, 334] width 817 height 50
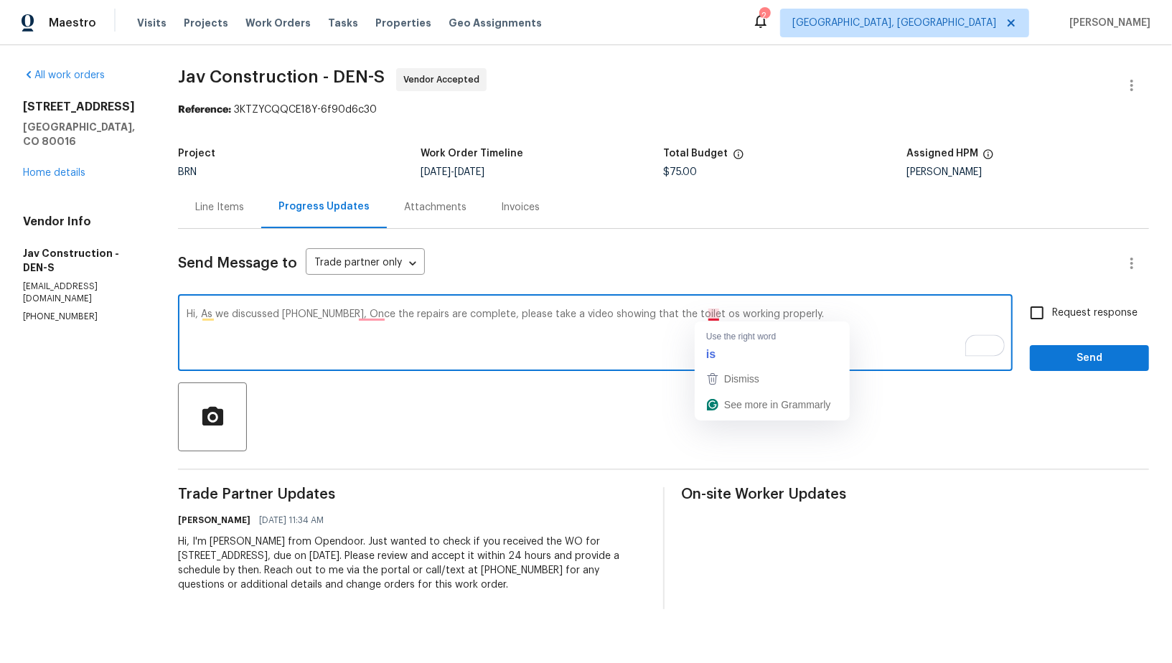
click at [713, 316] on textarea "Hi, As we discussed [PHONE_NUMBER], Once the repairs are complete, please take …" at bounding box center [595, 334] width 817 height 50
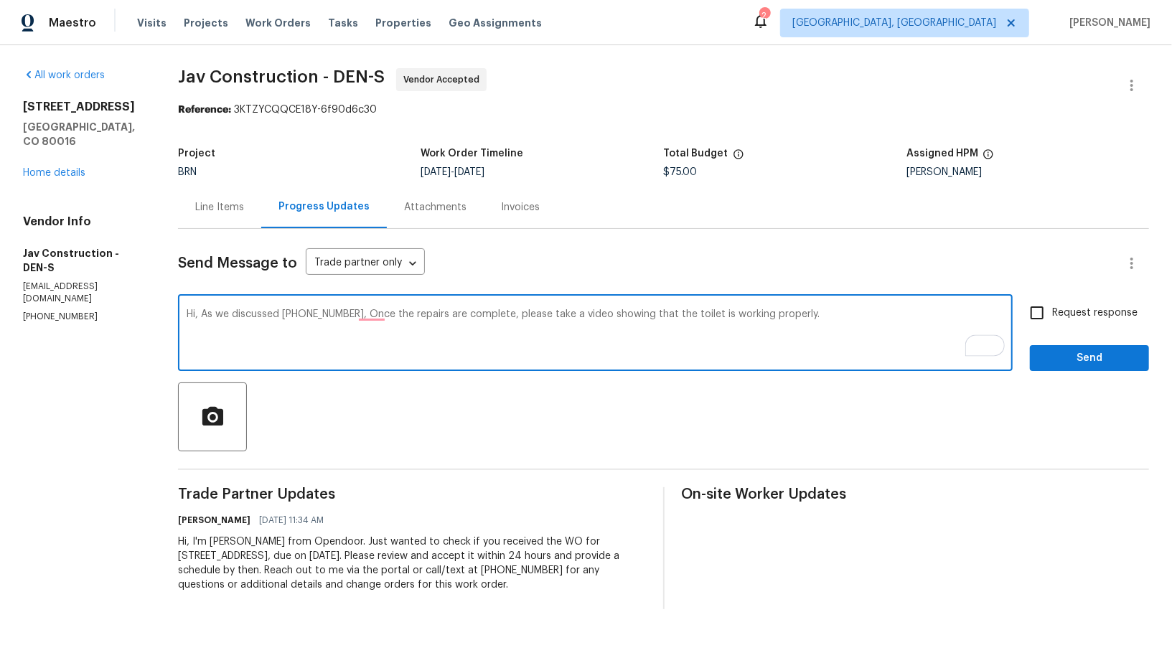
click at [827, 324] on textarea "Hi, As we discussed [PHONE_NUMBER], Once the repairs are complete, please take …" at bounding box center [595, 334] width 817 height 50
click at [796, 316] on textarea "Hi, As we discussed [PHONE_NUMBER], Once the repairs are complete, please take …" at bounding box center [595, 334] width 817 height 50
click at [360, 316] on textarea "Hi, As we discussed [PHONE_NUMBER], Once the repairs are complete, please take …" at bounding box center [595, 334] width 817 height 50
click at [863, 315] on textarea "Hi, As we discussed [PHONE_NUMBER], once the repairs are complete, please take …" at bounding box center [595, 334] width 817 height 50
type textarea "Hi, As we discussed [PHONE_NUMBER], once the repairs are complete, please take …"
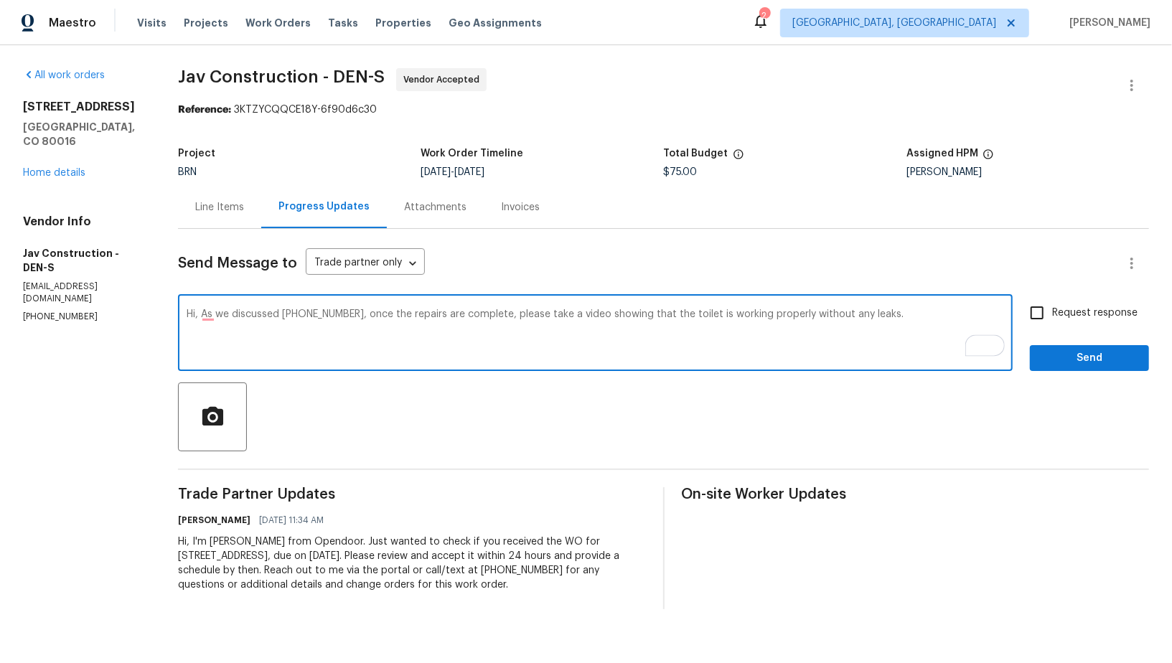
click at [1057, 316] on span "Request response" at bounding box center [1094, 313] width 85 height 15
click at [1052, 316] on input "Request response" at bounding box center [1037, 313] width 30 height 30
checkbox input "true"
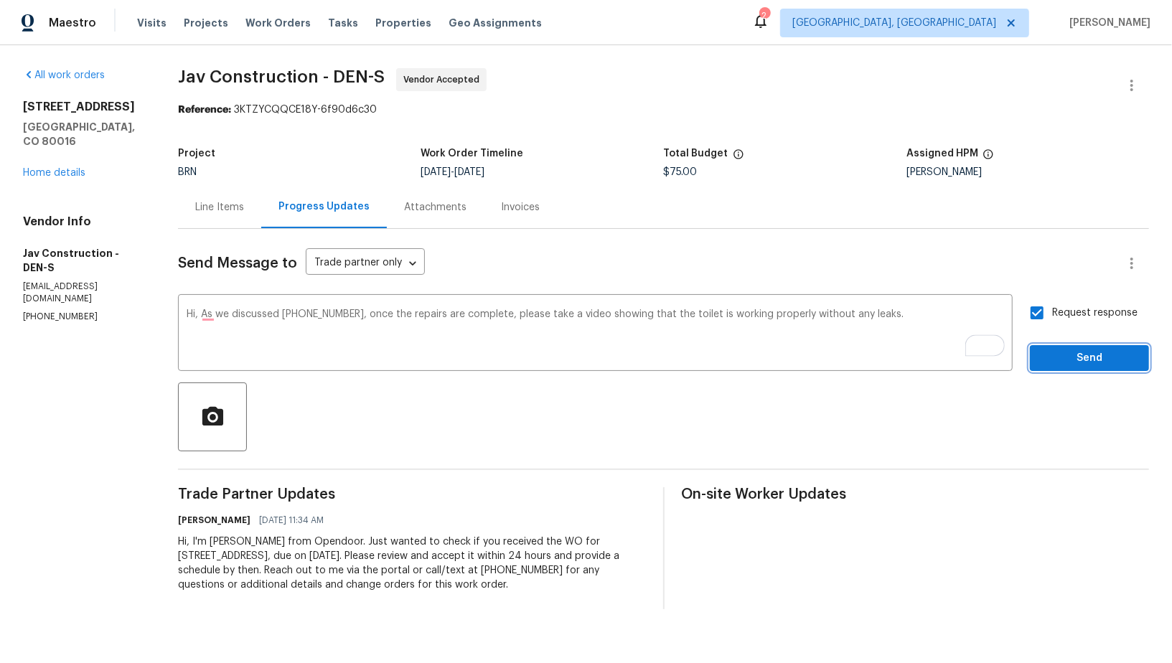
click at [1064, 355] on span "Send" at bounding box center [1089, 358] width 96 height 18
